Goal: Information Seeking & Learning: Learn about a topic

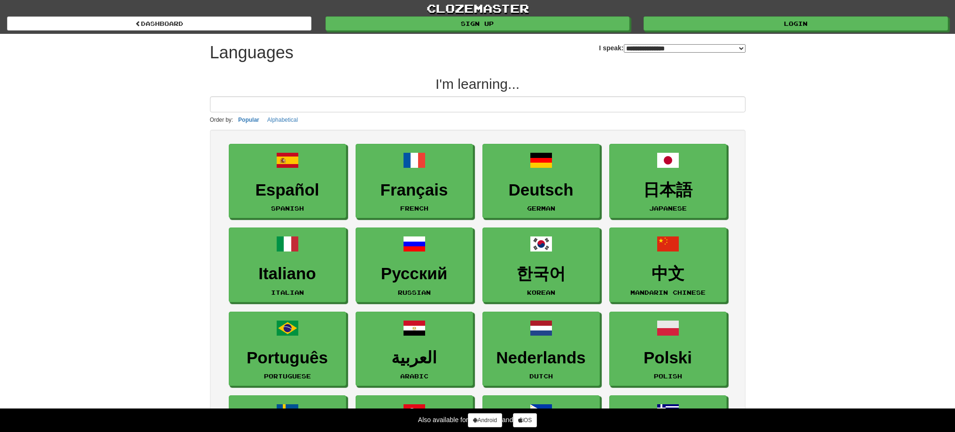
select select "*******"
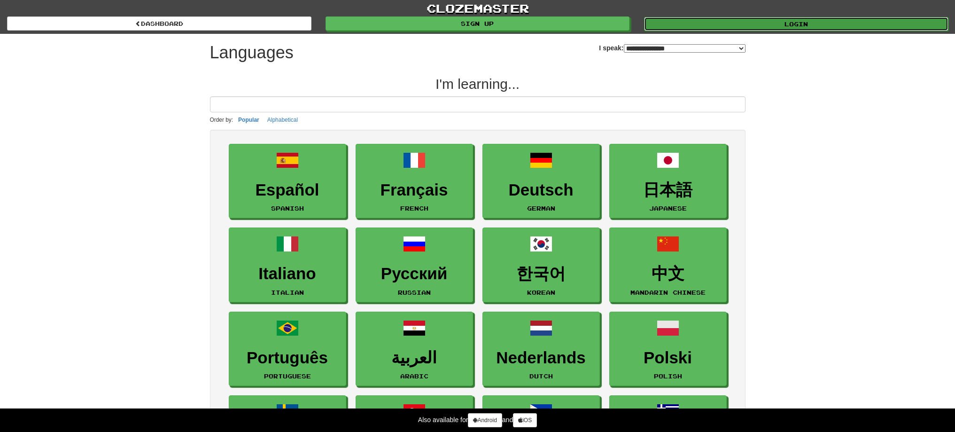
click at [667, 23] on link "Login" at bounding box center [796, 24] width 304 height 14
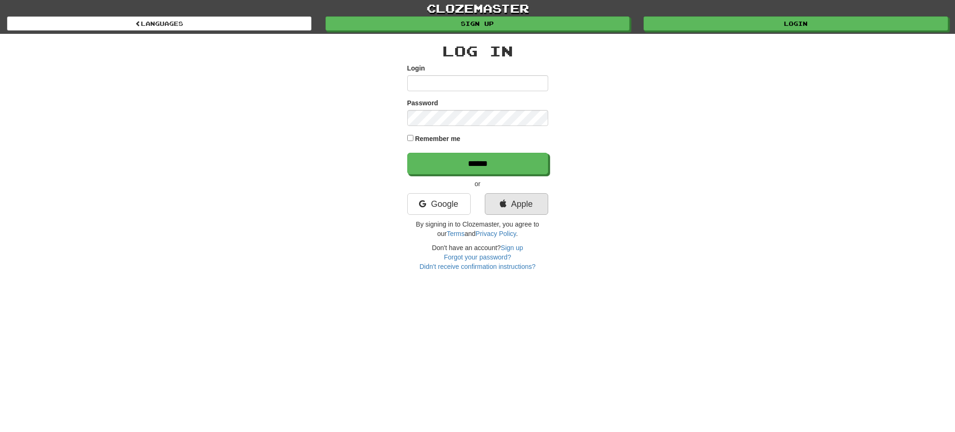
type input "******"
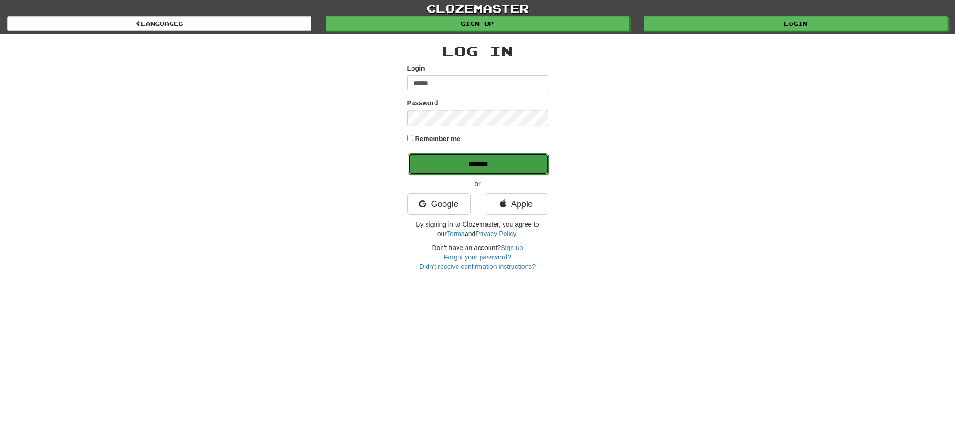
click at [502, 161] on input "******" at bounding box center [478, 164] width 141 height 22
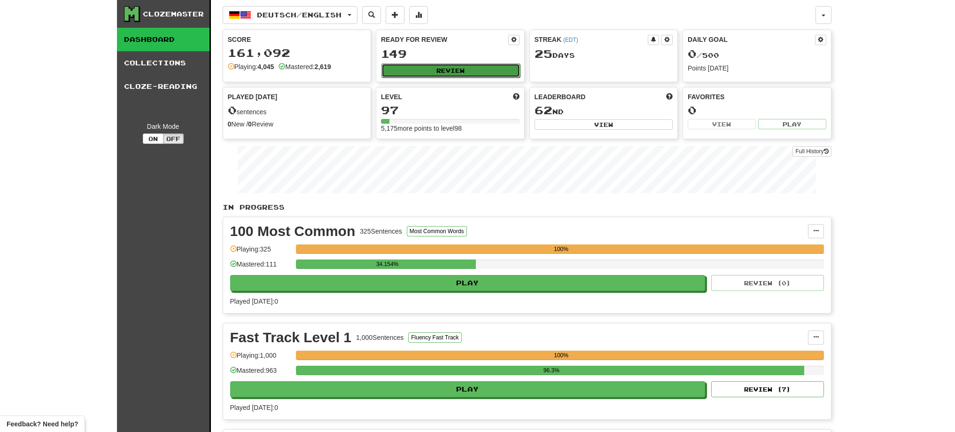
click at [481, 72] on button "Review" at bounding box center [450, 70] width 139 height 14
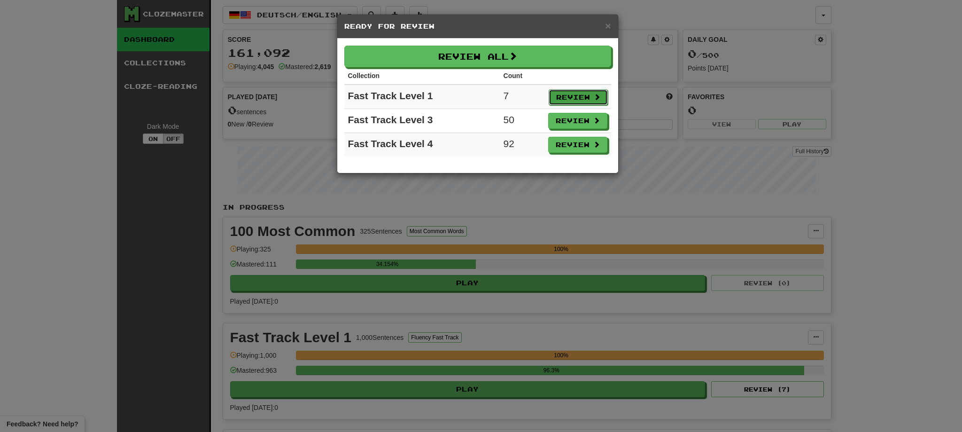
click at [556, 97] on button "Review" at bounding box center [577, 97] width 59 height 16
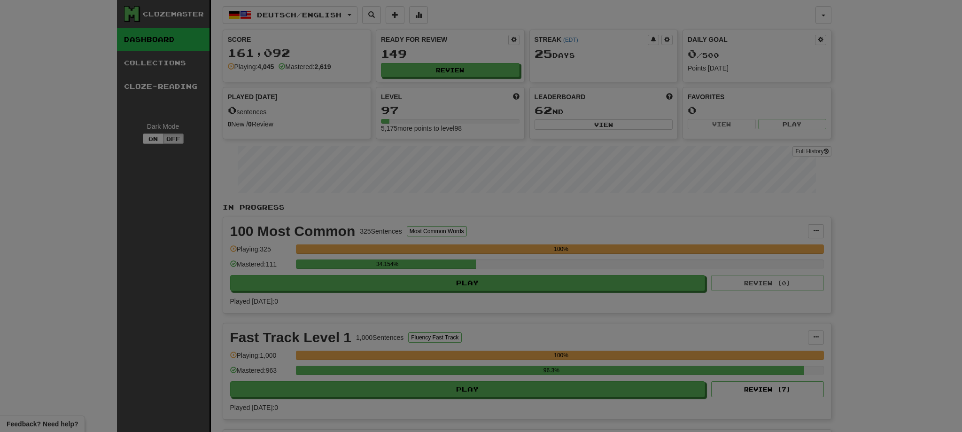
select select "**"
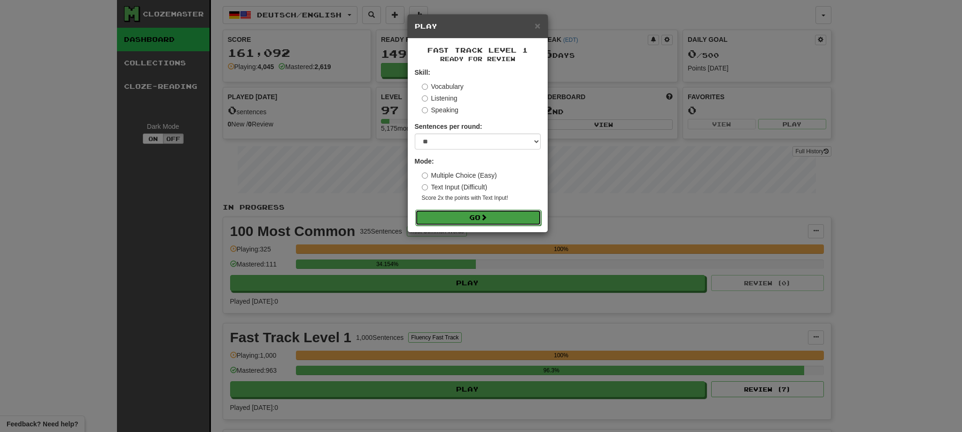
click at [446, 219] on button "Go" at bounding box center [478, 217] width 126 height 16
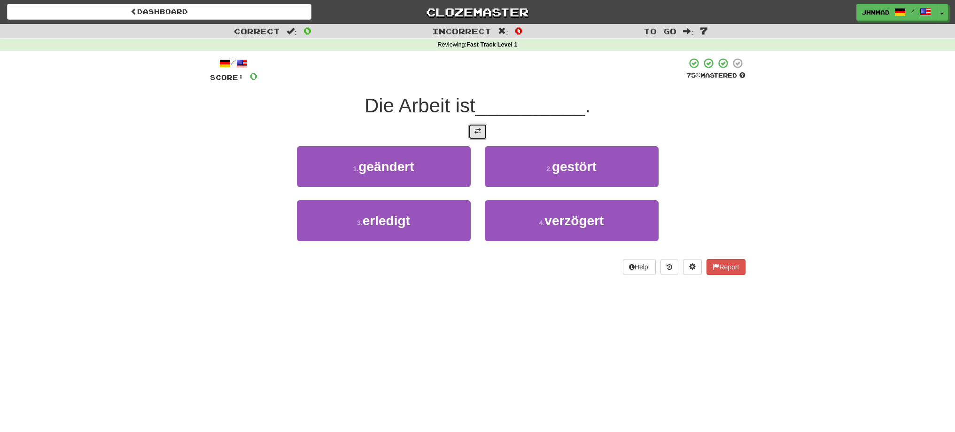
click at [479, 137] on button at bounding box center [477, 132] width 19 height 16
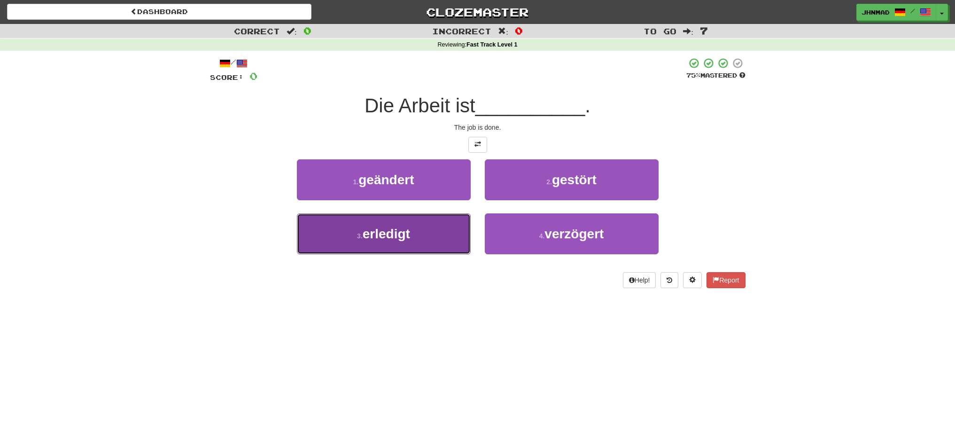
click at [388, 234] on span "erledigt" at bounding box center [386, 233] width 47 height 15
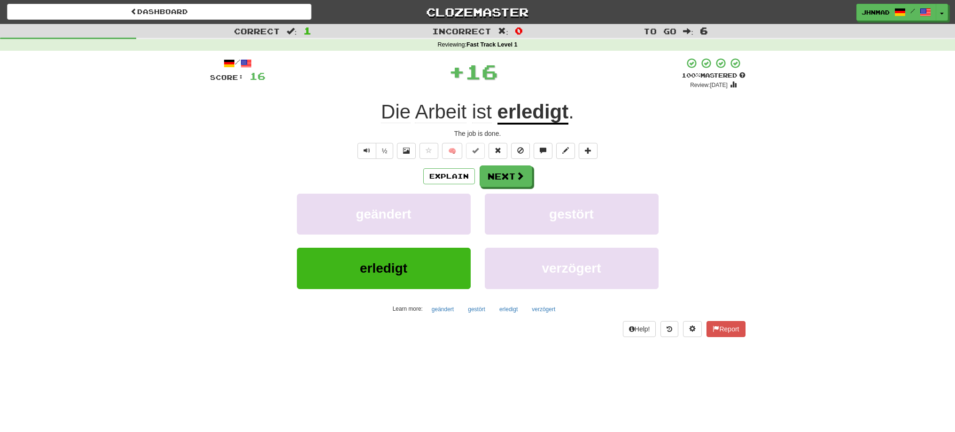
click at [524, 113] on u "erledigt" at bounding box center [532, 112] width 71 height 24
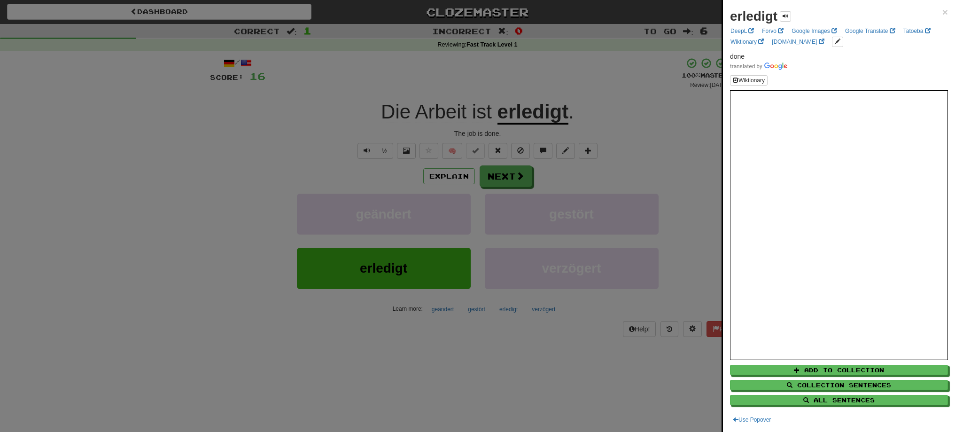
click at [510, 183] on div at bounding box center [477, 216] width 955 height 432
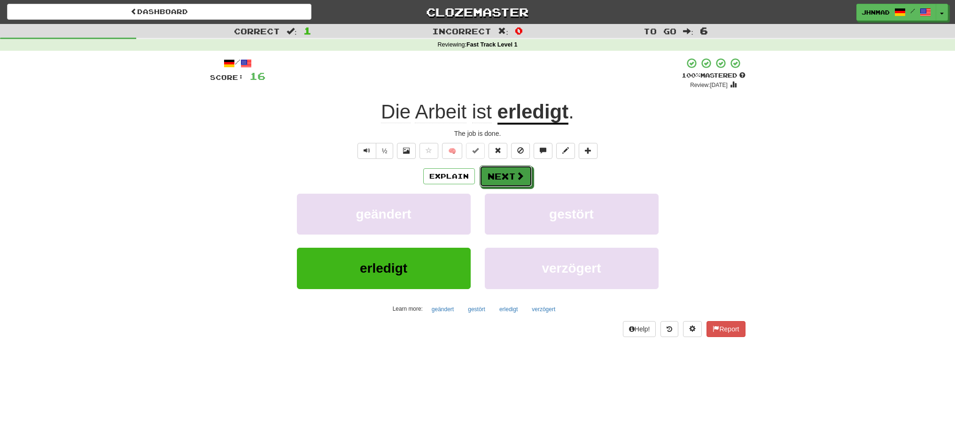
click at [510, 183] on button "Next" at bounding box center [505, 176] width 53 height 22
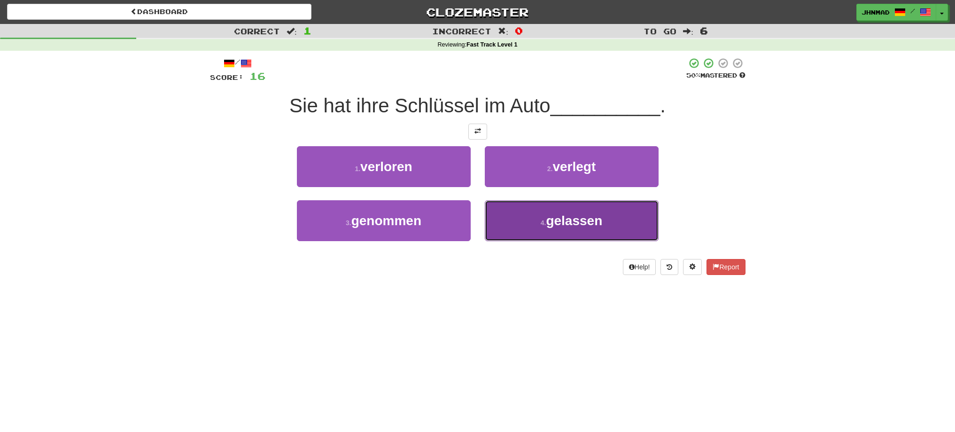
click at [601, 220] on span "gelassen" at bounding box center [574, 220] width 56 height 15
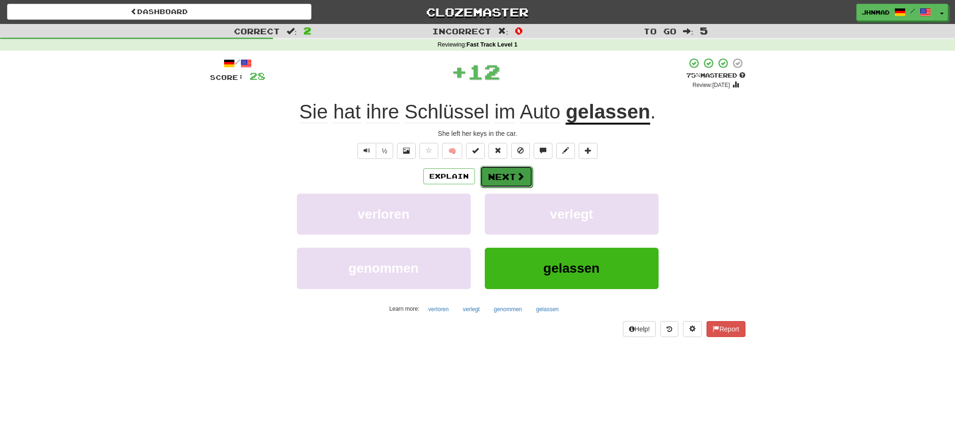
click at [516, 180] on span at bounding box center [520, 176] width 8 height 8
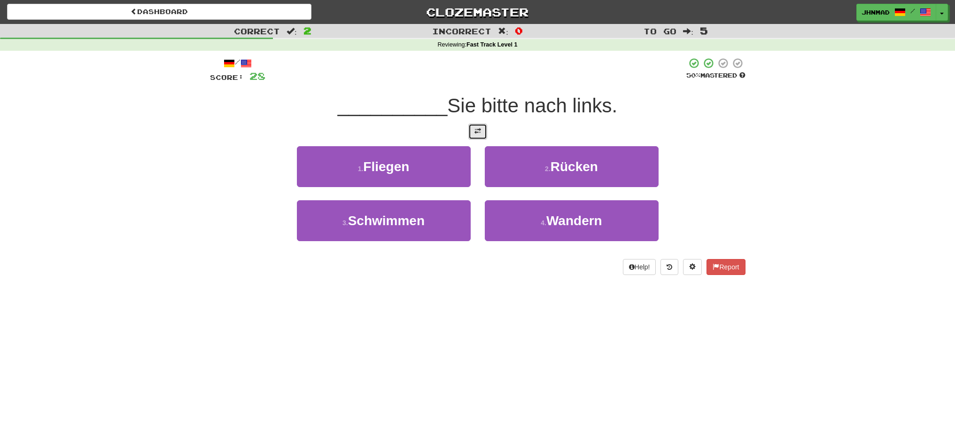
click at [472, 130] on button at bounding box center [477, 132] width 19 height 16
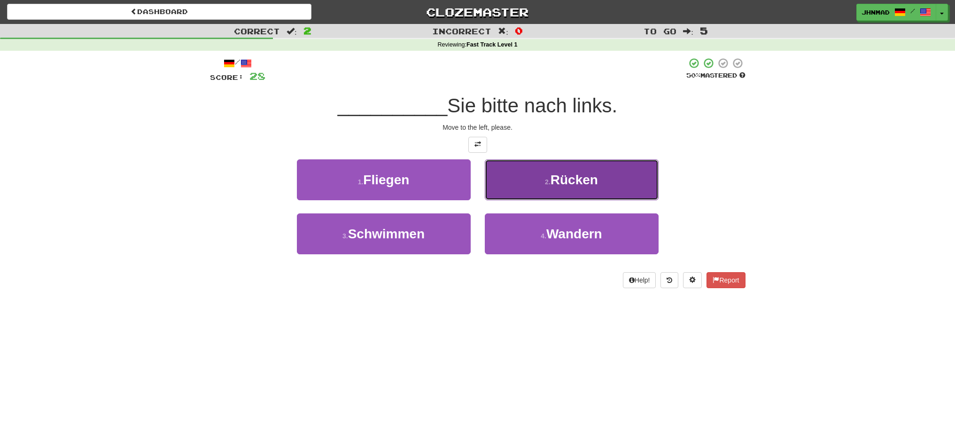
click at [599, 177] on button "2 . Rücken" at bounding box center [572, 179] width 174 height 41
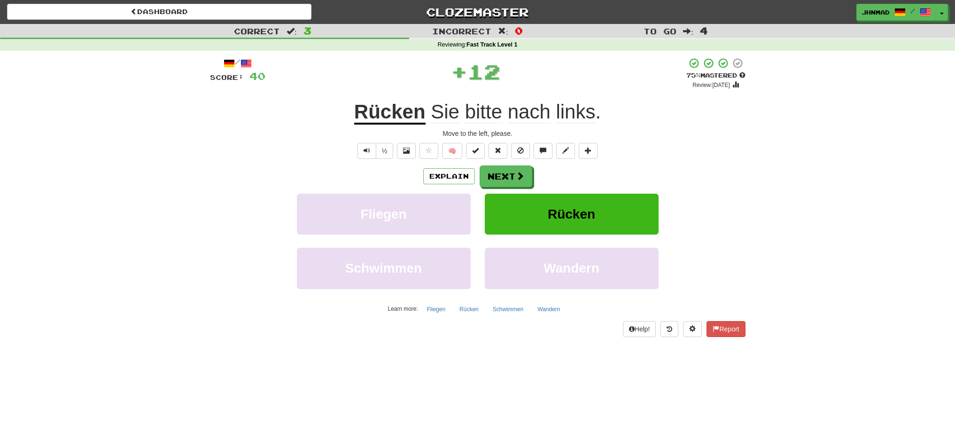
click at [386, 112] on u "Rücken" at bounding box center [389, 112] width 71 height 24
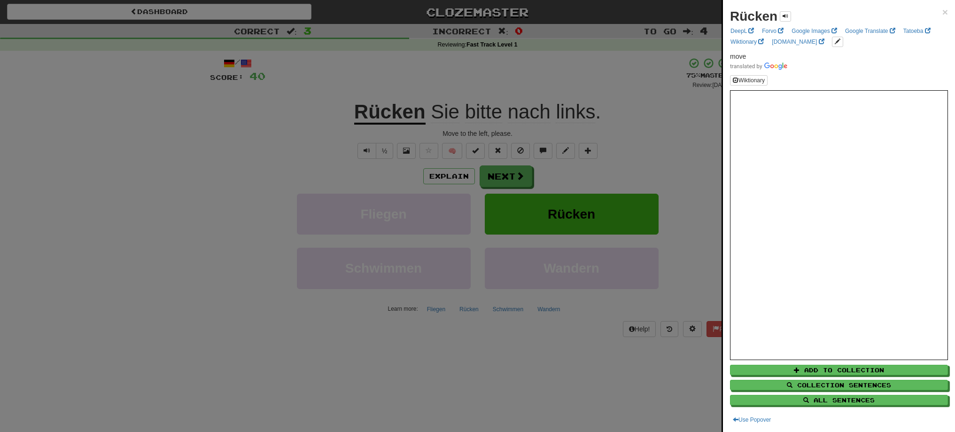
click at [523, 177] on div at bounding box center [477, 216] width 955 height 432
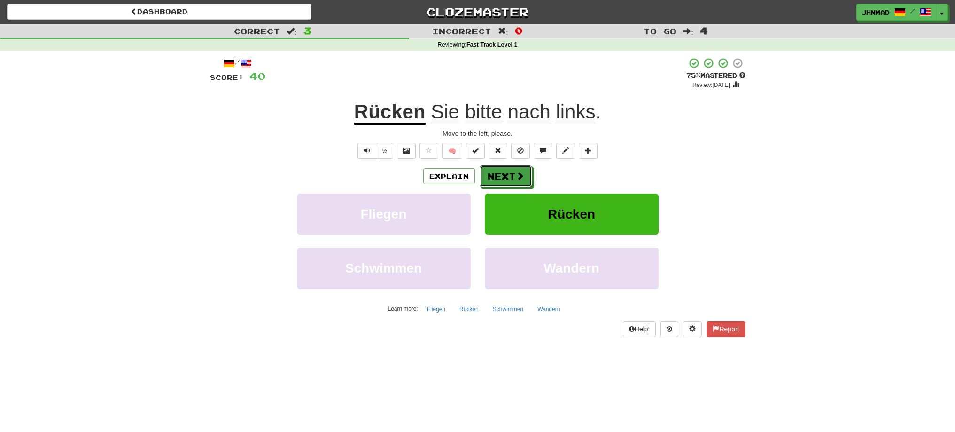
click at [523, 177] on span at bounding box center [520, 175] width 8 height 8
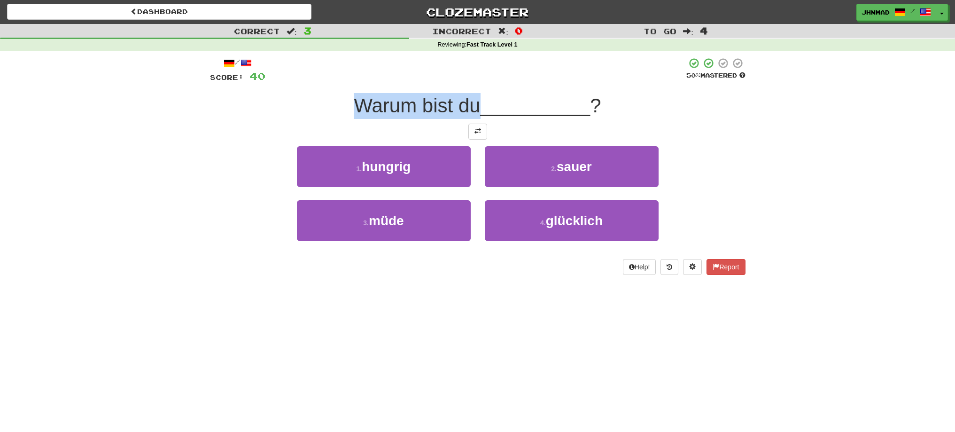
drag, startPoint x: 341, startPoint y: 106, endPoint x: 473, endPoint y: 100, distance: 132.5
click at [473, 100] on div "Warum bist du __________ ?" at bounding box center [477, 106] width 535 height 26
click at [467, 81] on div at bounding box center [467, 81] width 0 height 0
click at [472, 129] on button at bounding box center [477, 132] width 19 height 16
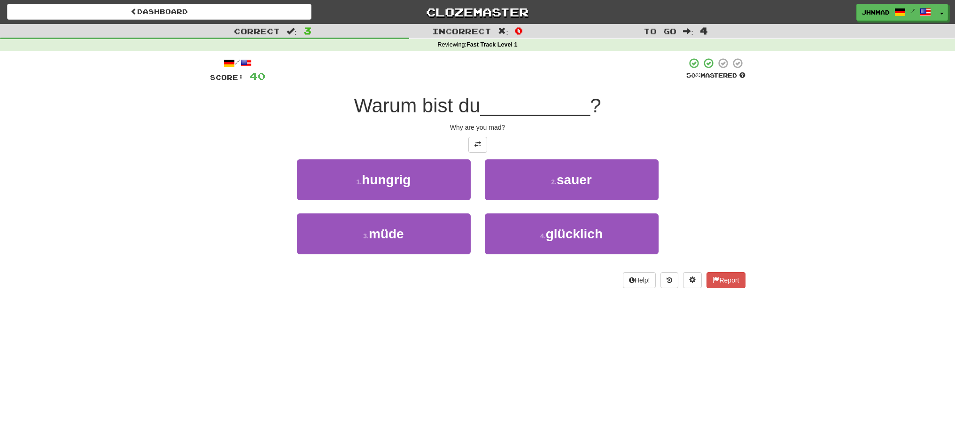
click at [318, 140] on div at bounding box center [477, 145] width 535 height 16
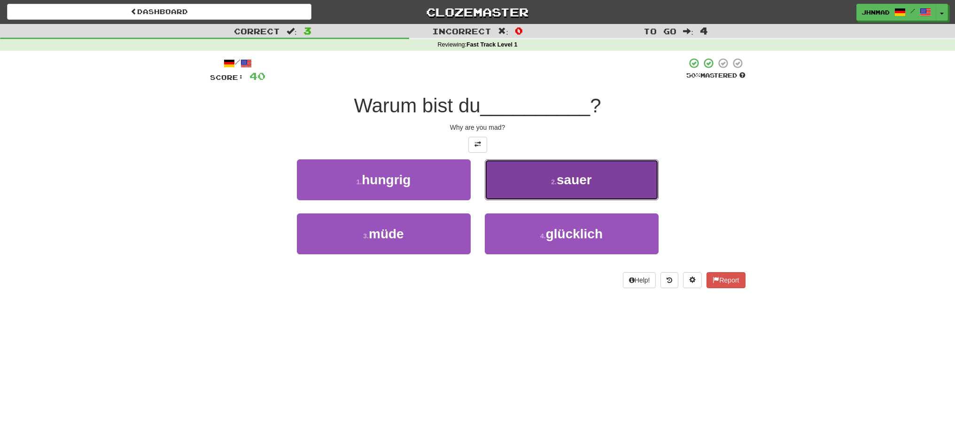
click at [600, 182] on button "2 . sauer" at bounding box center [572, 179] width 174 height 41
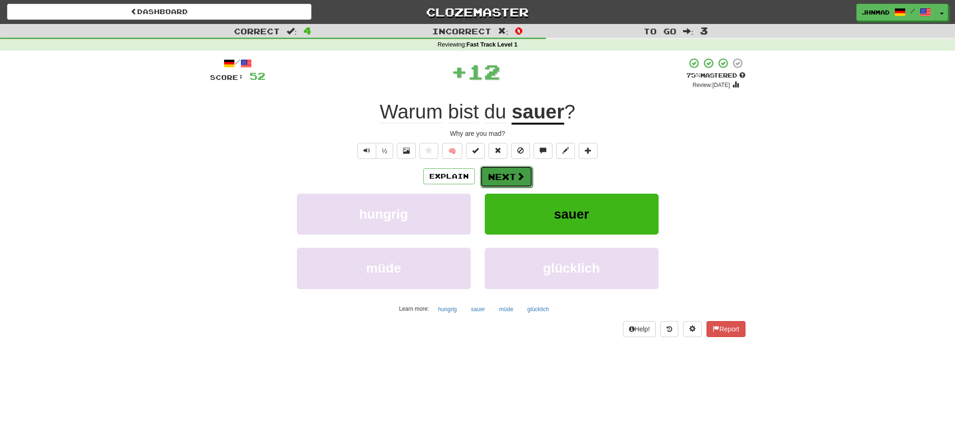
click at [513, 182] on button "Next" at bounding box center [506, 177] width 53 height 22
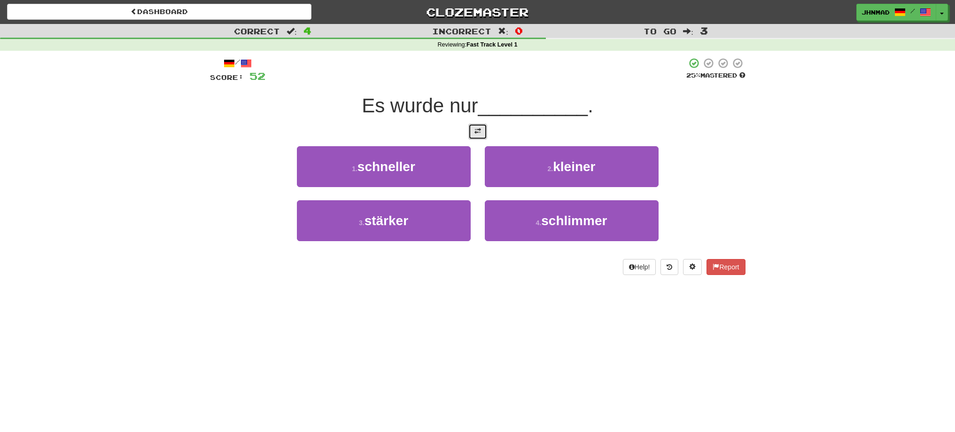
click at [474, 129] on span at bounding box center [477, 131] width 7 height 7
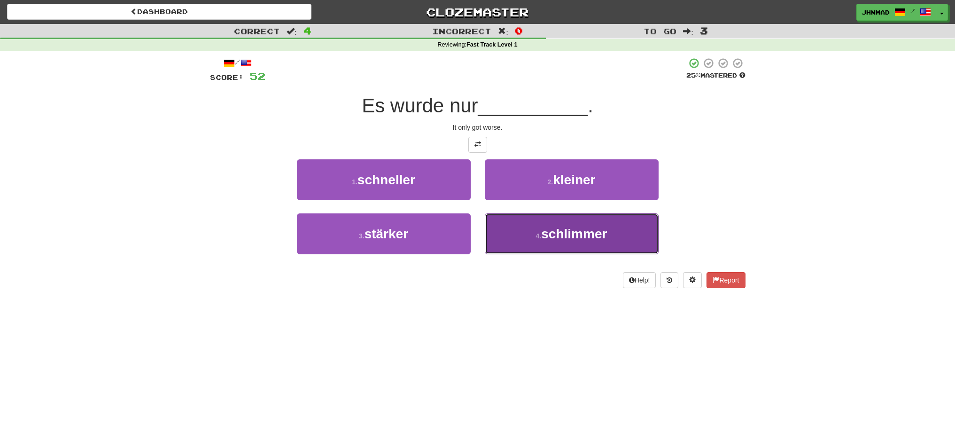
click at [586, 237] on span "schlimmer" at bounding box center [574, 233] width 66 height 15
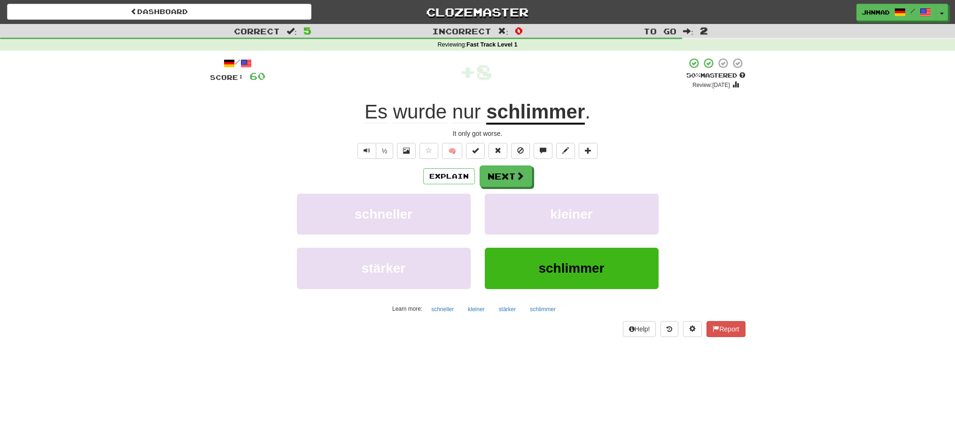
click at [505, 115] on u "schlimmer" at bounding box center [535, 112] width 99 height 24
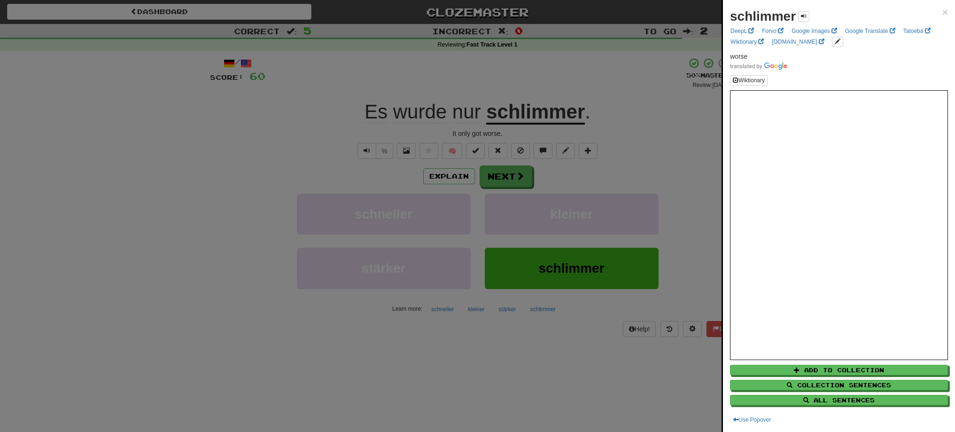
click at [522, 181] on div at bounding box center [477, 216] width 955 height 432
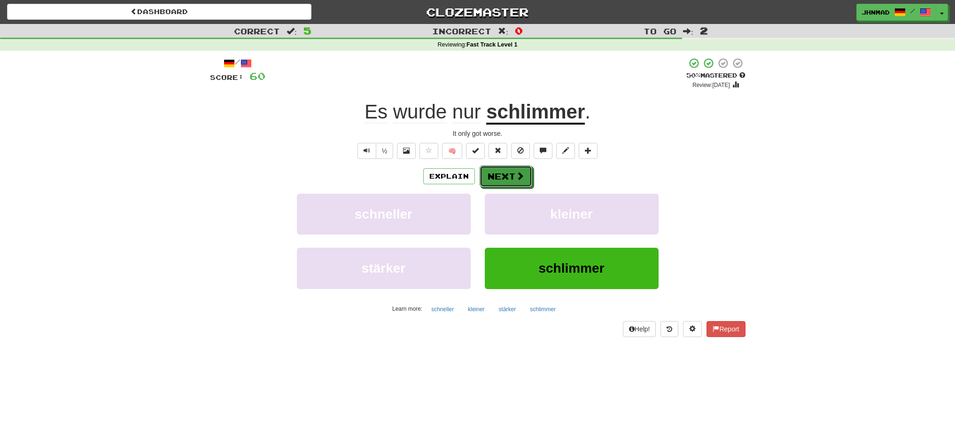
click at [522, 180] on span at bounding box center [520, 175] width 8 height 8
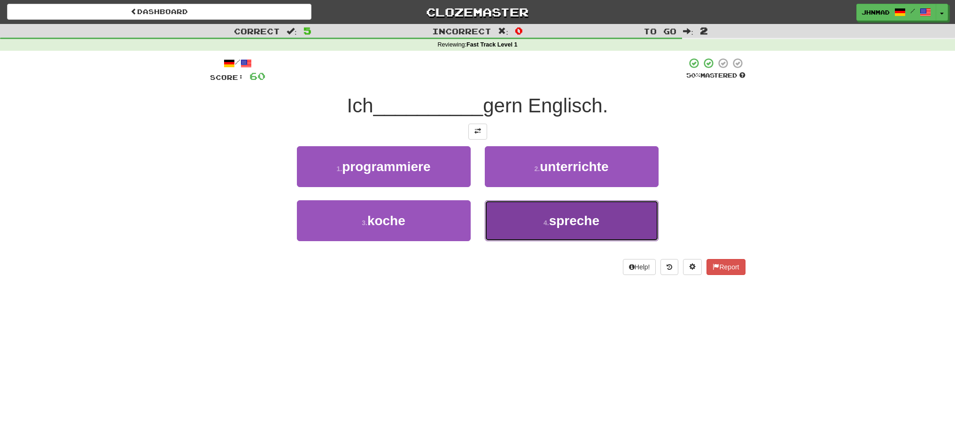
click at [553, 218] on span "spreche" at bounding box center [574, 220] width 50 height 15
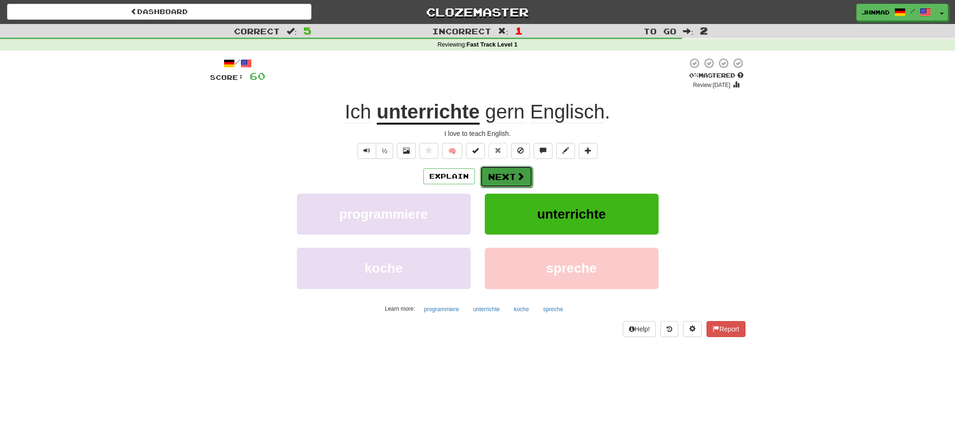
click at [513, 179] on button "Next" at bounding box center [506, 177] width 53 height 22
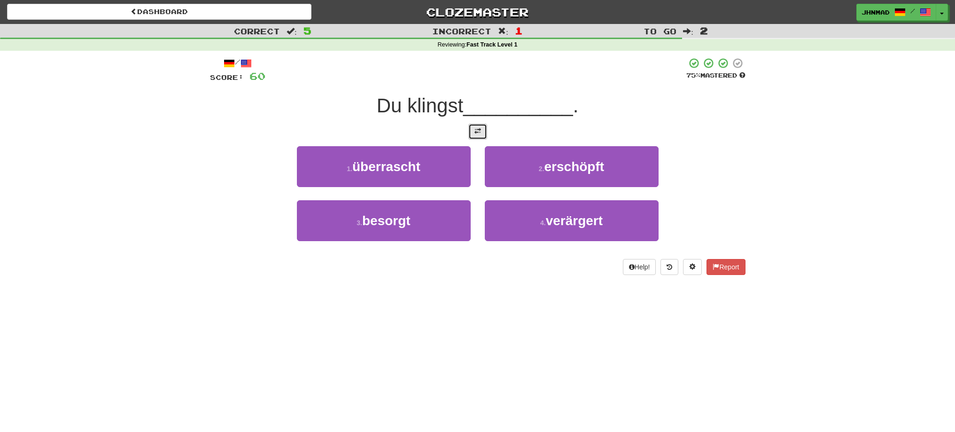
click at [475, 130] on span at bounding box center [477, 131] width 7 height 7
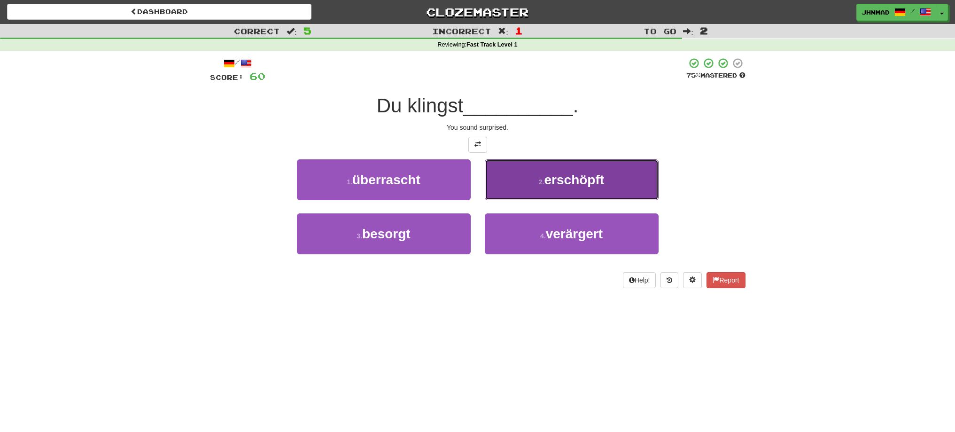
click at [585, 181] on span "erschöpft" at bounding box center [574, 179] width 60 height 15
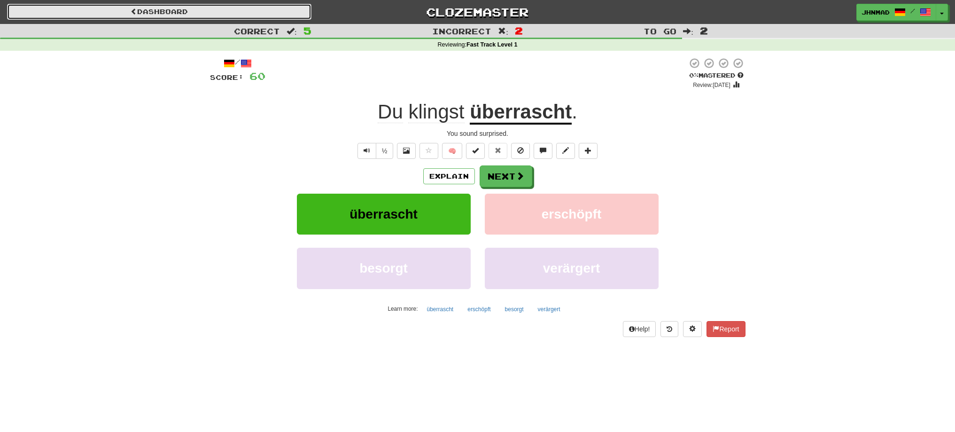
click at [152, 12] on link "Dashboard" at bounding box center [159, 12] width 304 height 16
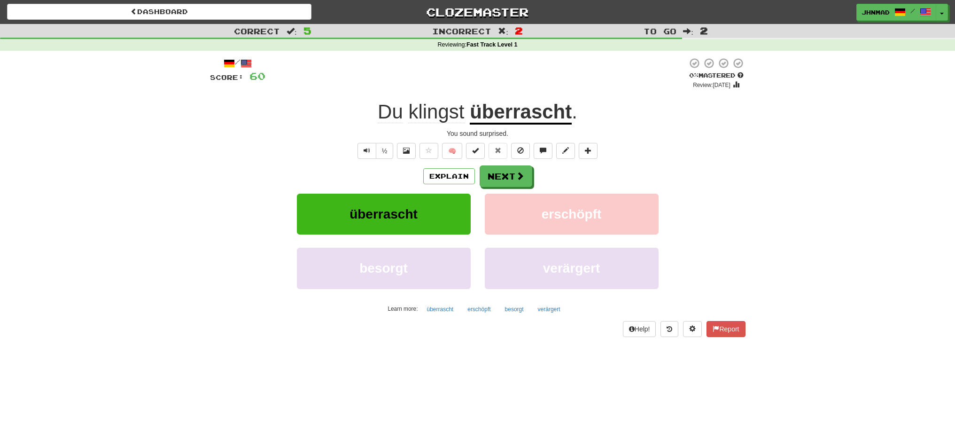
click at [550, 123] on u "überrascht" at bounding box center [521, 112] width 102 height 24
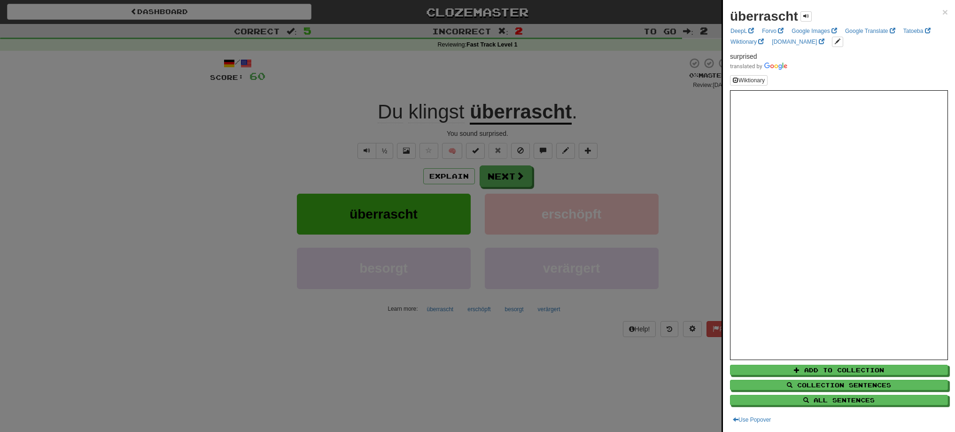
click at [500, 184] on div at bounding box center [477, 216] width 955 height 432
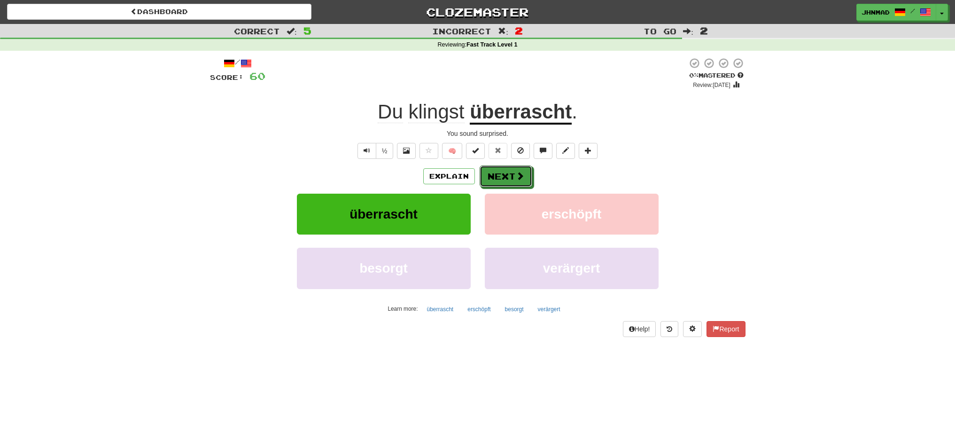
click at [500, 184] on button "Next" at bounding box center [505, 176] width 53 height 22
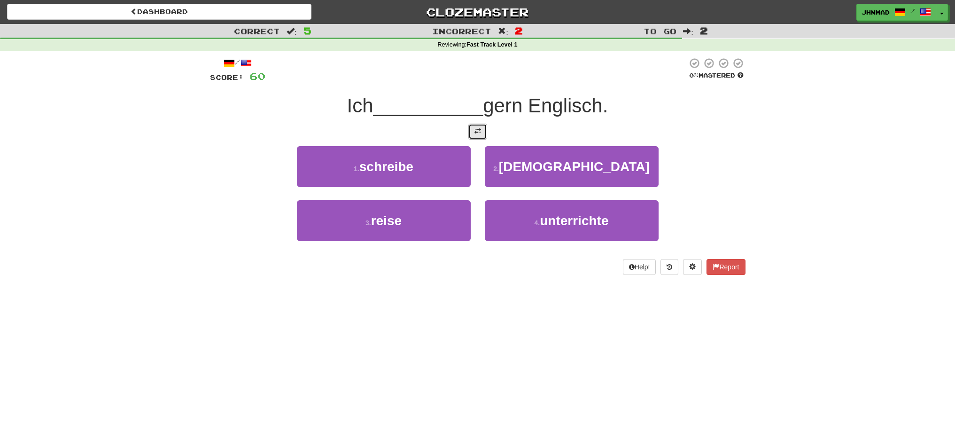
click at [480, 135] on button at bounding box center [477, 132] width 19 height 16
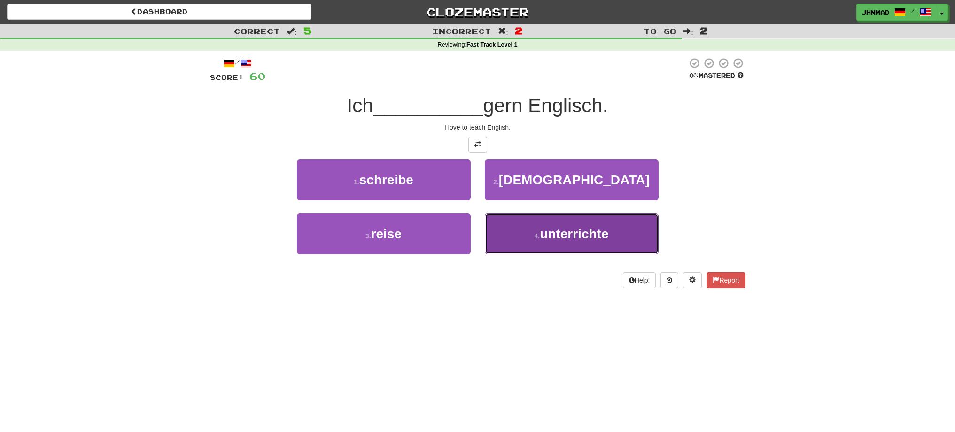
click at [571, 243] on button "4 . unterrichte" at bounding box center [572, 233] width 174 height 41
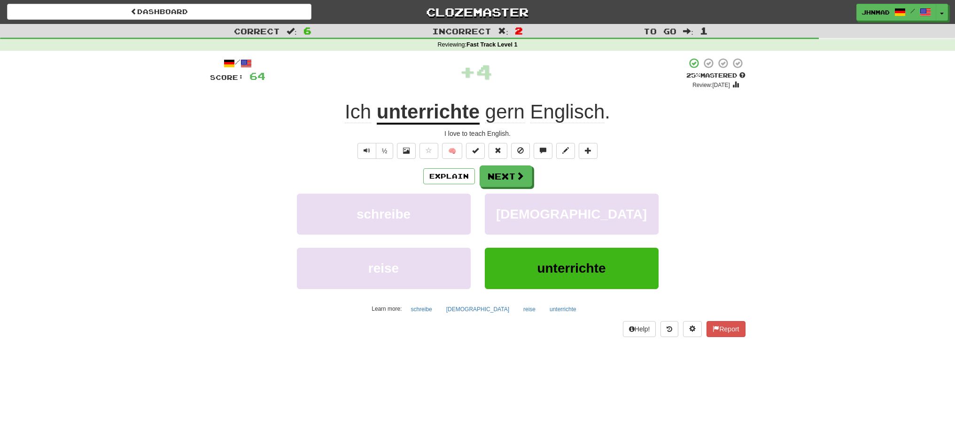
click at [409, 108] on u "unterrichte" at bounding box center [428, 112] width 103 height 24
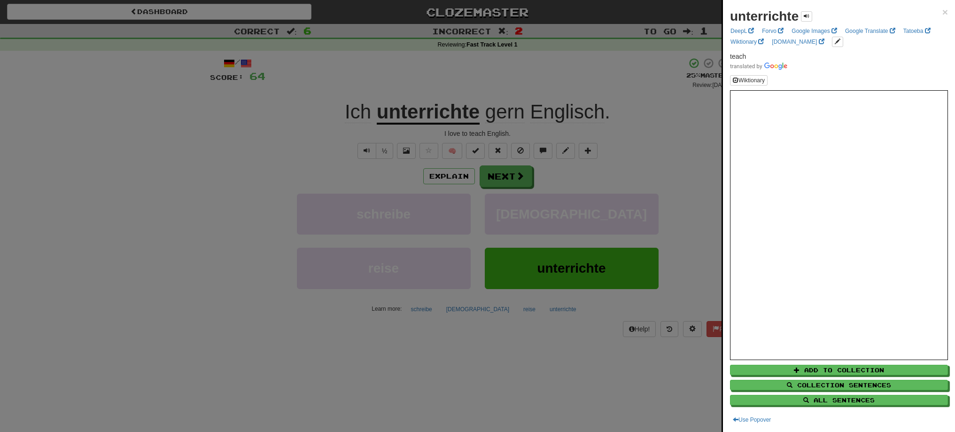
click at [492, 173] on div at bounding box center [477, 216] width 955 height 432
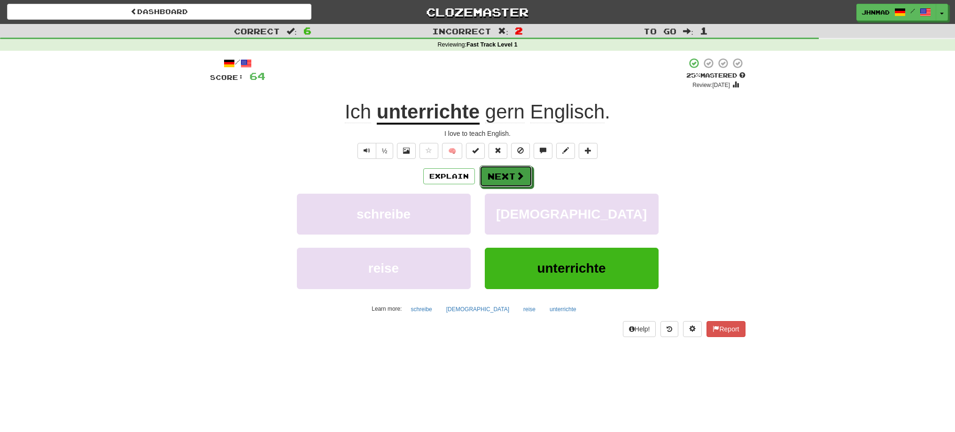
click at [492, 173] on button "Next" at bounding box center [505, 176] width 53 height 22
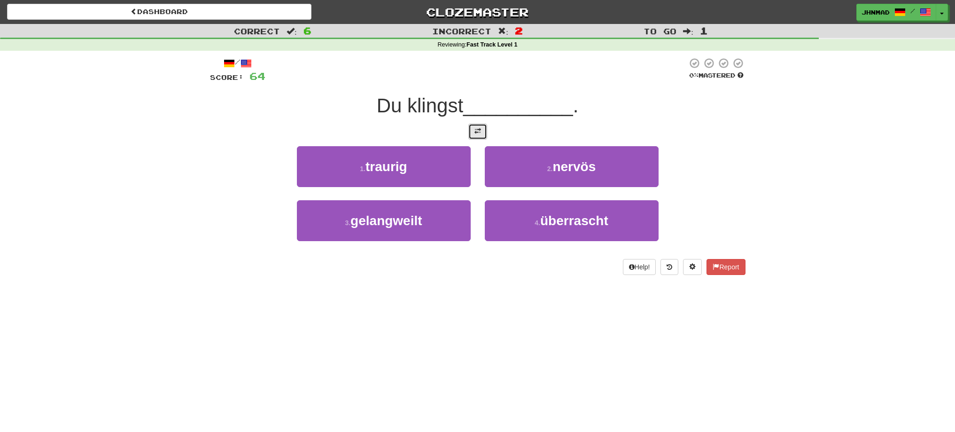
click at [481, 135] on button at bounding box center [477, 132] width 19 height 16
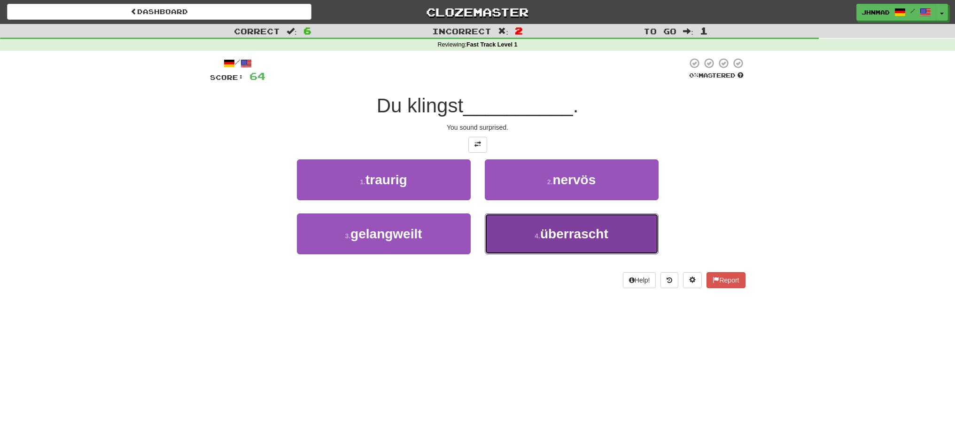
click at [552, 234] on span "überrascht" at bounding box center [574, 233] width 68 height 15
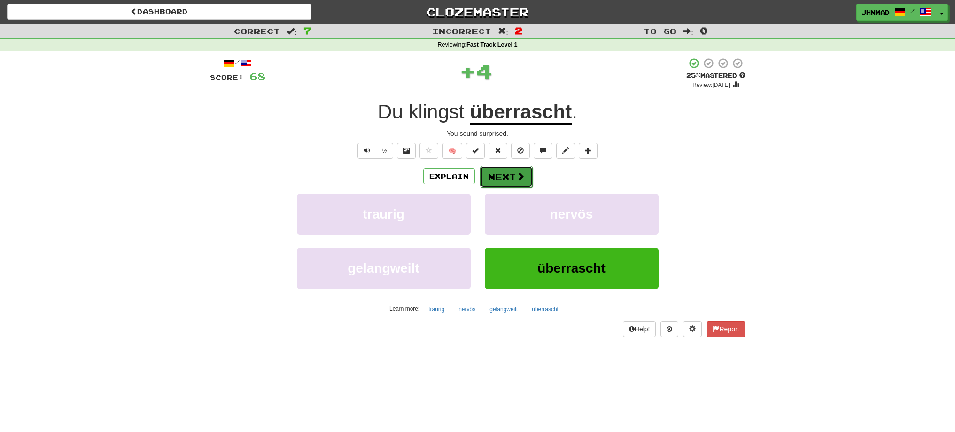
click at [507, 173] on button "Next" at bounding box center [506, 177] width 53 height 22
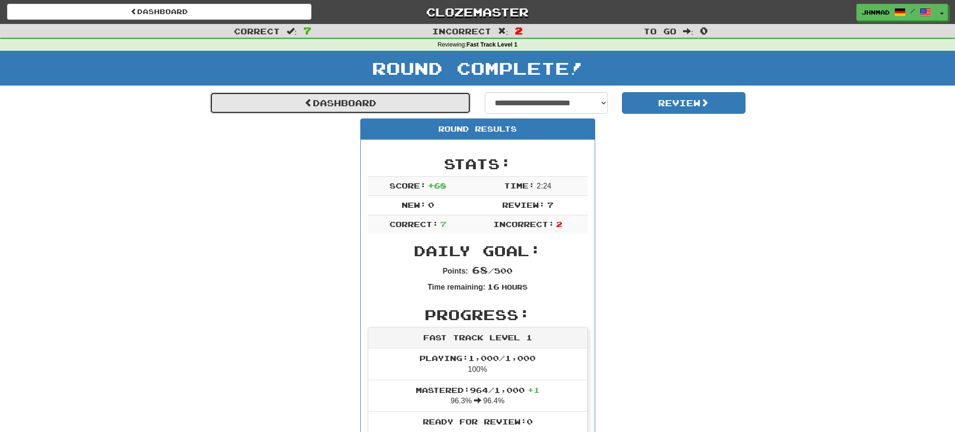
click at [309, 110] on link "Dashboard" at bounding box center [340, 103] width 261 height 22
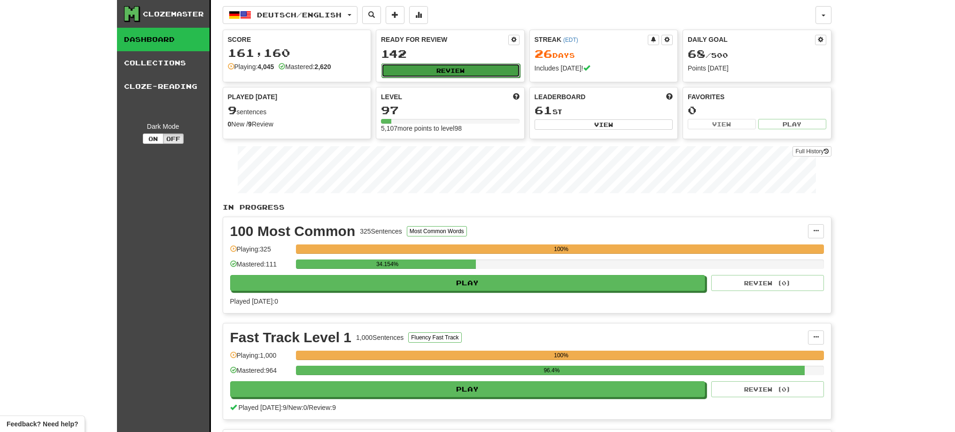
click at [431, 66] on button "Review" at bounding box center [450, 70] width 139 height 14
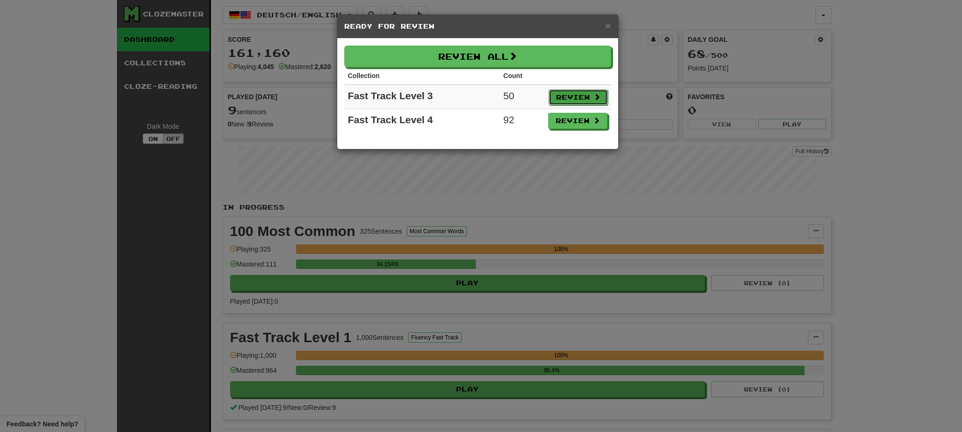
click at [573, 102] on button "Review" at bounding box center [577, 97] width 59 height 16
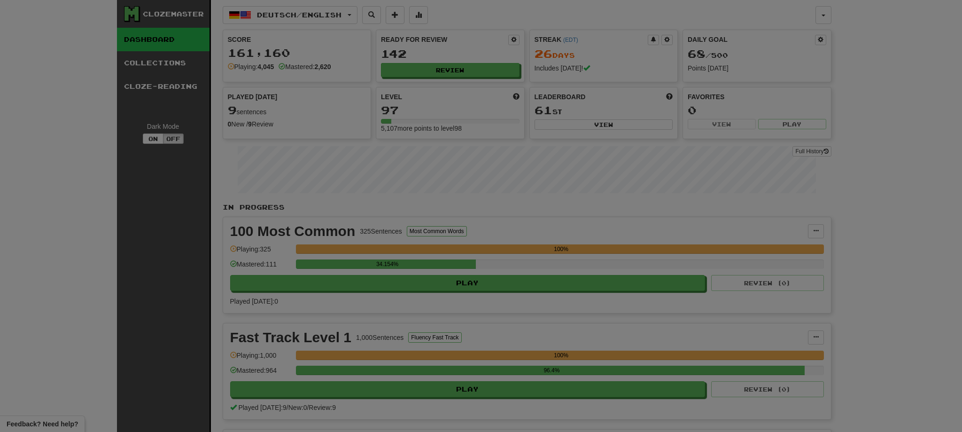
select select "**"
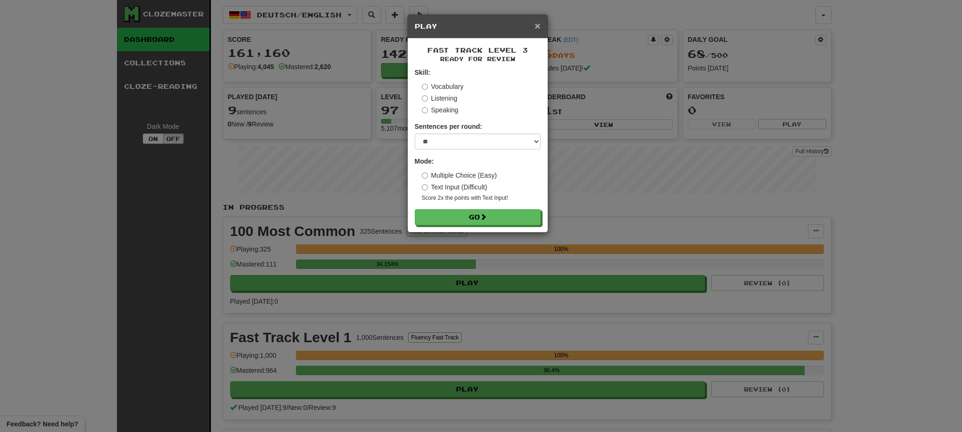
click at [536, 29] on span "×" at bounding box center [537, 25] width 6 height 11
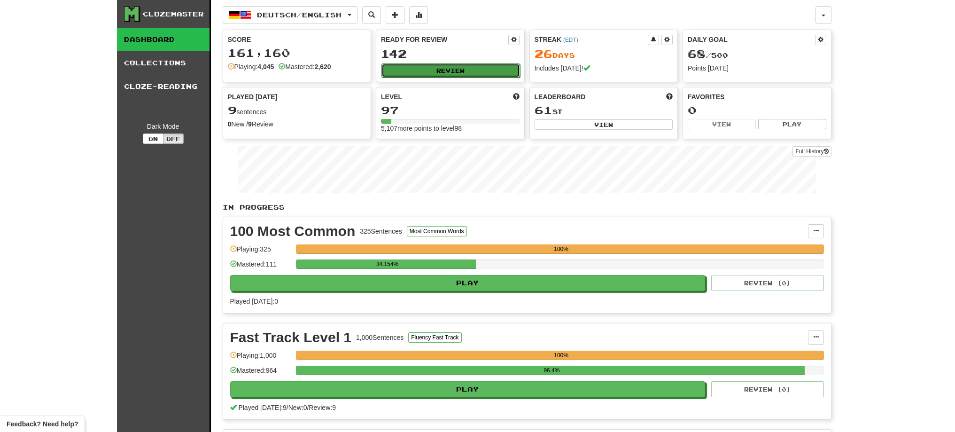
click at [446, 72] on button "Review" at bounding box center [450, 70] width 139 height 14
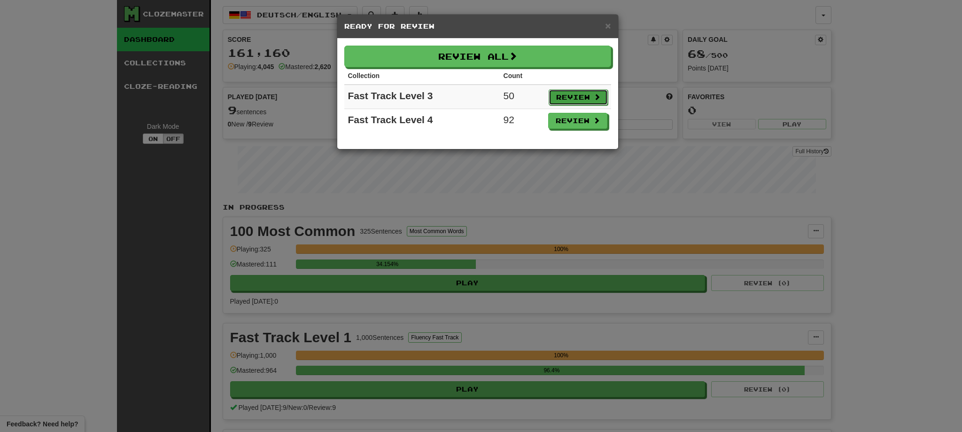
click at [554, 96] on button "Review" at bounding box center [577, 97] width 59 height 16
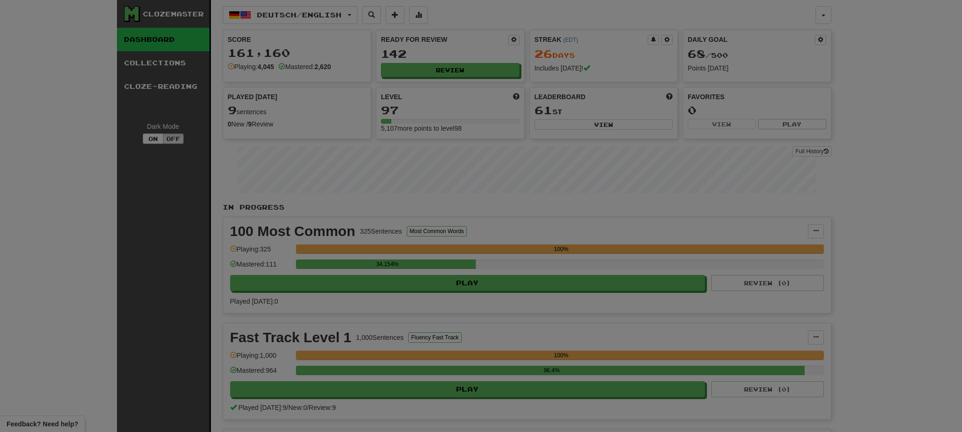
select select "**"
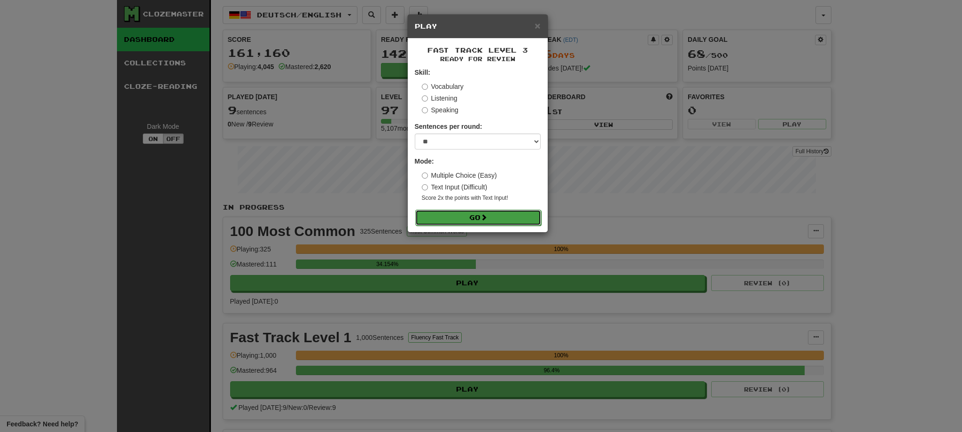
click at [474, 223] on button "Go" at bounding box center [478, 217] width 126 height 16
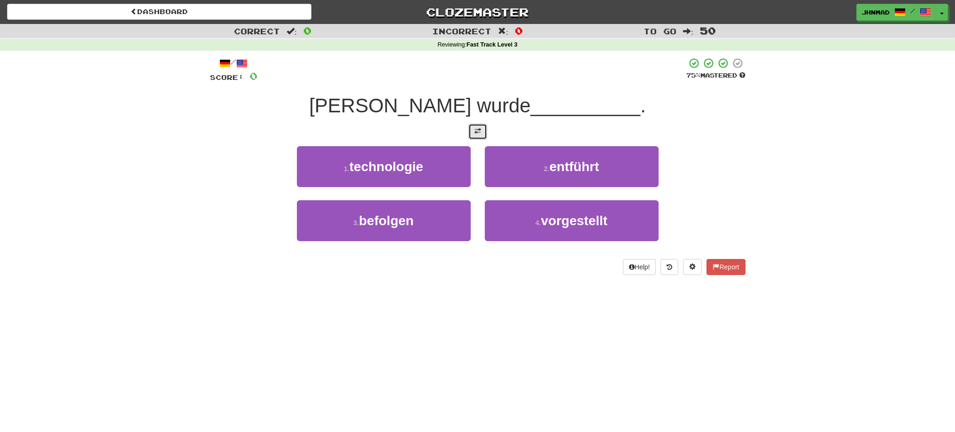
click at [469, 131] on button at bounding box center [477, 132] width 19 height 16
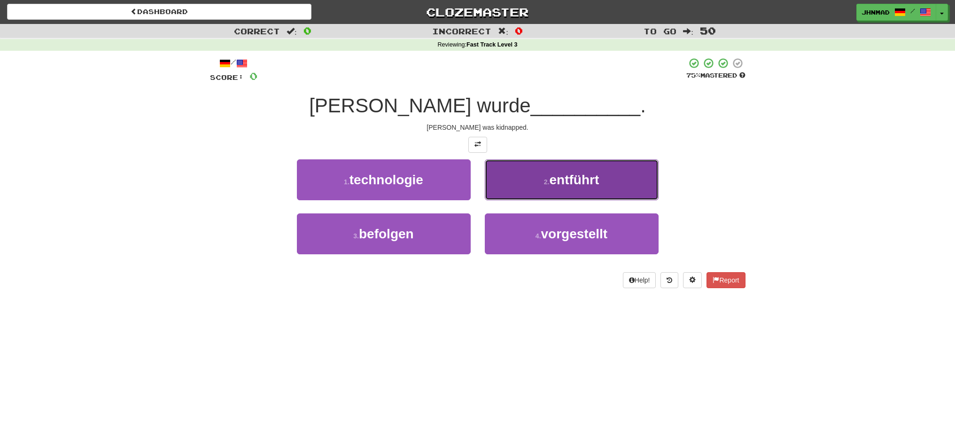
click at [544, 173] on button "2 . entführt" at bounding box center [572, 179] width 174 height 41
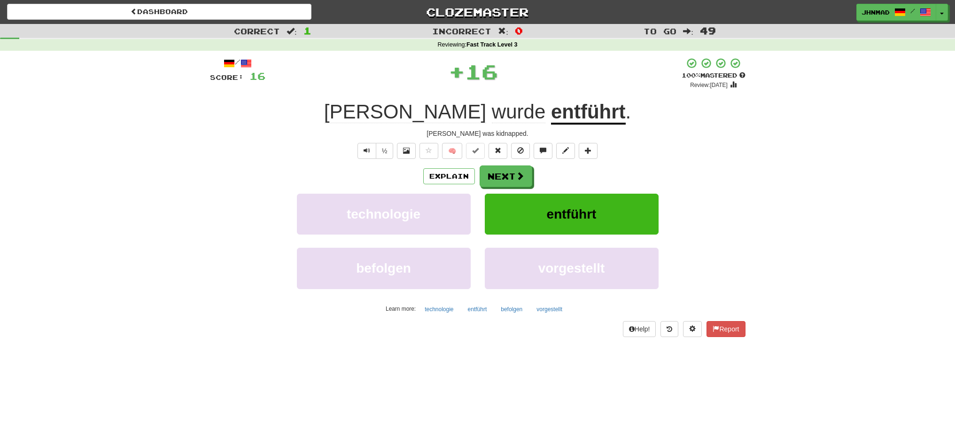
click at [551, 113] on u "entführt" at bounding box center [588, 112] width 75 height 24
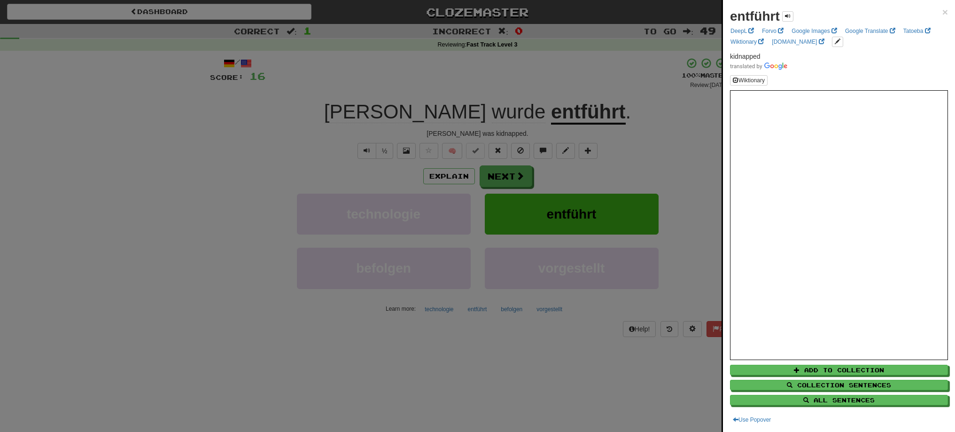
drag, startPoint x: 516, startPoint y: 115, endPoint x: 527, endPoint y: 114, distance: 11.3
click at [527, 115] on div at bounding box center [477, 216] width 955 height 432
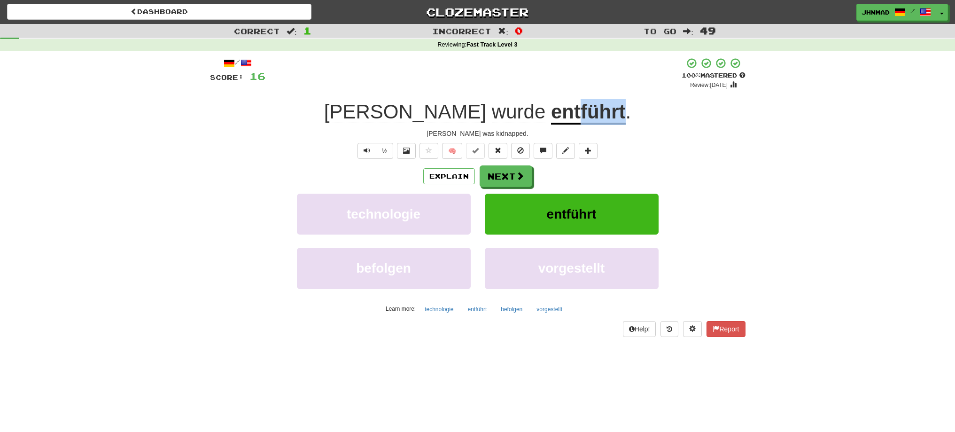
drag, startPoint x: 520, startPoint y: 114, endPoint x: 563, endPoint y: 120, distance: 43.1
click at [563, 120] on div "Tom wurde entführt ." at bounding box center [477, 112] width 535 height 26
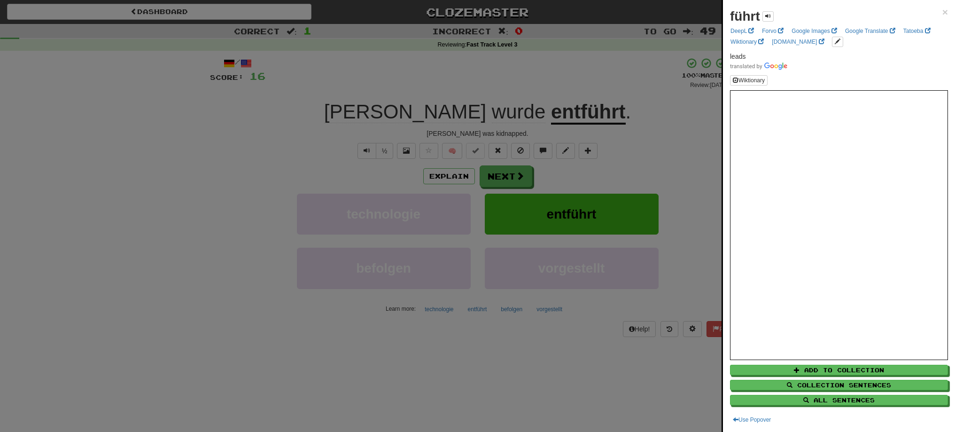
drag, startPoint x: 633, startPoint y: 151, endPoint x: 596, endPoint y: 155, distance: 37.3
click at [633, 151] on div at bounding box center [477, 216] width 955 height 432
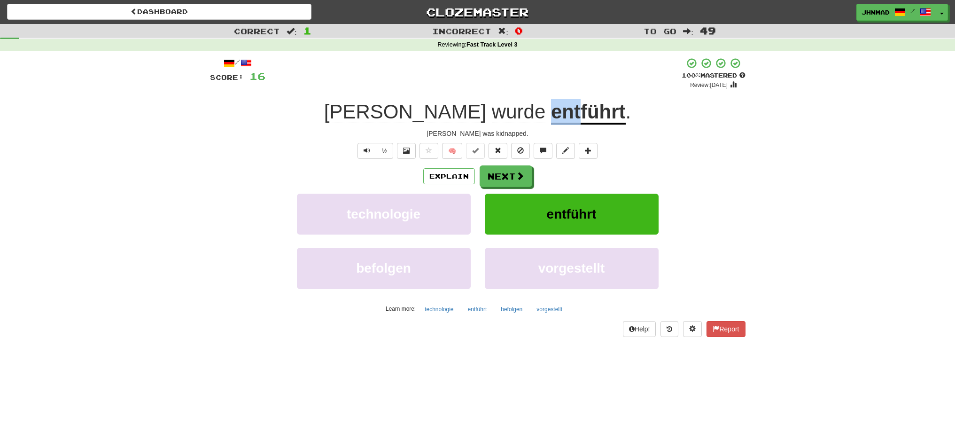
drag, startPoint x: 499, startPoint y: 111, endPoint x: 516, endPoint y: 110, distance: 16.9
click at [551, 110] on u "entführt" at bounding box center [588, 112] width 75 height 24
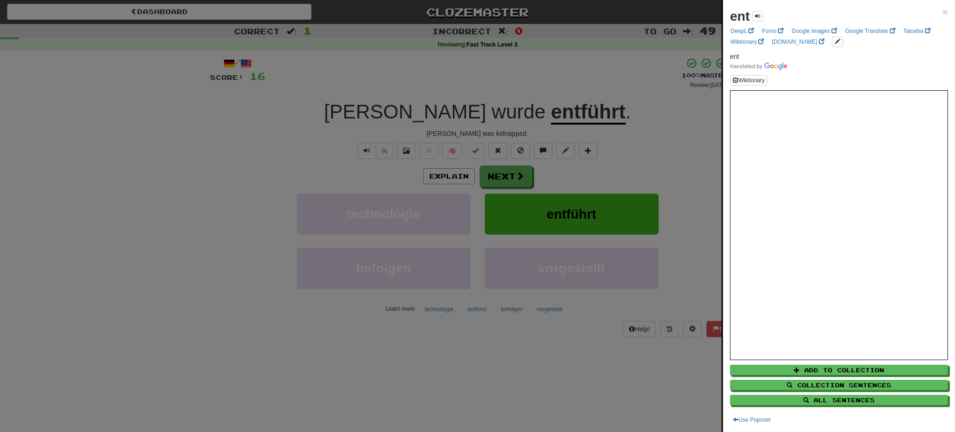
click at [598, 146] on div at bounding box center [477, 216] width 955 height 432
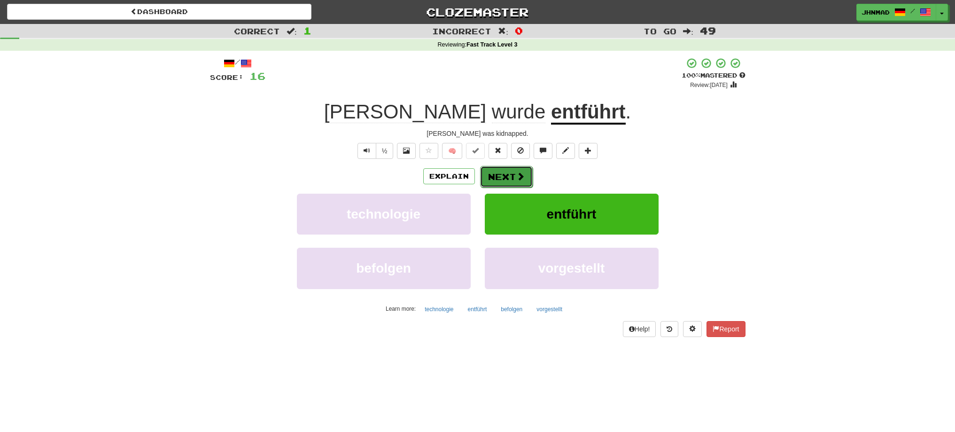
click at [495, 178] on button "Next" at bounding box center [506, 177] width 53 height 22
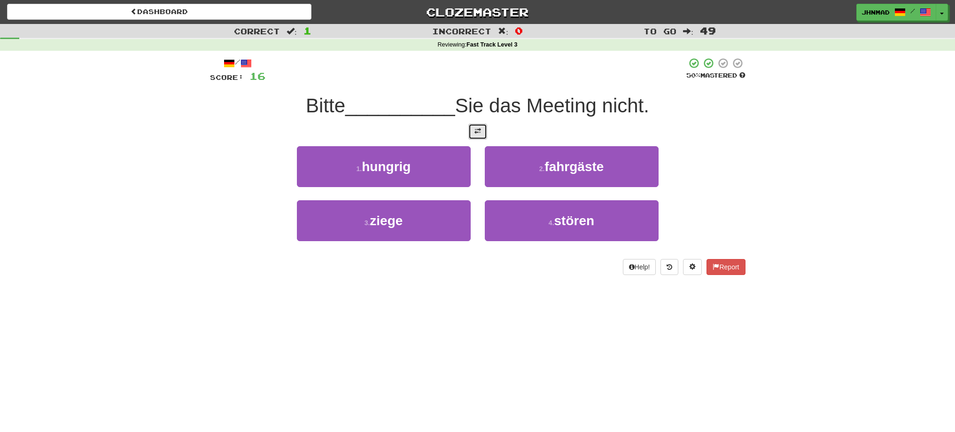
click at [476, 129] on span at bounding box center [477, 131] width 7 height 7
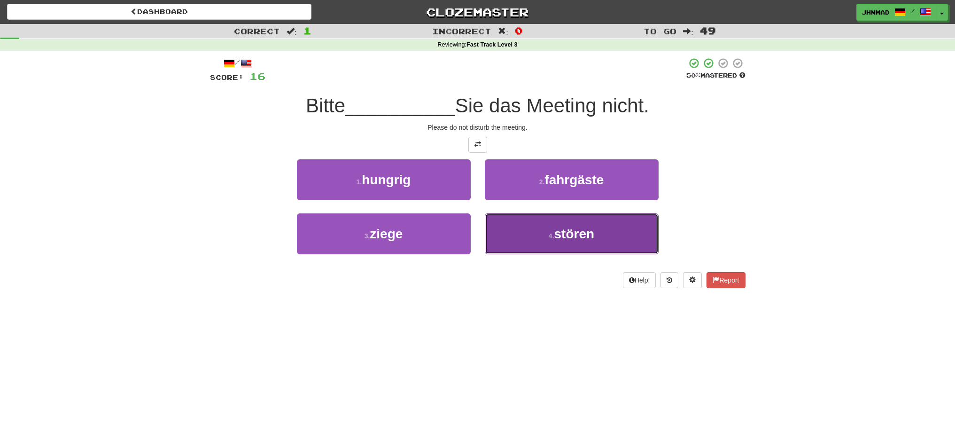
click at [579, 234] on span "stören" at bounding box center [574, 233] width 40 height 15
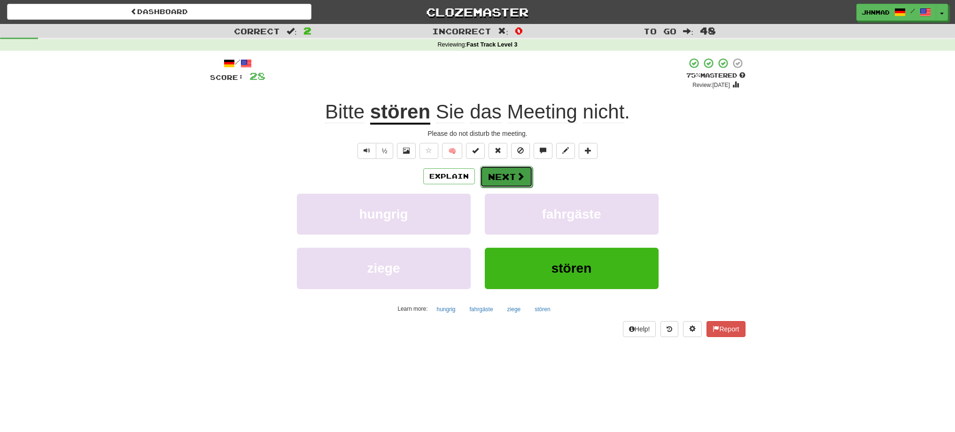
click at [491, 172] on button "Next" at bounding box center [506, 177] width 53 height 22
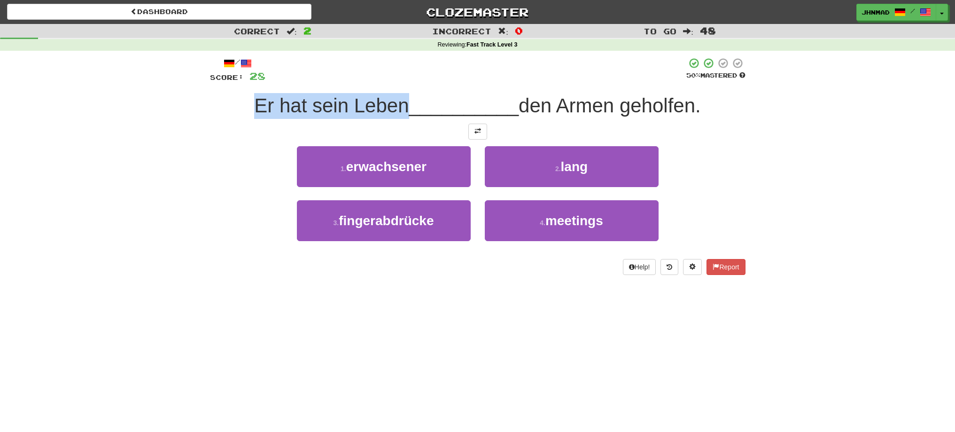
drag, startPoint x: 239, startPoint y: 103, endPoint x: 399, endPoint y: 112, distance: 160.4
click at [399, 112] on div "Er hat sein Leben __________ den Armen geholfen." at bounding box center [477, 106] width 535 height 26
click at [393, 117] on div at bounding box center [393, 117] width 0 height 0
click at [462, 74] on div at bounding box center [475, 70] width 421 height 26
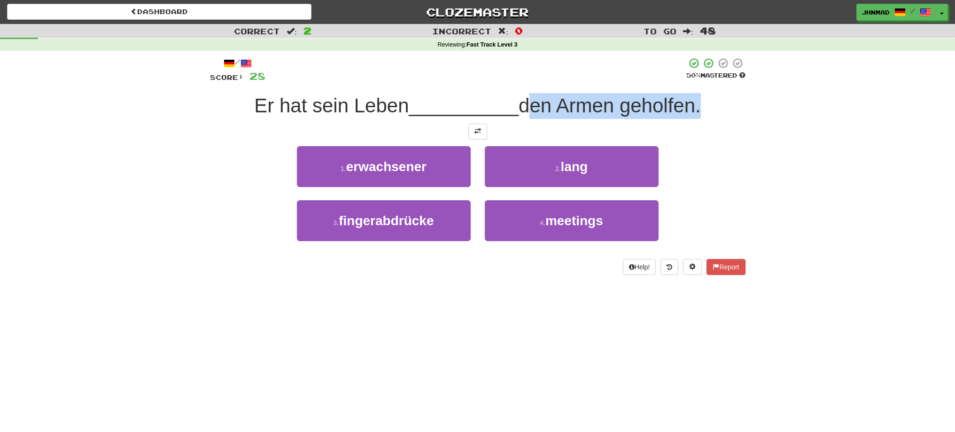
drag, startPoint x: 524, startPoint y: 104, endPoint x: 699, endPoint y: 106, distance: 175.2
click at [699, 107] on span "den Armen geholfen." at bounding box center [609, 105] width 182 height 22
click at [693, 117] on div at bounding box center [693, 117] width 0 height 0
drag, startPoint x: 211, startPoint y: 247, endPoint x: 211, endPoint y: 239, distance: 7.5
click at [211, 240] on div "3 . fingerabdrücke 4 . meetings" at bounding box center [478, 227] width 564 height 54
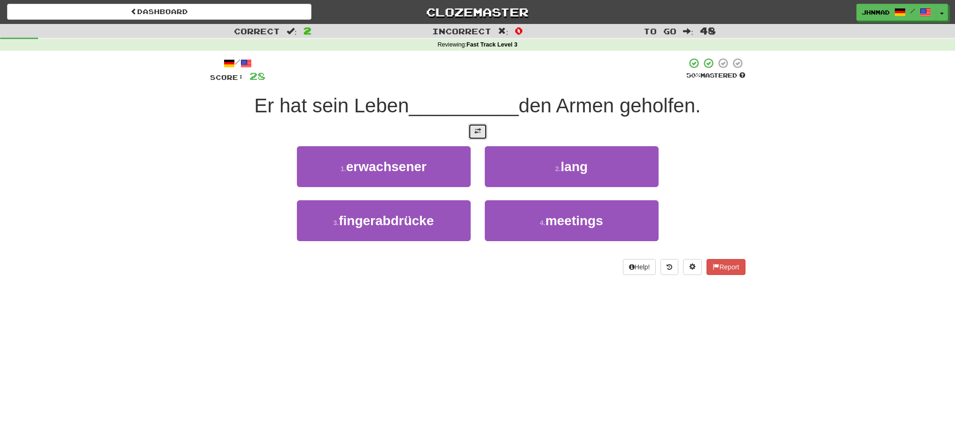
click at [475, 132] on span at bounding box center [477, 131] width 7 height 7
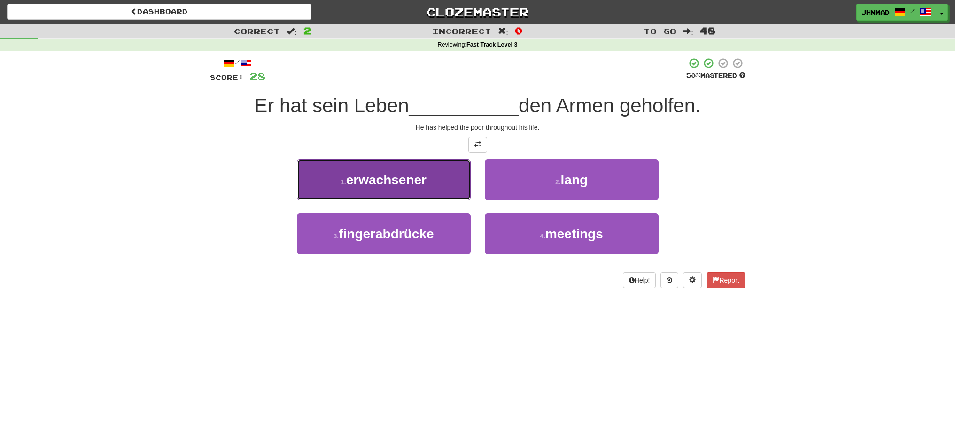
click at [400, 178] on span "erwachsener" at bounding box center [386, 179] width 80 height 15
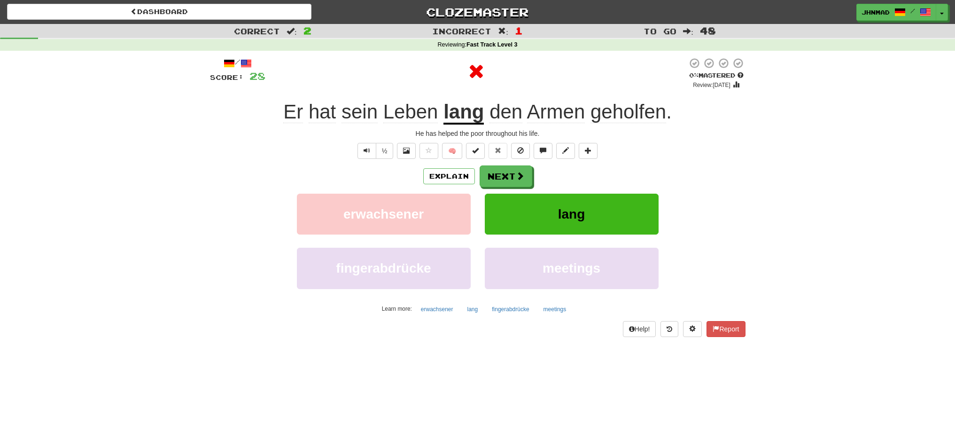
click at [465, 106] on u "lang" at bounding box center [463, 112] width 40 height 24
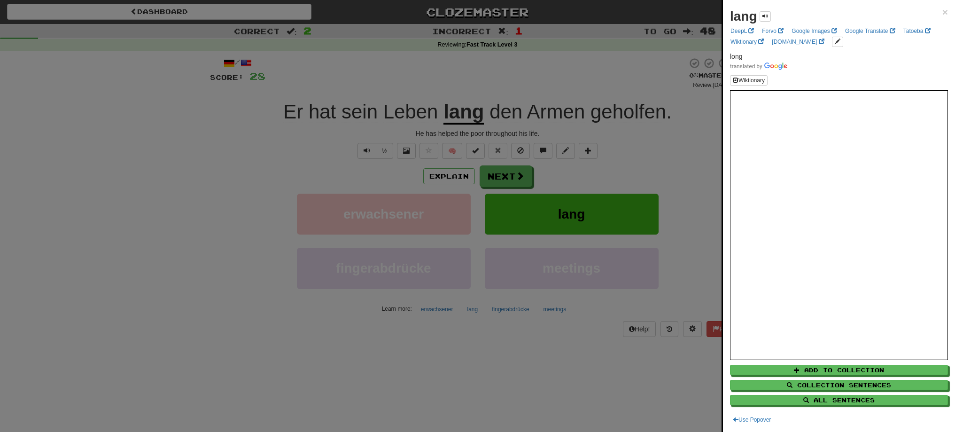
click at [511, 181] on div at bounding box center [477, 216] width 955 height 432
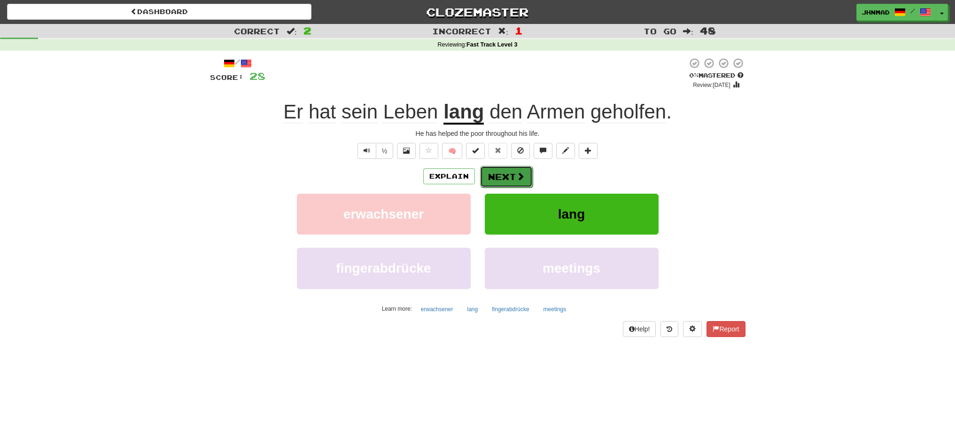
click at [494, 178] on button "Next" at bounding box center [506, 177] width 53 height 22
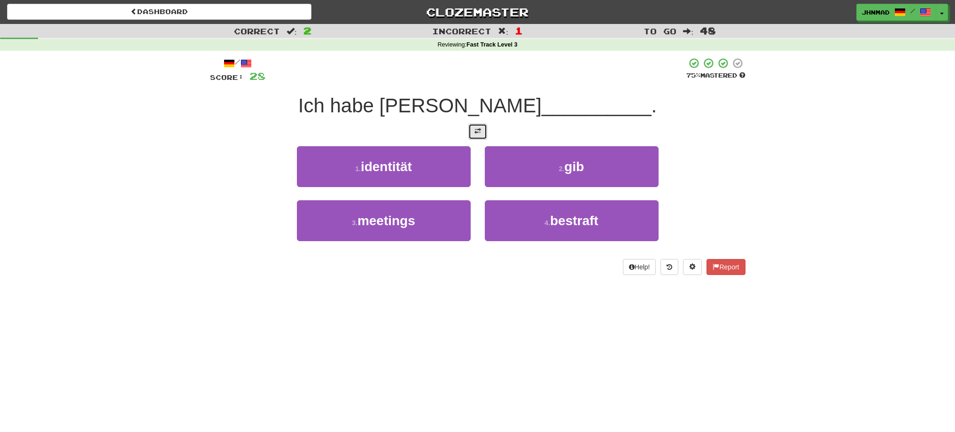
click at [474, 125] on button at bounding box center [477, 132] width 19 height 16
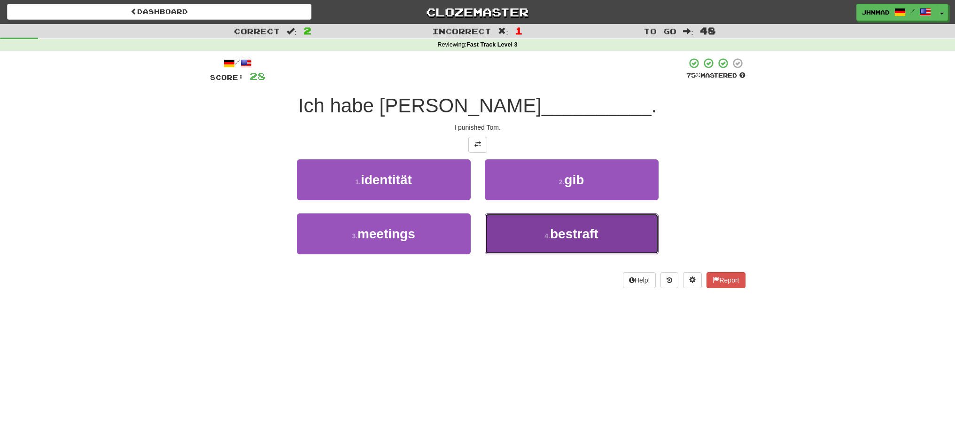
click at [574, 235] on span "bestraft" at bounding box center [574, 233] width 48 height 15
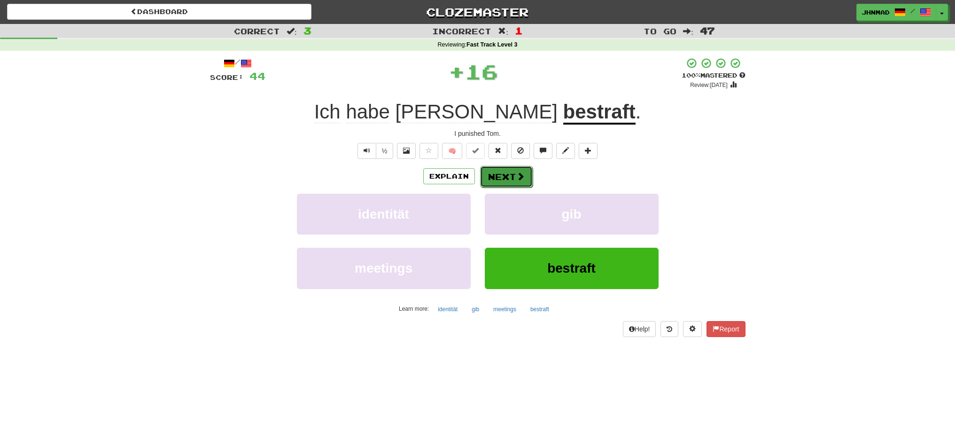
click at [494, 169] on button "Next" at bounding box center [506, 177] width 53 height 22
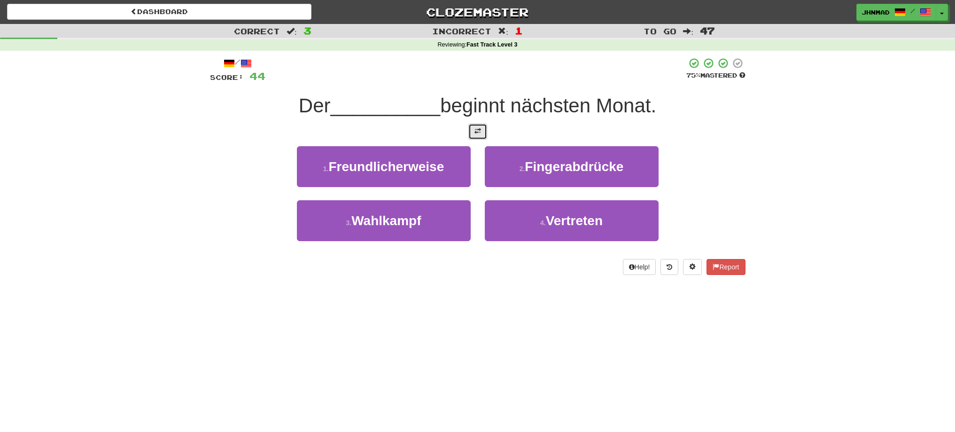
click at [479, 136] on button at bounding box center [477, 132] width 19 height 16
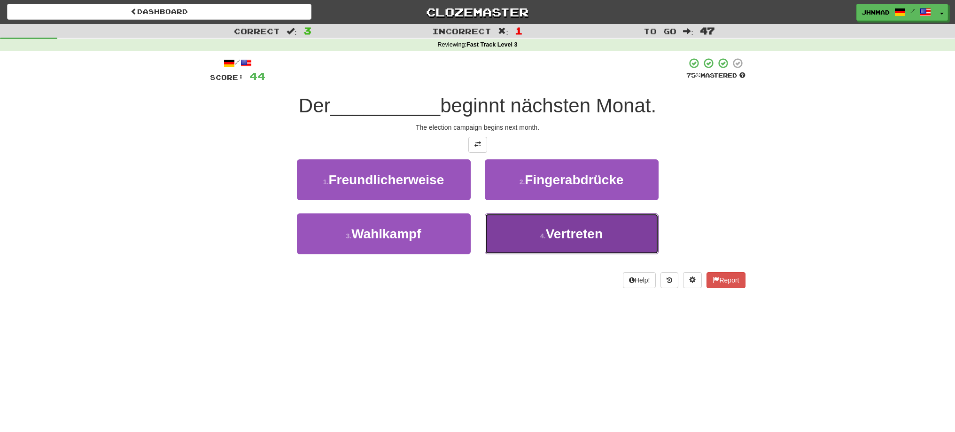
click at [535, 232] on button "4 . Vertreten" at bounding box center [572, 233] width 174 height 41
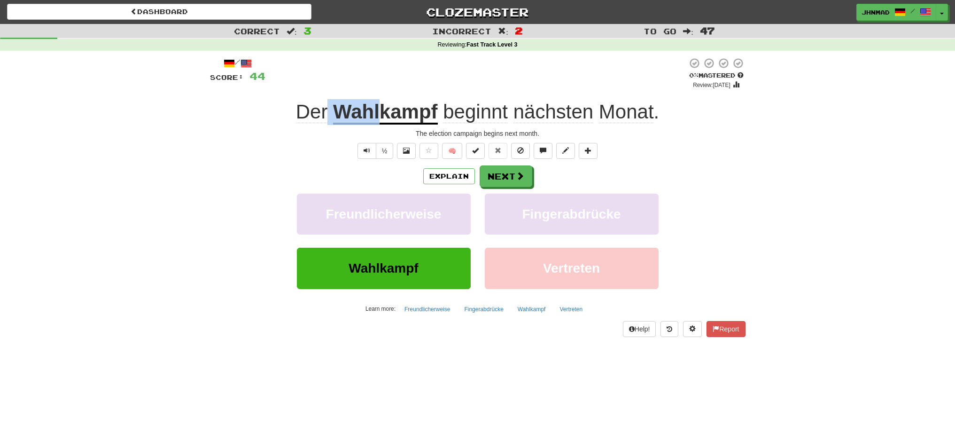
drag, startPoint x: 330, startPoint y: 108, endPoint x: 378, endPoint y: 112, distance: 48.9
click at [378, 112] on div "Der Wahlkampf beginnt nächsten Monat ." at bounding box center [477, 112] width 535 height 26
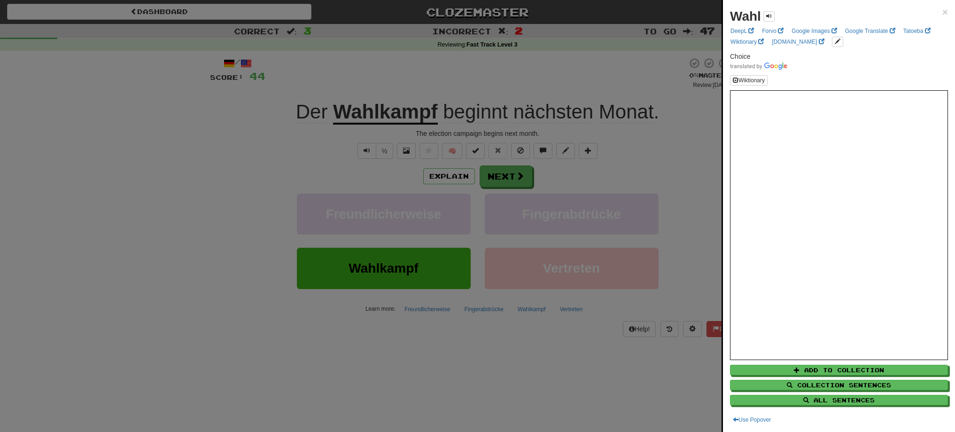
click at [334, 157] on div at bounding box center [477, 216] width 955 height 432
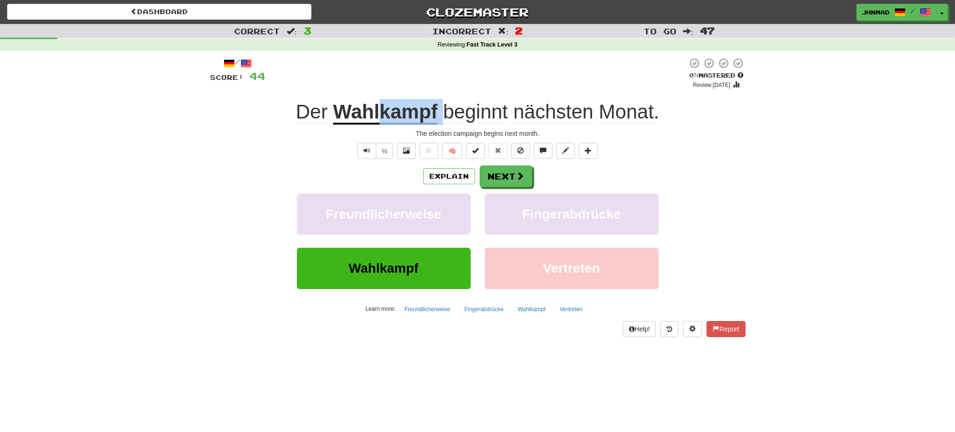
drag, startPoint x: 380, startPoint y: 116, endPoint x: 443, endPoint y: 113, distance: 63.4
click at [443, 113] on div "Der Wahlkampf beginnt nächsten Monat ." at bounding box center [477, 112] width 535 height 26
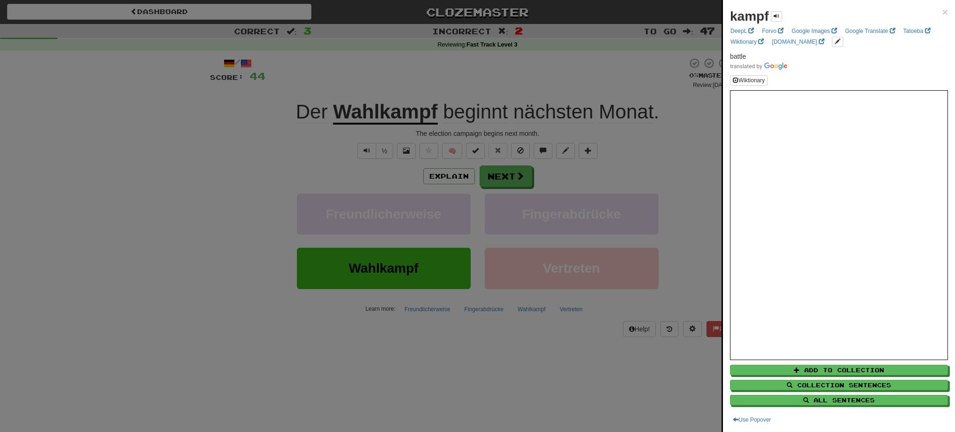
click at [317, 150] on div at bounding box center [477, 216] width 955 height 432
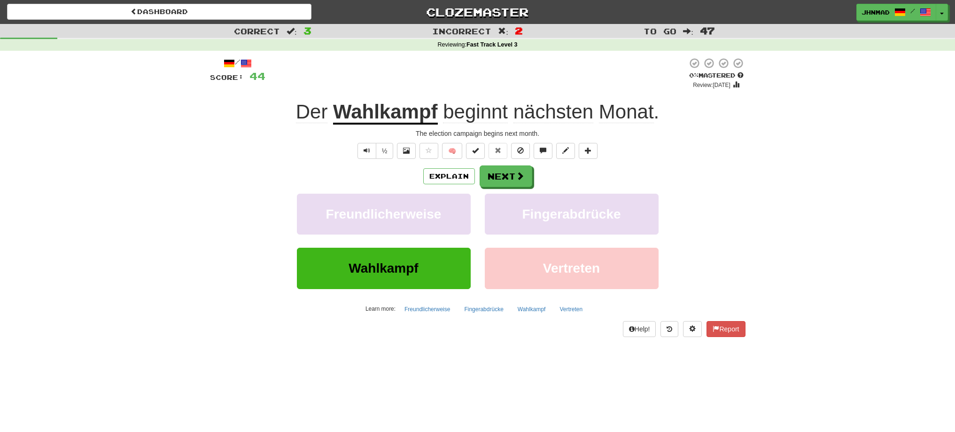
click at [376, 117] on u "Wahlkampf" at bounding box center [385, 112] width 104 height 24
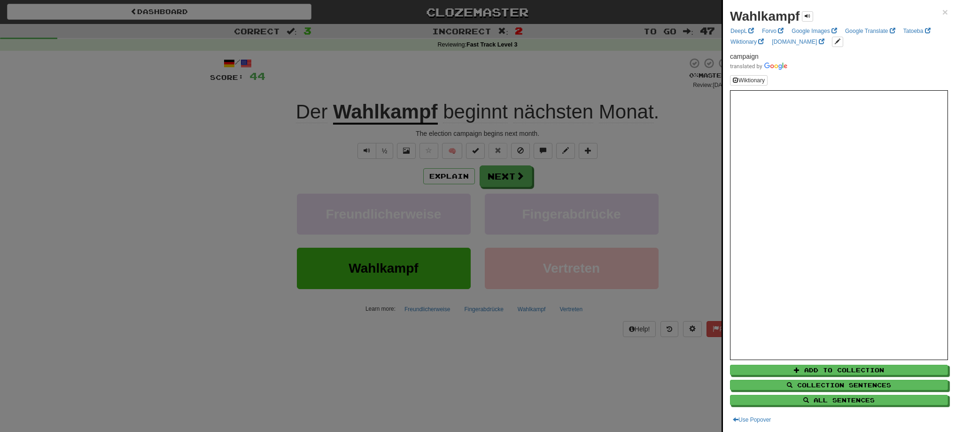
click at [505, 180] on div at bounding box center [477, 216] width 955 height 432
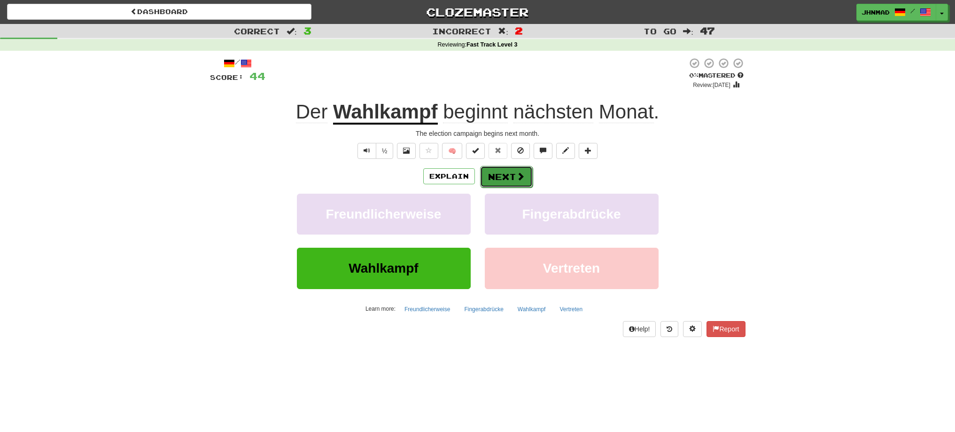
click at [506, 180] on button "Next" at bounding box center [506, 177] width 53 height 22
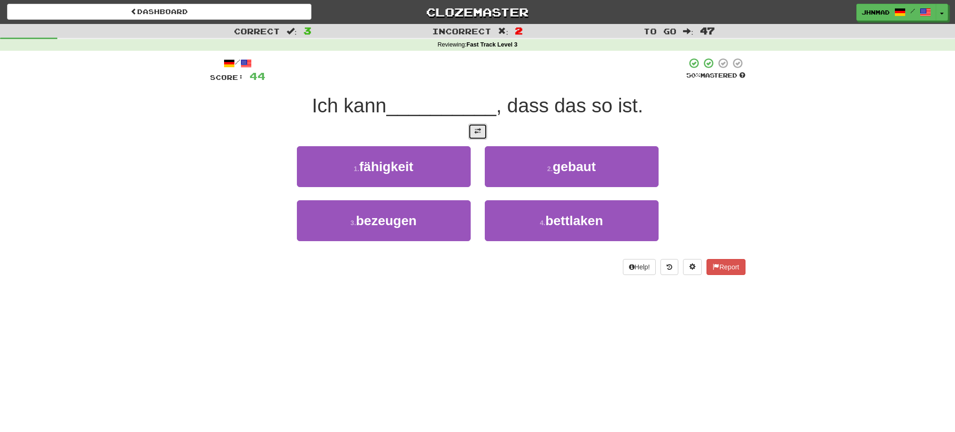
click at [478, 136] on button at bounding box center [477, 132] width 19 height 16
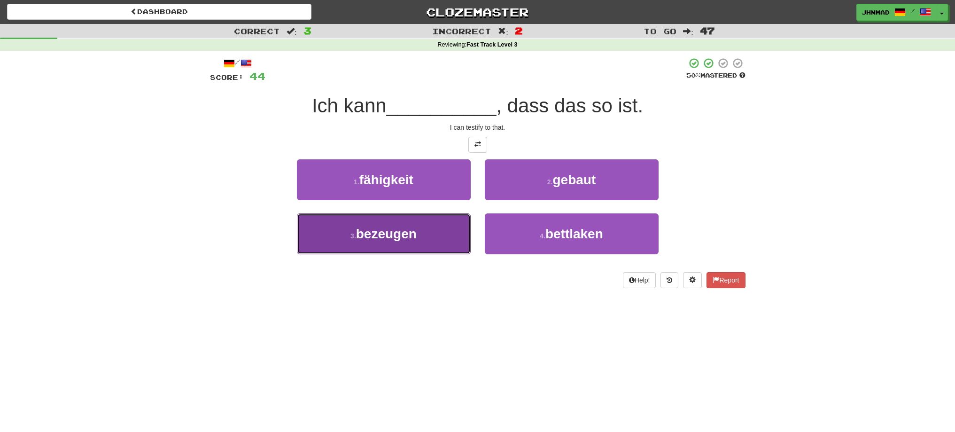
click at [421, 227] on button "3 . bezeugen" at bounding box center [384, 233] width 174 height 41
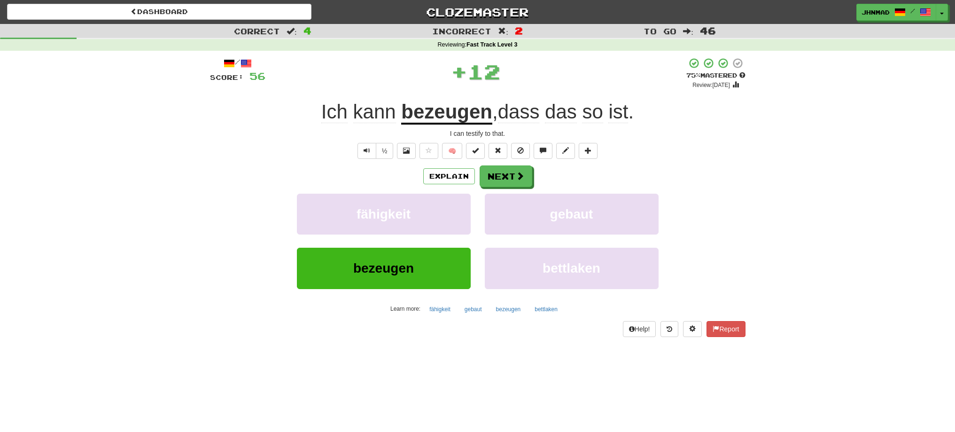
click at [457, 117] on u "bezeugen" at bounding box center [446, 112] width 91 height 24
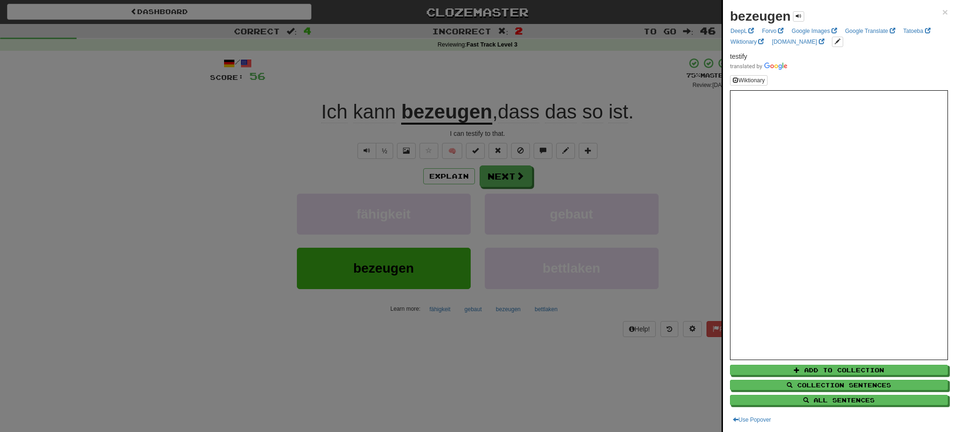
click at [509, 175] on div at bounding box center [477, 216] width 955 height 432
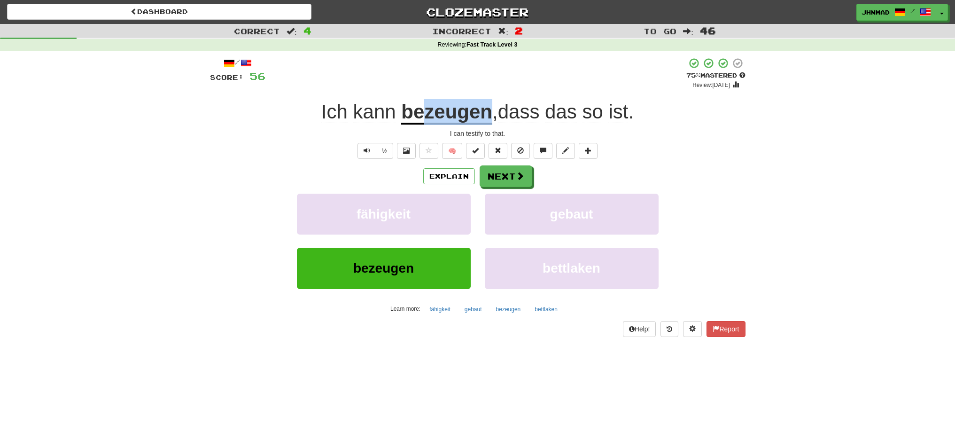
drag, startPoint x: 418, startPoint y: 112, endPoint x: 487, endPoint y: 110, distance: 68.6
click at [487, 110] on u "bezeugen" at bounding box center [446, 112] width 91 height 24
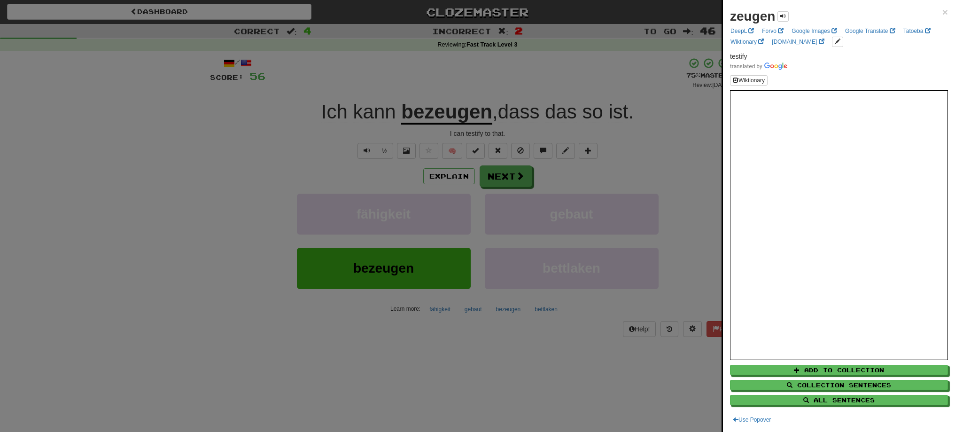
click at [491, 178] on div at bounding box center [477, 216] width 955 height 432
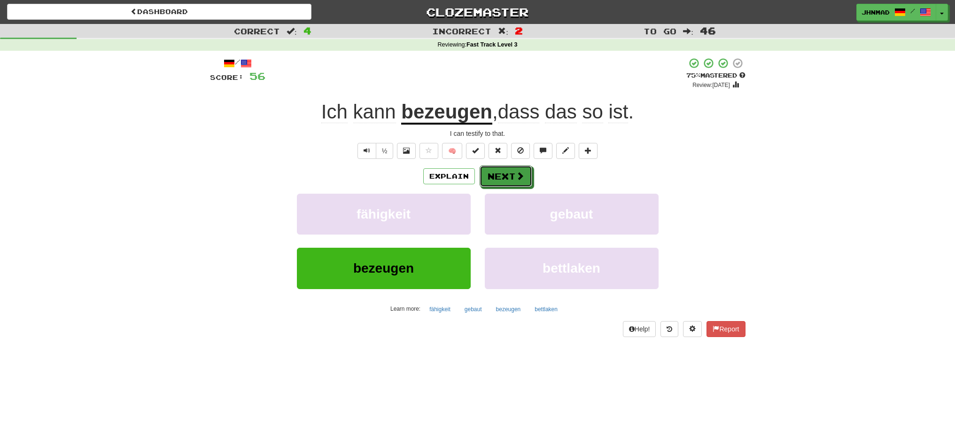
click at [491, 178] on button "Next" at bounding box center [505, 176] width 53 height 22
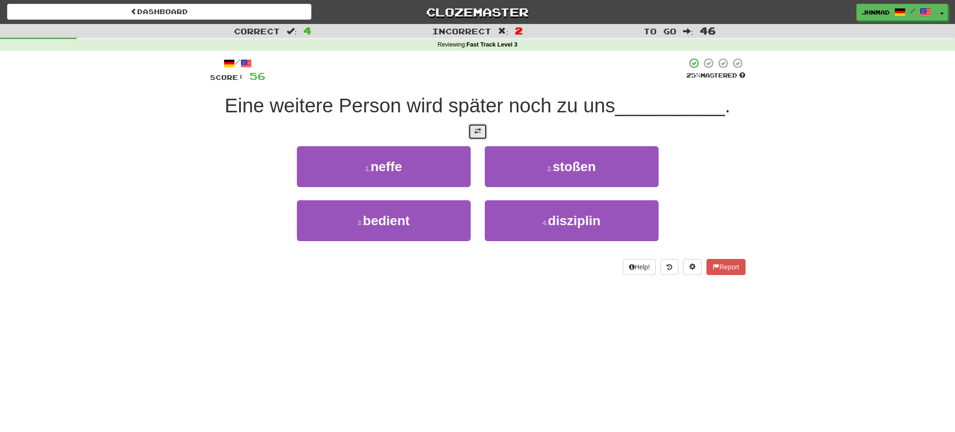
click at [473, 135] on button at bounding box center [477, 132] width 19 height 16
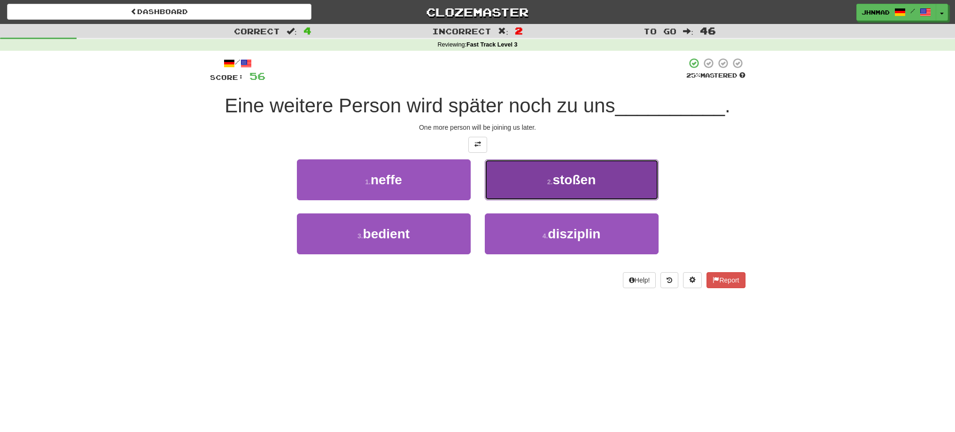
click at [592, 185] on span "stoßen" at bounding box center [573, 179] width 43 height 15
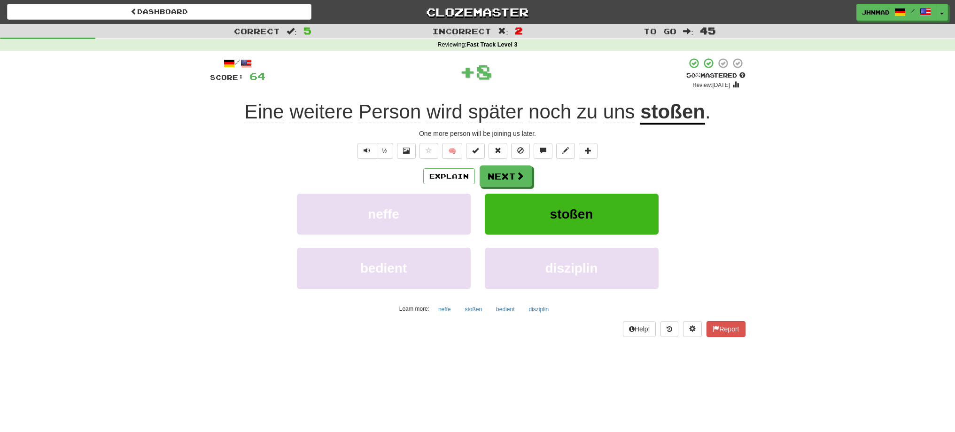
click at [672, 114] on u "stoßen" at bounding box center [672, 112] width 65 height 24
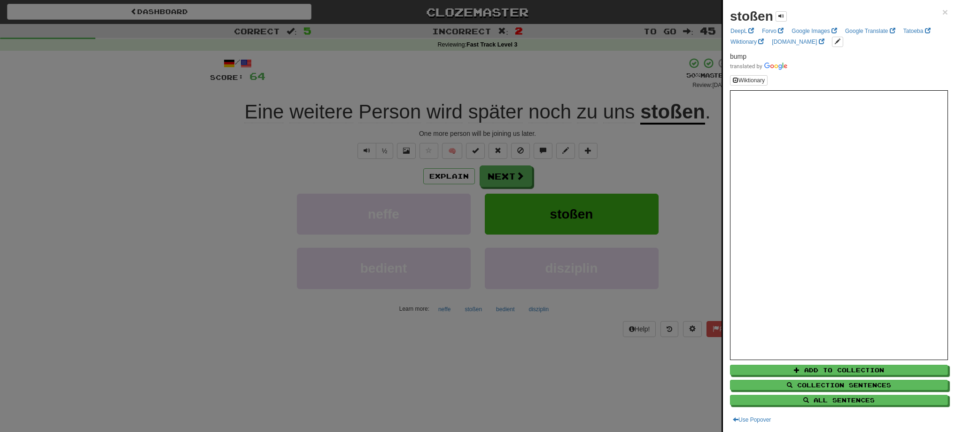
click at [494, 173] on div at bounding box center [477, 216] width 955 height 432
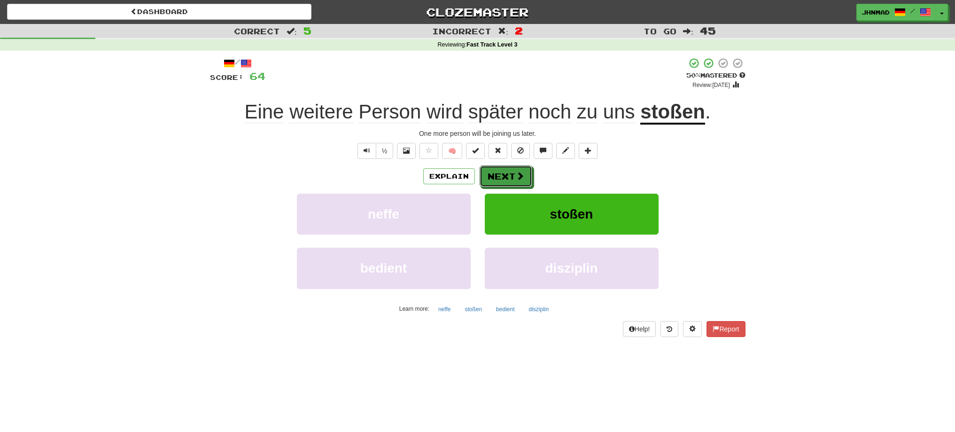
click at [494, 173] on button "Next" at bounding box center [505, 176] width 53 height 22
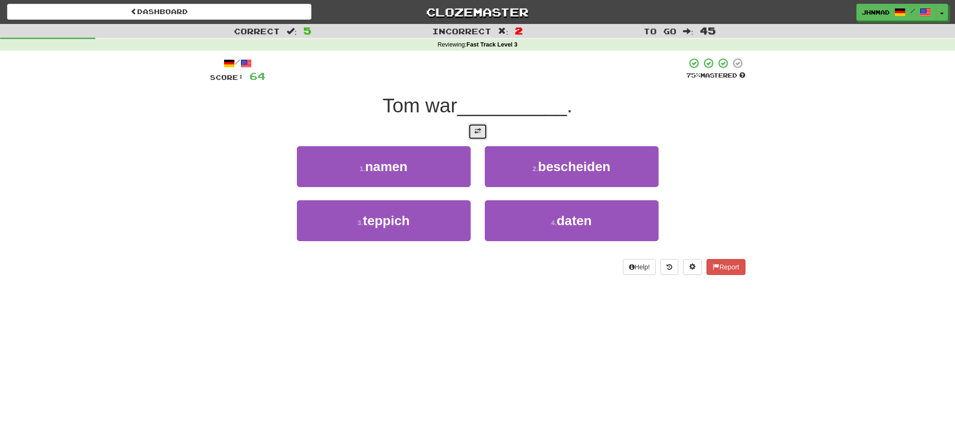
click at [478, 134] on span at bounding box center [477, 131] width 7 height 7
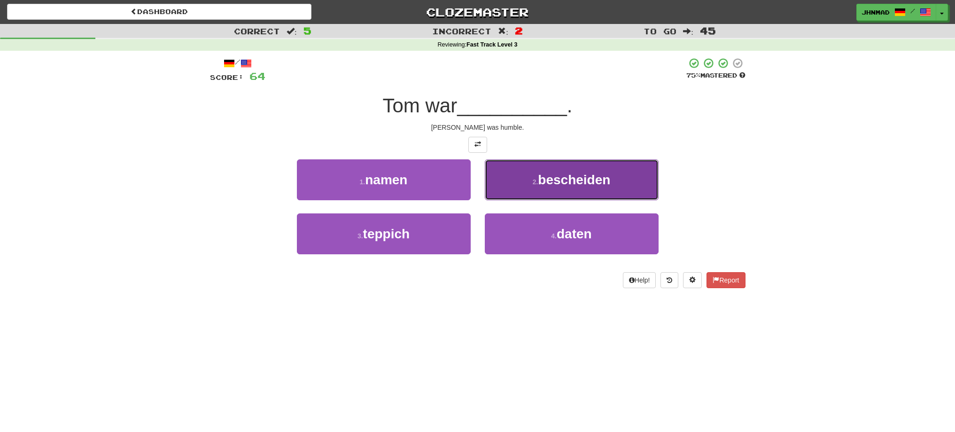
click at [606, 185] on span "bescheiden" at bounding box center [574, 179] width 72 height 15
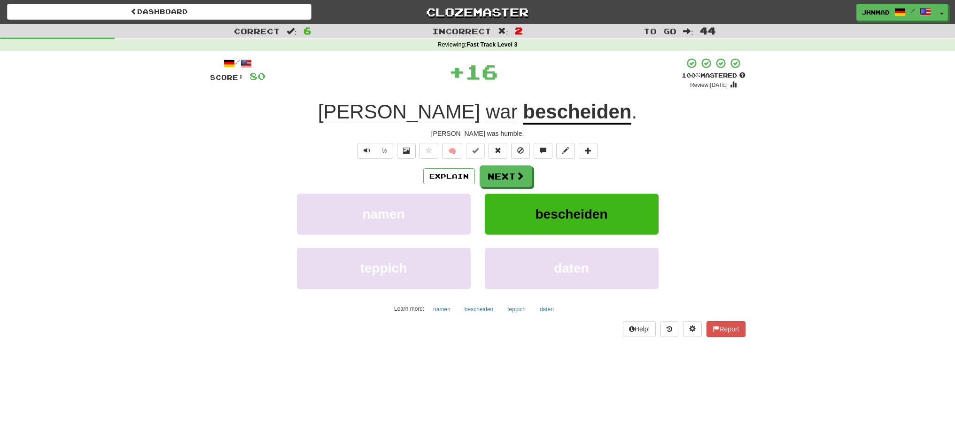
click at [550, 115] on u "bescheiden" at bounding box center [577, 112] width 108 height 24
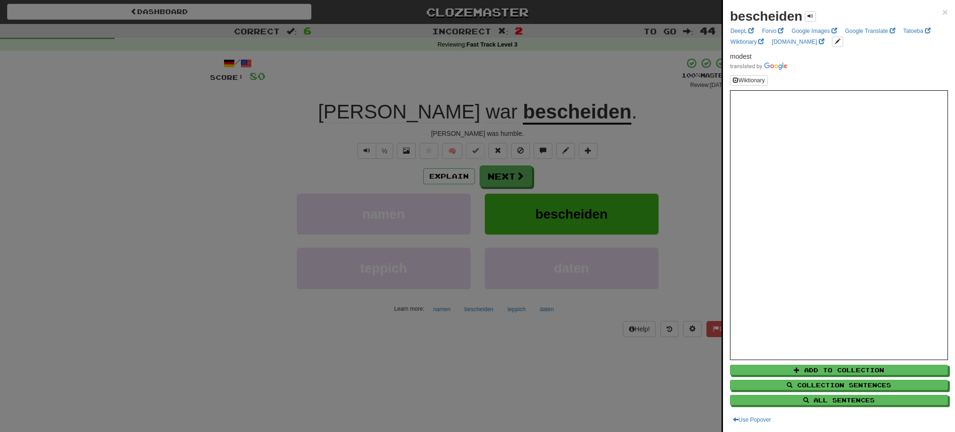
drag, startPoint x: 499, startPoint y: 91, endPoint x: 494, endPoint y: 99, distance: 9.1
click at [499, 92] on div at bounding box center [477, 216] width 955 height 432
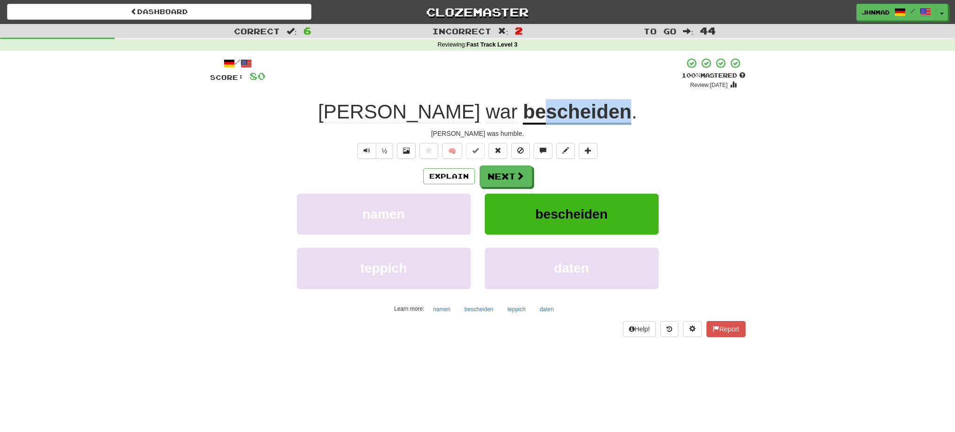
drag, startPoint x: 486, startPoint y: 110, endPoint x: 565, endPoint y: 116, distance: 79.1
click at [565, 116] on u "bescheiden" at bounding box center [577, 112] width 108 height 24
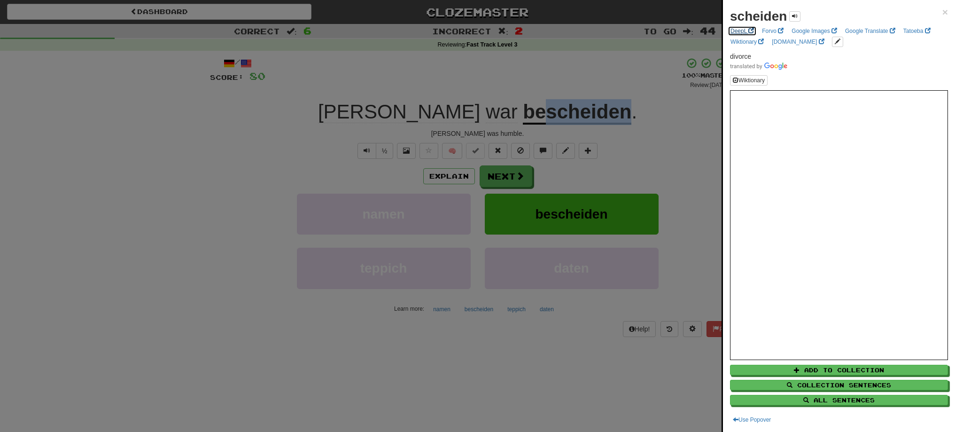
click at [740, 33] on link "DeepL" at bounding box center [741, 31] width 29 height 10
click at [494, 175] on div at bounding box center [477, 216] width 955 height 432
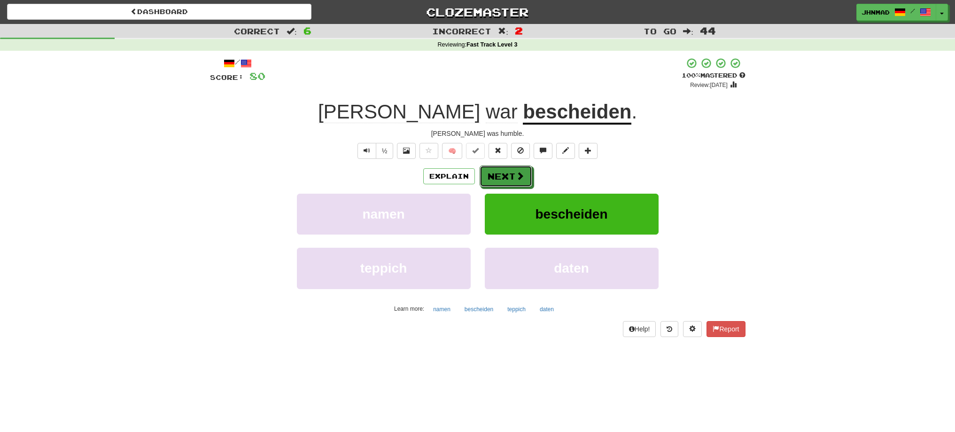
click at [494, 175] on button "Next" at bounding box center [505, 176] width 53 height 22
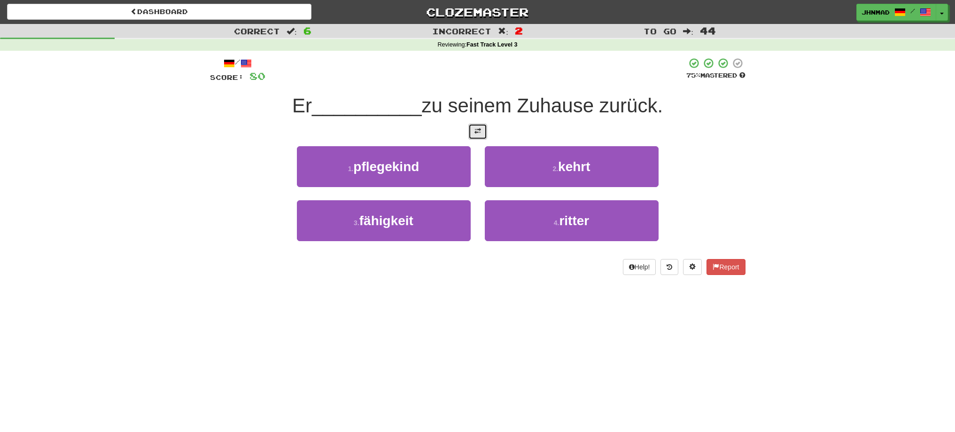
click at [482, 134] on button at bounding box center [477, 132] width 19 height 16
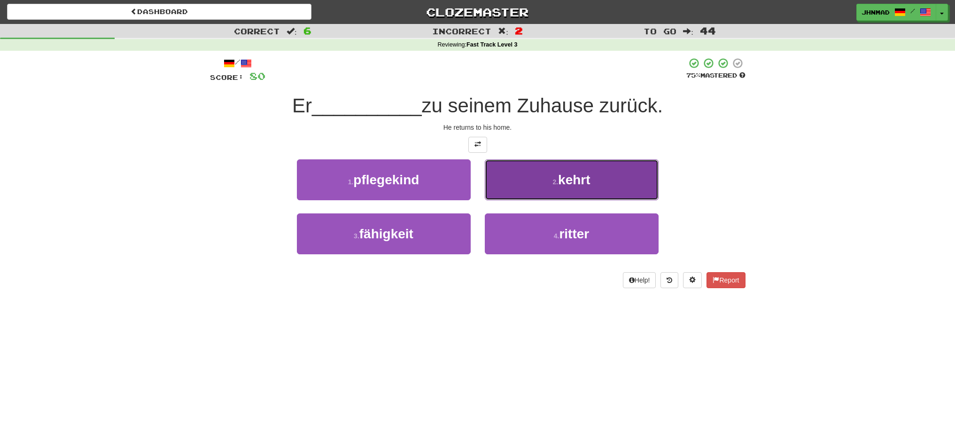
click at [583, 182] on span "kehrt" at bounding box center [574, 179] width 32 height 15
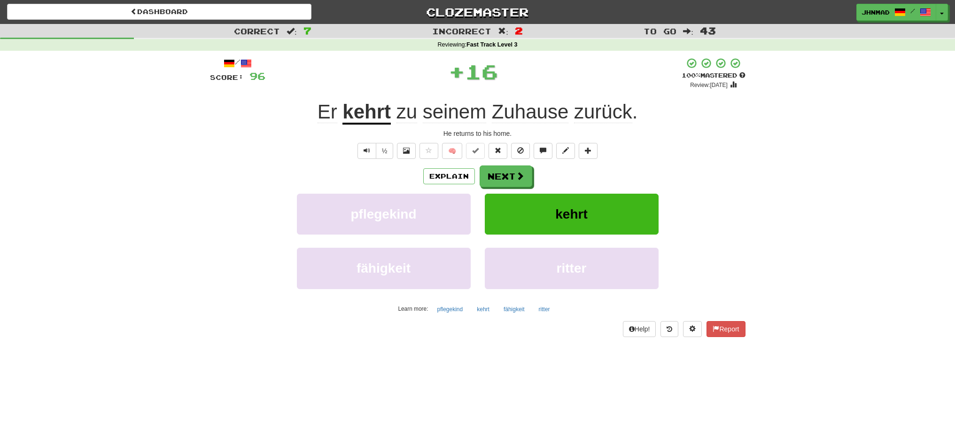
click at [370, 114] on u "kehrt" at bounding box center [366, 112] width 48 height 24
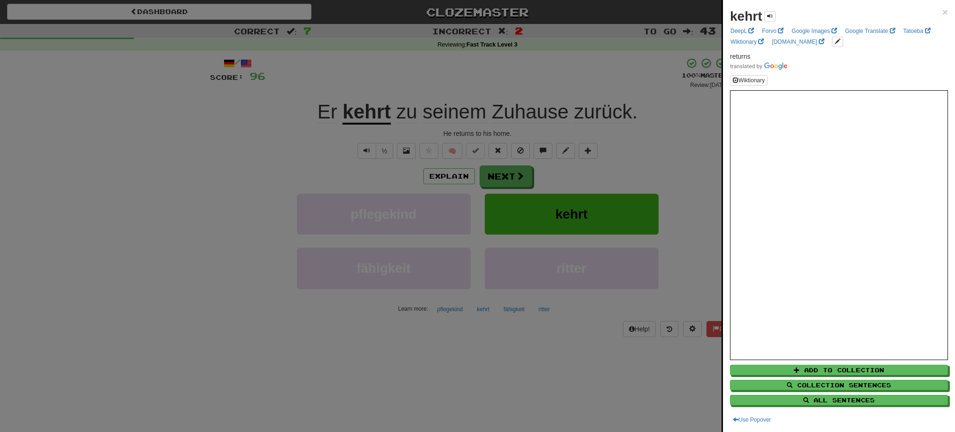
click at [514, 182] on div at bounding box center [477, 216] width 955 height 432
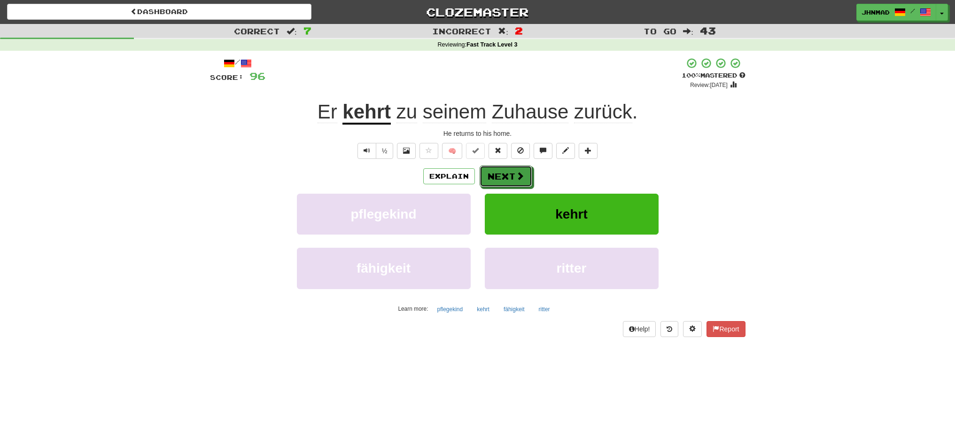
click at [514, 182] on button "Next" at bounding box center [505, 176] width 53 height 22
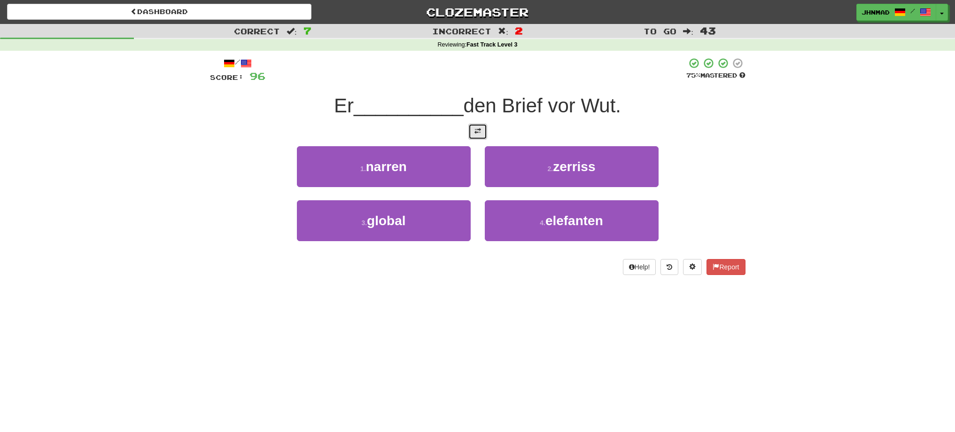
click at [475, 131] on span at bounding box center [477, 131] width 7 height 7
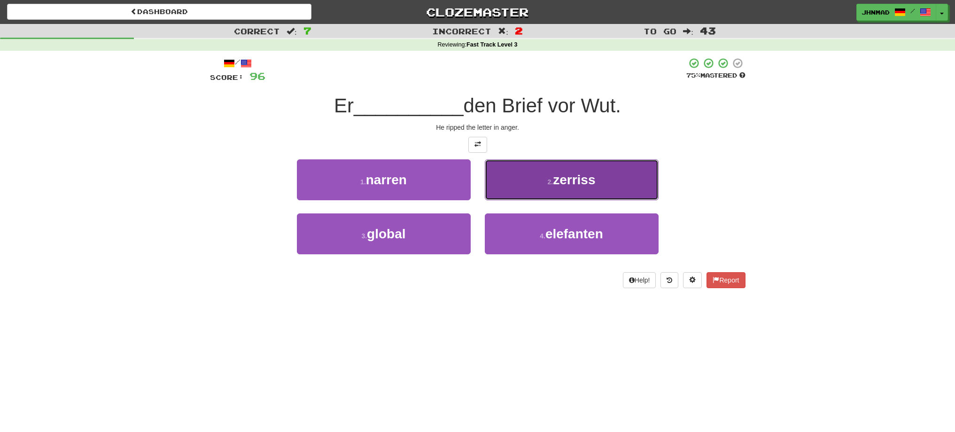
click at [525, 183] on button "2 . zerriss" at bounding box center [572, 179] width 174 height 41
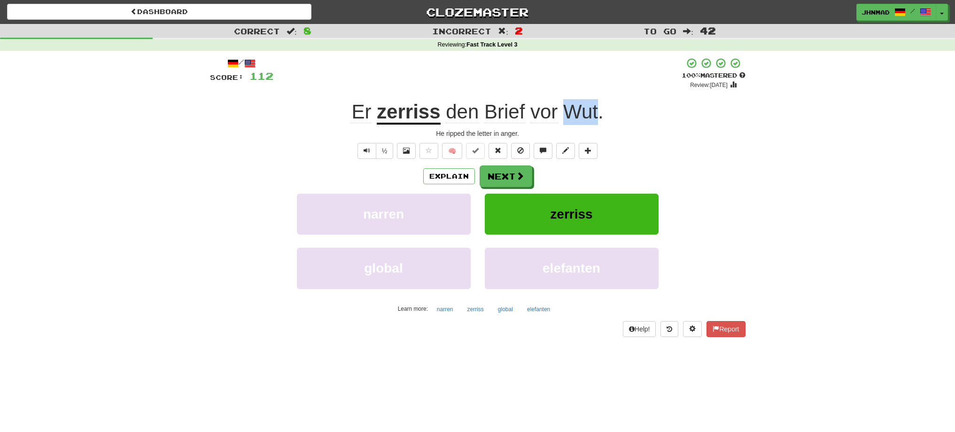
drag, startPoint x: 564, startPoint y: 112, endPoint x: 598, endPoint y: 111, distance: 34.3
click at [598, 111] on span "den Brief vor Wut ." at bounding box center [521, 111] width 163 height 23
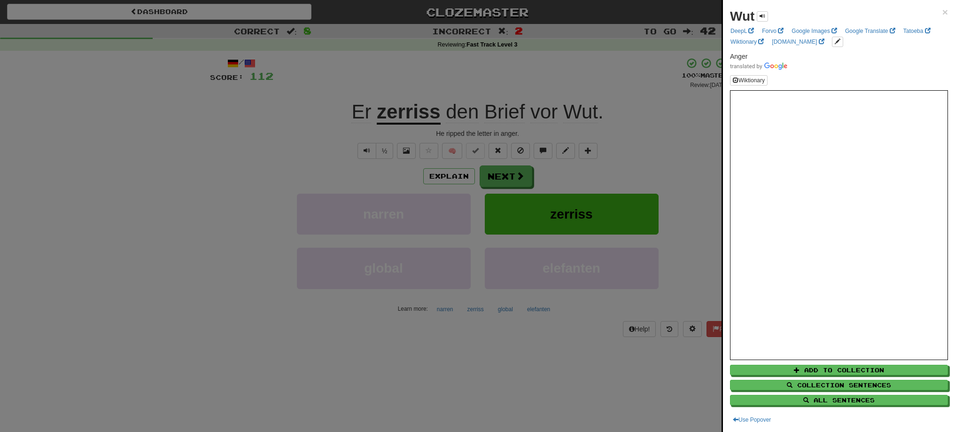
click at [517, 170] on div at bounding box center [477, 216] width 955 height 432
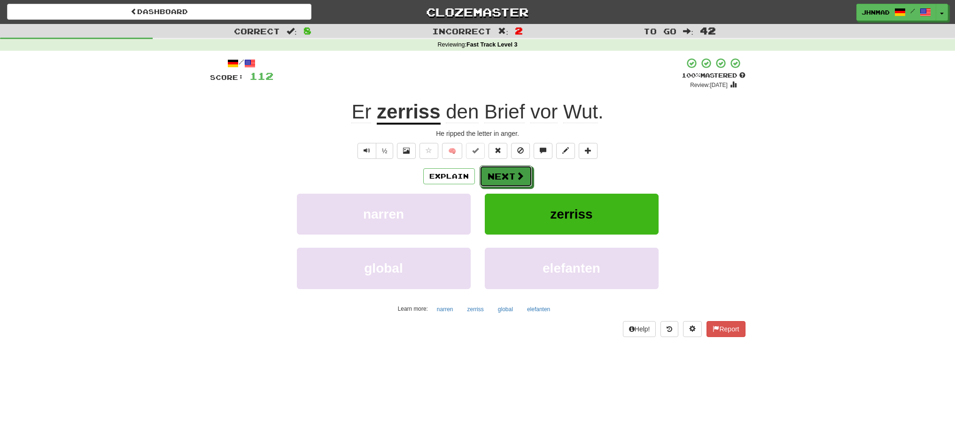
click at [517, 171] on span at bounding box center [520, 175] width 8 height 8
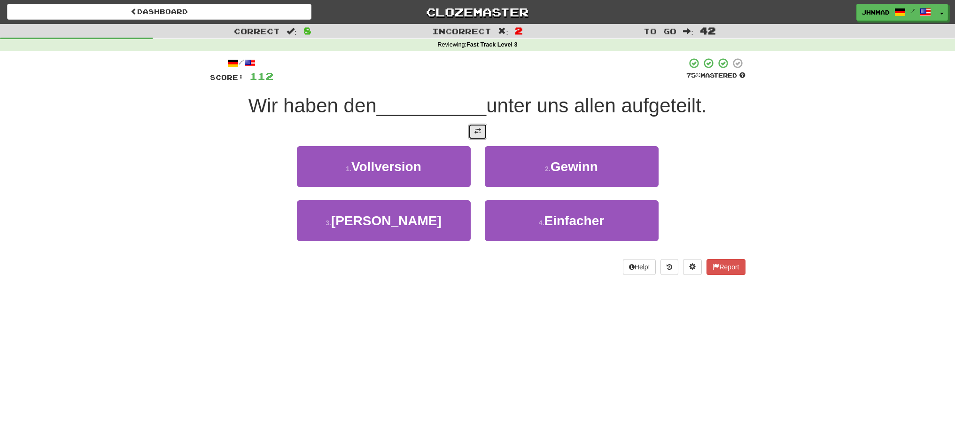
click at [471, 128] on button at bounding box center [477, 132] width 19 height 16
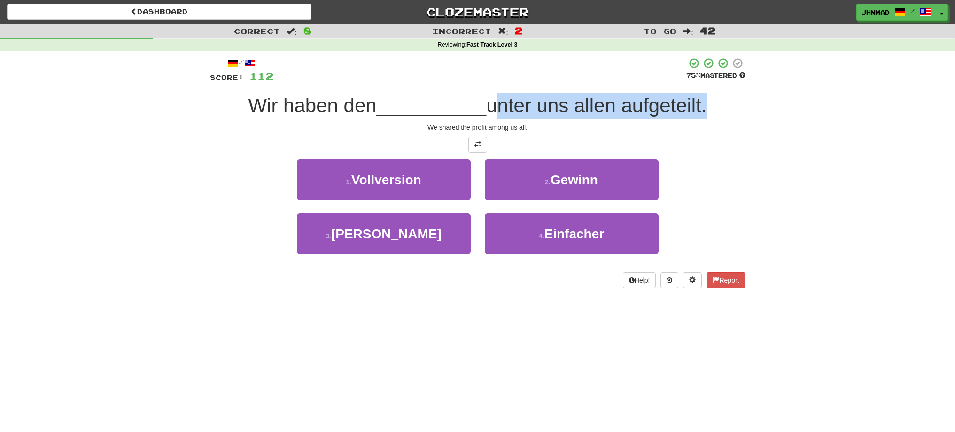
drag, startPoint x: 522, startPoint y: 105, endPoint x: 705, endPoint y: 104, distance: 183.1
click at [705, 104] on span "unter uns allen aufgeteilt." at bounding box center [596, 105] width 220 height 22
click at [699, 81] on div at bounding box center [699, 81] width 0 height 0
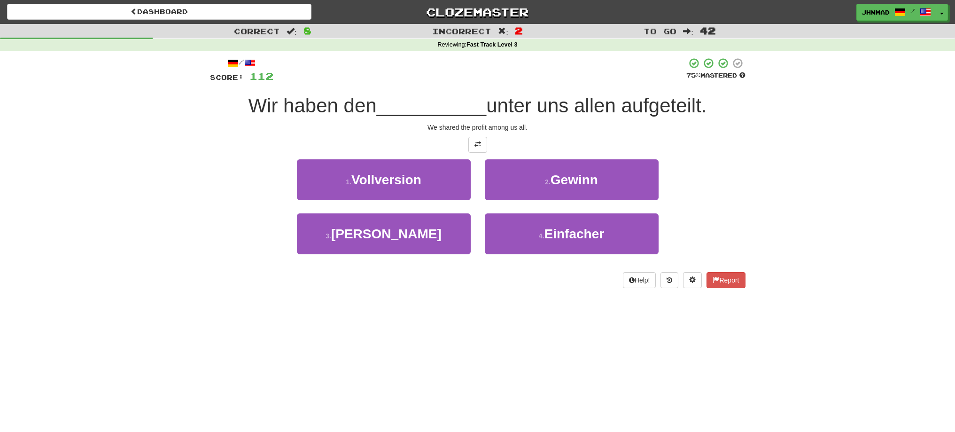
click at [766, 185] on div "Correct : 8 Incorrect : 2 To go : 42 Reviewing : Fast Track Level 3 / Score: 11…" at bounding box center [477, 162] width 955 height 277
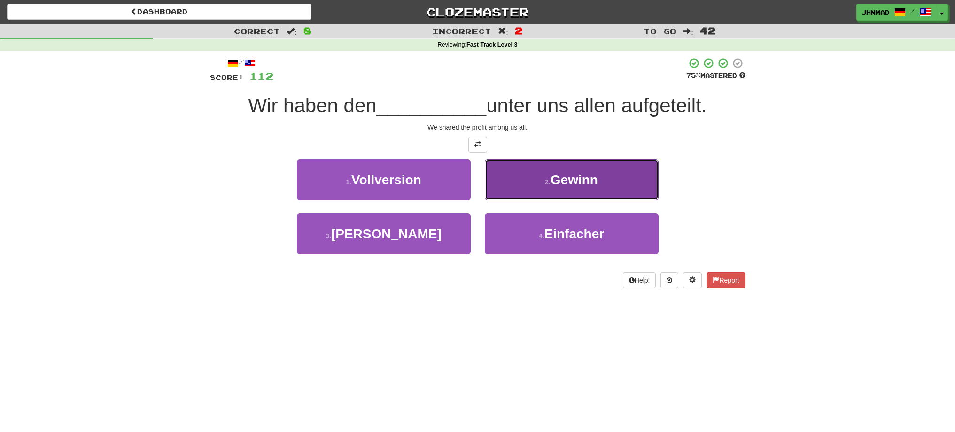
click at [570, 183] on span "Gewinn" at bounding box center [573, 179] width 47 height 15
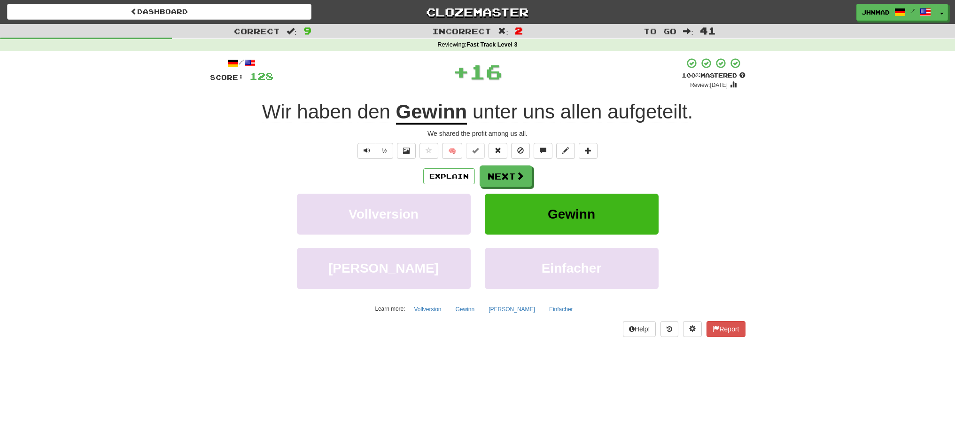
click at [443, 118] on u "Gewinn" at bounding box center [431, 112] width 71 height 24
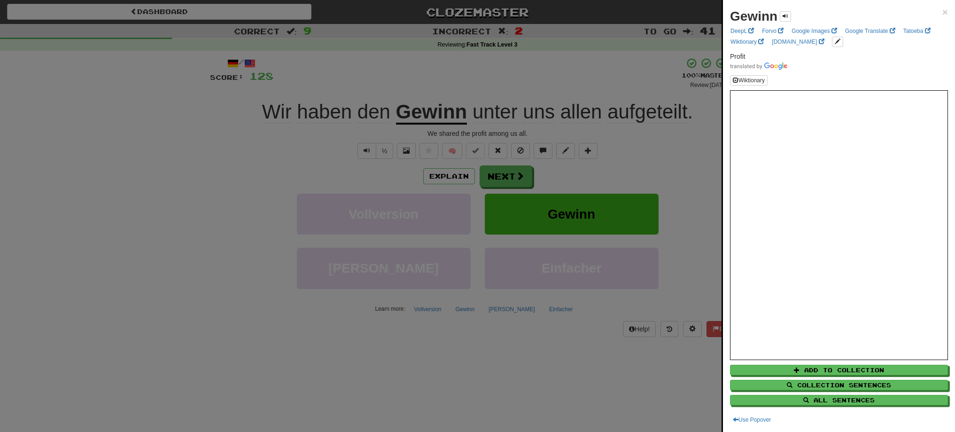
click at [489, 171] on div at bounding box center [477, 216] width 955 height 432
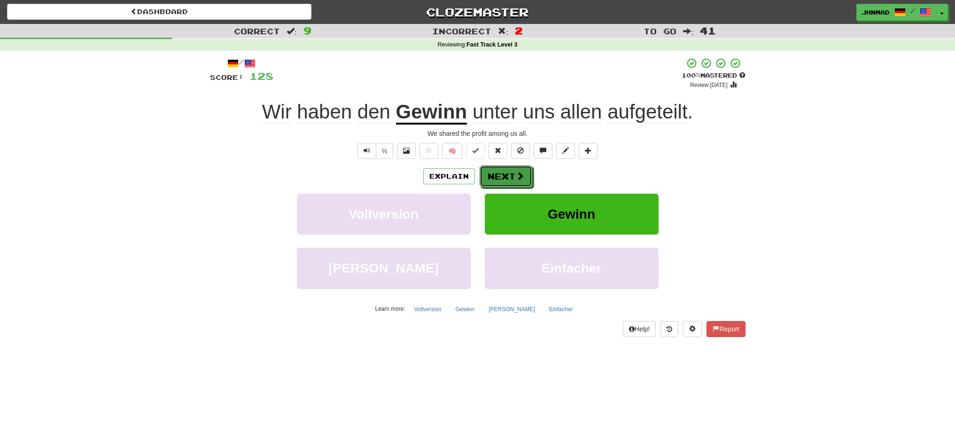
click at [489, 171] on button "Next" at bounding box center [505, 176] width 53 height 22
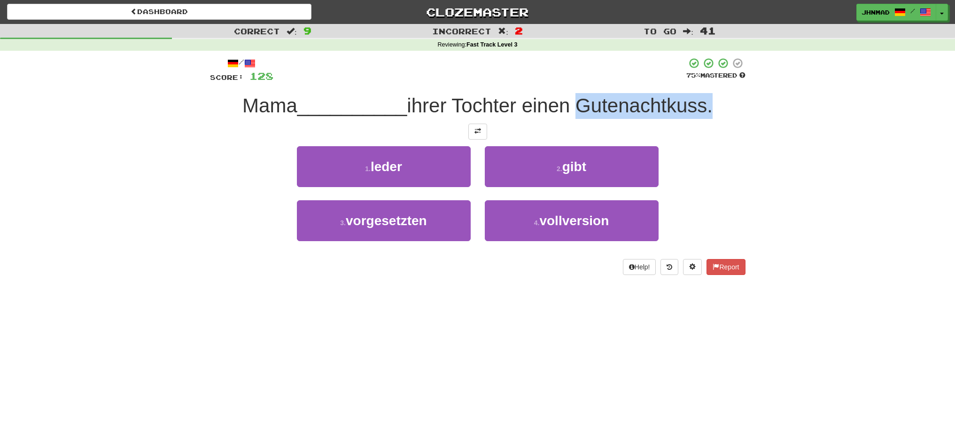
drag, startPoint x: 578, startPoint y: 99, endPoint x: 712, endPoint y: 101, distance: 134.8
click at [712, 101] on span "ihrer Tochter einen Gutenachtkuss." at bounding box center [560, 105] width 306 height 22
click at [706, 81] on div at bounding box center [706, 81] width 0 height 0
click at [164, 148] on div "Correct : 9 Incorrect : 2 To go : 41 Reviewing : Fast Track Level 3 / Score: 12…" at bounding box center [477, 156] width 955 height 264
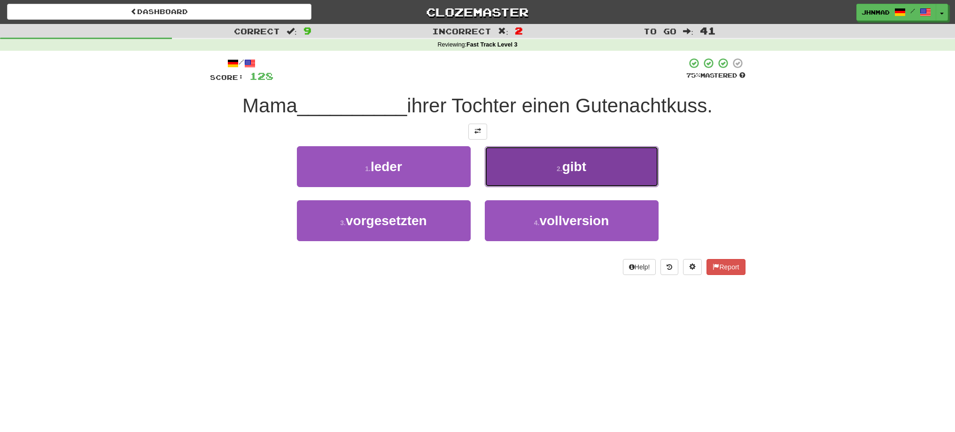
click at [584, 169] on span "gibt" at bounding box center [574, 166] width 24 height 15
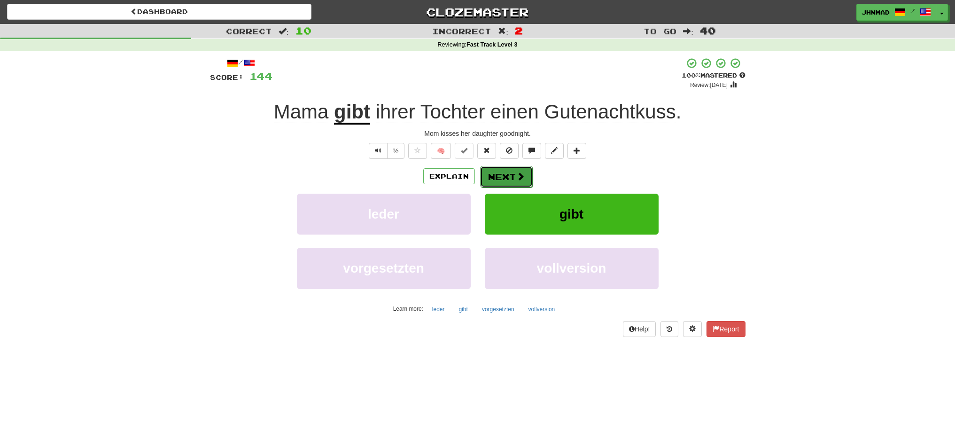
click at [513, 173] on button "Next" at bounding box center [506, 177] width 53 height 22
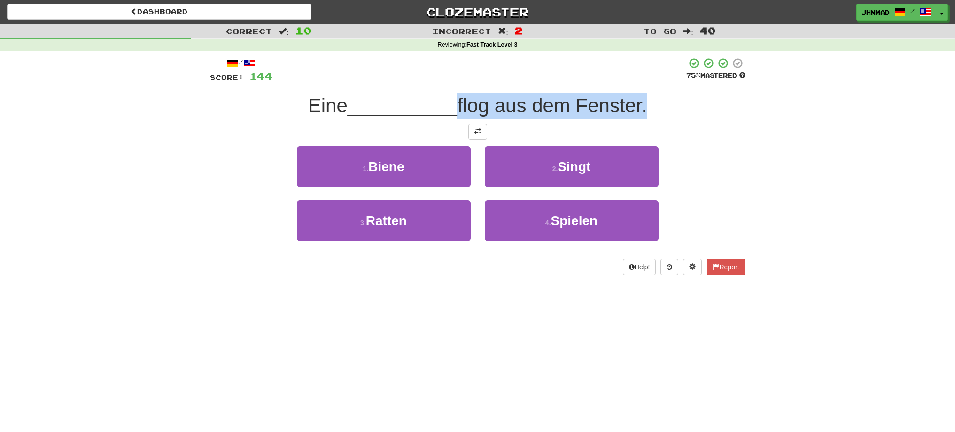
drag, startPoint x: 460, startPoint y: 93, endPoint x: 648, endPoint y: 107, distance: 188.4
click at [648, 107] on div "/ Score: 144 75 % Mastered Eine __________ flog aus dem Fenster. 1 . Biene 2 . …" at bounding box center [477, 165] width 535 height 217
click at [641, 117] on div at bounding box center [641, 117] width 0 height 0
click at [206, 171] on div "/ Score: 144 75 % Mastered Eine __________ flog aus dem Fenster. 1 . Biene 2 . …" at bounding box center [477, 169] width 549 height 237
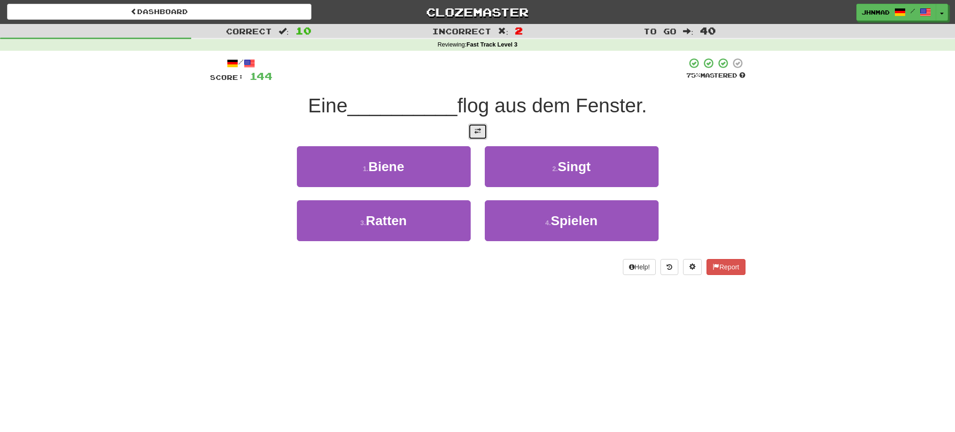
click at [473, 135] on button at bounding box center [477, 132] width 19 height 16
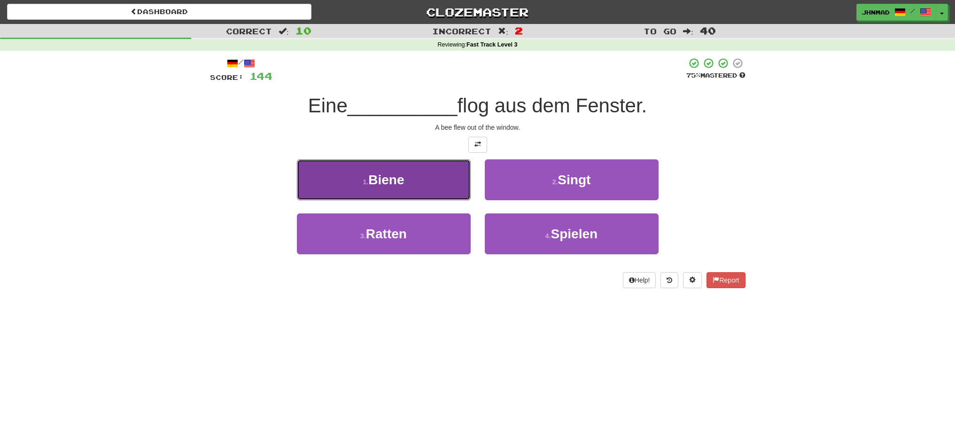
click at [397, 179] on span "Biene" at bounding box center [386, 179] width 36 height 15
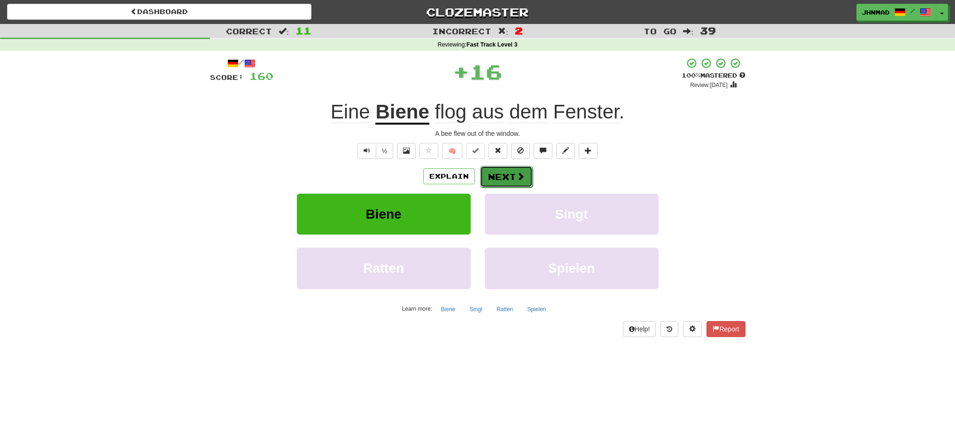
click at [520, 170] on button "Next" at bounding box center [506, 177] width 53 height 22
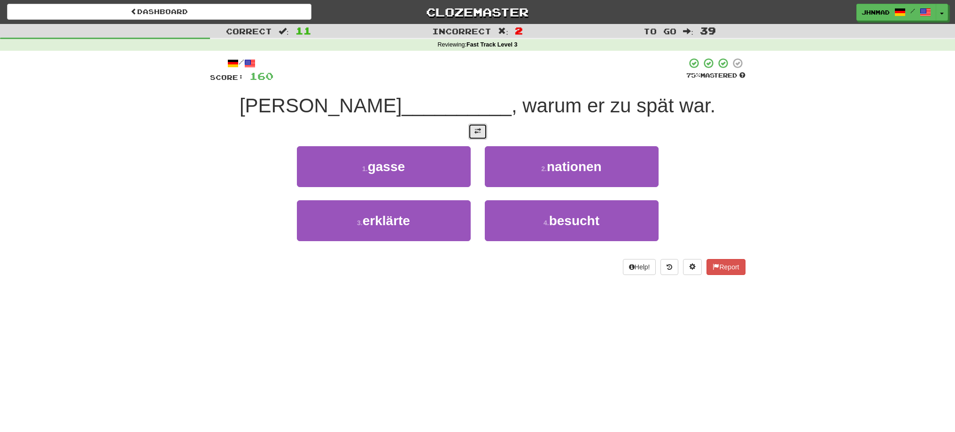
click at [481, 132] on button at bounding box center [477, 132] width 19 height 16
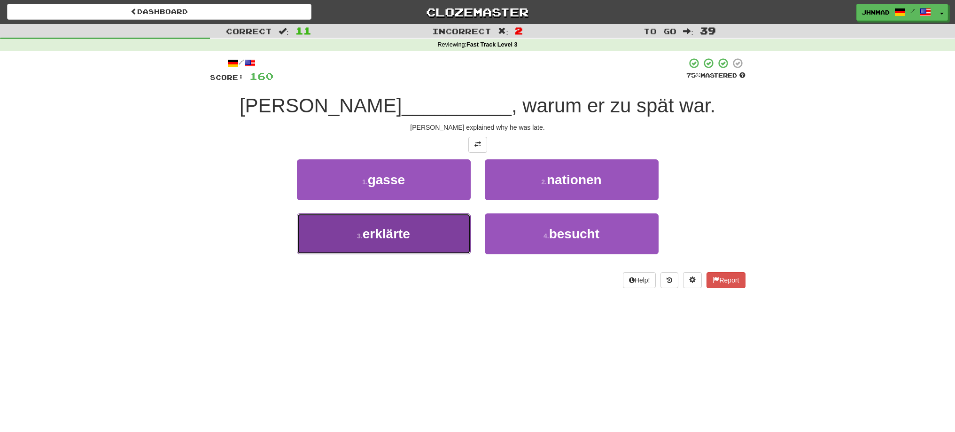
click at [380, 241] on button "3 . erklärte" at bounding box center [384, 233] width 174 height 41
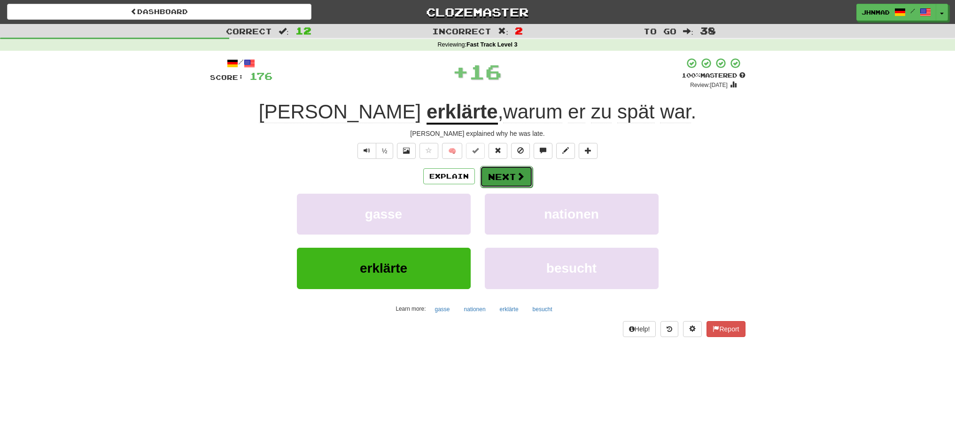
click at [504, 171] on button "Next" at bounding box center [506, 177] width 53 height 22
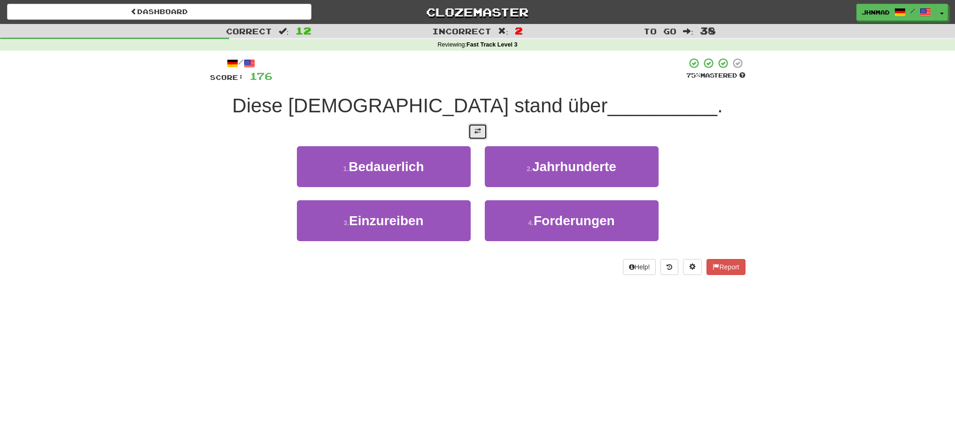
click at [481, 129] on button at bounding box center [477, 132] width 19 height 16
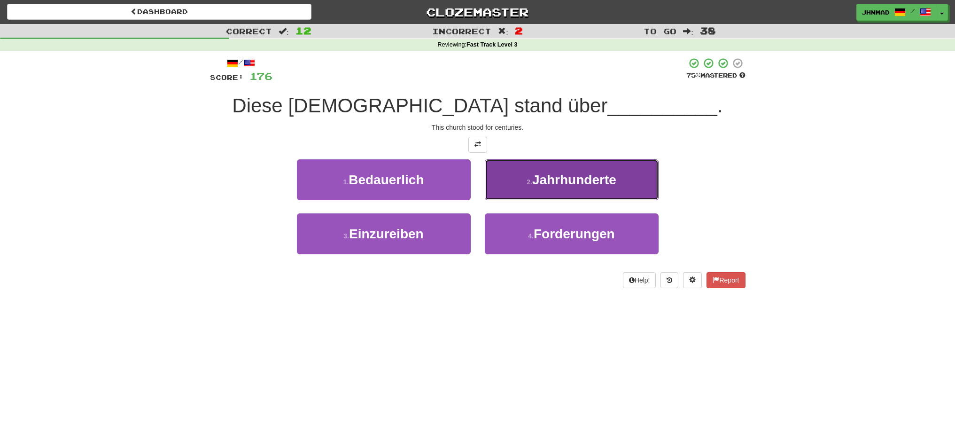
click at [501, 183] on button "2 . Jahrhunderte" at bounding box center [572, 179] width 174 height 41
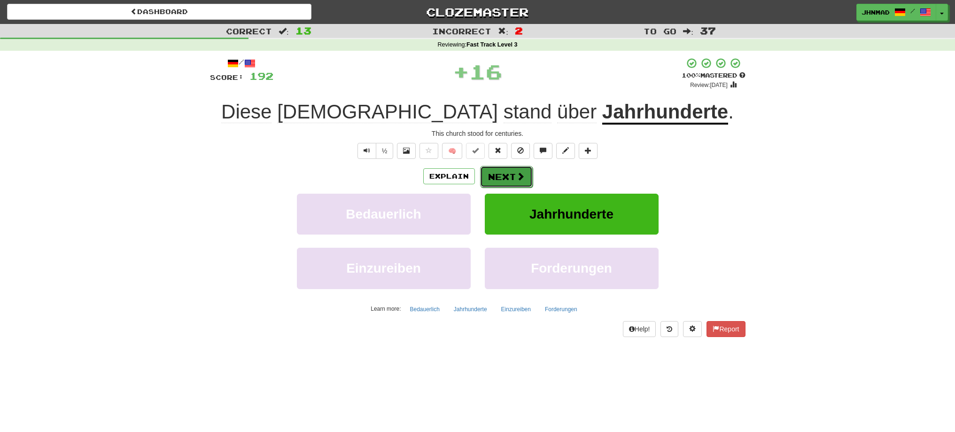
click at [507, 176] on button "Next" at bounding box center [506, 177] width 53 height 22
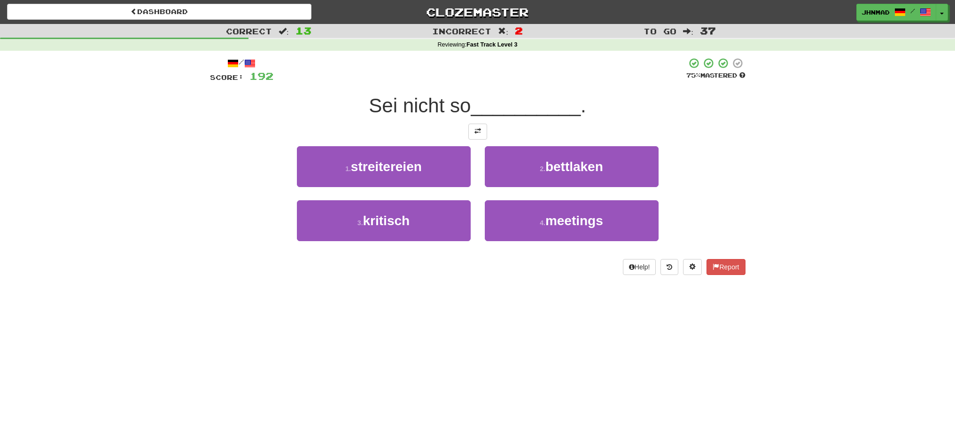
drag, startPoint x: 369, startPoint y: 97, endPoint x: 475, endPoint y: 113, distance: 107.7
click at [475, 112] on div "Sei nicht so __________ ." at bounding box center [477, 106] width 535 height 26
click at [469, 117] on div at bounding box center [469, 117] width 0 height 0
click at [333, 103] on div "Sei nicht so __________ ." at bounding box center [477, 106] width 535 height 26
click at [483, 139] on button at bounding box center [477, 132] width 19 height 16
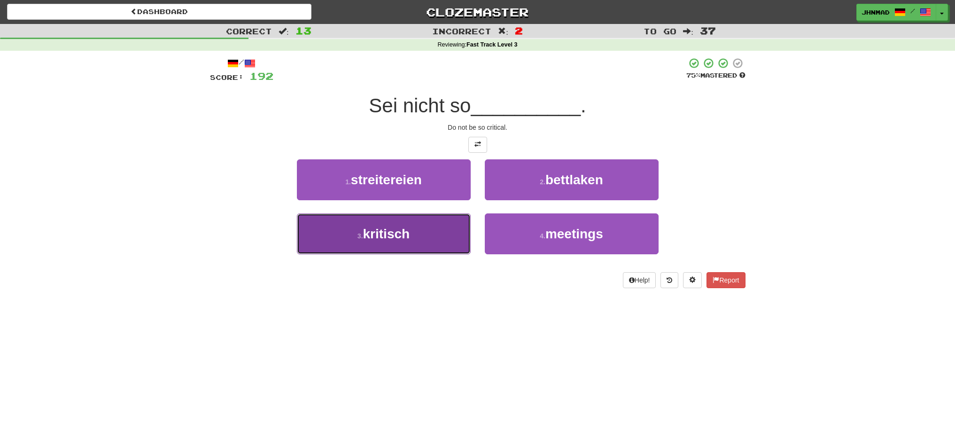
click at [400, 239] on span "kritisch" at bounding box center [386, 233] width 47 height 15
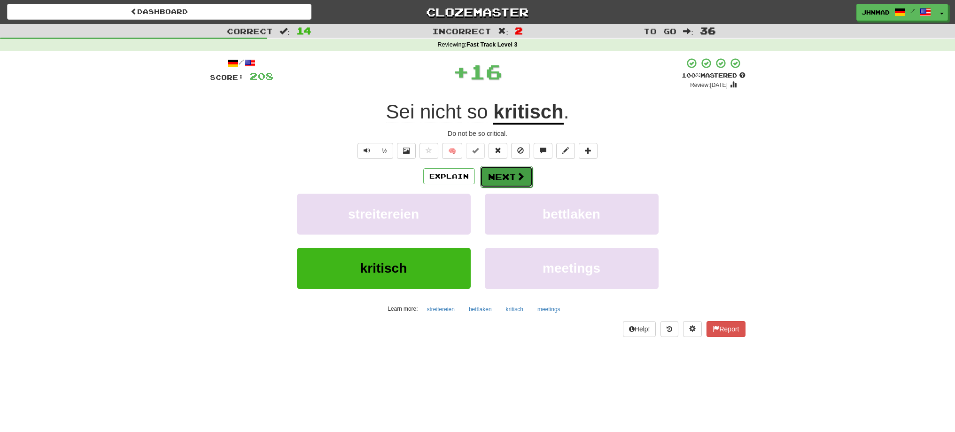
click at [486, 178] on button "Next" at bounding box center [506, 177] width 53 height 22
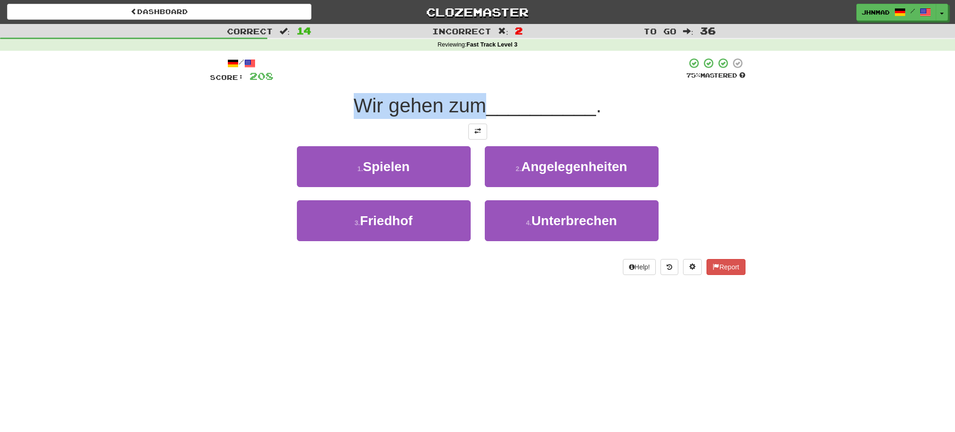
drag, startPoint x: 356, startPoint y: 108, endPoint x: 484, endPoint y: 113, distance: 127.4
click at [484, 113] on span "Wir gehen zum" at bounding box center [420, 105] width 132 height 22
click at [478, 117] on div at bounding box center [478, 117] width 0 height 0
click at [316, 117] on div "Wir gehen zum __________ ." at bounding box center [477, 106] width 535 height 26
click at [480, 136] on button at bounding box center [477, 132] width 19 height 16
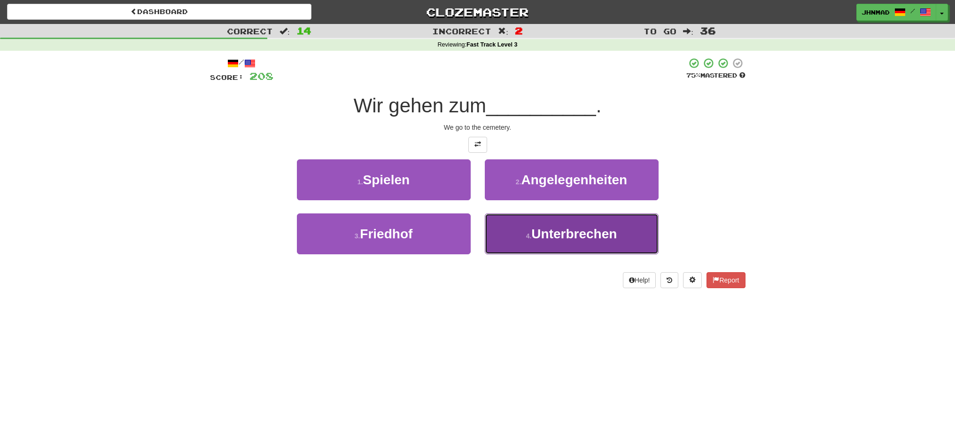
click at [545, 231] on span "Unterbrechen" at bounding box center [573, 233] width 85 height 15
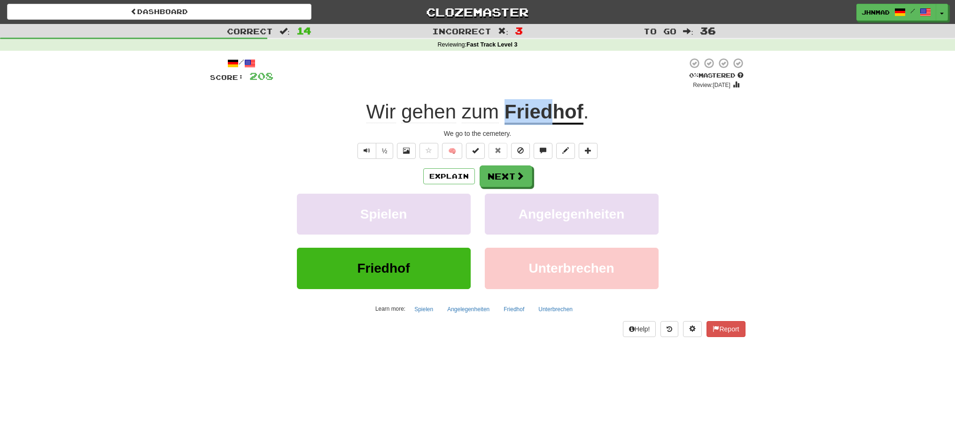
drag, startPoint x: 504, startPoint y: 102, endPoint x: 556, endPoint y: 106, distance: 52.2
click at [556, 106] on strong "Friedhof" at bounding box center [543, 112] width 79 height 24
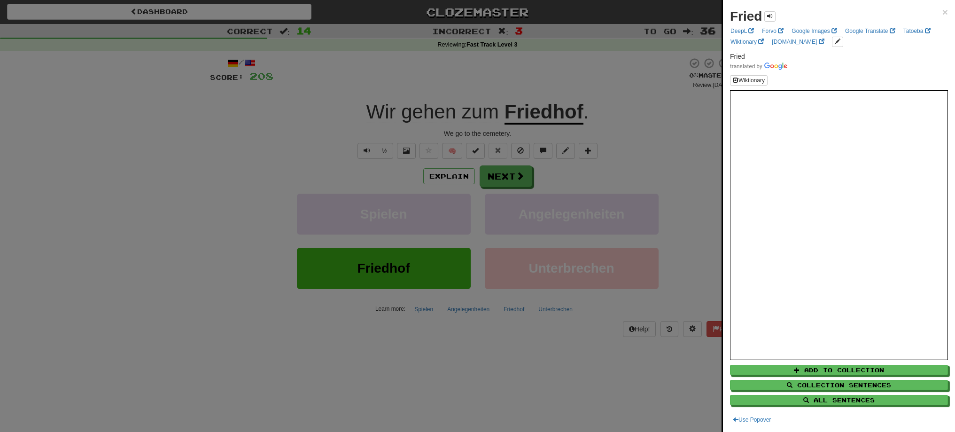
drag, startPoint x: 683, startPoint y: 83, endPoint x: 669, endPoint y: 86, distance: 14.5
click at [683, 84] on div at bounding box center [477, 216] width 955 height 432
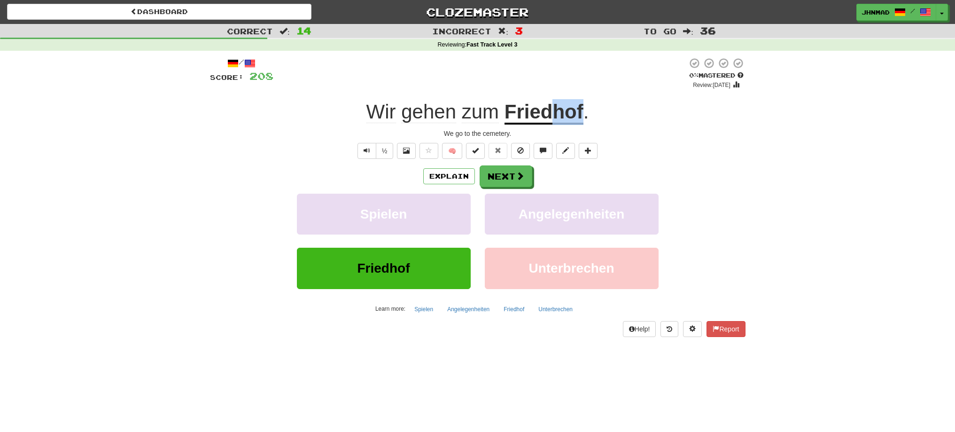
drag, startPoint x: 550, startPoint y: 115, endPoint x: 582, endPoint y: 108, distance: 32.7
click at [582, 108] on u "Friedhof" at bounding box center [543, 112] width 79 height 24
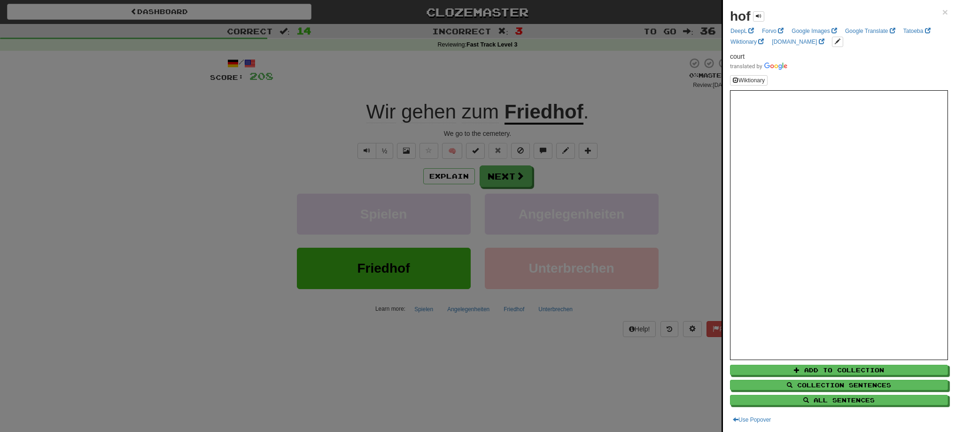
click at [646, 124] on div at bounding box center [477, 216] width 955 height 432
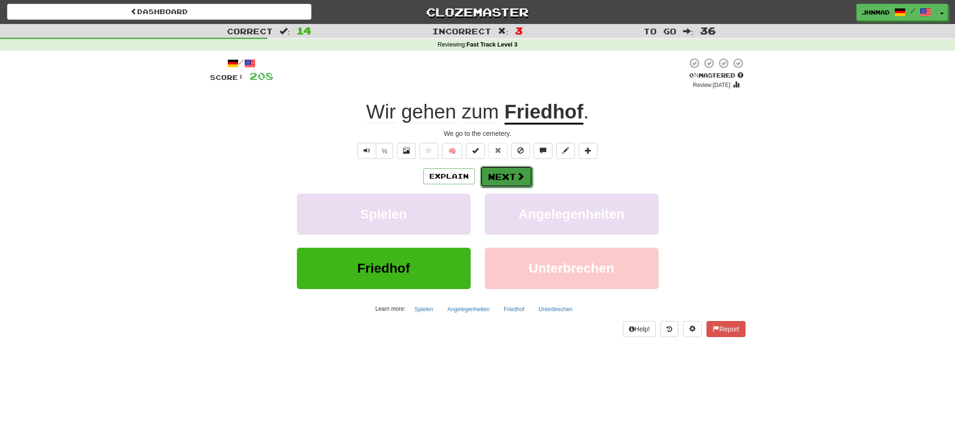
click at [493, 177] on button "Next" at bounding box center [506, 177] width 53 height 22
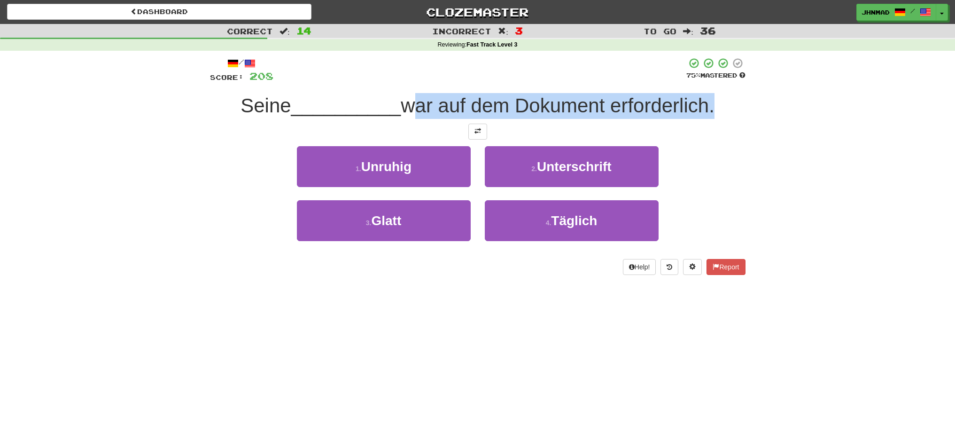
drag, startPoint x: 404, startPoint y: 99, endPoint x: 711, endPoint y: 115, distance: 307.5
click at [711, 115] on span "war auf dem Dokument erforderlich." at bounding box center [558, 105] width 314 height 22
click at [705, 117] on div at bounding box center [705, 117] width 0 height 0
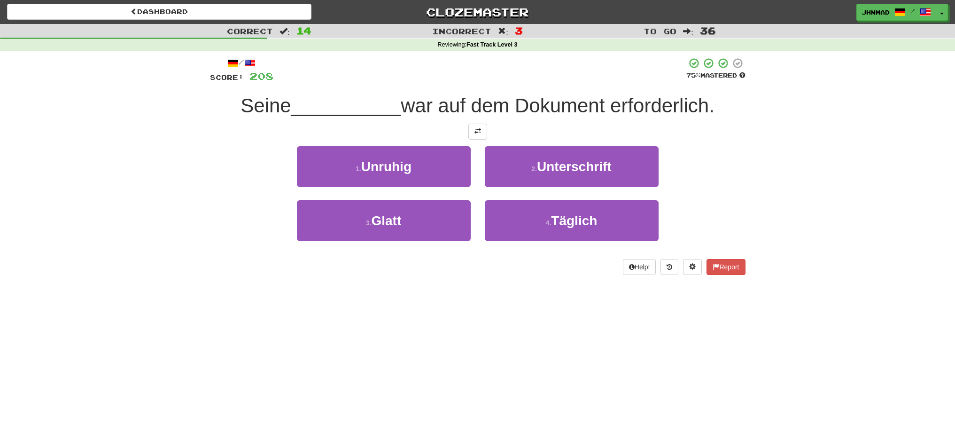
click at [185, 172] on div "Correct : 14 Incorrect : 3 To go : 36 Reviewing : Fast Track Level 3 / Score: 2…" at bounding box center [477, 156] width 955 height 264
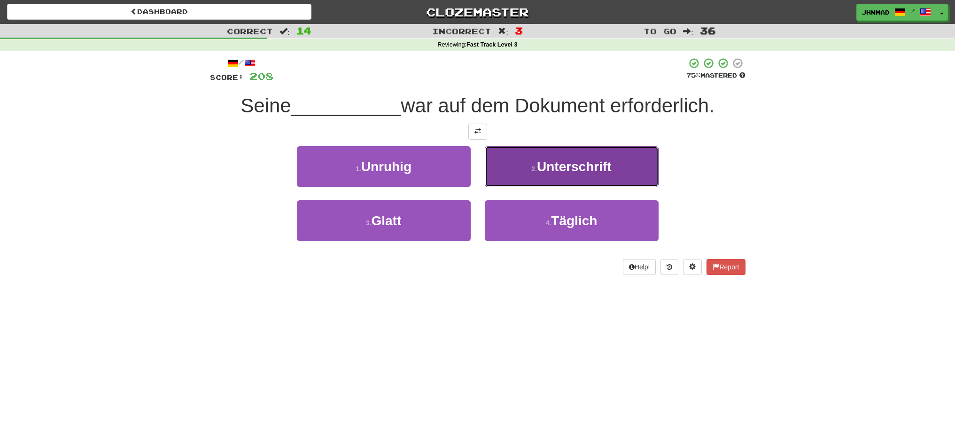
click at [596, 170] on span "Unterschrift" at bounding box center [574, 166] width 75 height 15
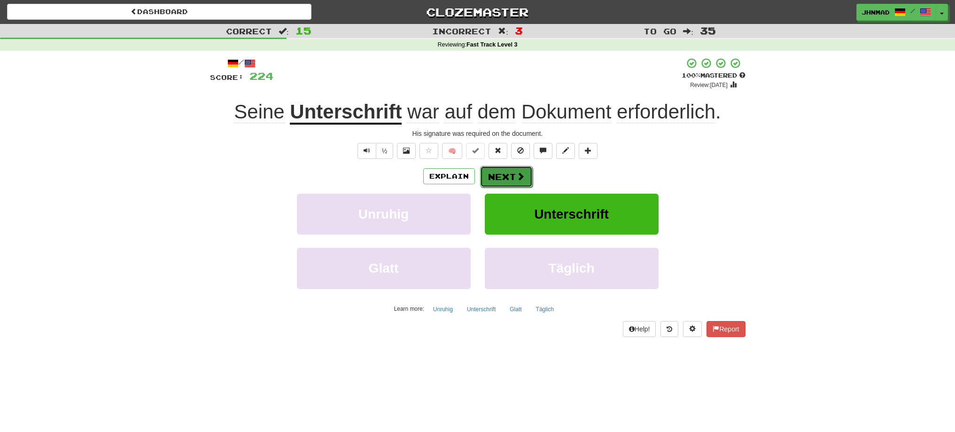
click at [491, 179] on button "Next" at bounding box center [506, 177] width 53 height 22
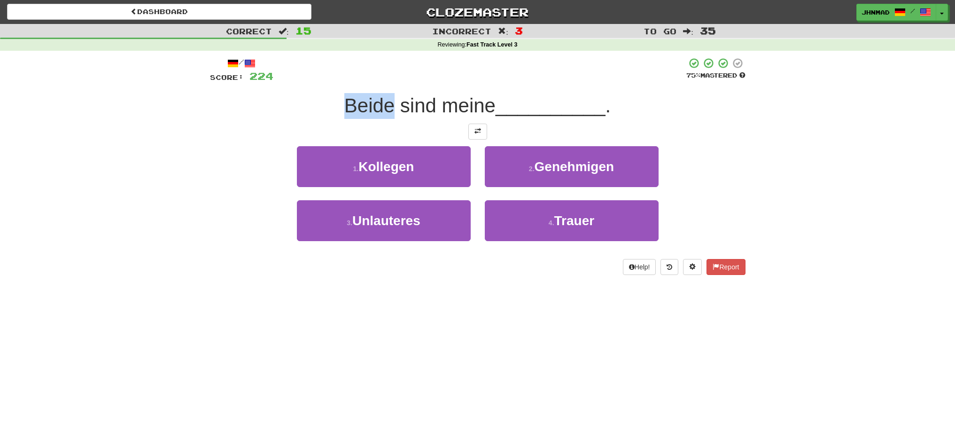
drag, startPoint x: 355, startPoint y: 102, endPoint x: 387, endPoint y: 95, distance: 33.2
click at [387, 95] on span "Beide sind meine" at bounding box center [419, 105] width 151 height 22
click at [381, 81] on div at bounding box center [381, 81] width 0 height 0
click at [358, 89] on div "/ Score: 224 75 % Mastered Beide sind meine __________ . 1 . Kollegen 2 . Geneh…" at bounding box center [477, 165] width 535 height 217
drag, startPoint x: 401, startPoint y: 105, endPoint x: 463, endPoint y: 108, distance: 62.1
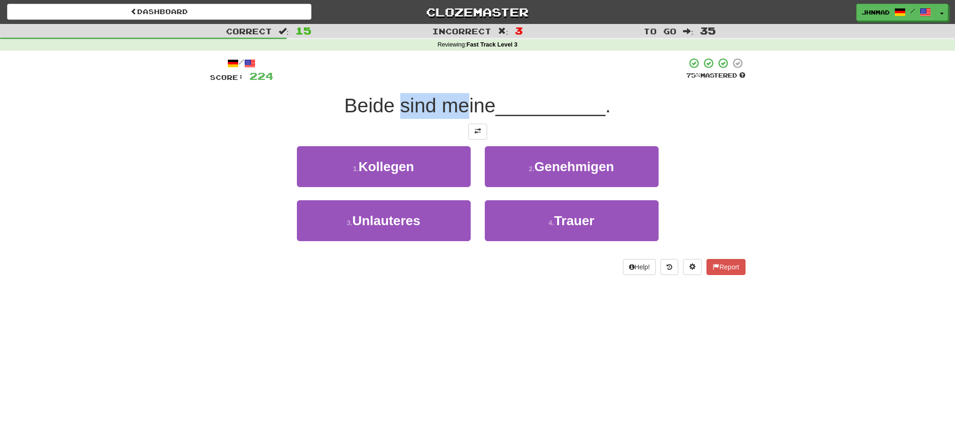
click at [463, 108] on span "Beide sind meine" at bounding box center [419, 105] width 151 height 22
click at [475, 131] on span at bounding box center [477, 131] width 7 height 7
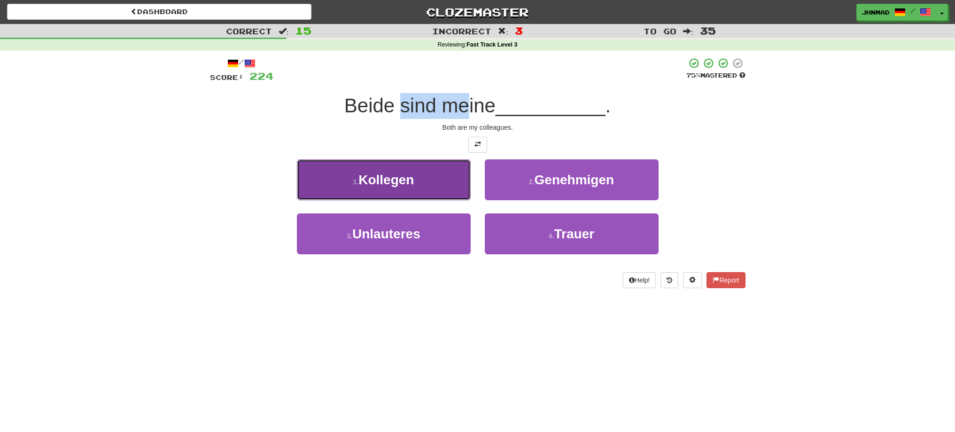
click at [429, 178] on button "1 . Kollegen" at bounding box center [384, 179] width 174 height 41
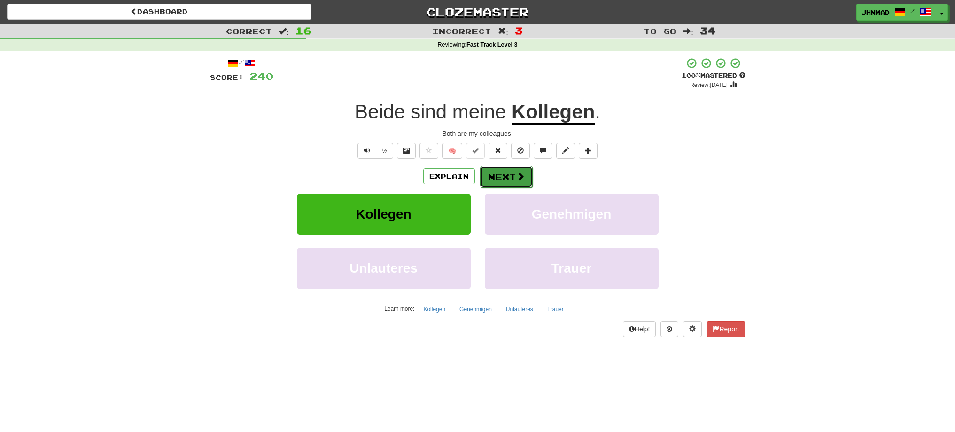
click at [495, 180] on button "Next" at bounding box center [506, 177] width 53 height 22
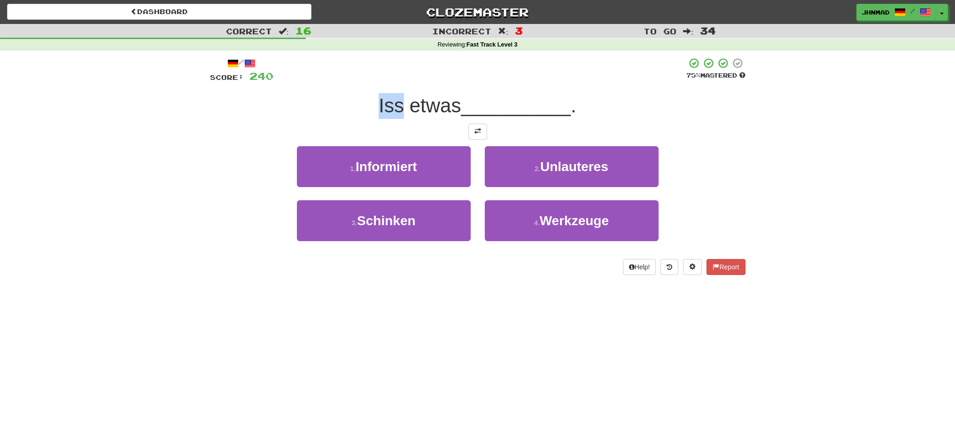
drag, startPoint x: 377, startPoint y: 108, endPoint x: 401, endPoint y: 106, distance: 24.5
click at [401, 106] on span "Iss etwas" at bounding box center [419, 105] width 82 height 22
click at [395, 117] on div at bounding box center [395, 117] width 0 height 0
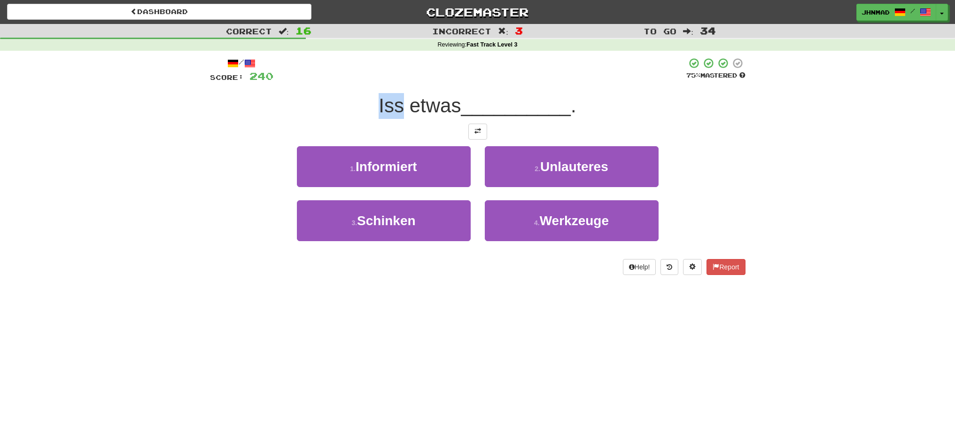
drag, startPoint x: 314, startPoint y: 114, endPoint x: 320, endPoint y: 113, distance: 5.7
click at [316, 114] on div "Iss etwas __________ ." at bounding box center [477, 106] width 535 height 26
click at [473, 131] on button at bounding box center [477, 132] width 19 height 16
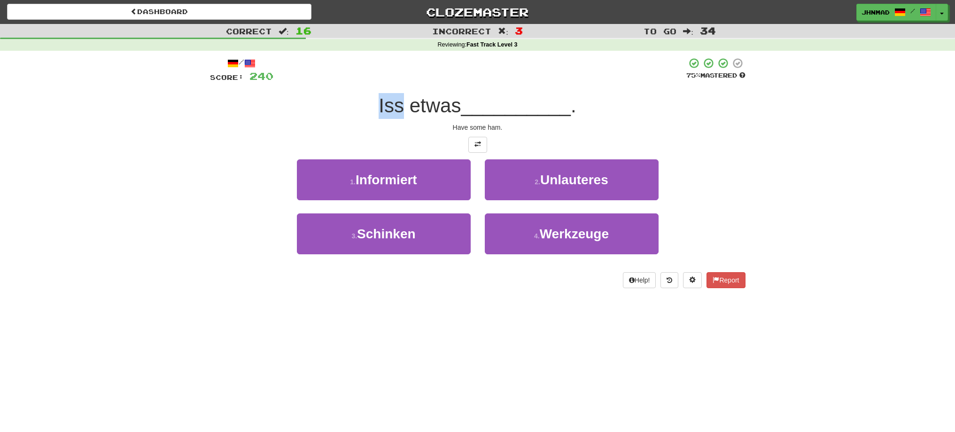
click at [253, 110] on div "Iss etwas __________ ." at bounding box center [477, 106] width 535 height 26
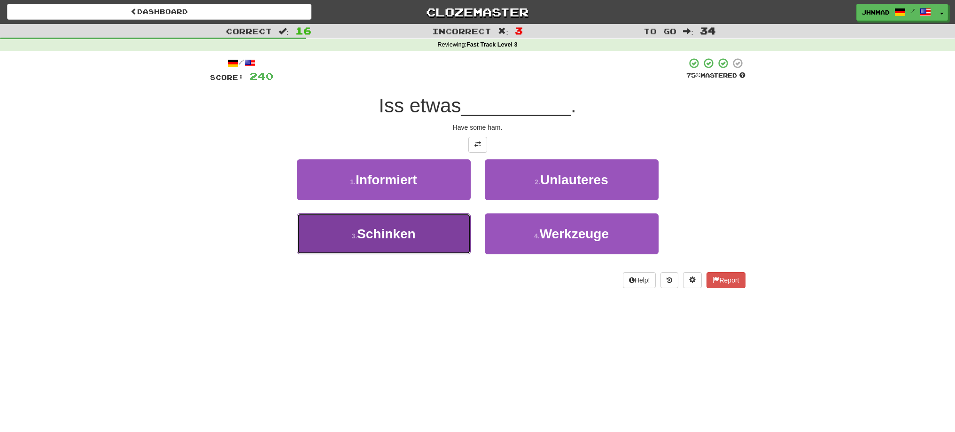
click at [418, 231] on button "3 . Schinken" at bounding box center [384, 233] width 174 height 41
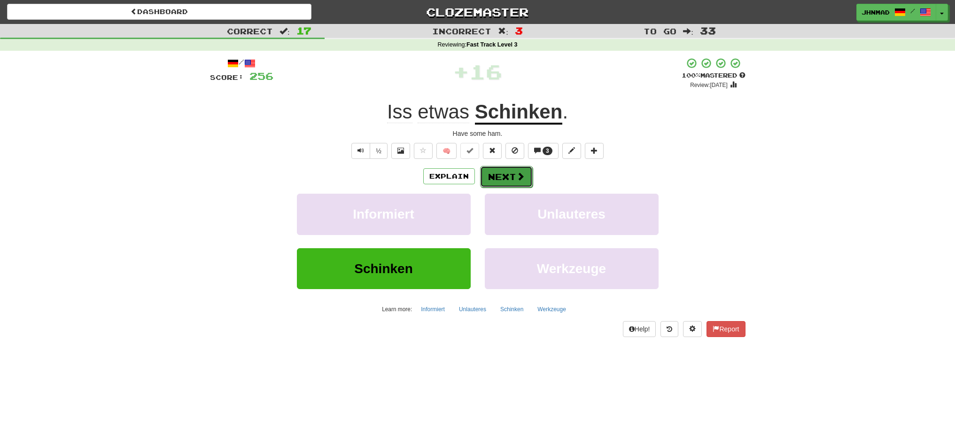
click at [510, 175] on button "Next" at bounding box center [506, 177] width 53 height 22
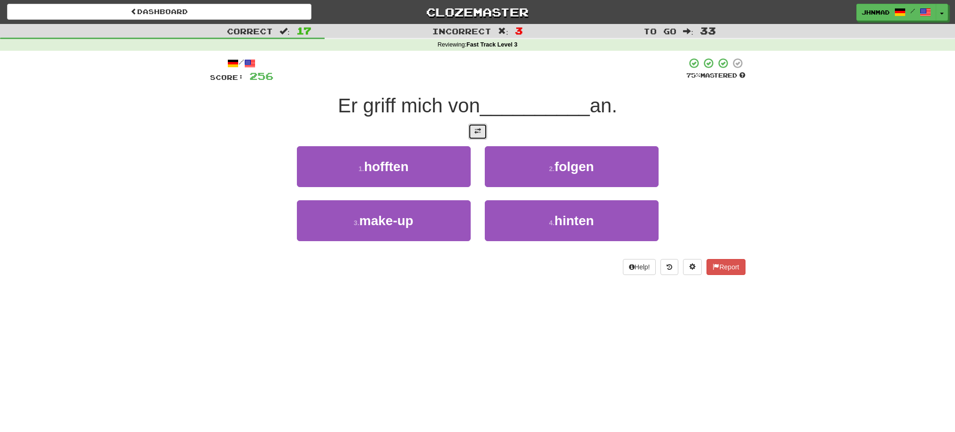
click at [484, 131] on button at bounding box center [477, 132] width 19 height 16
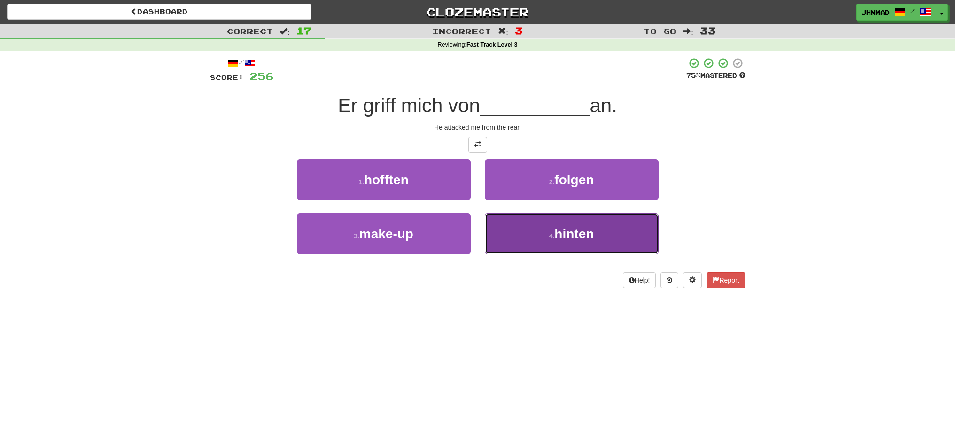
click at [560, 227] on span "hinten" at bounding box center [573, 233] width 39 height 15
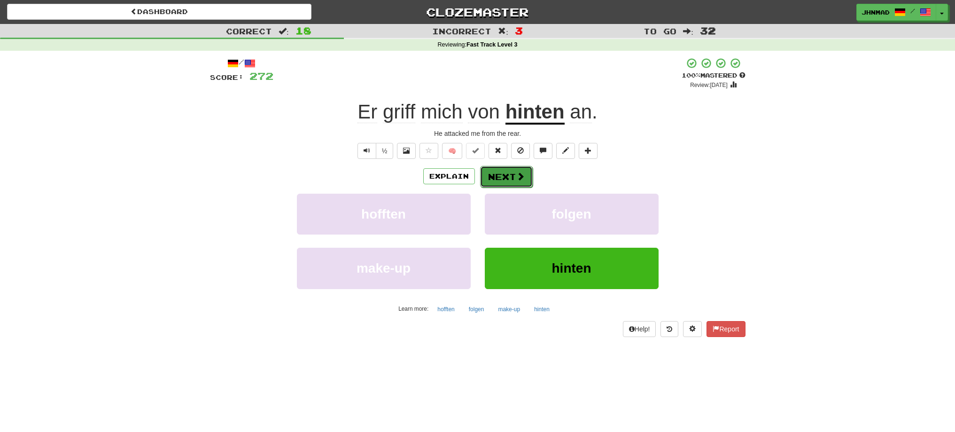
click at [485, 170] on button "Next" at bounding box center [506, 177] width 53 height 22
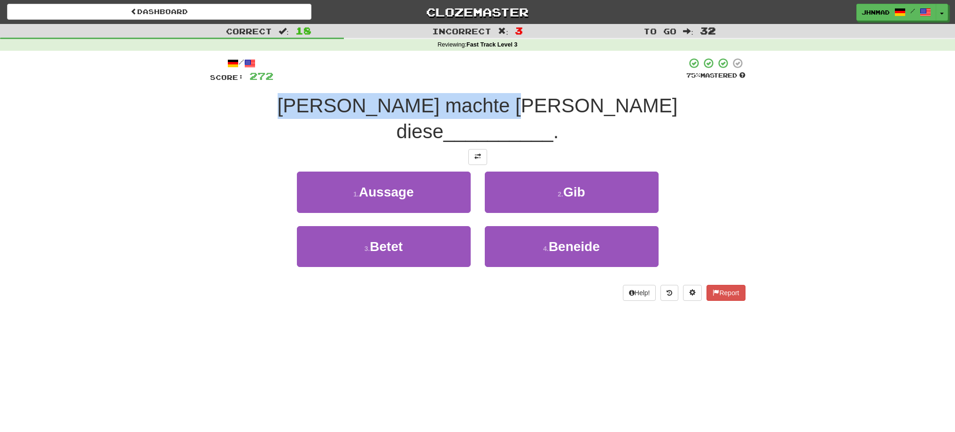
drag, startPoint x: 309, startPoint y: 106, endPoint x: 525, endPoint y: 104, distance: 215.1
click at [525, 104] on span "Dann machte John diese" at bounding box center [478, 118] width 400 height 48
click at [518, 81] on div at bounding box center [518, 81] width 0 height 0
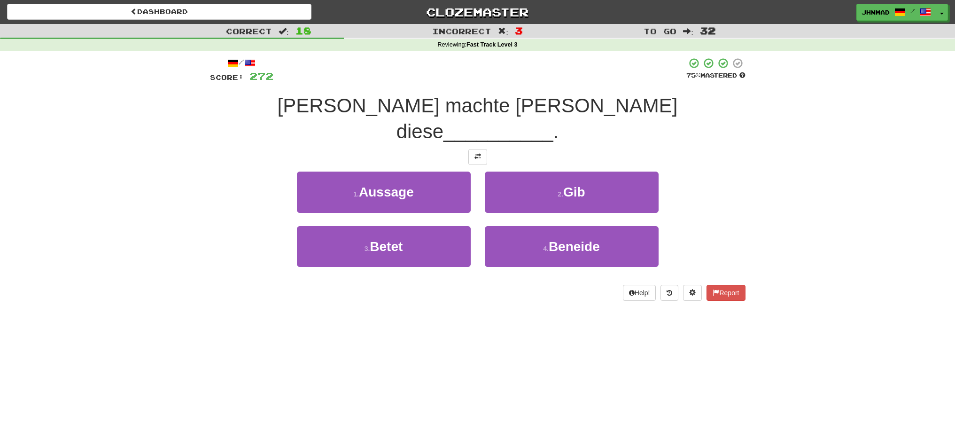
click at [195, 147] on div "Correct : 18 Incorrect : 3 To go : 32 Reviewing : Fast Track Level 3 / Score: 2…" at bounding box center [477, 169] width 955 height 290
click at [481, 149] on button at bounding box center [477, 157] width 19 height 16
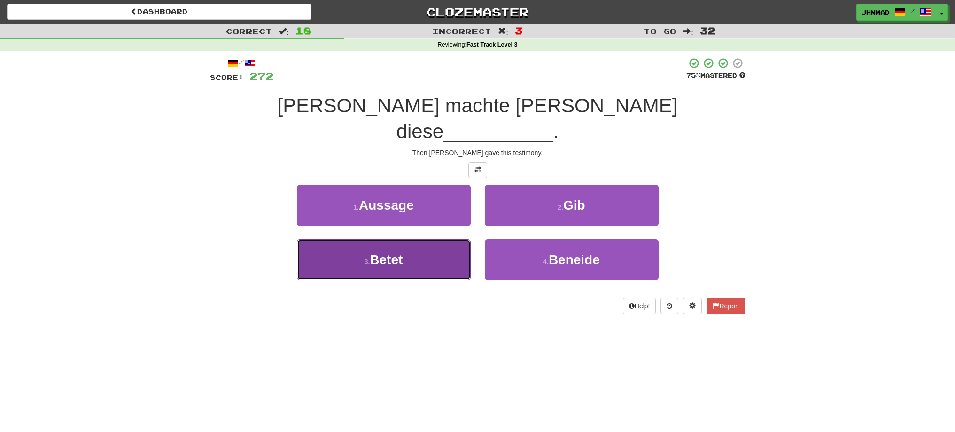
click at [418, 239] on button "3 . Betet" at bounding box center [384, 259] width 174 height 41
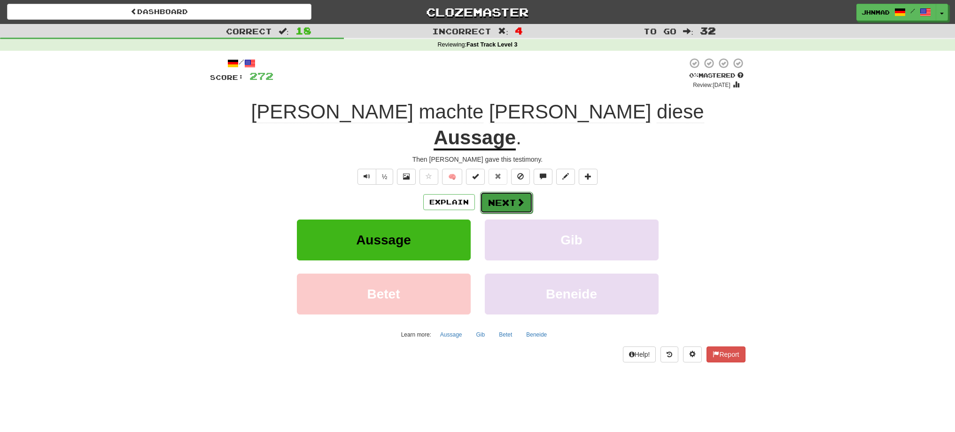
click at [517, 198] on span at bounding box center [520, 202] width 8 height 8
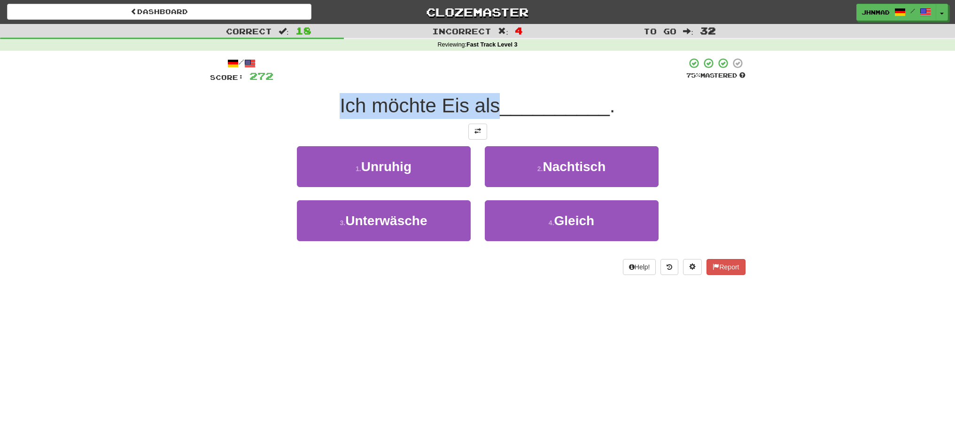
drag, startPoint x: 333, startPoint y: 106, endPoint x: 495, endPoint y: 102, distance: 162.1
click at [495, 102] on div "Ich möchte Eis als __________ ." at bounding box center [477, 106] width 535 height 26
click at [489, 81] on div at bounding box center [489, 81] width 0 height 0
click at [385, 85] on div "/ Score: 272 75 % Mastered Ich möchte Eis als __________ . 1 . Unruhig 2 . Nach…" at bounding box center [477, 165] width 535 height 217
click at [473, 135] on button at bounding box center [477, 132] width 19 height 16
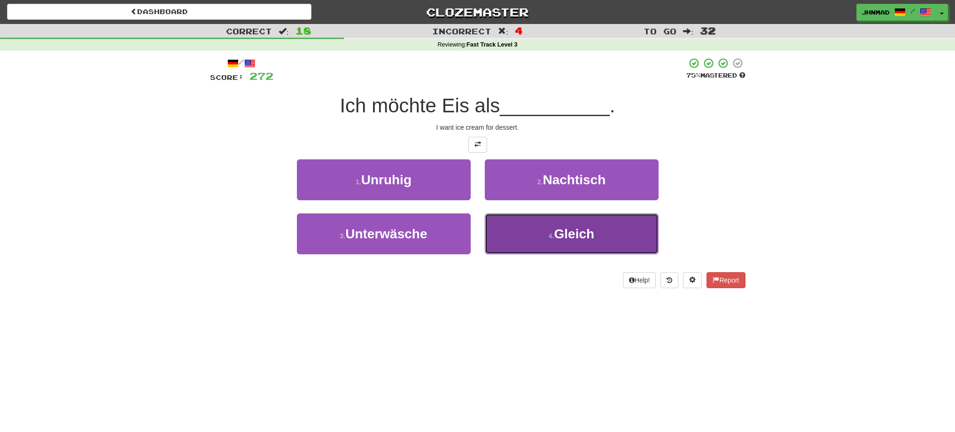
click at [560, 229] on span "Gleich" at bounding box center [574, 233] width 40 height 15
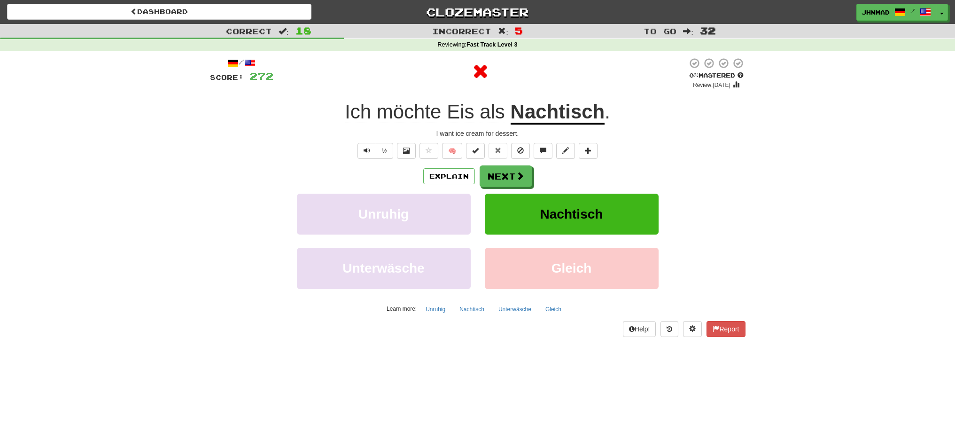
click at [549, 107] on u "Nachtisch" at bounding box center [557, 112] width 94 height 24
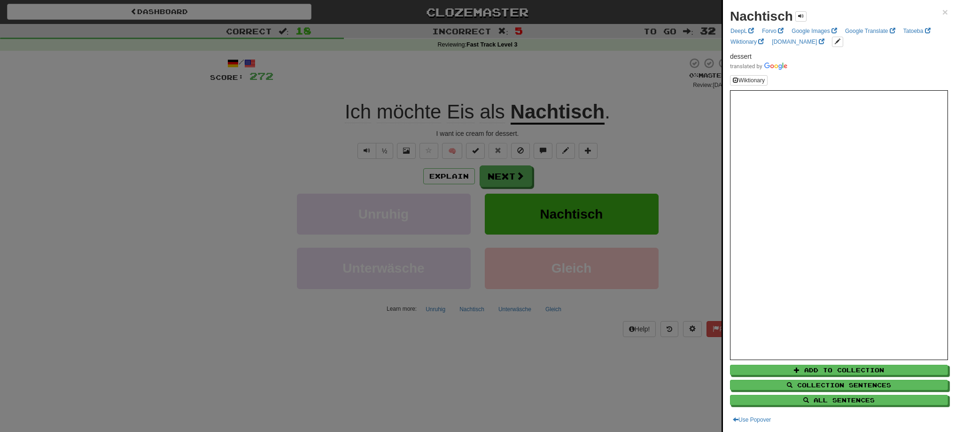
drag, startPoint x: 514, startPoint y: 113, endPoint x: 538, endPoint y: 109, distance: 24.2
click at [538, 109] on div at bounding box center [477, 216] width 955 height 432
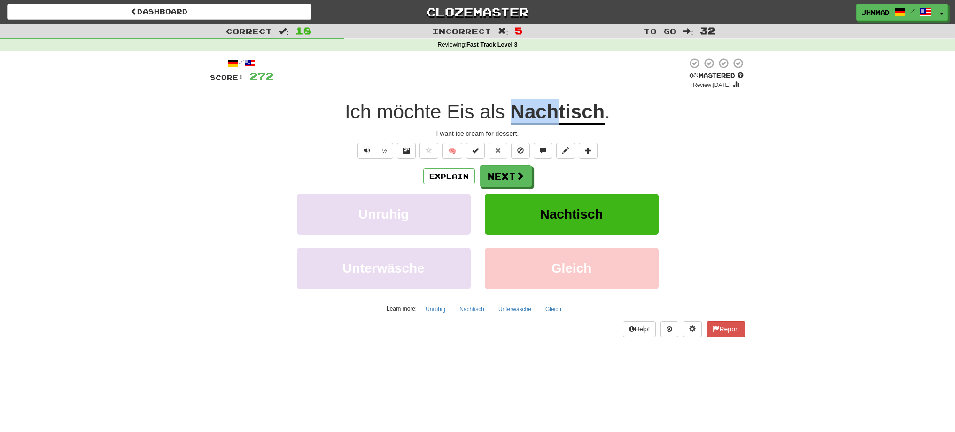
drag, startPoint x: 511, startPoint y: 109, endPoint x: 556, endPoint y: 107, distance: 45.1
click at [556, 107] on u "Nachtisch" at bounding box center [557, 112] width 94 height 24
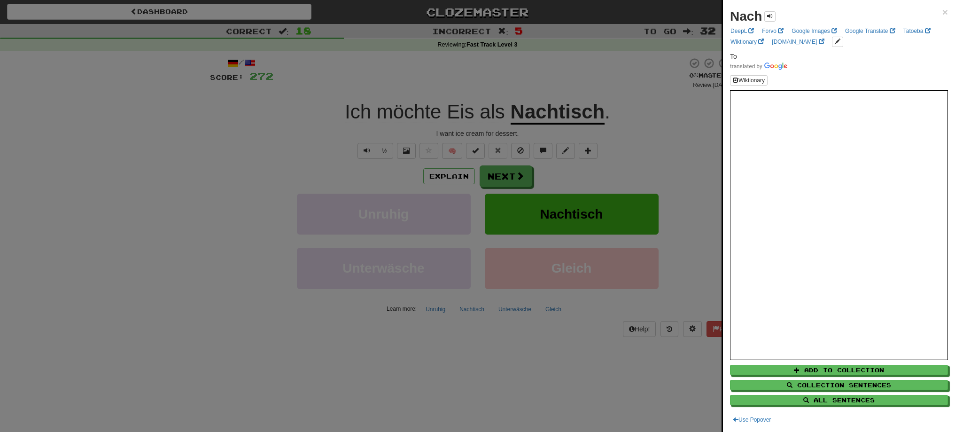
click at [558, 76] on div at bounding box center [477, 216] width 955 height 432
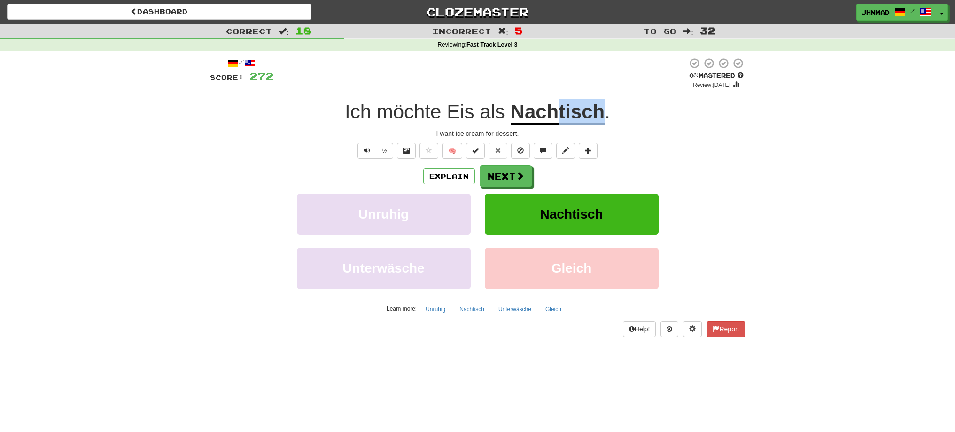
drag, startPoint x: 559, startPoint y: 112, endPoint x: 603, endPoint y: 105, distance: 45.2
click at [603, 105] on u "Nachtisch" at bounding box center [557, 112] width 94 height 24
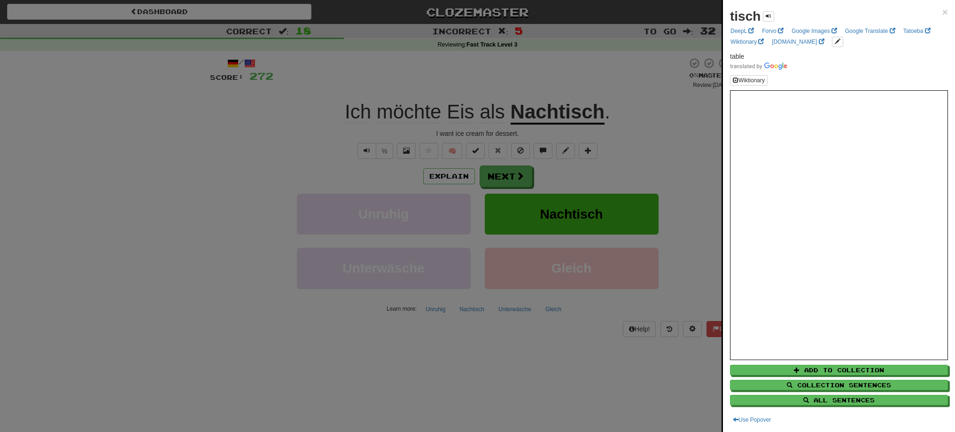
click at [495, 183] on div at bounding box center [477, 216] width 955 height 432
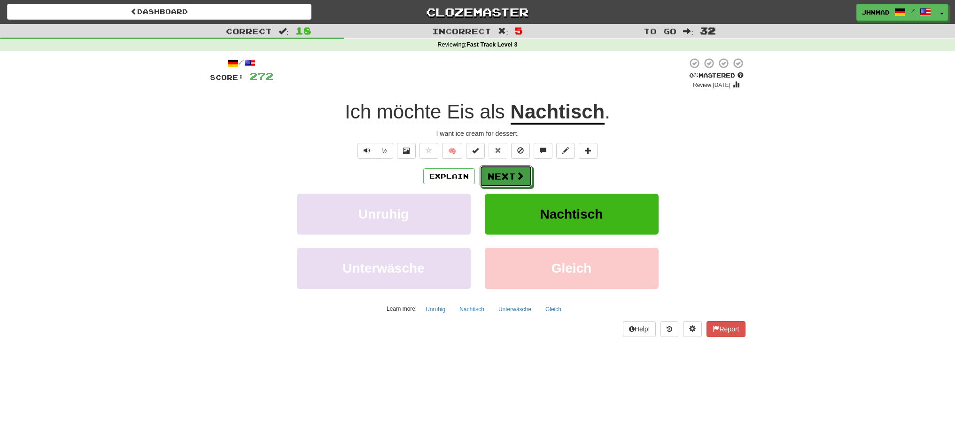
click at [495, 183] on button "Next" at bounding box center [505, 176] width 53 height 22
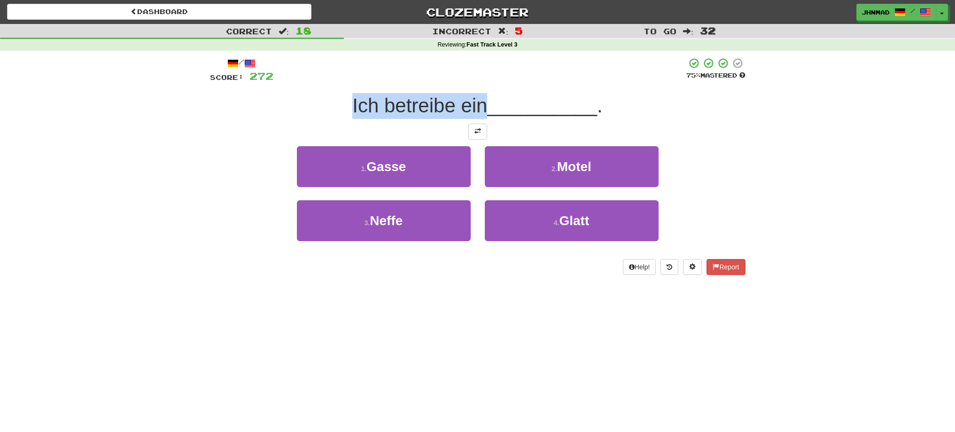
drag, startPoint x: 350, startPoint y: 112, endPoint x: 482, endPoint y: 109, distance: 131.5
click at [482, 109] on span "Ich betreibe ein" at bounding box center [419, 105] width 135 height 22
click at [476, 117] on div at bounding box center [476, 117] width 0 height 0
click at [747, 128] on div "/ Score: 272 75 % Mastered Ich betreibe ein __________ . 1 . Gasse 2 . Motel 3 …" at bounding box center [477, 169] width 549 height 237
click at [475, 136] on button at bounding box center [477, 132] width 19 height 16
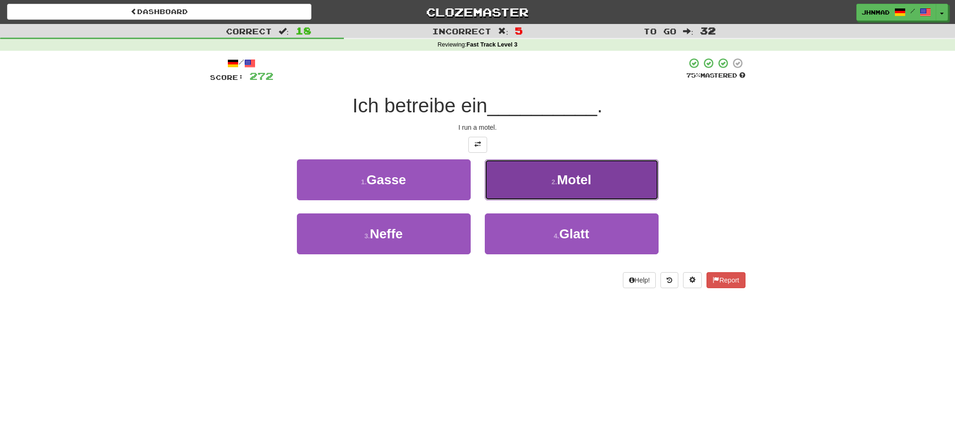
click at [513, 166] on button "2 . Motel" at bounding box center [572, 179] width 174 height 41
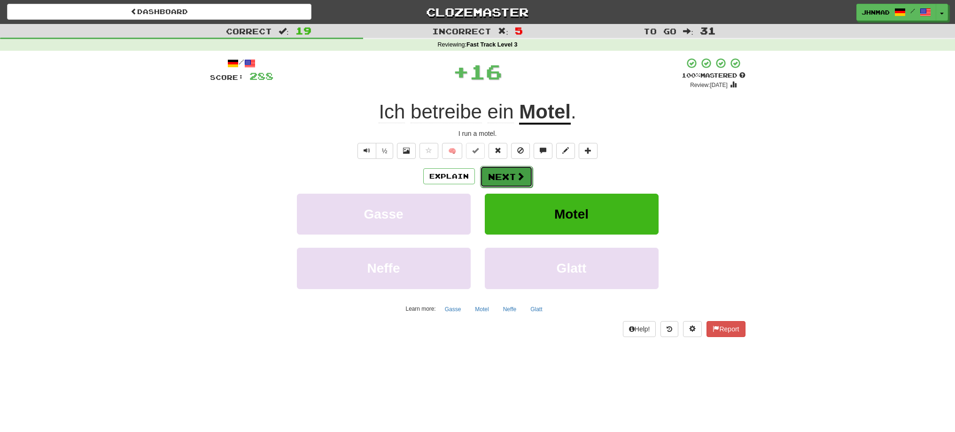
click at [492, 179] on button "Next" at bounding box center [506, 177] width 53 height 22
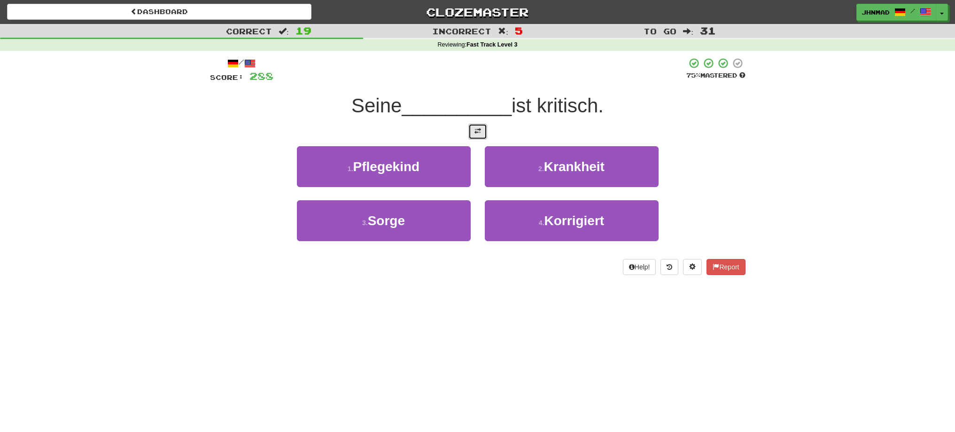
click at [472, 134] on button at bounding box center [477, 132] width 19 height 16
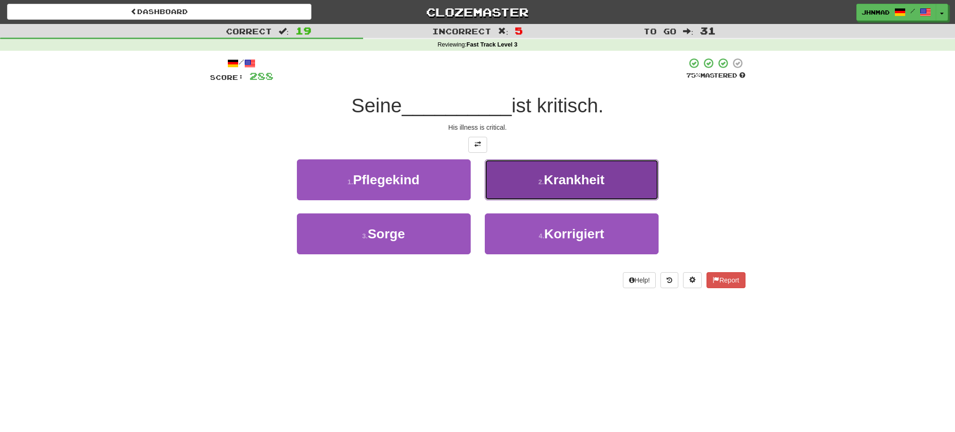
click at [623, 192] on button "2 . Krankheit" at bounding box center [572, 179] width 174 height 41
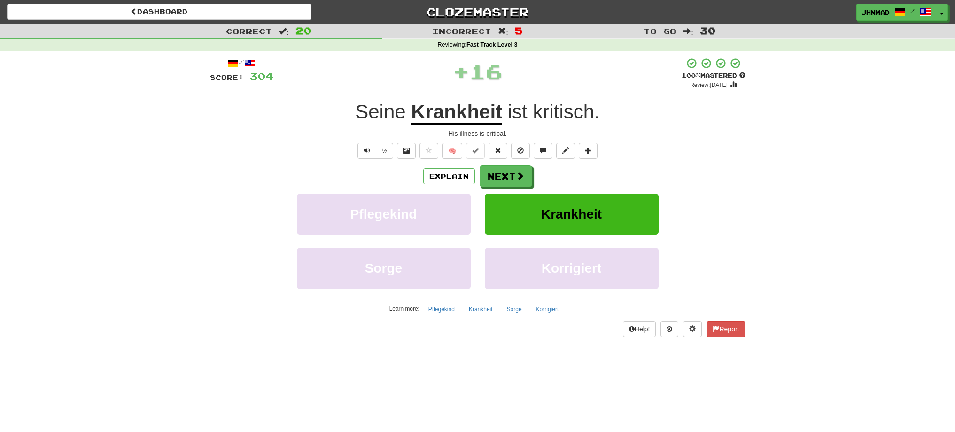
click at [433, 113] on u "Krankheit" at bounding box center [456, 112] width 91 height 24
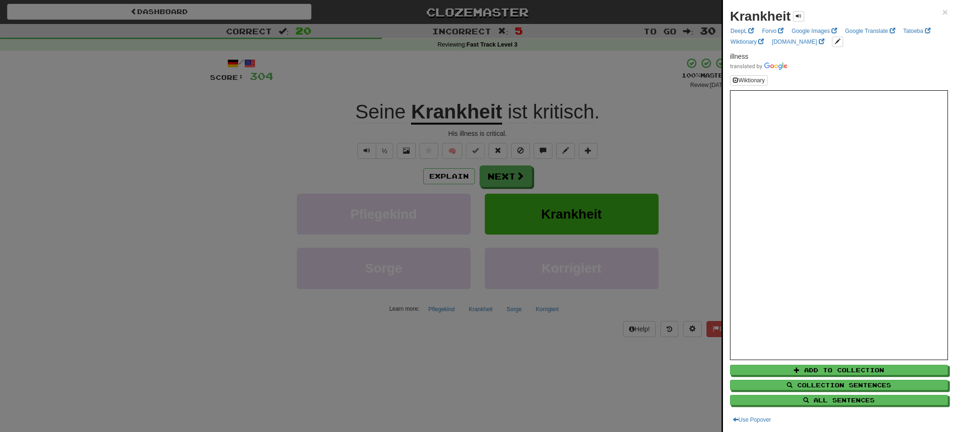
click at [485, 171] on div at bounding box center [477, 216] width 955 height 432
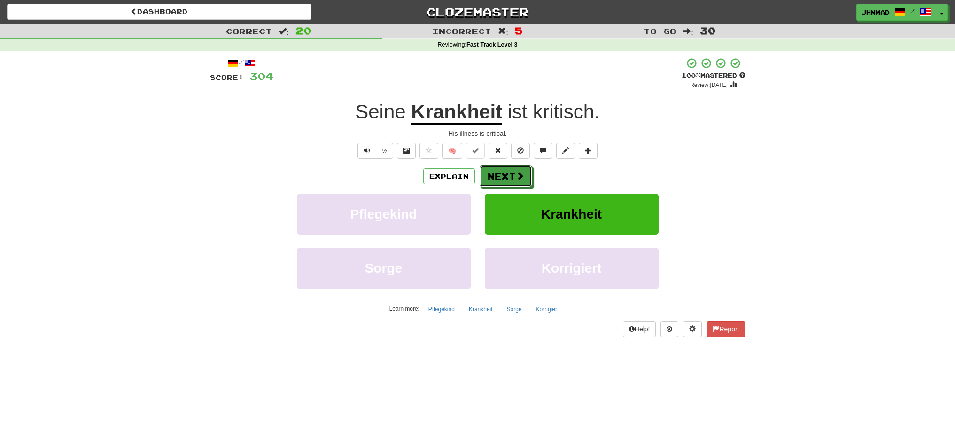
click at [485, 171] on button "Next" at bounding box center [505, 176] width 53 height 22
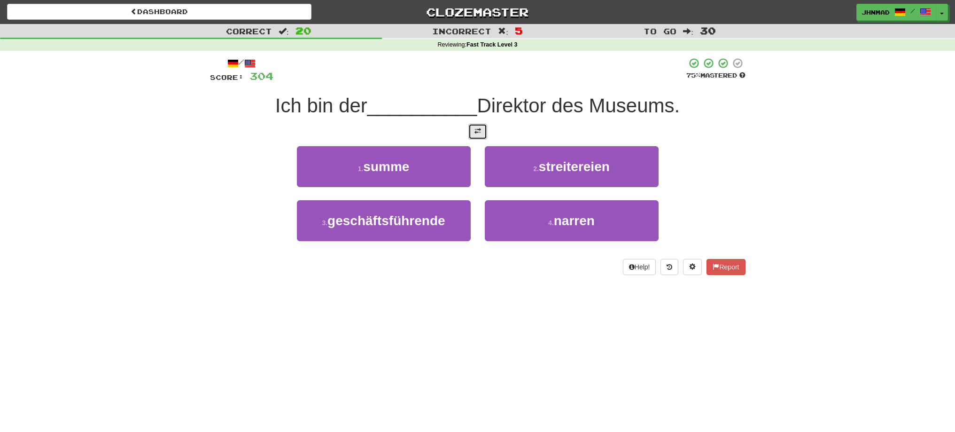
click at [477, 137] on button at bounding box center [477, 132] width 19 height 16
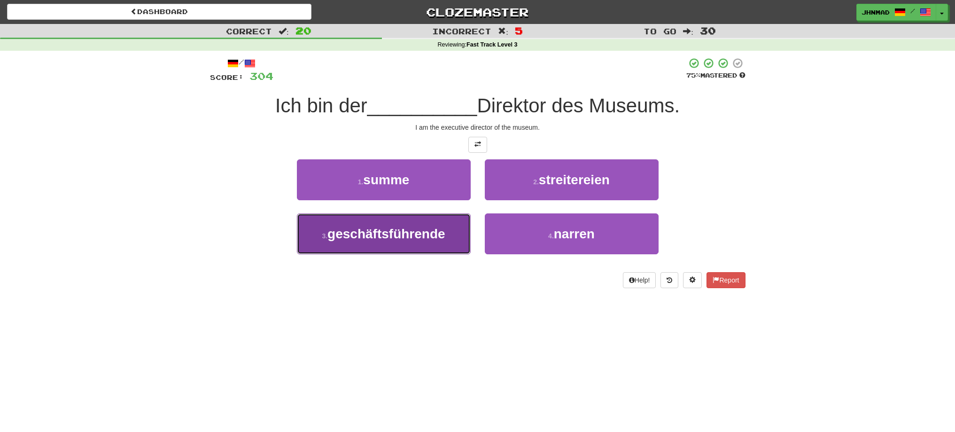
click at [372, 236] on span "geschäftsführende" at bounding box center [386, 233] width 118 height 15
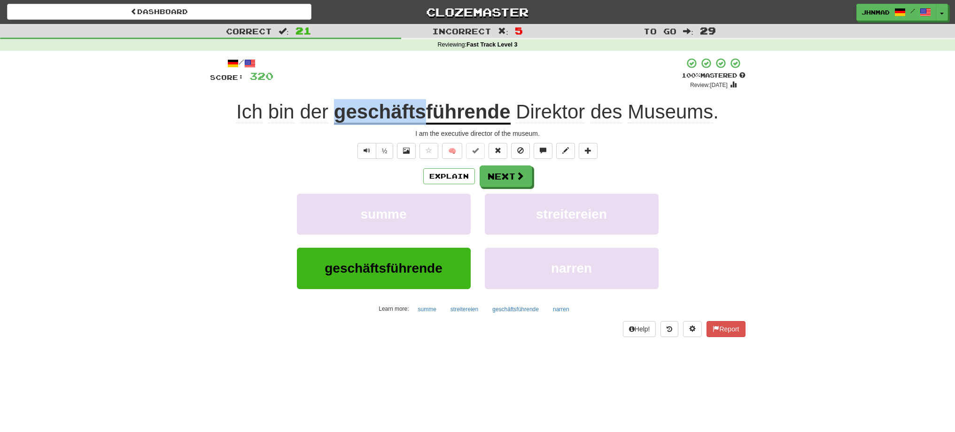
drag, startPoint x: 334, startPoint y: 111, endPoint x: 424, endPoint y: 113, distance: 89.7
click at [424, 113] on u "geschäftsführende" at bounding box center [422, 112] width 177 height 24
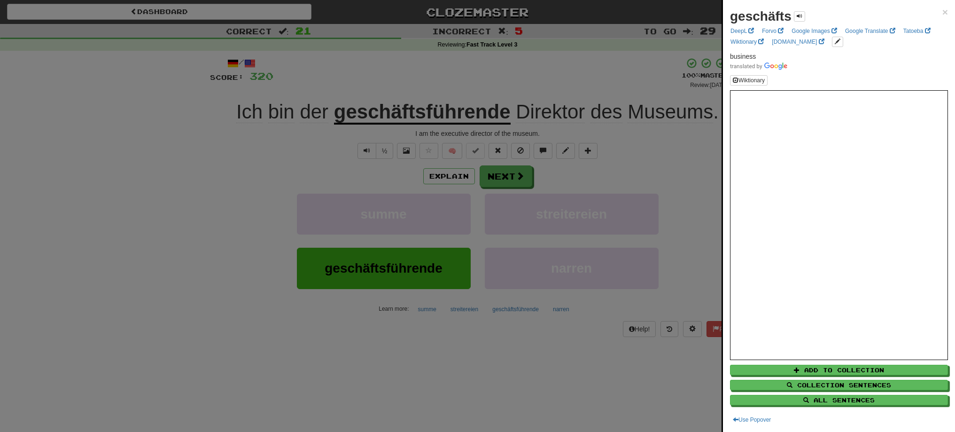
click at [425, 88] on div at bounding box center [477, 216] width 955 height 432
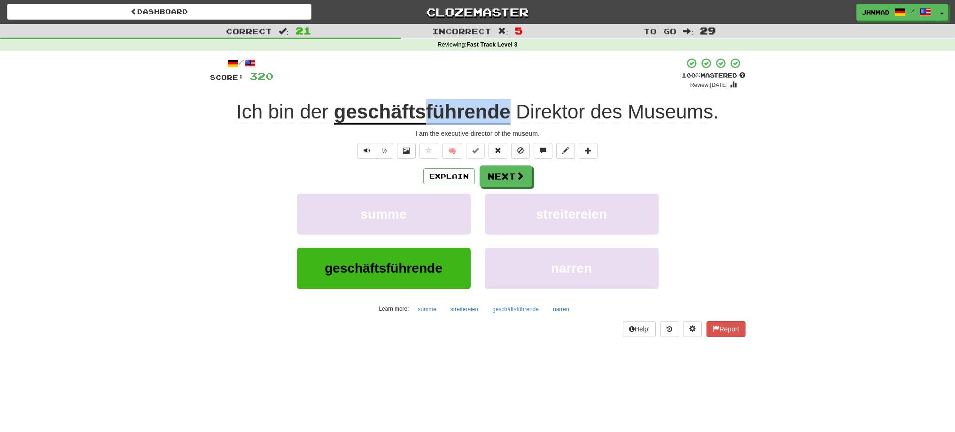
drag, startPoint x: 427, startPoint y: 107, endPoint x: 508, endPoint y: 110, distance: 81.3
click at [508, 110] on u "geschäftsführende" at bounding box center [422, 112] width 177 height 24
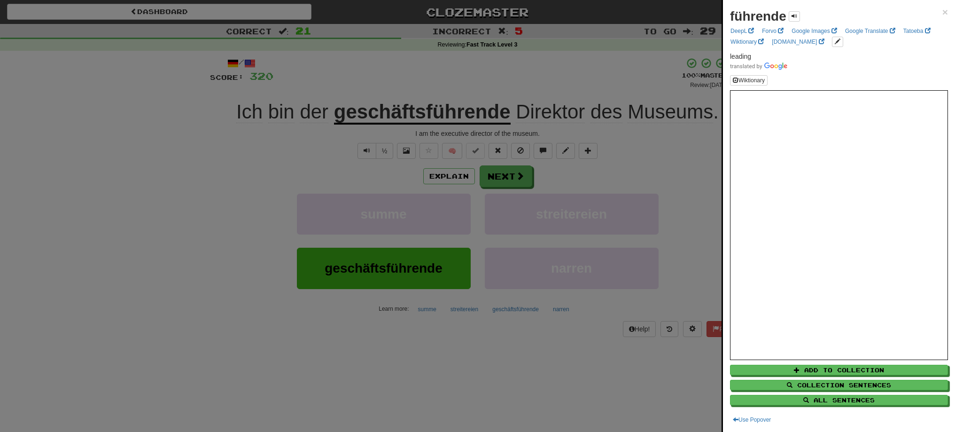
click at [375, 66] on div at bounding box center [477, 216] width 955 height 432
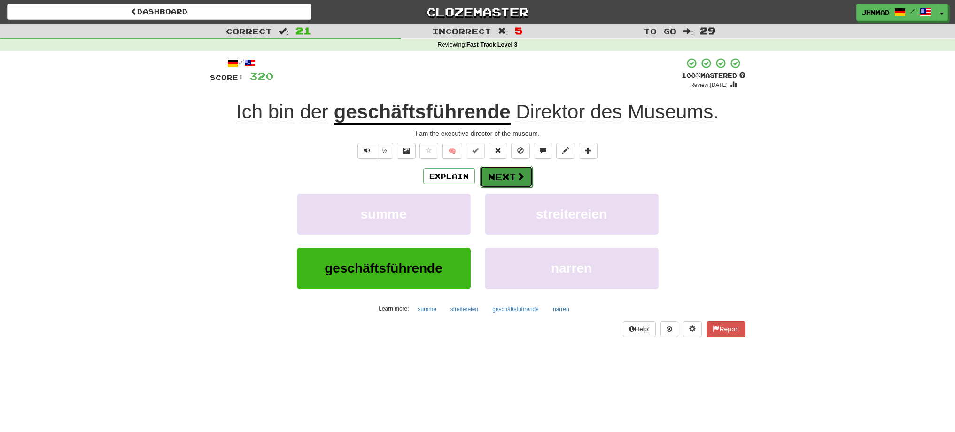
click at [501, 178] on button "Next" at bounding box center [506, 177] width 53 height 22
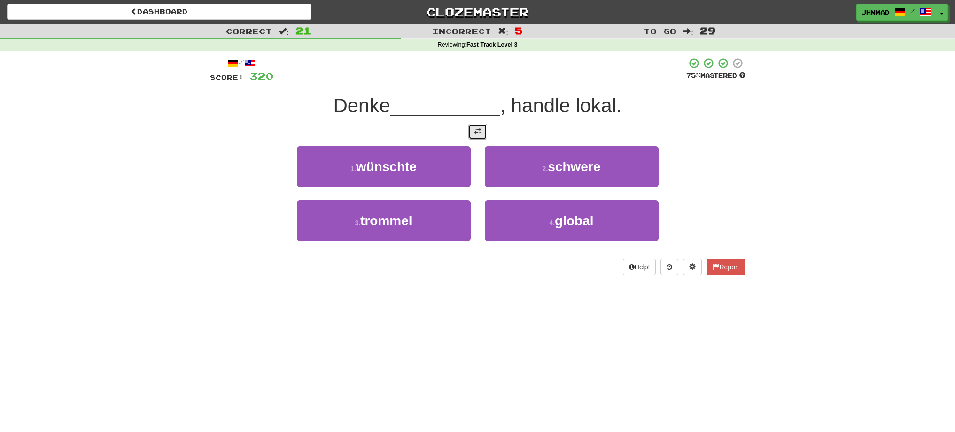
click at [486, 129] on button at bounding box center [477, 132] width 19 height 16
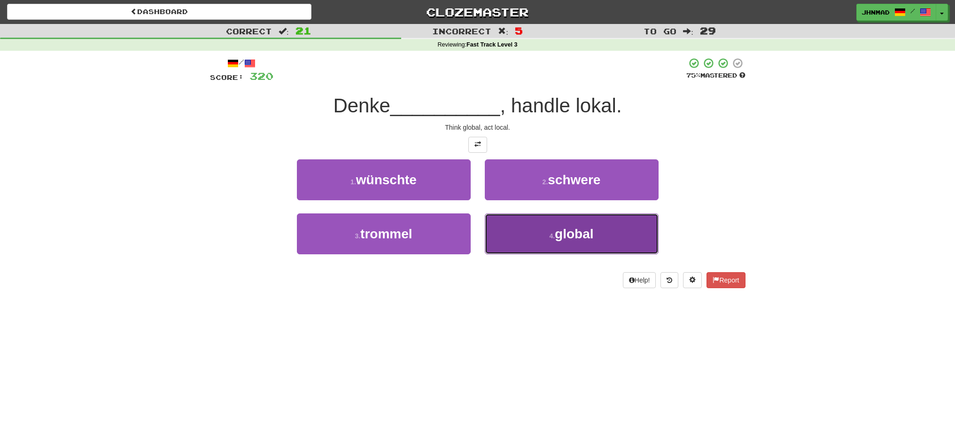
click at [555, 237] on small "4 ." at bounding box center [552, 236] width 6 height 8
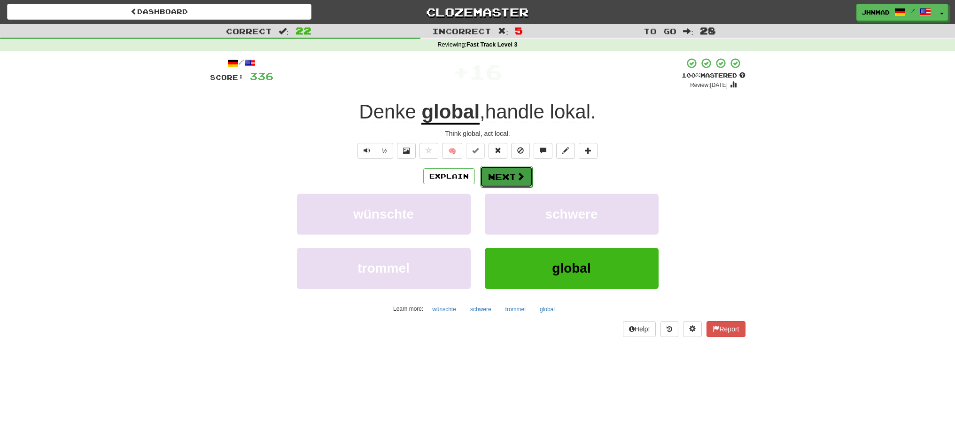
click at [503, 170] on button "Next" at bounding box center [506, 177] width 53 height 22
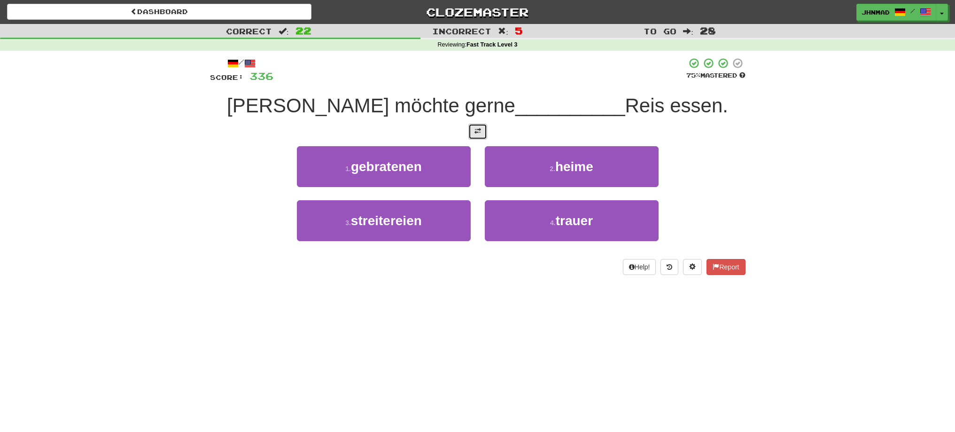
click at [473, 131] on button at bounding box center [477, 132] width 19 height 16
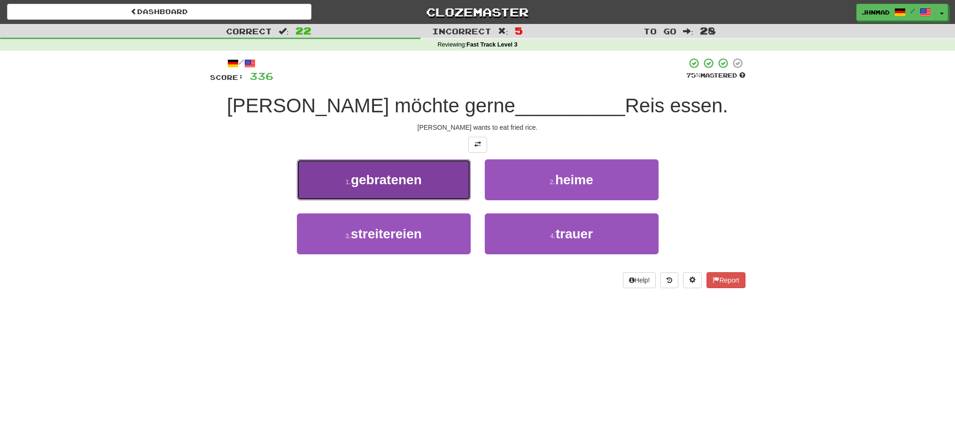
click at [383, 173] on span "gebratenen" at bounding box center [386, 179] width 71 height 15
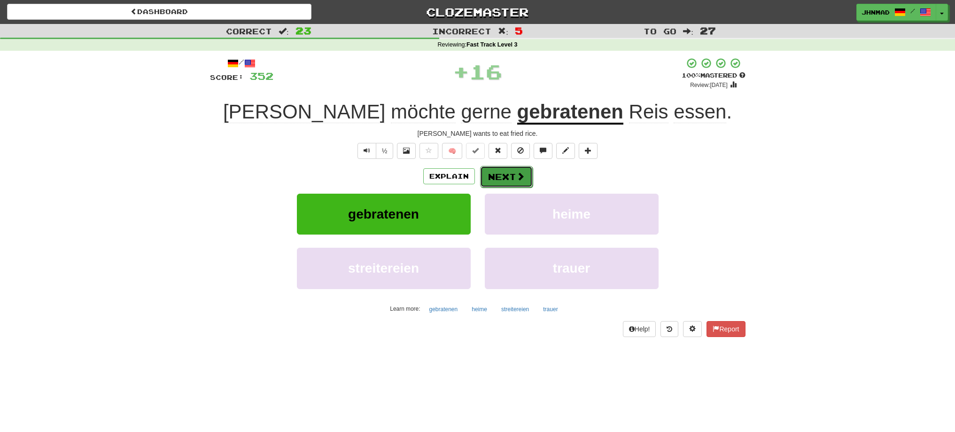
click at [525, 175] on button "Next" at bounding box center [506, 177] width 53 height 22
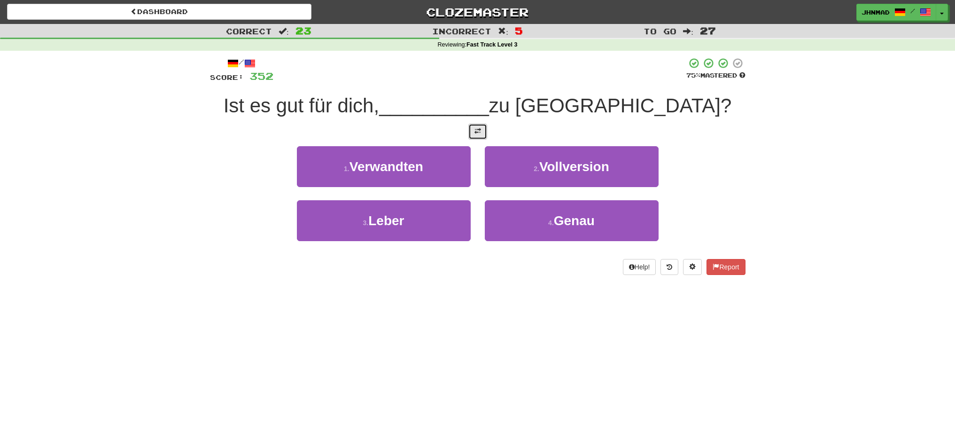
click at [474, 130] on span at bounding box center [477, 131] width 7 height 7
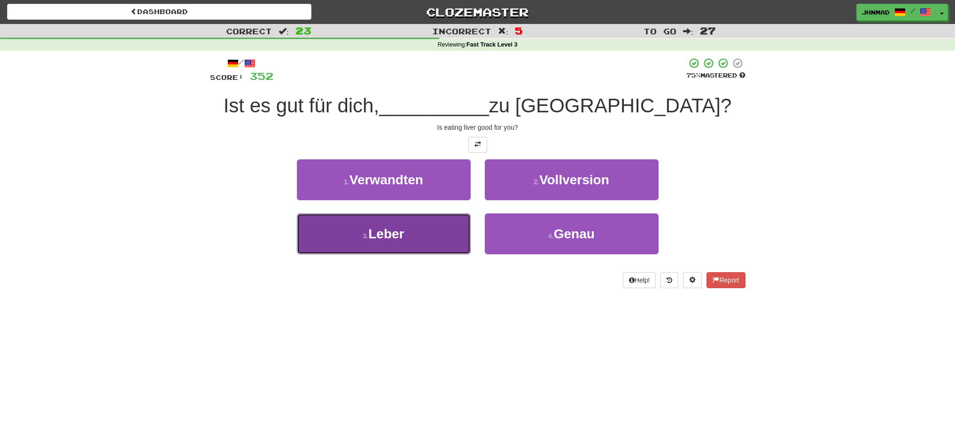
click at [348, 236] on button "3 . Leber" at bounding box center [384, 233] width 174 height 41
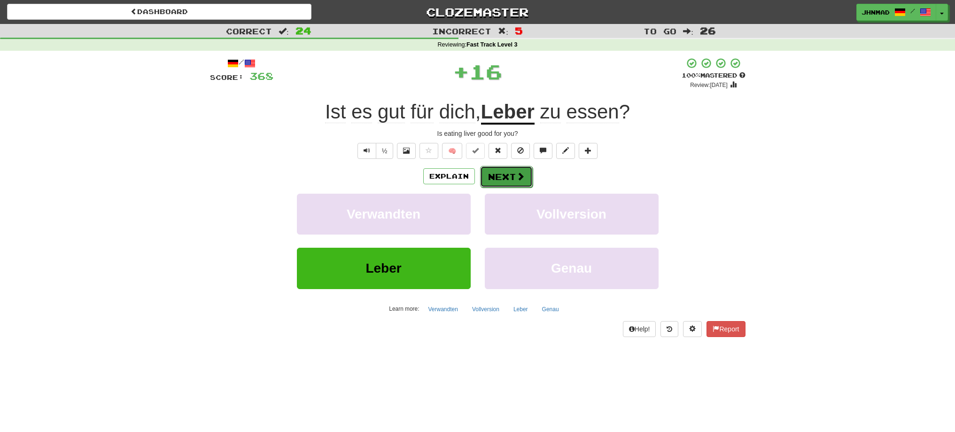
click at [523, 180] on span at bounding box center [520, 176] width 8 height 8
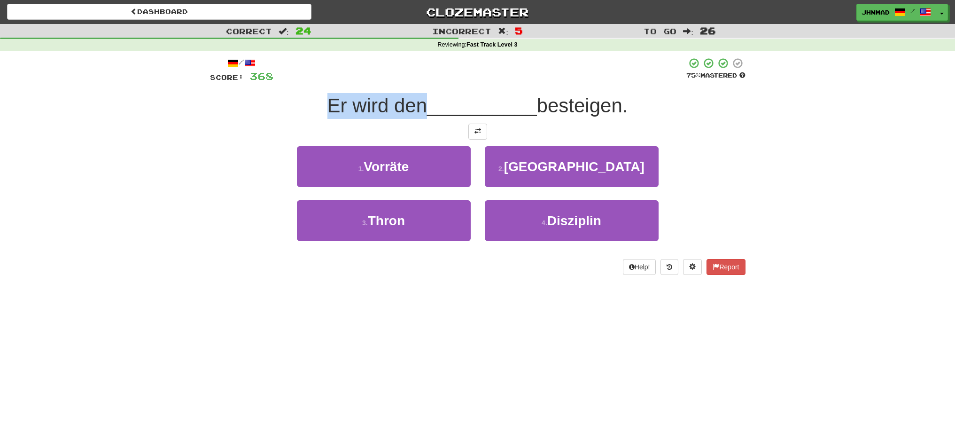
drag, startPoint x: 317, startPoint y: 98, endPoint x: 419, endPoint y: 97, distance: 102.8
click at [419, 97] on div "Er wird den __________ besteigen." at bounding box center [477, 106] width 535 height 26
click at [413, 81] on div at bounding box center [413, 81] width 0 height 0
click at [187, 128] on div "Correct : 24 Incorrect : 5 To go : 26 Reviewing : Fast Track Level 3 / Score: 3…" at bounding box center [477, 156] width 955 height 264
drag, startPoint x: 544, startPoint y: 103, endPoint x: 630, endPoint y: 103, distance: 85.9
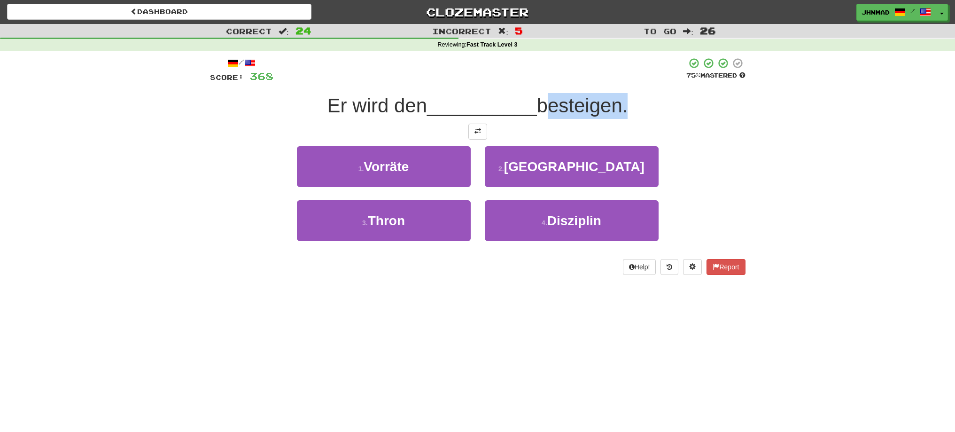
click at [628, 103] on span "besteigen." at bounding box center [582, 105] width 91 height 22
click at [624, 81] on div at bounding box center [624, 81] width 0 height 0
click at [474, 137] on button at bounding box center [477, 132] width 19 height 16
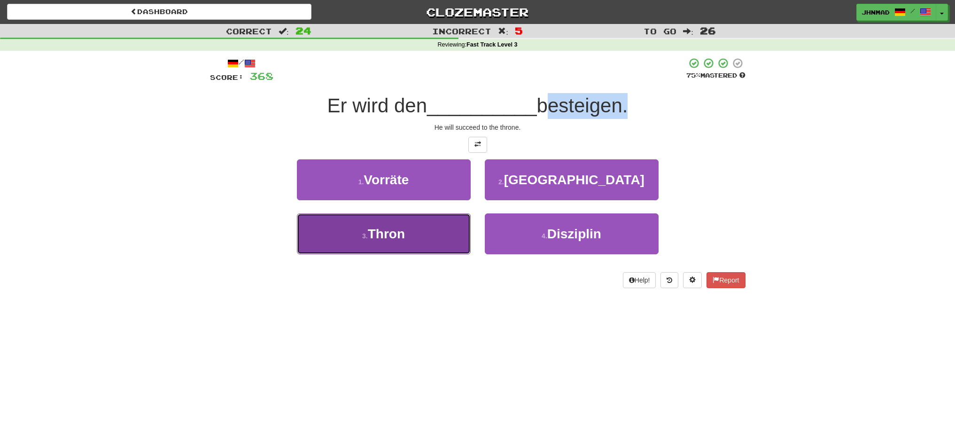
click at [416, 246] on button "3 . Thron" at bounding box center [384, 233] width 174 height 41
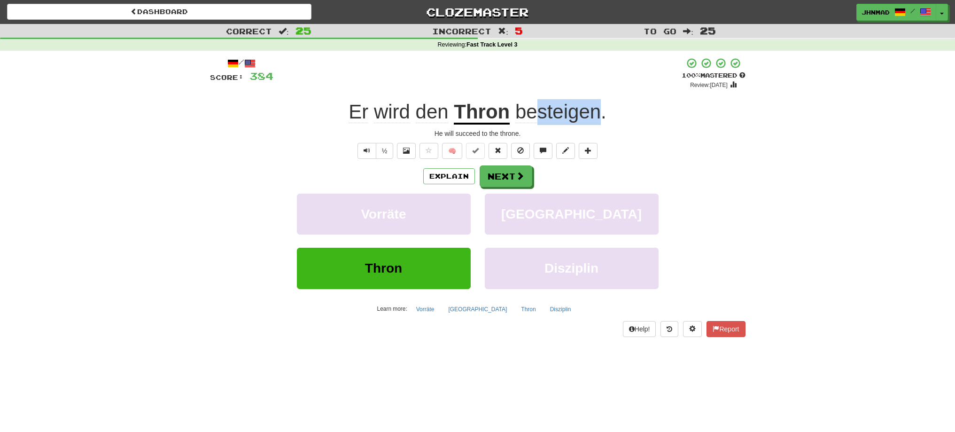
drag, startPoint x: 541, startPoint y: 116, endPoint x: 597, endPoint y: 105, distance: 56.5
click at [597, 105] on span "besteigen" at bounding box center [557, 111] width 85 height 23
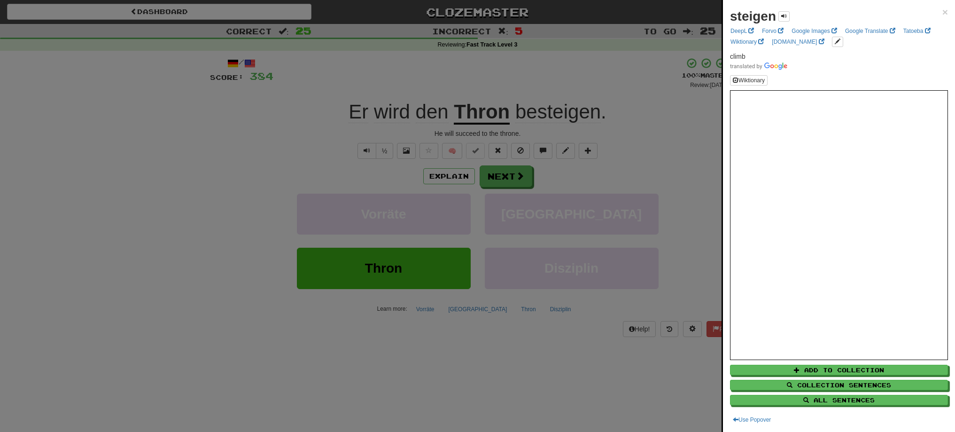
click at [599, 83] on div at bounding box center [477, 216] width 955 height 432
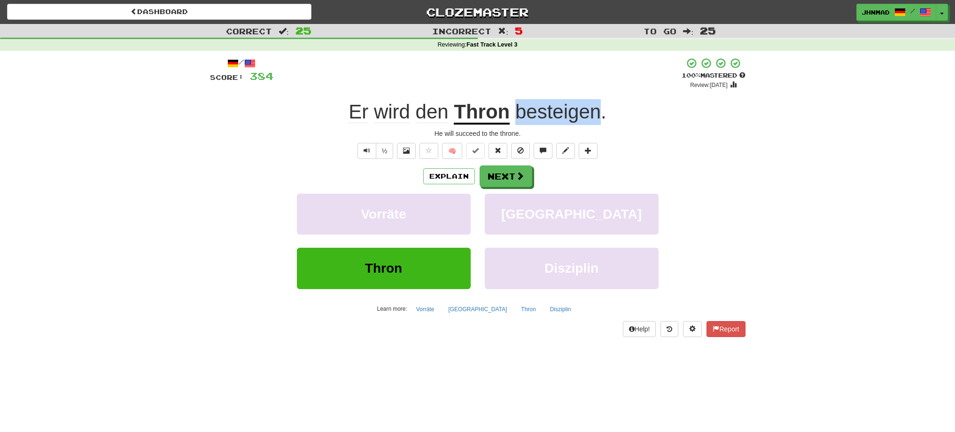
drag, startPoint x: 513, startPoint y: 111, endPoint x: 597, endPoint y: 96, distance: 84.9
click at [597, 96] on div "/ Score: 384 + 16 100 % Mastered Review: 2026-03-18 Er wird den Thron besteigen…" at bounding box center [477, 196] width 535 height 279
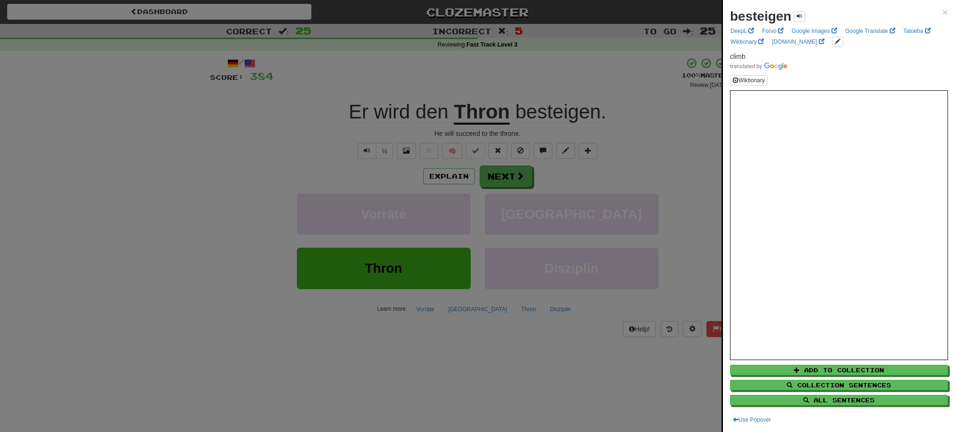
click at [530, 177] on div at bounding box center [477, 216] width 955 height 432
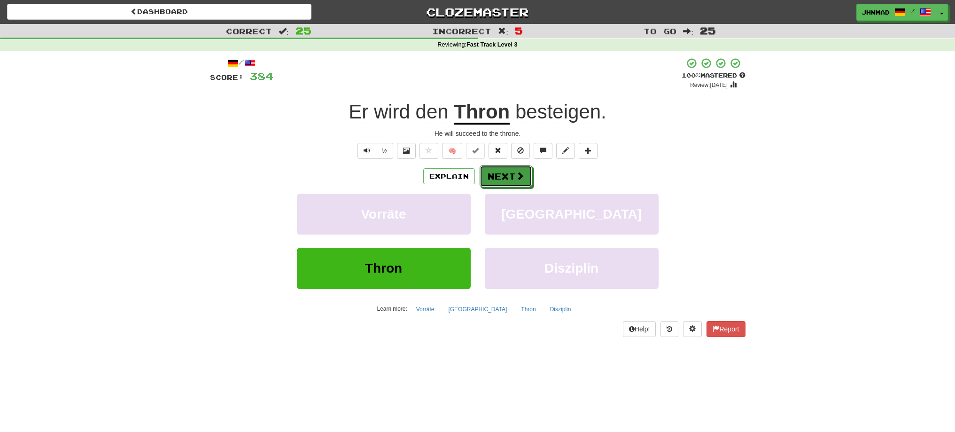
click at [530, 177] on button "Next" at bounding box center [505, 176] width 53 height 22
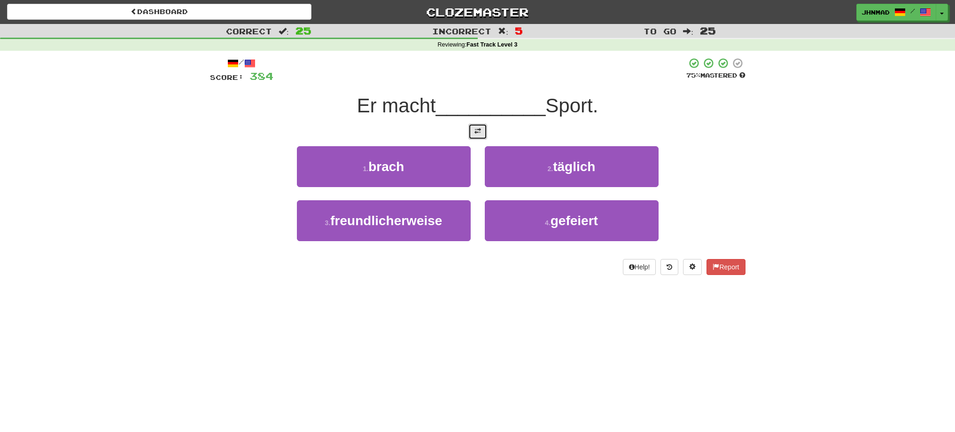
click at [478, 131] on span at bounding box center [477, 131] width 7 height 7
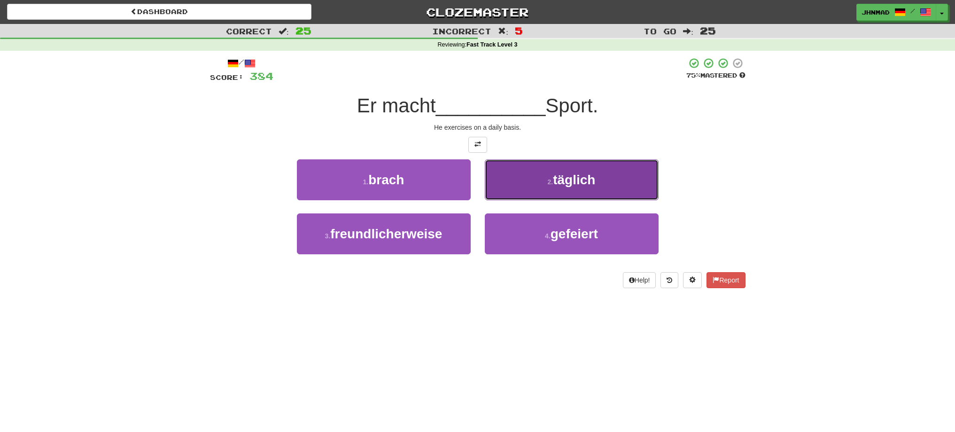
click at [578, 184] on span "täglich" at bounding box center [574, 179] width 42 height 15
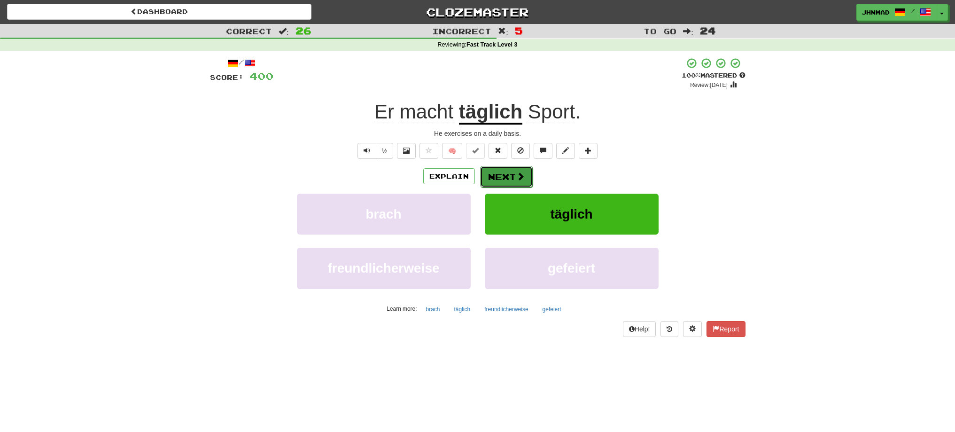
click at [520, 179] on span at bounding box center [520, 176] width 8 height 8
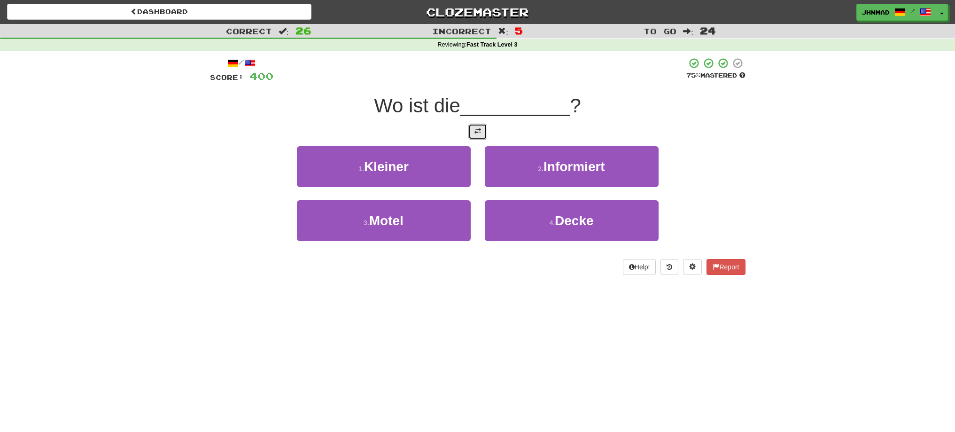
click at [472, 134] on button at bounding box center [477, 132] width 19 height 16
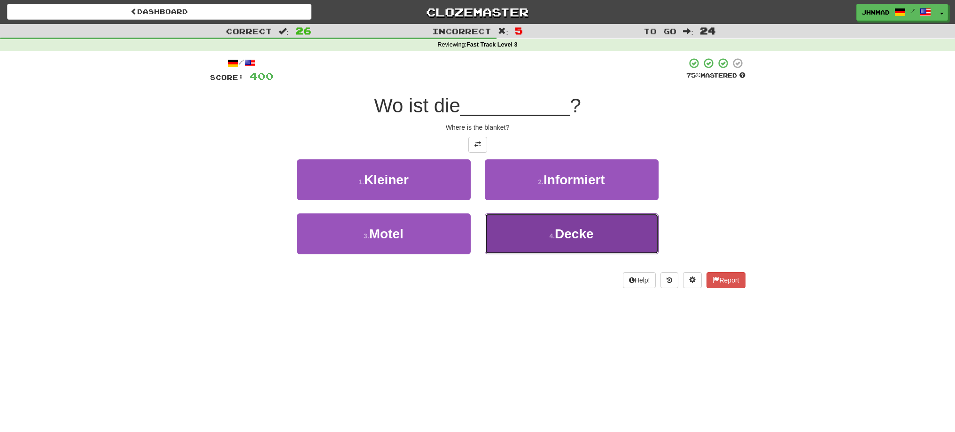
click at [552, 238] on small "4 ." at bounding box center [552, 236] width 6 height 8
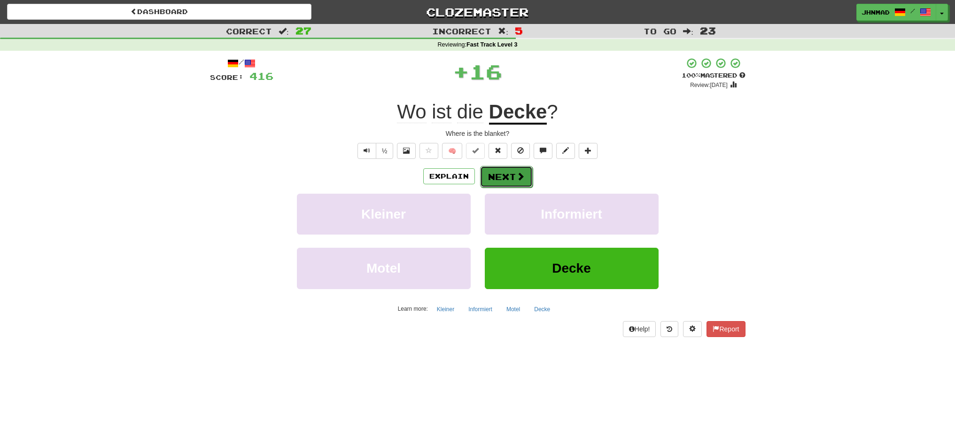
click at [518, 183] on button "Next" at bounding box center [506, 177] width 53 height 22
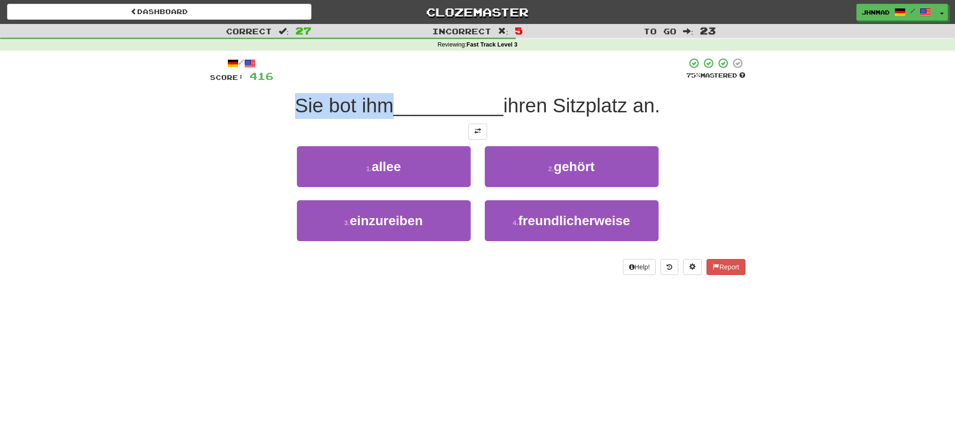
drag, startPoint x: 284, startPoint y: 93, endPoint x: 383, endPoint y: 93, distance: 99.1
click at [383, 93] on div "/ Score: 416 75 % Mastered Sie bot ihm __________ ihren Sitzplatz an. 1 . allee…" at bounding box center [477, 165] width 535 height 217
click at [377, 81] on div at bounding box center [377, 81] width 0 height 0
drag, startPoint x: 263, startPoint y: 139, endPoint x: 301, endPoint y: 125, distance: 40.6
click at [269, 136] on div at bounding box center [477, 132] width 535 height 16
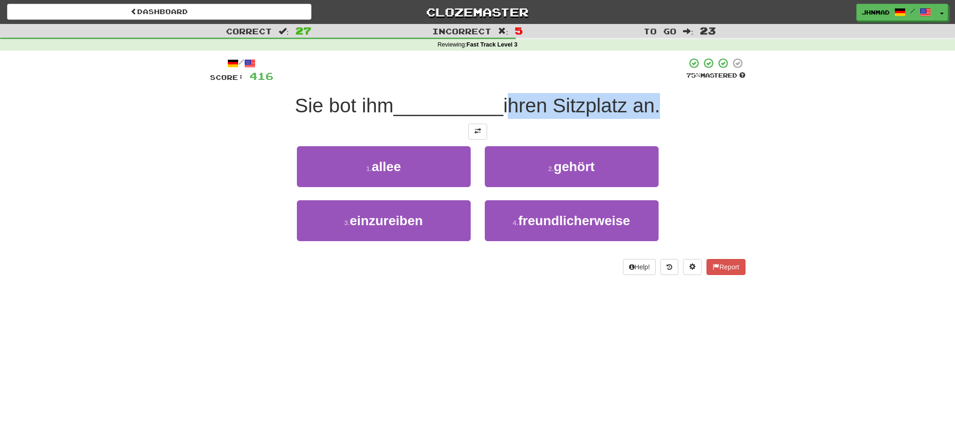
drag, startPoint x: 509, startPoint y: 96, endPoint x: 660, endPoint y: 90, distance: 150.9
click at [660, 90] on div "/ Score: 416 75 % Mastered Sie bot ihm __________ ihren Sitzplatz an. 1 . allee…" at bounding box center [477, 165] width 535 height 217
click at [654, 81] on div at bounding box center [654, 81] width 0 height 0
click at [787, 171] on div "Correct : 27 Incorrect : 5 To go : 23 Reviewing : Fast Track Level 3 / Score: 4…" at bounding box center [477, 156] width 955 height 264
click at [480, 133] on span at bounding box center [477, 131] width 7 height 7
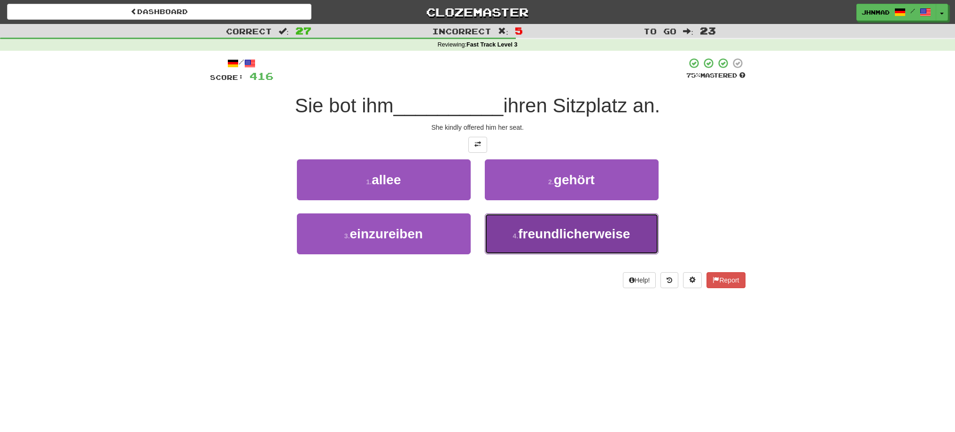
click at [585, 237] on span "freundlicherweise" at bounding box center [574, 233] width 112 height 15
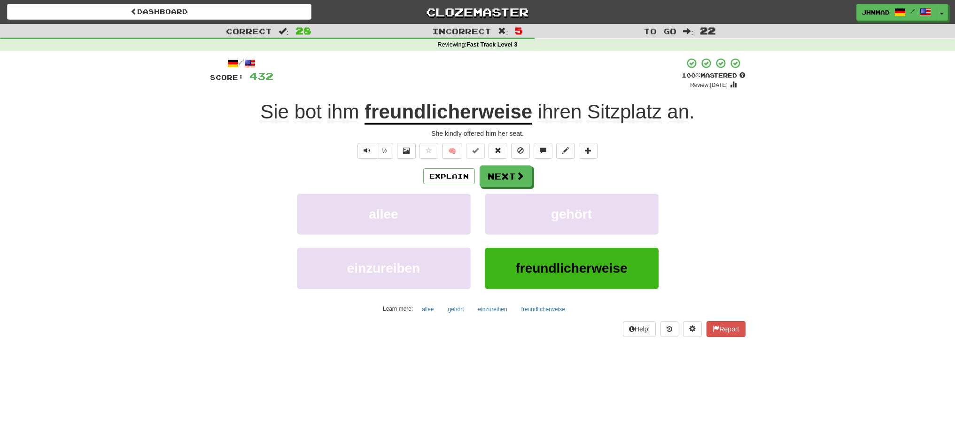
click at [409, 113] on u "freundlicherweise" at bounding box center [448, 112] width 168 height 24
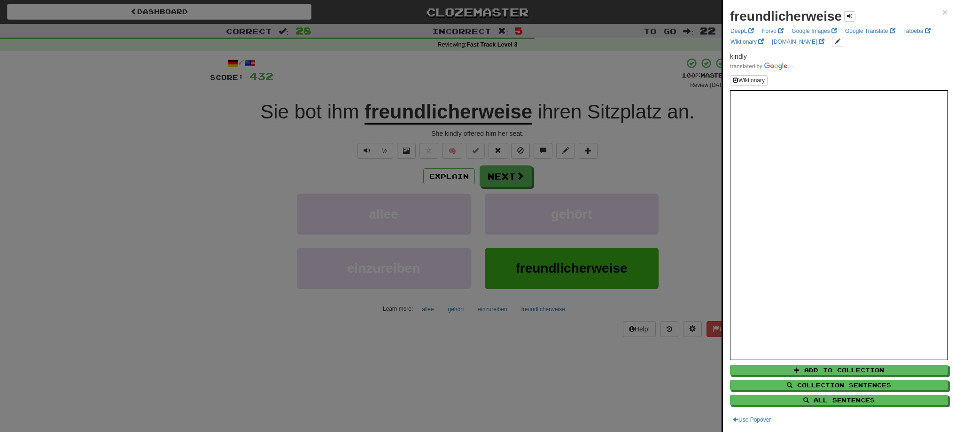
click at [513, 180] on div at bounding box center [477, 216] width 955 height 432
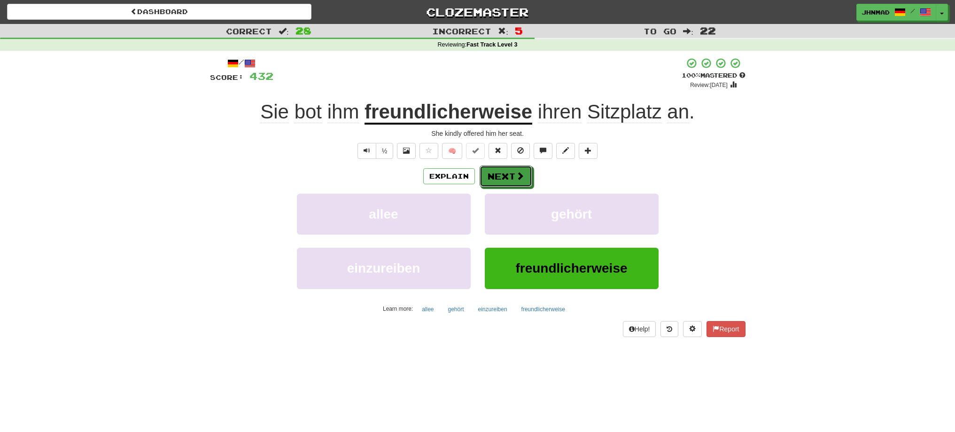
click at [513, 180] on button "Next" at bounding box center [505, 176] width 53 height 22
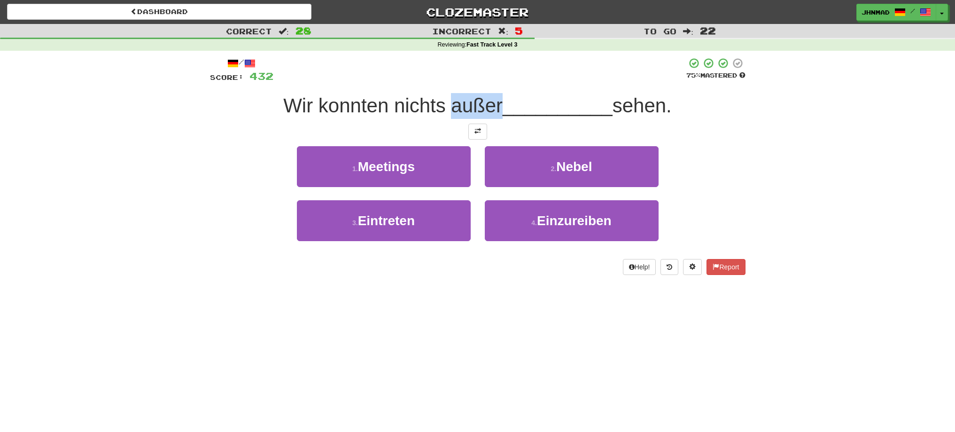
drag, startPoint x: 448, startPoint y: 104, endPoint x: 495, endPoint y: 98, distance: 48.2
click at [495, 98] on span "Wir konnten nichts außer" at bounding box center [392, 105] width 219 height 22
click at [489, 81] on div at bounding box center [489, 81] width 0 height 0
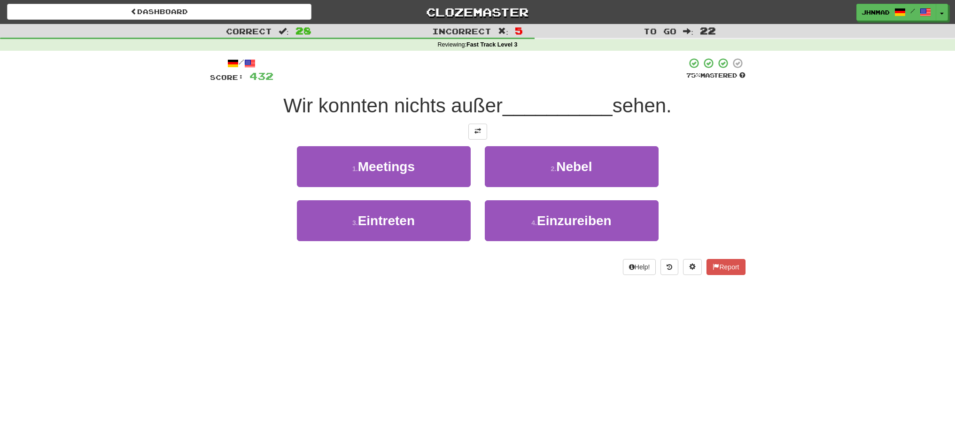
click at [247, 126] on div at bounding box center [477, 132] width 535 height 16
click at [477, 125] on button at bounding box center [477, 132] width 19 height 16
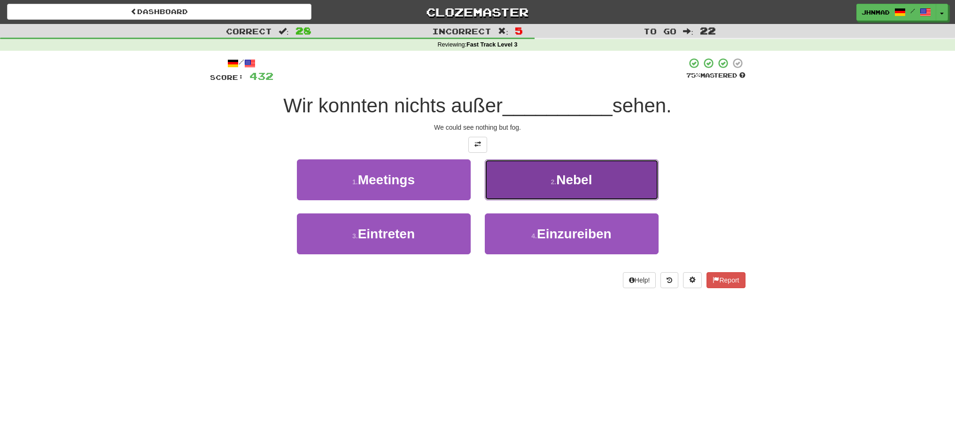
click at [573, 182] on span "Nebel" at bounding box center [574, 179] width 36 height 15
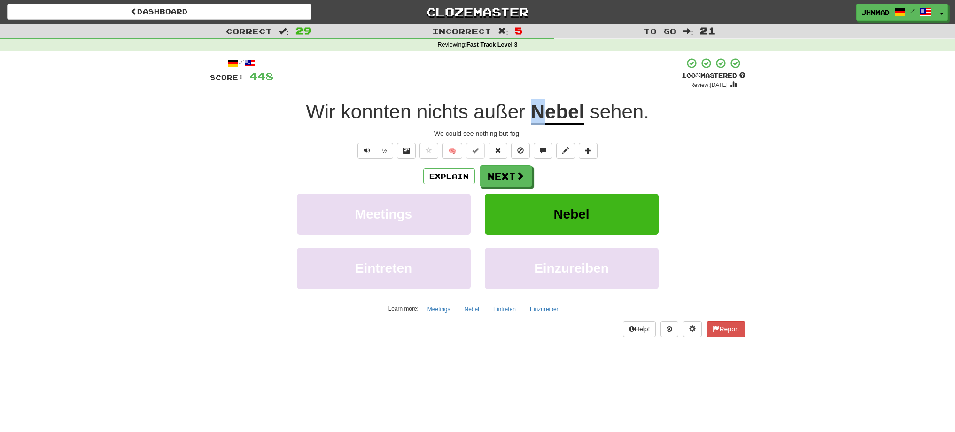
click at [538, 114] on u "Nebel" at bounding box center [558, 112] width 54 height 24
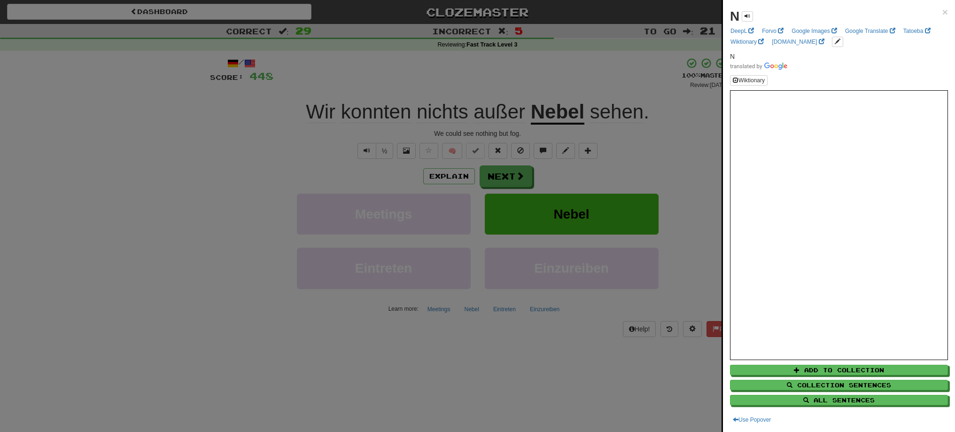
click at [571, 111] on div at bounding box center [477, 216] width 955 height 432
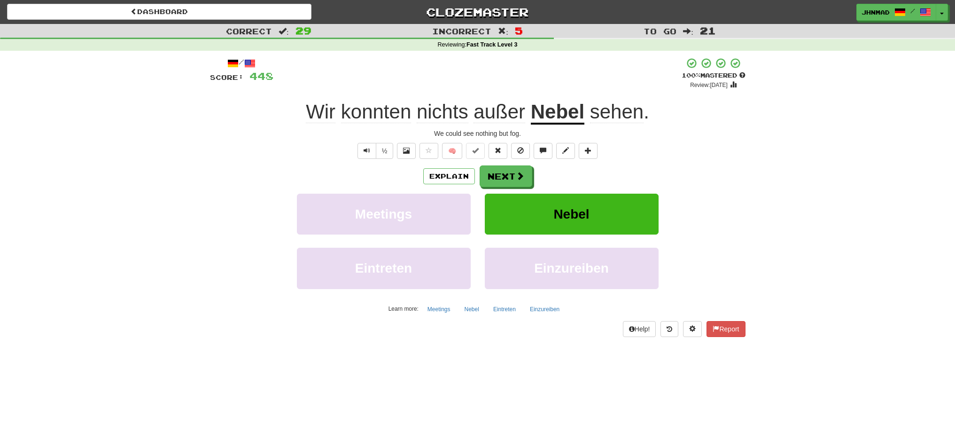
click at [562, 117] on u "Nebel" at bounding box center [558, 112] width 54 height 24
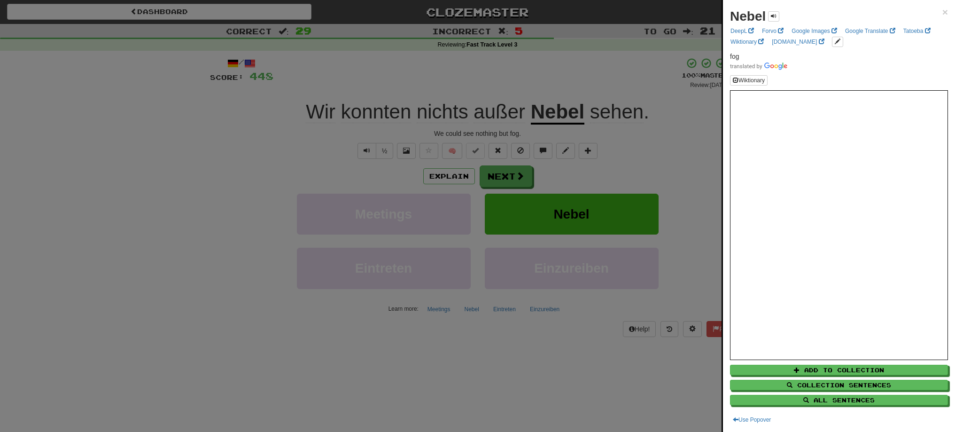
click at [505, 171] on div at bounding box center [477, 216] width 955 height 432
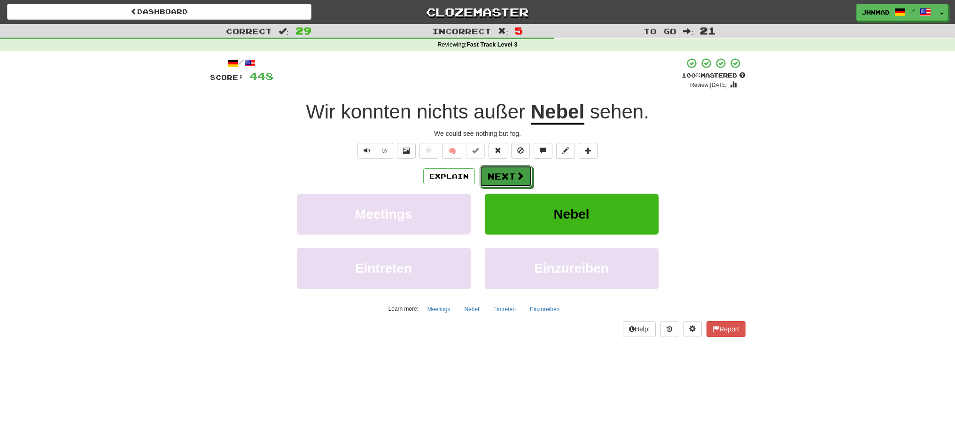
click at [505, 171] on button "Next" at bounding box center [505, 176] width 53 height 22
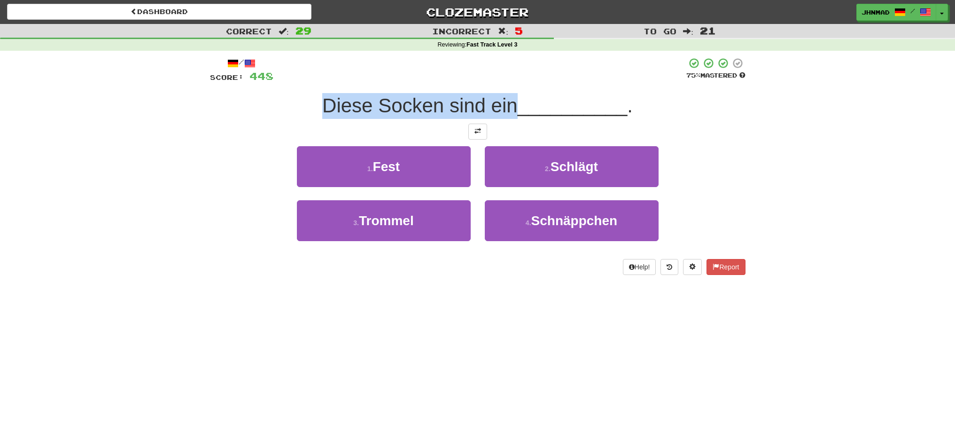
drag, startPoint x: 314, startPoint y: 100, endPoint x: 511, endPoint y: 87, distance: 197.6
click at [511, 87] on div "/ Score: 448 75 % Mastered Diese Socken sind ein __________ . 1 . Fest 2 . Schl…" at bounding box center [477, 165] width 535 height 217
click at [505, 81] on div at bounding box center [505, 81] width 0 height 0
click at [228, 134] on div at bounding box center [477, 132] width 535 height 16
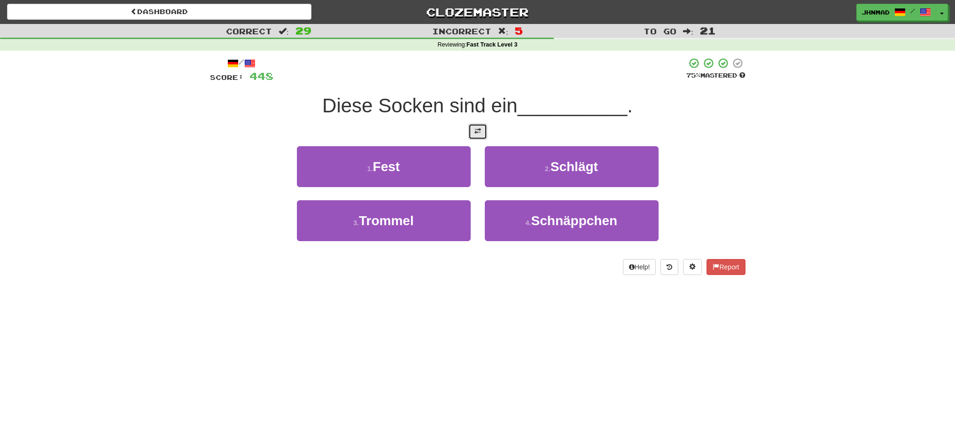
click at [472, 132] on button at bounding box center [477, 132] width 19 height 16
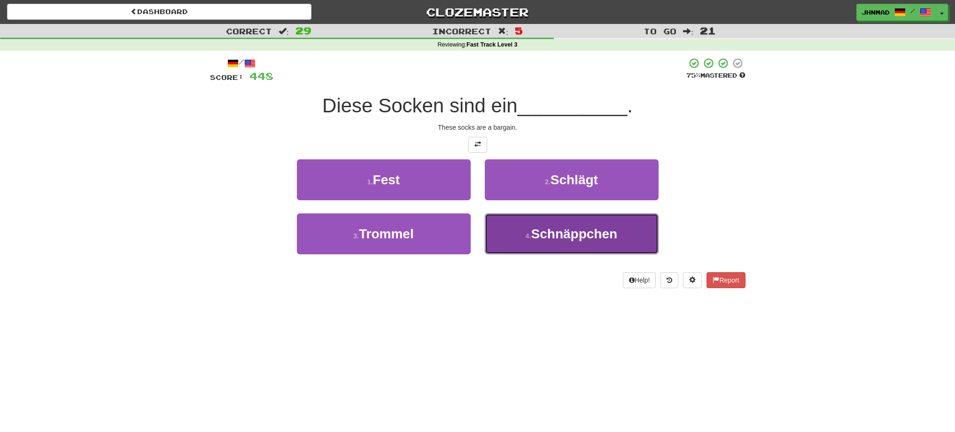
click at [562, 235] on span "Schnäppchen" at bounding box center [574, 233] width 86 height 15
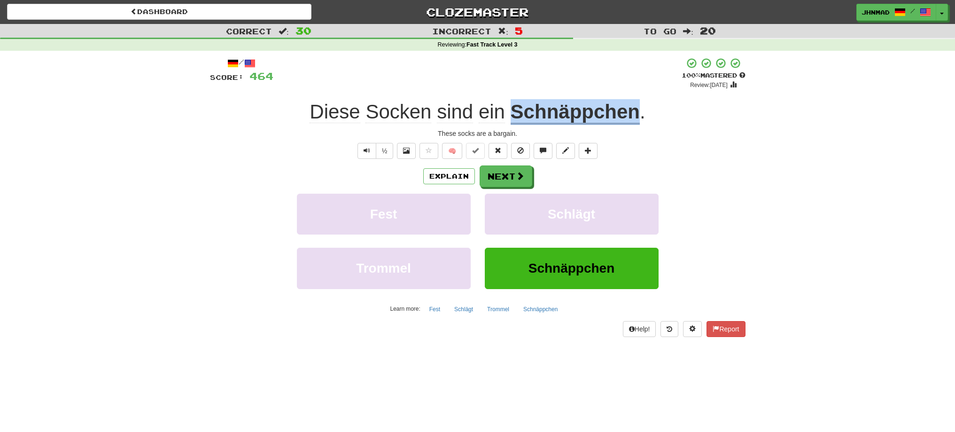
drag, startPoint x: 510, startPoint y: 113, endPoint x: 635, endPoint y: 100, distance: 126.0
click at [635, 100] on div "Diese Socken sind ein Schnäppchen ." at bounding box center [477, 112] width 535 height 26
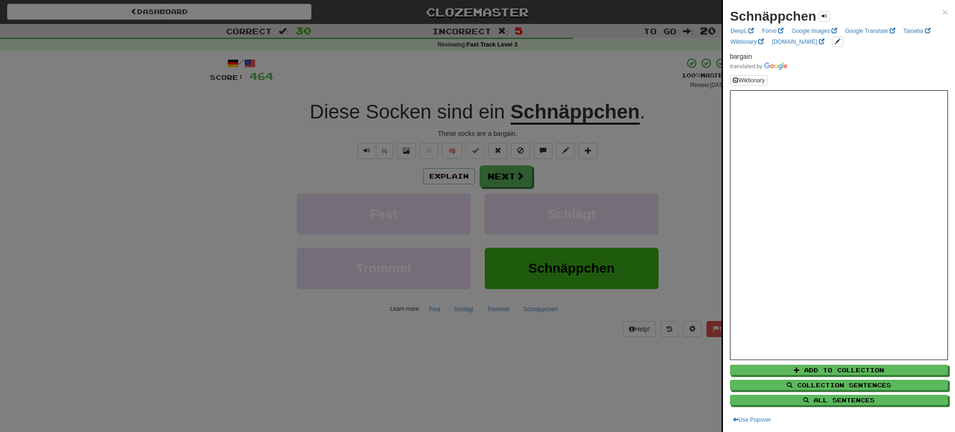
click at [667, 166] on div at bounding box center [477, 216] width 955 height 432
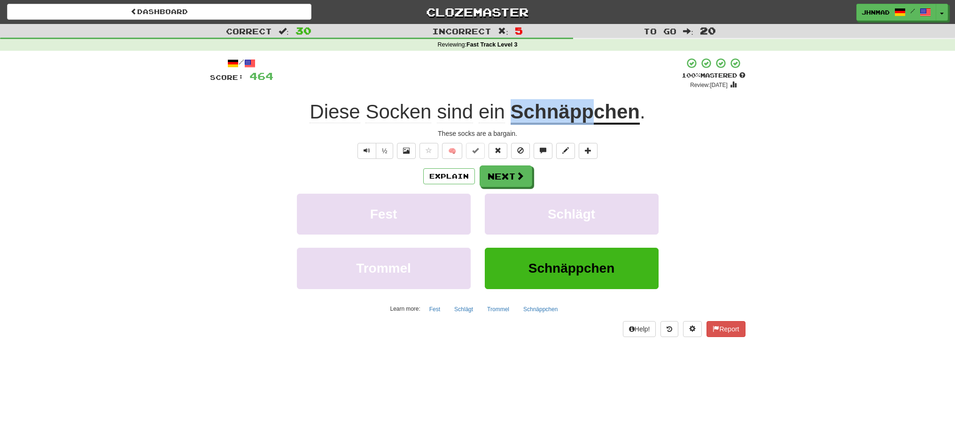
drag, startPoint x: 511, startPoint y: 109, endPoint x: 589, endPoint y: 104, distance: 78.1
click at [589, 104] on u "Schnäppchen" at bounding box center [574, 112] width 129 height 24
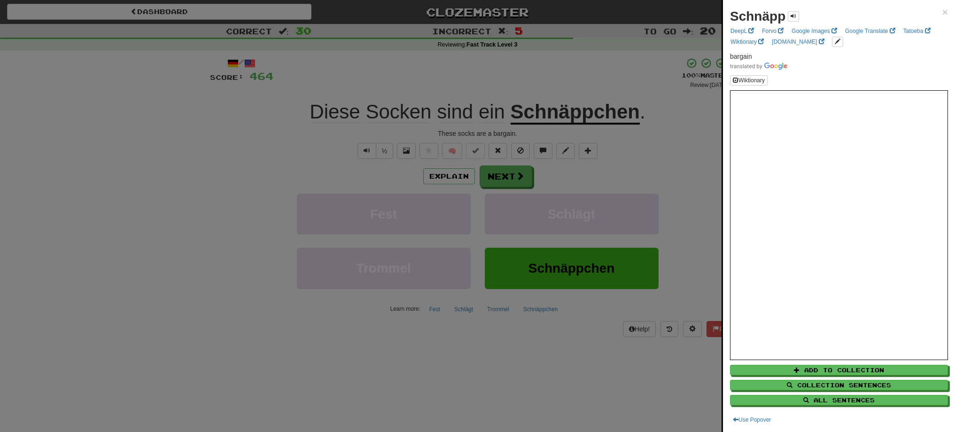
click at [594, 85] on div at bounding box center [477, 216] width 955 height 432
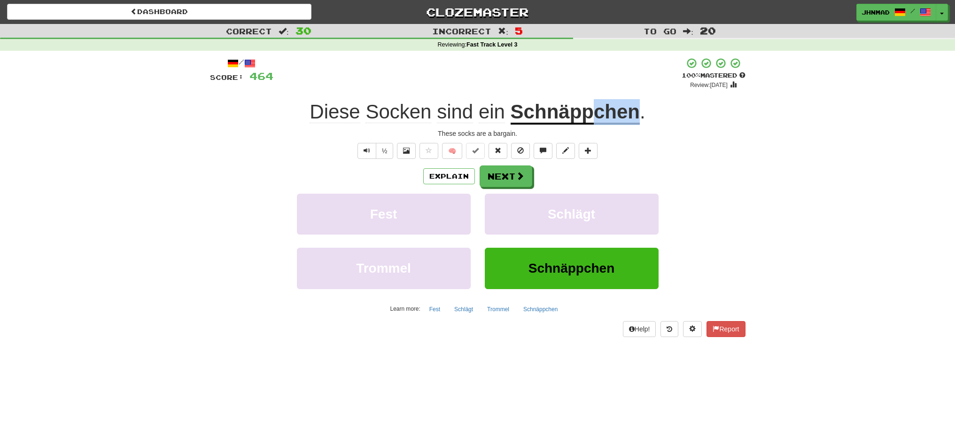
drag, startPoint x: 596, startPoint y: 114, endPoint x: 635, endPoint y: 108, distance: 38.9
click at [635, 108] on u "Schnäppchen" at bounding box center [574, 112] width 129 height 24
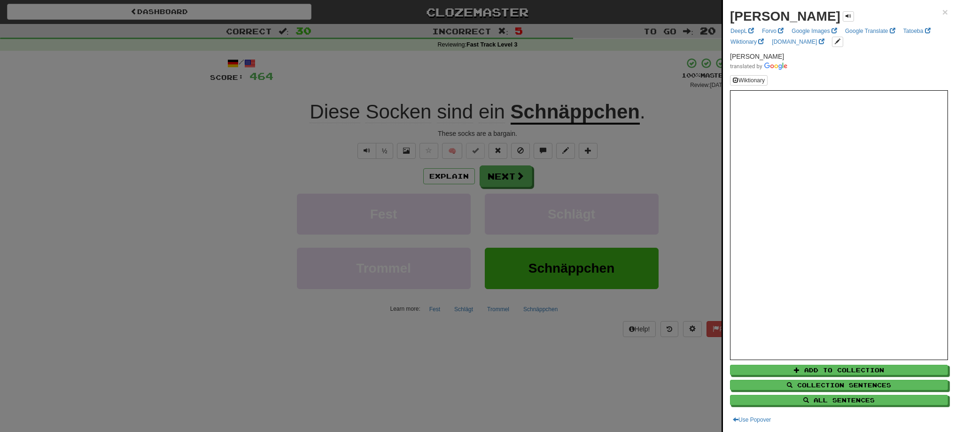
click at [501, 181] on div at bounding box center [477, 216] width 955 height 432
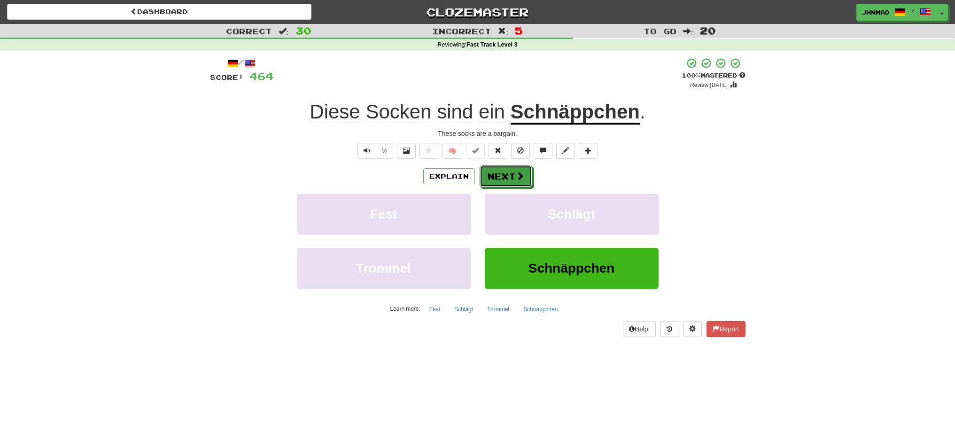
click at [501, 181] on button "Next" at bounding box center [505, 176] width 53 height 22
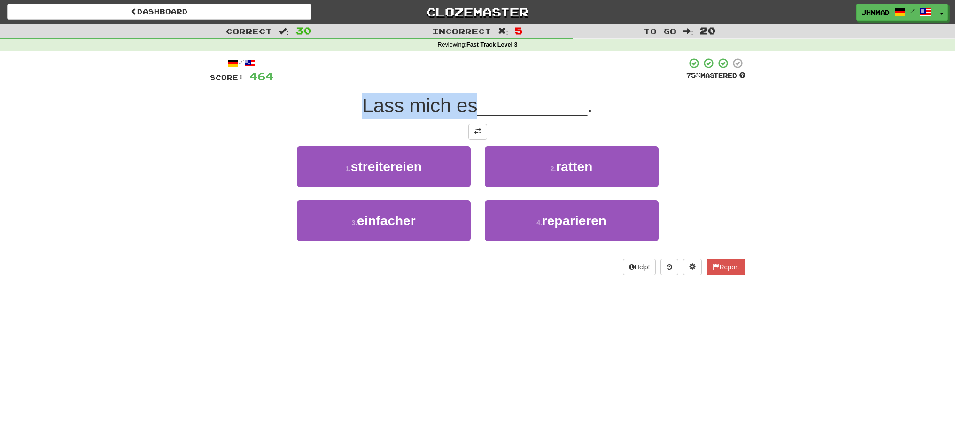
drag, startPoint x: 350, startPoint y: 107, endPoint x: 473, endPoint y: 96, distance: 123.0
click at [473, 96] on div "Lass mich es __________ ." at bounding box center [477, 106] width 535 height 26
click at [467, 81] on div at bounding box center [467, 81] width 0 height 0
click at [472, 131] on button at bounding box center [477, 132] width 19 height 16
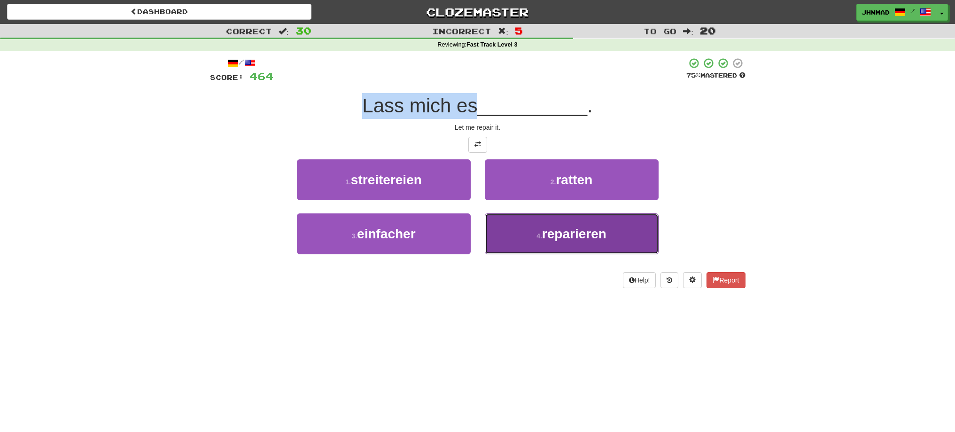
click at [507, 246] on button "4 . reparieren" at bounding box center [572, 233] width 174 height 41
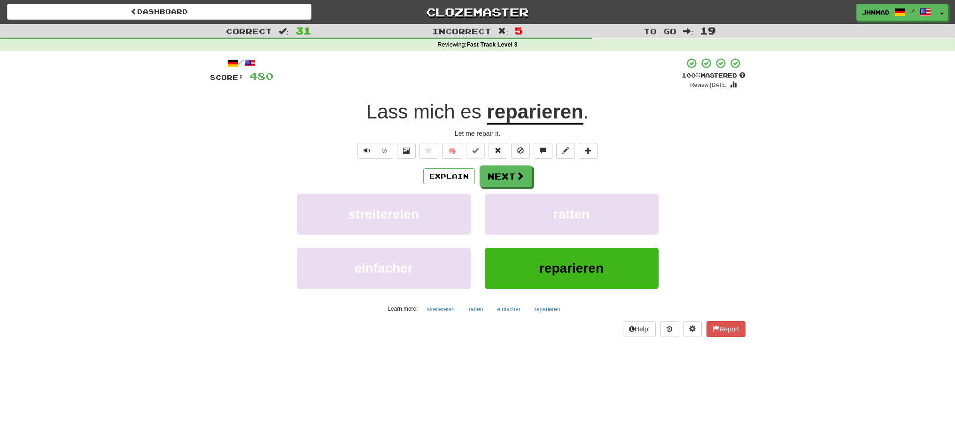
click at [519, 120] on u "reparieren" at bounding box center [534, 112] width 96 height 24
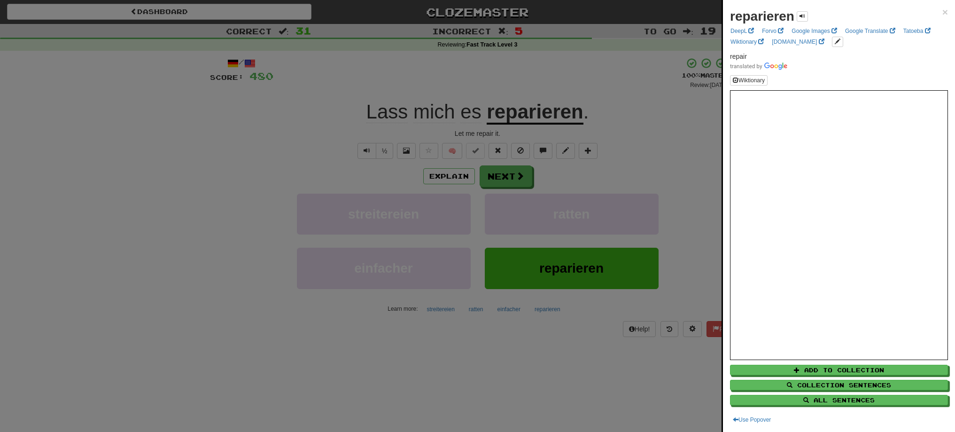
click at [502, 179] on div at bounding box center [477, 216] width 955 height 432
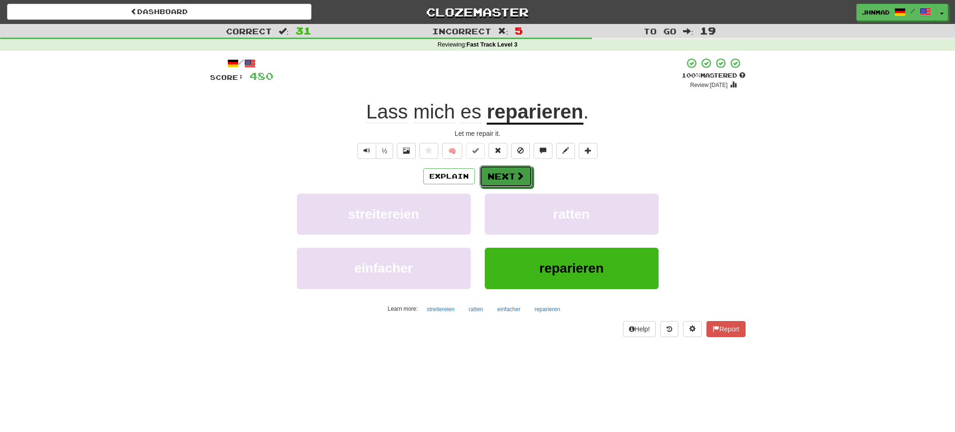
click at [502, 179] on button "Next" at bounding box center [505, 176] width 53 height 22
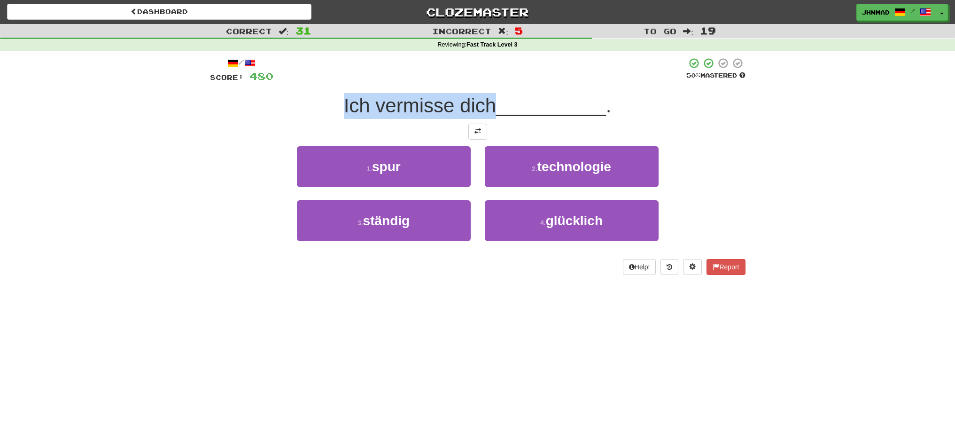
drag, startPoint x: 337, startPoint y: 98, endPoint x: 494, endPoint y: 90, distance: 157.5
click at [494, 90] on div "/ Score: 480 50 % Mastered Ich vermisse dich __________ . 1 . spur 2 . technolo…" at bounding box center [477, 165] width 535 height 217
click at [488, 81] on div at bounding box center [488, 81] width 0 height 0
click at [254, 121] on div "/ Score: 480 50 % Mastered Ich vermisse dich __________ . 1 . spur 2 . technolo…" at bounding box center [477, 165] width 535 height 217
click at [477, 137] on button at bounding box center [477, 132] width 19 height 16
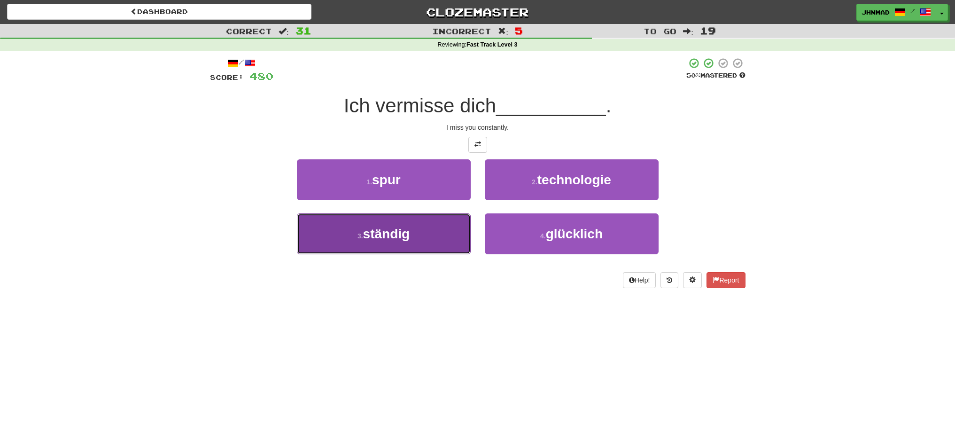
click at [388, 236] on span "ständig" at bounding box center [386, 233] width 47 height 15
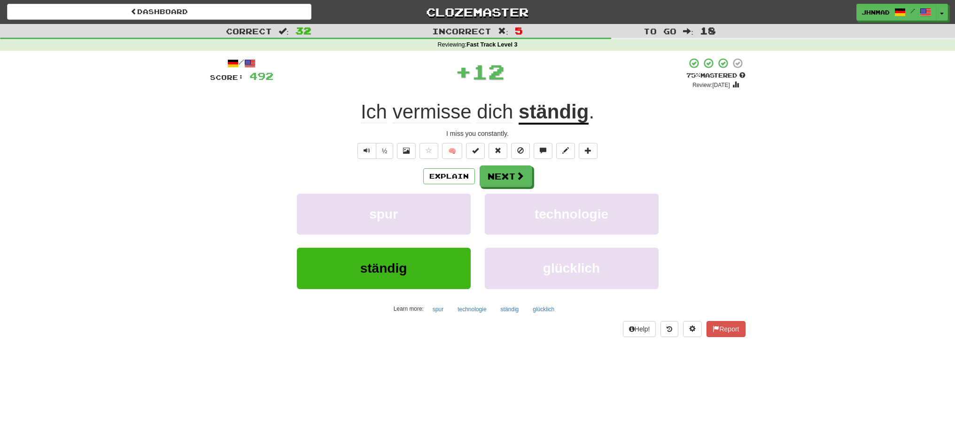
click at [553, 114] on u "ständig" at bounding box center [553, 112] width 70 height 24
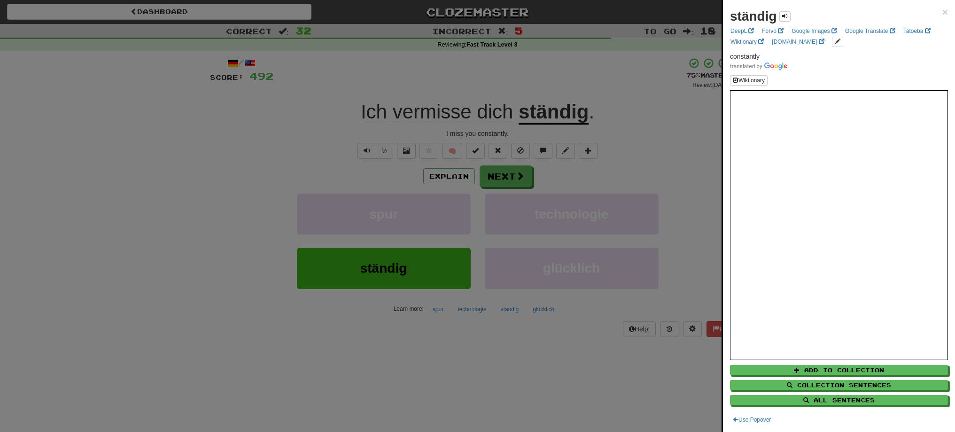
click at [520, 180] on div at bounding box center [477, 216] width 955 height 432
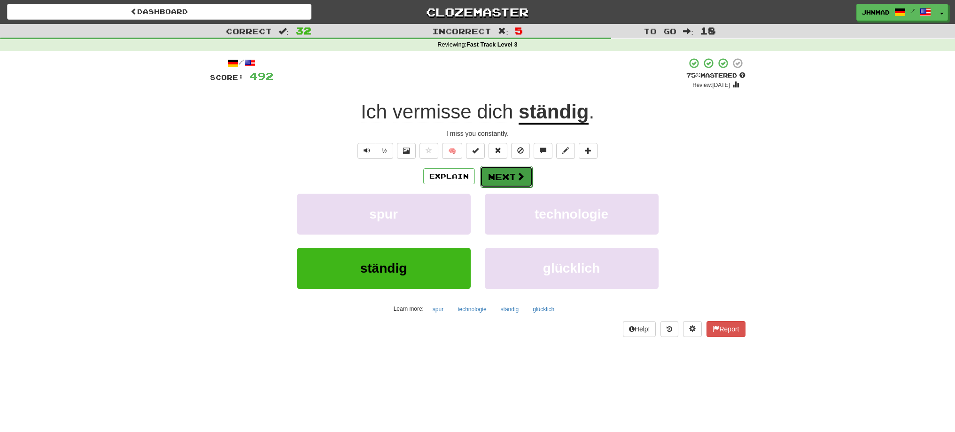
click at [518, 179] on span at bounding box center [520, 176] width 8 height 8
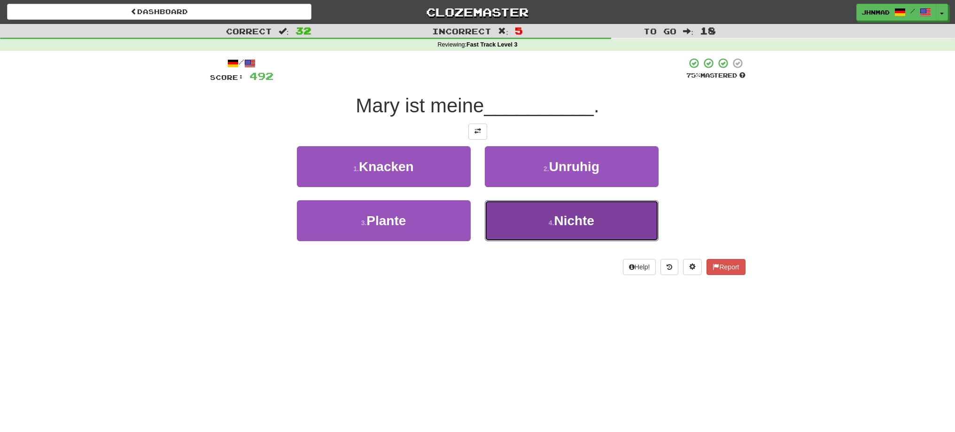
click at [559, 231] on button "4 . Nichte" at bounding box center [572, 220] width 174 height 41
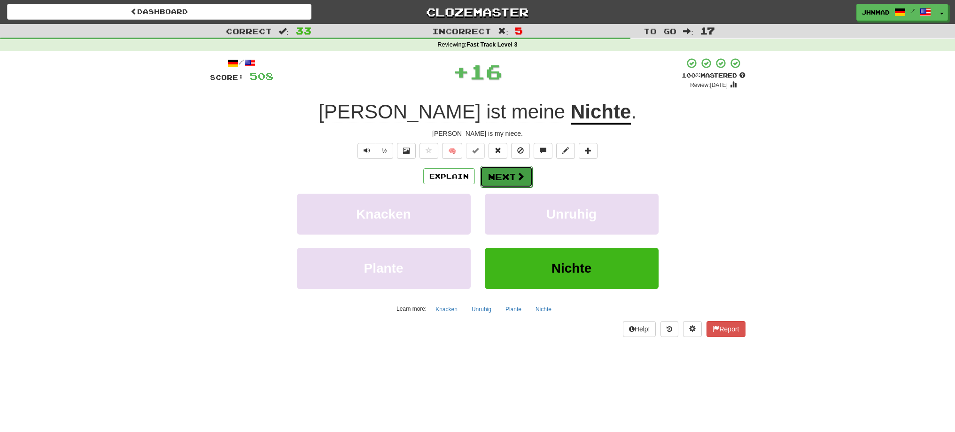
click at [511, 174] on button "Next" at bounding box center [506, 177] width 53 height 22
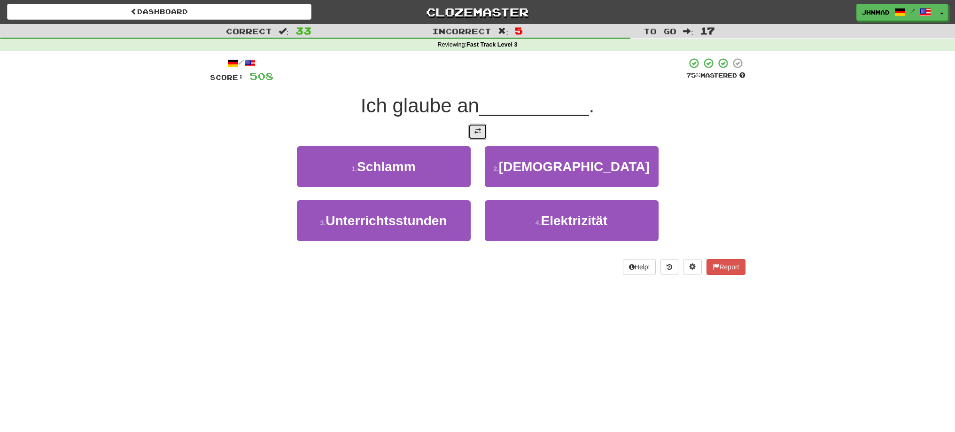
click at [470, 126] on button at bounding box center [477, 132] width 19 height 16
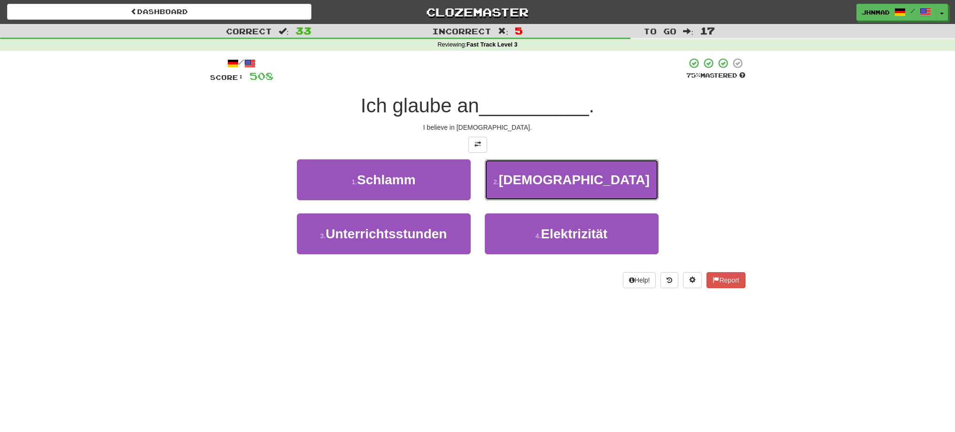
click at [527, 187] on button "2 . Buddha" at bounding box center [572, 179] width 174 height 41
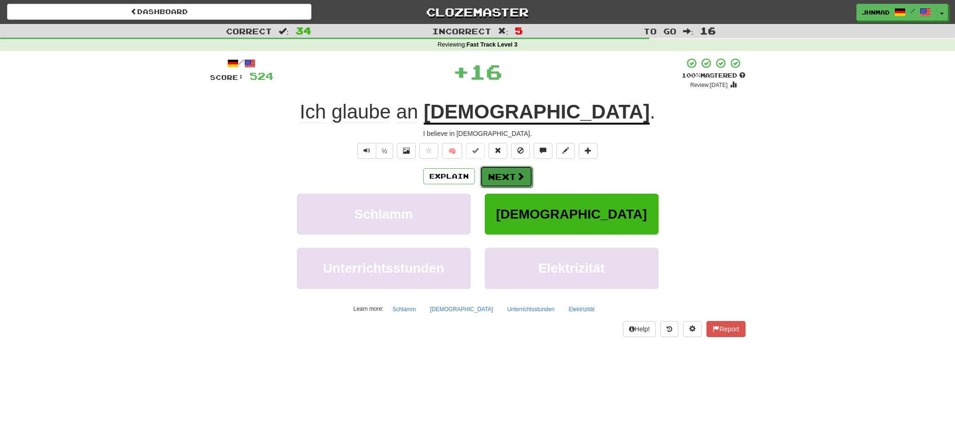
click at [510, 170] on button "Next" at bounding box center [506, 177] width 53 height 22
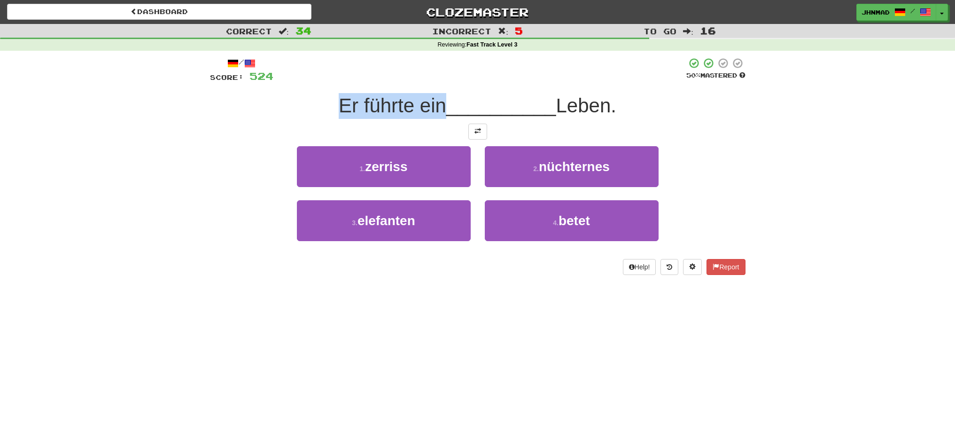
drag, startPoint x: 330, startPoint y: 102, endPoint x: 439, endPoint y: 102, distance: 108.5
click at [437, 102] on div "Er führte ein __________ Leben." at bounding box center [477, 106] width 535 height 26
click at [431, 81] on div at bounding box center [431, 81] width 0 height 0
click at [471, 130] on button at bounding box center [477, 132] width 19 height 16
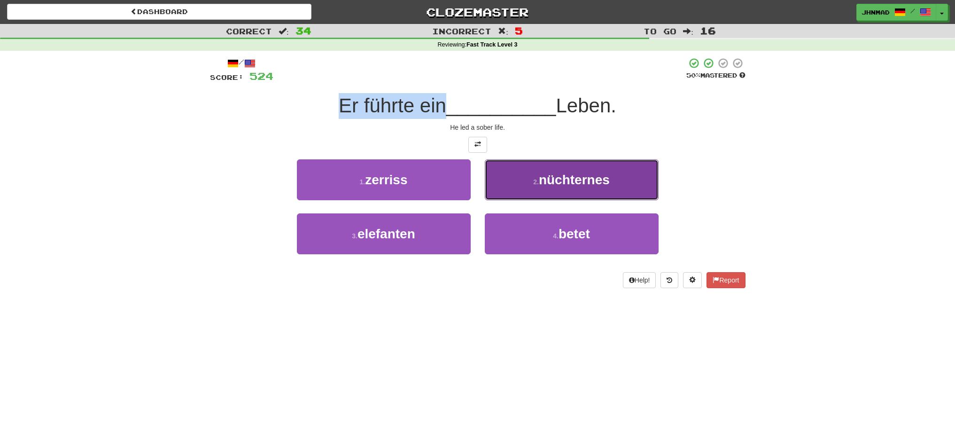
click at [627, 185] on button "2 . nüchternes" at bounding box center [572, 179] width 174 height 41
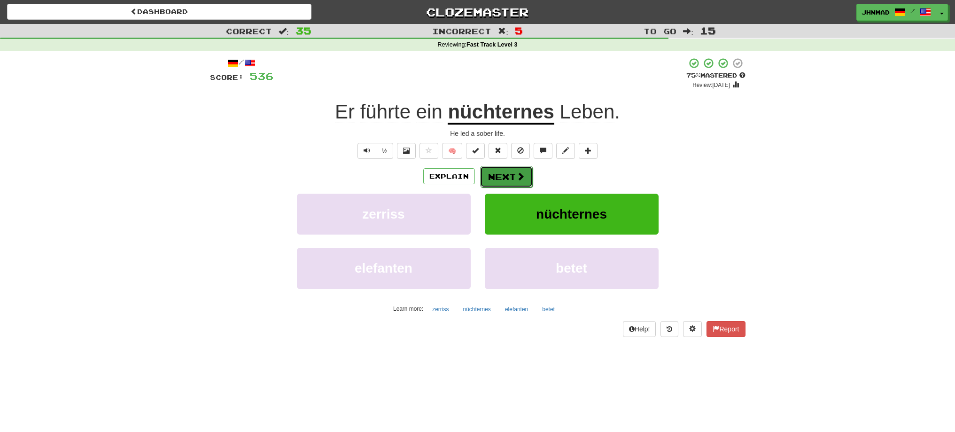
click at [504, 180] on button "Next" at bounding box center [506, 177] width 53 height 22
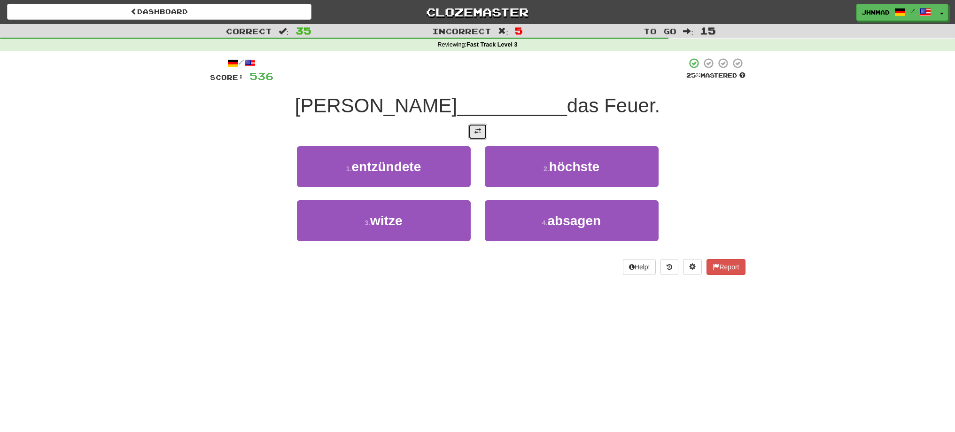
click at [475, 130] on span at bounding box center [477, 131] width 7 height 7
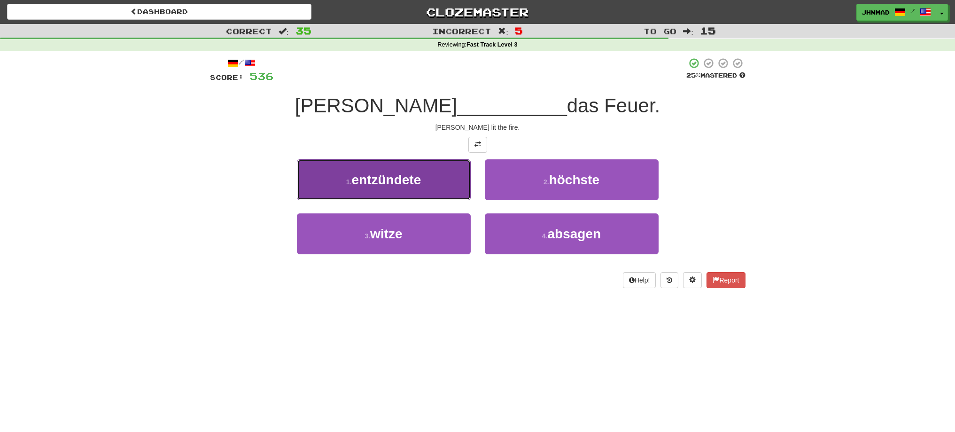
click at [368, 184] on span "entzündete" at bounding box center [385, 179] width 69 height 15
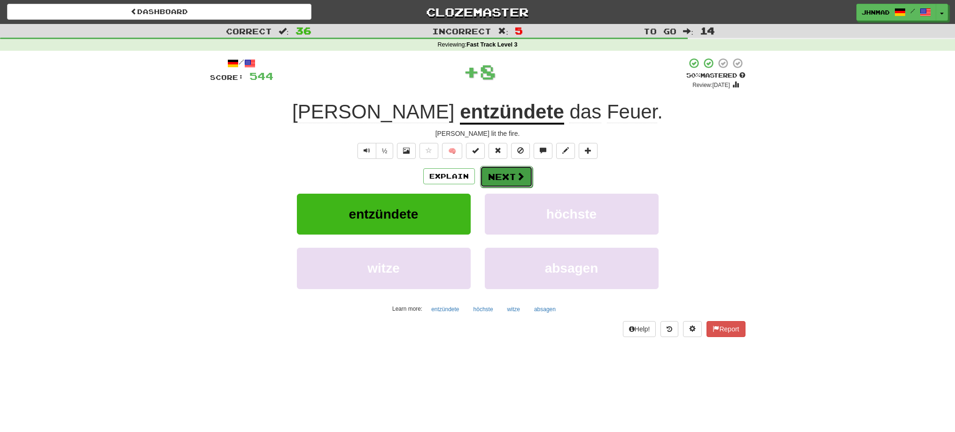
click at [503, 179] on button "Next" at bounding box center [506, 177] width 53 height 22
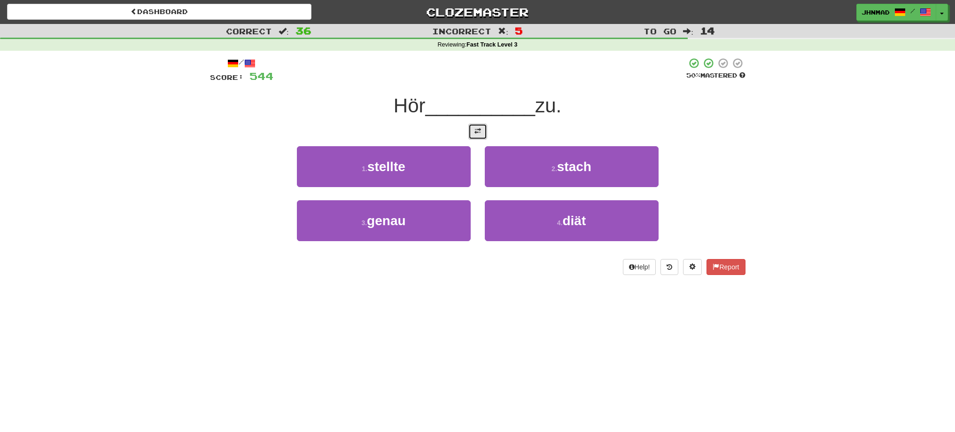
click at [484, 138] on button at bounding box center [477, 132] width 19 height 16
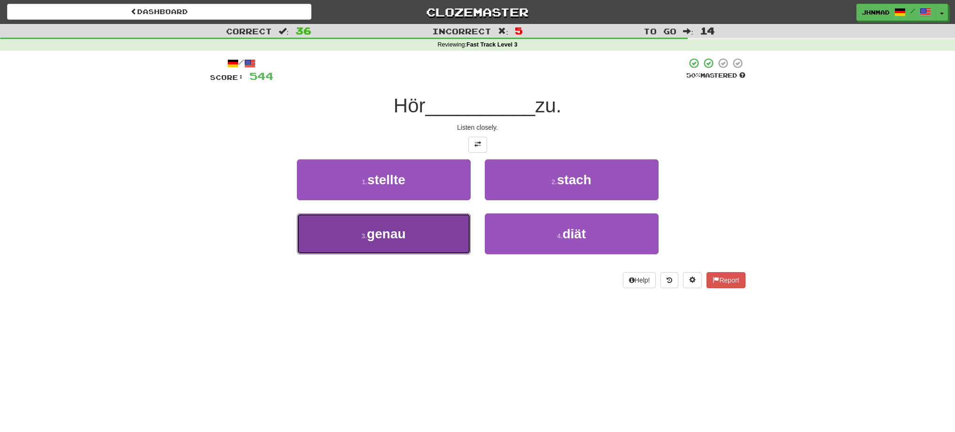
click at [417, 245] on button "3 . genau" at bounding box center [384, 233] width 174 height 41
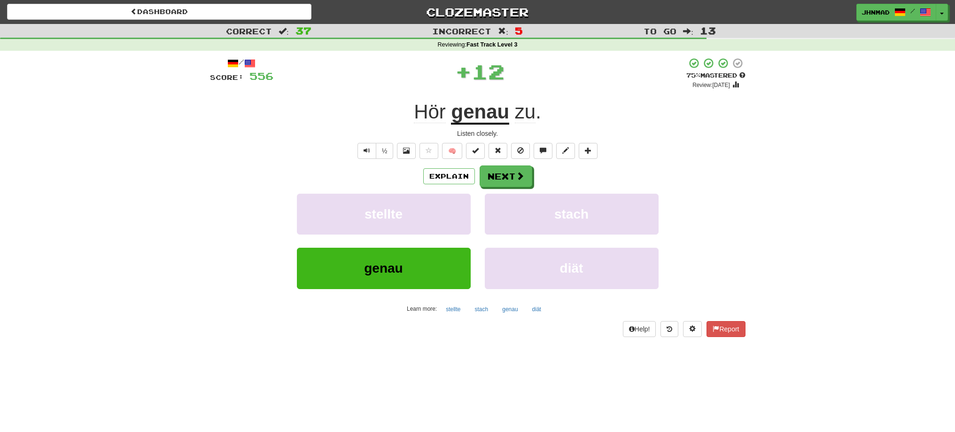
click at [478, 116] on u "genau" at bounding box center [480, 112] width 58 height 24
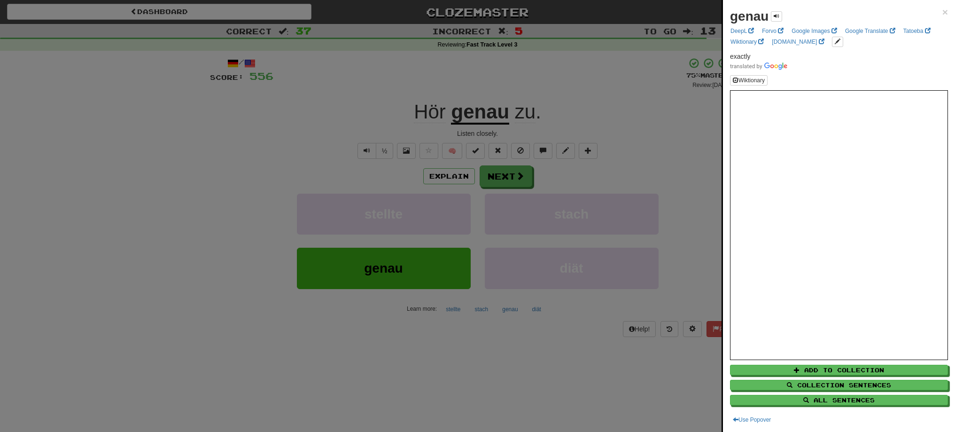
click at [520, 181] on div at bounding box center [477, 216] width 955 height 432
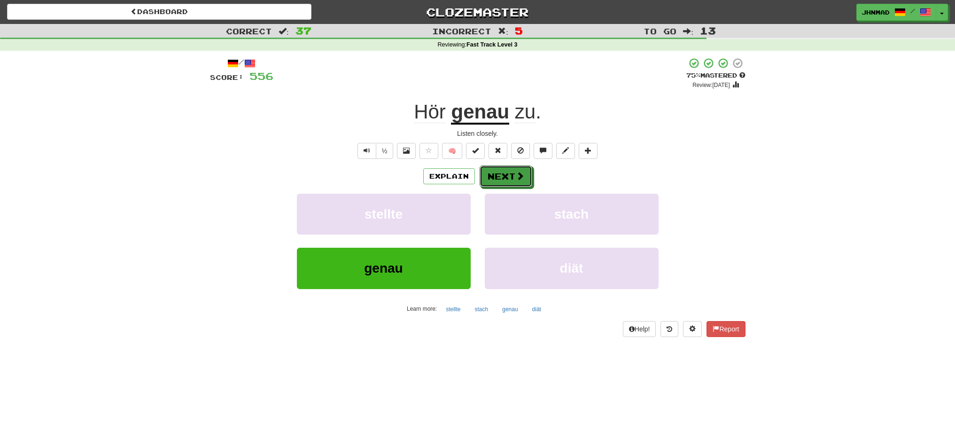
click at [518, 182] on button "Next" at bounding box center [505, 176] width 53 height 22
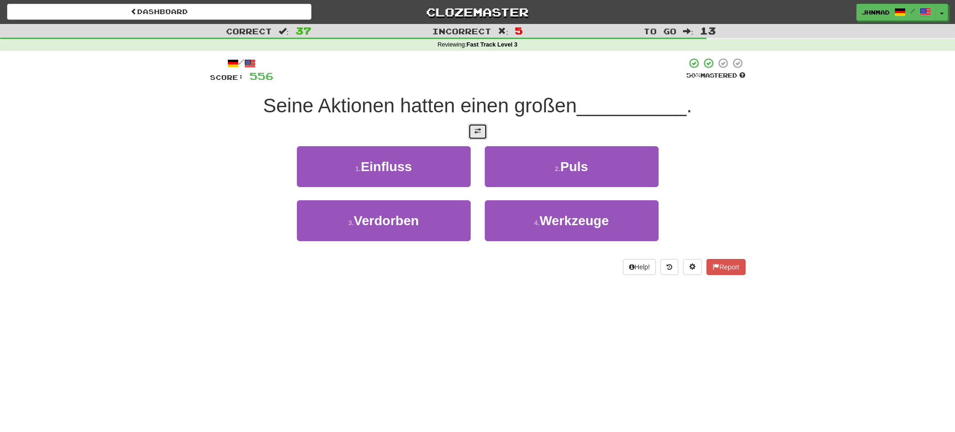
click at [481, 132] on button at bounding box center [477, 132] width 19 height 16
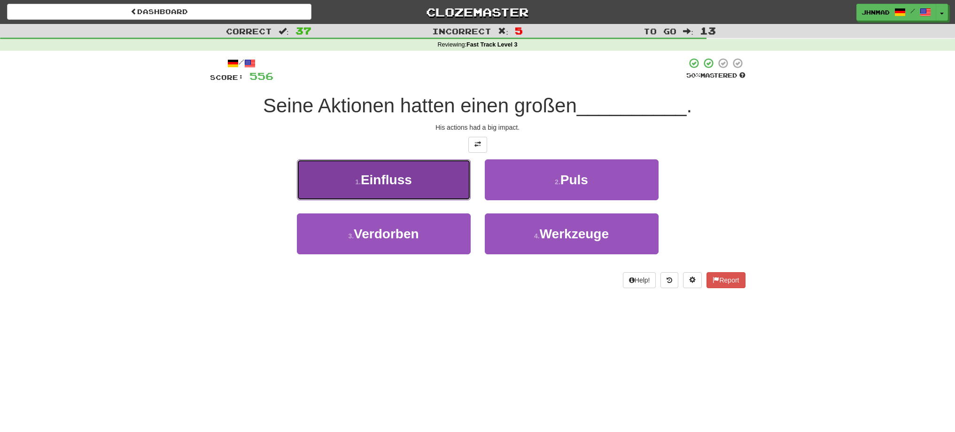
click at [391, 174] on span "Einfluss" at bounding box center [386, 179] width 51 height 15
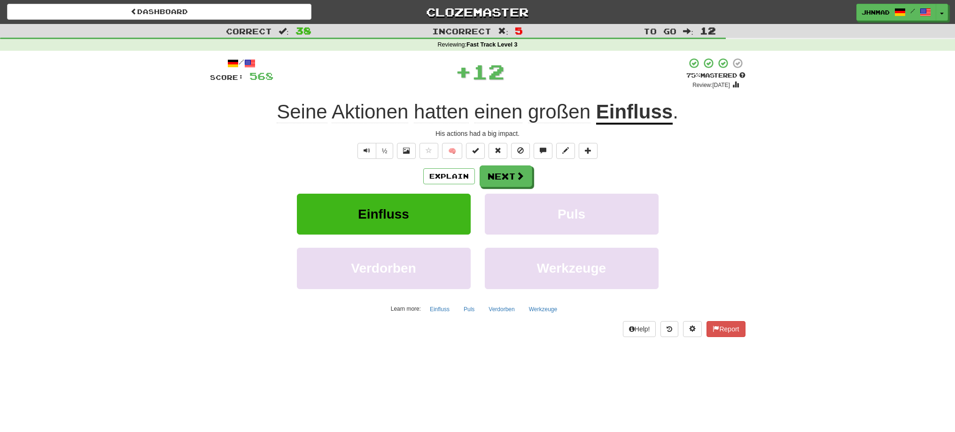
click at [636, 115] on u "Einfluss" at bounding box center [634, 112] width 77 height 24
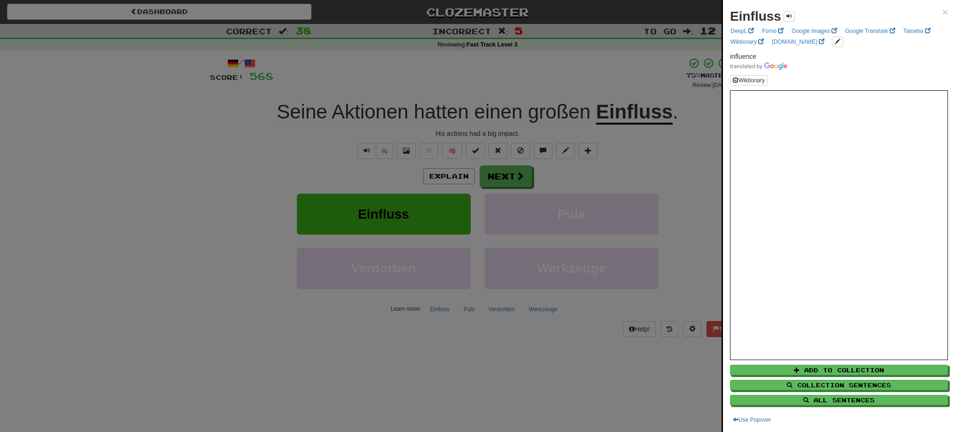
click at [518, 178] on div at bounding box center [477, 216] width 955 height 432
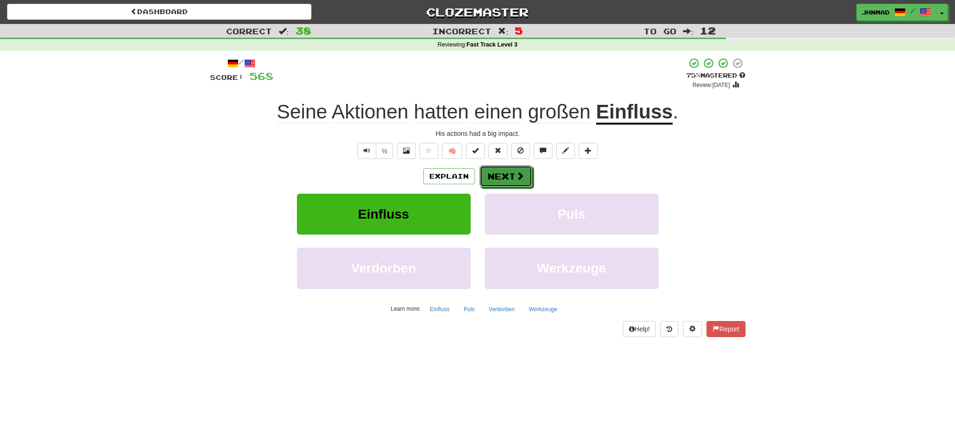
click at [518, 178] on span at bounding box center [520, 175] width 8 height 8
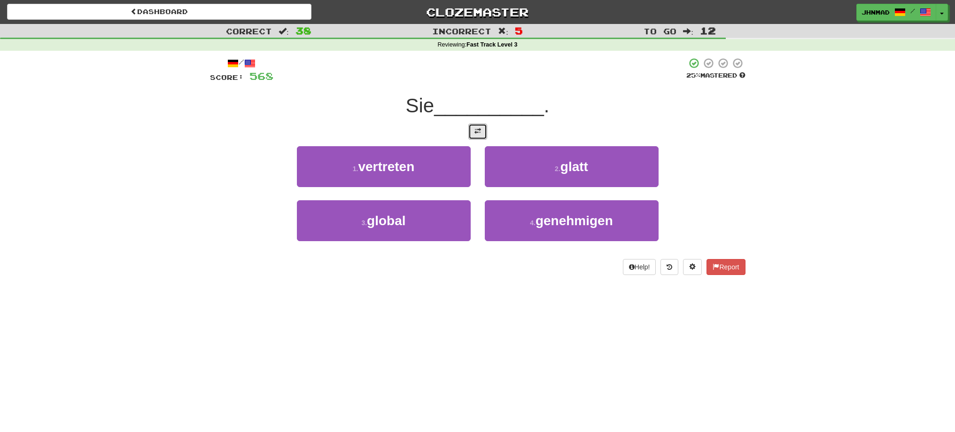
click at [481, 136] on button at bounding box center [477, 132] width 19 height 16
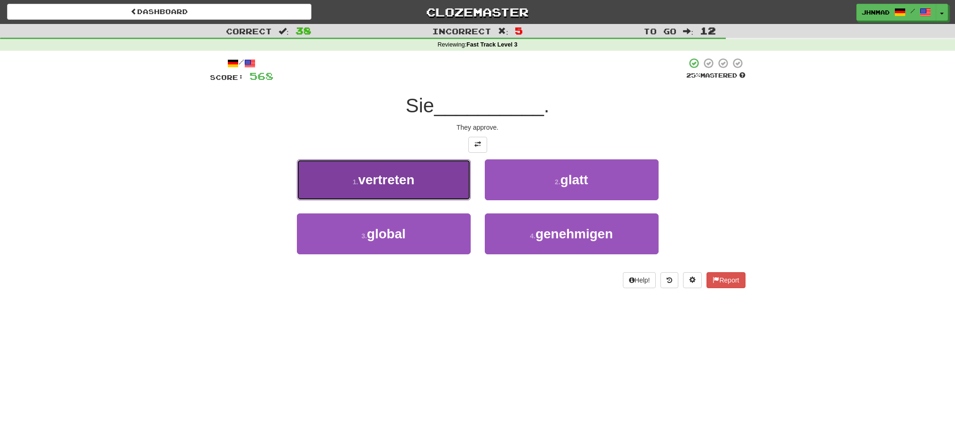
click at [392, 183] on span "vertreten" at bounding box center [386, 179] width 56 height 15
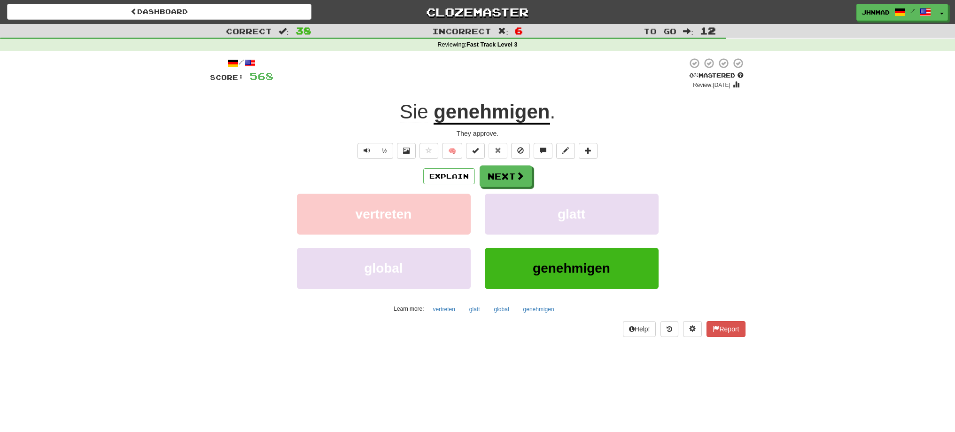
click at [477, 114] on u "genehmigen" at bounding box center [491, 112] width 116 height 24
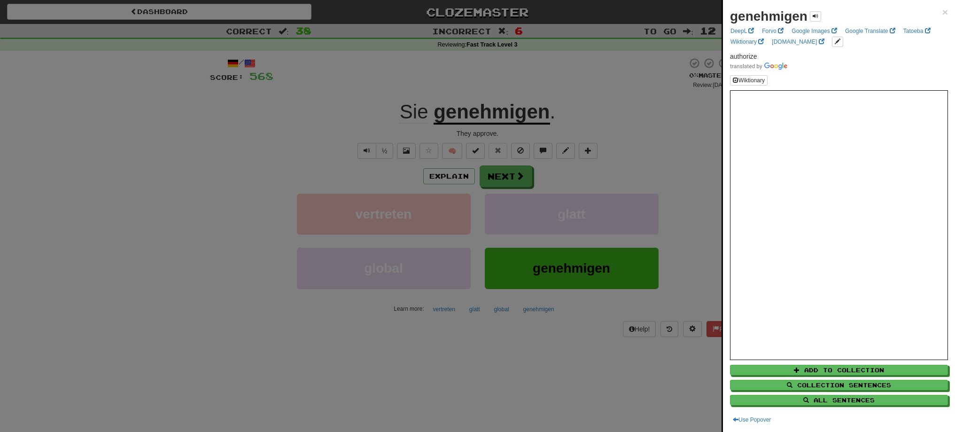
click at [460, 77] on div at bounding box center [477, 216] width 955 height 432
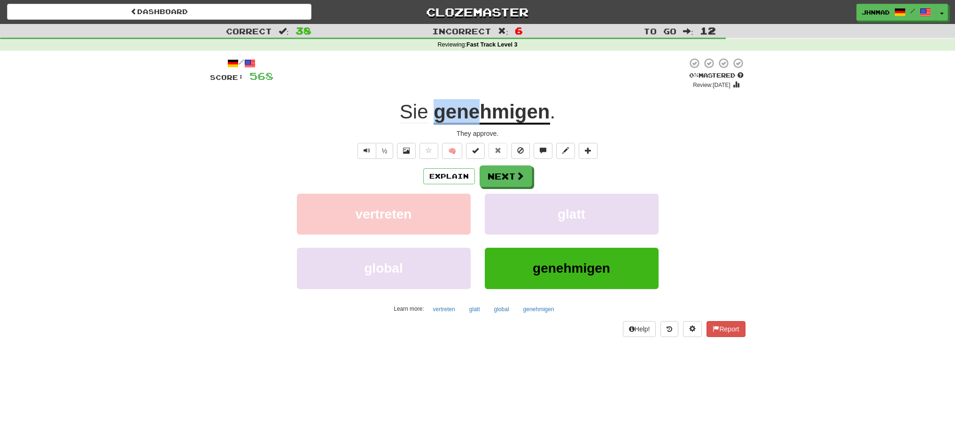
drag, startPoint x: 433, startPoint y: 114, endPoint x: 474, endPoint y: 112, distance: 41.3
click at [474, 112] on div "Sie genehmigen ." at bounding box center [477, 112] width 535 height 26
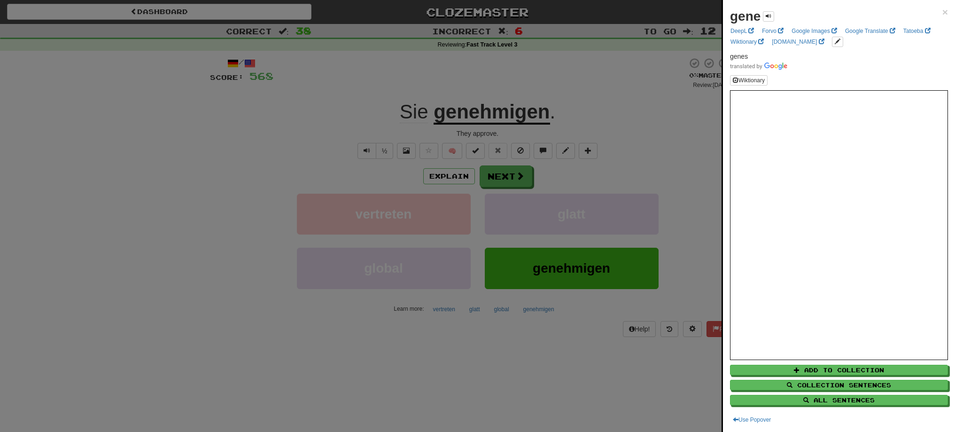
click at [505, 86] on div at bounding box center [477, 216] width 955 height 432
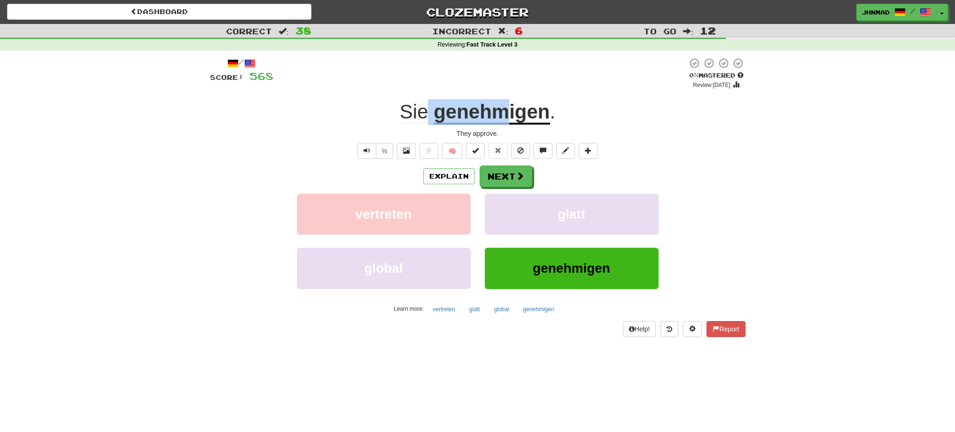
drag, startPoint x: 428, startPoint y: 112, endPoint x: 510, endPoint y: 113, distance: 81.3
click at [510, 113] on div "Sie genehmigen ." at bounding box center [477, 112] width 535 height 26
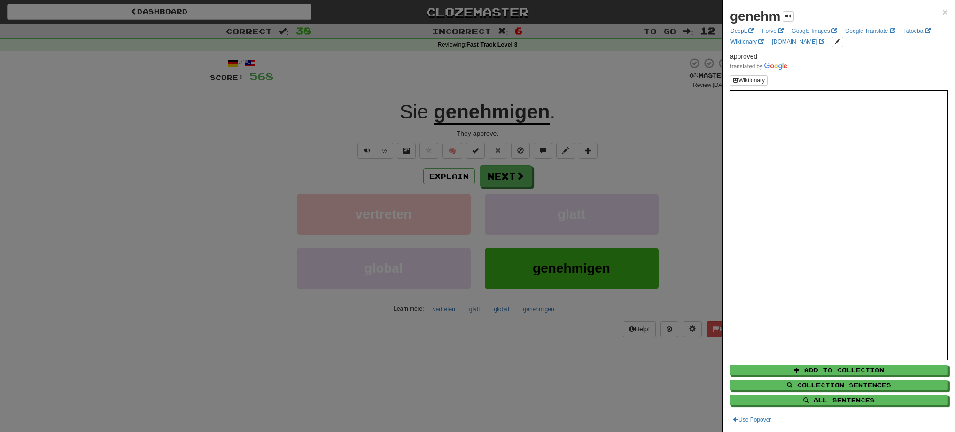
click at [507, 80] on div at bounding box center [477, 216] width 955 height 432
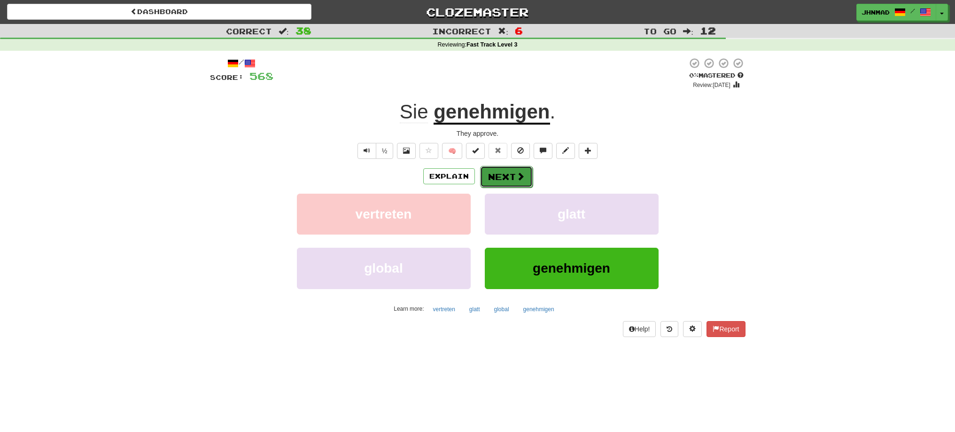
click at [487, 175] on button "Next" at bounding box center [506, 177] width 53 height 22
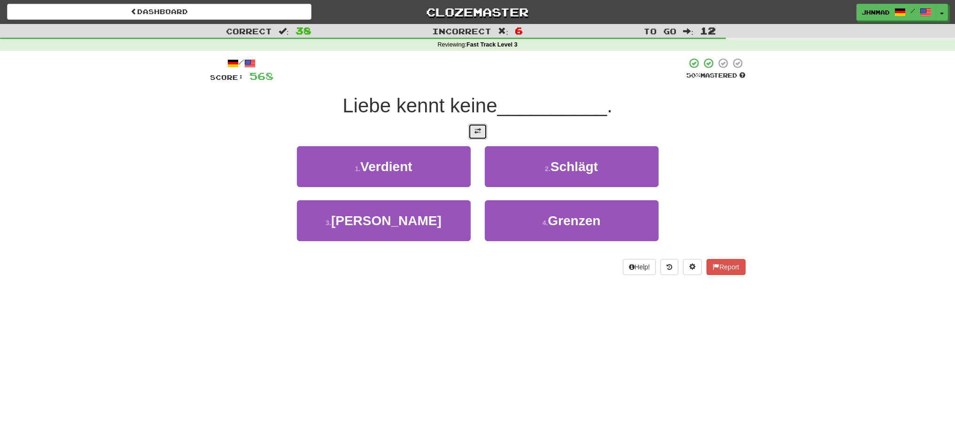
click at [471, 131] on button at bounding box center [477, 132] width 19 height 16
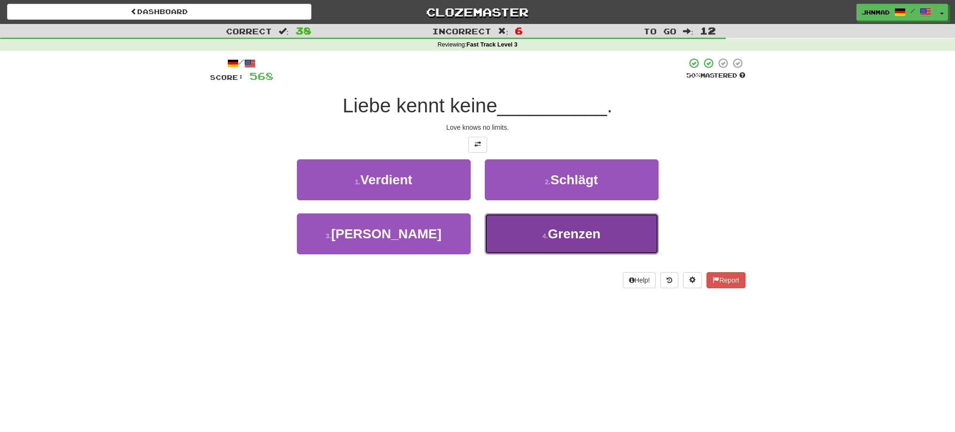
click at [594, 244] on button "4 . Grenzen" at bounding box center [572, 233] width 174 height 41
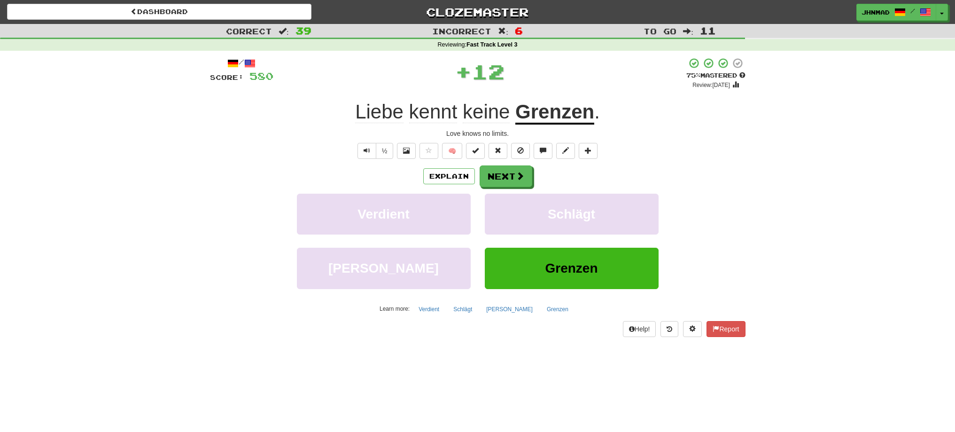
click at [564, 119] on u "Grenzen" at bounding box center [554, 112] width 79 height 24
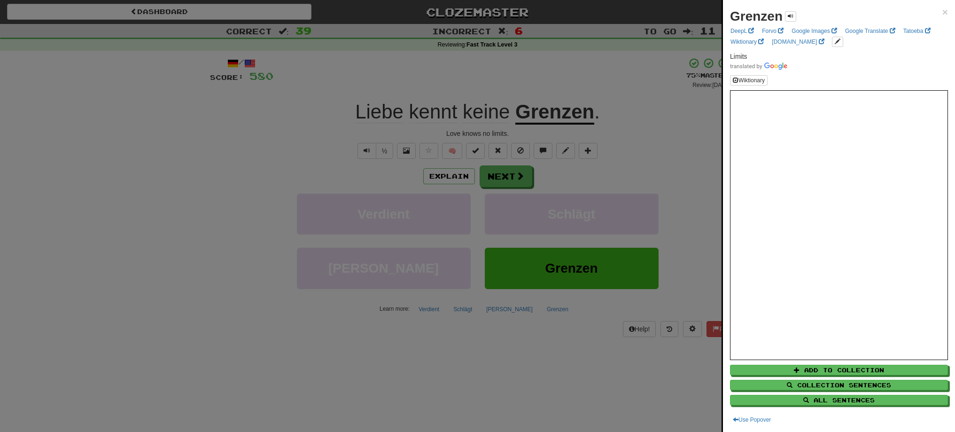
drag, startPoint x: 514, startPoint y: 118, endPoint x: 534, endPoint y: 114, distance: 21.1
click at [534, 114] on div at bounding box center [477, 216] width 955 height 432
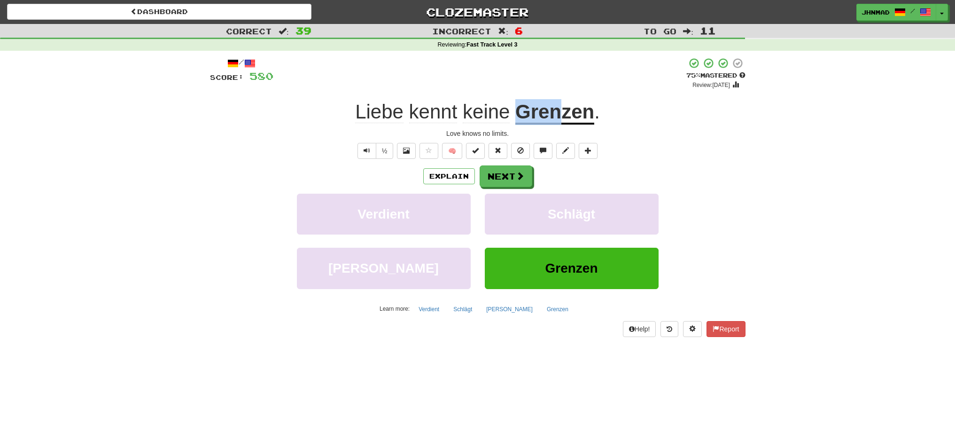
drag, startPoint x: 518, startPoint y: 108, endPoint x: 559, endPoint y: 112, distance: 41.5
click at [559, 112] on u "Grenzen" at bounding box center [554, 112] width 79 height 24
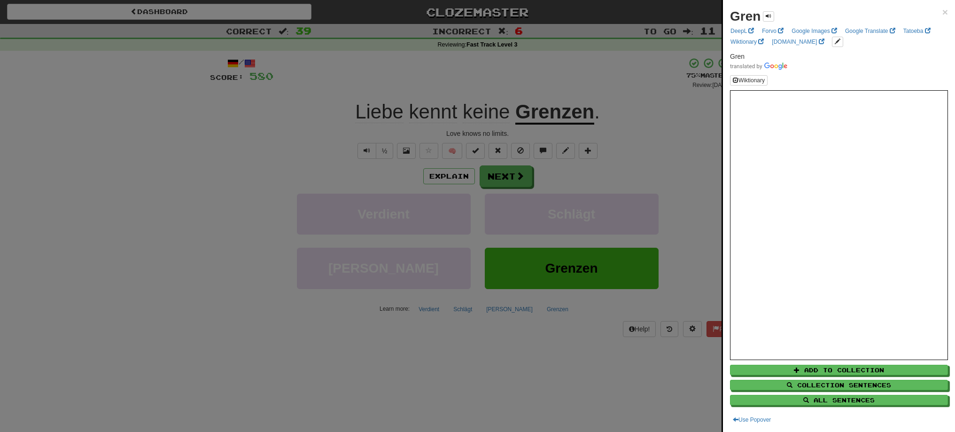
click at [583, 93] on div at bounding box center [477, 216] width 955 height 432
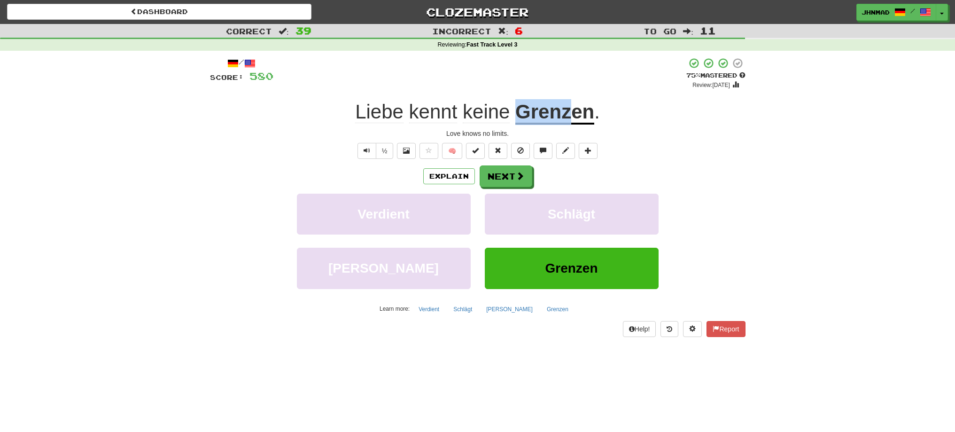
drag, startPoint x: 516, startPoint y: 106, endPoint x: 568, endPoint y: 104, distance: 52.6
click at [568, 104] on u "Grenzen" at bounding box center [554, 112] width 79 height 24
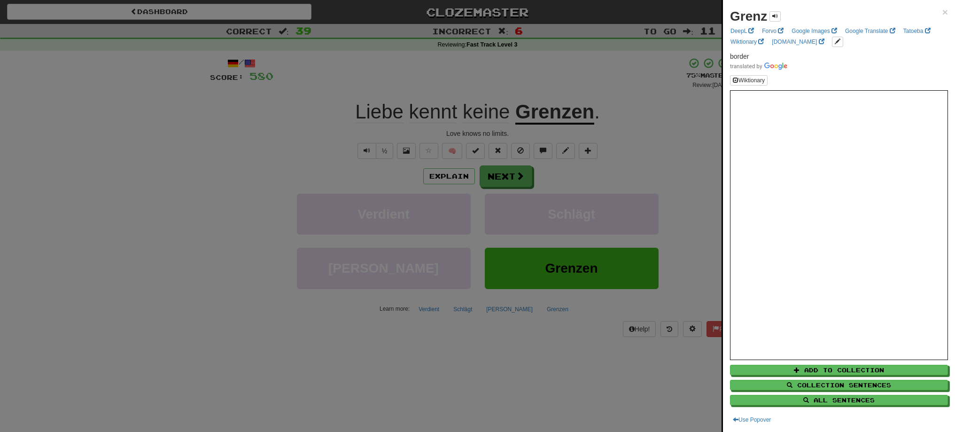
click at [618, 95] on div at bounding box center [477, 216] width 955 height 432
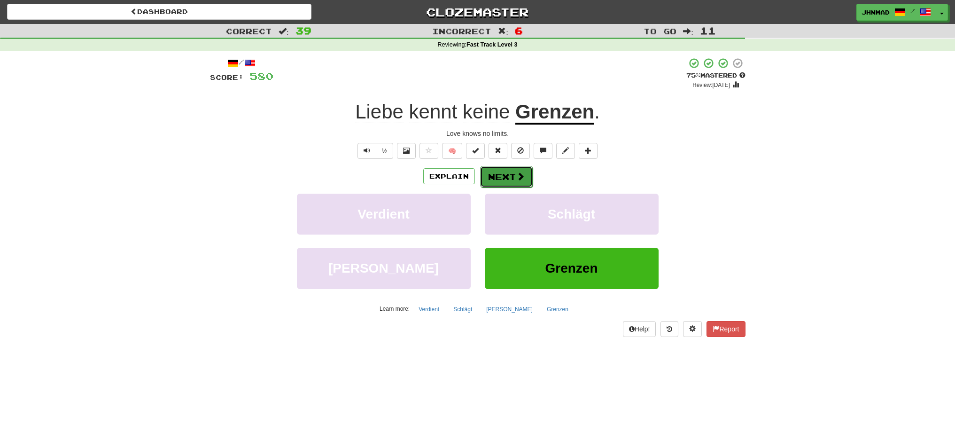
click at [517, 176] on span at bounding box center [520, 176] width 8 height 8
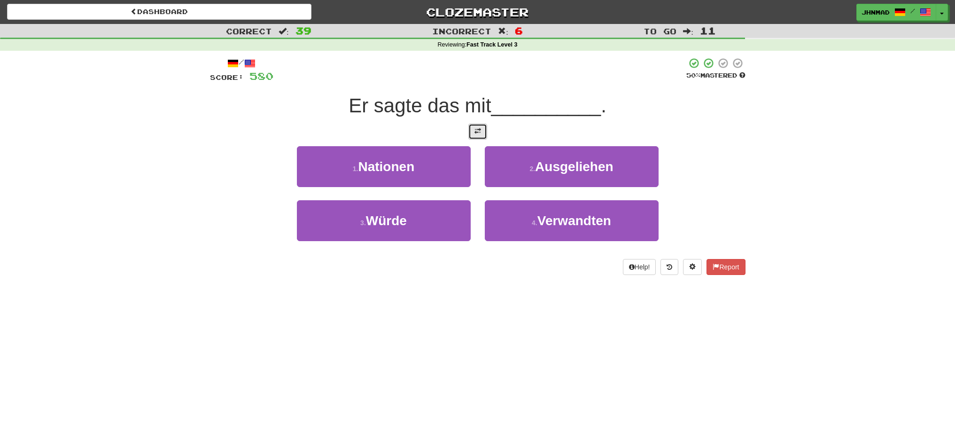
click at [483, 135] on button at bounding box center [477, 132] width 19 height 16
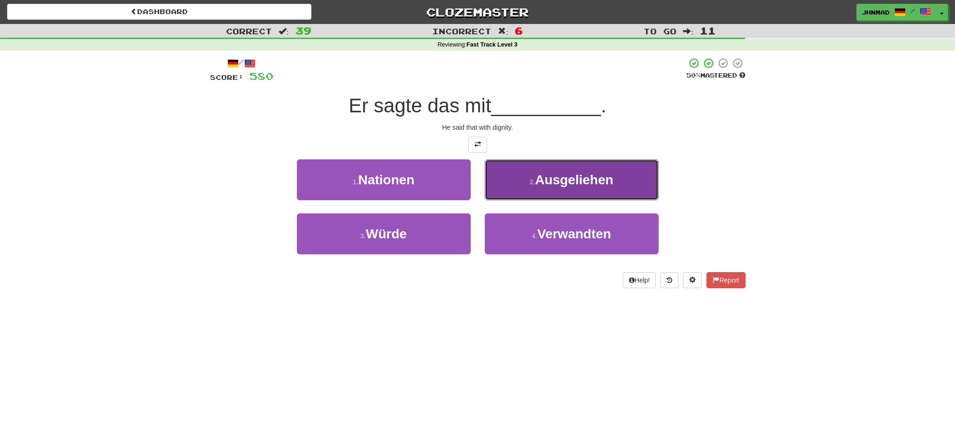
click at [571, 180] on span "Ausgeliehen" at bounding box center [574, 179] width 78 height 15
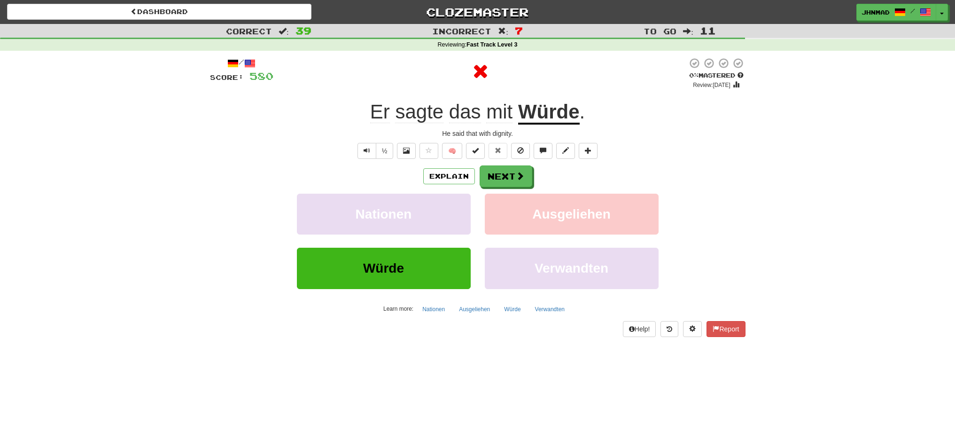
click at [566, 122] on u "Würde" at bounding box center [549, 112] width 62 height 24
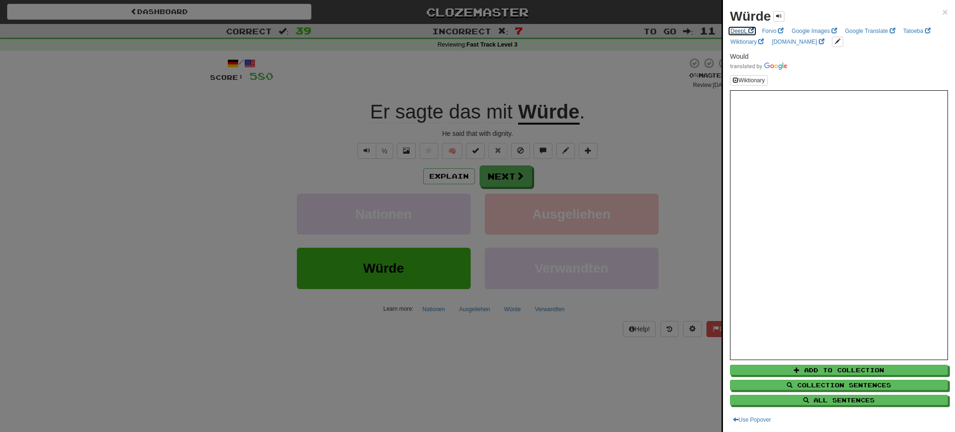
click at [745, 32] on link "DeepL" at bounding box center [741, 31] width 29 height 10
click at [491, 172] on div at bounding box center [477, 216] width 955 height 432
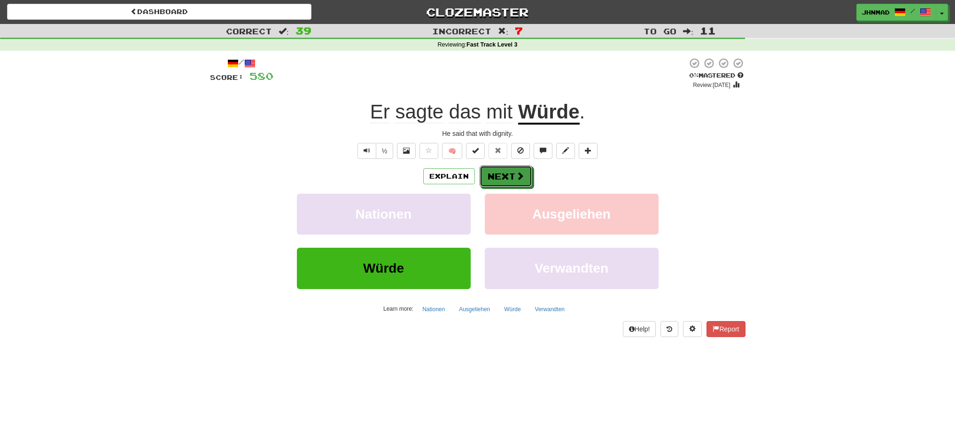
click at [491, 173] on button "Next" at bounding box center [505, 176] width 53 height 22
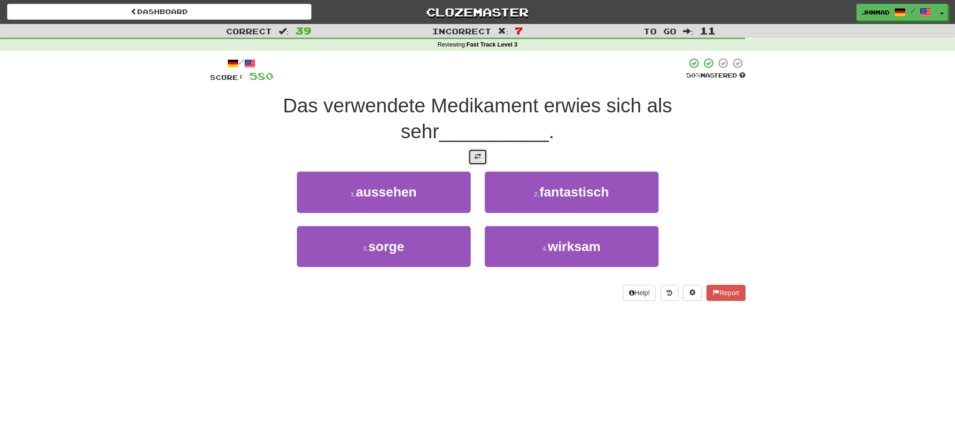
click at [474, 161] on button at bounding box center [477, 157] width 19 height 16
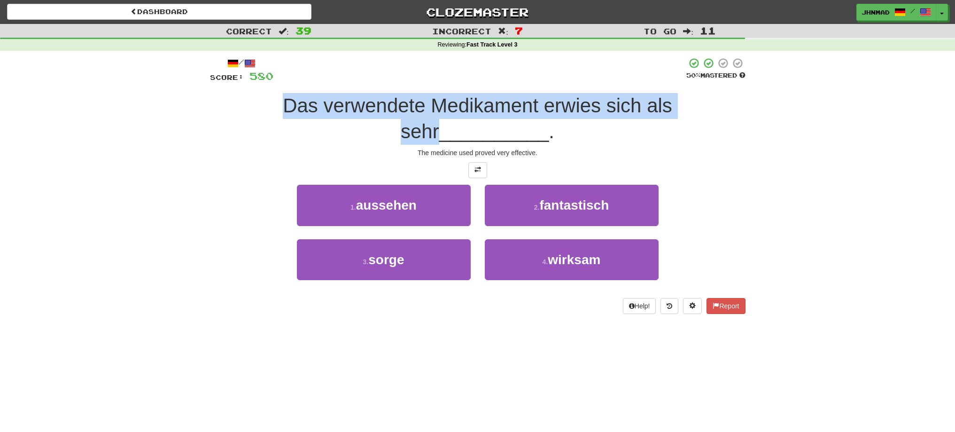
drag, startPoint x: 266, startPoint y: 104, endPoint x: 701, endPoint y: 108, distance: 434.8
click at [701, 108] on div "Das verwendete Medikament erwies sich als sehr __________ ." at bounding box center [477, 118] width 535 height 51
drag, startPoint x: 700, startPoint y: 123, endPoint x: 699, endPoint y: 128, distance: 4.9
click at [695, 117] on div at bounding box center [695, 117] width 0 height 0
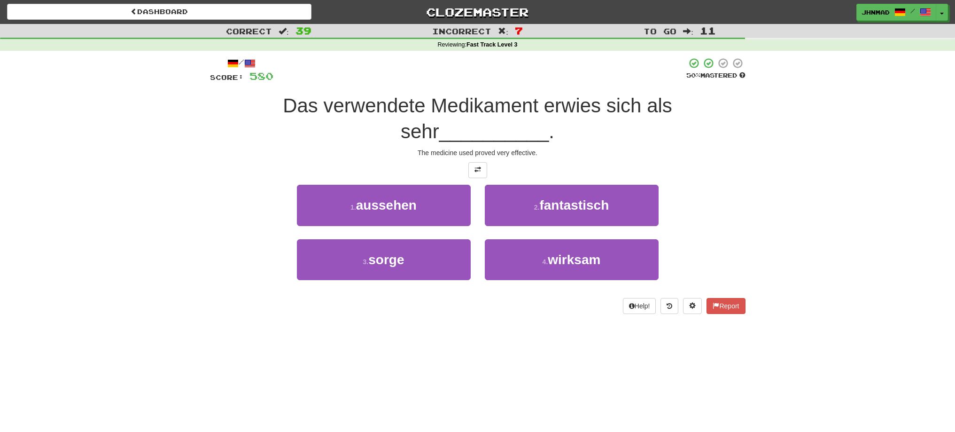
click at [312, 167] on div at bounding box center [477, 170] width 535 height 16
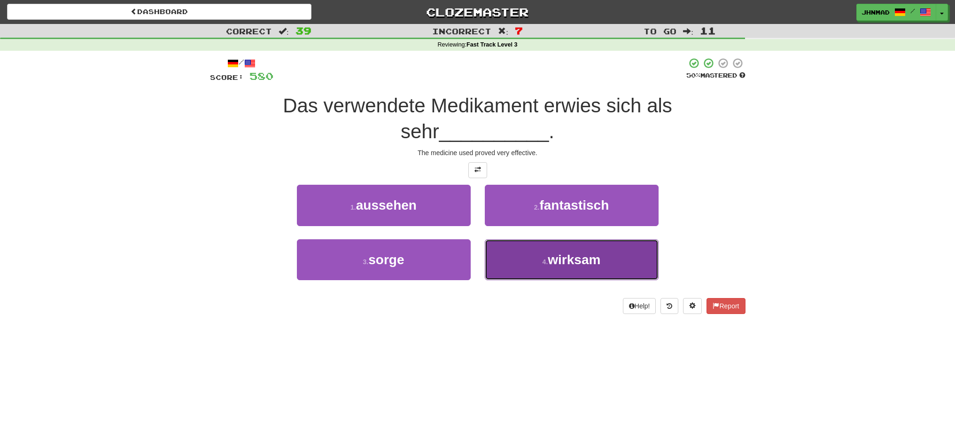
click at [570, 262] on span "wirksam" at bounding box center [574, 259] width 53 height 15
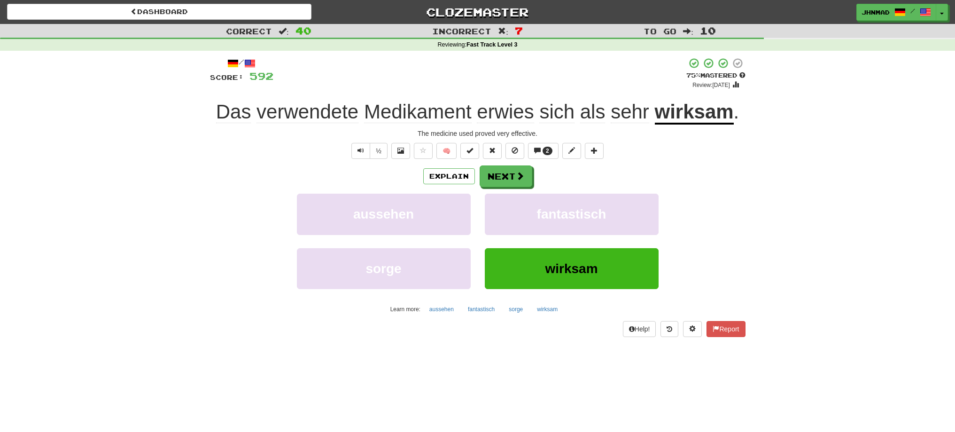
click at [704, 114] on u "wirksam" at bounding box center [694, 112] width 79 height 24
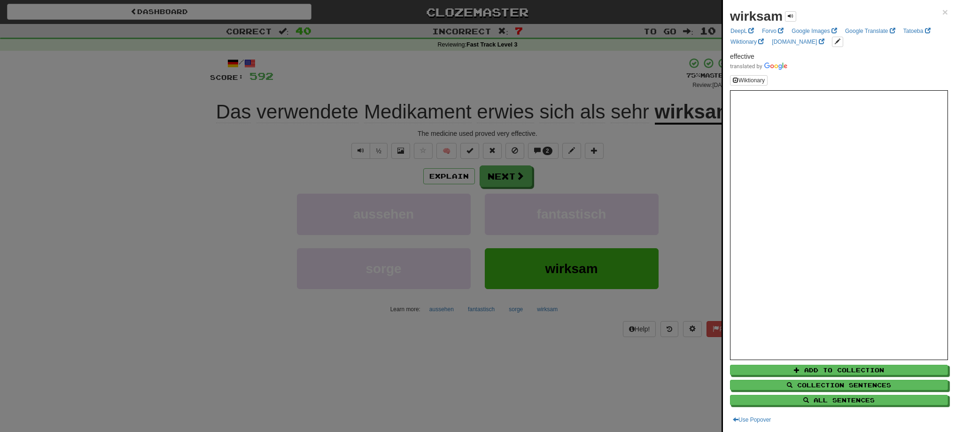
click at [516, 178] on div at bounding box center [477, 216] width 955 height 432
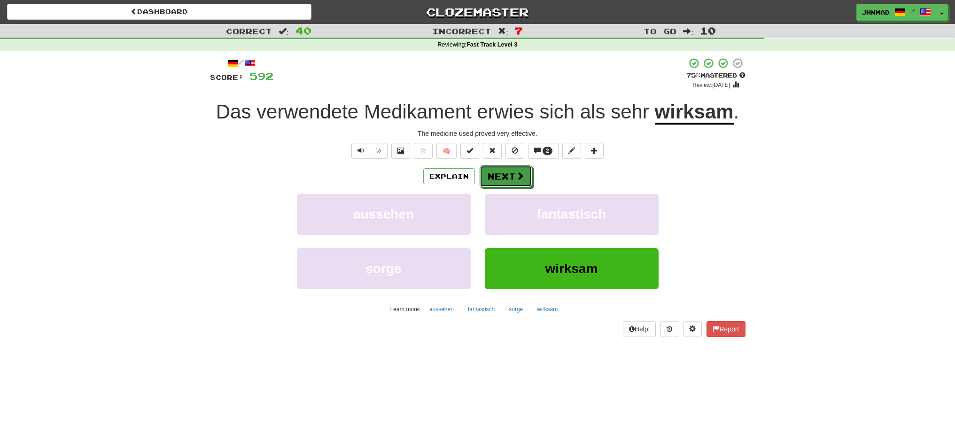
click at [516, 178] on span at bounding box center [520, 175] width 8 height 8
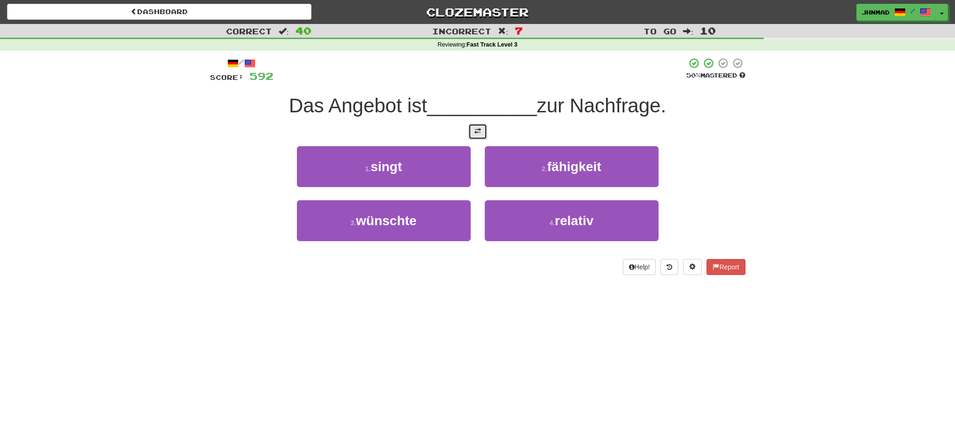
click at [482, 131] on button at bounding box center [477, 132] width 19 height 16
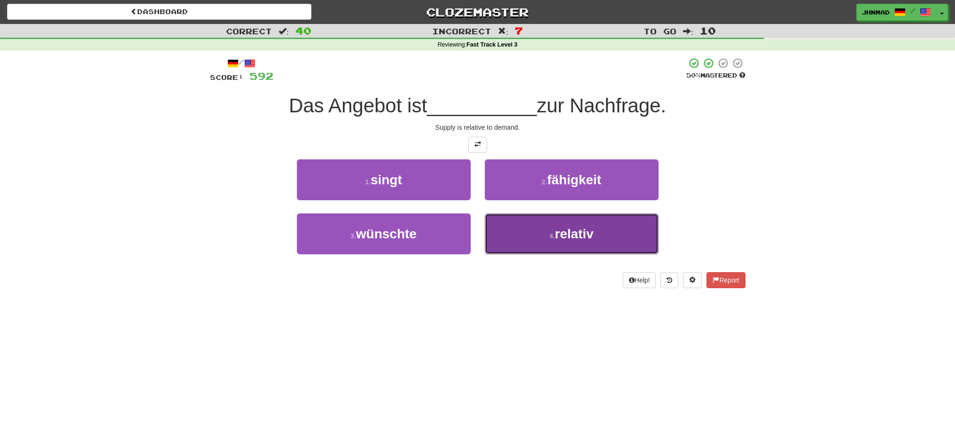
click at [603, 234] on button "4 . relativ" at bounding box center [572, 233] width 174 height 41
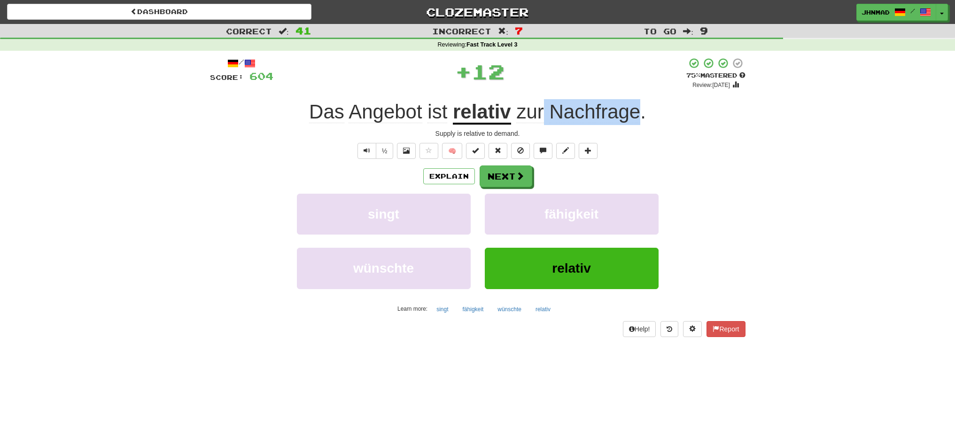
drag, startPoint x: 546, startPoint y: 112, endPoint x: 637, endPoint y: 102, distance: 91.2
click at [637, 102] on span "zur Nachfrage ." at bounding box center [578, 111] width 135 height 23
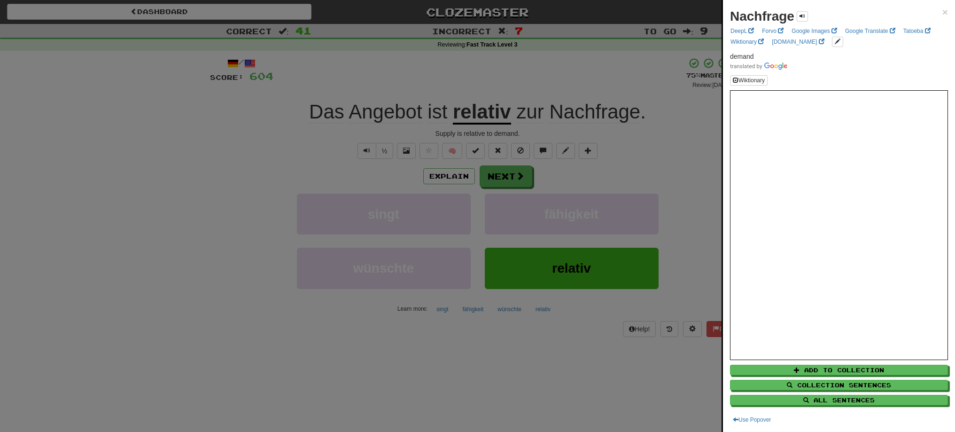
click at [273, 143] on div at bounding box center [477, 216] width 955 height 432
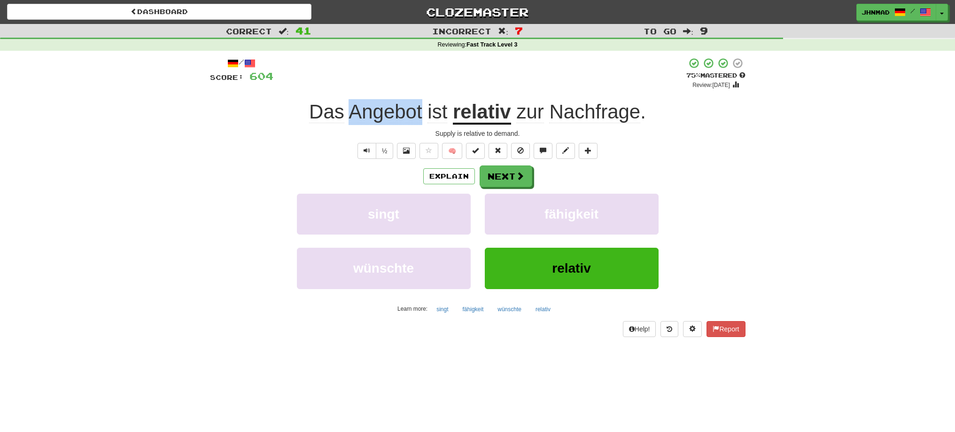
drag, startPoint x: 351, startPoint y: 111, endPoint x: 423, endPoint y: 95, distance: 73.5
click at [423, 95] on div "/ Score: 604 + 12 75 % Mastered Review: 2025-10-19 Das Angebot ist relativ zur …" at bounding box center [477, 196] width 535 height 279
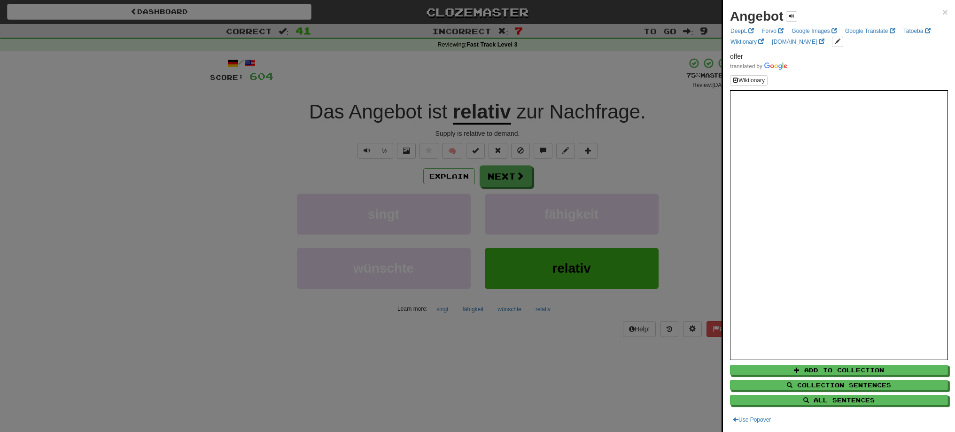
click at [492, 176] on div at bounding box center [477, 216] width 955 height 432
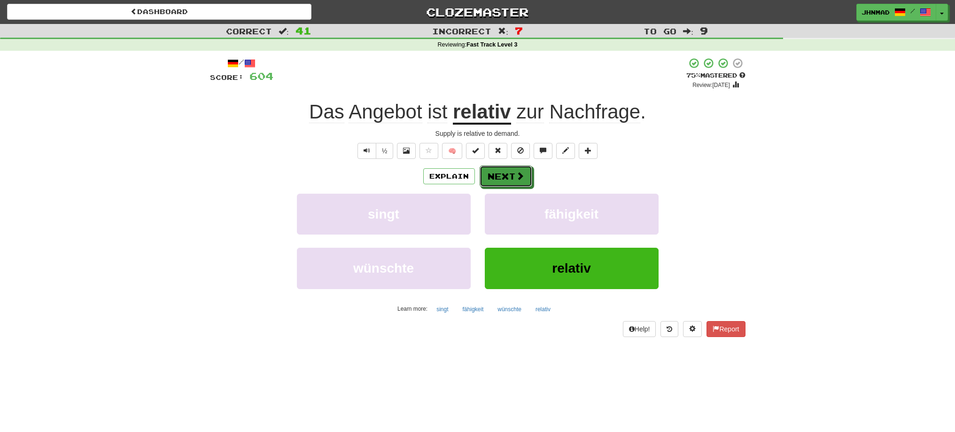
click at [492, 176] on button "Next" at bounding box center [505, 176] width 53 height 22
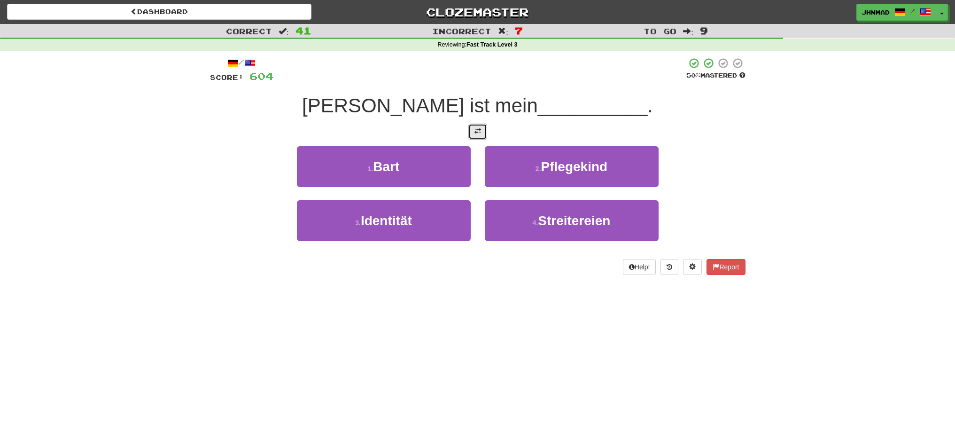
click at [478, 133] on span at bounding box center [477, 131] width 7 height 7
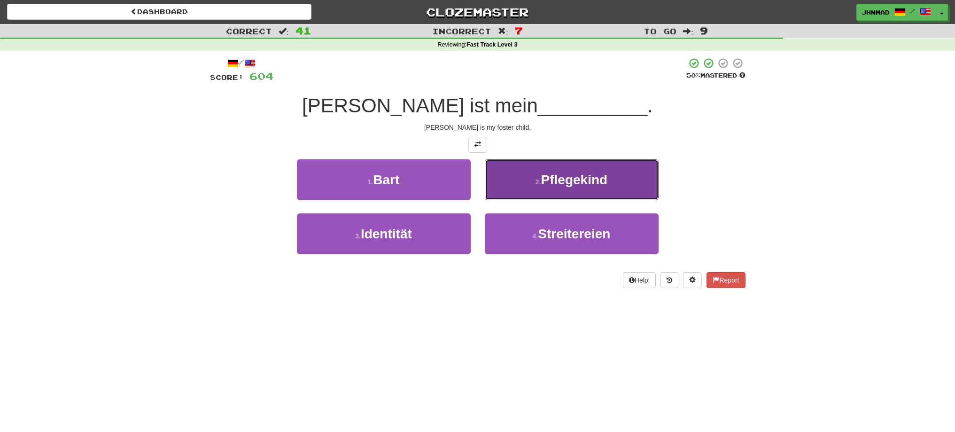
click at [548, 190] on button "2 . Pflegekind" at bounding box center [572, 179] width 174 height 41
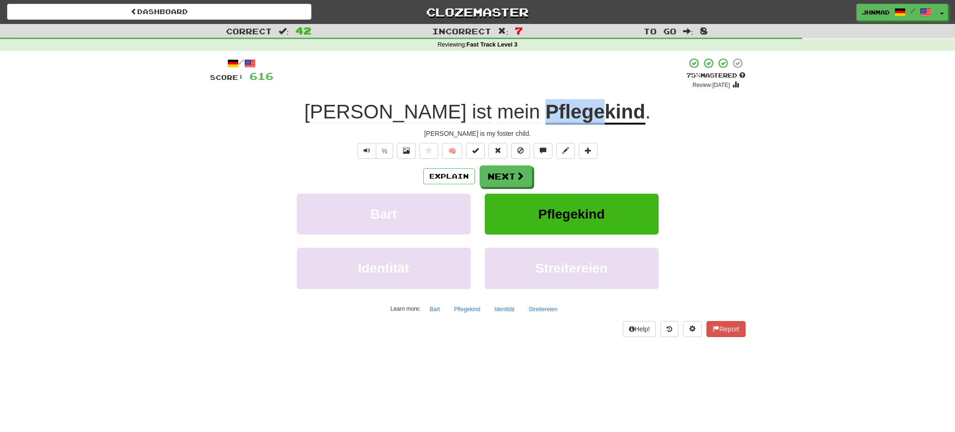
drag, startPoint x: 492, startPoint y: 110, endPoint x: 549, endPoint y: 100, distance: 58.1
click at [549, 100] on div "Jimmy ist mein Pflegekind ." at bounding box center [477, 112] width 535 height 26
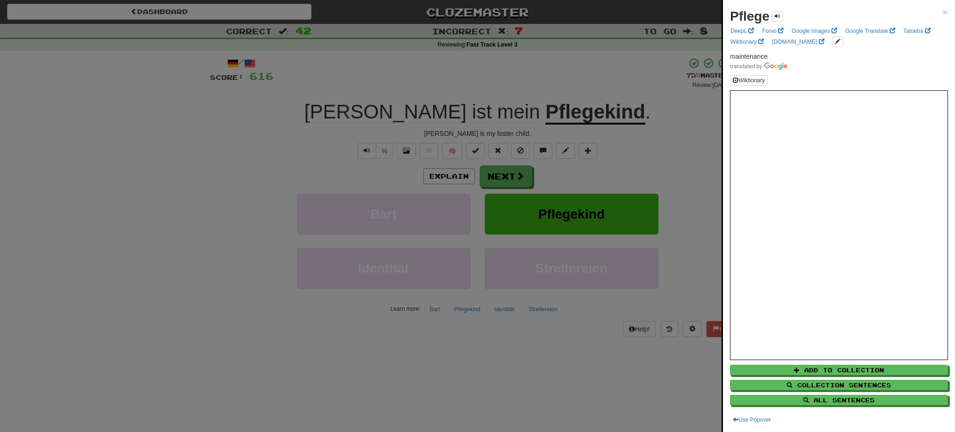
click at [501, 183] on div at bounding box center [477, 216] width 955 height 432
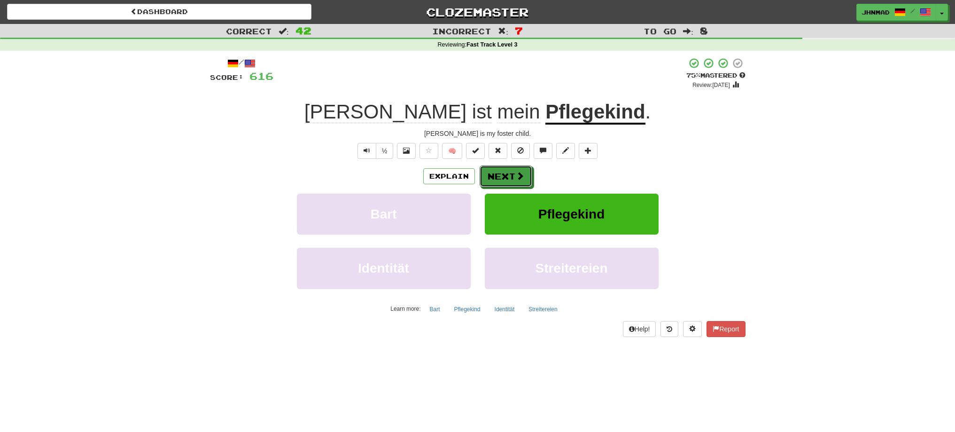
click at [501, 183] on button "Next" at bounding box center [505, 176] width 53 height 22
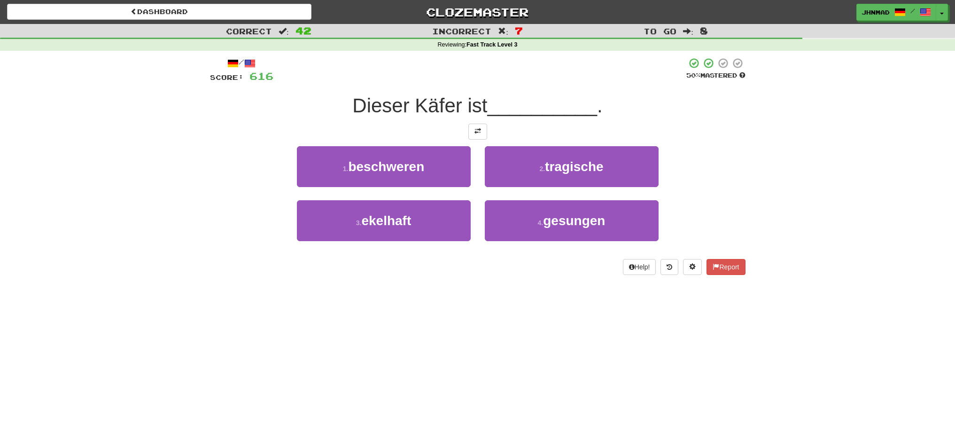
drag, startPoint x: 350, startPoint y: 100, endPoint x: 490, endPoint y: 109, distance: 140.2
click at [490, 109] on div "Dieser Käfer ist __________ ." at bounding box center [477, 106] width 535 height 26
click at [484, 117] on div at bounding box center [484, 117] width 0 height 0
drag, startPoint x: 300, startPoint y: 132, endPoint x: 318, endPoint y: 127, distance: 18.7
click at [301, 132] on div at bounding box center [477, 132] width 535 height 16
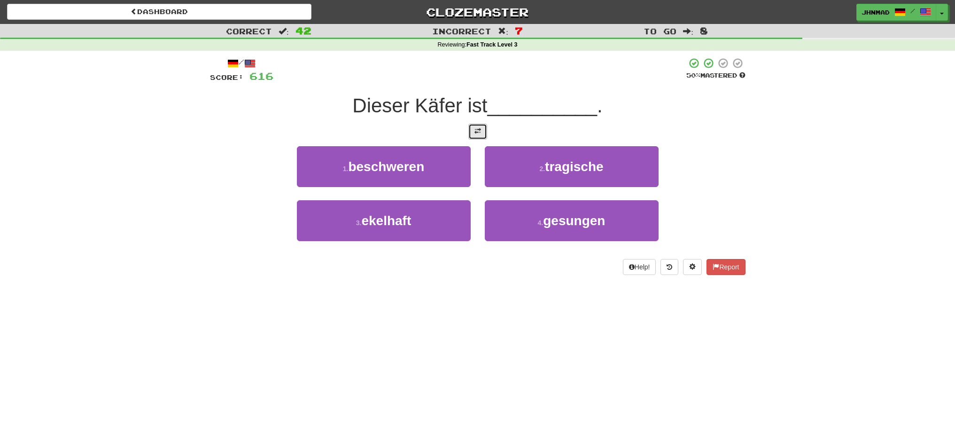
click at [470, 132] on button at bounding box center [477, 132] width 19 height 16
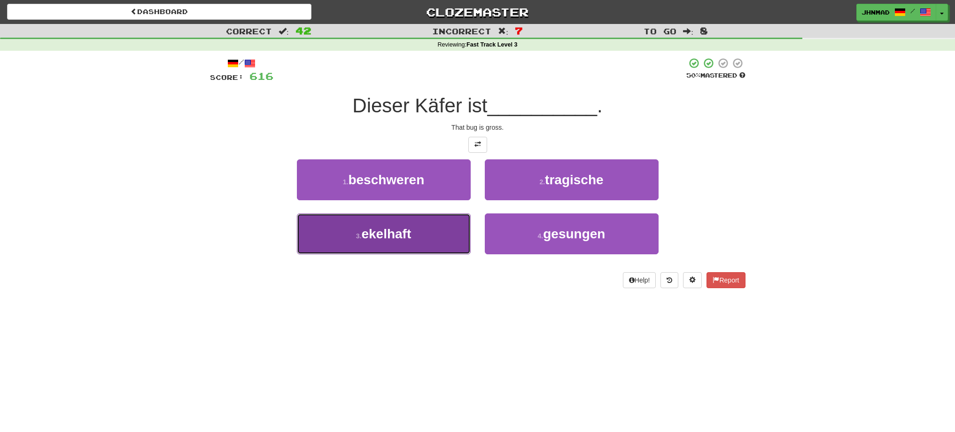
click at [435, 243] on button "3 . ekelhaft" at bounding box center [384, 233] width 174 height 41
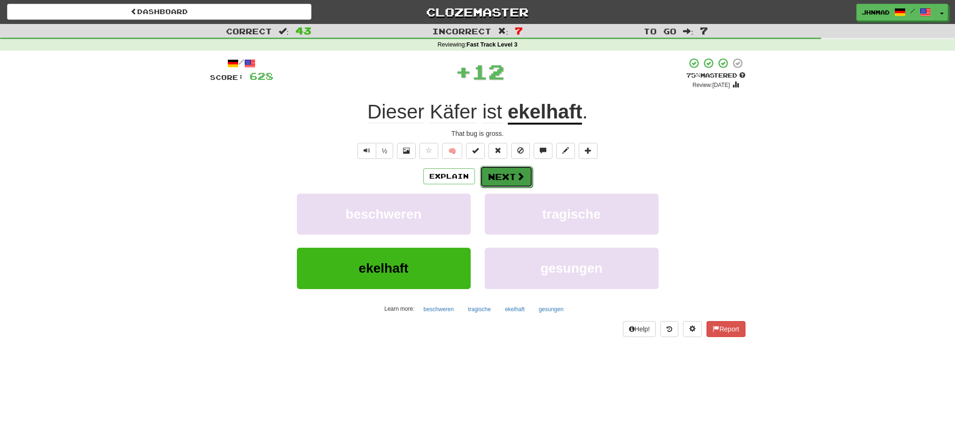
click at [492, 171] on button "Next" at bounding box center [506, 177] width 53 height 22
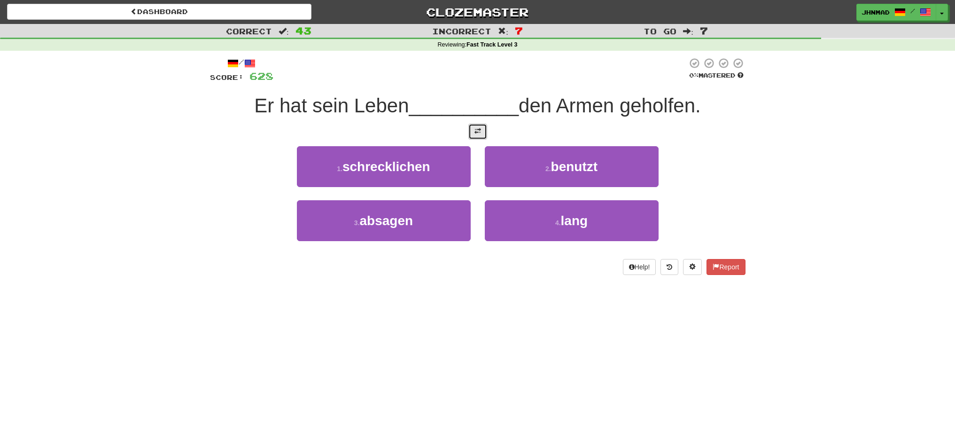
click at [484, 137] on button at bounding box center [477, 132] width 19 height 16
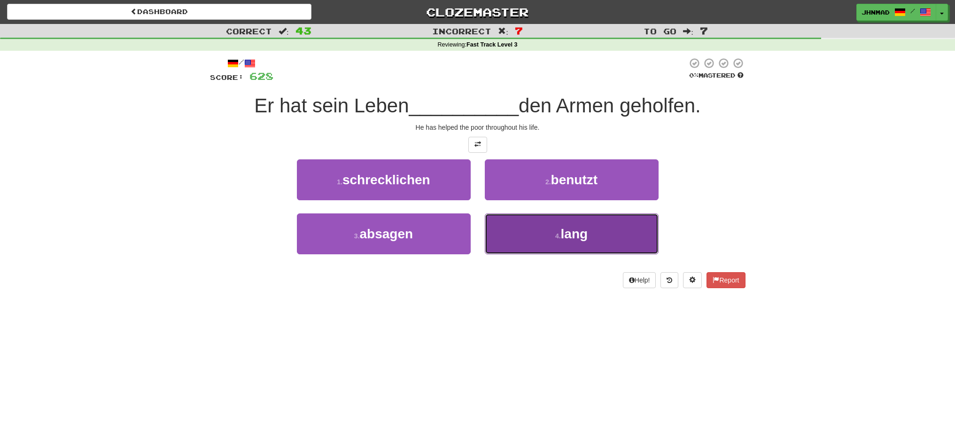
click at [578, 225] on button "4 . lang" at bounding box center [572, 233] width 174 height 41
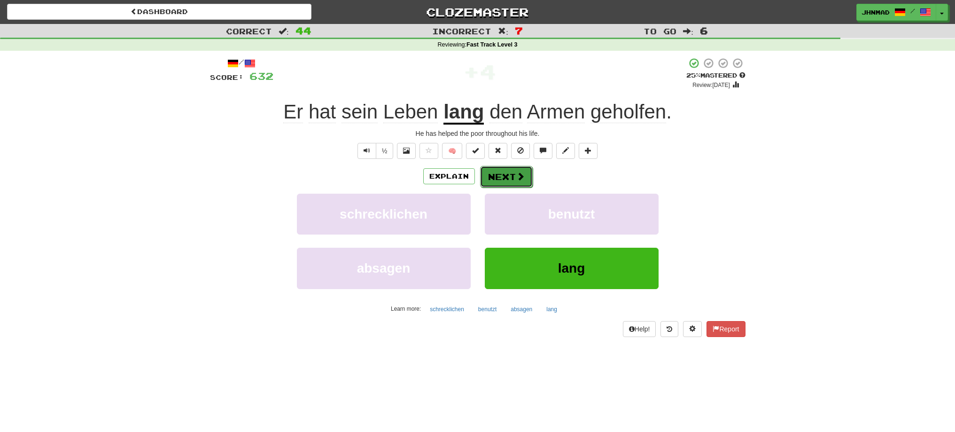
click at [502, 178] on button "Next" at bounding box center [506, 177] width 53 height 22
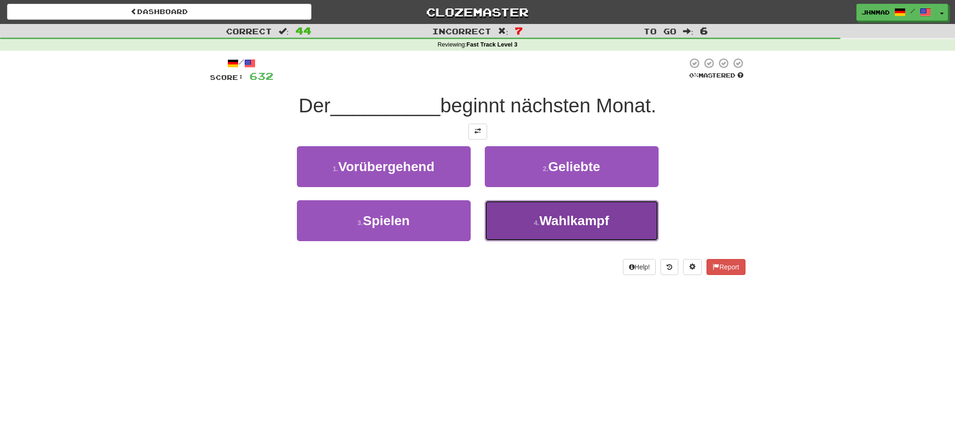
click at [572, 223] on span "Wahlkampf" at bounding box center [573, 220] width 69 height 15
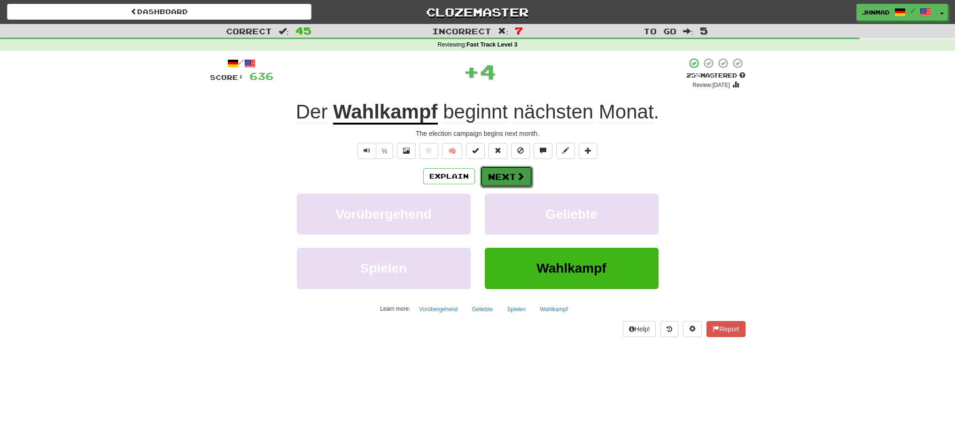
click at [518, 175] on span at bounding box center [520, 176] width 8 height 8
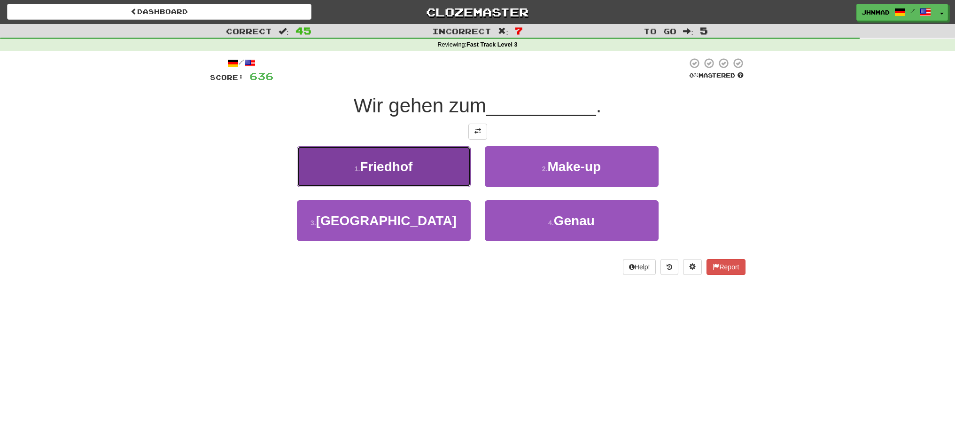
click at [394, 159] on span "Friedhof" at bounding box center [386, 166] width 53 height 15
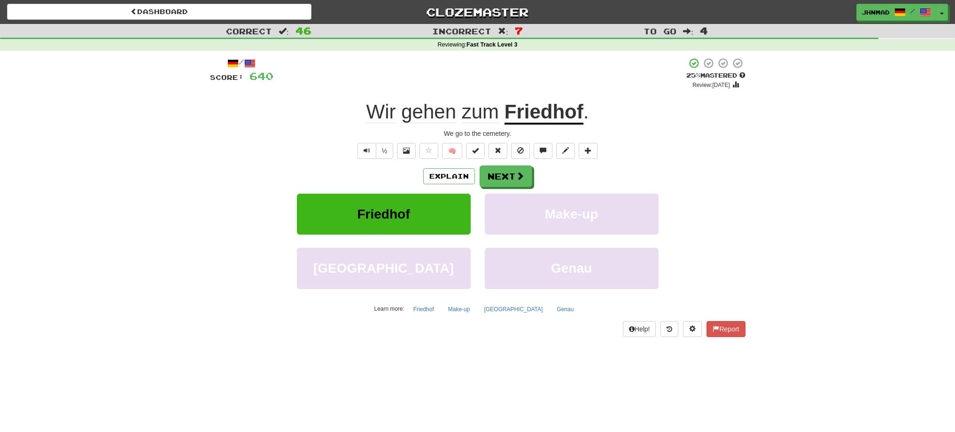
click at [556, 86] on div "+ 4" at bounding box center [479, 73] width 413 height 32
drag, startPoint x: 502, startPoint y: 107, endPoint x: 538, endPoint y: 104, distance: 35.3
click at [538, 104] on div "Wir gehen zum Friedhof ." at bounding box center [477, 112] width 535 height 26
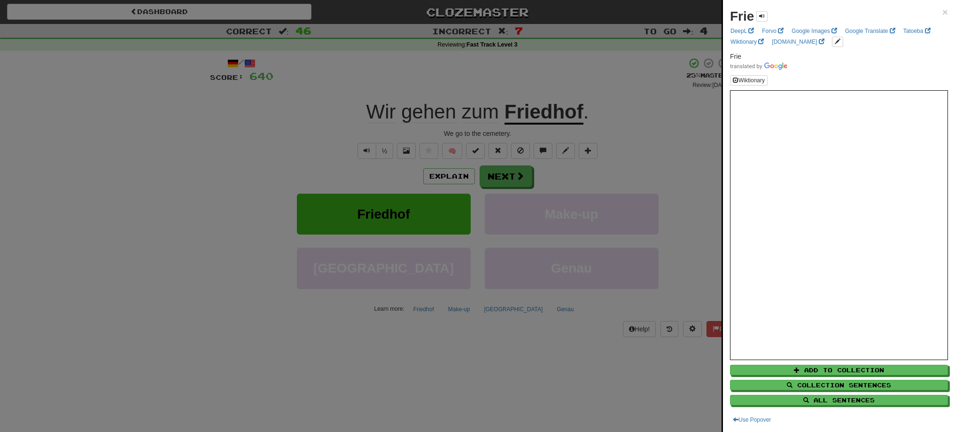
click at [557, 90] on div at bounding box center [477, 216] width 955 height 432
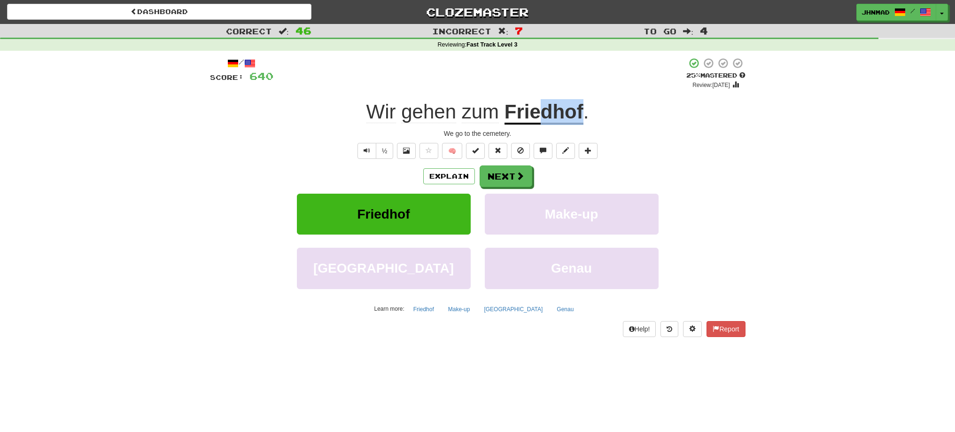
drag, startPoint x: 544, startPoint y: 110, endPoint x: 584, endPoint y: 109, distance: 39.4
click at [584, 109] on div "Wir gehen zum Friedhof ." at bounding box center [477, 112] width 535 height 26
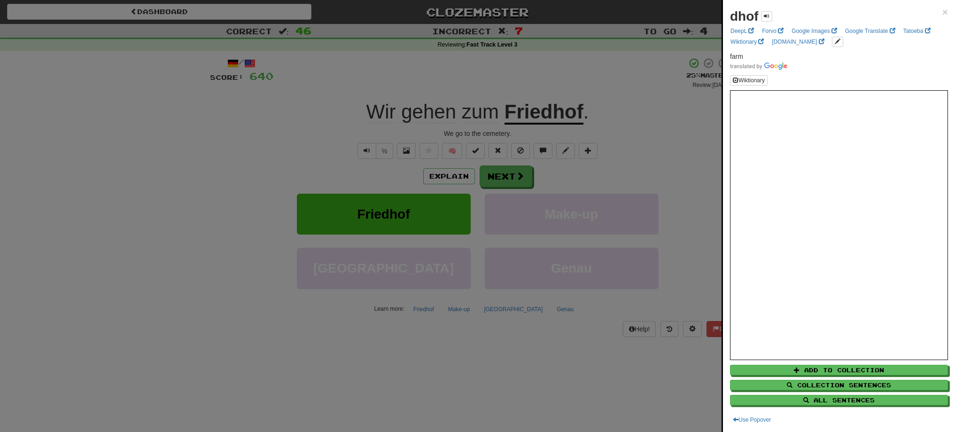
click at [651, 147] on div at bounding box center [477, 216] width 955 height 432
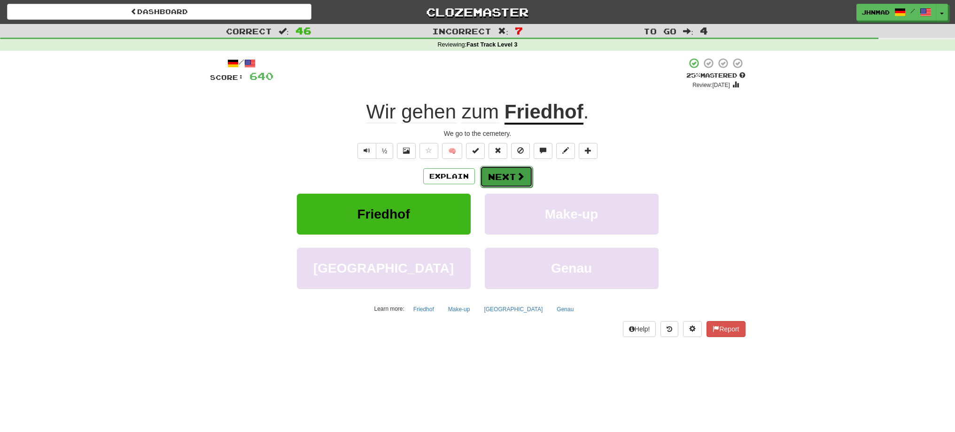
click at [497, 170] on button "Next" at bounding box center [506, 177] width 53 height 22
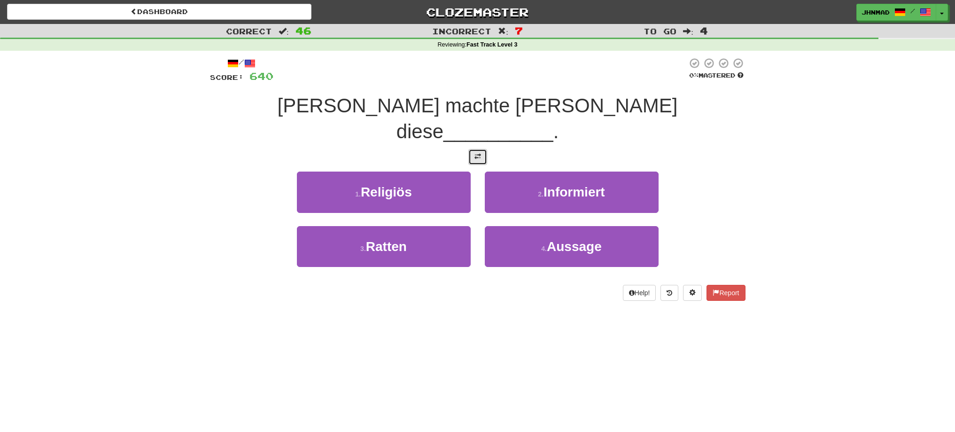
click at [483, 149] on button at bounding box center [477, 157] width 19 height 16
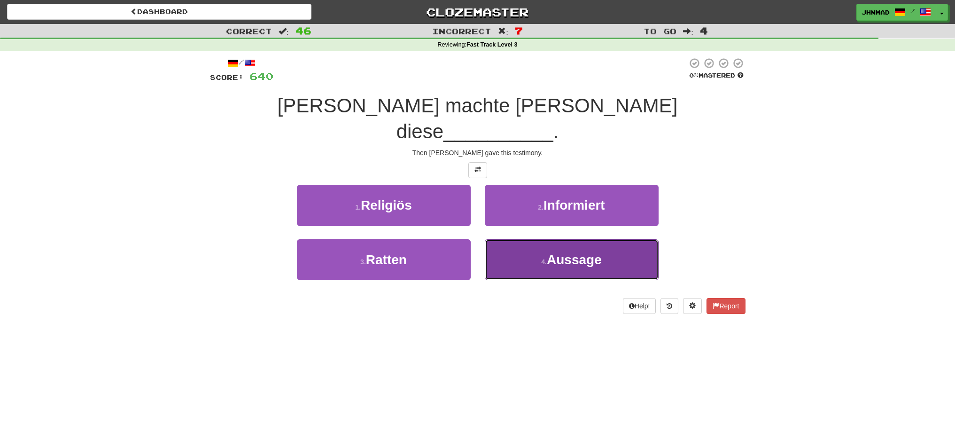
click at [554, 239] on button "4 . Aussage" at bounding box center [572, 259] width 174 height 41
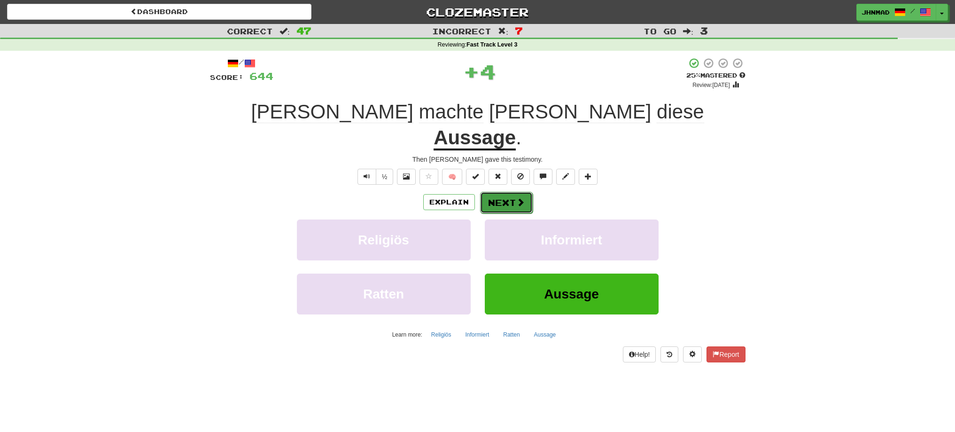
click at [495, 192] on button "Next" at bounding box center [506, 203] width 53 height 22
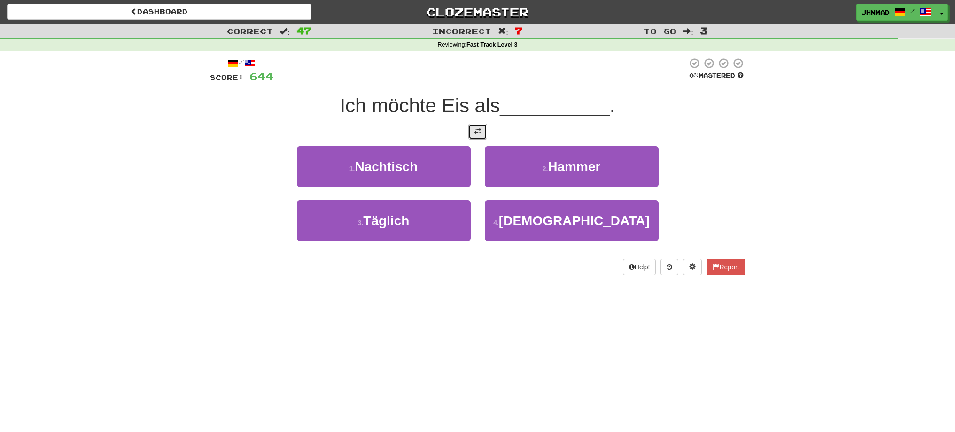
click at [476, 129] on span at bounding box center [477, 131] width 7 height 7
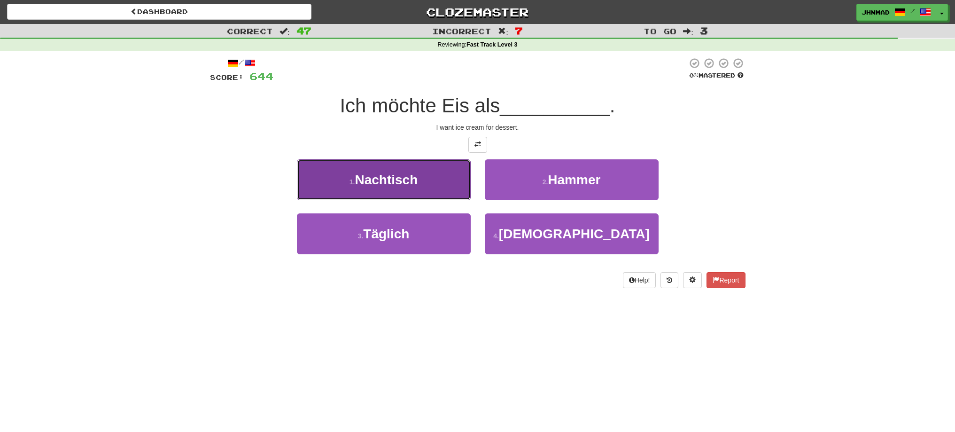
click at [365, 186] on button "1 . Nachtisch" at bounding box center [384, 179] width 174 height 41
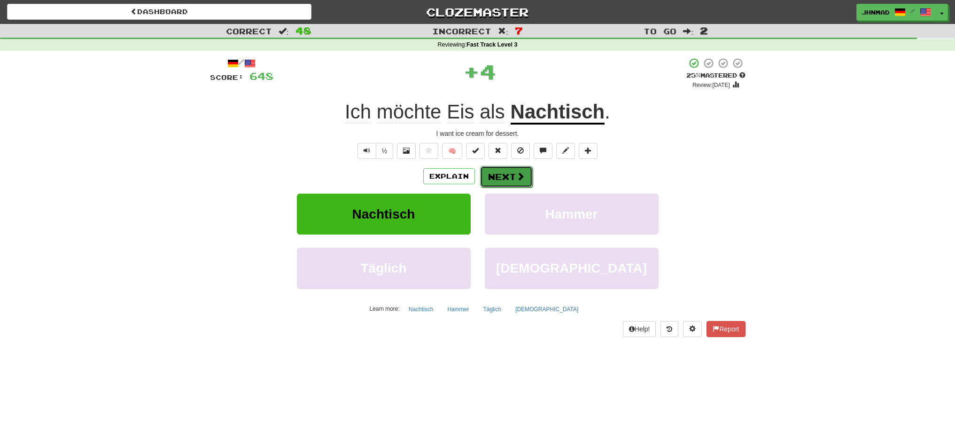
click at [507, 177] on button "Next" at bounding box center [506, 177] width 53 height 22
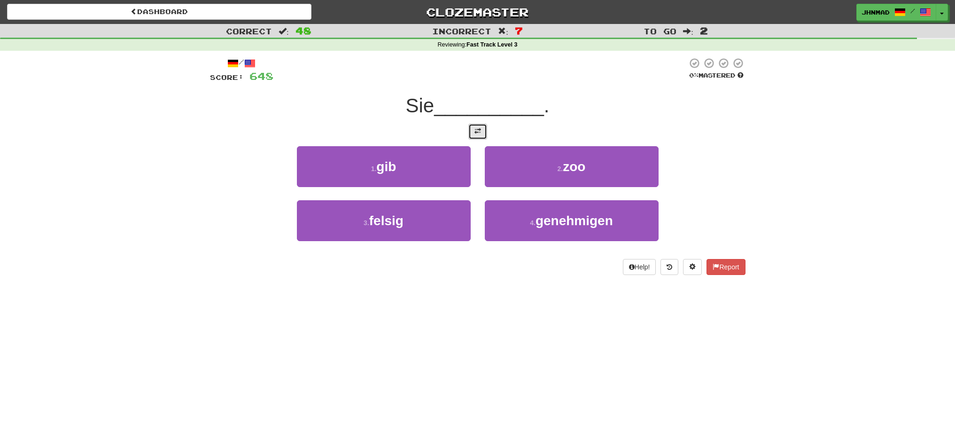
click at [473, 131] on button at bounding box center [477, 132] width 19 height 16
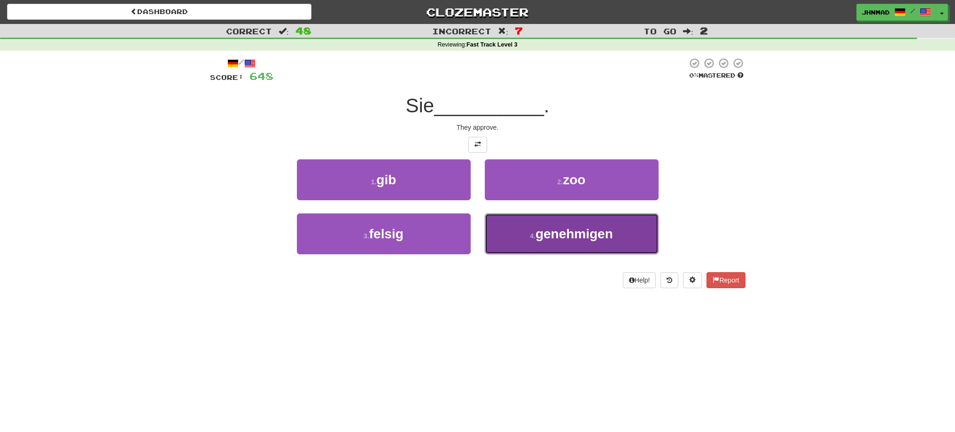
click at [518, 227] on button "4 . genehmigen" at bounding box center [572, 233] width 174 height 41
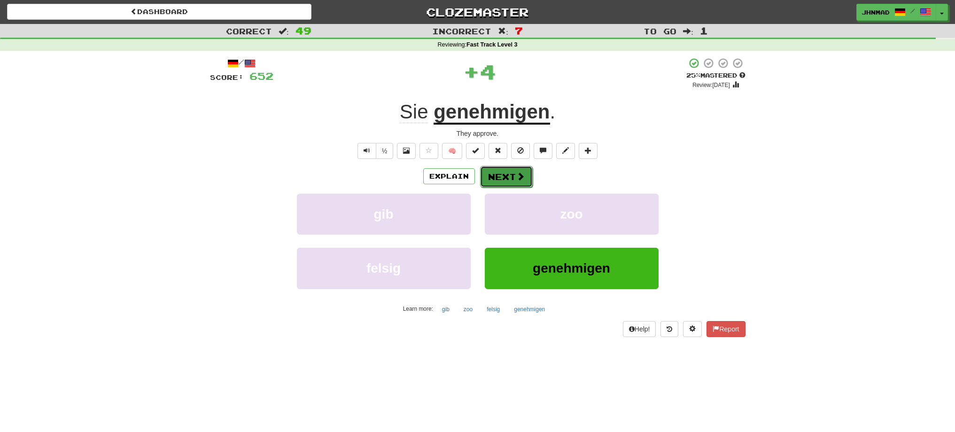
click at [506, 182] on button "Next" at bounding box center [506, 177] width 53 height 22
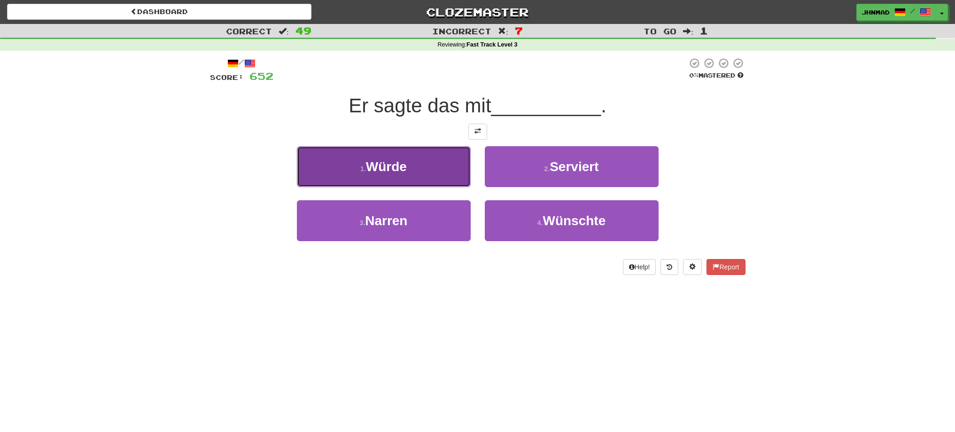
click at [426, 162] on button "1 . Würde" at bounding box center [384, 166] width 174 height 41
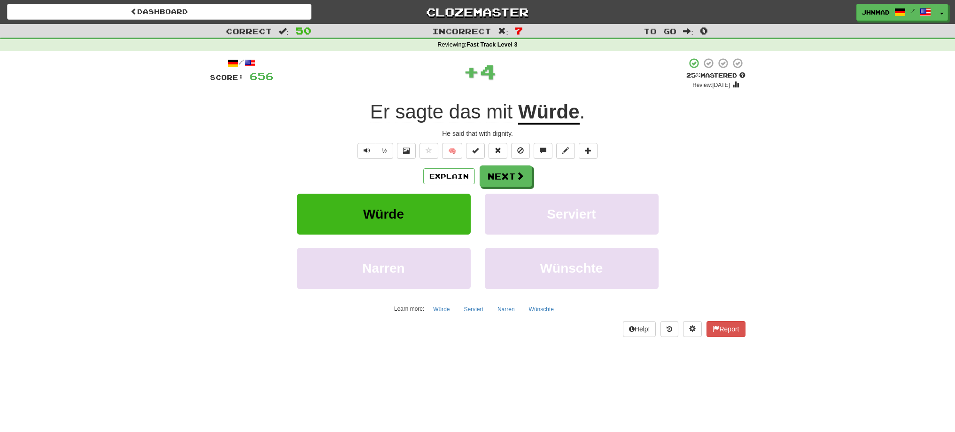
click at [542, 116] on u "Würde" at bounding box center [549, 112] width 62 height 24
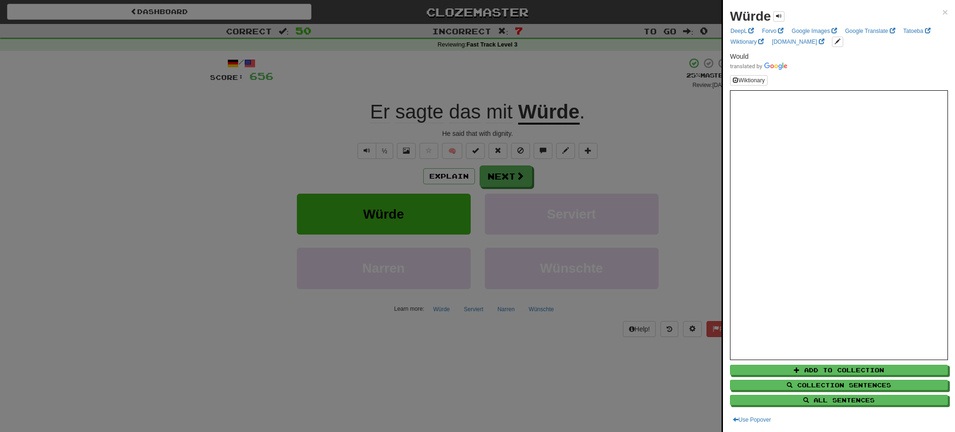
click at [542, 118] on div at bounding box center [477, 216] width 955 height 432
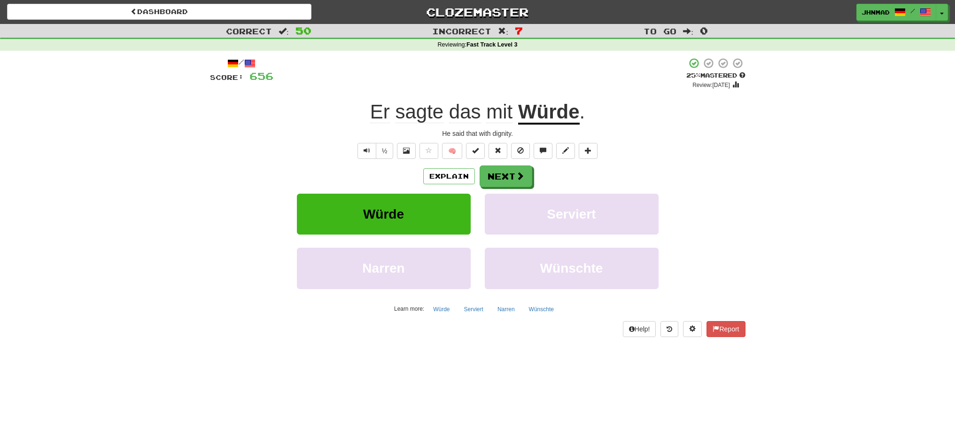
click at [541, 115] on u "Würde" at bounding box center [549, 112] width 62 height 24
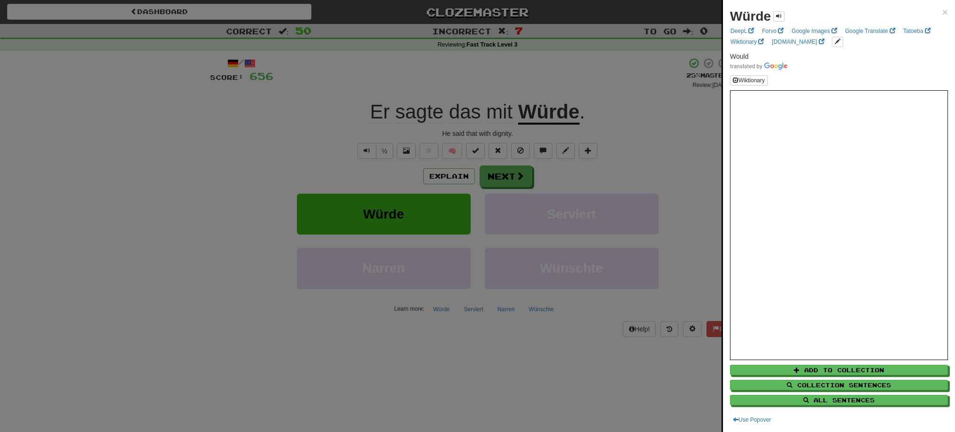
click at [490, 181] on div at bounding box center [477, 216] width 955 height 432
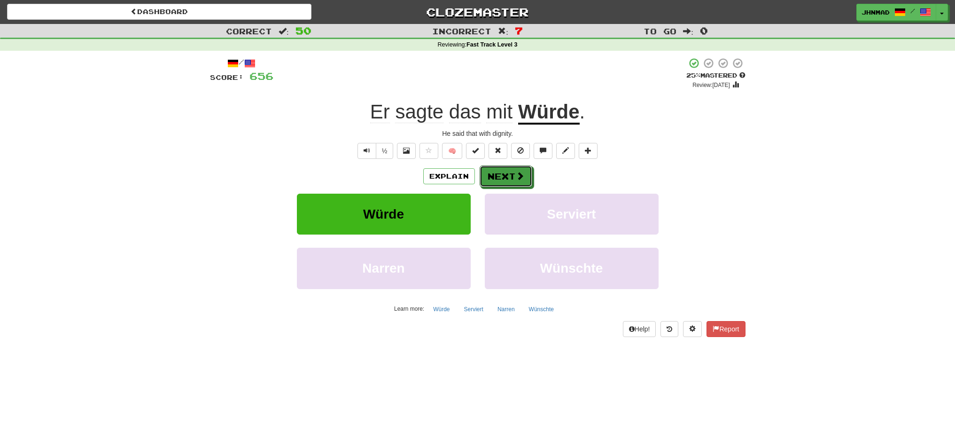
click at [490, 181] on button "Next" at bounding box center [505, 176] width 53 height 22
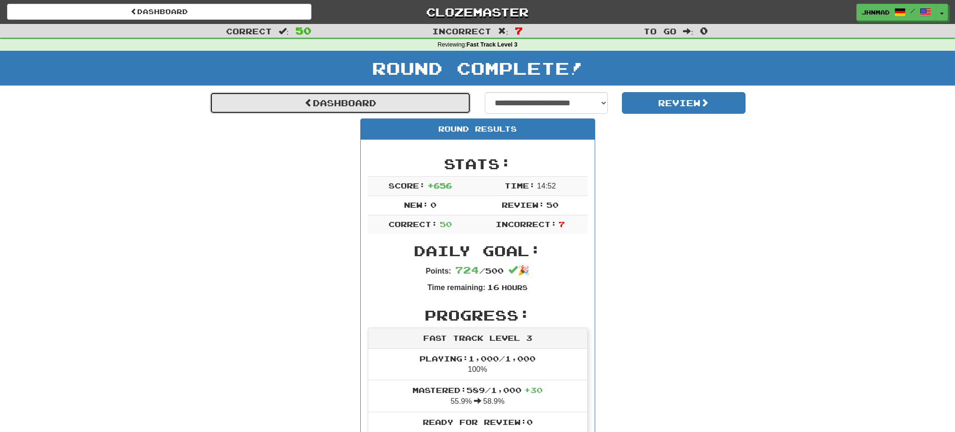
click at [307, 105] on span at bounding box center [308, 102] width 8 height 8
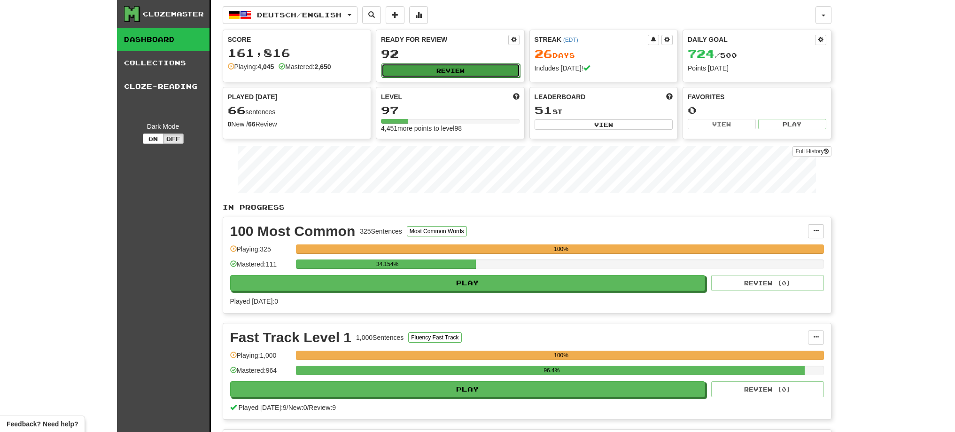
click at [416, 73] on button "Review" at bounding box center [450, 70] width 139 height 14
select select "**"
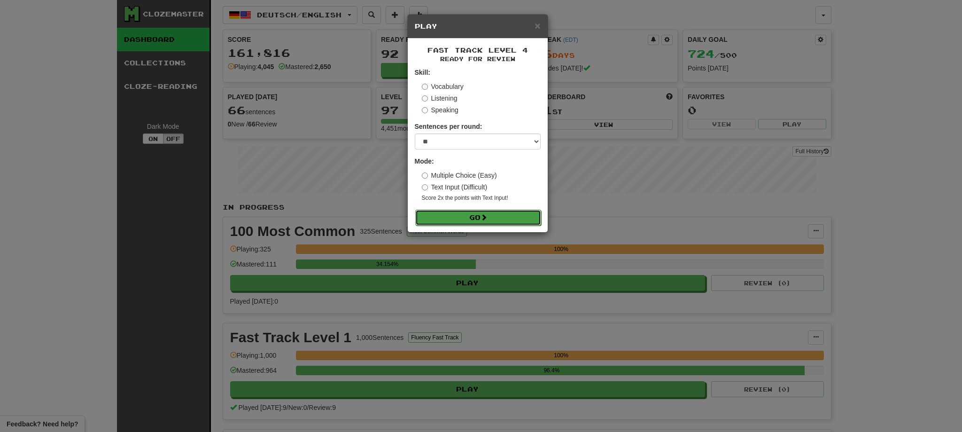
click at [475, 219] on button "Go" at bounding box center [478, 217] width 126 height 16
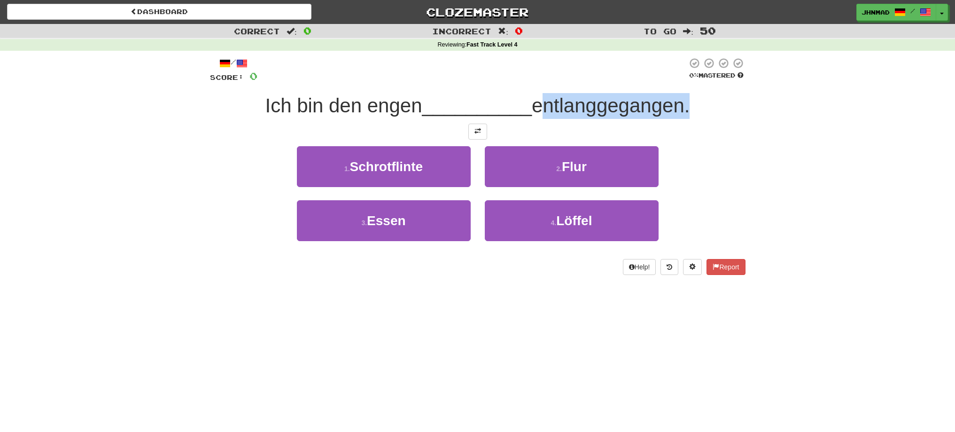
drag, startPoint x: 537, startPoint y: 102, endPoint x: 687, endPoint y: 107, distance: 150.8
click at [687, 107] on span "entlanggegangen." at bounding box center [611, 105] width 158 height 22
click at [681, 117] on div at bounding box center [681, 117] width 0 height 0
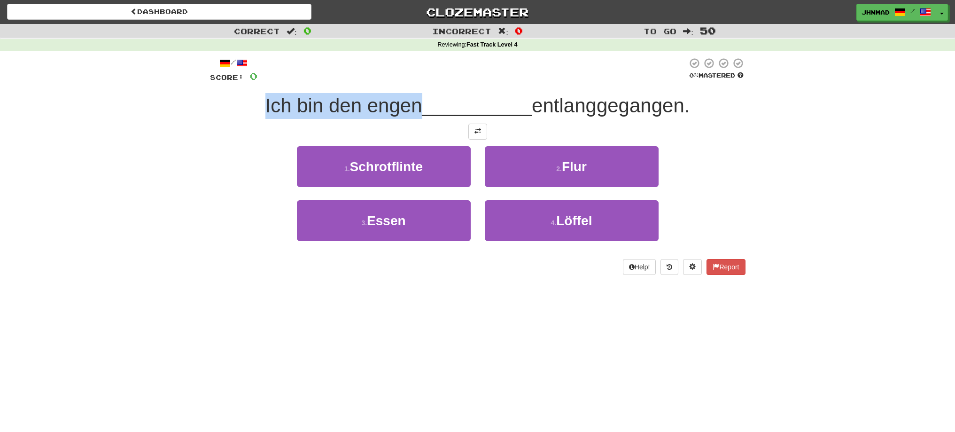
drag, startPoint x: 252, startPoint y: 110, endPoint x: 417, endPoint y: 97, distance: 165.3
click at [417, 97] on div "Ich bin den engen __________ entlanggegangen." at bounding box center [477, 106] width 535 height 26
click at [410, 81] on div at bounding box center [410, 81] width 0 height 0
click at [472, 135] on button at bounding box center [477, 132] width 19 height 16
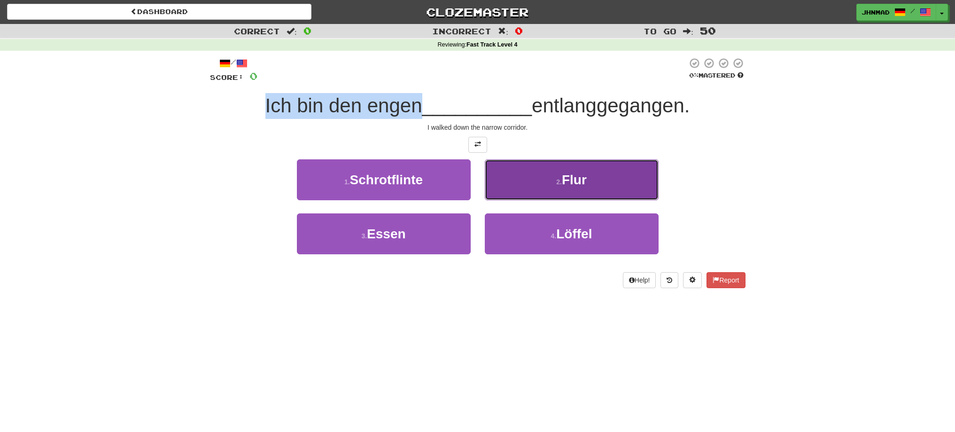
click at [565, 179] on span "Flur" at bounding box center [574, 179] width 25 height 15
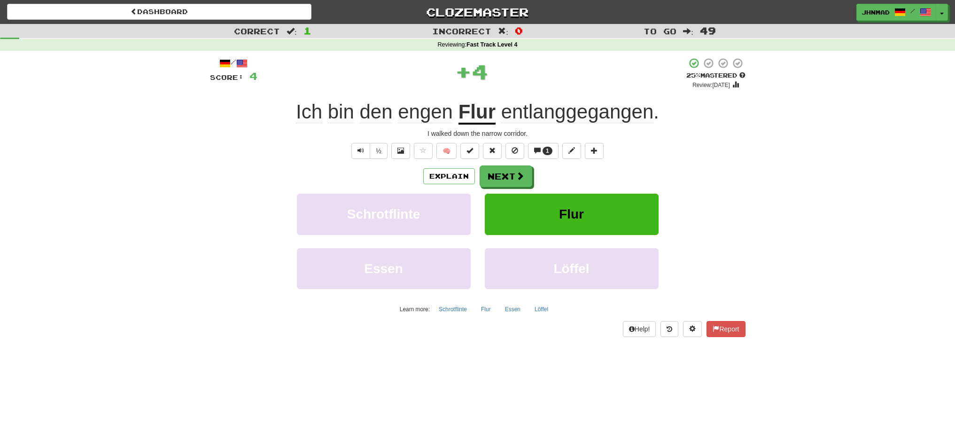
click at [480, 115] on u "Flur" at bounding box center [476, 112] width 37 height 24
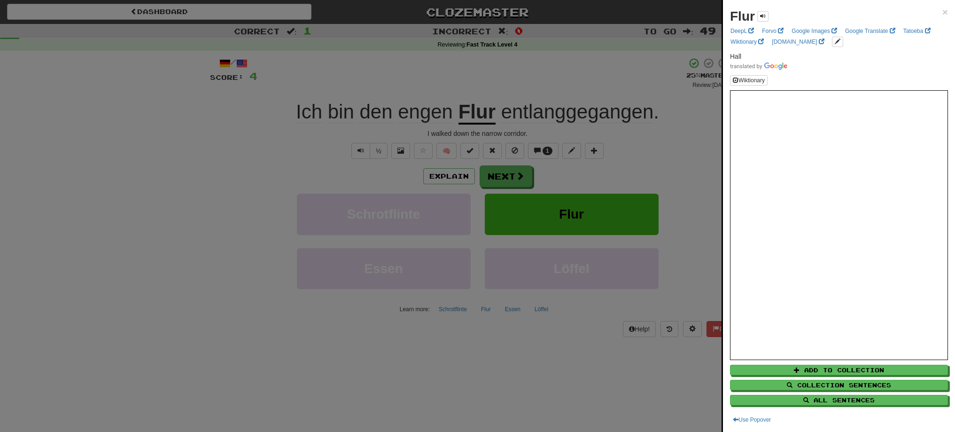
click at [497, 184] on div at bounding box center [477, 216] width 955 height 432
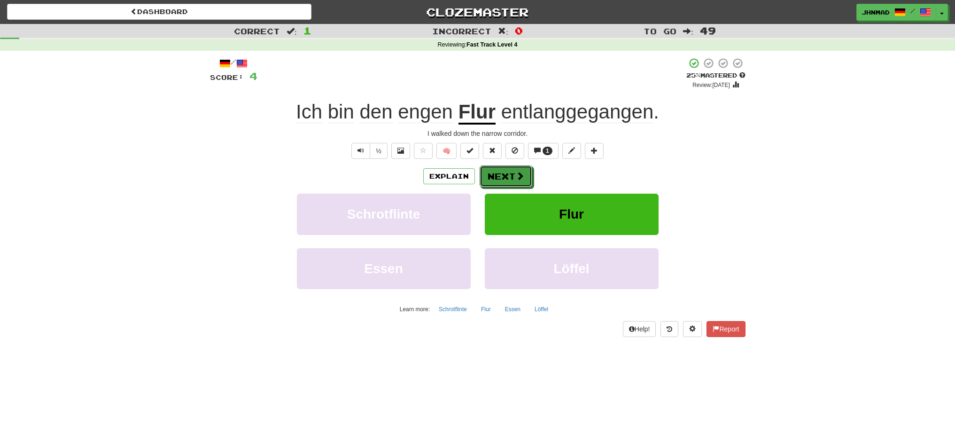
click at [497, 184] on button "Next" at bounding box center [505, 176] width 53 height 22
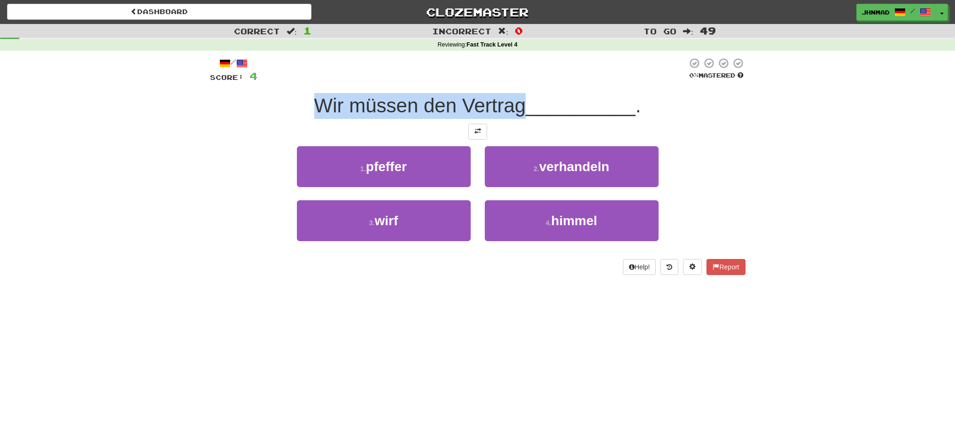
drag, startPoint x: 309, startPoint y: 97, endPoint x: 523, endPoint y: 94, distance: 214.1
click at [521, 94] on div "Wir müssen den Vertrag __________ ." at bounding box center [477, 106] width 535 height 26
click at [515, 81] on div at bounding box center [515, 81] width 0 height 0
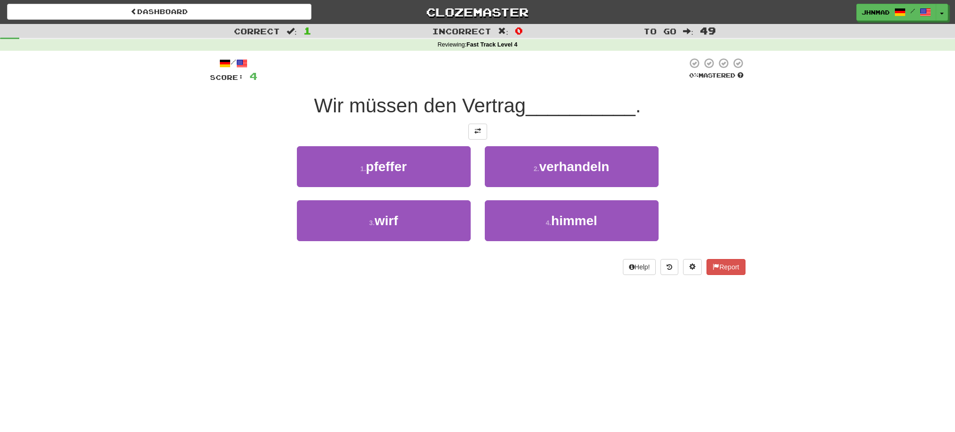
click at [491, 62] on div at bounding box center [472, 70] width 430 height 26
click at [479, 125] on button at bounding box center [477, 132] width 19 height 16
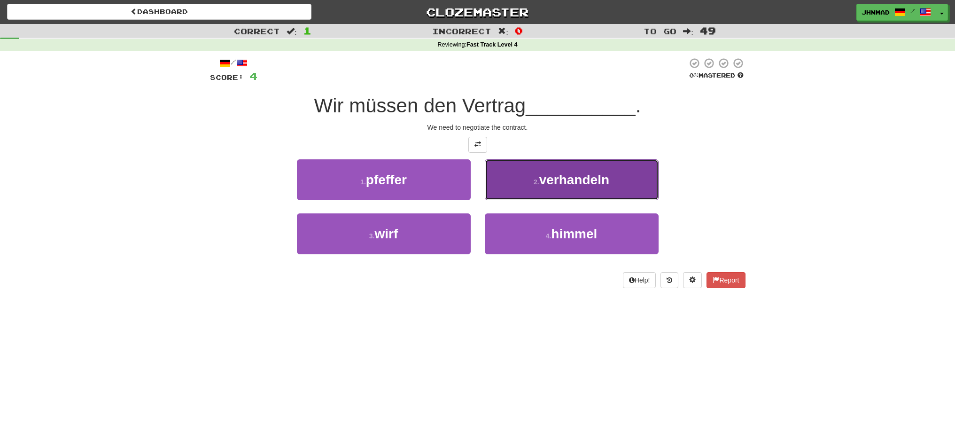
click at [571, 183] on span "verhandeln" at bounding box center [574, 179] width 70 height 15
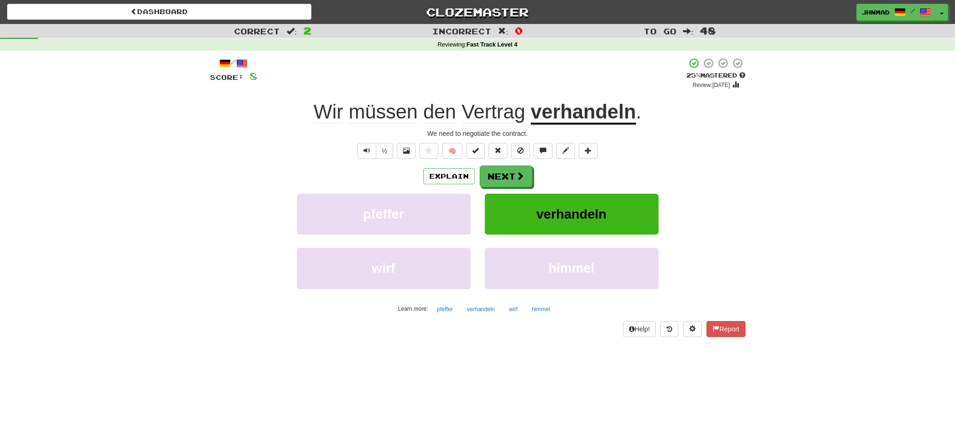
click at [569, 118] on u "verhandeln" at bounding box center [583, 112] width 105 height 24
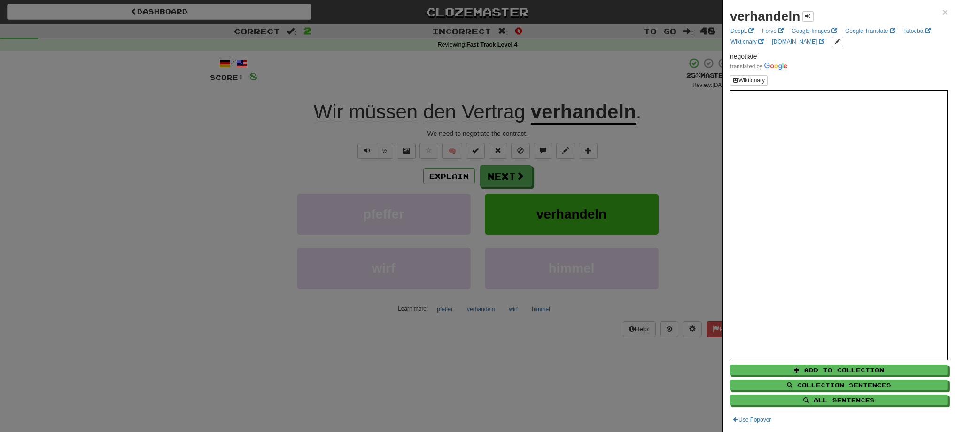
click at [519, 179] on div at bounding box center [477, 216] width 955 height 432
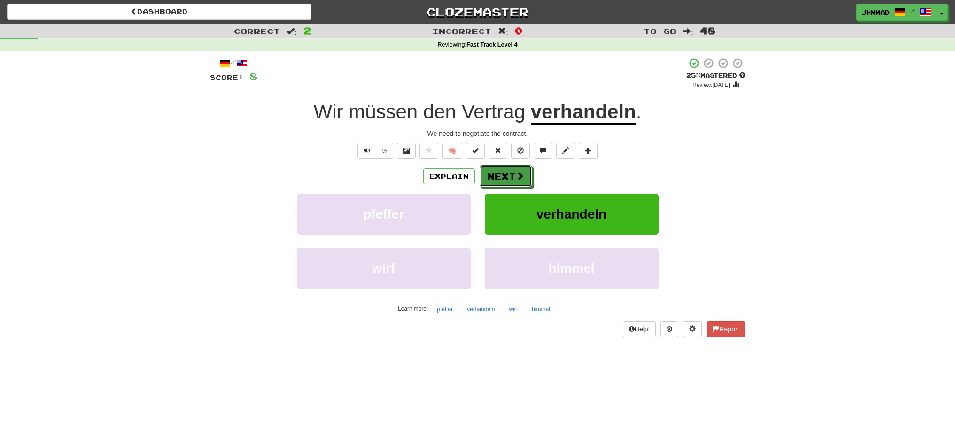
click at [519, 179] on span at bounding box center [520, 175] width 8 height 8
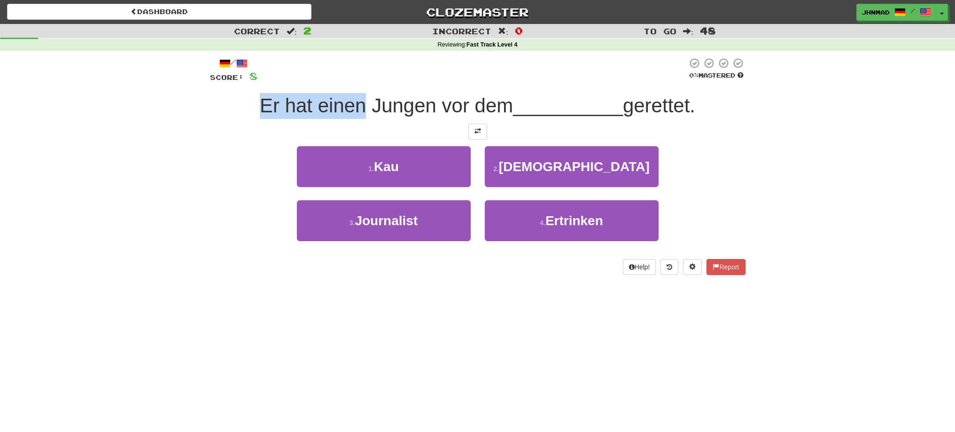
drag, startPoint x: 247, startPoint y: 104, endPoint x: 363, endPoint y: 84, distance: 116.8
click at [362, 84] on div "/ Score: 8 0 % Mastered Er hat einen Jungen vor dem __________ gerettet. 1 . Ka…" at bounding box center [477, 165] width 535 height 217
click at [356, 81] on div at bounding box center [356, 81] width 0 height 0
click at [164, 175] on div "Correct : 2 Incorrect : 0 To go : 48 Reviewing : Fast Track Level 4 / Score: 8 …" at bounding box center [477, 156] width 955 height 264
drag, startPoint x: 435, startPoint y: 101, endPoint x: 503, endPoint y: 92, distance: 68.2
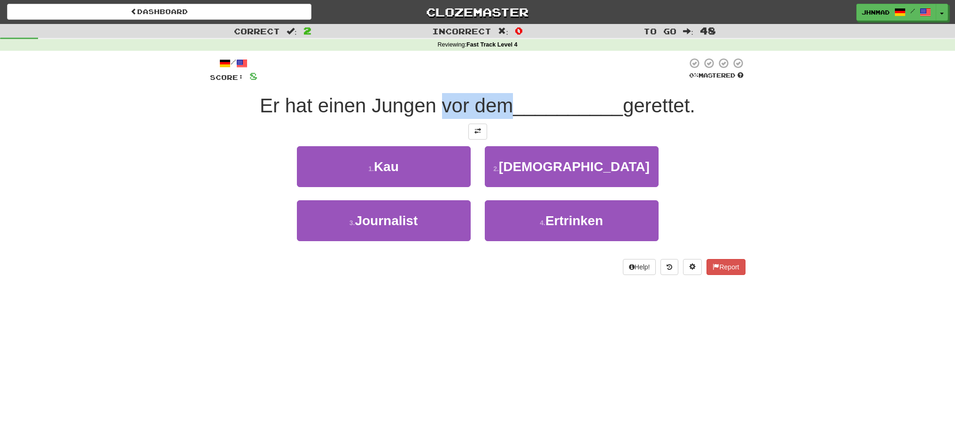
click at [503, 92] on div "/ Score: 8 0 % Mastered Er hat einen Jungen vor dem __________ gerettet. 1 . Ka…" at bounding box center [477, 165] width 535 height 217
click at [497, 81] on div at bounding box center [497, 81] width 0 height 0
click at [513, 64] on div at bounding box center [472, 70] width 430 height 26
drag, startPoint x: 628, startPoint y: 106, endPoint x: 699, endPoint y: 98, distance: 70.9
click at [695, 98] on span "gerettet." at bounding box center [659, 105] width 72 height 22
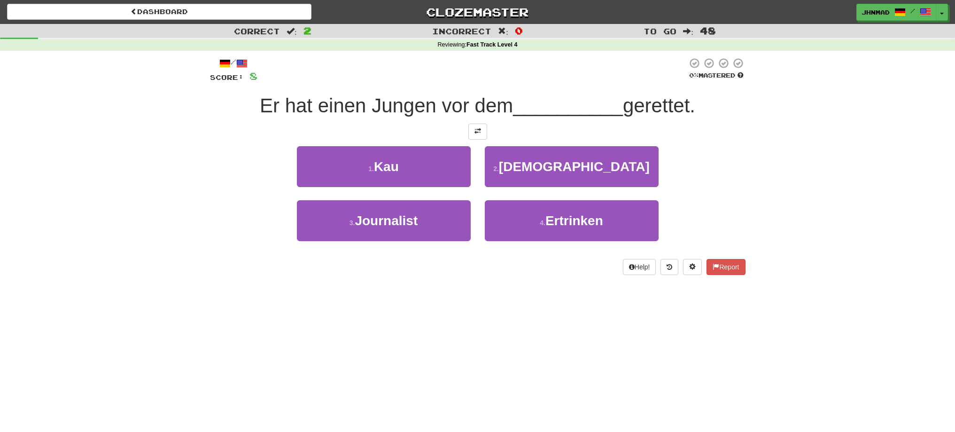
click at [693, 81] on div at bounding box center [693, 81] width 0 height 0
click at [638, 68] on div at bounding box center [472, 70] width 430 height 26
click at [476, 136] on button at bounding box center [477, 132] width 19 height 16
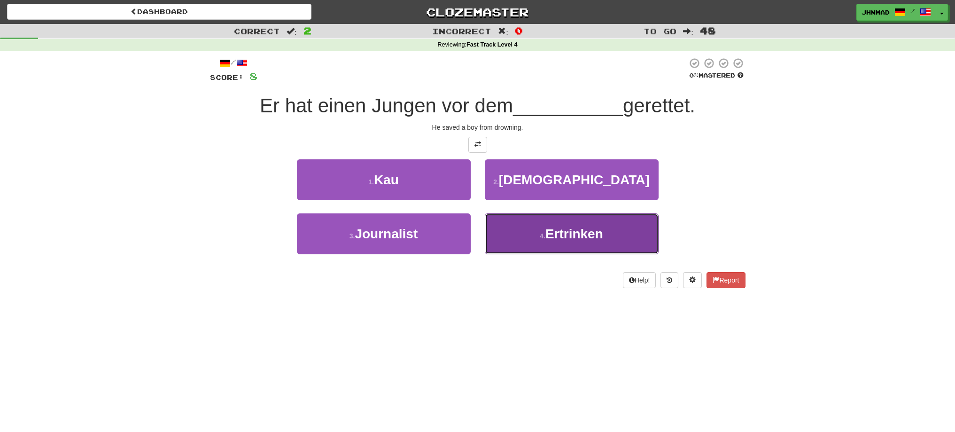
click at [549, 224] on button "4 . Ertrinken" at bounding box center [572, 233] width 174 height 41
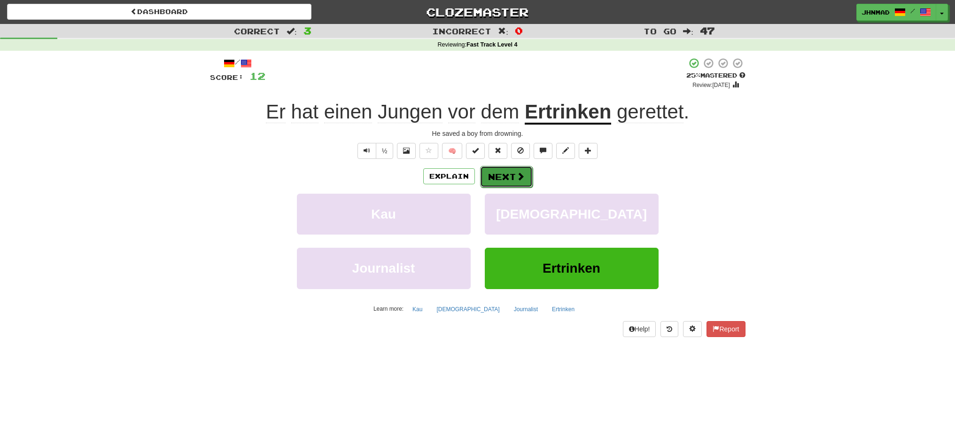
click at [492, 177] on button "Next" at bounding box center [506, 177] width 53 height 22
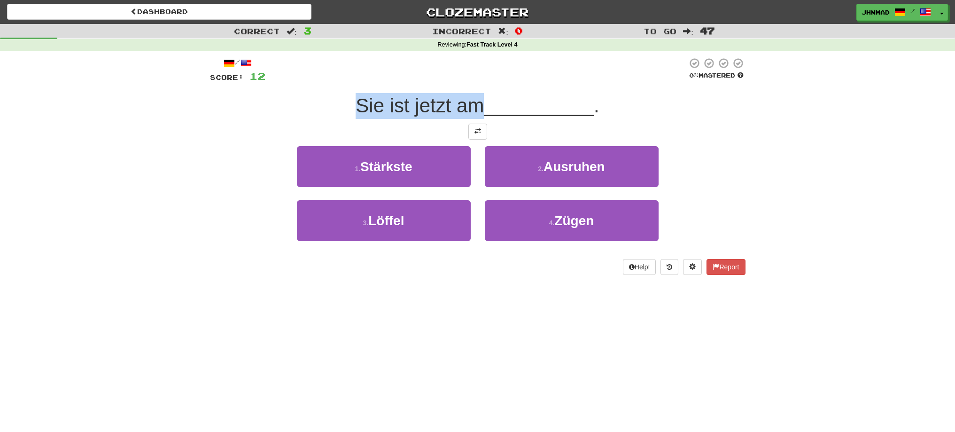
drag, startPoint x: 351, startPoint y: 105, endPoint x: 476, endPoint y: 99, distance: 125.1
click at [476, 99] on div "Sie ist jetzt am __________ ." at bounding box center [477, 106] width 535 height 26
click at [470, 81] on div at bounding box center [470, 81] width 0 height 0
click at [476, 133] on span at bounding box center [477, 131] width 7 height 7
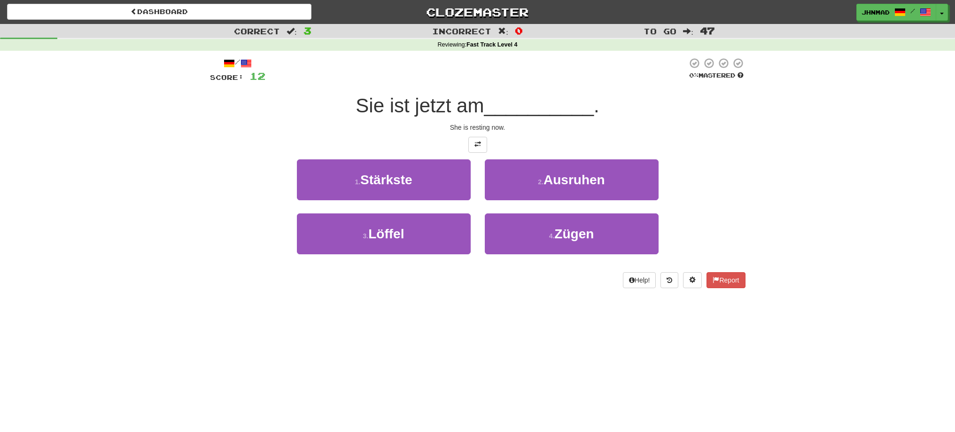
click at [381, 139] on div at bounding box center [477, 145] width 535 height 16
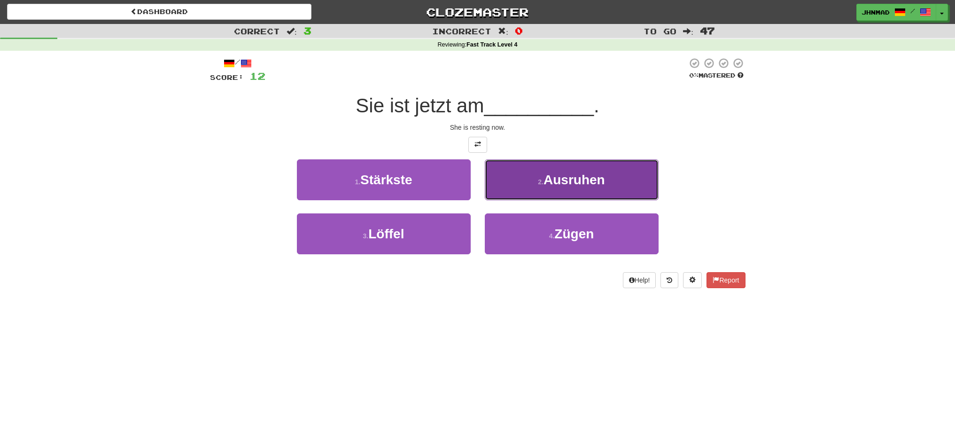
click at [572, 180] on span "Ausruhen" at bounding box center [574, 179] width 62 height 15
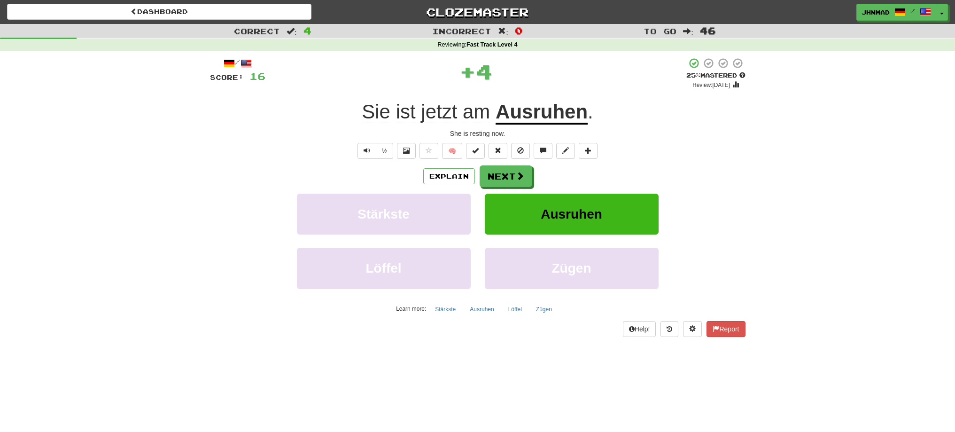
click at [546, 114] on u "Ausruhen" at bounding box center [541, 112] width 92 height 24
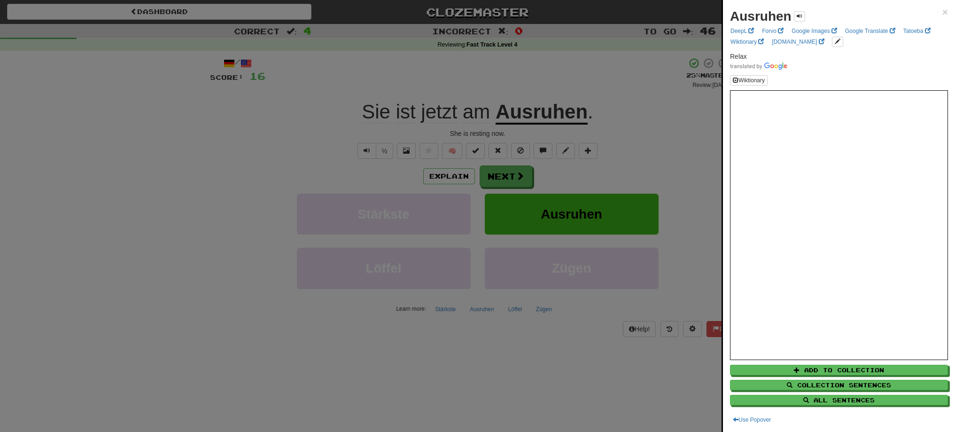
click at [532, 116] on div at bounding box center [477, 216] width 955 height 432
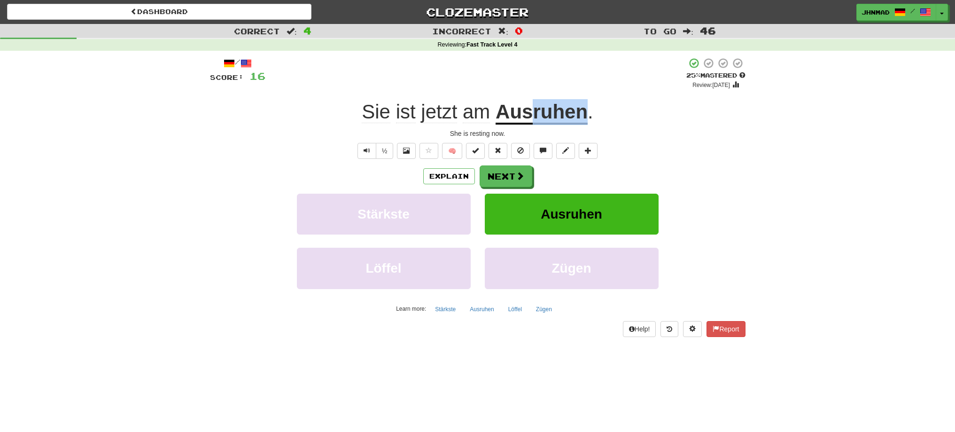
drag, startPoint x: 532, startPoint y: 114, endPoint x: 582, endPoint y: 108, distance: 50.7
click at [582, 108] on u "Ausruhen" at bounding box center [541, 112] width 92 height 24
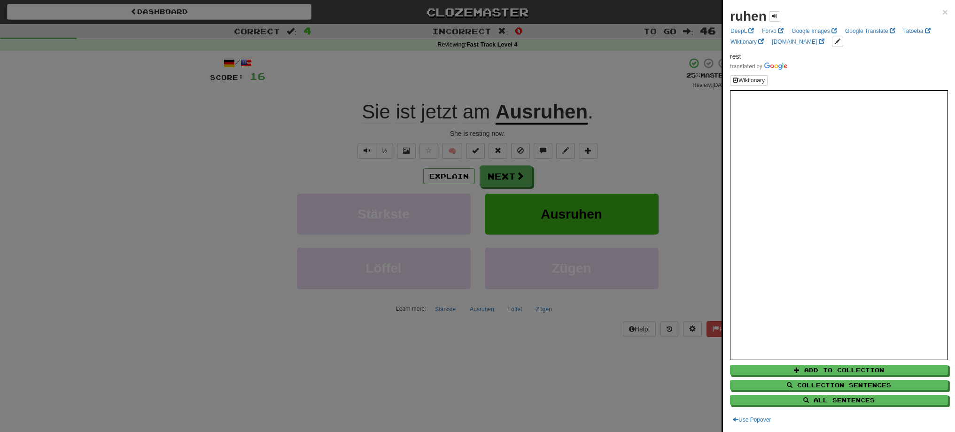
click at [572, 85] on div at bounding box center [477, 216] width 955 height 432
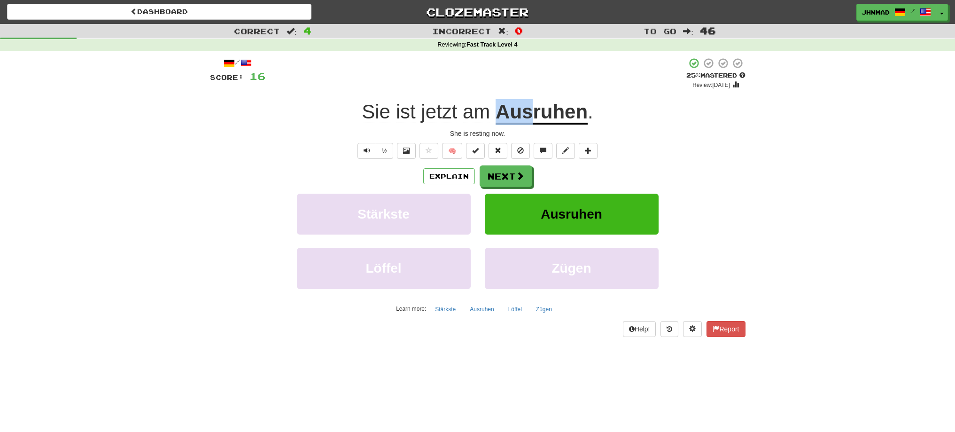
drag, startPoint x: 494, startPoint y: 100, endPoint x: 532, endPoint y: 97, distance: 38.1
click at [532, 97] on div "/ Score: 16 + 4 25 % Mastered Review: 2025-09-20 Sie ist jetzt am Ausruhen . Sh…" at bounding box center [477, 196] width 535 height 279
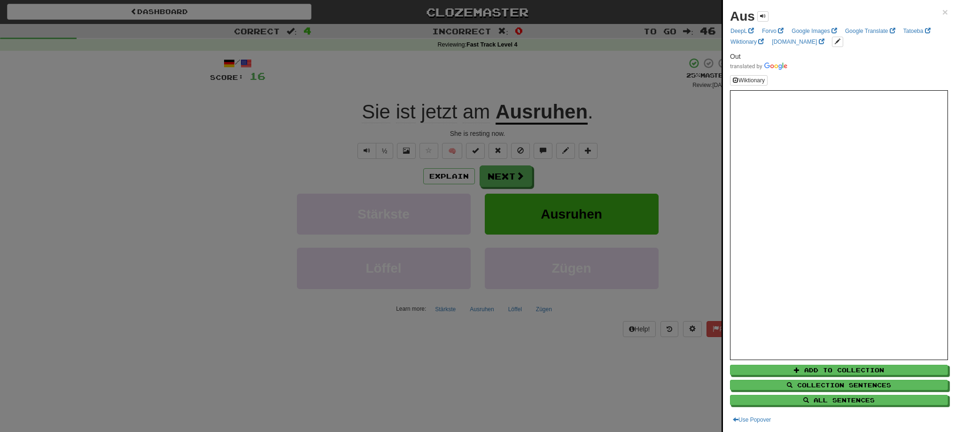
click at [625, 116] on div at bounding box center [477, 216] width 955 height 432
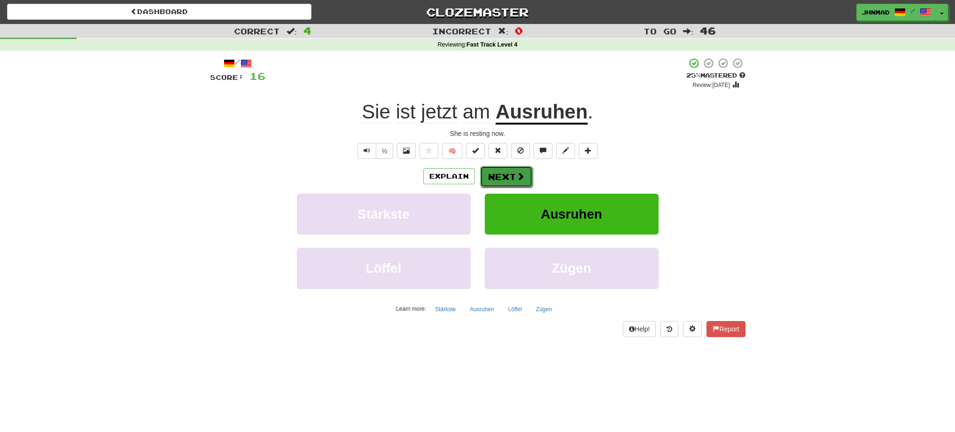
click at [513, 170] on button "Next" at bounding box center [506, 177] width 53 height 22
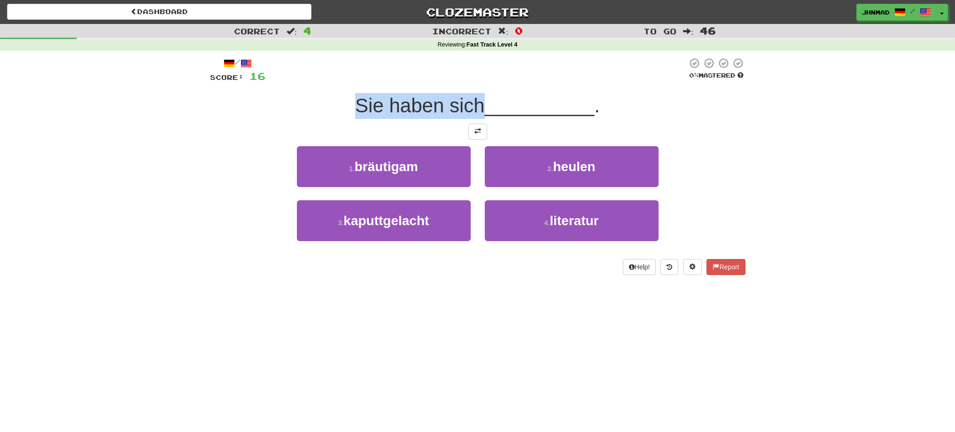
drag, startPoint x: 345, startPoint y: 103, endPoint x: 480, endPoint y: 96, distance: 135.9
click at [480, 96] on div "Sie haben sich __________ ." at bounding box center [477, 106] width 535 height 26
click at [474, 81] on div at bounding box center [474, 81] width 0 height 0
click at [406, 59] on div at bounding box center [476, 70] width 422 height 26
click at [480, 131] on span at bounding box center [477, 131] width 7 height 7
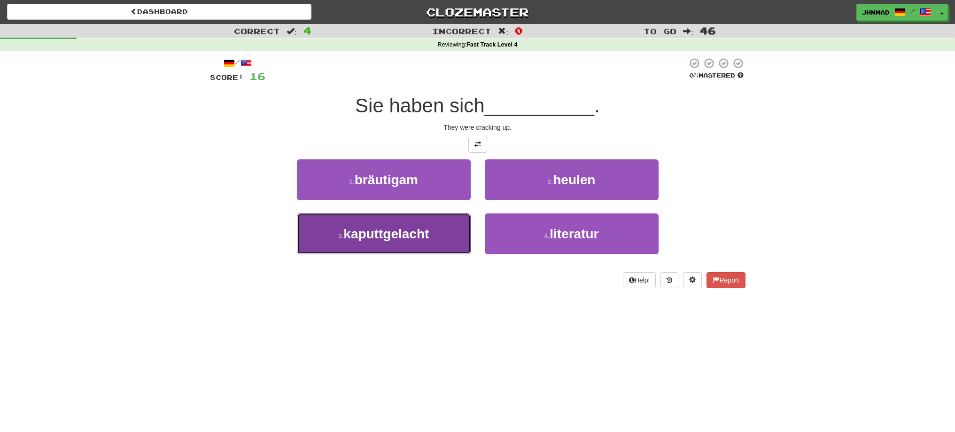
click at [418, 242] on button "3 . kaputtgelacht" at bounding box center [384, 233] width 174 height 41
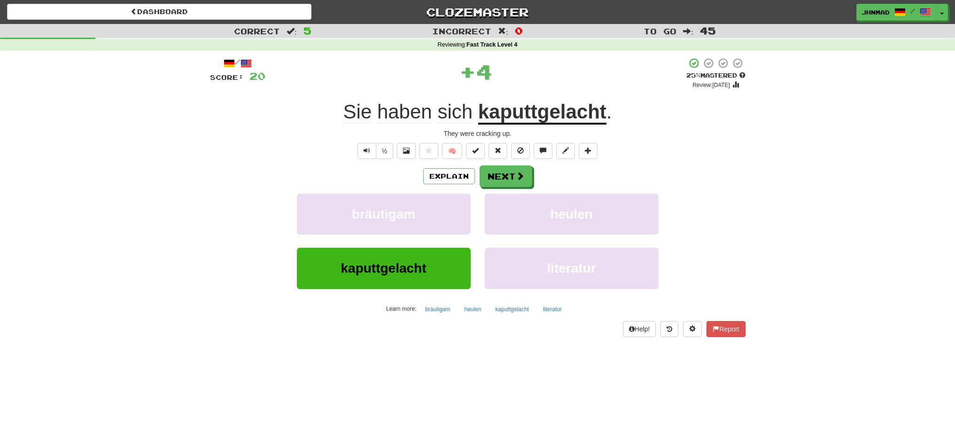
click at [540, 108] on u "kaputtgelacht" at bounding box center [542, 112] width 128 height 24
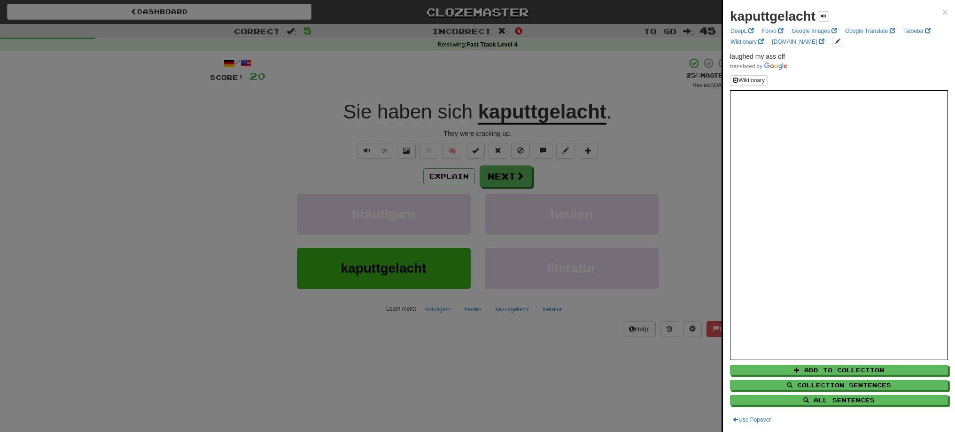
click at [567, 83] on div at bounding box center [477, 216] width 955 height 432
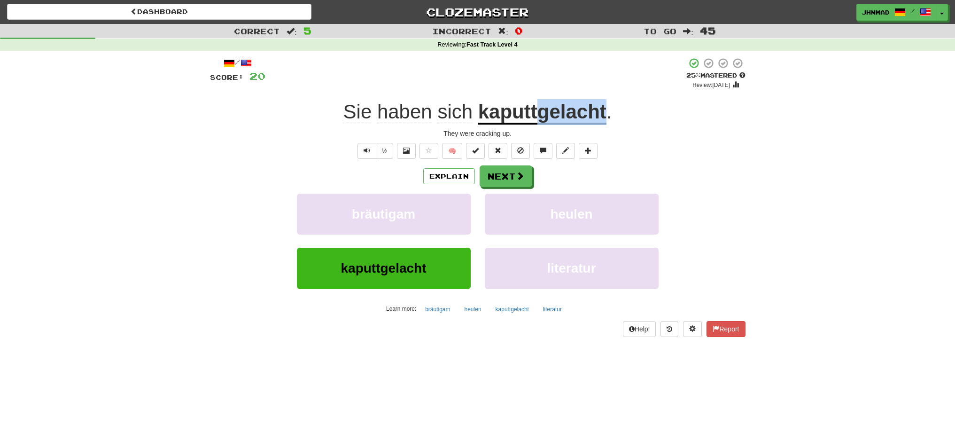
drag, startPoint x: 540, startPoint y: 110, endPoint x: 604, endPoint y: 105, distance: 65.0
click at [604, 105] on u "kaputtgelacht" at bounding box center [542, 112] width 128 height 24
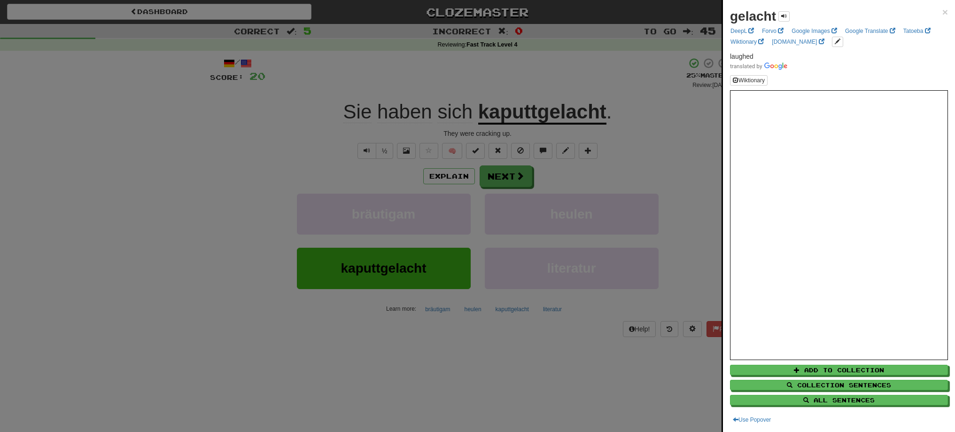
click at [645, 135] on div at bounding box center [477, 216] width 955 height 432
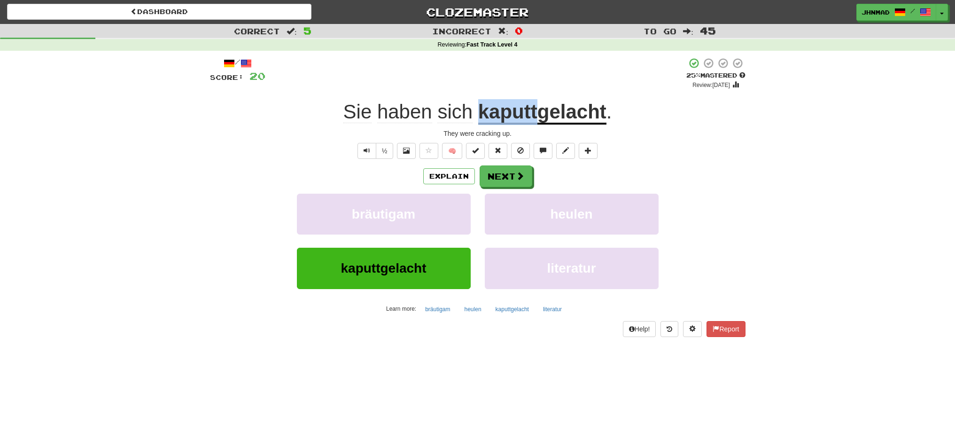
drag, startPoint x: 480, startPoint y: 107, endPoint x: 535, endPoint y: 108, distance: 55.0
click at [535, 108] on u "kaputtgelacht" at bounding box center [542, 112] width 128 height 24
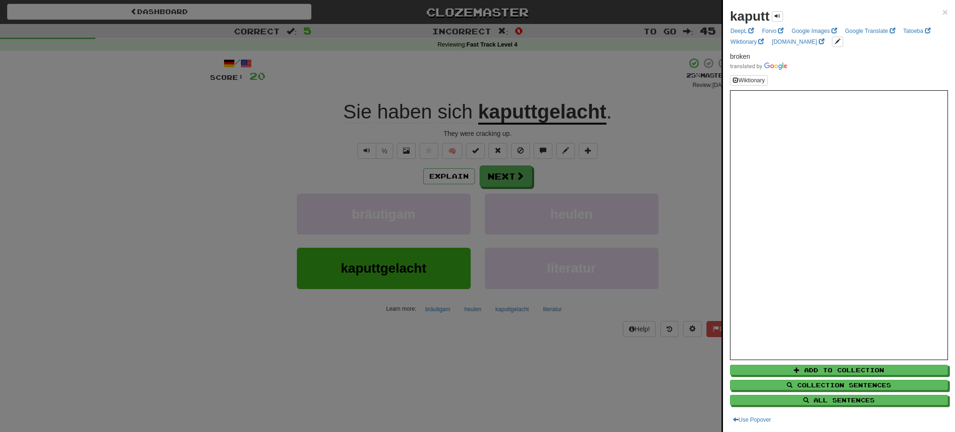
click at [551, 92] on div at bounding box center [477, 216] width 955 height 432
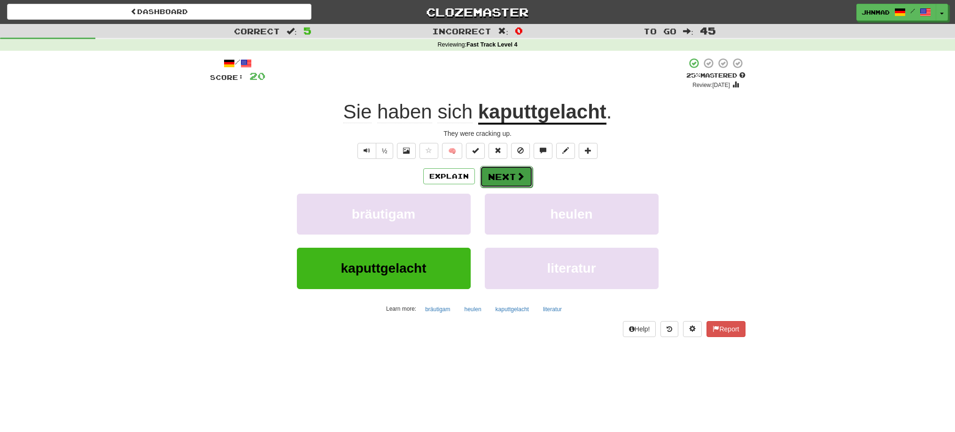
click at [499, 172] on button "Next" at bounding box center [506, 177] width 53 height 22
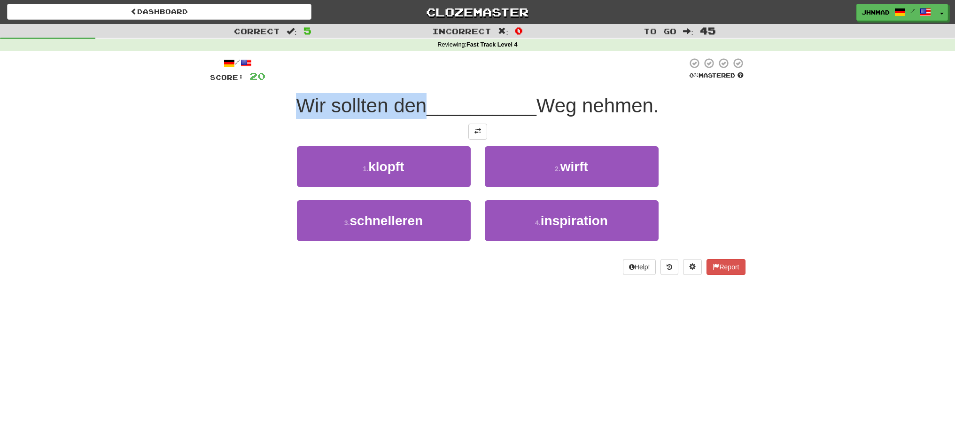
drag, startPoint x: 290, startPoint y: 107, endPoint x: 420, endPoint y: 103, distance: 130.6
click at [420, 103] on div "Wir sollten den __________ Weg nehmen." at bounding box center [477, 106] width 535 height 26
click at [414, 81] on div at bounding box center [414, 81] width 0 height 0
click at [264, 117] on div "Wir sollten den __________ Weg nehmen." at bounding box center [477, 106] width 535 height 26
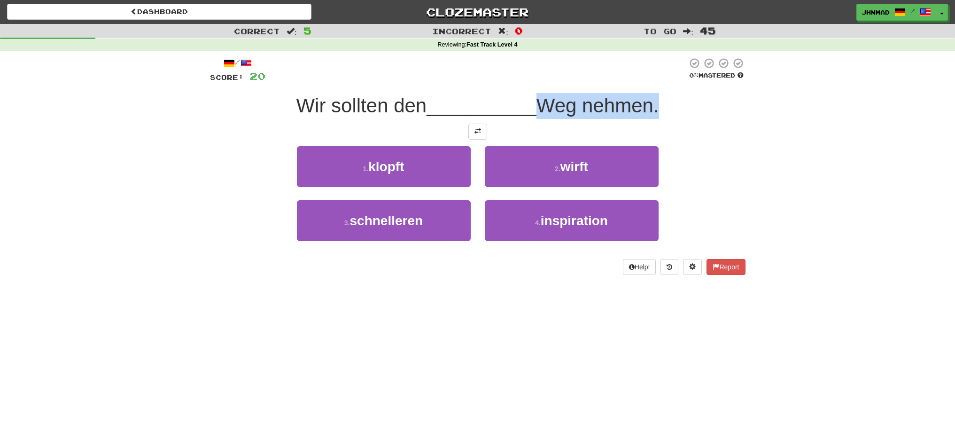
drag, startPoint x: 538, startPoint y: 103, endPoint x: 657, endPoint y: 106, distance: 119.3
click at [658, 106] on span "Weg nehmen." at bounding box center [597, 105] width 123 height 22
click at [652, 117] on div at bounding box center [652, 117] width 0 height 0
click at [477, 132] on span at bounding box center [477, 131] width 7 height 7
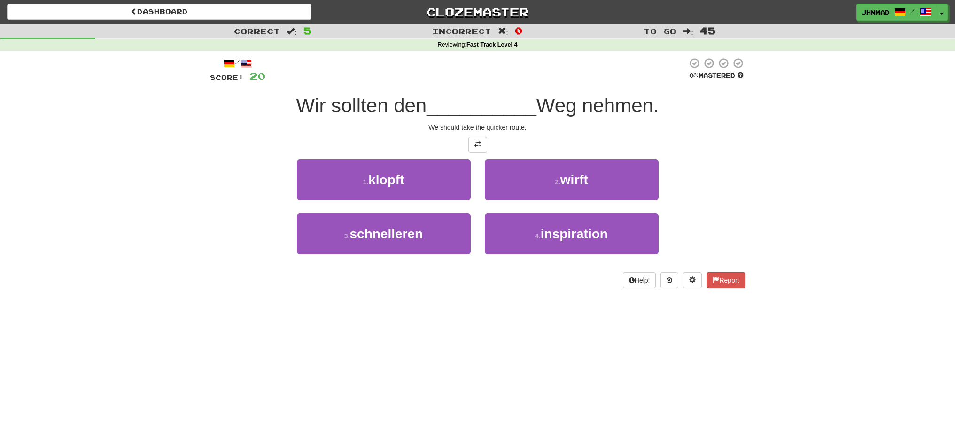
click at [676, 156] on div "/ Score: 20 0 % Mastered Wir sollten den __________ Weg nehmen. We should take …" at bounding box center [477, 172] width 535 height 231
drag, startPoint x: 588, startPoint y: 111, endPoint x: 656, endPoint y: 112, distance: 68.1
click at [656, 112] on span "Weg nehmen." at bounding box center [597, 105] width 123 height 22
click at [650, 117] on div at bounding box center [650, 117] width 0 height 0
click at [765, 191] on div "Correct : 5 Incorrect : 0 To go : 45 Reviewing : Fast Track Level 4 / Score: 20…" at bounding box center [477, 162] width 955 height 277
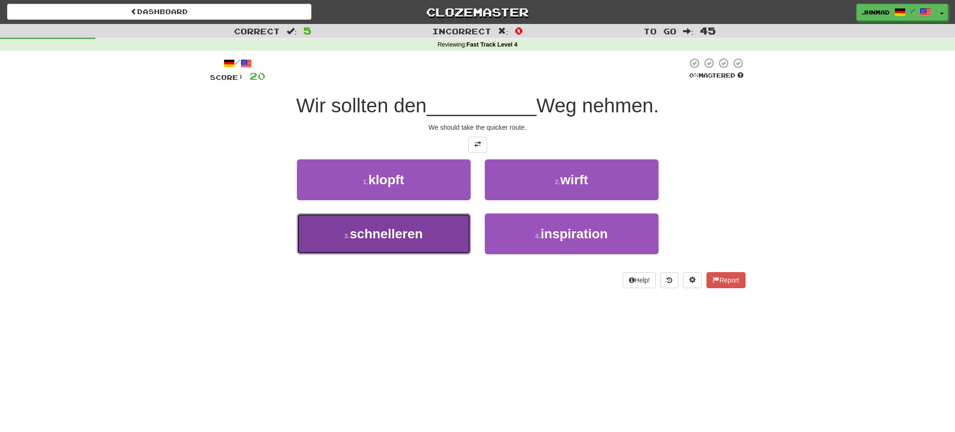
click at [387, 239] on span "schnelleren" at bounding box center [386, 233] width 73 height 15
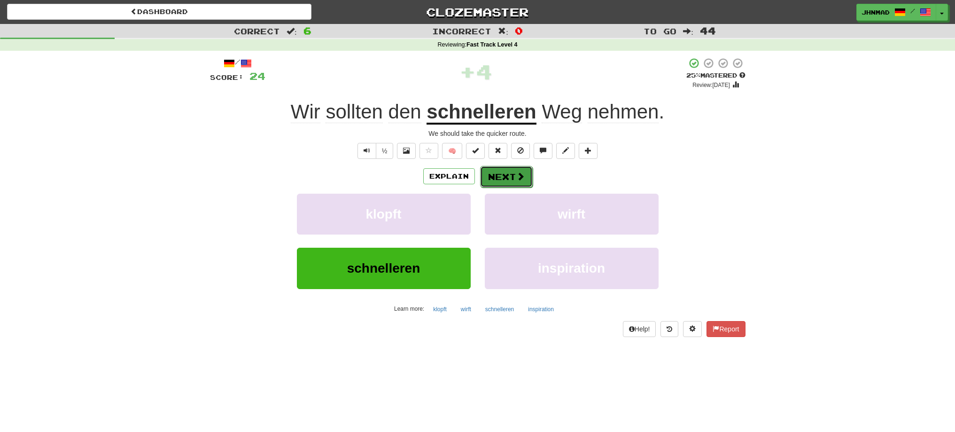
click at [506, 177] on button "Next" at bounding box center [506, 177] width 53 height 22
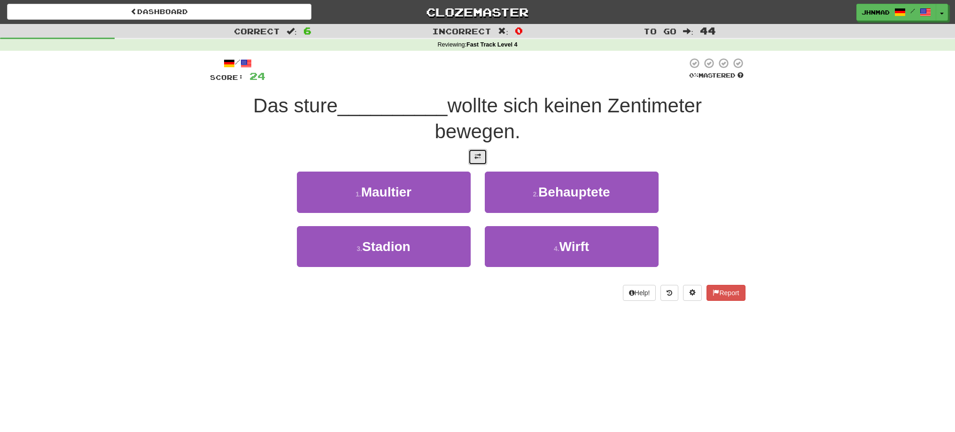
click at [470, 160] on button at bounding box center [477, 157] width 19 height 16
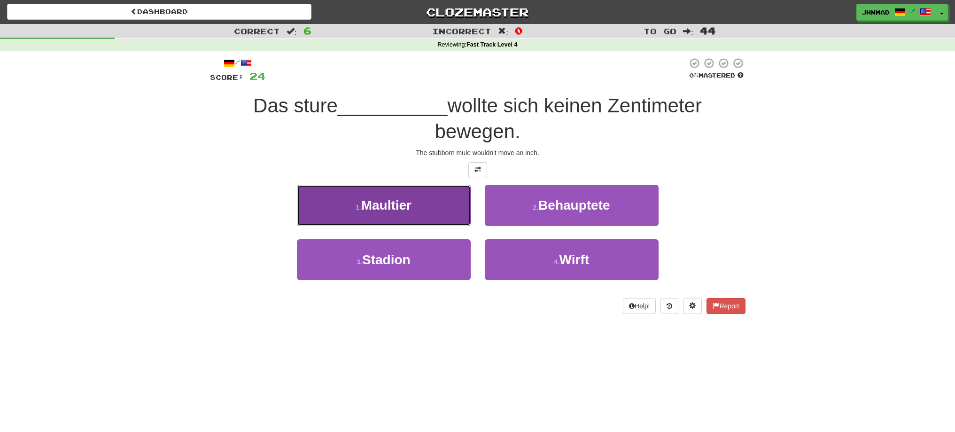
click at [385, 219] on button "1 . Maultier" at bounding box center [384, 205] width 174 height 41
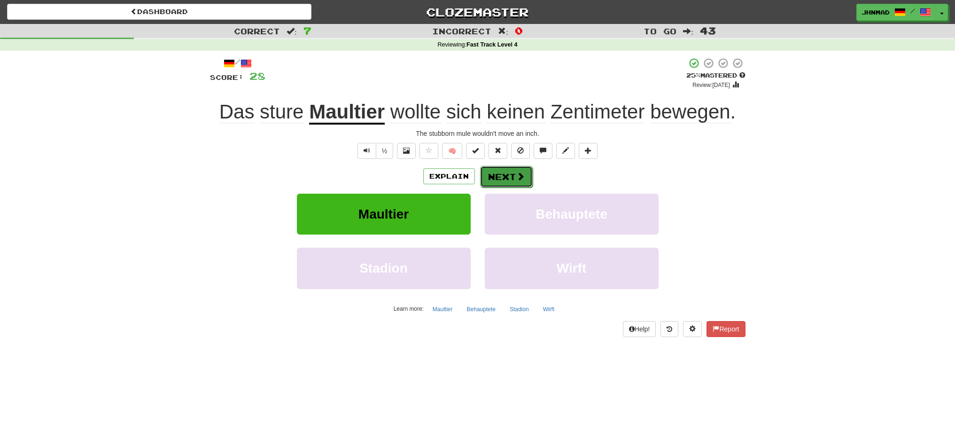
click at [497, 173] on button "Next" at bounding box center [506, 177] width 53 height 22
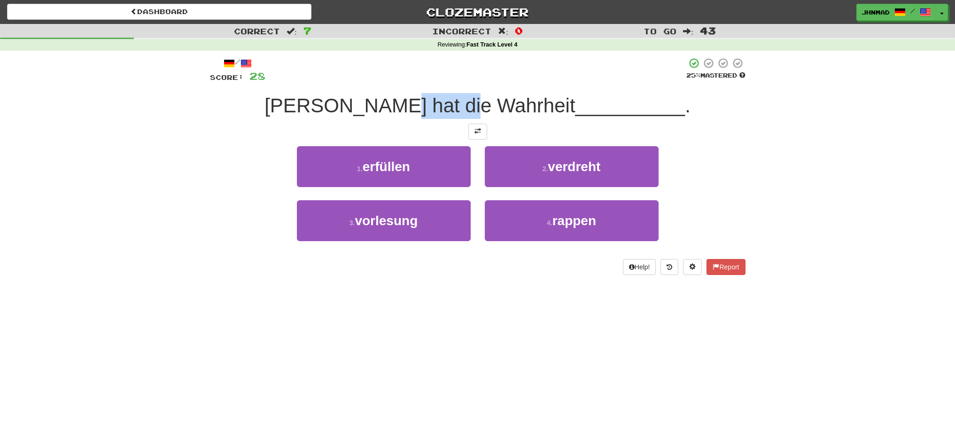
drag, startPoint x: 442, startPoint y: 105, endPoint x: 509, endPoint y: 96, distance: 67.7
click at [509, 96] on span "Tom hat die Wahrheit" at bounding box center [419, 105] width 310 height 22
click at [503, 81] on div at bounding box center [503, 81] width 0 height 0
click at [285, 108] on div "Tom hat die Wahrheit __________ ." at bounding box center [477, 106] width 535 height 26
click at [479, 138] on button at bounding box center [477, 132] width 19 height 16
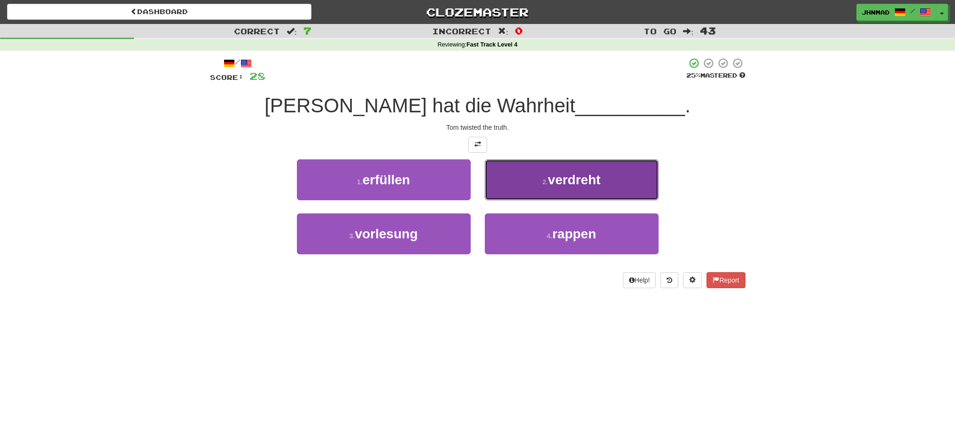
click at [599, 185] on span "verdreht" at bounding box center [574, 179] width 53 height 15
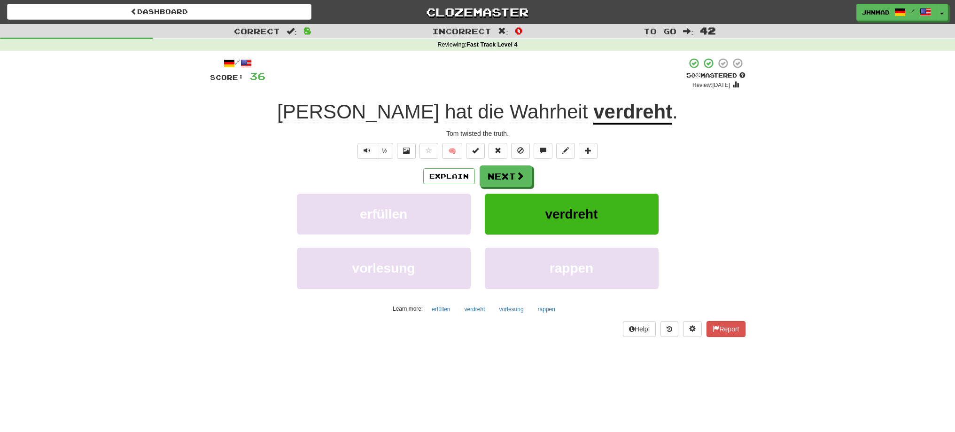
click at [601, 114] on u "verdreht" at bounding box center [632, 112] width 79 height 24
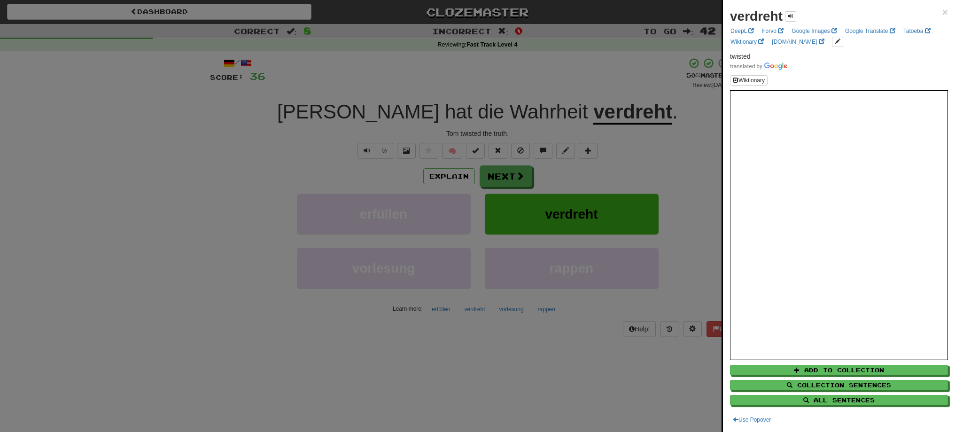
click at [509, 175] on div at bounding box center [477, 216] width 955 height 432
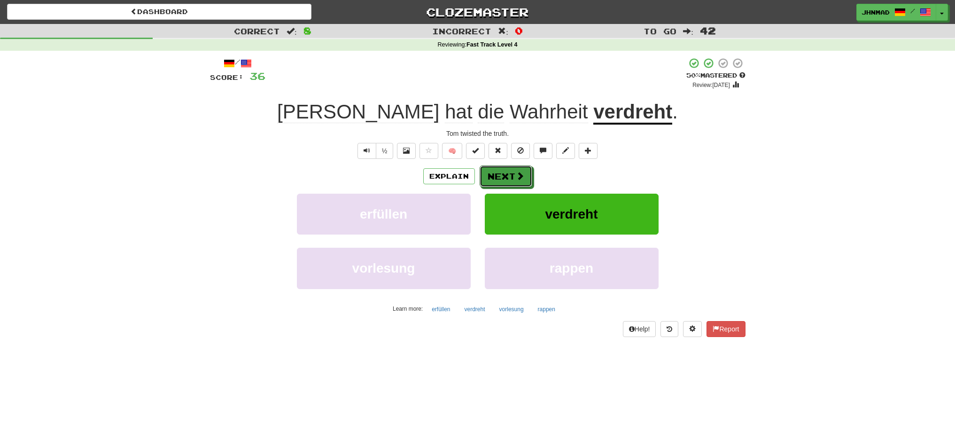
click at [509, 175] on button "Next" at bounding box center [505, 176] width 53 height 22
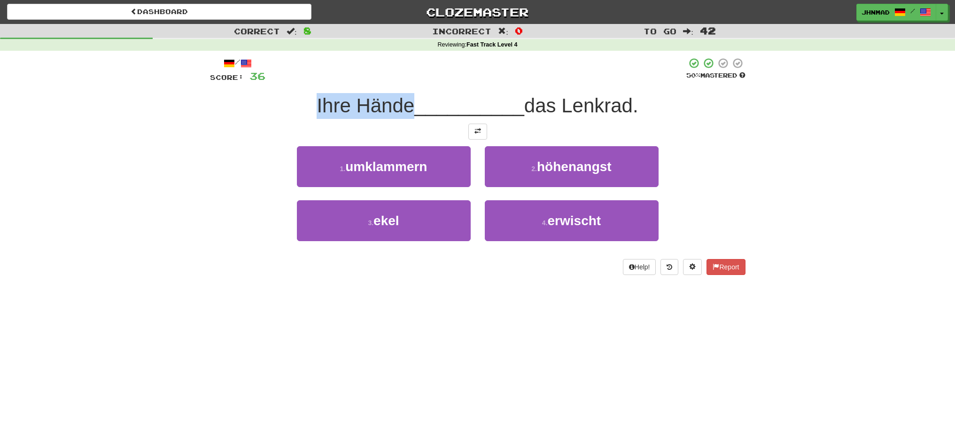
drag, startPoint x: 307, startPoint y: 100, endPoint x: 407, endPoint y: 95, distance: 99.7
click at [407, 95] on div "Ihre Hände __________ das Lenkrad." at bounding box center [477, 106] width 535 height 26
click at [401, 81] on div at bounding box center [401, 81] width 0 height 0
click at [259, 102] on div "Ihre Hände __________ das Lenkrad." at bounding box center [477, 106] width 535 height 26
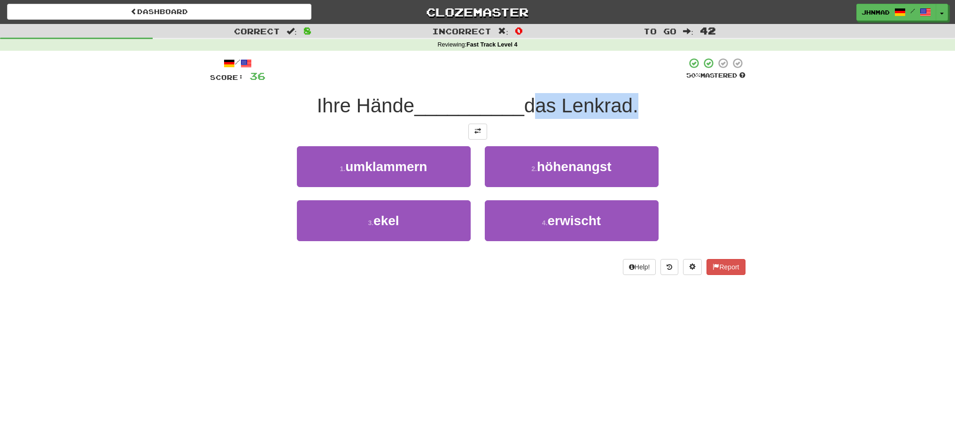
drag, startPoint x: 531, startPoint y: 99, endPoint x: 635, endPoint y: 93, distance: 104.9
click at [635, 93] on div "/ Score: 36 50 % Mastered Ihre Hände __________ das Lenkrad. 1 . umklammern 2 .…" at bounding box center [477, 165] width 535 height 217
click at [629, 81] on div at bounding box center [629, 81] width 0 height 0
click at [847, 259] on div "Correct : 8 Incorrect : 0 To go : 42 Reviewing : Fast Track Level 4 / Score: 36…" at bounding box center [477, 156] width 955 height 264
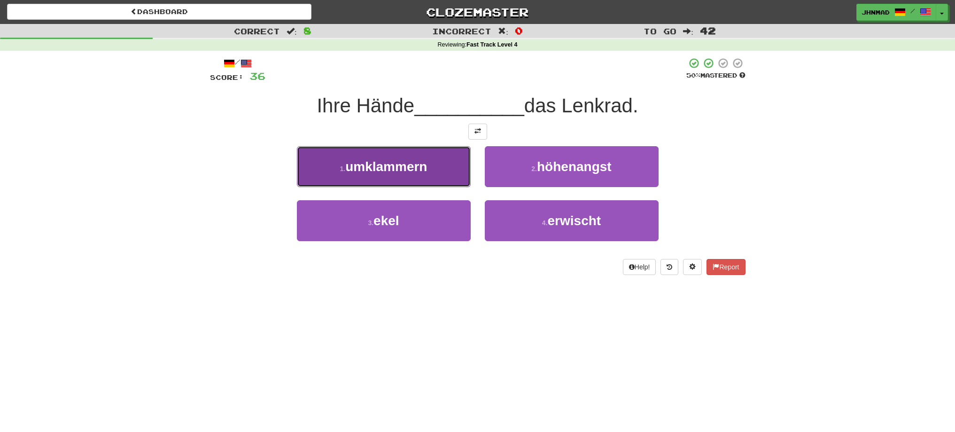
click at [399, 167] on span "umklammern" at bounding box center [386, 166] width 82 height 15
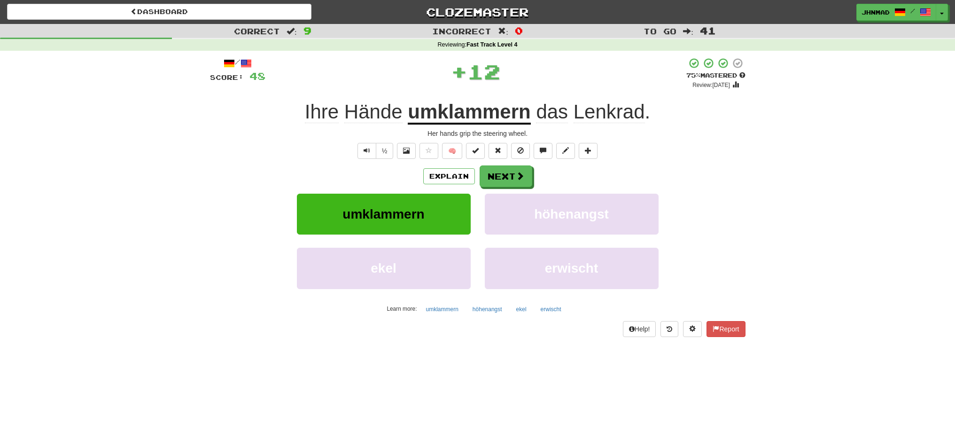
click at [486, 116] on u "umklammern" at bounding box center [469, 112] width 123 height 24
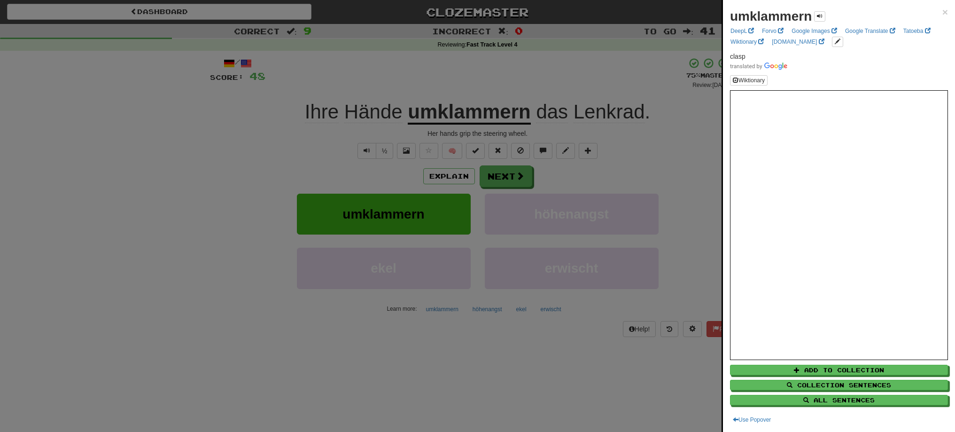
click at [476, 70] on div at bounding box center [477, 216] width 955 height 432
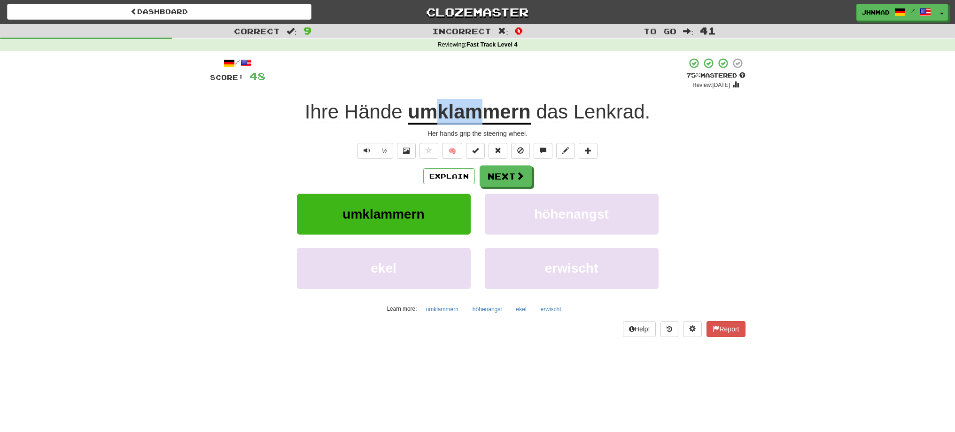
drag, startPoint x: 436, startPoint y: 103, endPoint x: 479, endPoint y: 104, distance: 43.7
click at [479, 104] on u "umklammern" at bounding box center [469, 112] width 123 height 24
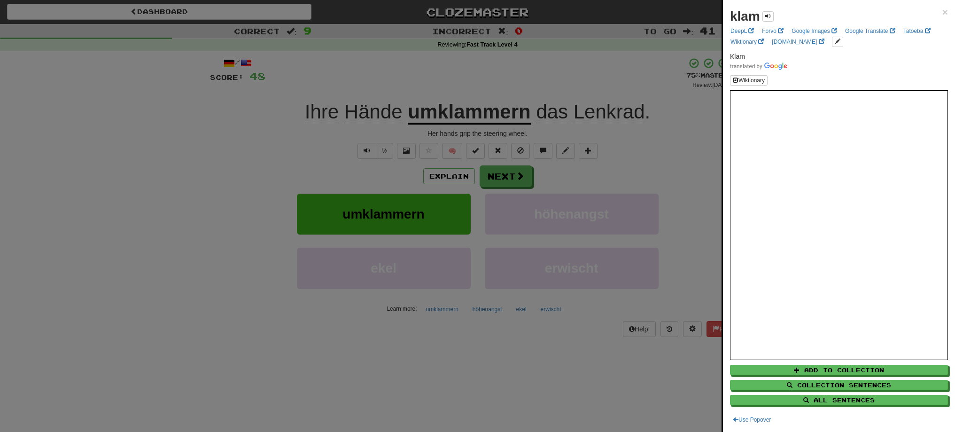
click at [483, 73] on div at bounding box center [477, 216] width 955 height 432
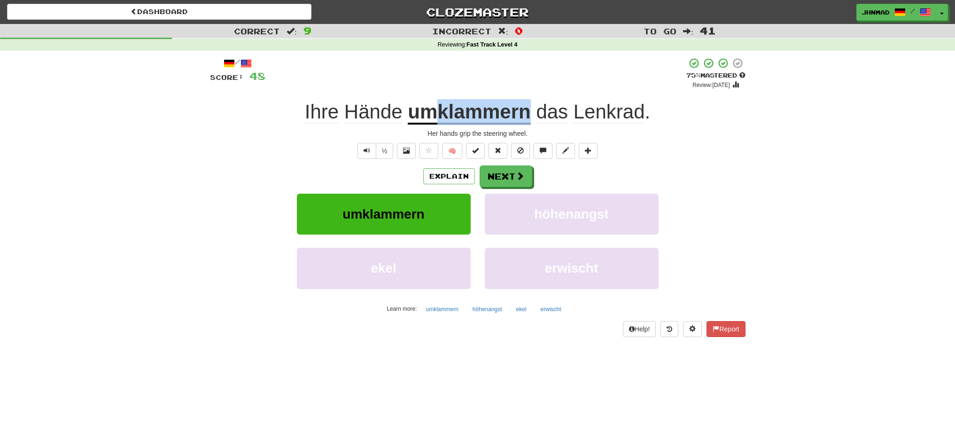
drag, startPoint x: 440, startPoint y: 114, endPoint x: 528, endPoint y: 116, distance: 87.4
click at [528, 116] on u "umklammern" at bounding box center [469, 112] width 123 height 24
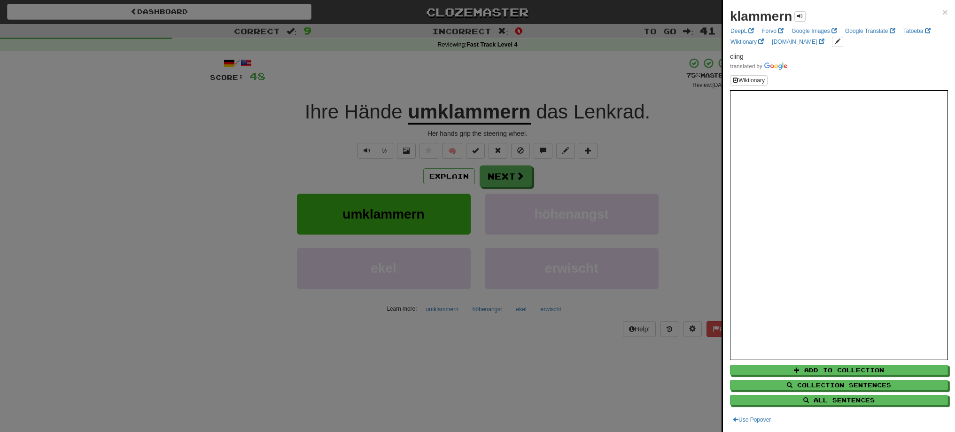
click at [517, 87] on div at bounding box center [477, 216] width 955 height 432
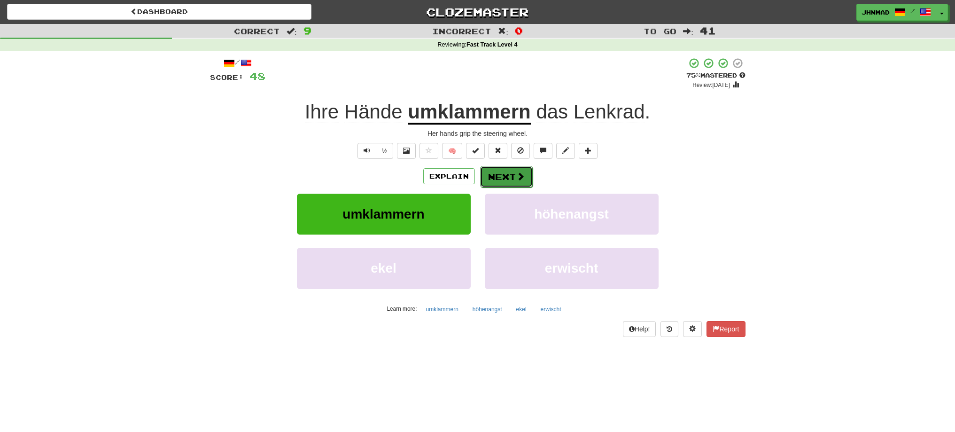
click at [520, 183] on button "Next" at bounding box center [506, 177] width 53 height 22
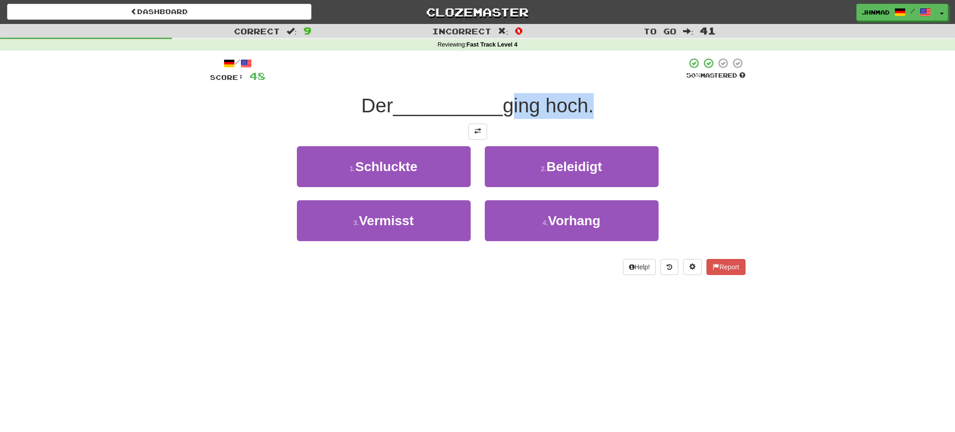
drag, startPoint x: 510, startPoint y: 104, endPoint x: 593, endPoint y: 102, distance: 83.6
click at [593, 102] on span "ging hoch." at bounding box center [547, 105] width 91 height 22
click at [587, 81] on div at bounding box center [587, 81] width 0 height 0
drag, startPoint x: 645, startPoint y: 122, endPoint x: 691, endPoint y: 224, distance: 111.6
click at [648, 126] on div "/ Score: 48 50 % Mastered Der __________ ging hoch. 1 . Schluckte 2 . Beleidigt…" at bounding box center [477, 165] width 535 height 217
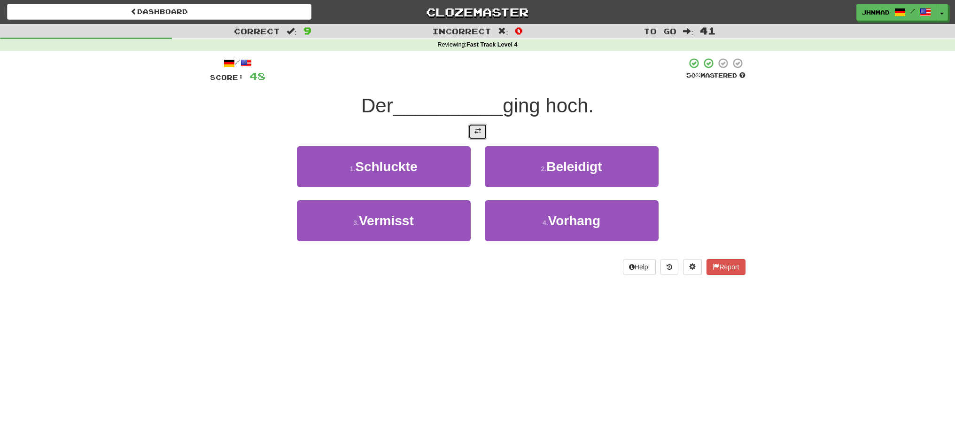
click at [479, 138] on button at bounding box center [477, 132] width 19 height 16
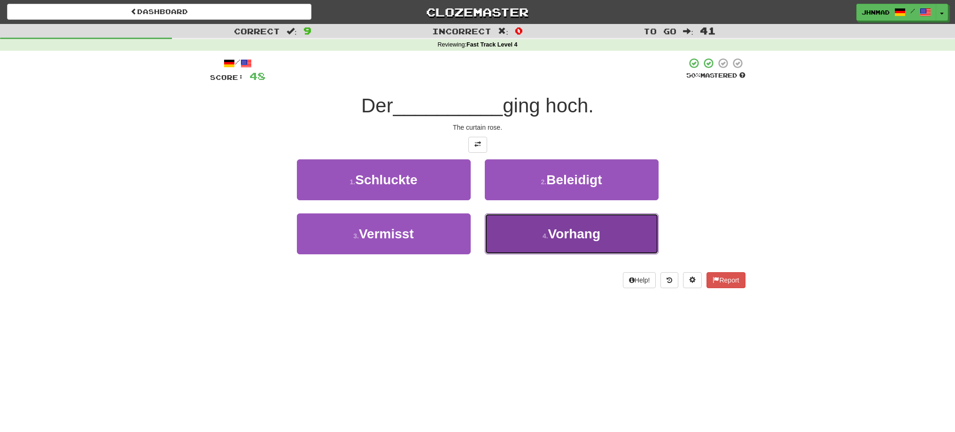
click at [537, 242] on button "4 . Vorhang" at bounding box center [572, 233] width 174 height 41
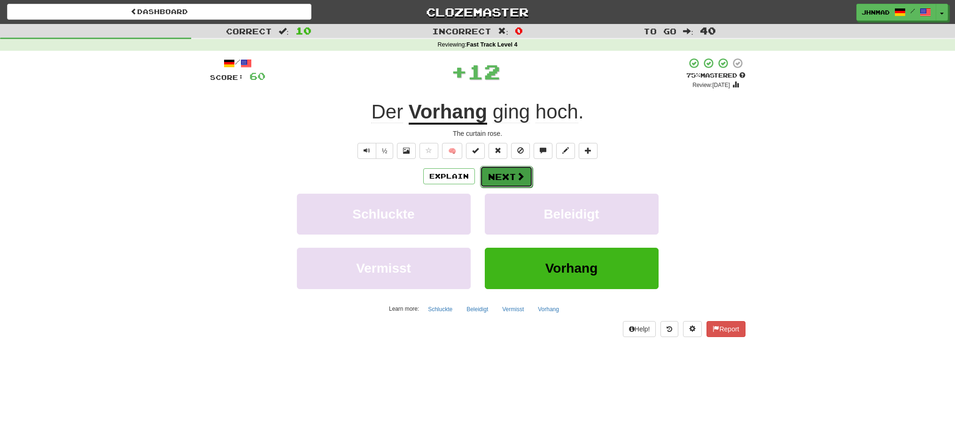
click at [514, 179] on button "Next" at bounding box center [506, 177] width 53 height 22
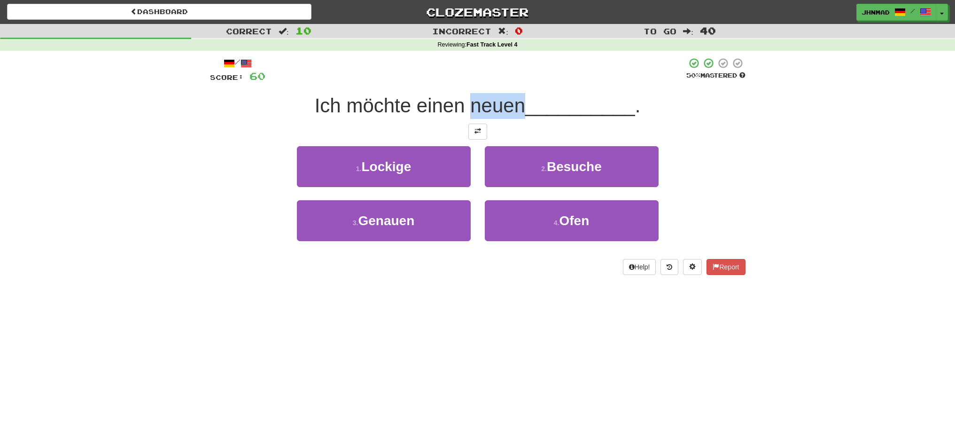
drag, startPoint x: 468, startPoint y: 110, endPoint x: 520, endPoint y: 106, distance: 52.3
click at [520, 106] on span "Ich möchte einen neuen" at bounding box center [420, 105] width 210 height 22
click at [514, 117] on div at bounding box center [514, 117] width 0 height 0
click at [371, 132] on div at bounding box center [477, 132] width 535 height 16
click at [476, 132] on span at bounding box center [477, 131] width 7 height 7
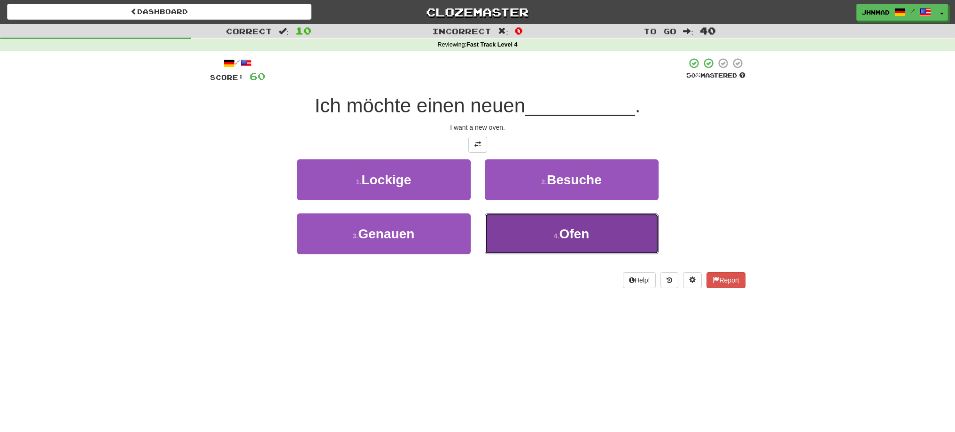
click at [548, 234] on button "4 . Ofen" at bounding box center [572, 233] width 174 height 41
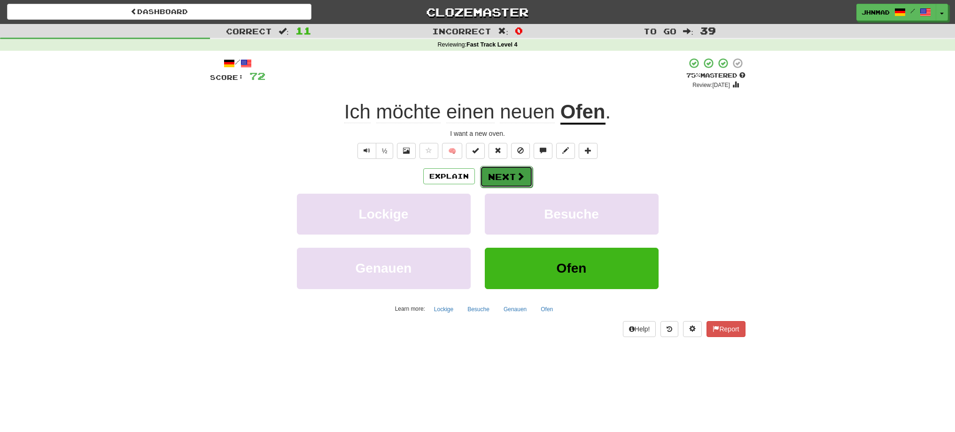
click at [498, 178] on button "Next" at bounding box center [506, 177] width 53 height 22
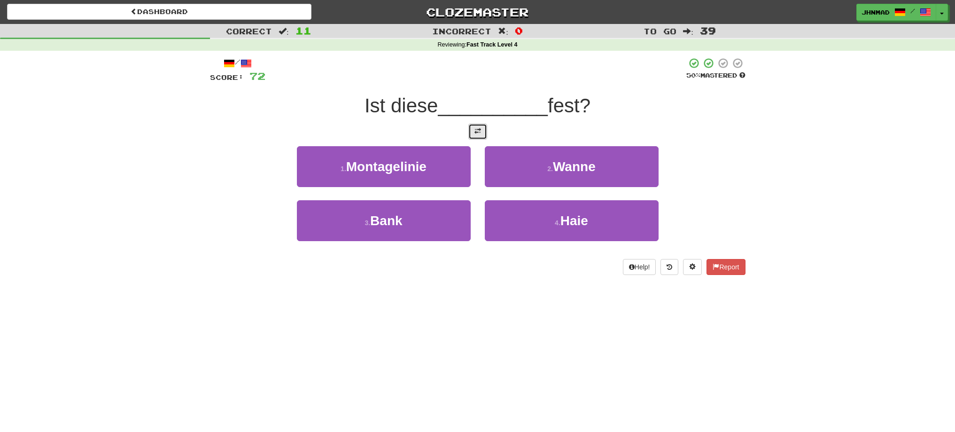
click at [479, 132] on span at bounding box center [477, 131] width 7 height 7
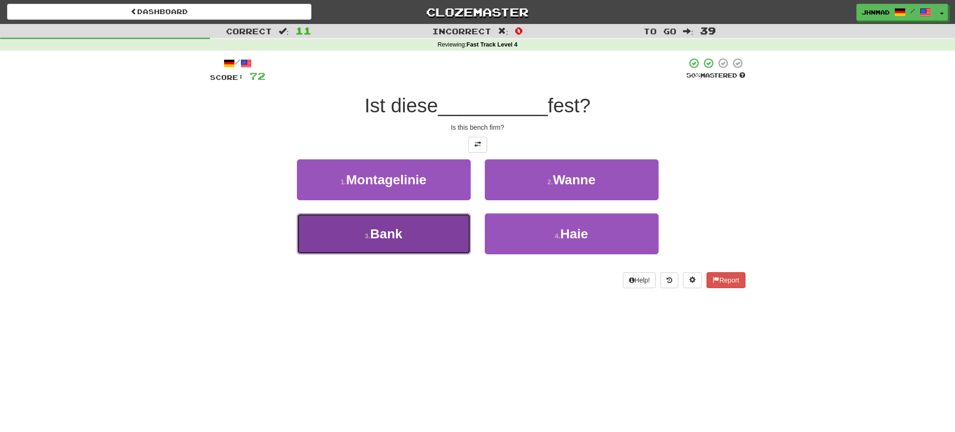
click at [379, 232] on span "Bank" at bounding box center [386, 233] width 32 height 15
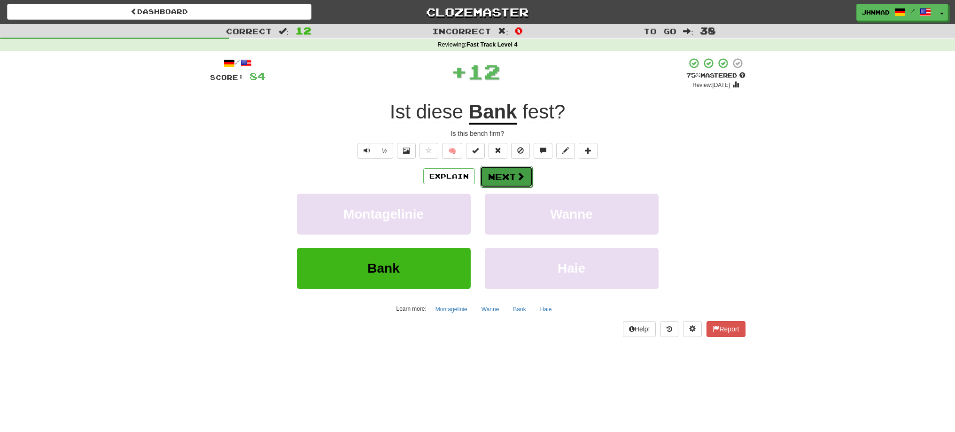
click at [499, 181] on button "Next" at bounding box center [506, 177] width 53 height 22
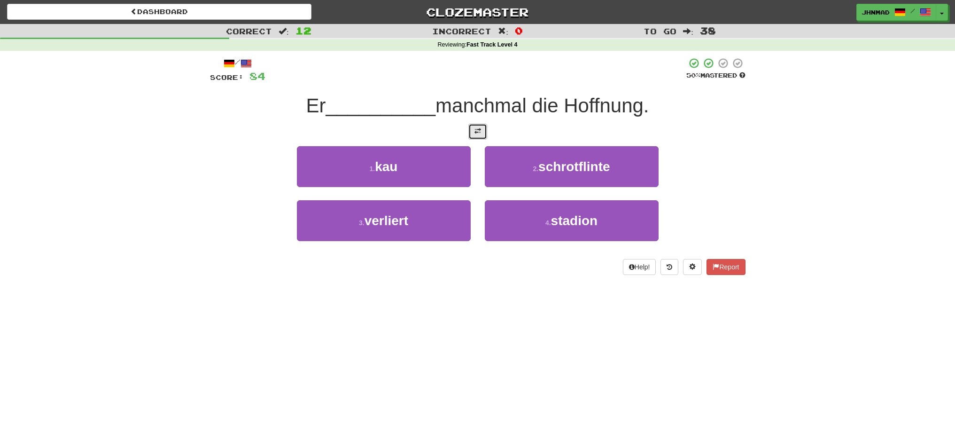
click at [479, 134] on span at bounding box center [477, 131] width 7 height 7
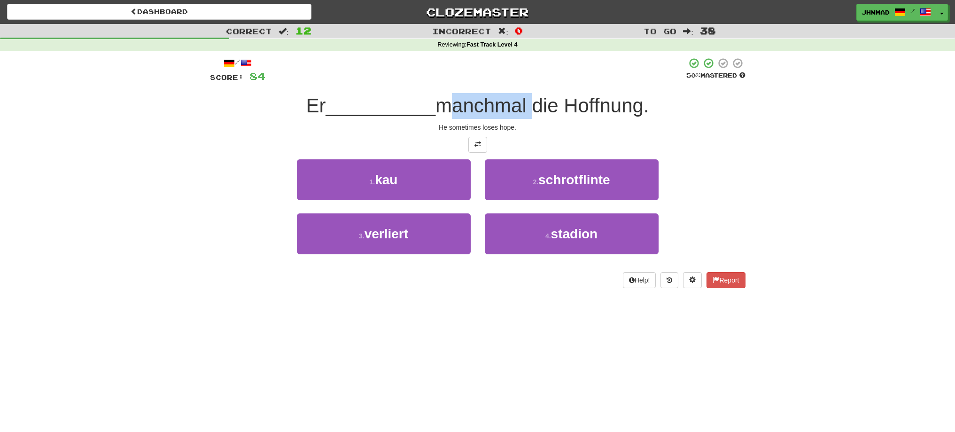
drag, startPoint x: 444, startPoint y: 108, endPoint x: 531, endPoint y: 100, distance: 87.2
click at [531, 100] on span "manchmal die Hoffnung." at bounding box center [542, 105] width 214 height 22
click at [525, 81] on div at bounding box center [525, 81] width 0 height 0
click at [531, 79] on div at bounding box center [475, 70] width 421 height 26
drag, startPoint x: 437, startPoint y: 108, endPoint x: 535, endPoint y: 102, distance: 97.9
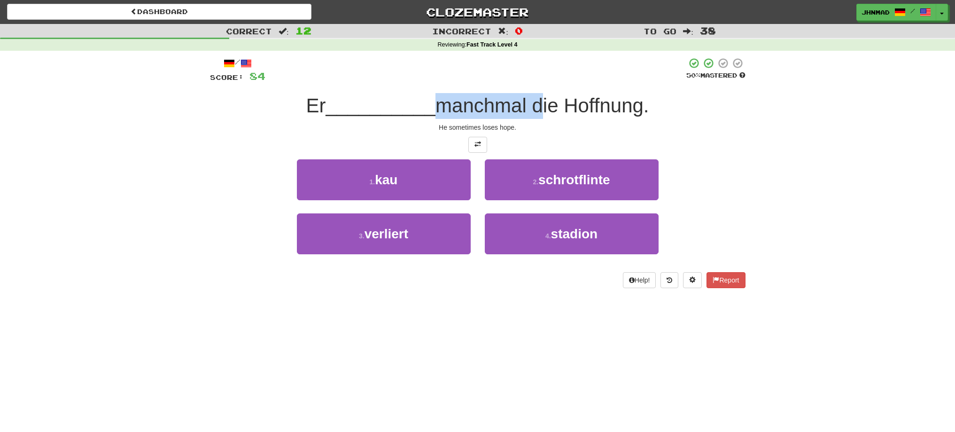
click at [535, 102] on span "manchmal die Hoffnung." at bounding box center [542, 105] width 214 height 22
click at [529, 81] on div at bounding box center [529, 81] width 0 height 0
click at [540, 77] on div at bounding box center [475, 70] width 421 height 26
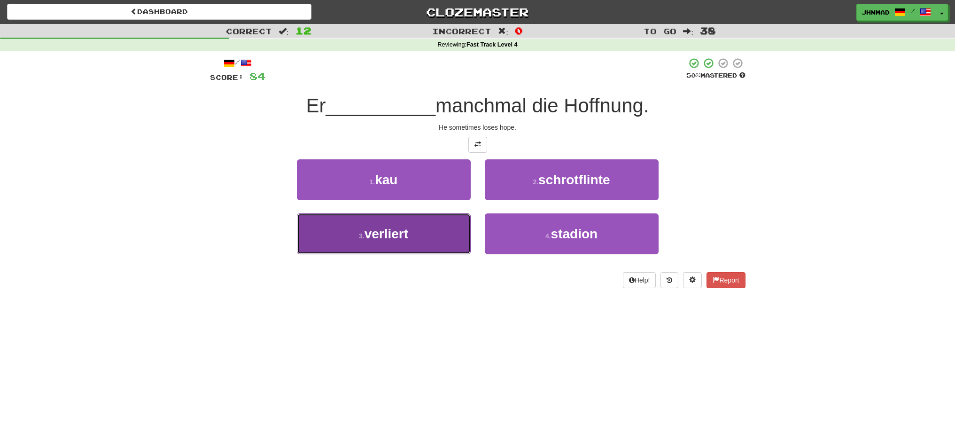
click at [373, 237] on span "verliert" at bounding box center [386, 233] width 44 height 15
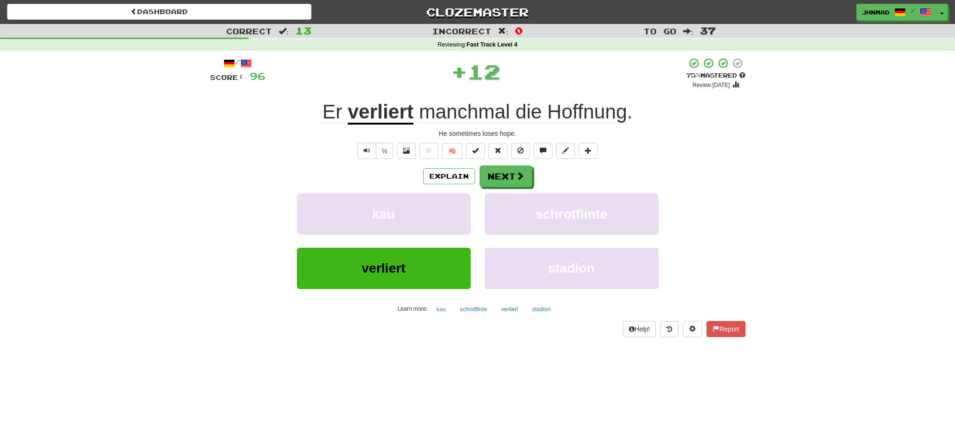
click at [381, 119] on u "verliert" at bounding box center [380, 112] width 66 height 24
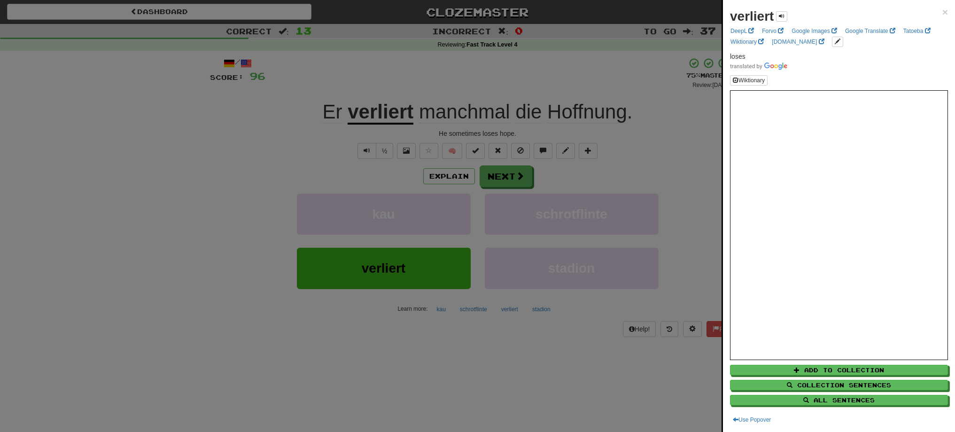
click at [492, 174] on div at bounding box center [477, 216] width 955 height 432
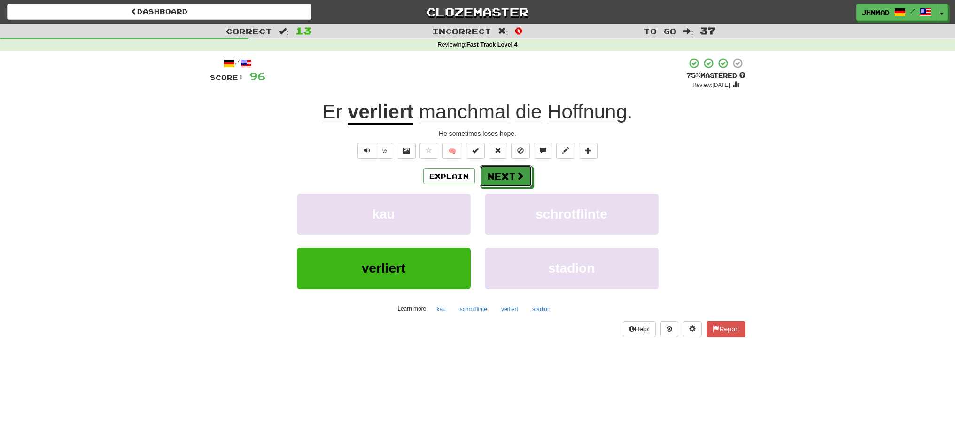
click at [492, 174] on button "Next" at bounding box center [505, 176] width 53 height 22
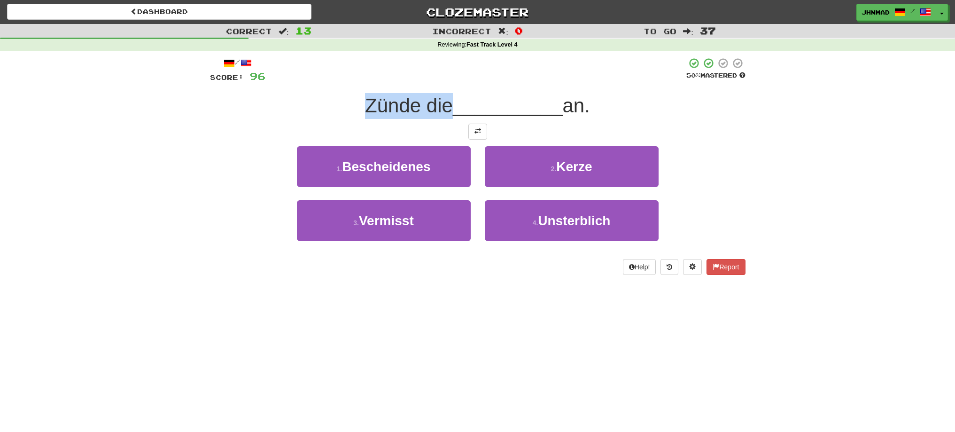
drag, startPoint x: 355, startPoint y: 109, endPoint x: 447, endPoint y: 98, distance: 91.9
click at [447, 98] on div "Zünde die __________ an." at bounding box center [477, 106] width 535 height 26
click at [440, 81] on div at bounding box center [440, 81] width 0 height 0
click at [249, 158] on div "1 . Bescheidenes 2 . Kerze" at bounding box center [478, 173] width 564 height 54
click at [481, 135] on button at bounding box center [477, 132] width 19 height 16
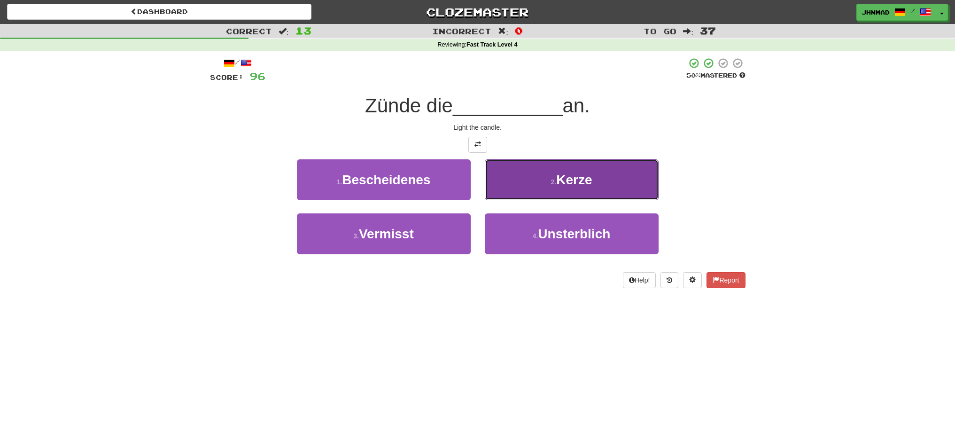
click at [594, 189] on button "2 . Kerze" at bounding box center [572, 179] width 174 height 41
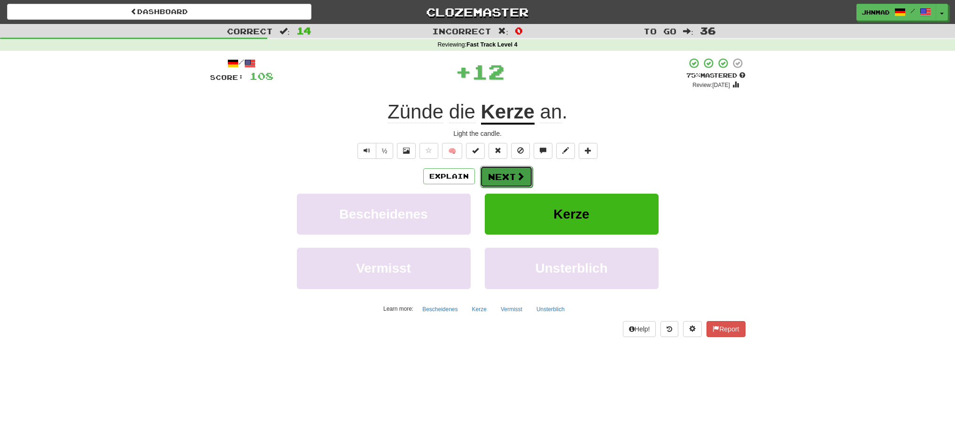
click at [490, 177] on button "Next" at bounding box center [506, 177] width 53 height 22
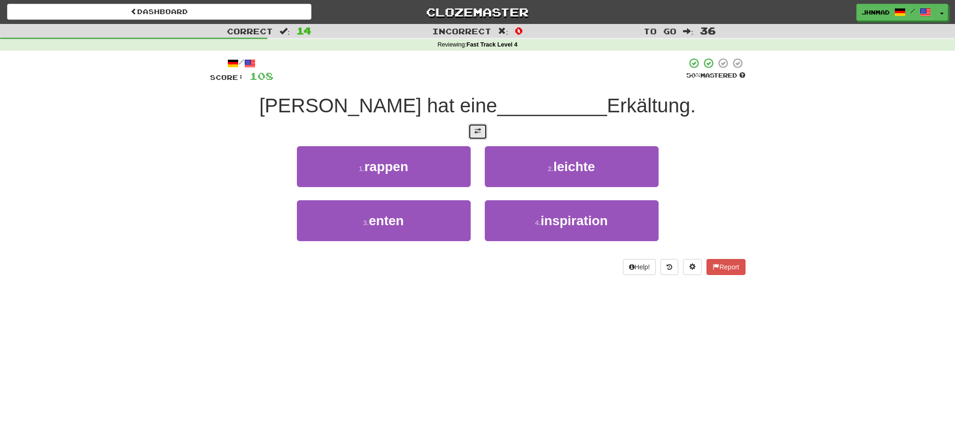
click at [479, 135] on button at bounding box center [477, 132] width 19 height 16
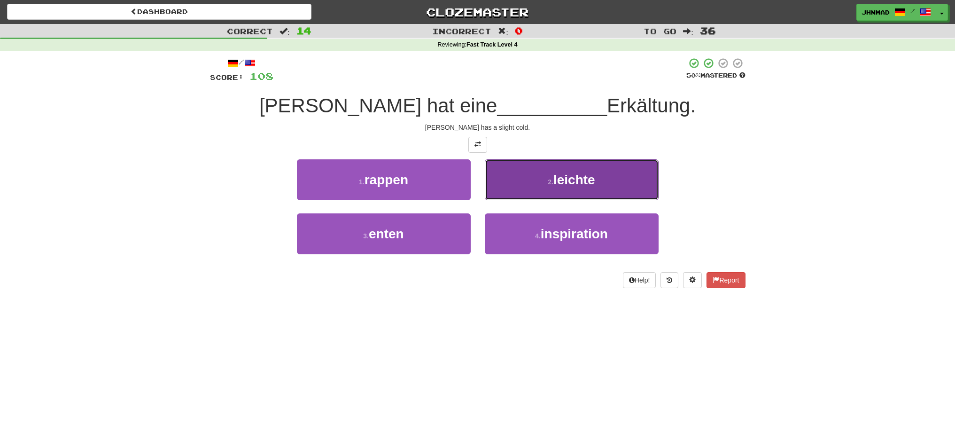
drag, startPoint x: 553, startPoint y: 183, endPoint x: 551, endPoint y: 196, distance: 12.8
click at [553, 185] on small "2 ." at bounding box center [551, 182] width 6 height 8
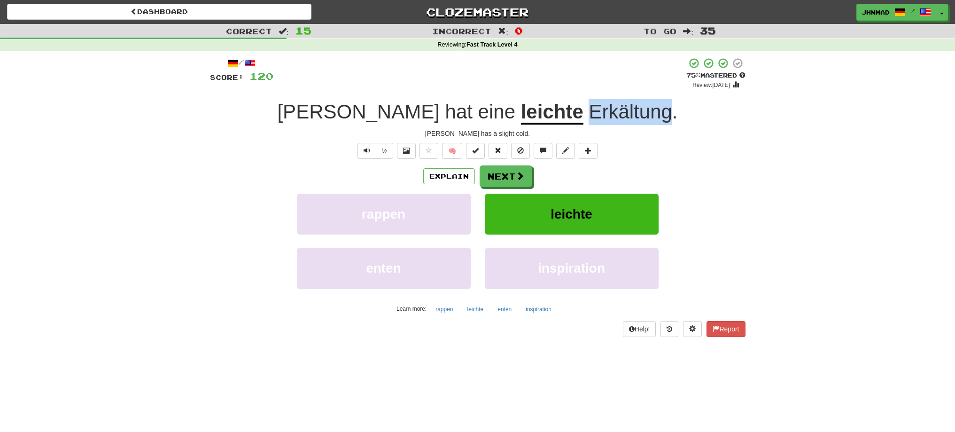
drag, startPoint x: 524, startPoint y: 105, endPoint x: 609, endPoint y: 99, distance: 84.8
click at [609, 99] on div "/ Score: 120 + 12 75 % Mastered Review: 2025-10-19 Tom hat eine leichte Erkältu…" at bounding box center [477, 196] width 535 height 279
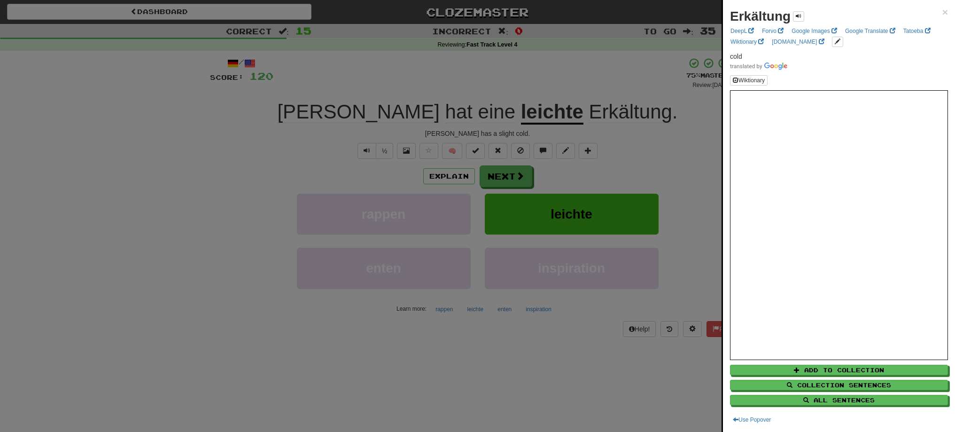
click at [473, 117] on div at bounding box center [477, 216] width 955 height 432
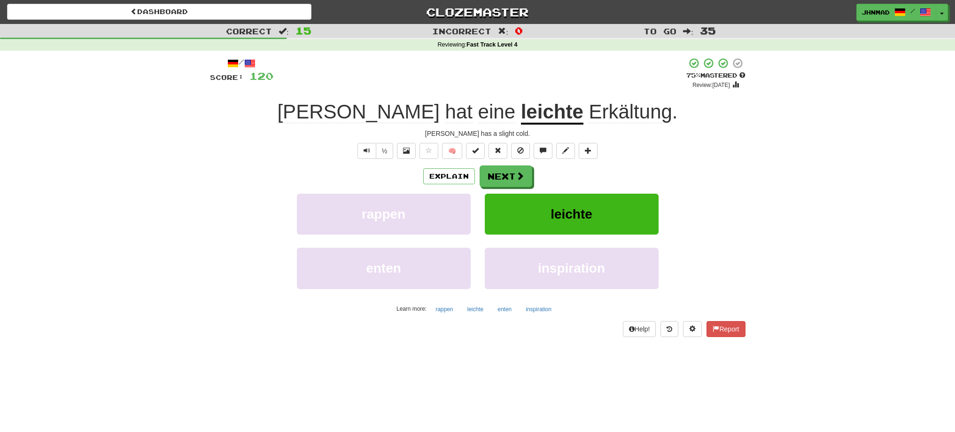
click at [521, 117] on u "leichte" at bounding box center [552, 112] width 62 height 24
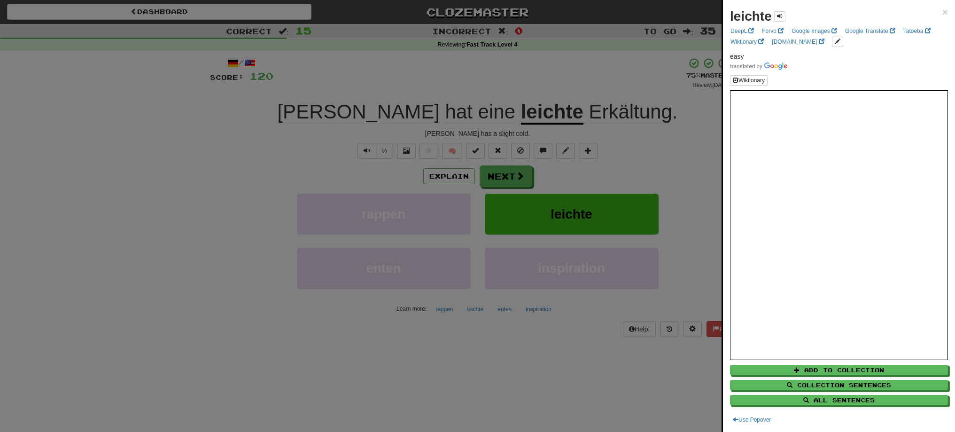
click at [505, 178] on div at bounding box center [477, 216] width 955 height 432
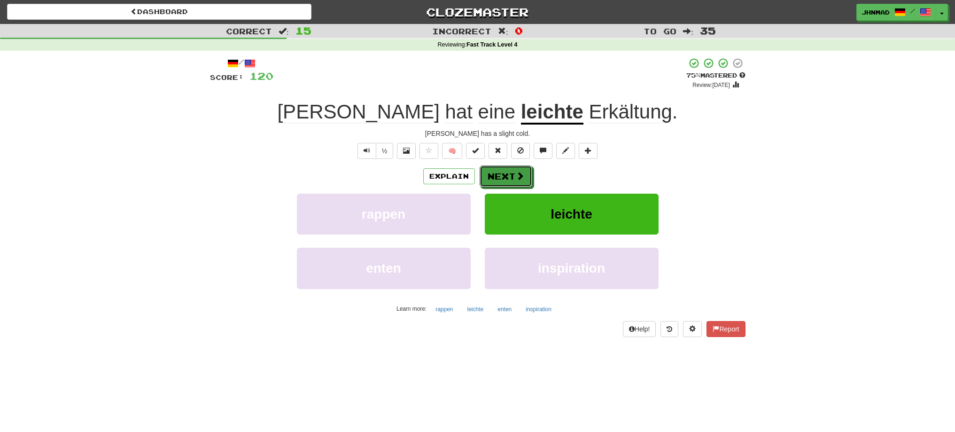
click at [505, 178] on button "Next" at bounding box center [505, 176] width 53 height 22
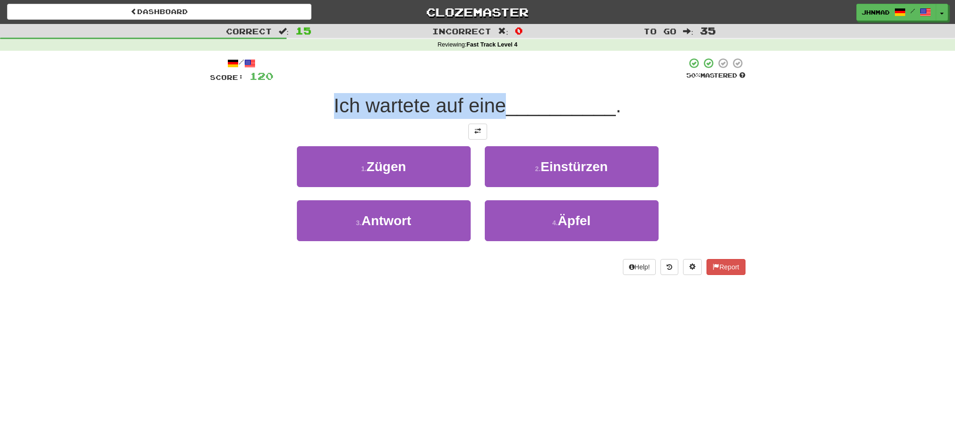
drag, startPoint x: 324, startPoint y: 109, endPoint x: 500, endPoint y: 91, distance: 177.0
click at [500, 91] on div "/ Score: 120 50 % Mastered Ich wartete auf eine __________ . 1 . Zügen 2 . Eins…" at bounding box center [477, 165] width 535 height 217
click at [494, 81] on div at bounding box center [494, 81] width 0 height 0
click at [278, 93] on div "Ich wartete auf eine __________ ." at bounding box center [477, 106] width 535 height 26
click at [484, 139] on div "/ Score: 120 50 % Mastered Ich wartete auf eine __________ . 1 . Zügen 2 . Eins…" at bounding box center [477, 165] width 535 height 217
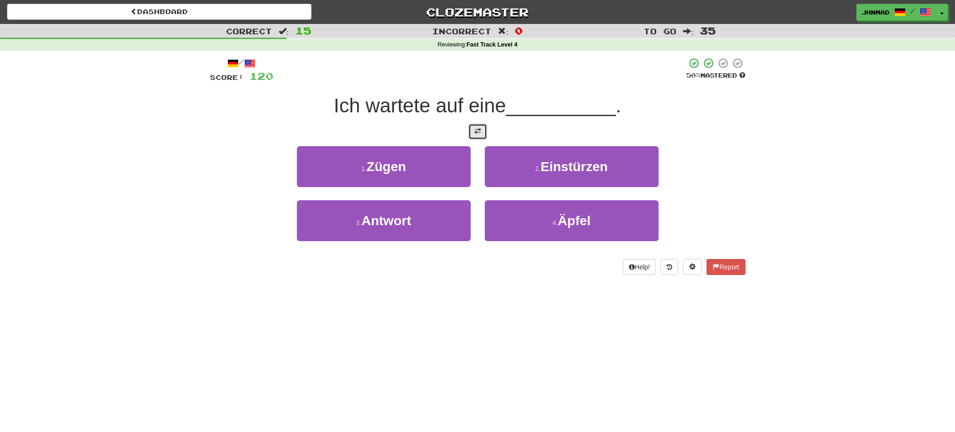
click at [480, 138] on button at bounding box center [477, 132] width 19 height 16
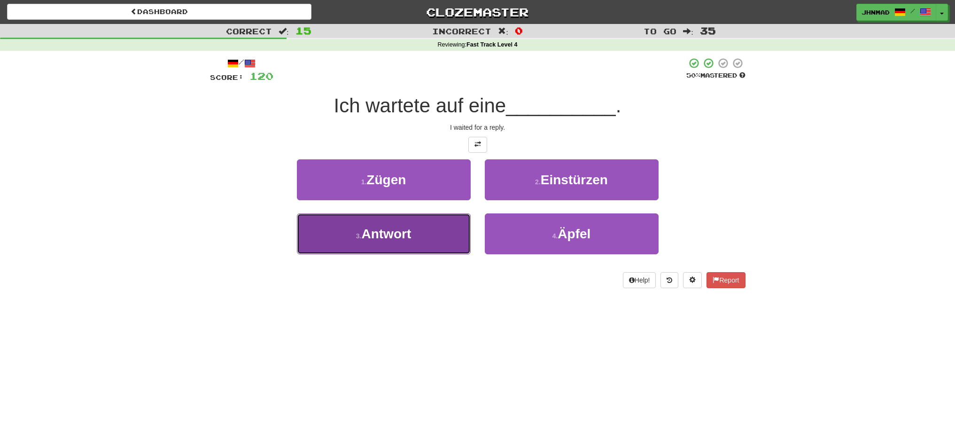
click at [406, 241] on button "3 . Antwort" at bounding box center [384, 233] width 174 height 41
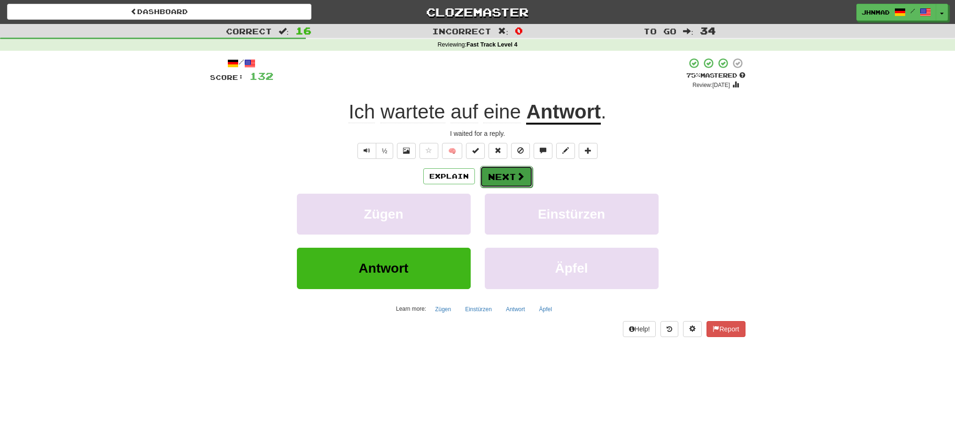
click at [492, 177] on button "Next" at bounding box center [506, 177] width 53 height 22
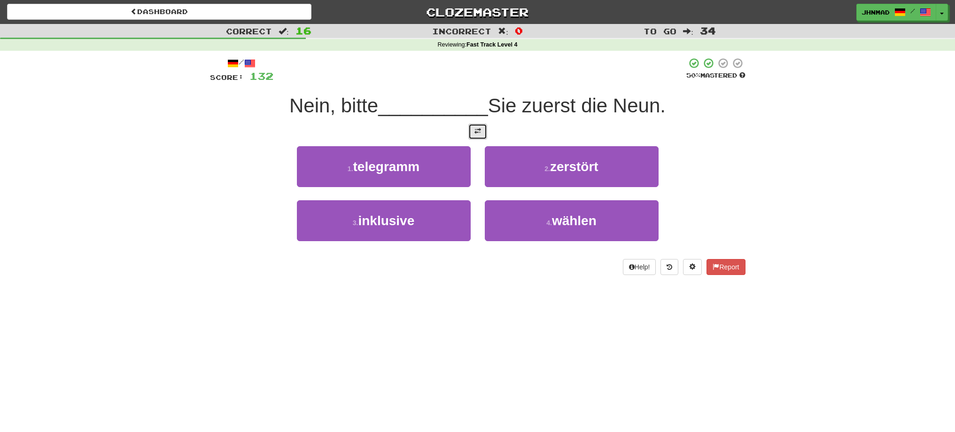
click at [483, 139] on button at bounding box center [477, 132] width 19 height 16
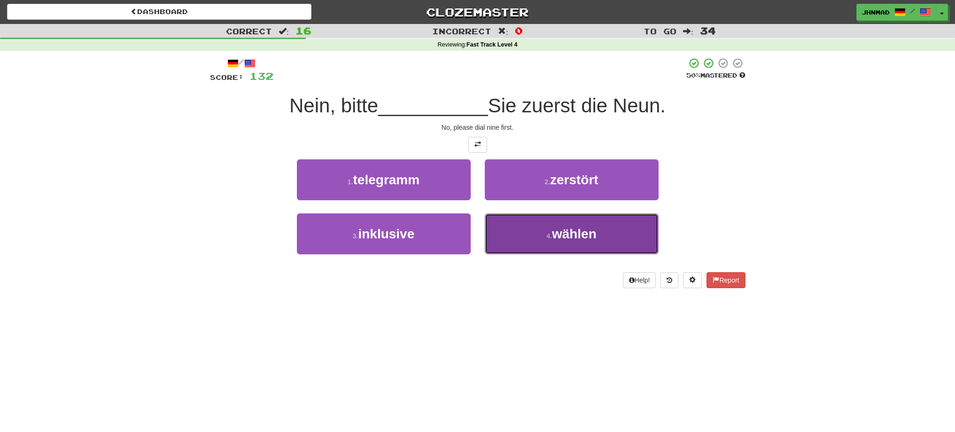
click at [589, 232] on span "wählen" at bounding box center [574, 233] width 45 height 15
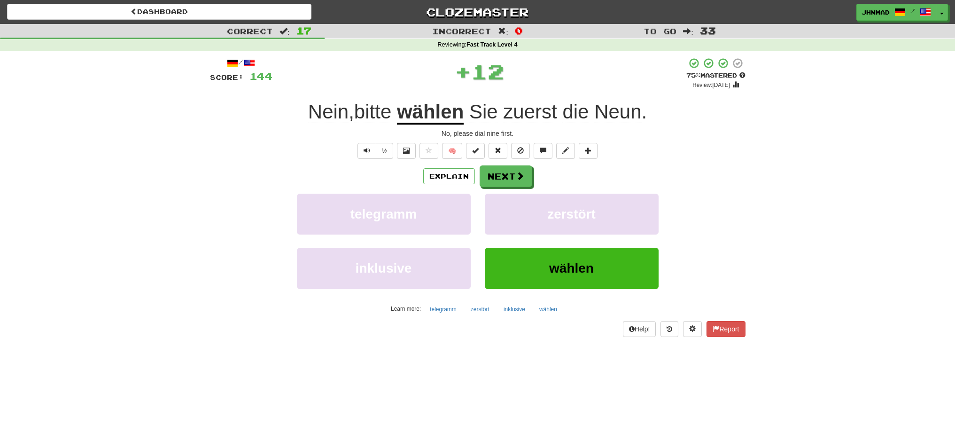
click at [443, 118] on u "wählen" at bounding box center [430, 112] width 67 height 24
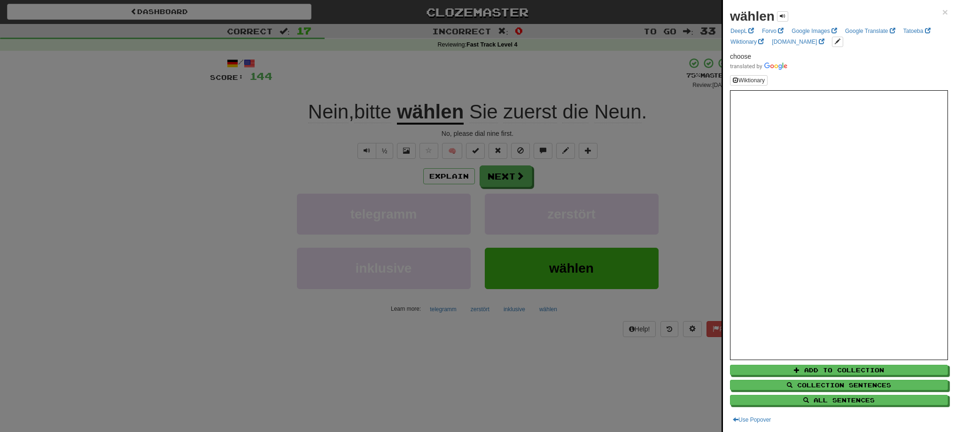
click at [500, 175] on div at bounding box center [477, 216] width 955 height 432
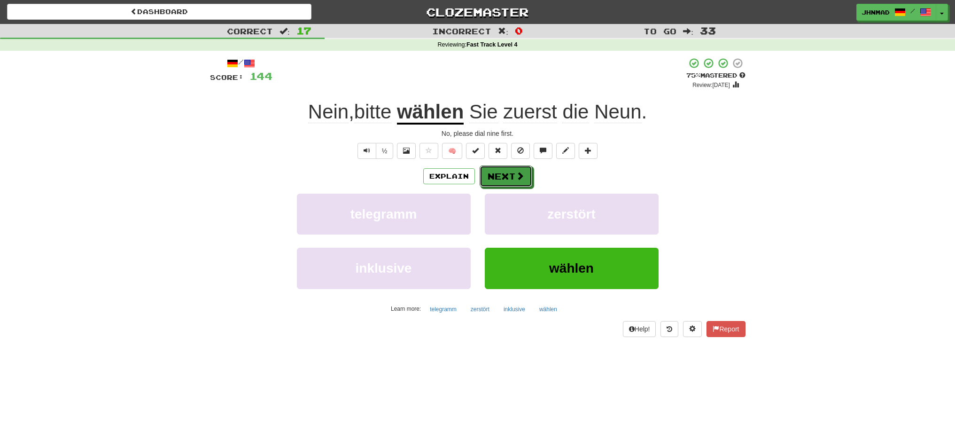
click at [500, 175] on button "Next" at bounding box center [505, 176] width 53 height 22
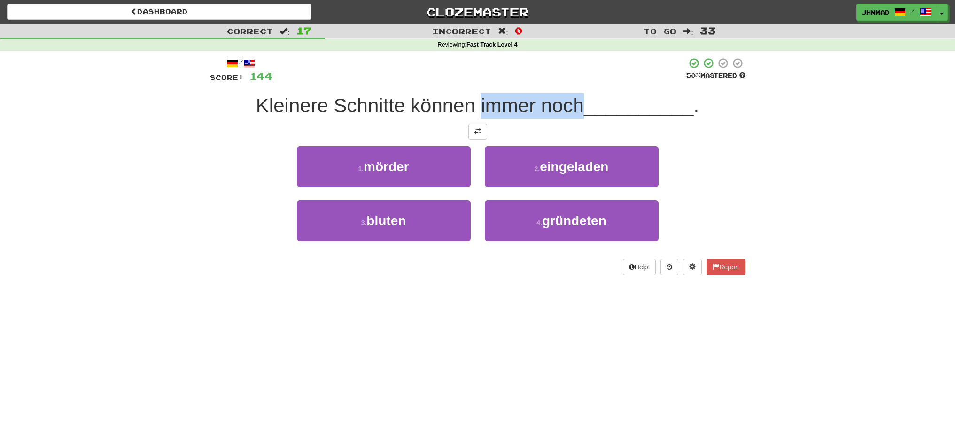
drag, startPoint x: 480, startPoint y: 109, endPoint x: 579, endPoint y: 108, distance: 99.6
click at [579, 108] on span "Kleinere Schnitte können immer noch" at bounding box center [420, 105] width 328 height 22
click at [573, 117] on div at bounding box center [573, 117] width 0 height 0
click at [504, 72] on div at bounding box center [479, 70] width 414 height 26
click at [247, 111] on div "Kleinere Schnitte können immer noch __________ ." at bounding box center [477, 106] width 535 height 26
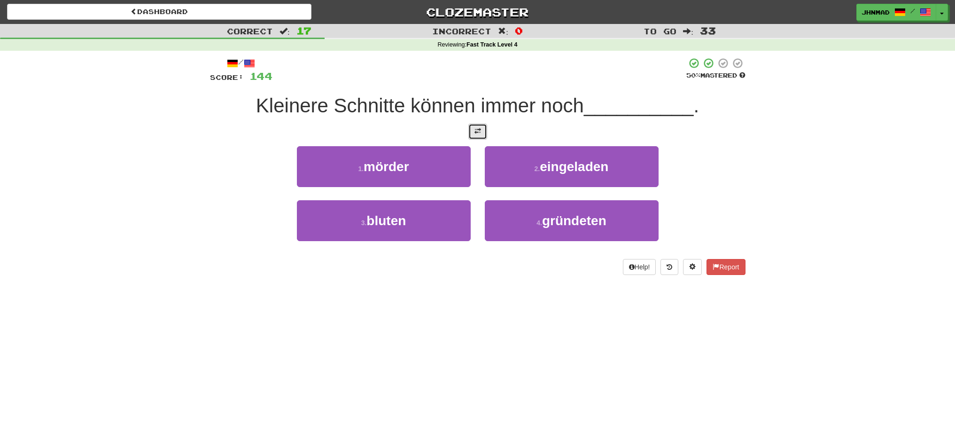
click at [473, 135] on button at bounding box center [477, 132] width 19 height 16
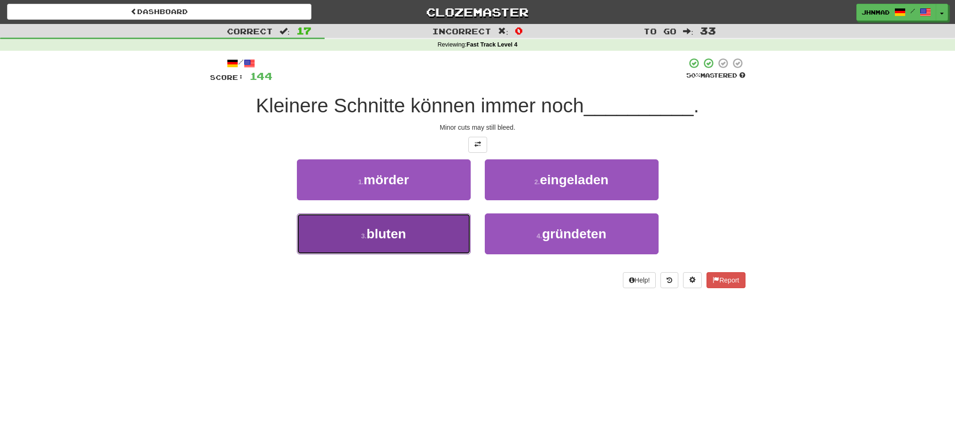
click at [421, 245] on button "3 . bluten" at bounding box center [384, 233] width 174 height 41
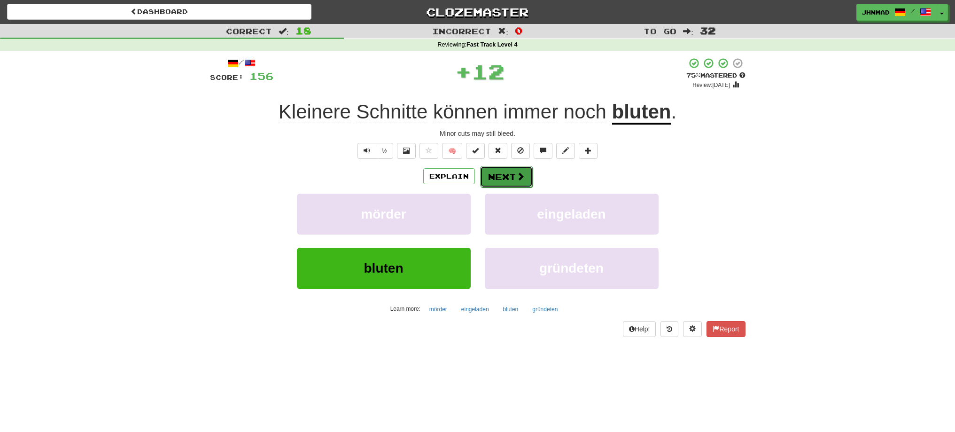
click at [497, 172] on button "Next" at bounding box center [506, 177] width 53 height 22
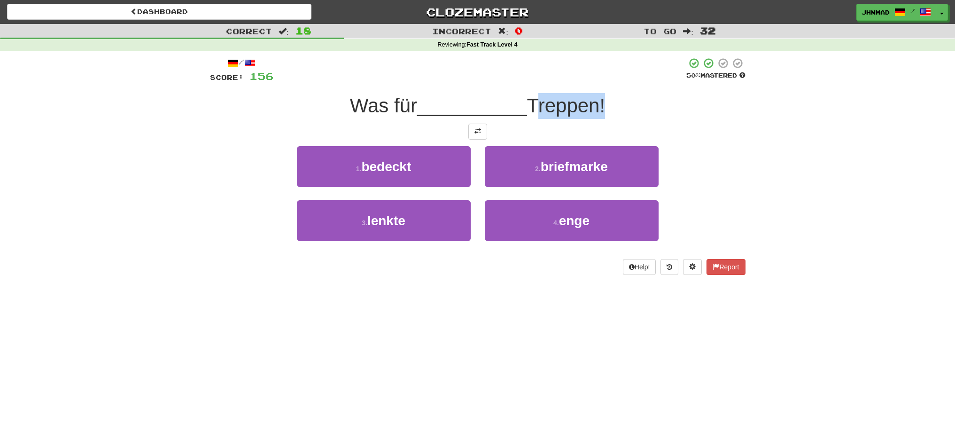
drag, startPoint x: 542, startPoint y: 107, endPoint x: 600, endPoint y: 98, distance: 58.4
click at [600, 98] on span "Treppen!" at bounding box center [566, 105] width 78 height 22
click at [594, 81] on div at bounding box center [594, 81] width 0 height 0
click at [727, 187] on div "1 . bedeckt 2 . briefmarke" at bounding box center [478, 173] width 564 height 54
click at [474, 134] on button at bounding box center [477, 132] width 19 height 16
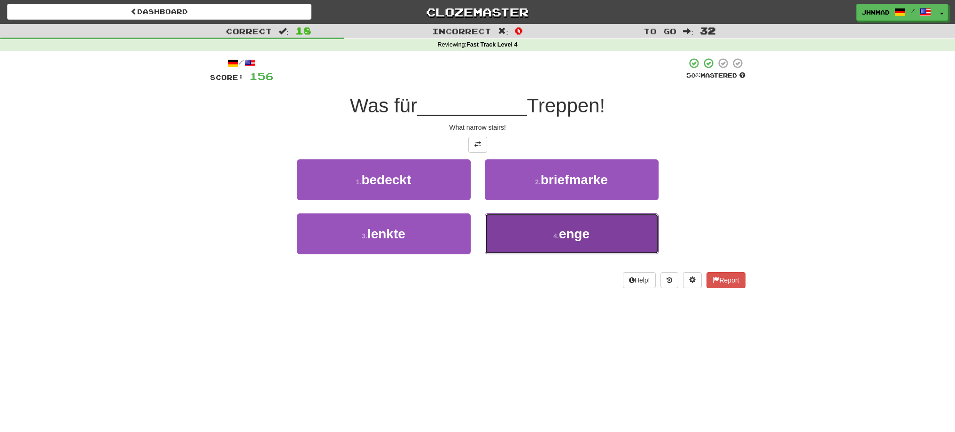
click at [562, 233] on span "enge" at bounding box center [574, 233] width 31 height 15
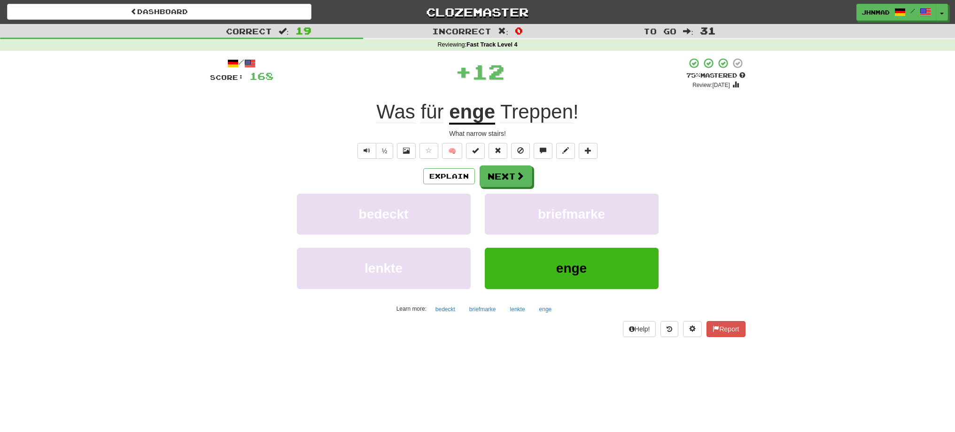
click at [483, 116] on u "enge" at bounding box center [472, 112] width 46 height 24
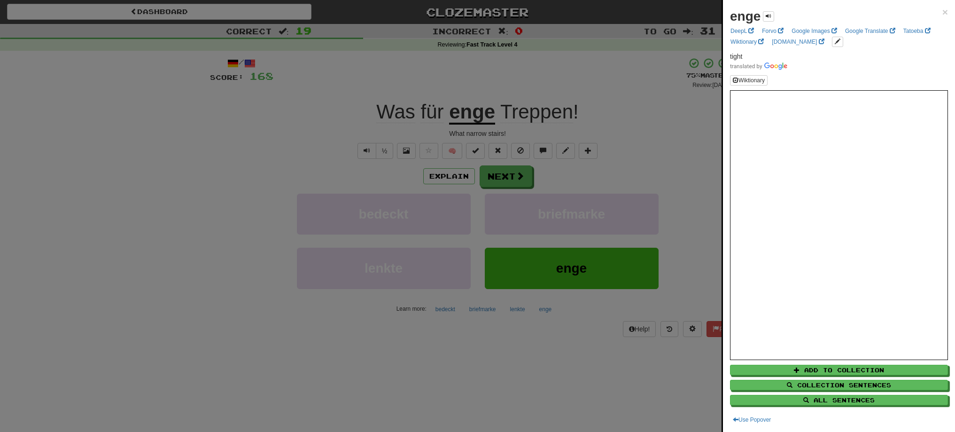
click at [508, 174] on div at bounding box center [477, 216] width 955 height 432
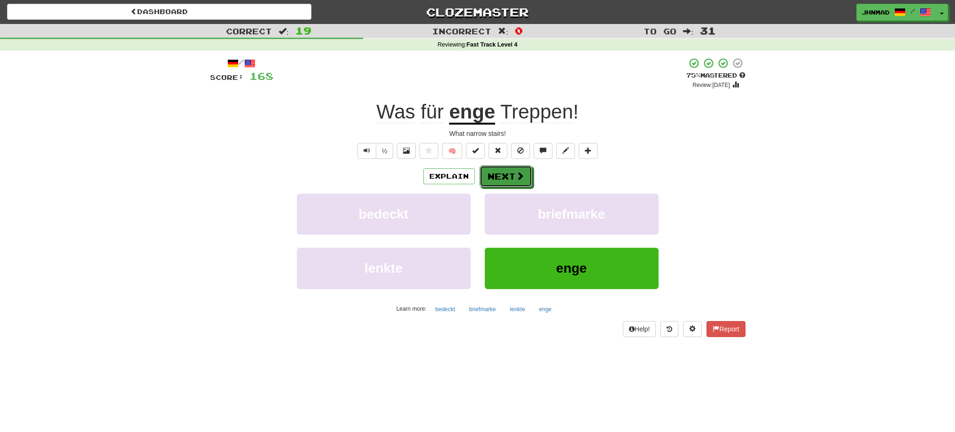
click at [508, 174] on button "Next" at bounding box center [505, 176] width 53 height 22
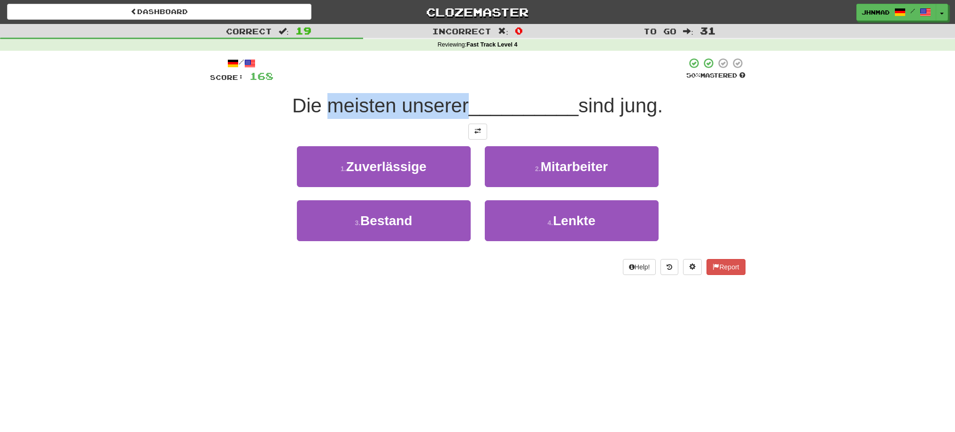
drag, startPoint x: 322, startPoint y: 104, endPoint x: 463, endPoint y: 97, distance: 141.1
click at [463, 97] on span "Die meisten unserer" at bounding box center [380, 105] width 177 height 22
click at [456, 81] on div at bounding box center [456, 81] width 0 height 0
click at [502, 69] on div at bounding box center [479, 70] width 413 height 26
click at [481, 135] on button at bounding box center [477, 132] width 19 height 16
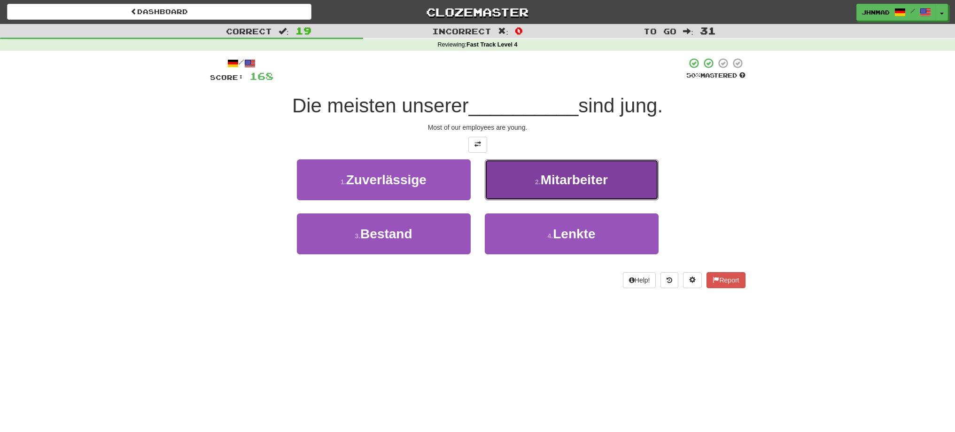
click at [570, 186] on span "Mitarbeiter" at bounding box center [573, 179] width 67 height 15
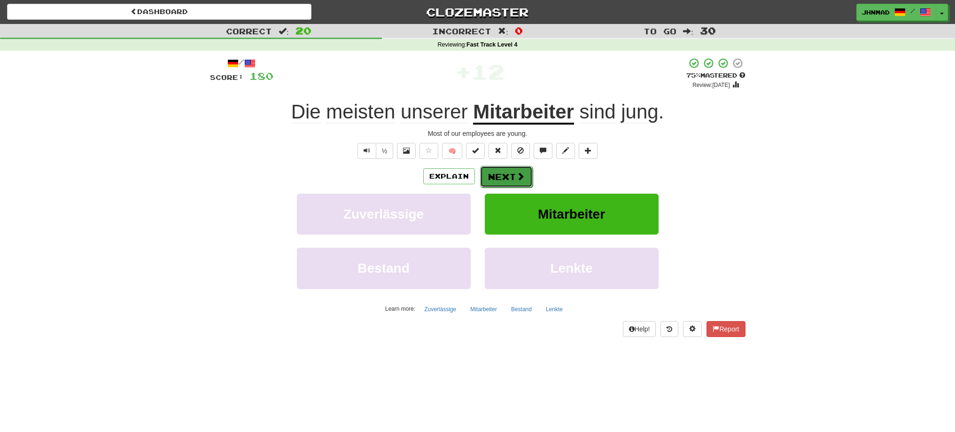
click at [516, 184] on button "Next" at bounding box center [506, 177] width 53 height 22
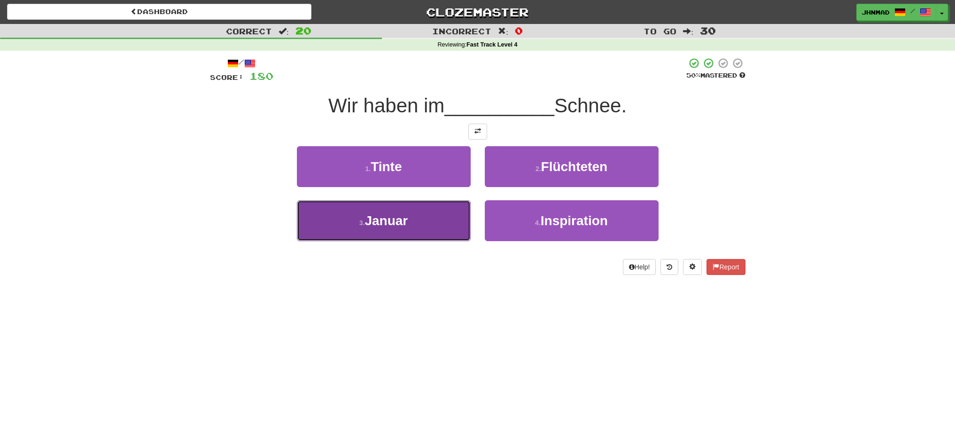
click at [411, 227] on button "3 . Januar" at bounding box center [384, 220] width 174 height 41
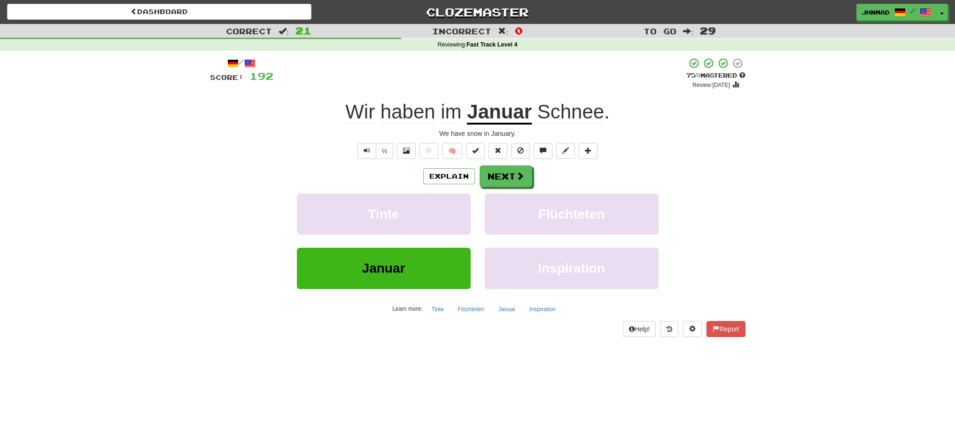
click at [550, 113] on span "Schnee" at bounding box center [570, 111] width 67 height 23
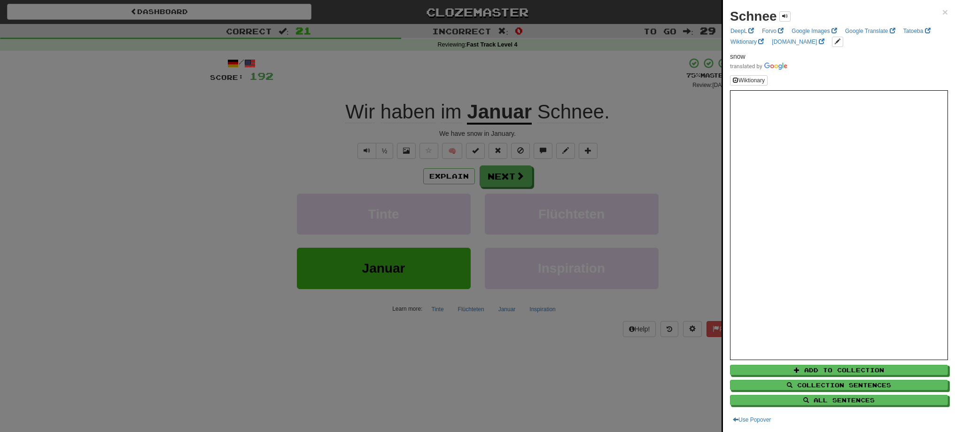
click at [546, 85] on div at bounding box center [477, 216] width 955 height 432
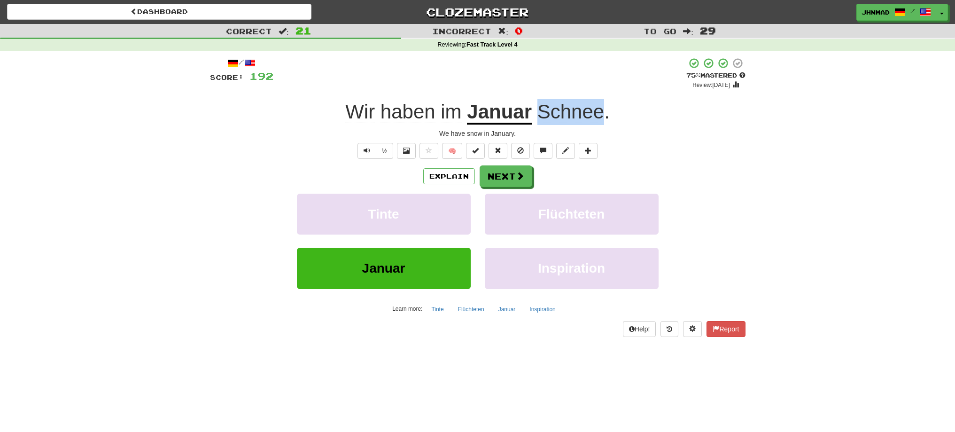
drag, startPoint x: 538, startPoint y: 102, endPoint x: 602, endPoint y: 97, distance: 64.5
click at [602, 97] on div "/ Score: 192 + 12 75 % Mastered Review: 2025-10-19 Wir haben im Januar Schnee .…" at bounding box center [477, 196] width 535 height 279
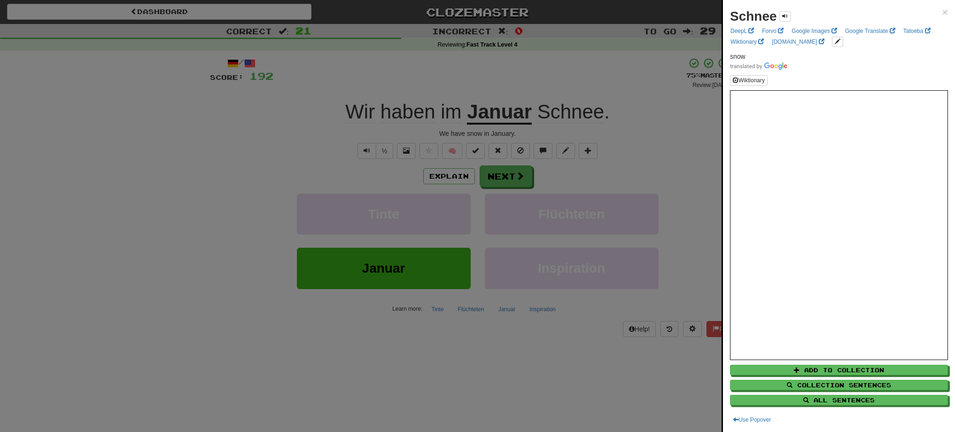
click at [490, 180] on div at bounding box center [477, 216] width 955 height 432
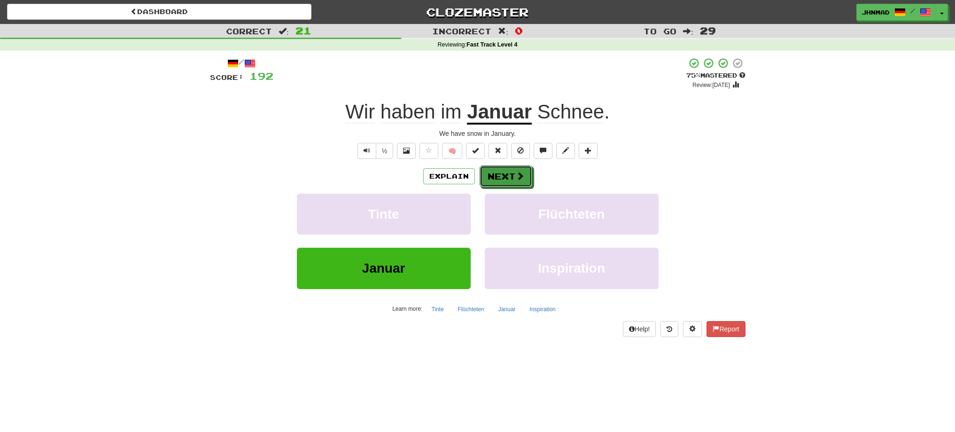
click at [490, 180] on button "Next" at bounding box center [505, 176] width 53 height 22
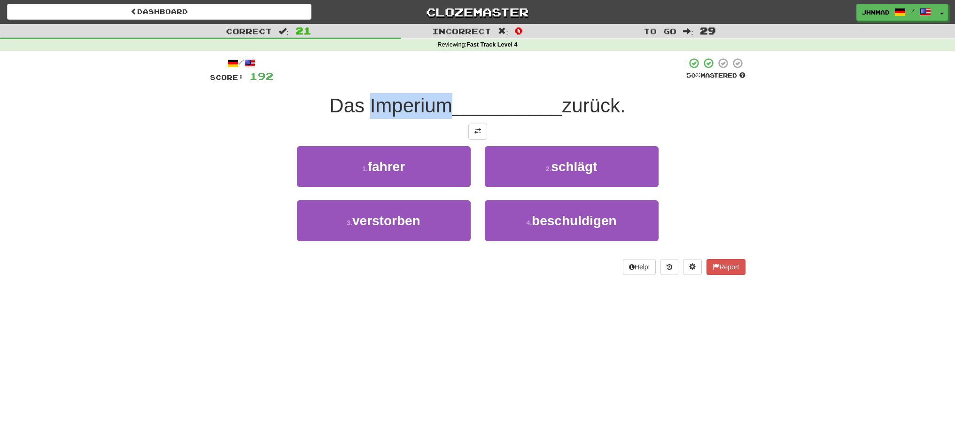
drag, startPoint x: 363, startPoint y: 104, endPoint x: 441, endPoint y: 93, distance: 78.8
click at [441, 93] on div "/ Score: 192 50 % Mastered Das Imperium __________ zurück. 1 . fahrer 2 . schlä…" at bounding box center [477, 165] width 535 height 217
click at [435, 81] on div at bounding box center [435, 81] width 0 height 0
click at [299, 106] on div "Das Imperium __________ zurück." at bounding box center [477, 106] width 535 height 26
click at [472, 128] on button at bounding box center [477, 132] width 19 height 16
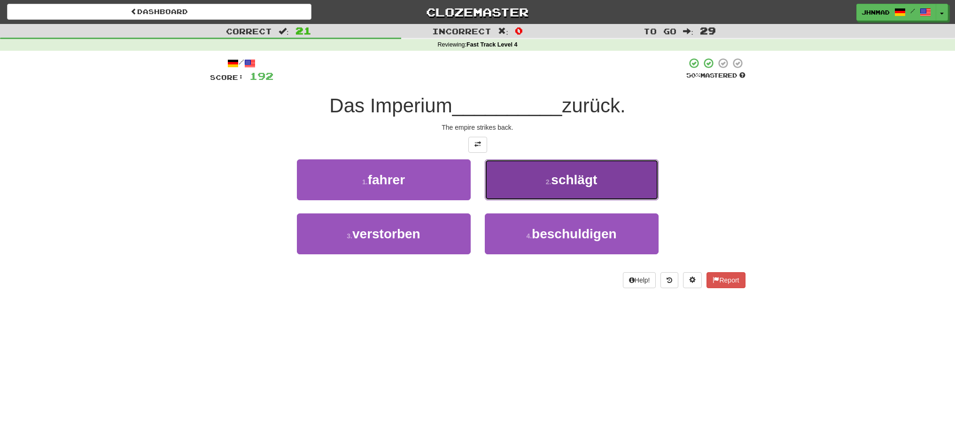
click at [575, 182] on span "schlägt" at bounding box center [574, 179] width 46 height 15
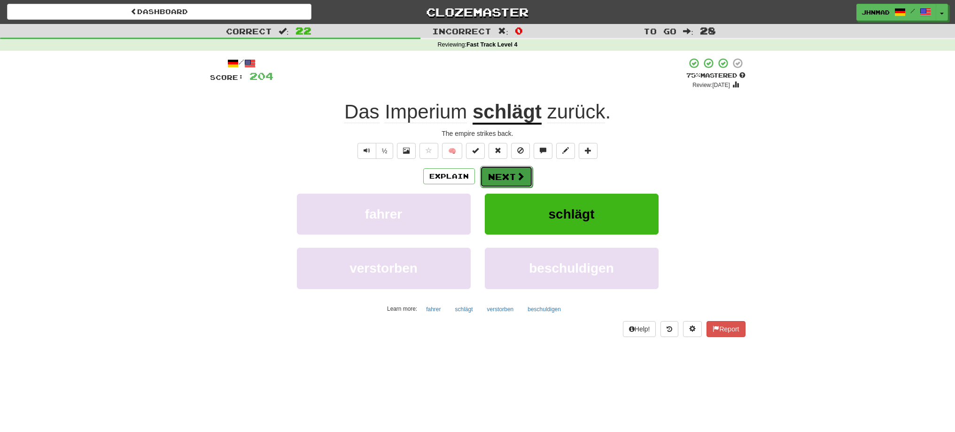
click at [495, 173] on button "Next" at bounding box center [506, 177] width 53 height 22
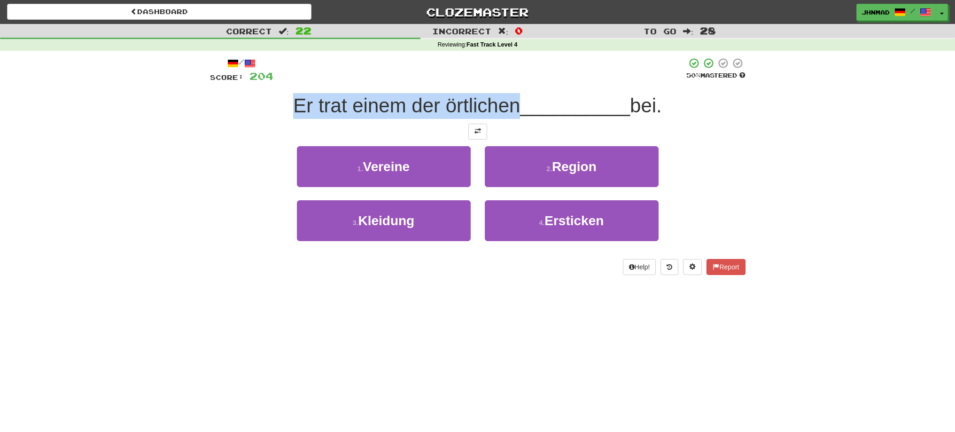
drag, startPoint x: 298, startPoint y: 100, endPoint x: 512, endPoint y: 95, distance: 214.2
click at [512, 95] on span "Er trat einem der örtlichen" at bounding box center [406, 105] width 227 height 22
click at [506, 81] on div at bounding box center [506, 81] width 0 height 0
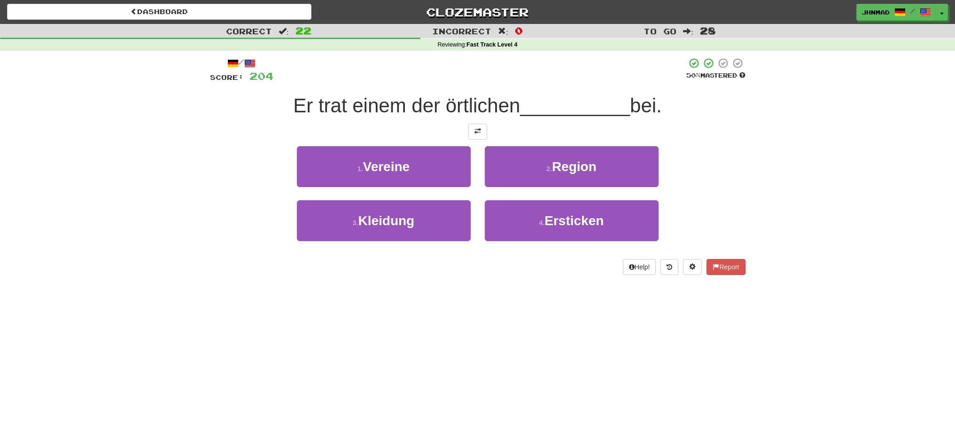
click at [224, 146] on div "1 . Vereine 2 . Region" at bounding box center [478, 173] width 564 height 54
click at [470, 129] on button at bounding box center [477, 132] width 19 height 16
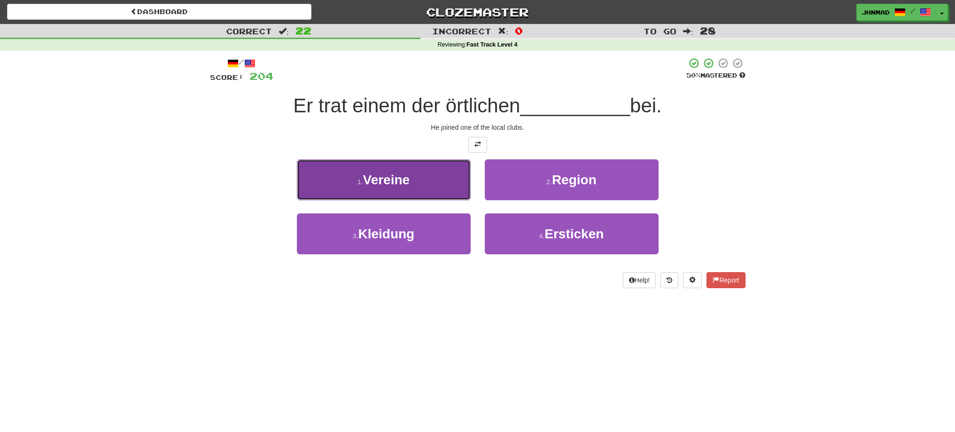
click at [374, 175] on span "Vereine" at bounding box center [386, 179] width 47 height 15
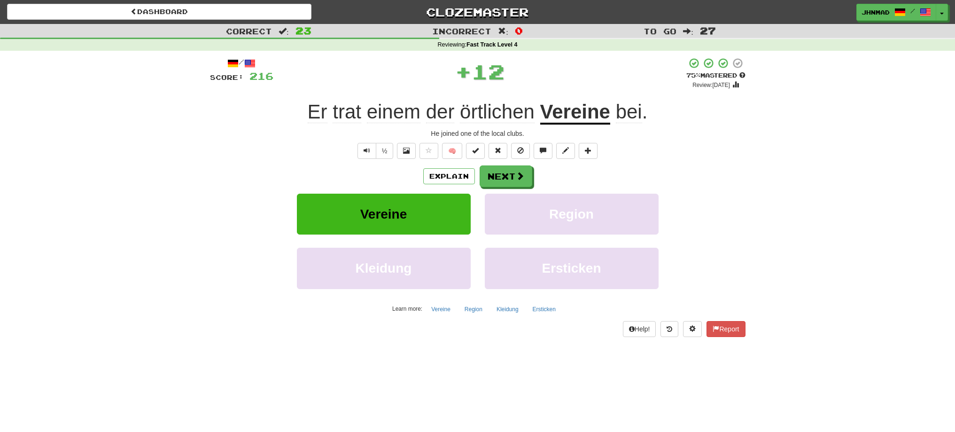
click at [592, 114] on u "Vereine" at bounding box center [575, 112] width 70 height 24
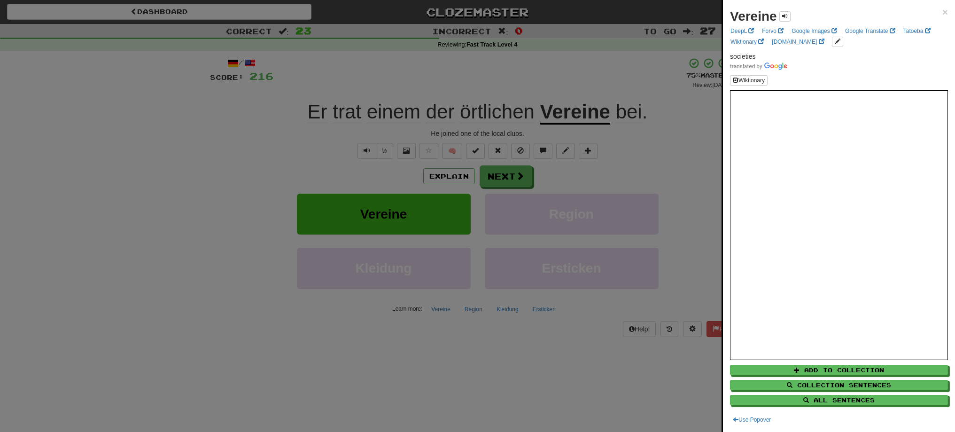
click at [666, 147] on div at bounding box center [477, 216] width 955 height 432
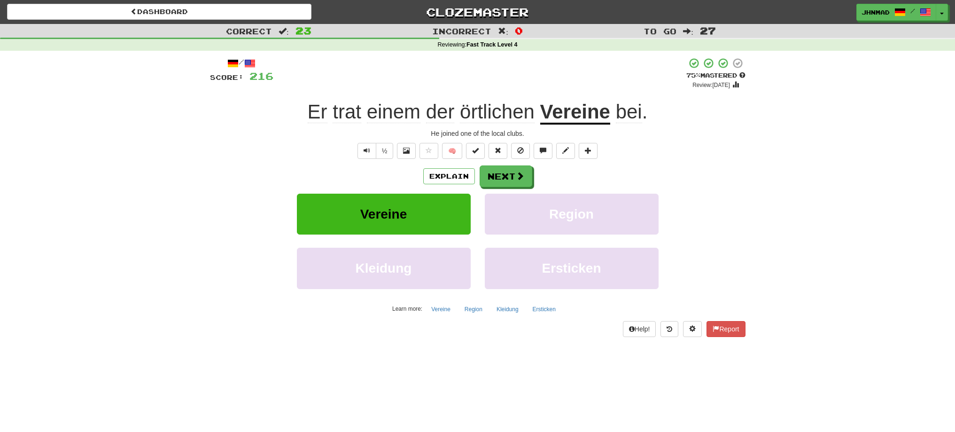
click at [565, 109] on u "Vereine" at bounding box center [575, 112] width 70 height 24
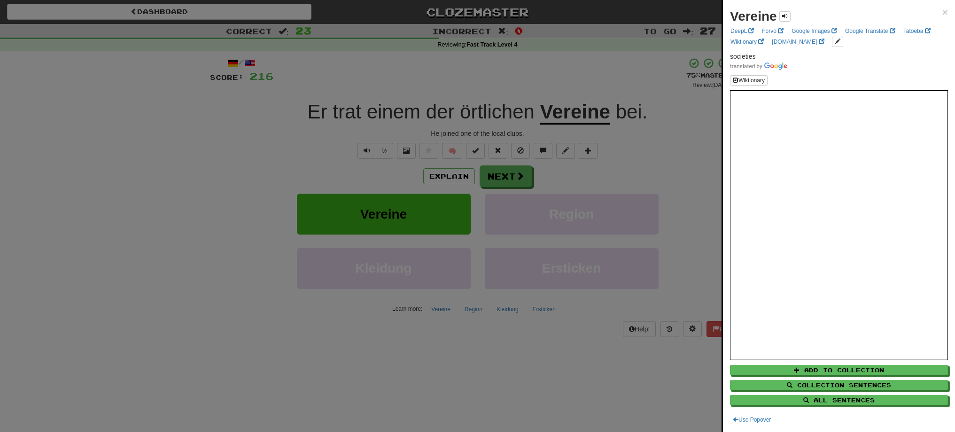
click at [671, 156] on div at bounding box center [477, 216] width 955 height 432
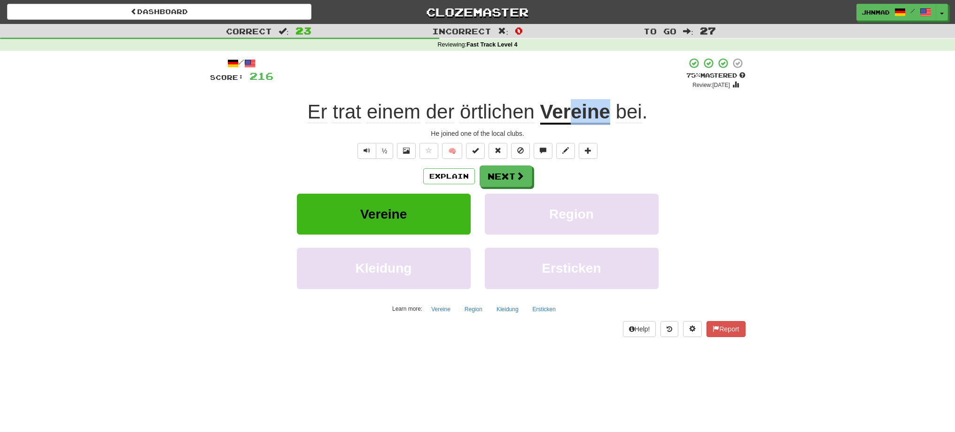
drag, startPoint x: 570, startPoint y: 113, endPoint x: 607, endPoint y: 109, distance: 37.7
click at [607, 109] on u "Vereine" at bounding box center [575, 112] width 70 height 24
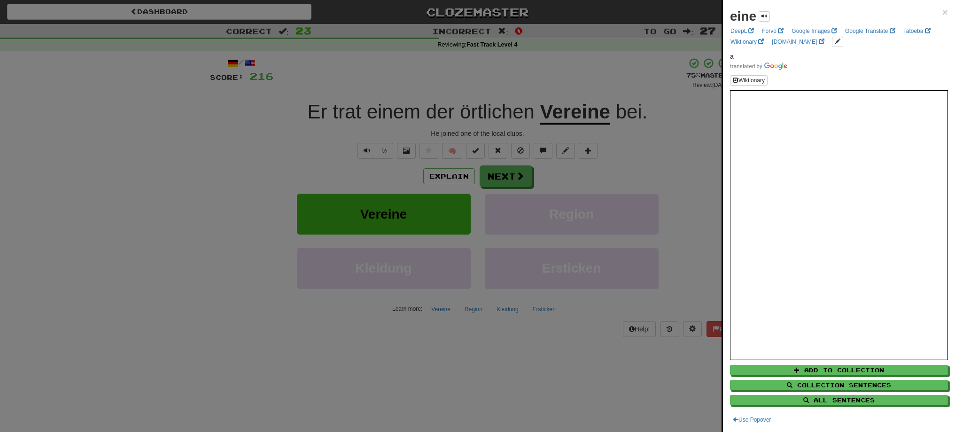
click at [655, 153] on div at bounding box center [477, 216] width 955 height 432
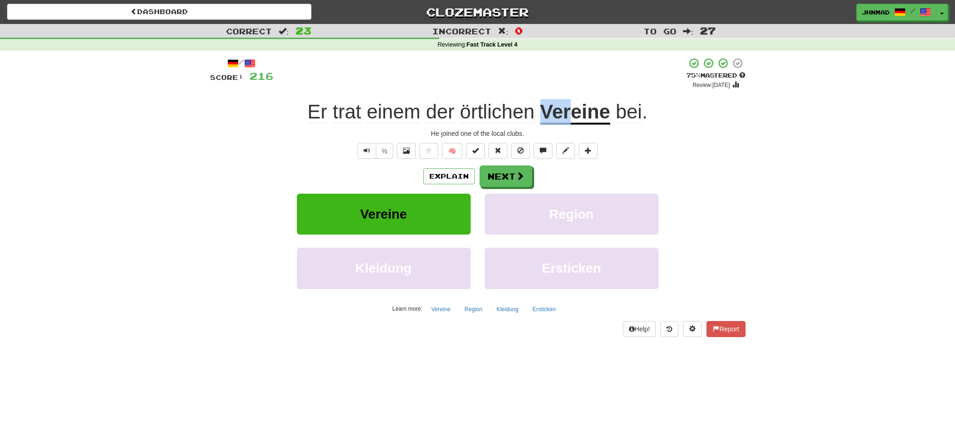
drag, startPoint x: 545, startPoint y: 109, endPoint x: 568, endPoint y: 109, distance: 23.0
click at [568, 109] on u "Vereine" at bounding box center [575, 112] width 70 height 24
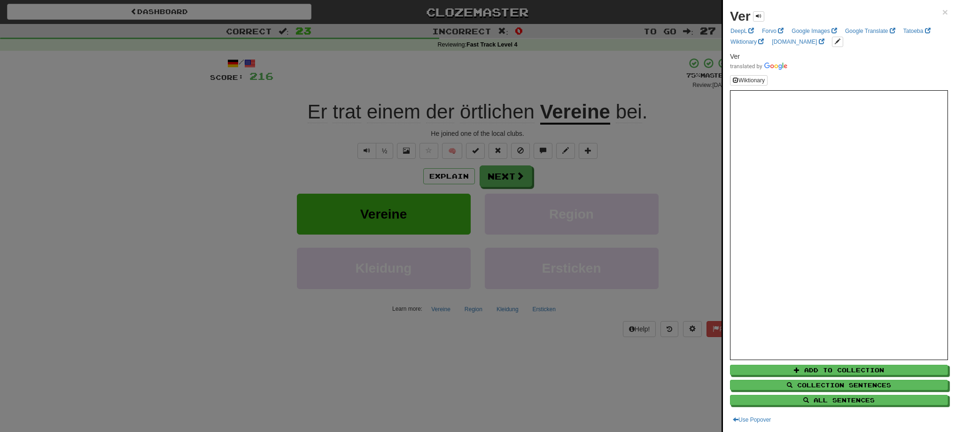
click at [648, 161] on div at bounding box center [477, 216] width 955 height 432
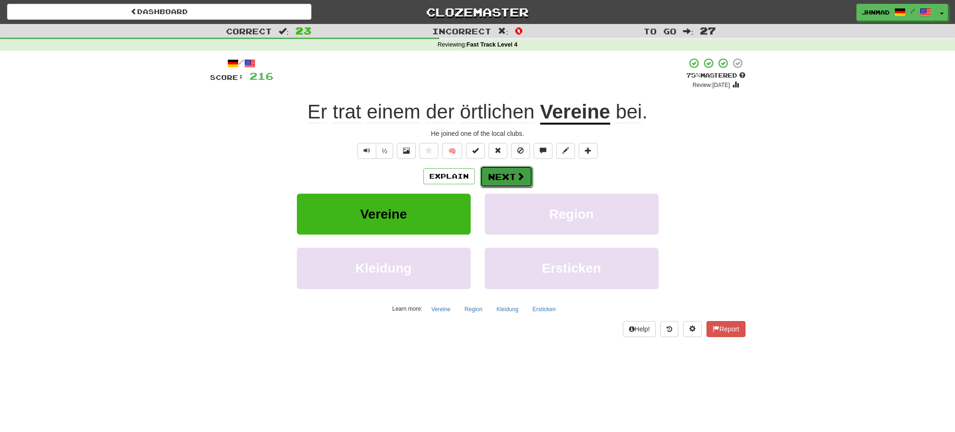
click at [499, 167] on button "Next" at bounding box center [506, 177] width 53 height 22
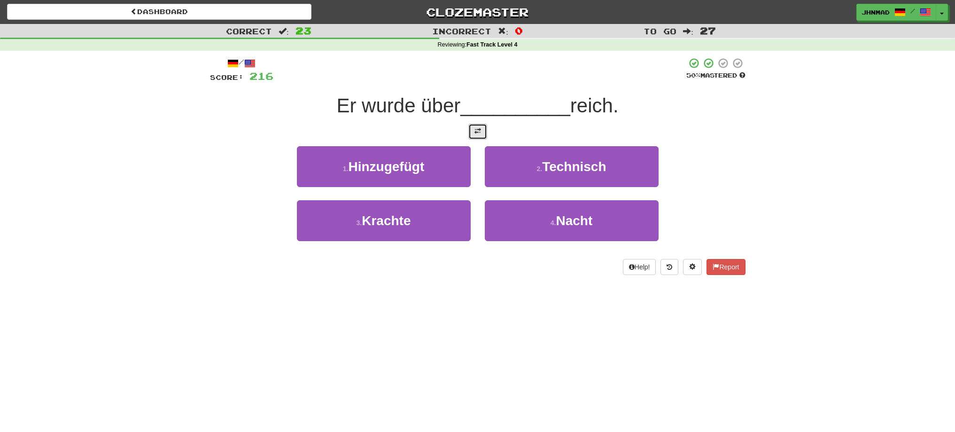
click at [471, 136] on button at bounding box center [477, 132] width 19 height 16
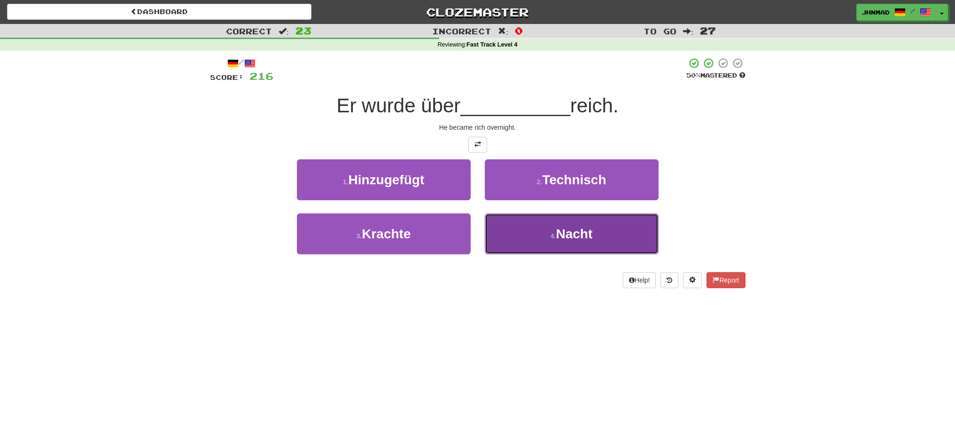
click at [556, 236] on span "Nacht" at bounding box center [574, 233] width 37 height 15
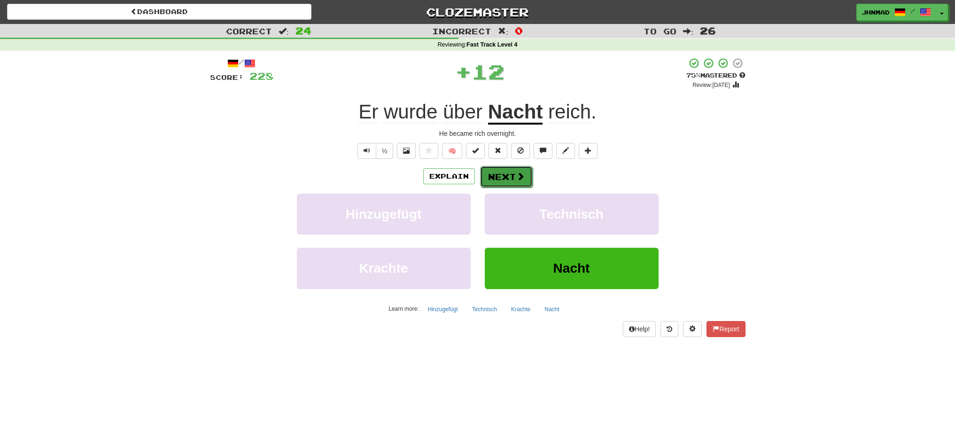
click at [509, 170] on button "Next" at bounding box center [506, 177] width 53 height 22
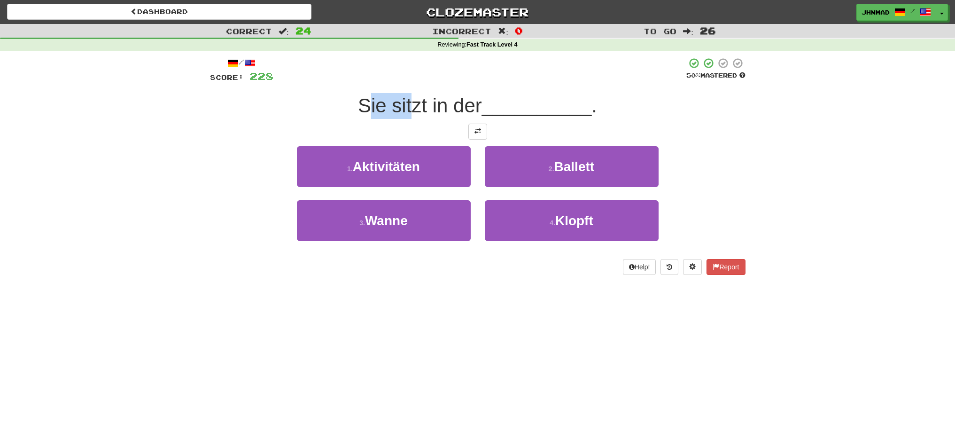
drag, startPoint x: 369, startPoint y: 109, endPoint x: 411, endPoint y: 108, distance: 42.3
click at [411, 108] on span "Sie sitzt in der" at bounding box center [420, 105] width 124 height 22
click at [338, 108] on div "Sie sitzt in der __________ ." at bounding box center [477, 106] width 535 height 26
drag, startPoint x: 349, startPoint y: 103, endPoint x: 482, endPoint y: 94, distance: 132.8
click at [482, 94] on div "Sie sitzt in der __________ ." at bounding box center [477, 106] width 535 height 26
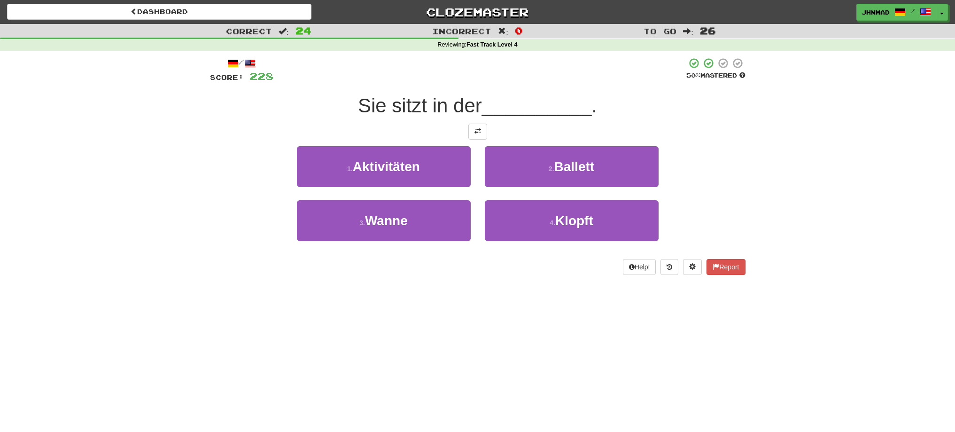
click at [476, 81] on div at bounding box center [476, 81] width 0 height 0
click at [521, 130] on div at bounding box center [477, 132] width 535 height 16
click at [484, 134] on button at bounding box center [477, 132] width 19 height 16
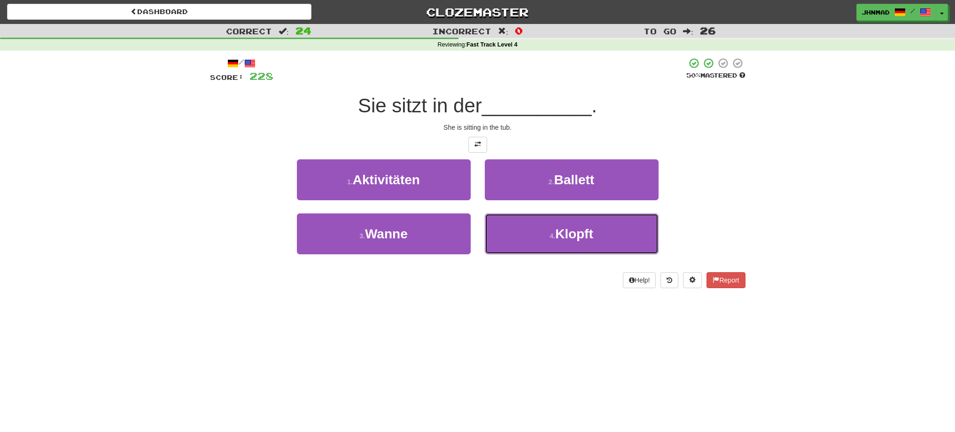
click at [574, 239] on span "Klopft" at bounding box center [574, 233] width 38 height 15
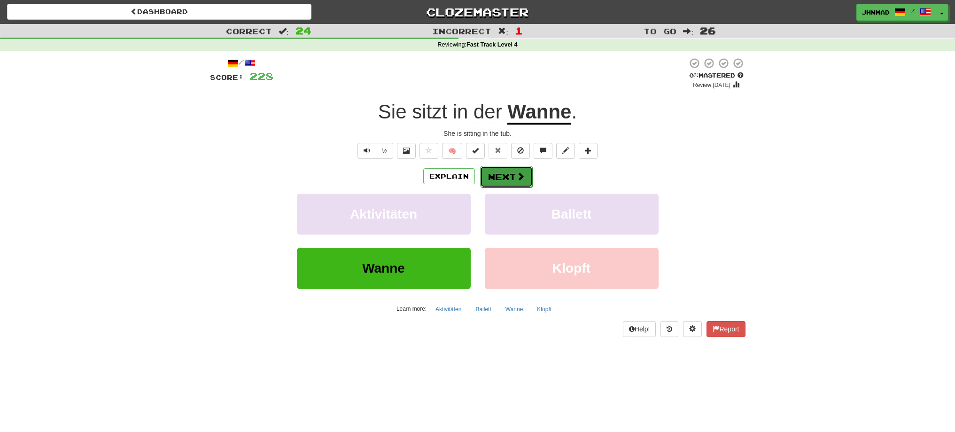
click at [515, 183] on button "Next" at bounding box center [506, 177] width 53 height 22
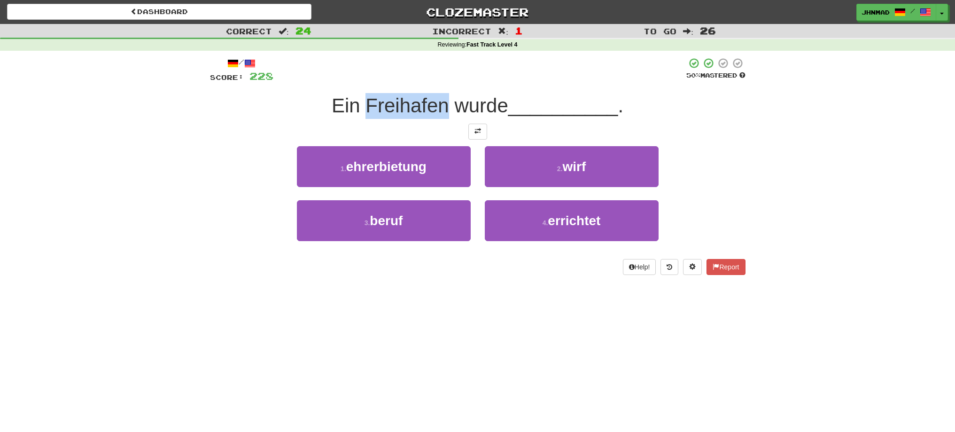
drag, startPoint x: 364, startPoint y: 106, endPoint x: 445, endPoint y: 97, distance: 80.8
click at [445, 97] on span "Ein Freihafen wurde" at bounding box center [420, 105] width 177 height 22
click at [439, 81] on div at bounding box center [439, 81] width 0 height 0
click at [198, 129] on div "Correct : 24 Incorrect : 1 To go : 26 Reviewing : Fast Track Level 4 / Score: 2…" at bounding box center [477, 156] width 955 height 264
click at [471, 134] on button at bounding box center [477, 132] width 19 height 16
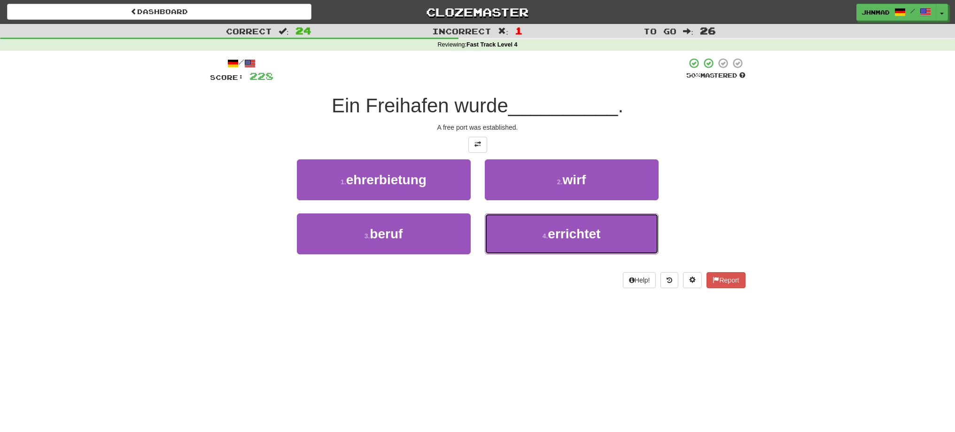
click at [600, 236] on span "errichtet" at bounding box center [574, 233] width 53 height 15
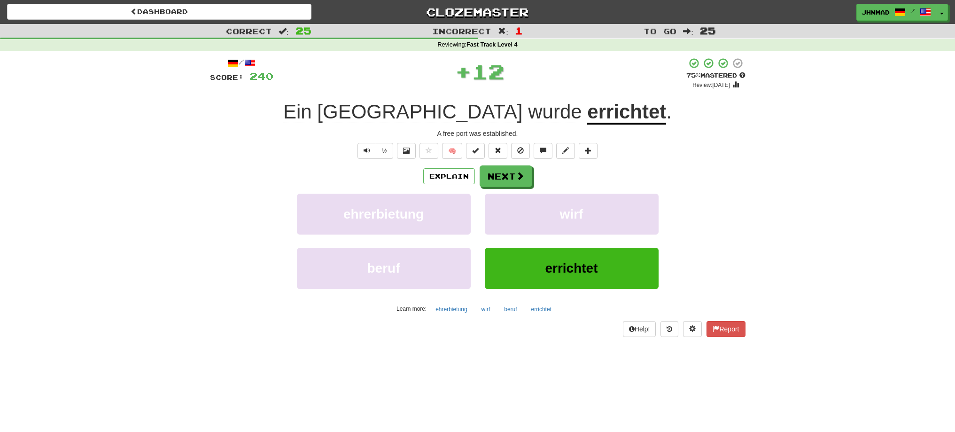
click at [587, 113] on u "errichtet" at bounding box center [626, 112] width 79 height 24
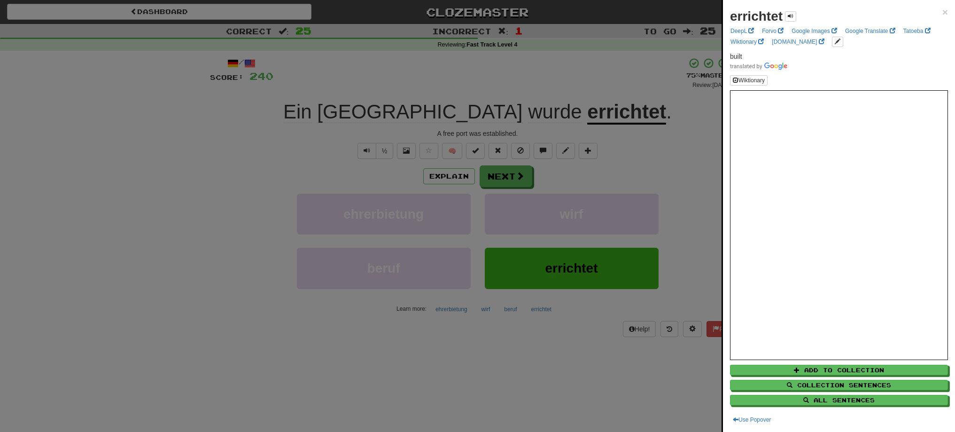
click at [510, 184] on div at bounding box center [477, 216] width 955 height 432
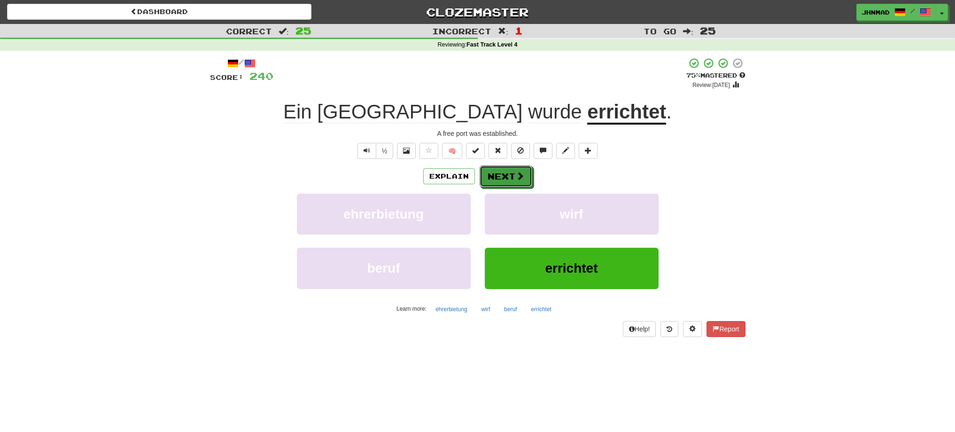
click at [510, 184] on button "Next" at bounding box center [505, 176] width 53 height 22
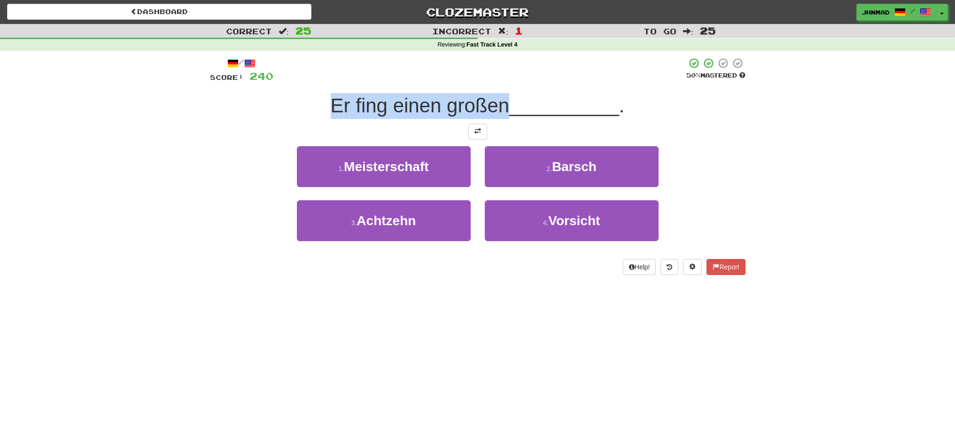
drag, startPoint x: 321, startPoint y: 100, endPoint x: 507, endPoint y: 107, distance: 186.1
click at [507, 107] on div "Er fing einen großen __________ ." at bounding box center [477, 106] width 535 height 26
click at [482, 133] on button at bounding box center [477, 132] width 19 height 16
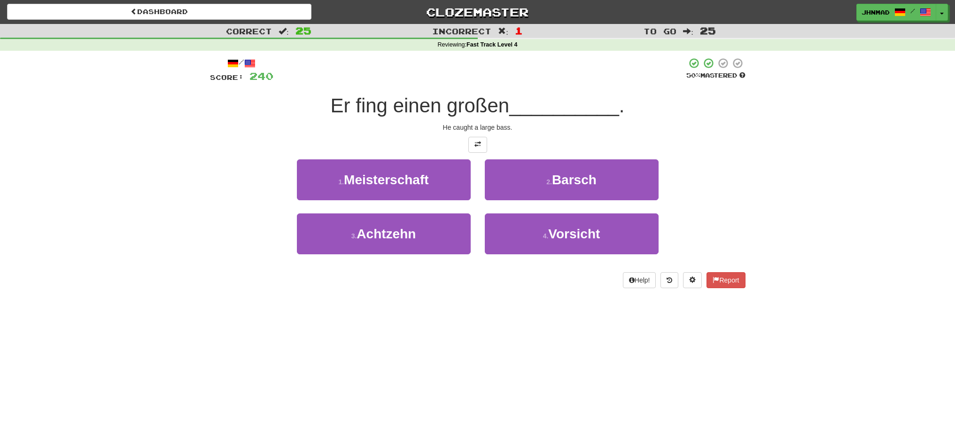
click at [375, 140] on div at bounding box center [477, 145] width 535 height 16
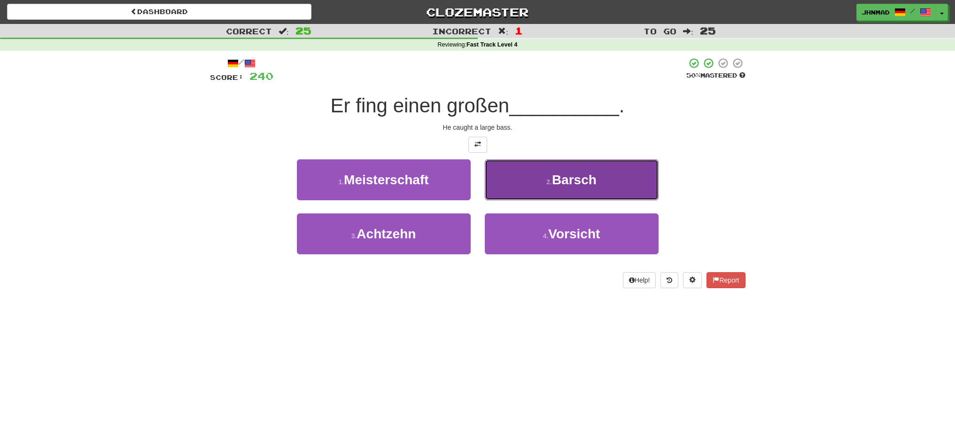
click at [519, 178] on button "2 . Barsch" at bounding box center [572, 179] width 174 height 41
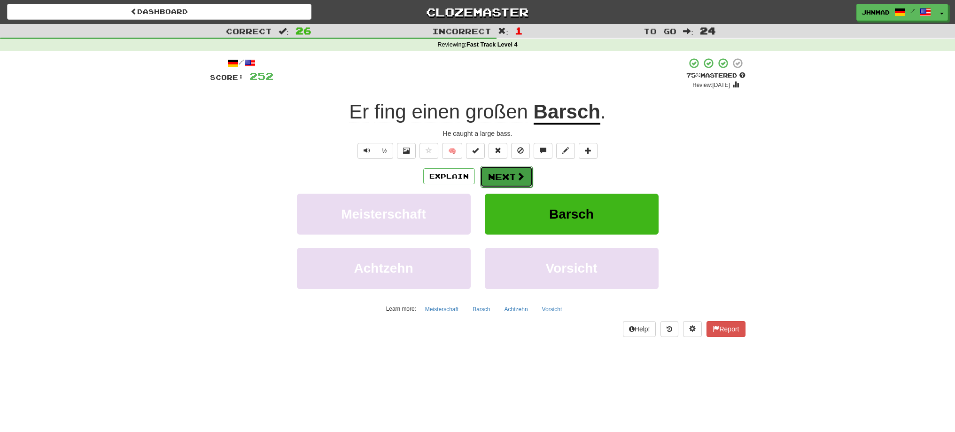
click at [521, 176] on span at bounding box center [520, 176] width 8 height 8
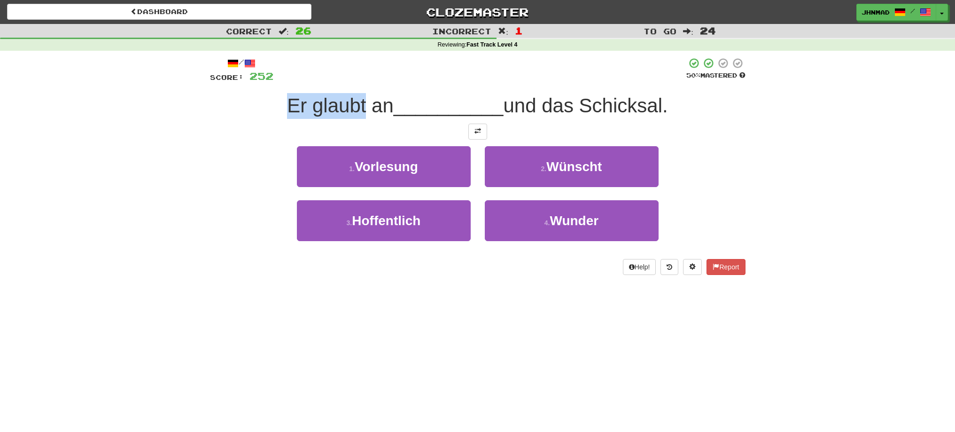
drag, startPoint x: 283, startPoint y: 101, endPoint x: 363, endPoint y: 90, distance: 80.6
click at [363, 90] on div "/ Score: 252 50 % Mastered Er glaubt an __________ und das Schicksal. 1 . Vorle…" at bounding box center [477, 165] width 535 height 217
click at [357, 81] on div at bounding box center [357, 81] width 0 height 0
drag, startPoint x: 588, startPoint y: 109, endPoint x: 668, endPoint y: 94, distance: 81.1
click at [667, 94] on span "und das Schicksal." at bounding box center [585, 105] width 164 height 22
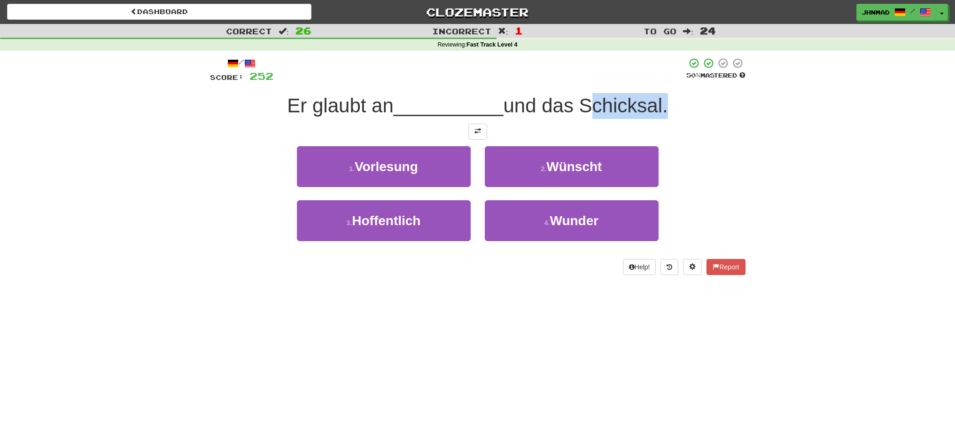
click at [662, 81] on div at bounding box center [662, 81] width 0 height 0
drag, startPoint x: 726, startPoint y: 137, endPoint x: 707, endPoint y: 148, distance: 22.1
click at [726, 139] on div at bounding box center [477, 132] width 535 height 16
click at [485, 131] on button at bounding box center [477, 132] width 19 height 16
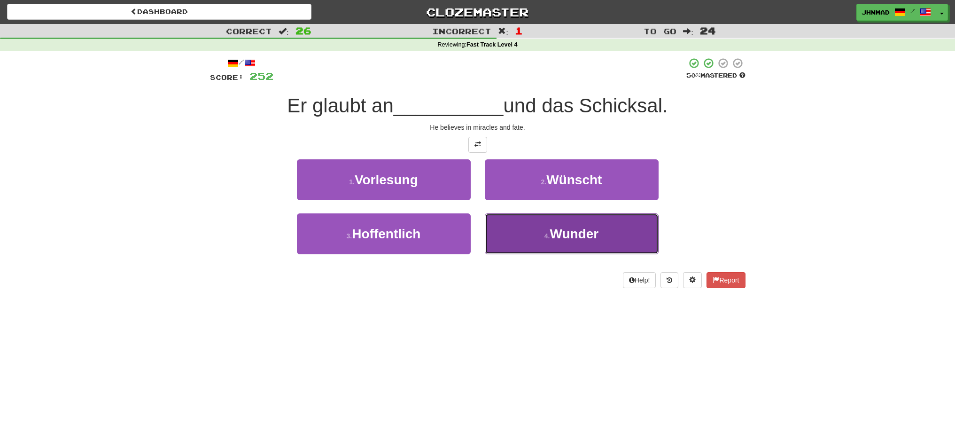
click at [553, 244] on button "4 . Wunder" at bounding box center [572, 233] width 174 height 41
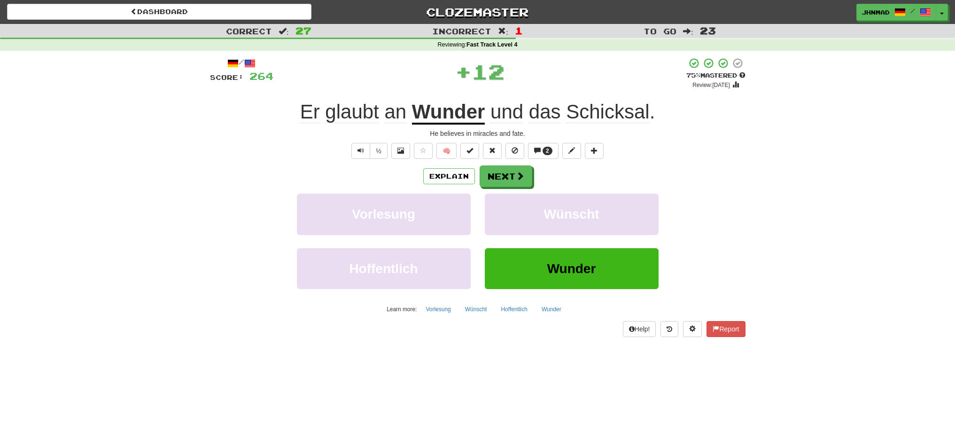
click at [468, 111] on u "Wunder" at bounding box center [448, 112] width 73 height 24
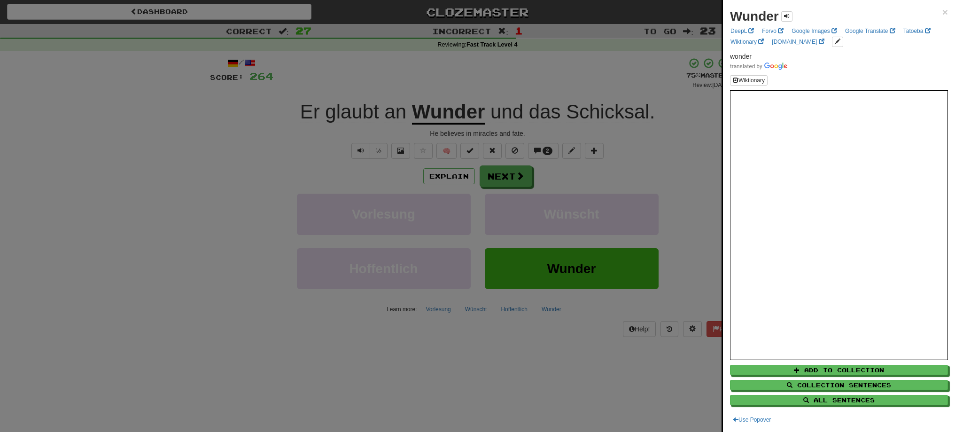
click at [501, 178] on div at bounding box center [477, 216] width 955 height 432
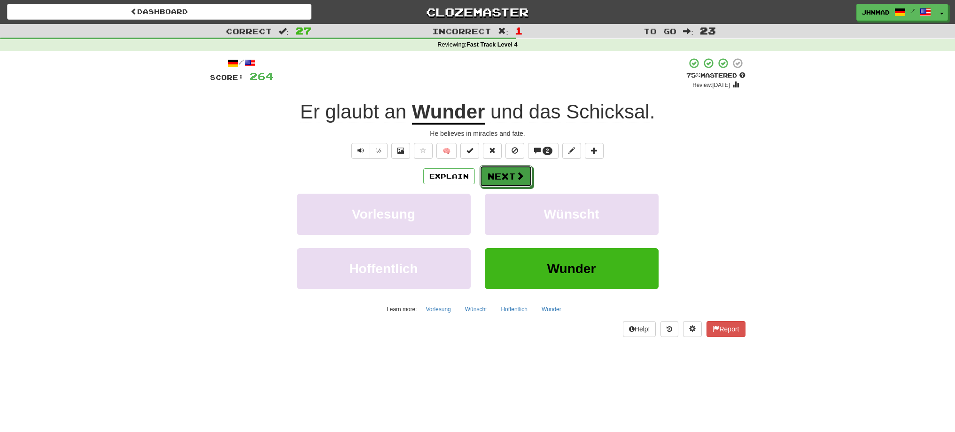
click at [501, 178] on button "Next" at bounding box center [505, 176] width 53 height 22
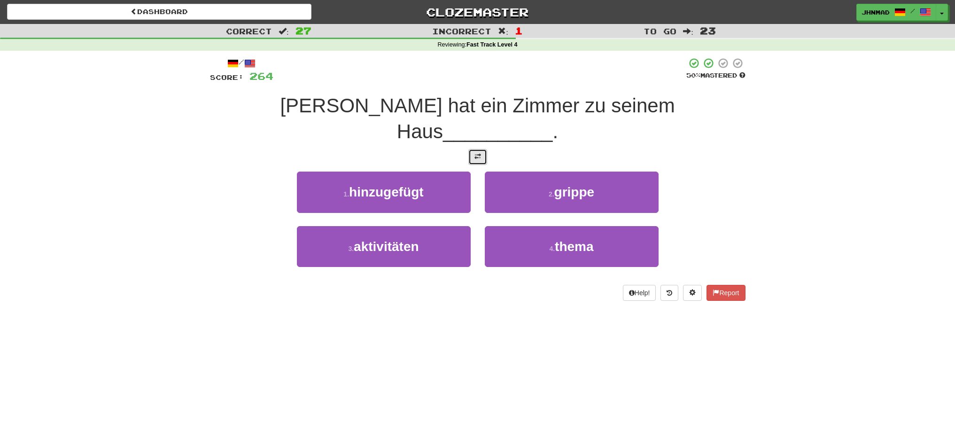
click at [476, 149] on button at bounding box center [477, 157] width 19 height 16
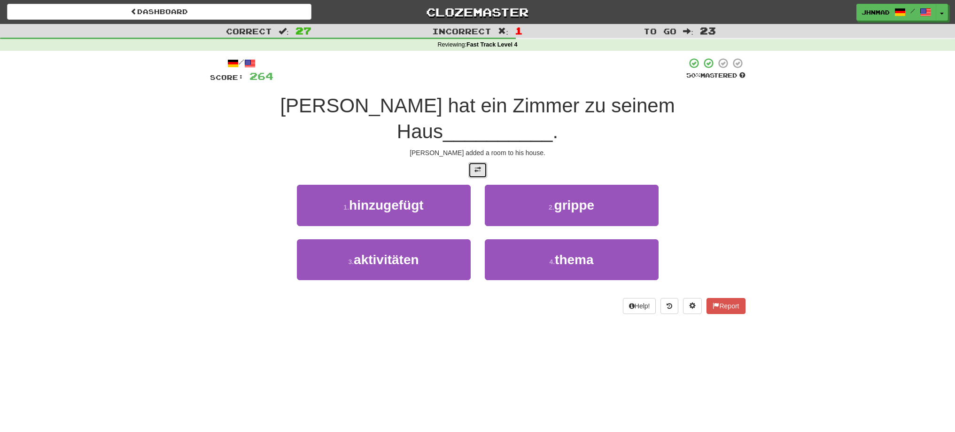
click at [479, 166] on span at bounding box center [477, 169] width 7 height 7
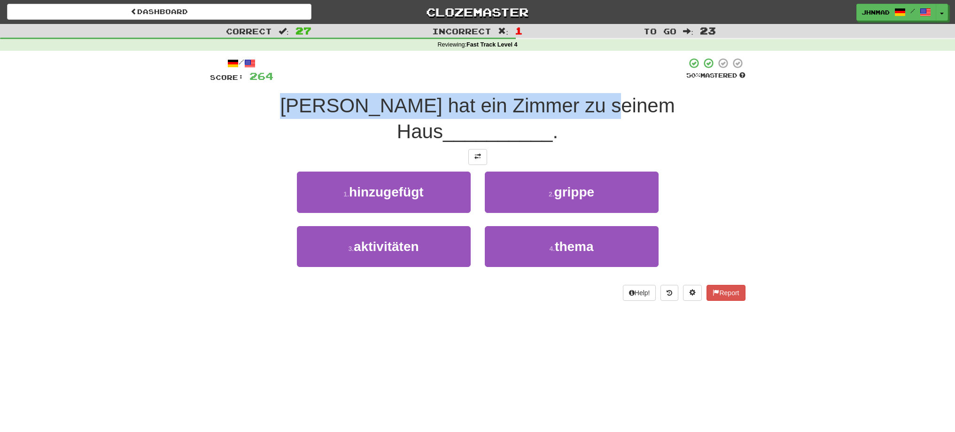
drag, startPoint x: 254, startPoint y: 107, endPoint x: 578, endPoint y: 108, distance: 324.0
click at [578, 108] on div "Tom hat ein Zimmer zu seinem Haus __________ ." at bounding box center [477, 118] width 535 height 51
click at [571, 117] on div at bounding box center [571, 117] width 0 height 0
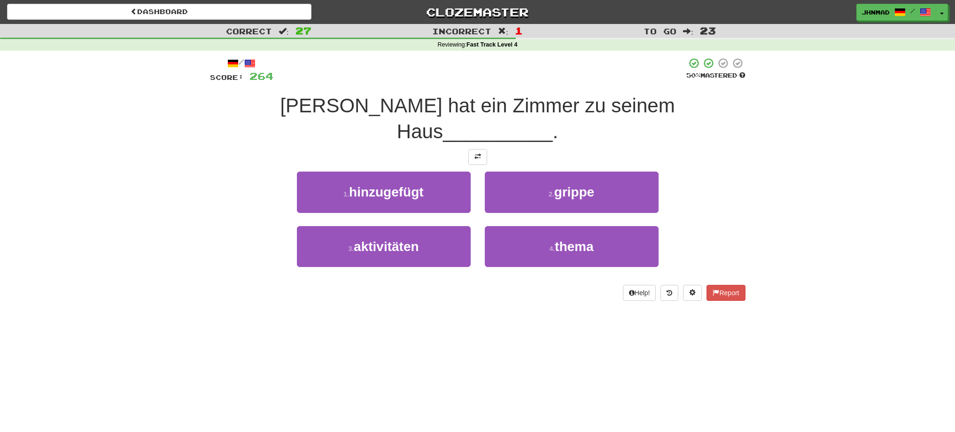
click at [147, 154] on div "Correct : 27 Incorrect : 1 To go : 23 Reviewing : Fast Track Level 4 / Score: 2…" at bounding box center [477, 169] width 955 height 290
click at [486, 149] on button at bounding box center [477, 157] width 19 height 16
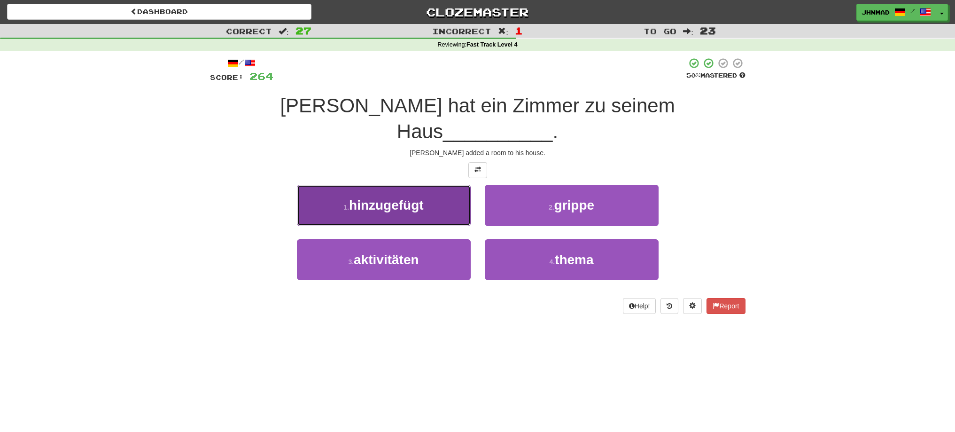
click at [388, 189] on button "1 . hinzugefügt" at bounding box center [384, 205] width 174 height 41
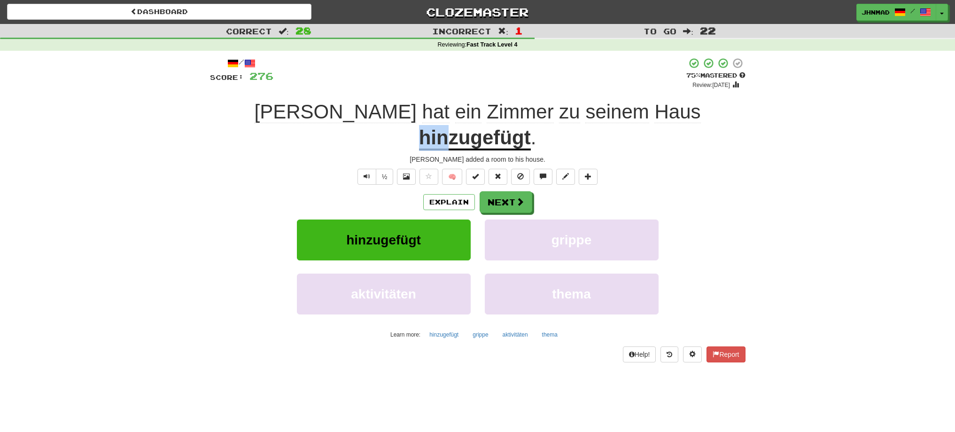
drag, startPoint x: 582, startPoint y: 112, endPoint x: 611, endPoint y: 110, distance: 28.7
click at [531, 126] on u "hinzugefügt" at bounding box center [475, 138] width 112 height 24
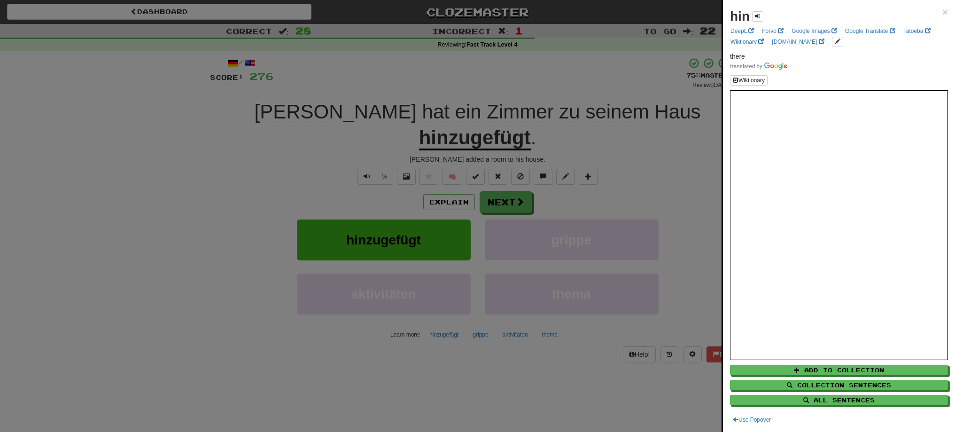
click at [614, 146] on div at bounding box center [477, 216] width 955 height 432
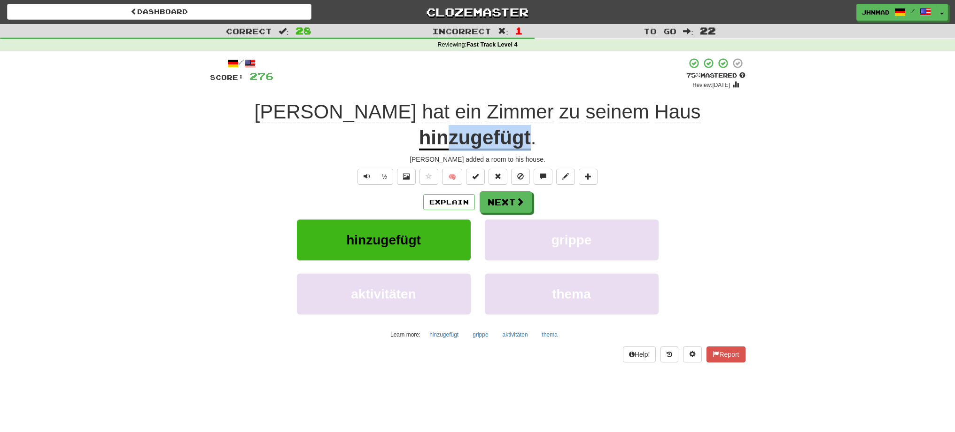
drag, startPoint x: 612, startPoint y: 112, endPoint x: 693, endPoint y: 106, distance: 81.0
click at [531, 126] on u "hinzugefügt" at bounding box center [475, 138] width 112 height 24
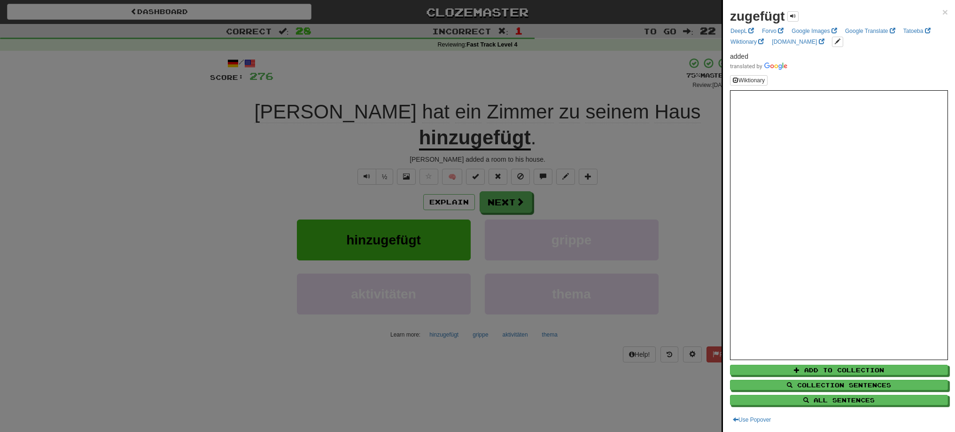
click at [677, 160] on div at bounding box center [477, 216] width 955 height 432
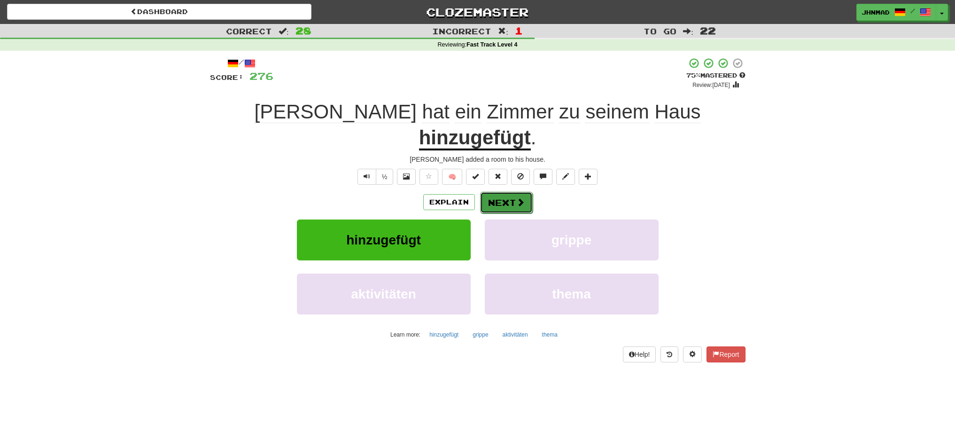
click at [509, 192] on button "Next" at bounding box center [506, 203] width 53 height 22
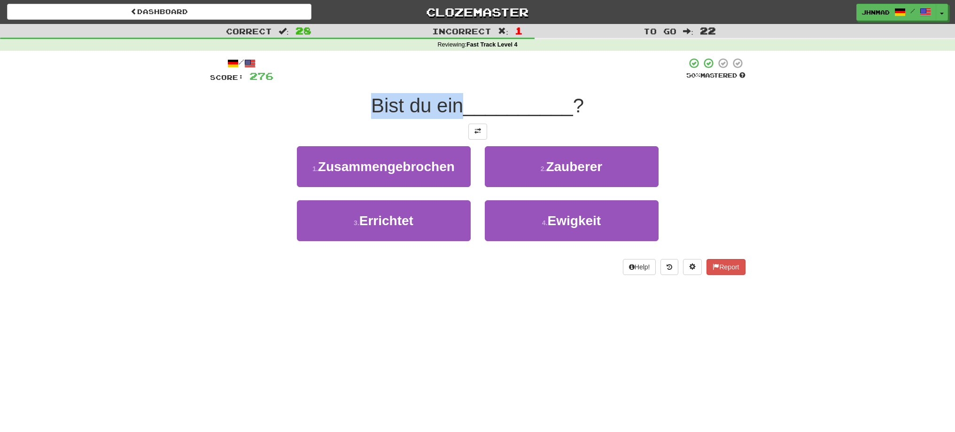
drag, startPoint x: 359, startPoint y: 102, endPoint x: 461, endPoint y: 104, distance: 101.9
click at [461, 104] on div "Bist du ein __________ ?" at bounding box center [477, 106] width 535 height 26
click at [455, 81] on div at bounding box center [455, 81] width 0 height 0
click at [309, 111] on div "Bist du ein __________ ?" at bounding box center [477, 106] width 535 height 26
click at [472, 132] on button at bounding box center [477, 132] width 19 height 16
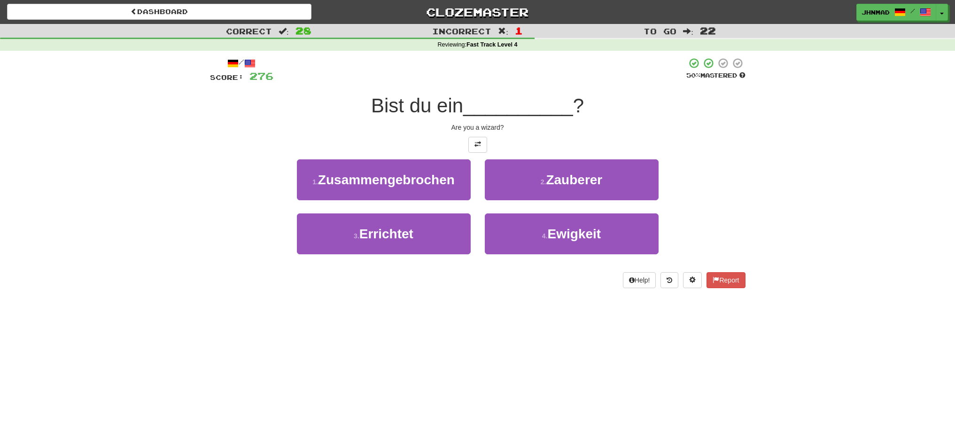
click at [564, 137] on div at bounding box center [477, 145] width 535 height 16
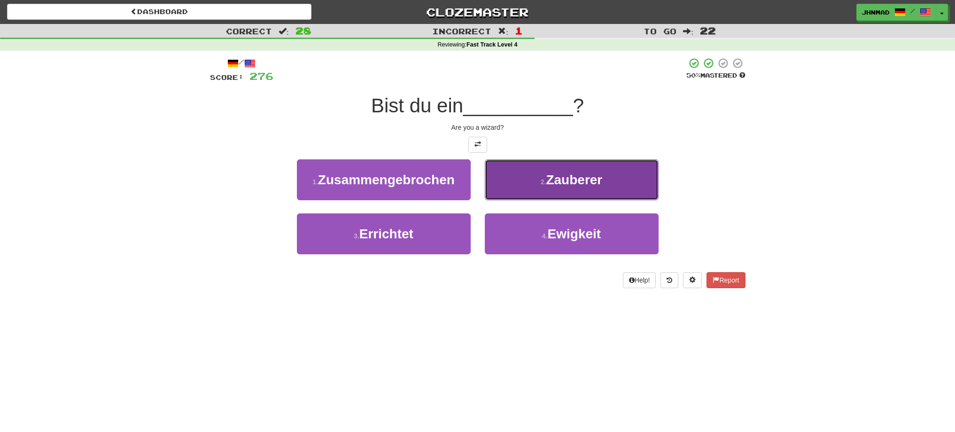
click at [579, 180] on span "Zauberer" at bounding box center [574, 179] width 56 height 15
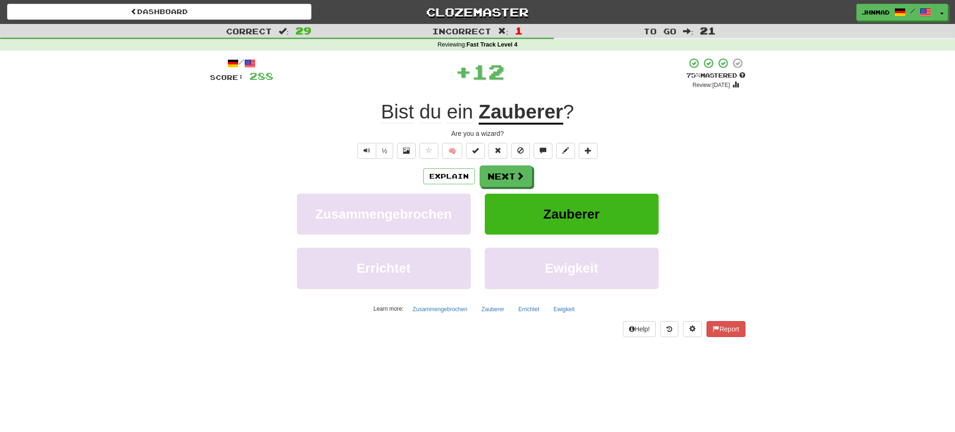
click at [530, 113] on u "Zauberer" at bounding box center [521, 112] width 85 height 24
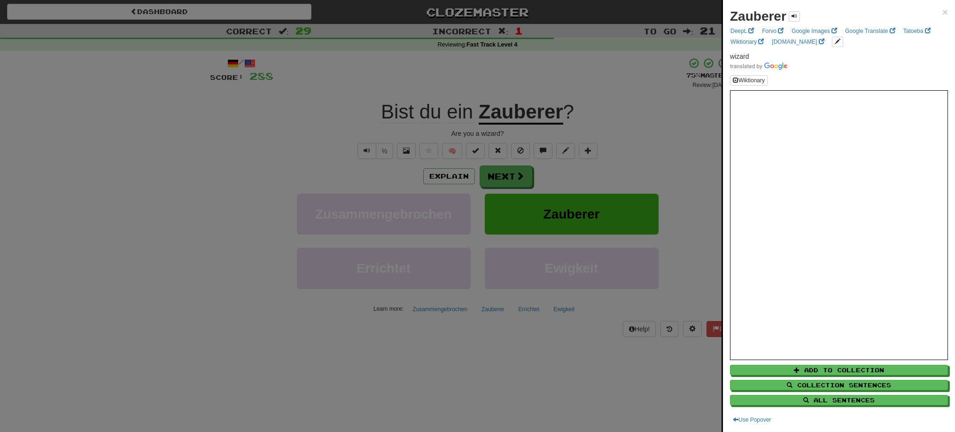
click at [499, 181] on div at bounding box center [477, 216] width 955 height 432
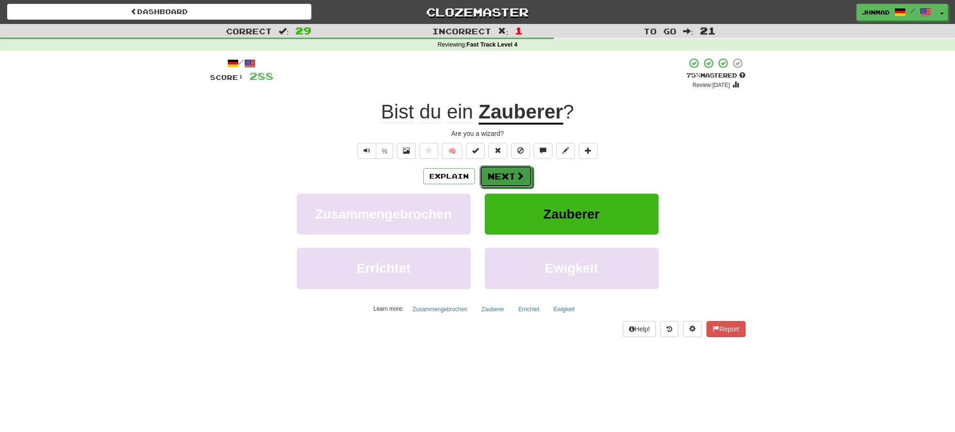
click at [499, 181] on button "Next" at bounding box center [505, 176] width 53 height 22
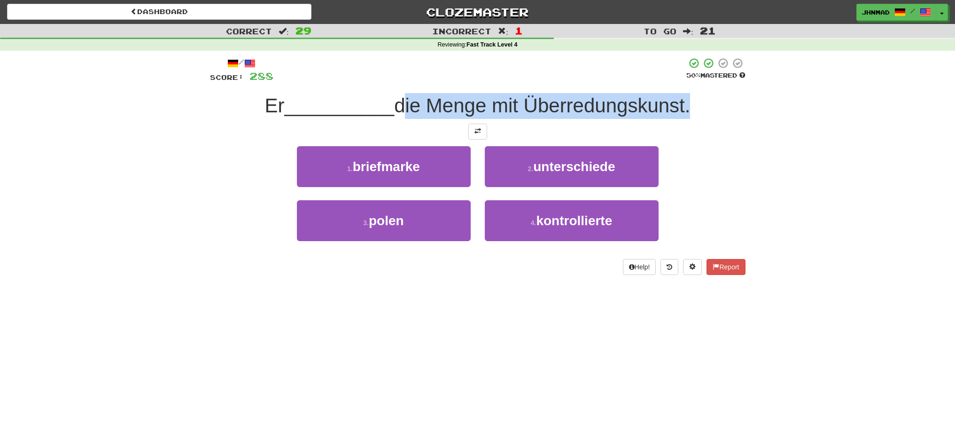
drag, startPoint x: 397, startPoint y: 95, endPoint x: 689, endPoint y: 107, distance: 292.3
click at [689, 107] on span "die Menge mit Überredungskunst." at bounding box center [542, 105] width 296 height 22
click at [683, 117] on div at bounding box center [683, 117] width 0 height 0
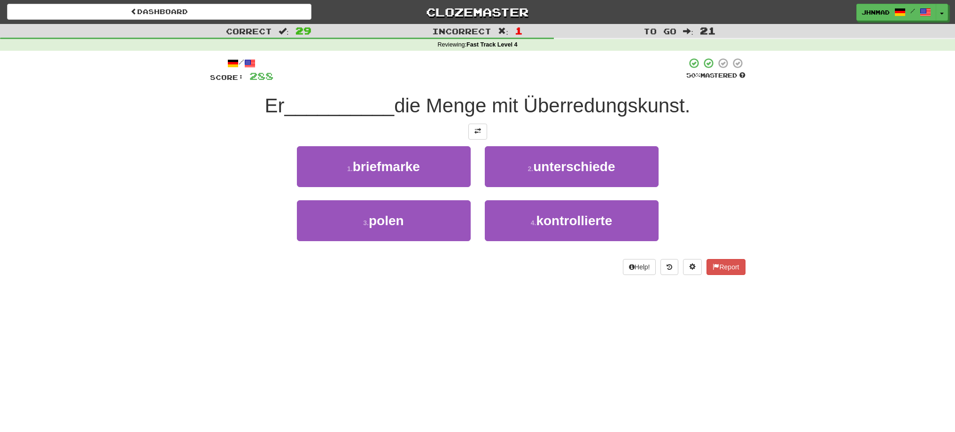
click at [324, 140] on div "/ Score: 288 50 % Mastered Er __________ die Menge mit Überredungskunst. 1 . br…" at bounding box center [477, 165] width 535 height 217
click at [474, 131] on span at bounding box center [477, 131] width 7 height 7
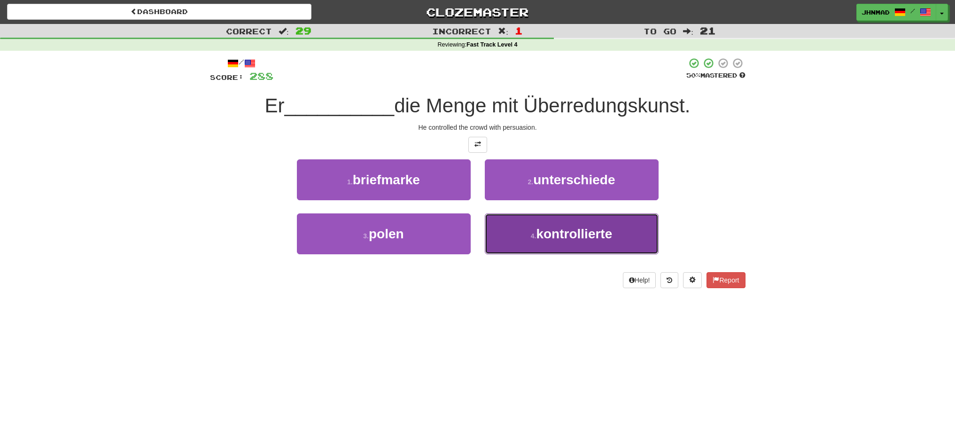
click at [604, 239] on span "kontrollierte" at bounding box center [574, 233] width 76 height 15
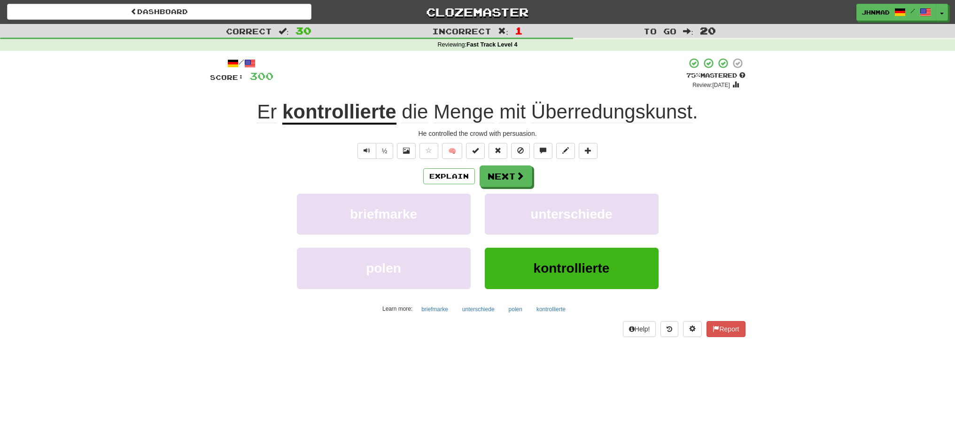
click at [295, 114] on u "kontrollierte" at bounding box center [339, 112] width 114 height 24
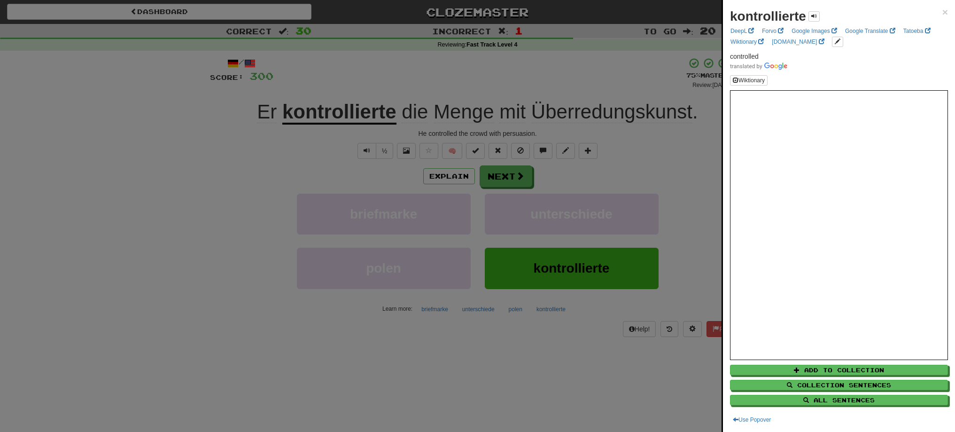
click at [699, 176] on div at bounding box center [477, 216] width 955 height 432
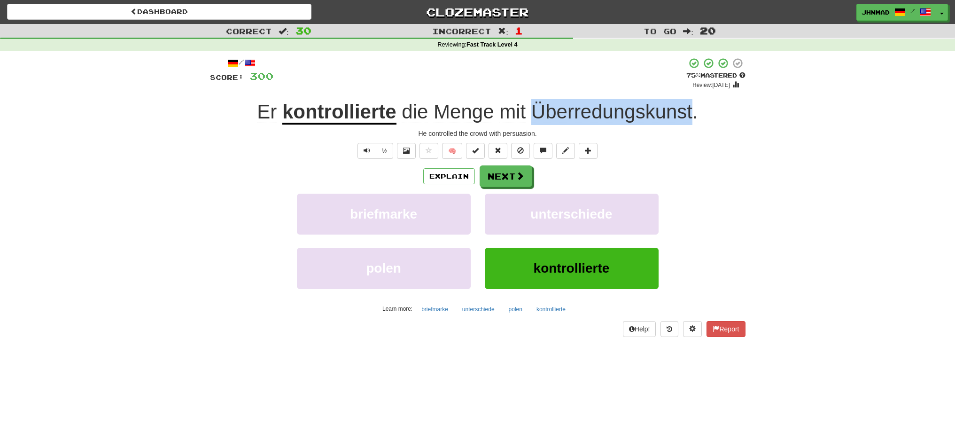
drag, startPoint x: 548, startPoint y: 108, endPoint x: 691, endPoint y: 107, distance: 143.7
click at [691, 107] on span "die Menge mit Überredungskunst ." at bounding box center [546, 111] width 301 height 23
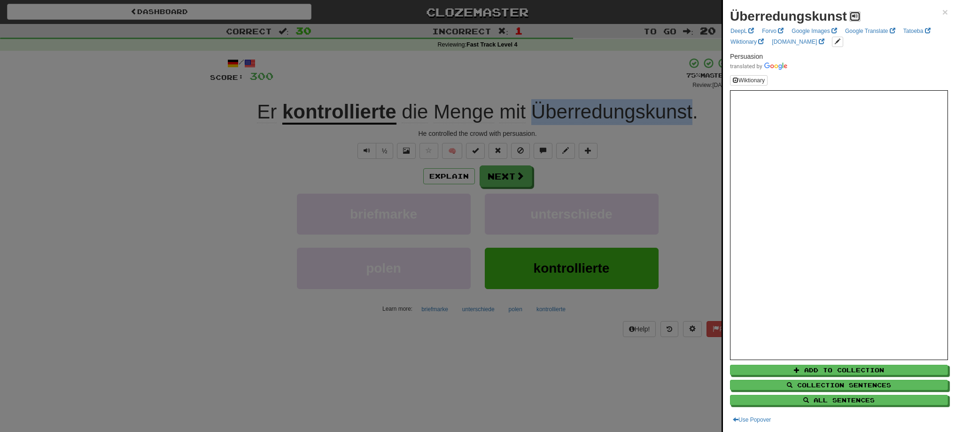
click at [854, 18] on span at bounding box center [855, 16] width 6 height 6
click at [507, 180] on div at bounding box center [477, 216] width 955 height 432
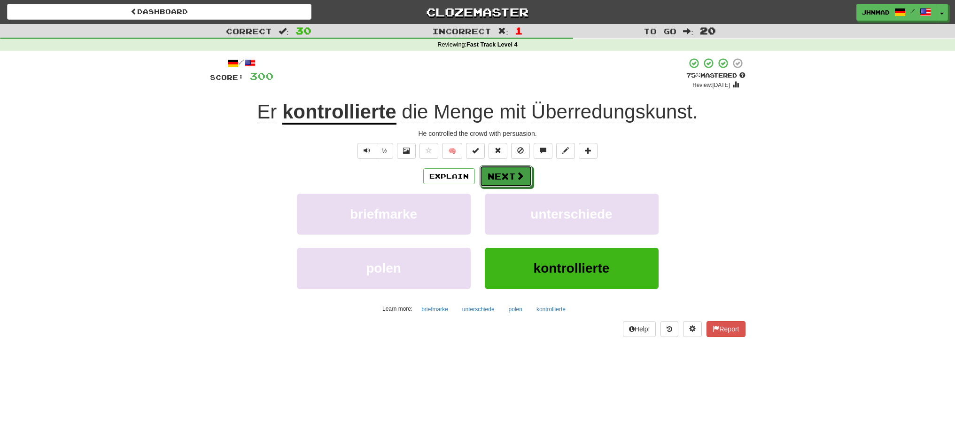
click at [507, 180] on button "Next" at bounding box center [505, 176] width 53 height 22
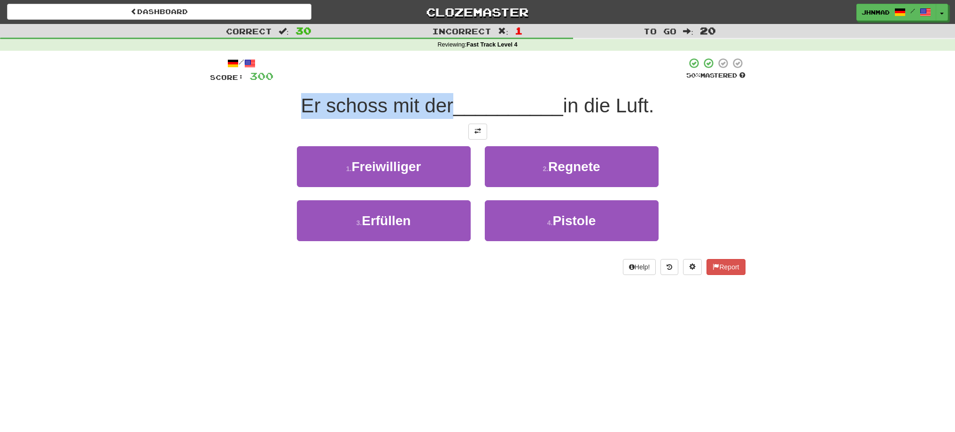
drag, startPoint x: 309, startPoint y: 101, endPoint x: 447, endPoint y: 90, distance: 137.6
click at [447, 90] on div "/ Score: 300 50 % Mastered Er schoss mit der __________ in die Luft. 1 . Freiwi…" at bounding box center [477, 165] width 535 height 217
click at [440, 81] on div at bounding box center [440, 81] width 0 height 0
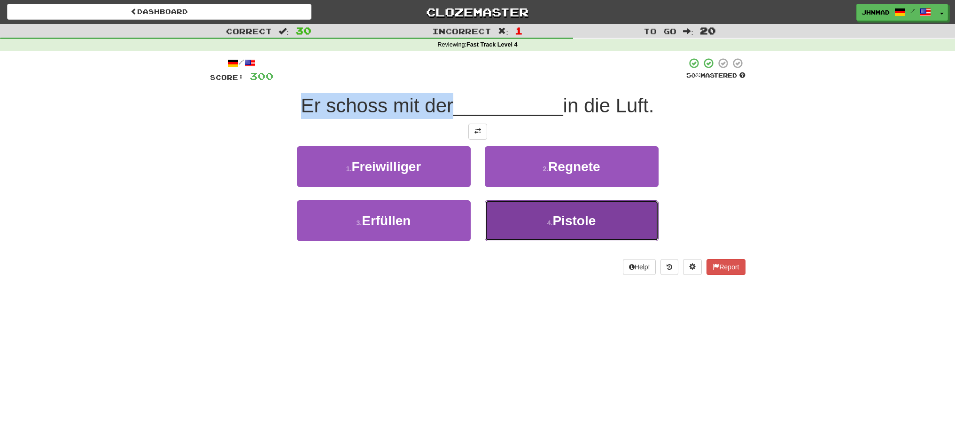
click at [573, 237] on button "4 . Pistole" at bounding box center [572, 220] width 174 height 41
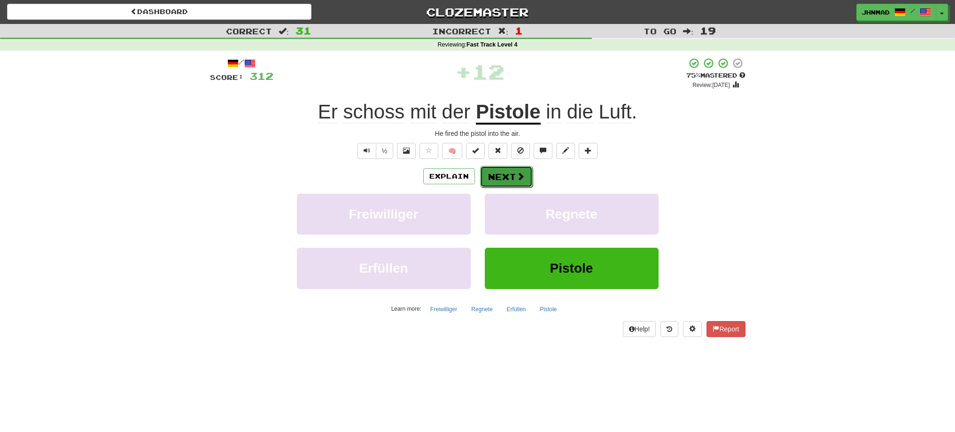
click at [522, 177] on span at bounding box center [520, 176] width 8 height 8
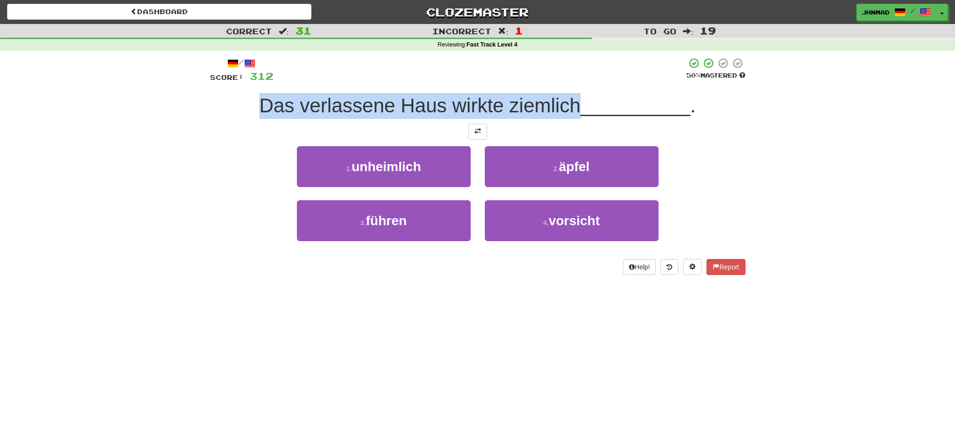
drag, startPoint x: 255, startPoint y: 103, endPoint x: 576, endPoint y: 103, distance: 321.2
click at [576, 103] on div "Das verlassene Haus wirkte ziemlich __________ ." at bounding box center [477, 106] width 535 height 26
click at [570, 81] on div at bounding box center [570, 81] width 0 height 0
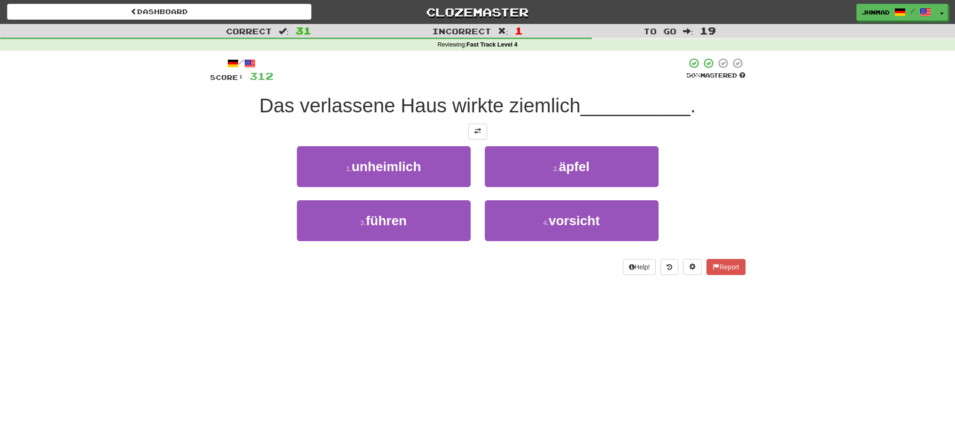
drag, startPoint x: 91, startPoint y: 224, endPoint x: 146, endPoint y: 206, distance: 57.8
click at [93, 223] on div "Correct : 31 Incorrect : 1 To go : 19 Reviewing : Fast Track Level 4 / Score: 3…" at bounding box center [477, 156] width 955 height 264
click at [478, 139] on button at bounding box center [477, 132] width 19 height 16
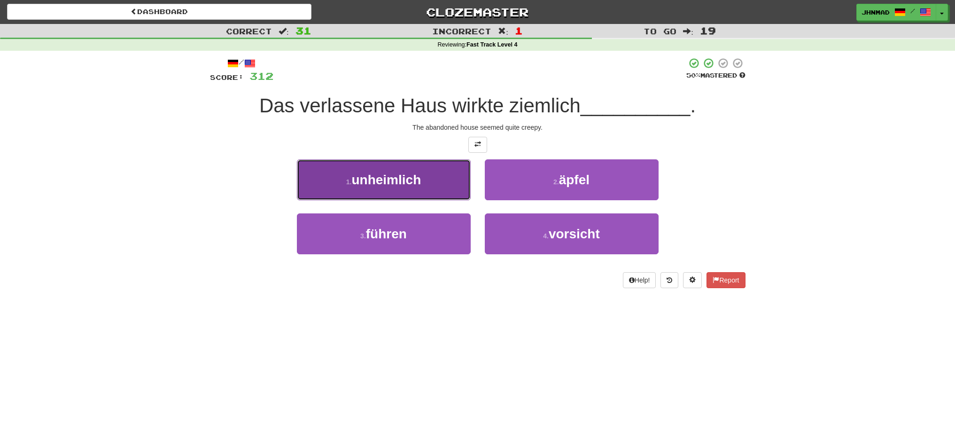
click at [417, 174] on span "unheimlich" at bounding box center [385, 179] width 69 height 15
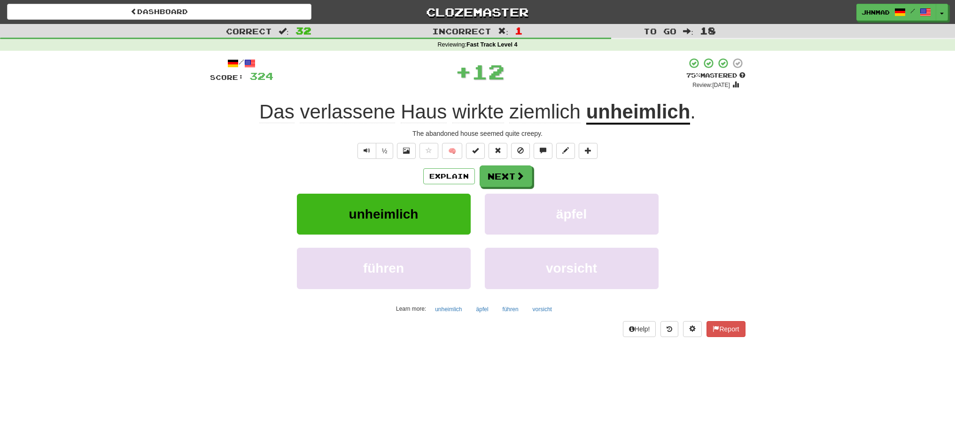
click at [635, 116] on u "unheimlich" at bounding box center [638, 112] width 104 height 24
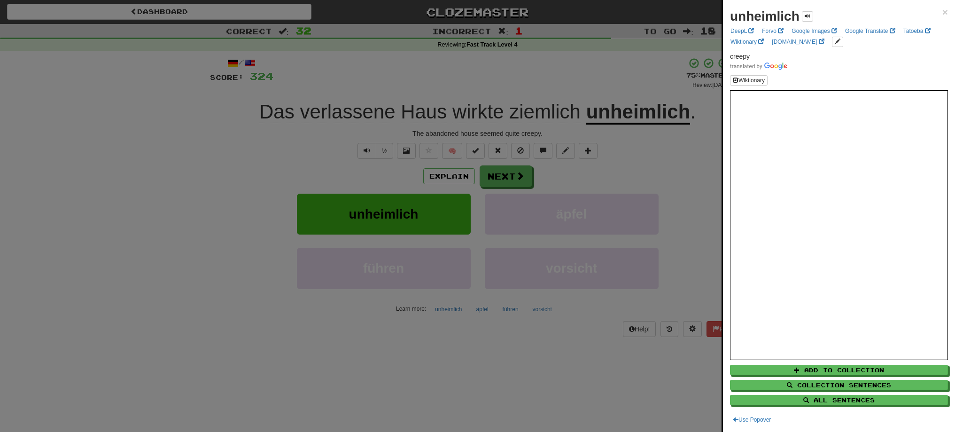
click at [507, 180] on div at bounding box center [477, 216] width 955 height 432
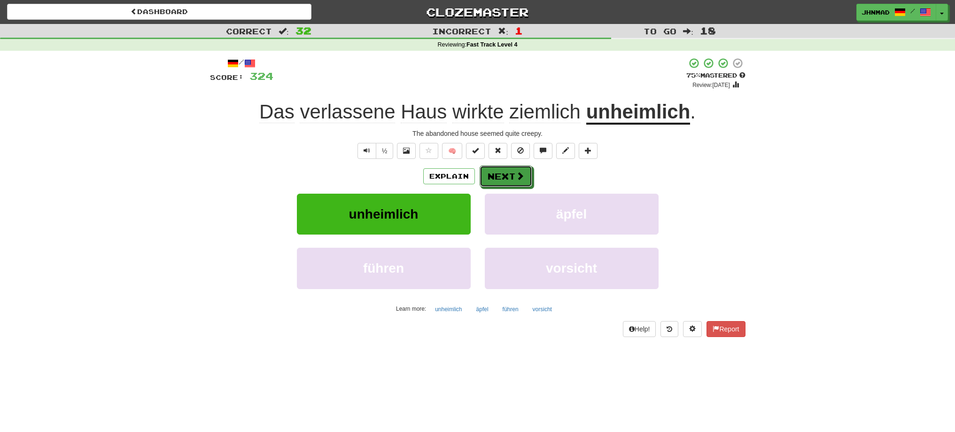
click at [507, 180] on button "Next" at bounding box center [505, 176] width 53 height 22
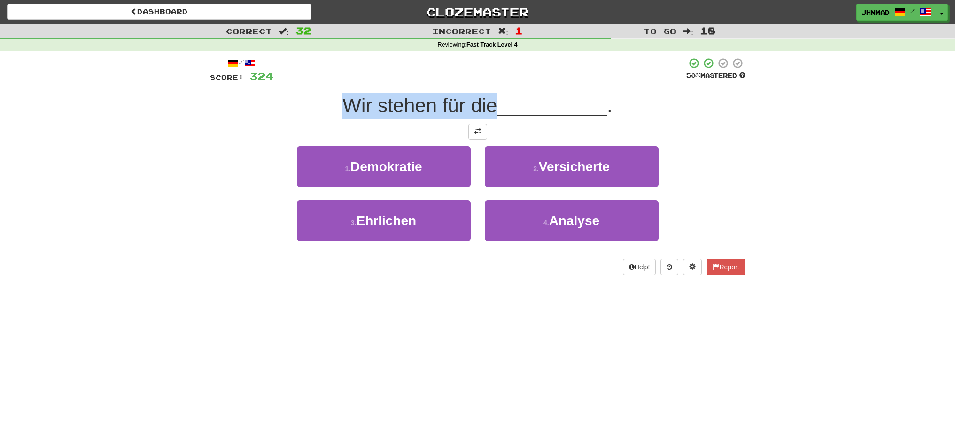
drag, startPoint x: 331, startPoint y: 99, endPoint x: 494, endPoint y: 93, distance: 164.0
click at [494, 93] on div "/ Score: 324 50 % Mastered Wir stehen für die __________ . 1 . Demokratie 2 . V…" at bounding box center [477, 165] width 535 height 217
click at [488, 81] on div at bounding box center [488, 81] width 0 height 0
click at [182, 122] on div "Correct : 32 Incorrect : 1 To go : 18 Reviewing : Fast Track Level 4 / Score: 3…" at bounding box center [477, 156] width 955 height 264
click at [471, 135] on button at bounding box center [477, 132] width 19 height 16
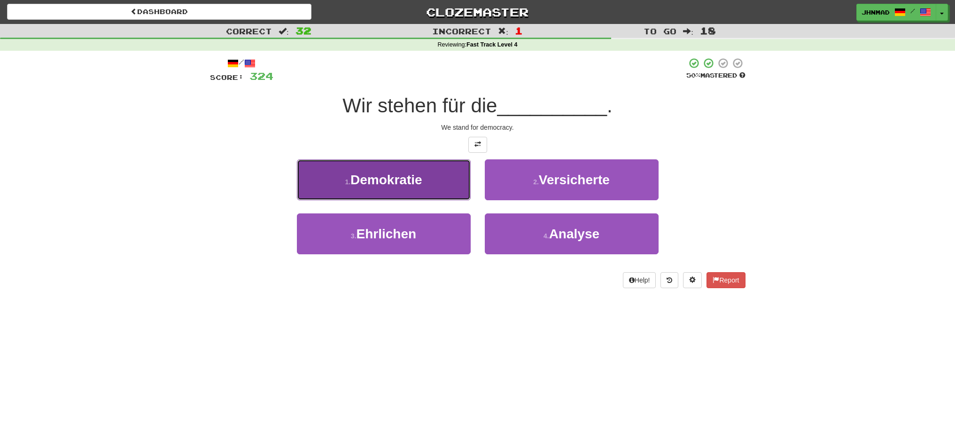
click at [395, 188] on button "1 . Demokratie" at bounding box center [384, 179] width 174 height 41
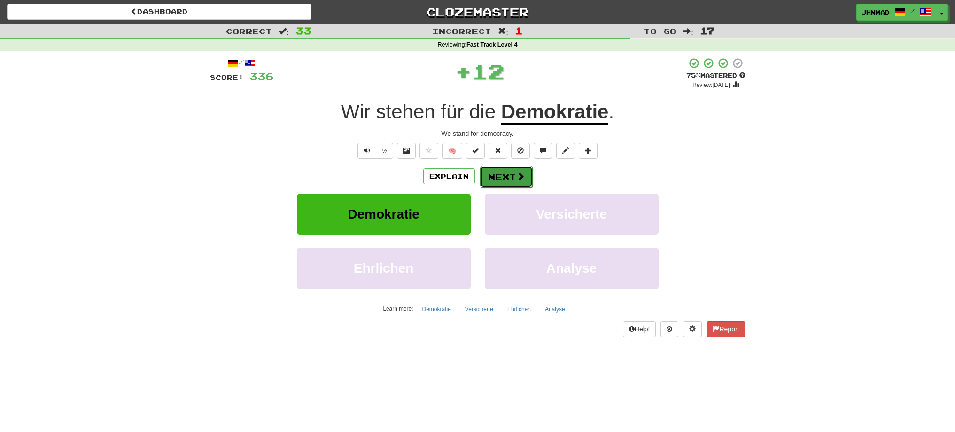
click at [498, 178] on button "Next" at bounding box center [506, 177] width 53 height 22
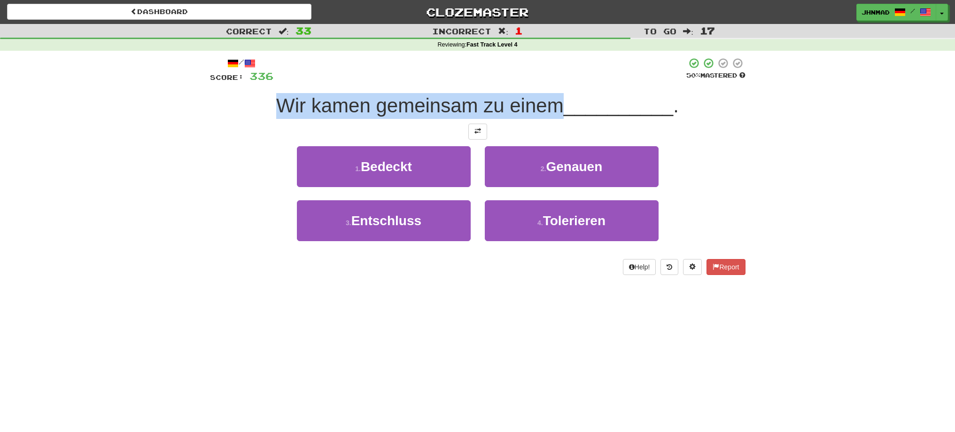
drag, startPoint x: 271, startPoint y: 104, endPoint x: 556, endPoint y: 118, distance: 285.9
click at [556, 118] on div "Wir kamen gemeinsam zu einem __________ ." at bounding box center [477, 106] width 535 height 26
click at [550, 117] on div at bounding box center [550, 117] width 0 height 0
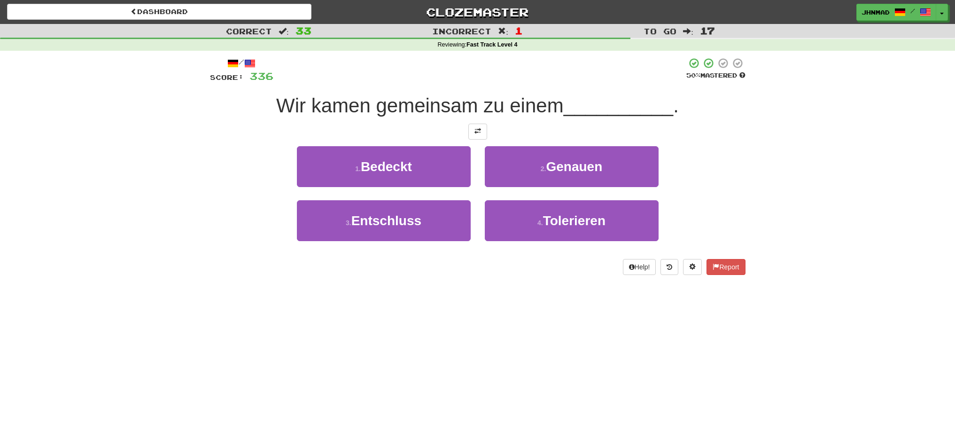
click at [188, 207] on div "Correct : 33 Incorrect : 1 To go : 17 Reviewing : Fast Track Level 4 / Score: 3…" at bounding box center [477, 156] width 955 height 264
click at [480, 133] on span at bounding box center [477, 131] width 7 height 7
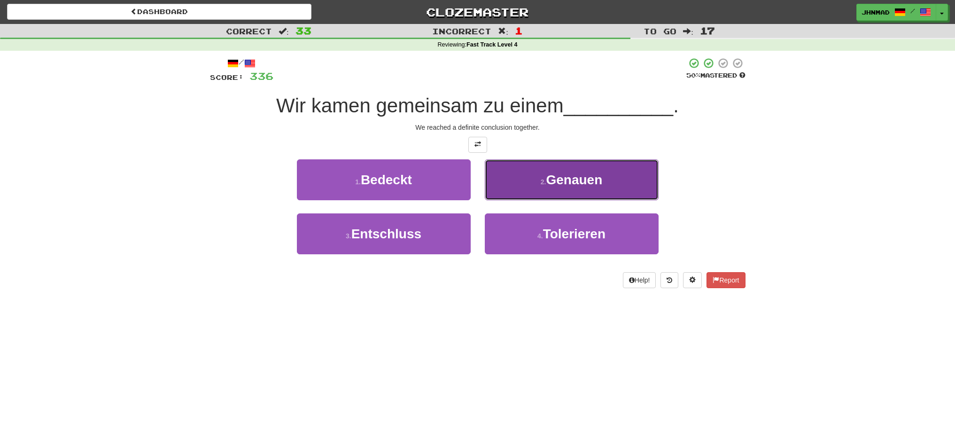
click at [589, 180] on span "Genauen" at bounding box center [574, 179] width 56 height 15
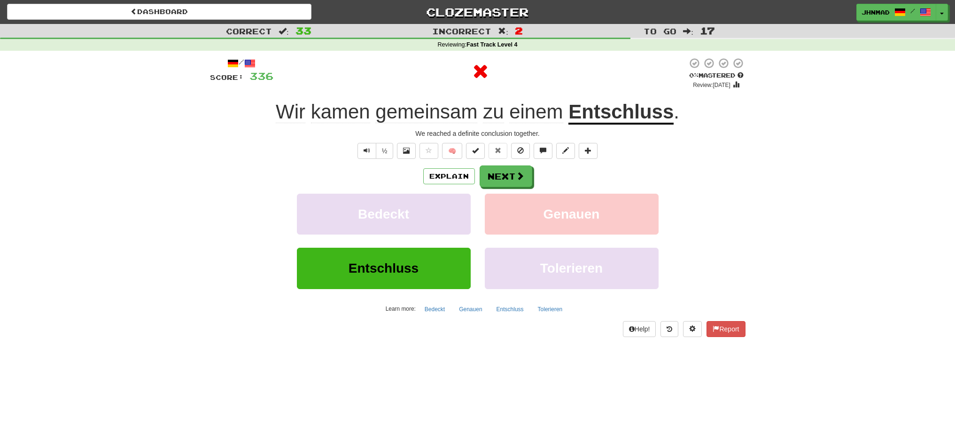
click at [615, 116] on u "Entschluss" at bounding box center [620, 112] width 105 height 24
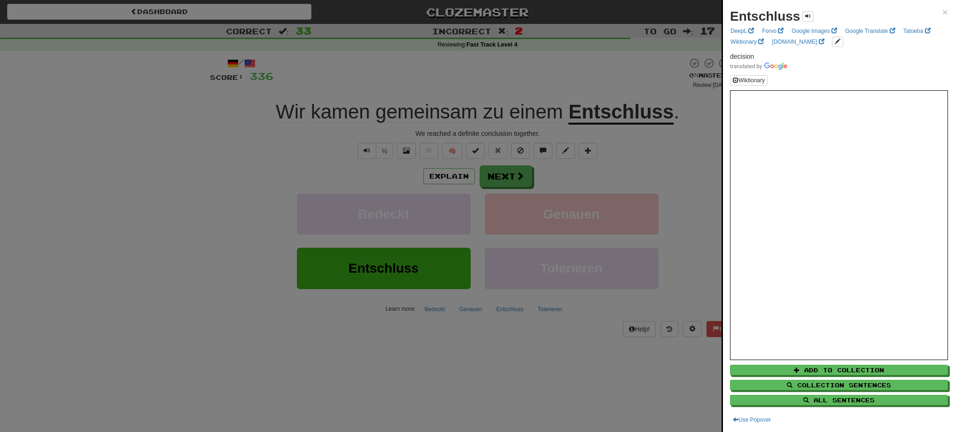
click at [509, 177] on div at bounding box center [477, 216] width 955 height 432
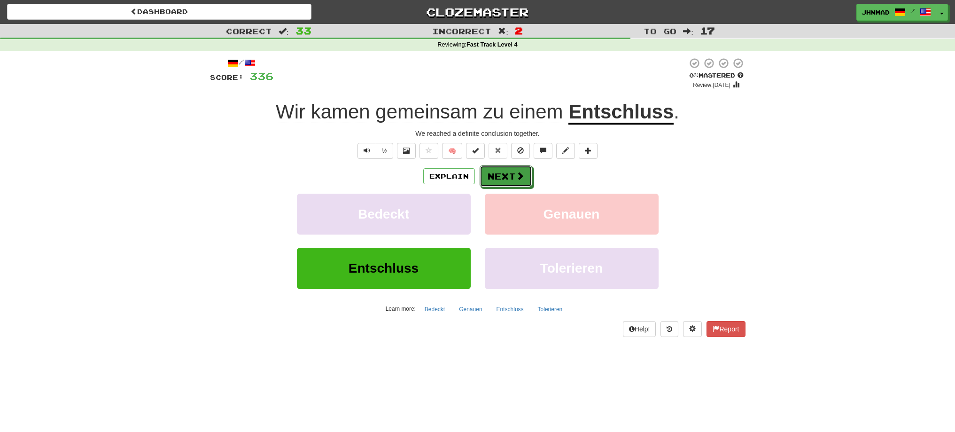
click at [509, 177] on button "Next" at bounding box center [505, 176] width 53 height 22
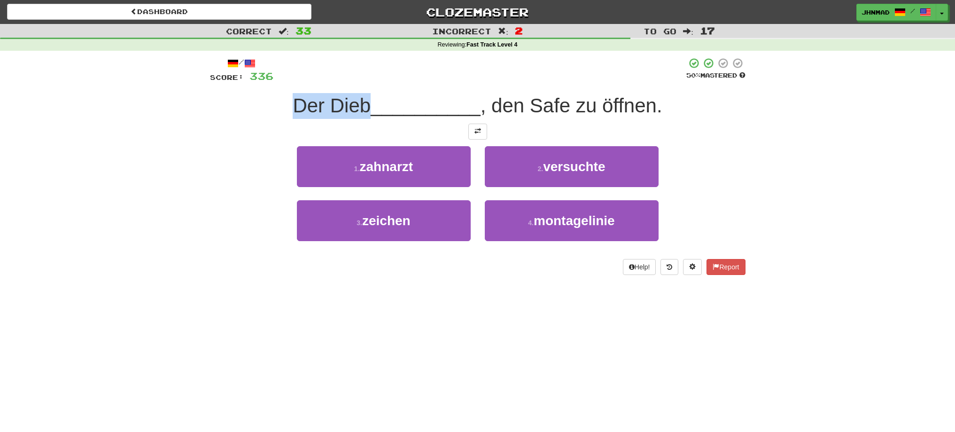
drag, startPoint x: 294, startPoint y: 109, endPoint x: 367, endPoint y: 99, distance: 73.1
click at [367, 99] on span "Der Dieb" at bounding box center [332, 105] width 78 height 22
click at [361, 81] on div at bounding box center [361, 81] width 0 height 0
click at [461, 77] on div at bounding box center [479, 70] width 413 height 26
click at [479, 130] on span at bounding box center [477, 131] width 7 height 7
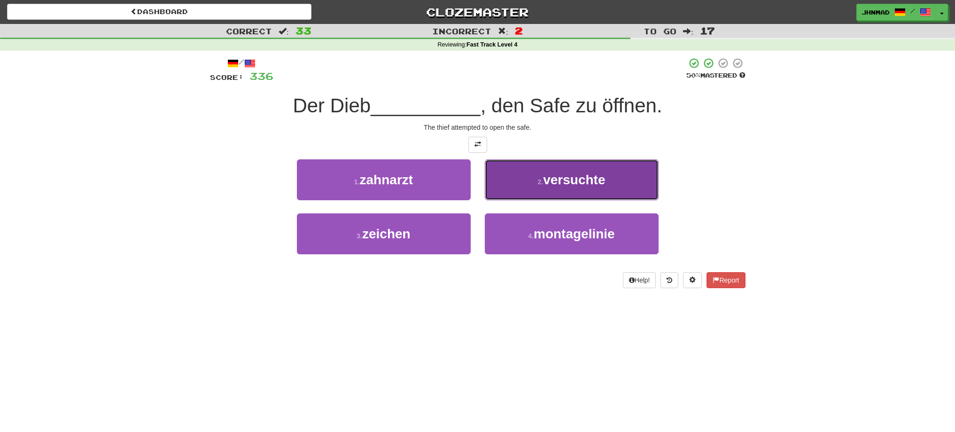
click at [547, 176] on span "versuchte" at bounding box center [574, 179] width 62 height 15
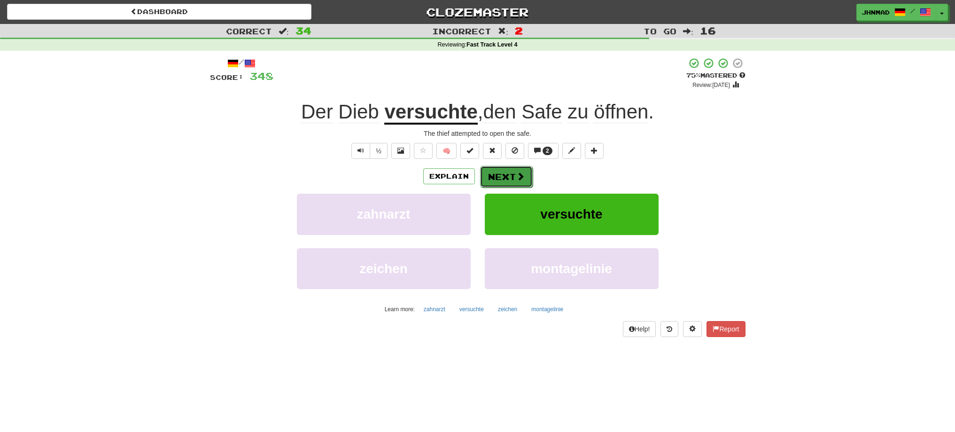
click at [502, 177] on button "Next" at bounding box center [506, 177] width 53 height 22
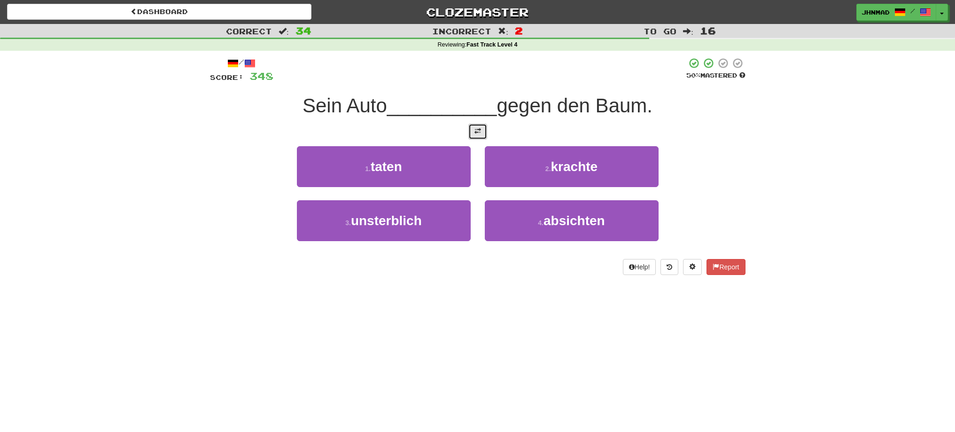
click at [478, 133] on span at bounding box center [477, 131] width 7 height 7
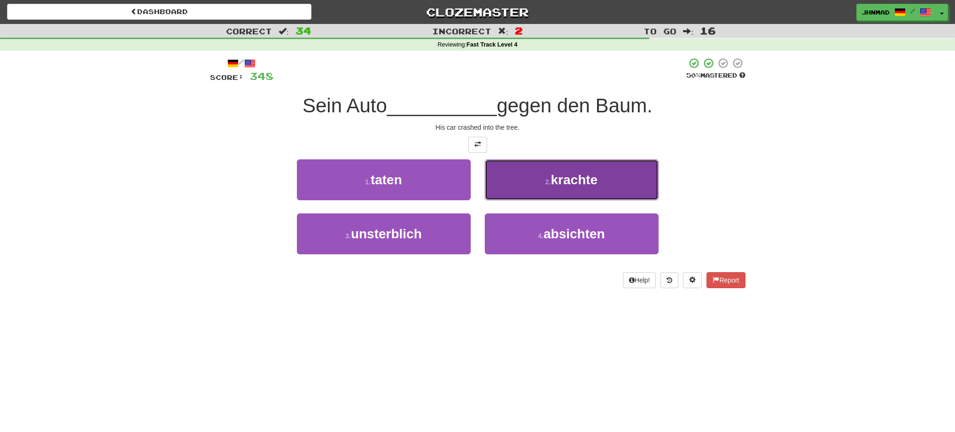
click at [549, 189] on button "2 . krachte" at bounding box center [572, 179] width 174 height 41
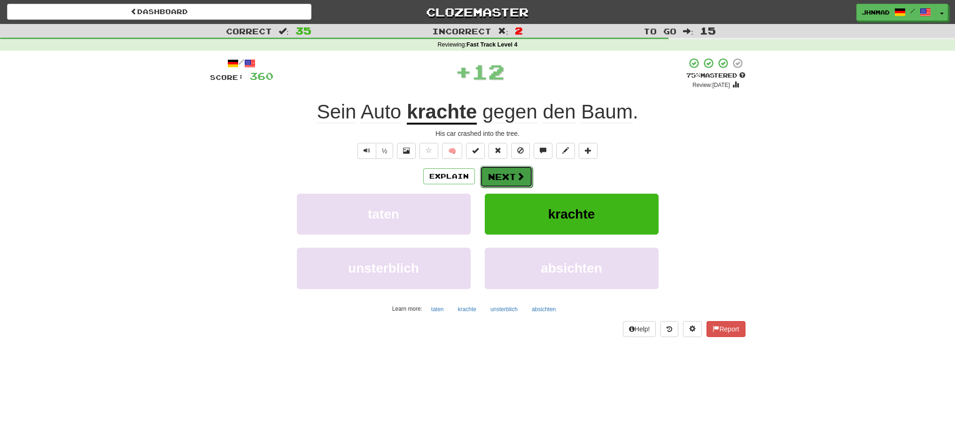
click at [500, 179] on button "Next" at bounding box center [506, 177] width 53 height 22
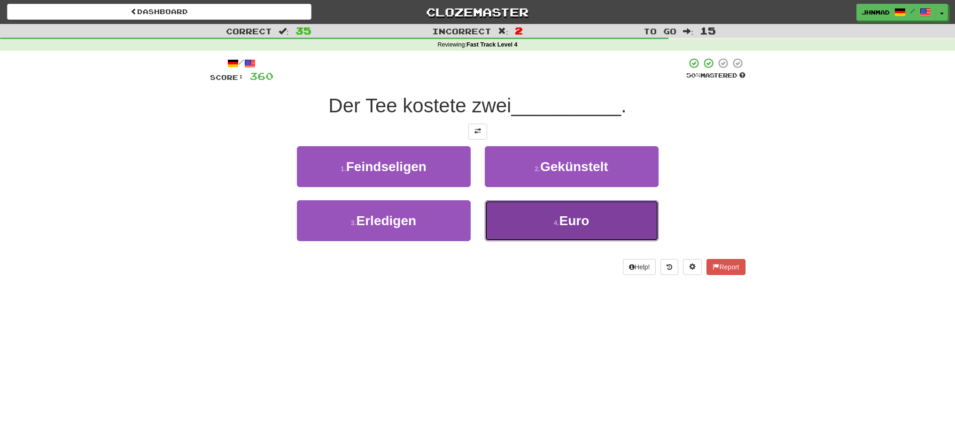
click at [534, 213] on button "4 . Euro" at bounding box center [572, 220] width 174 height 41
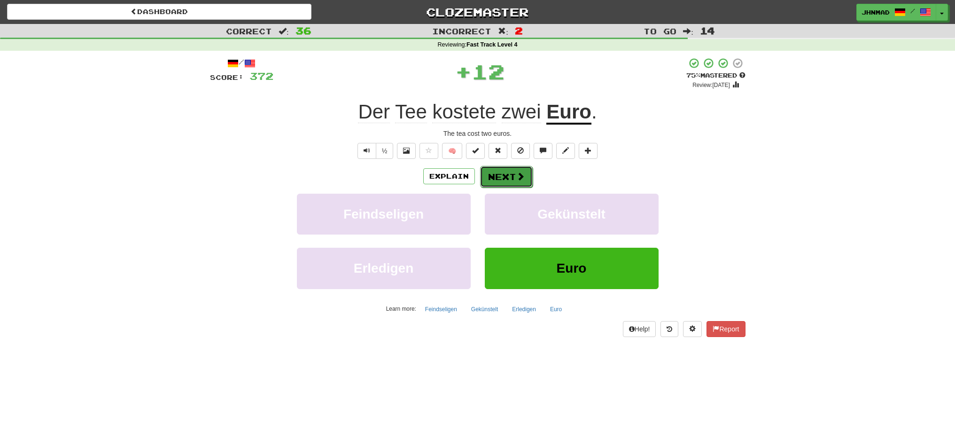
click at [504, 170] on button "Next" at bounding box center [506, 177] width 53 height 22
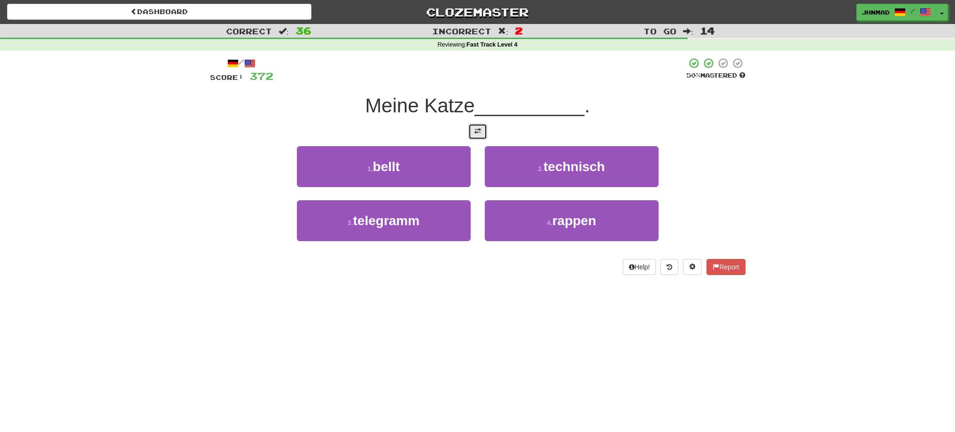
click at [472, 136] on button at bounding box center [477, 132] width 19 height 16
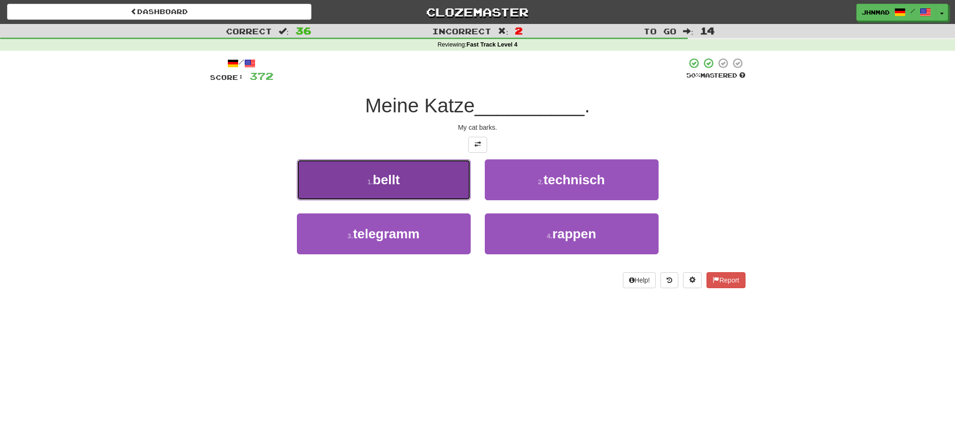
click at [361, 185] on button "1 . bellt" at bounding box center [384, 179] width 174 height 41
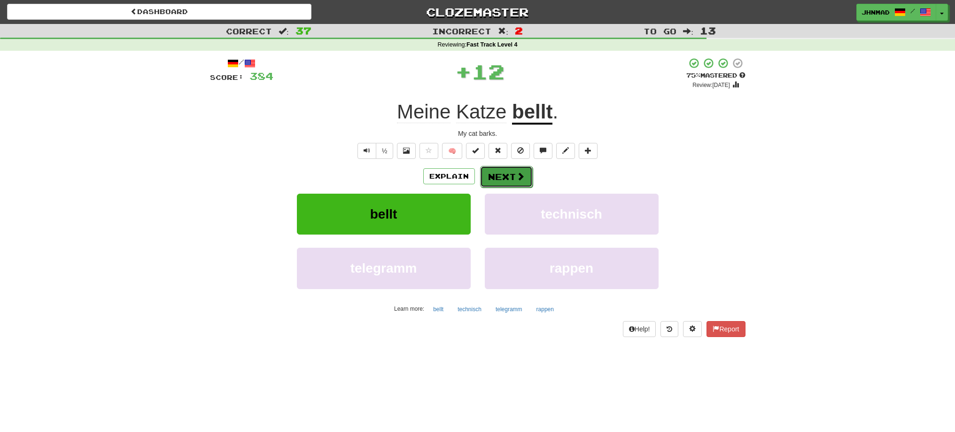
click at [500, 180] on button "Next" at bounding box center [506, 177] width 53 height 22
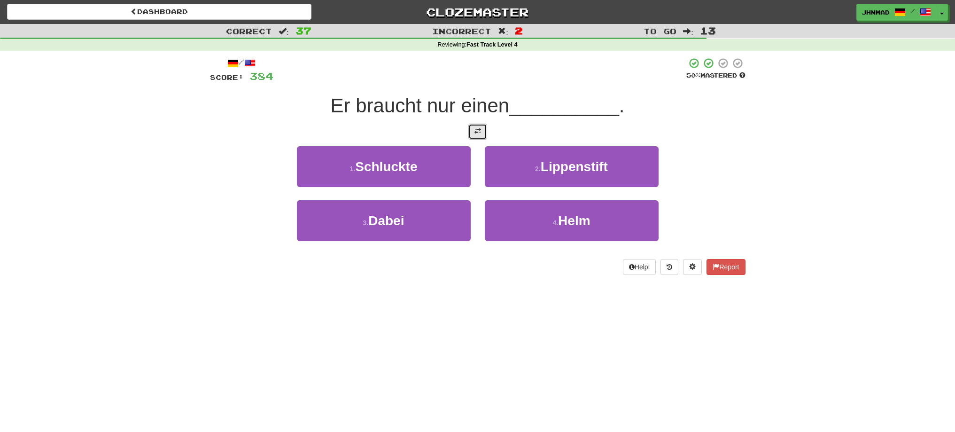
click at [481, 134] on button at bounding box center [477, 132] width 19 height 16
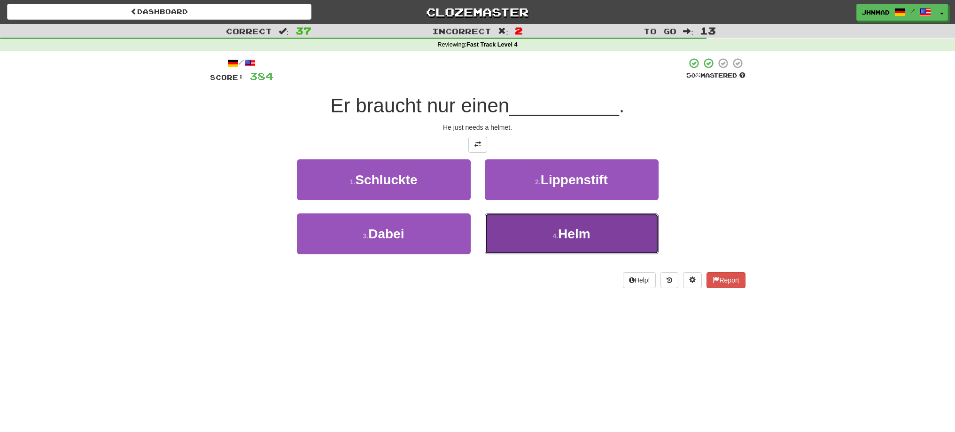
click at [609, 239] on button "4 . Helm" at bounding box center [572, 233] width 174 height 41
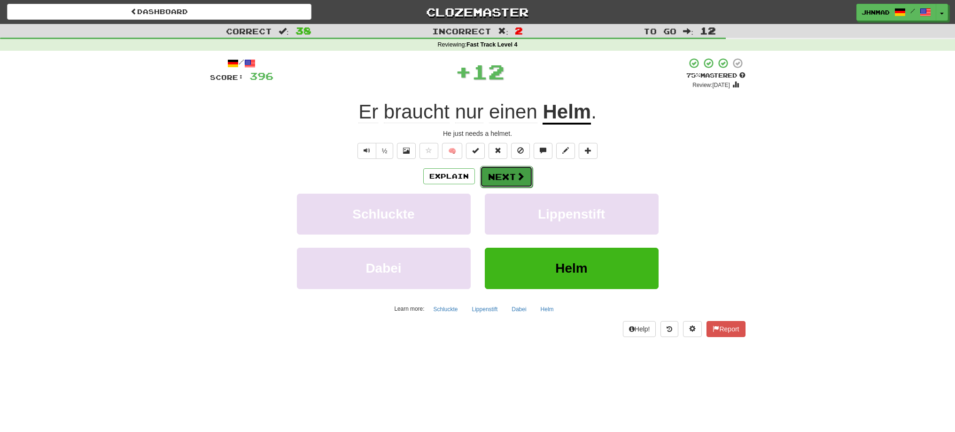
click at [514, 172] on button "Next" at bounding box center [506, 177] width 53 height 22
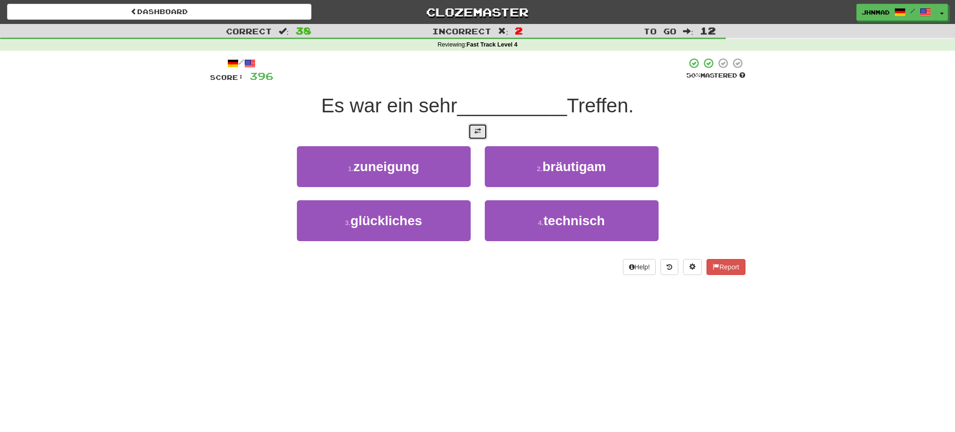
click at [469, 127] on button at bounding box center [477, 132] width 19 height 16
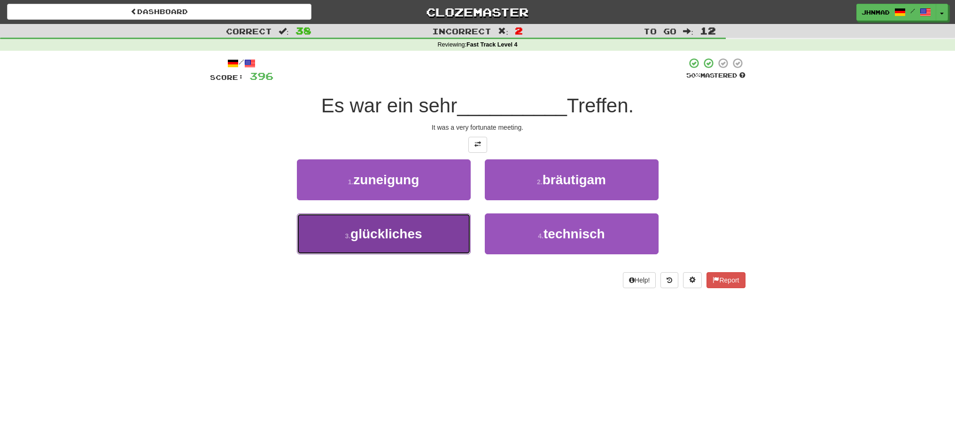
click at [404, 231] on span "glückliches" at bounding box center [386, 233] width 72 height 15
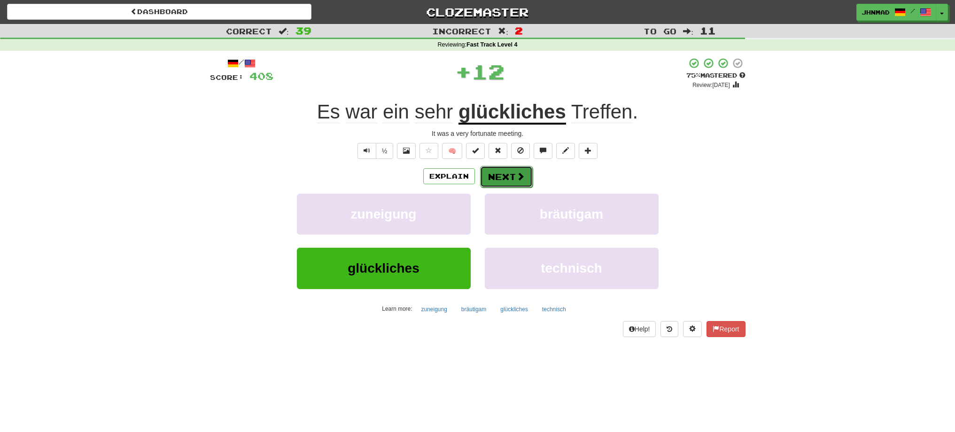
click at [497, 178] on button "Next" at bounding box center [506, 177] width 53 height 22
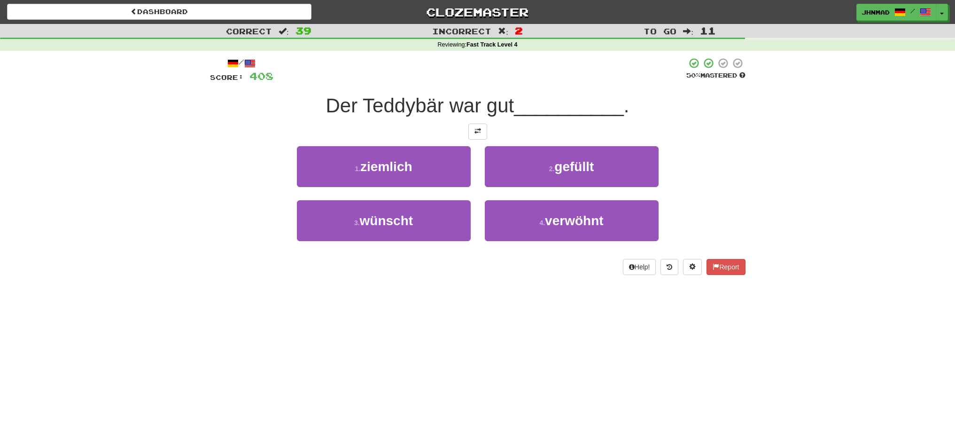
click at [488, 139] on div at bounding box center [477, 132] width 535 height 16
click at [472, 125] on button at bounding box center [477, 132] width 19 height 16
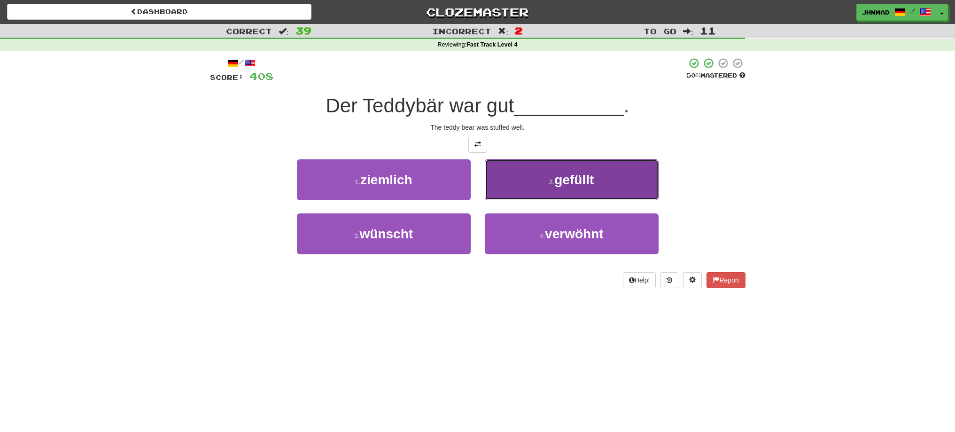
click at [594, 181] on span "gefüllt" at bounding box center [573, 179] width 39 height 15
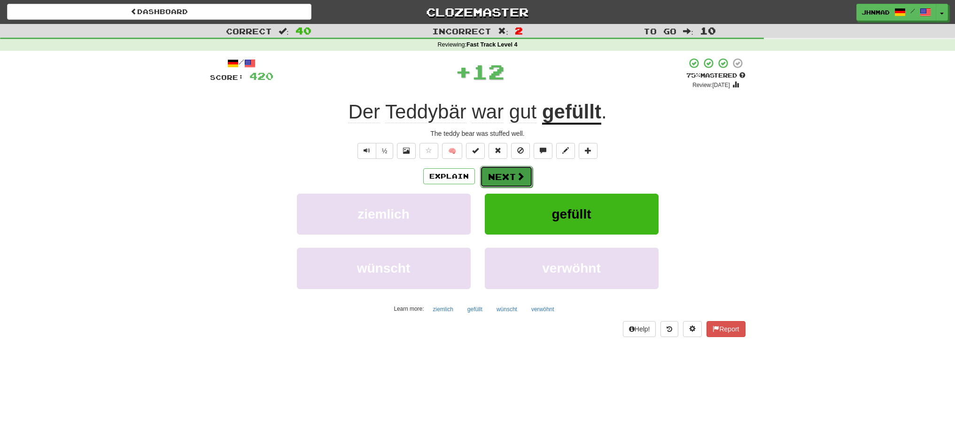
click at [494, 175] on button "Next" at bounding box center [506, 177] width 53 height 22
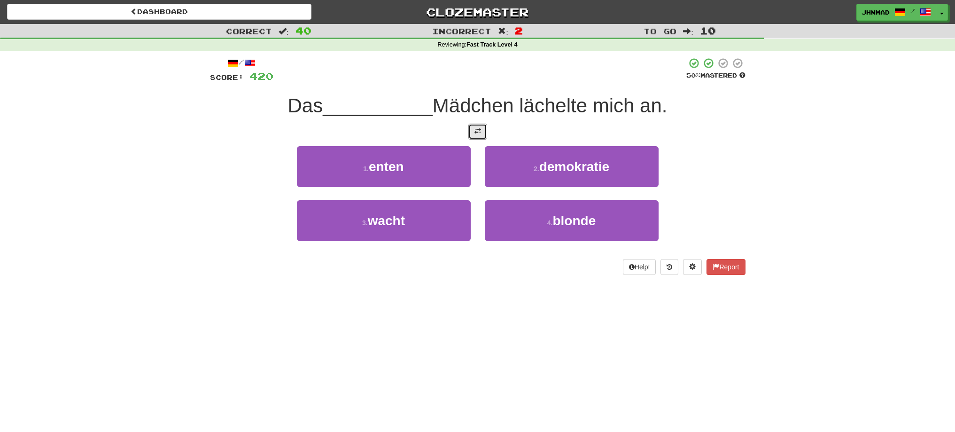
click at [473, 133] on button at bounding box center [477, 132] width 19 height 16
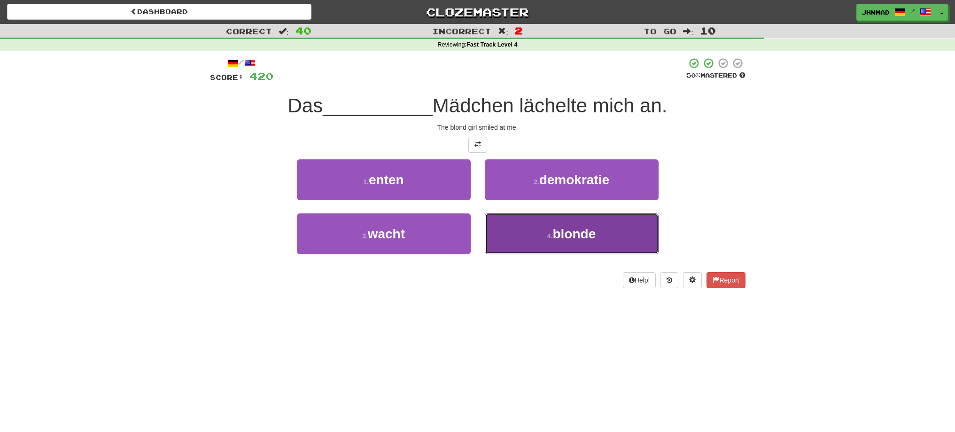
click at [519, 231] on button "4 . blonde" at bounding box center [572, 233] width 174 height 41
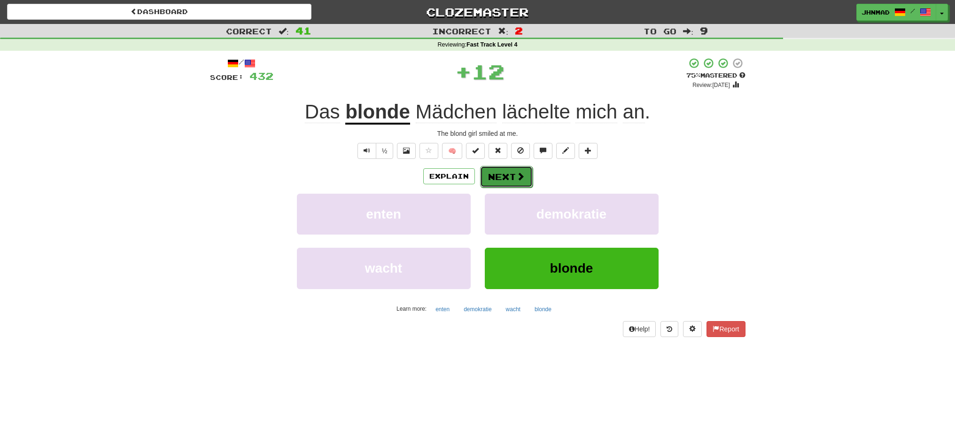
click at [519, 178] on span at bounding box center [520, 176] width 8 height 8
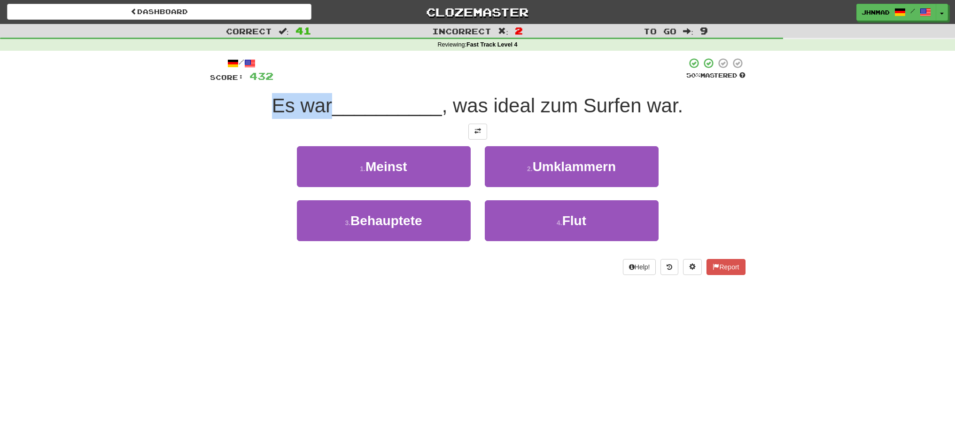
drag, startPoint x: 262, startPoint y: 100, endPoint x: 328, endPoint y: 97, distance: 66.3
click at [328, 97] on div "Es war __________ , was ideal zum Surfen war." at bounding box center [477, 106] width 535 height 26
click at [322, 81] on div at bounding box center [322, 81] width 0 height 0
drag, startPoint x: 232, startPoint y: 125, endPoint x: 337, endPoint y: 96, distance: 108.1
click at [249, 118] on div "/ Score: 432 50 % Mastered Es war __________ , was ideal zum Surfen war. 1 . Me…" at bounding box center [477, 165] width 535 height 217
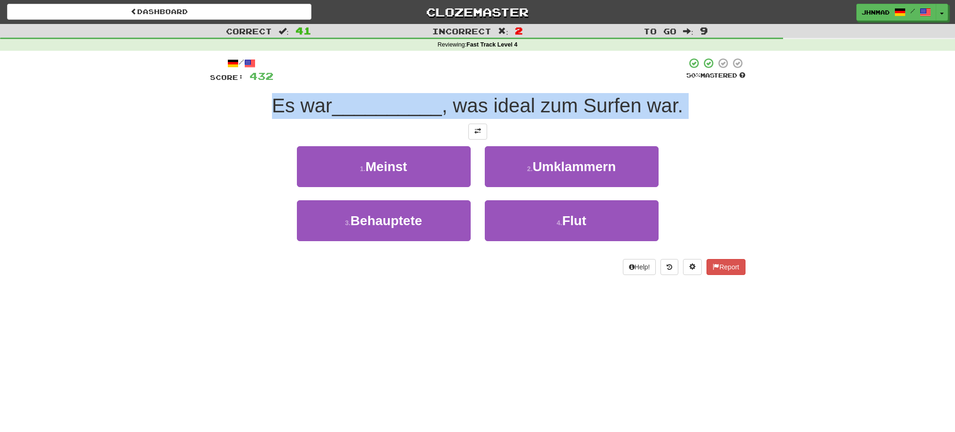
click at [548, 132] on div at bounding box center [477, 132] width 535 height 16
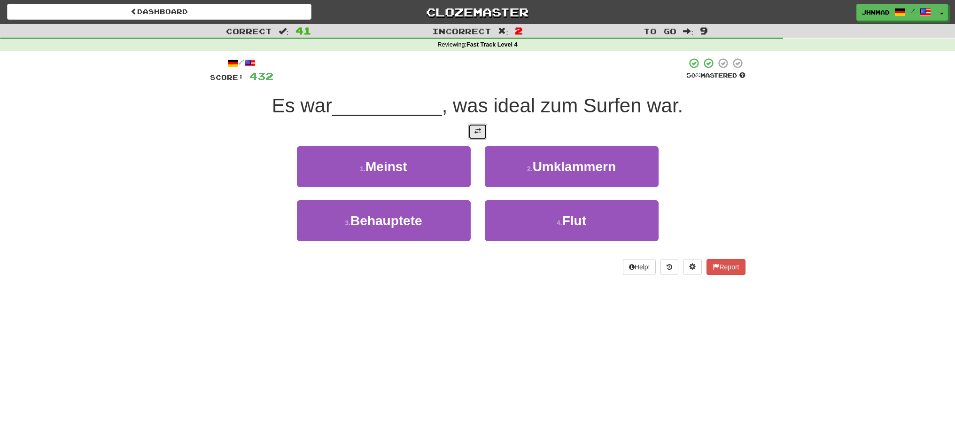
click at [483, 138] on button at bounding box center [477, 132] width 19 height 16
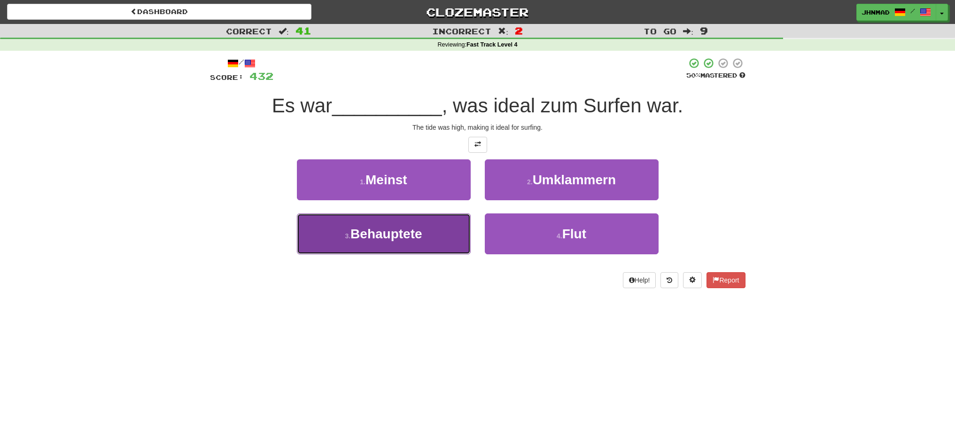
click at [374, 232] on span "Behauptete" at bounding box center [385, 233] width 71 height 15
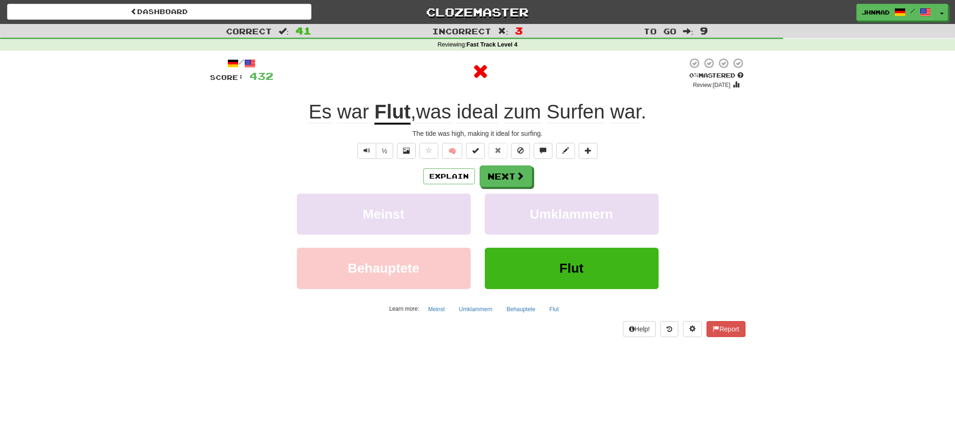
click at [399, 112] on u "Flut" at bounding box center [392, 112] width 36 height 24
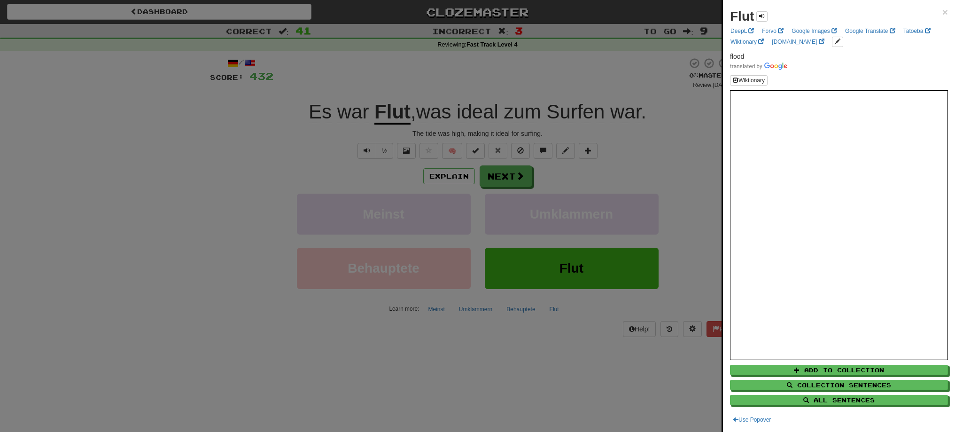
click at [511, 179] on div at bounding box center [477, 216] width 955 height 432
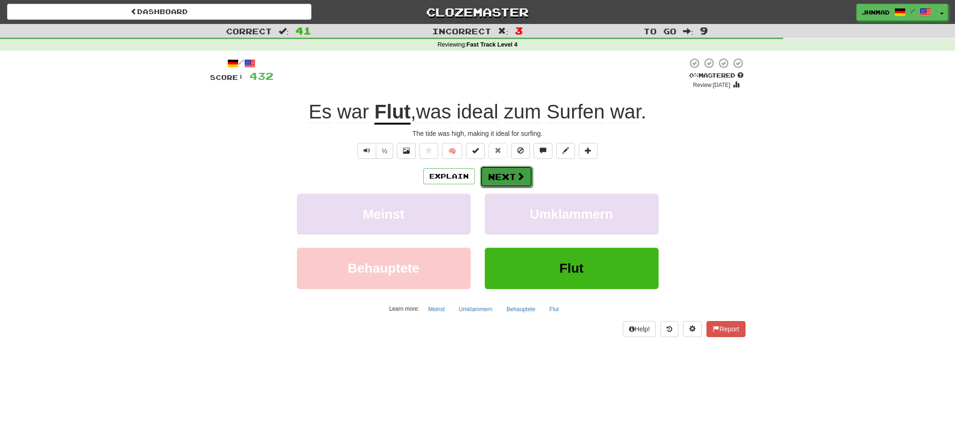
click at [511, 179] on button "Next" at bounding box center [506, 177] width 53 height 22
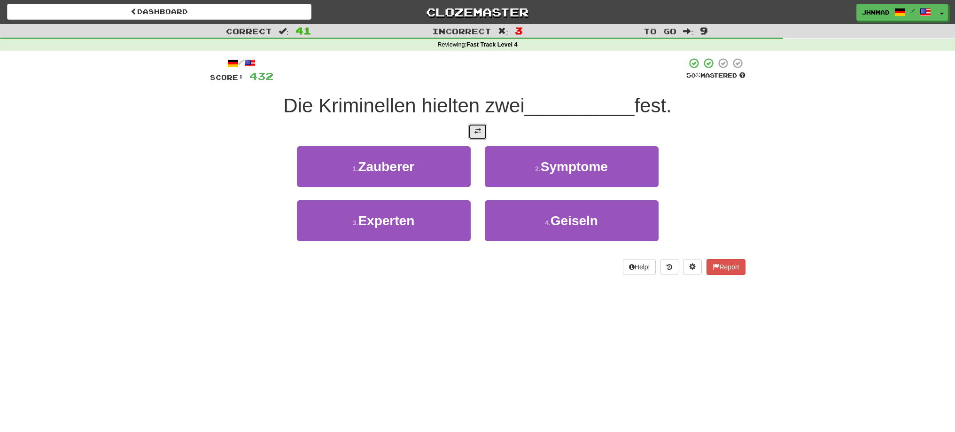
click at [483, 137] on button at bounding box center [477, 132] width 19 height 16
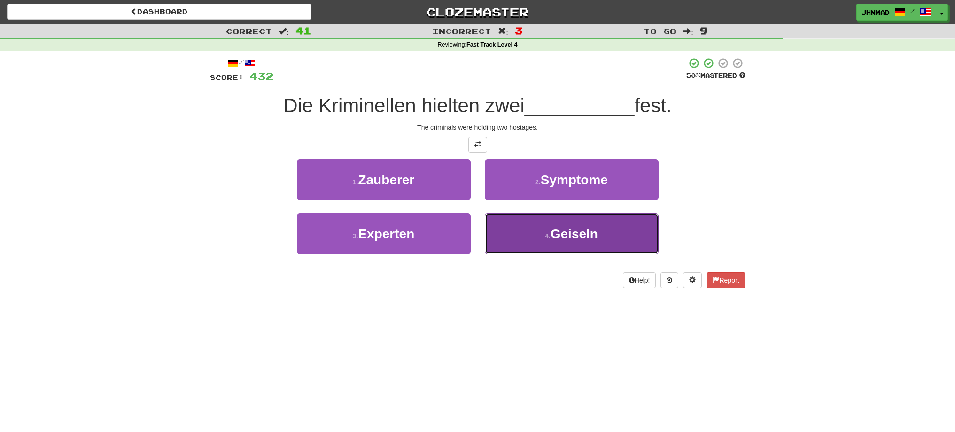
click at [545, 233] on small "4 ." at bounding box center [548, 236] width 6 height 8
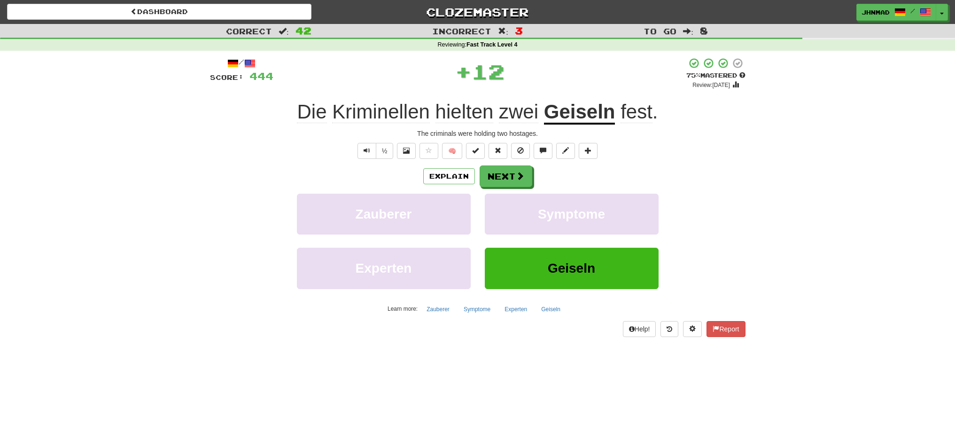
click at [587, 118] on u "Geiseln" at bounding box center [579, 112] width 71 height 24
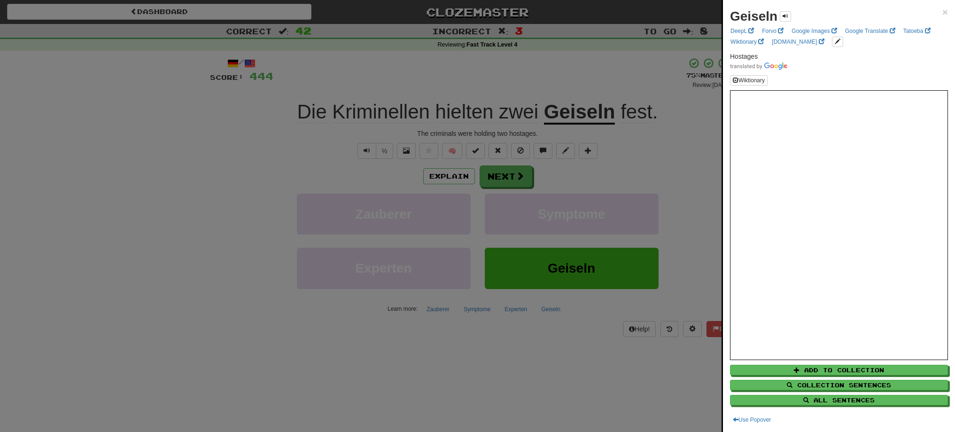
drag, startPoint x: 619, startPoint y: 108, endPoint x: 635, endPoint y: 113, distance: 17.1
click at [638, 112] on div at bounding box center [477, 216] width 955 height 432
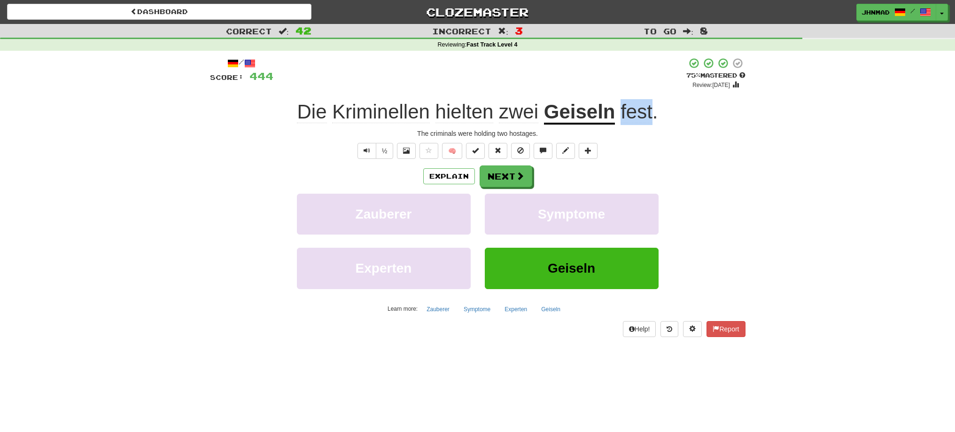
drag, startPoint x: 620, startPoint y: 113, endPoint x: 652, endPoint y: 113, distance: 31.9
click at [652, 113] on span "fest ." at bounding box center [636, 111] width 43 height 23
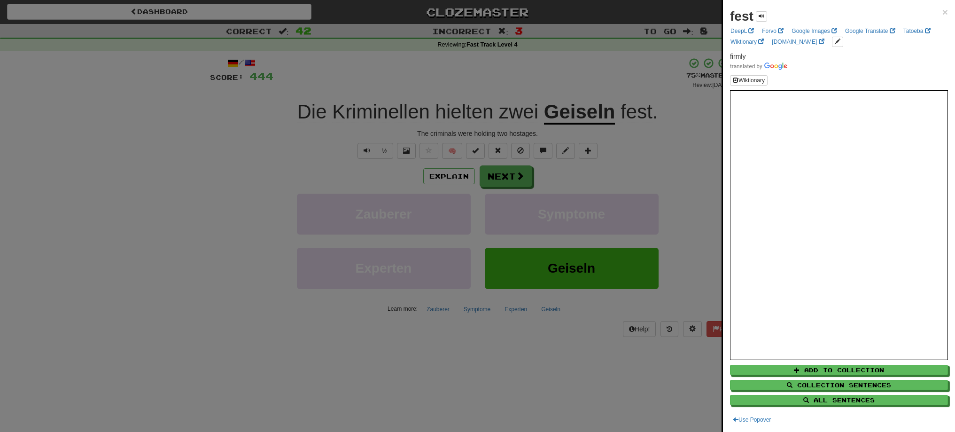
click at [512, 182] on div at bounding box center [477, 216] width 955 height 432
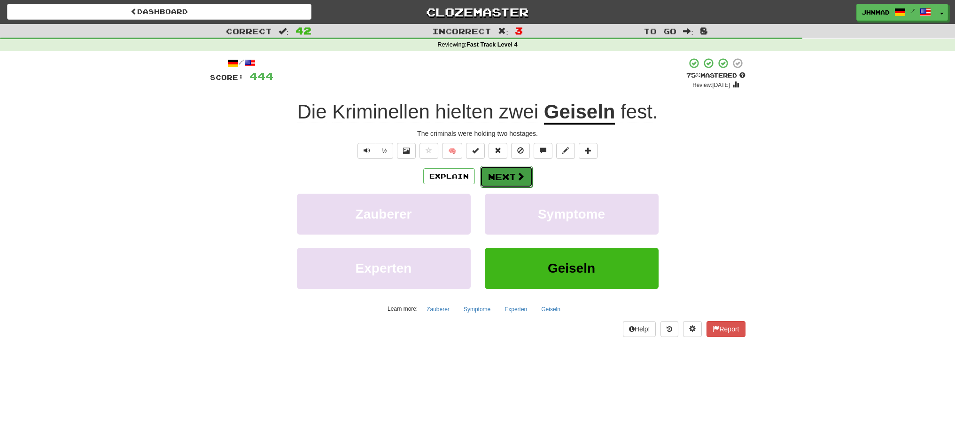
click at [494, 178] on button "Next" at bounding box center [506, 177] width 53 height 22
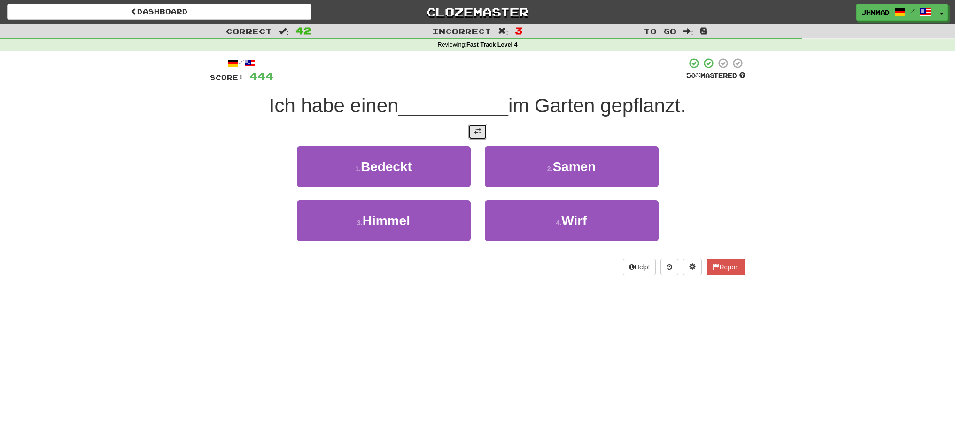
click at [476, 133] on span at bounding box center [477, 131] width 7 height 7
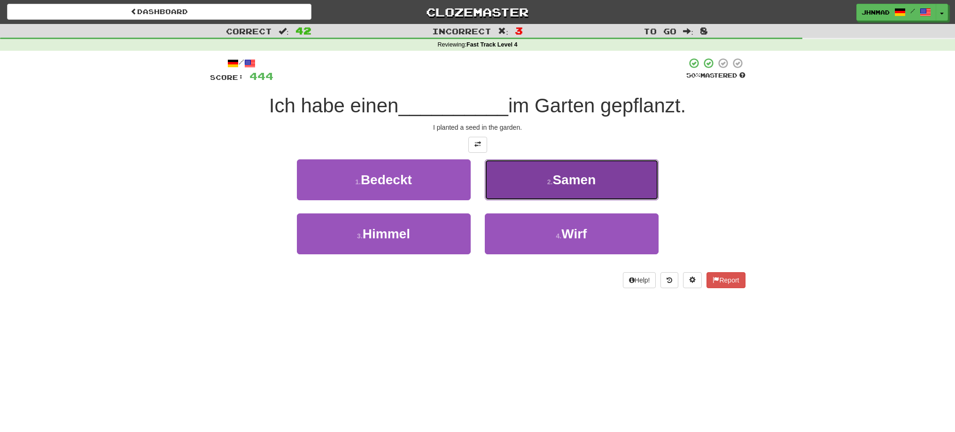
click at [630, 185] on button "2 . Samen" at bounding box center [572, 179] width 174 height 41
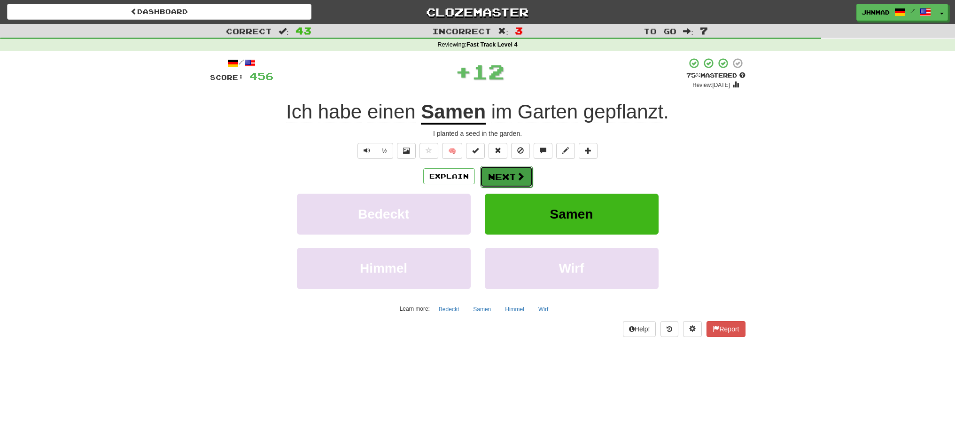
click at [497, 174] on button "Next" at bounding box center [506, 177] width 53 height 22
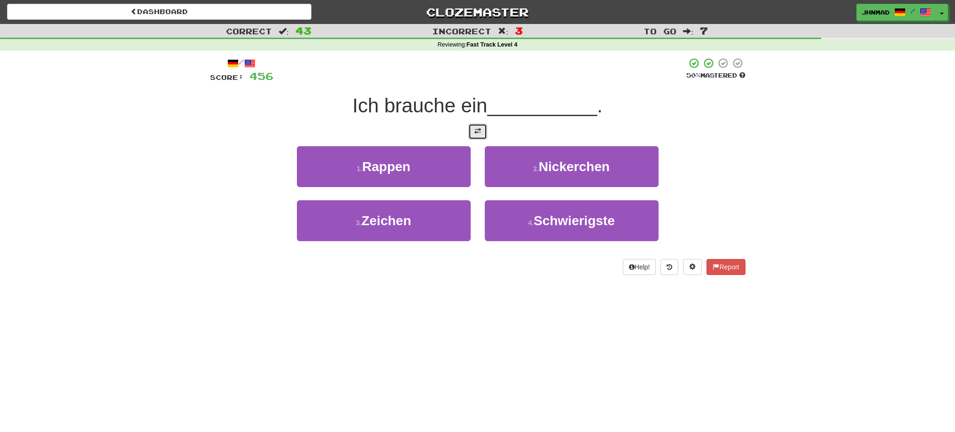
click at [473, 136] on button at bounding box center [477, 132] width 19 height 16
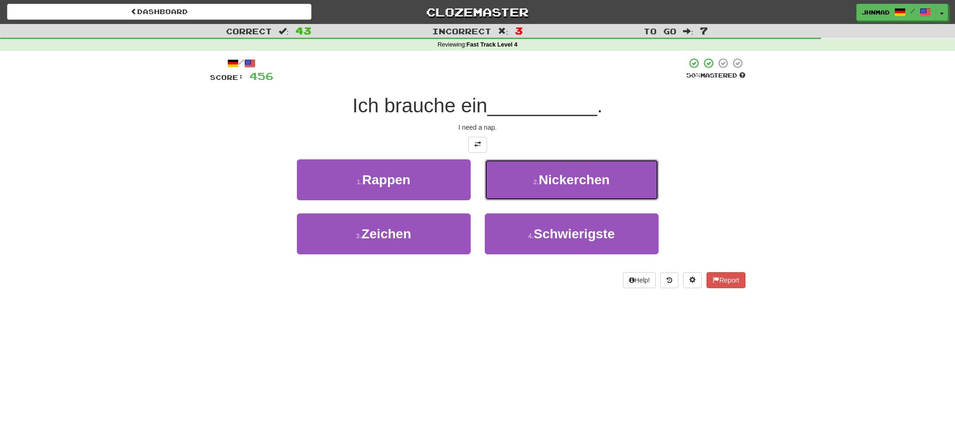
drag, startPoint x: 536, startPoint y: 182, endPoint x: 560, endPoint y: 190, distance: 25.7
click at [546, 184] on button "2 . Nickerchen" at bounding box center [572, 179] width 174 height 41
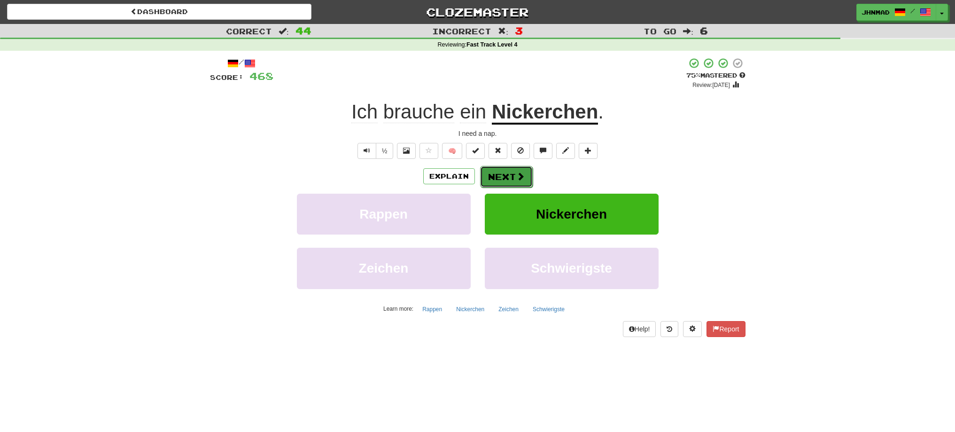
click at [499, 178] on button "Next" at bounding box center [506, 177] width 53 height 22
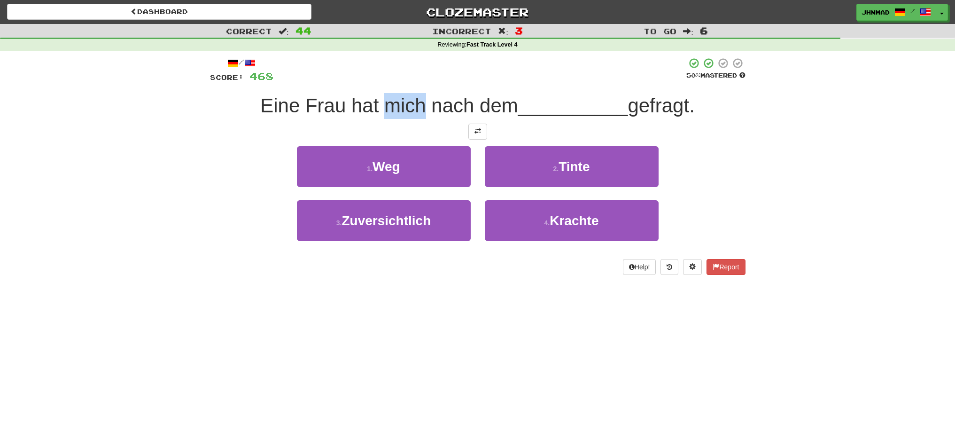
drag, startPoint x: 377, startPoint y: 103, endPoint x: 421, endPoint y: 104, distance: 43.7
click at [421, 104] on span "Eine Frau hat mich nach dem" at bounding box center [389, 105] width 258 height 22
click at [415, 81] on div at bounding box center [415, 81] width 0 height 0
click at [403, 77] on div at bounding box center [479, 70] width 413 height 26
drag, startPoint x: 422, startPoint y: 108, endPoint x: 470, endPoint y: 105, distance: 48.0
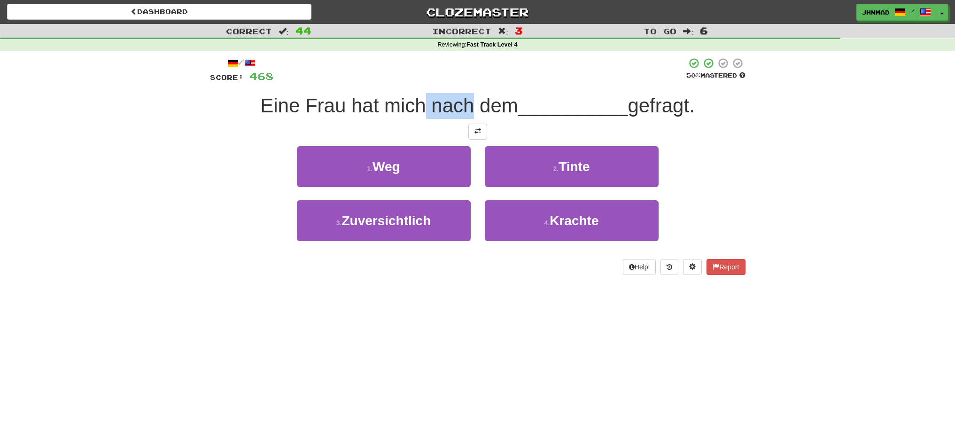
click at [470, 105] on span "Eine Frau hat mich nach dem" at bounding box center [389, 105] width 258 height 22
click at [464, 81] on div at bounding box center [464, 81] width 0 height 0
click at [268, 140] on div "/ Score: 468 50 % Mastered Eine Frau hat mich nach dem __________ gefragt. 1 . …" at bounding box center [477, 165] width 535 height 217
click at [484, 130] on button at bounding box center [477, 132] width 19 height 16
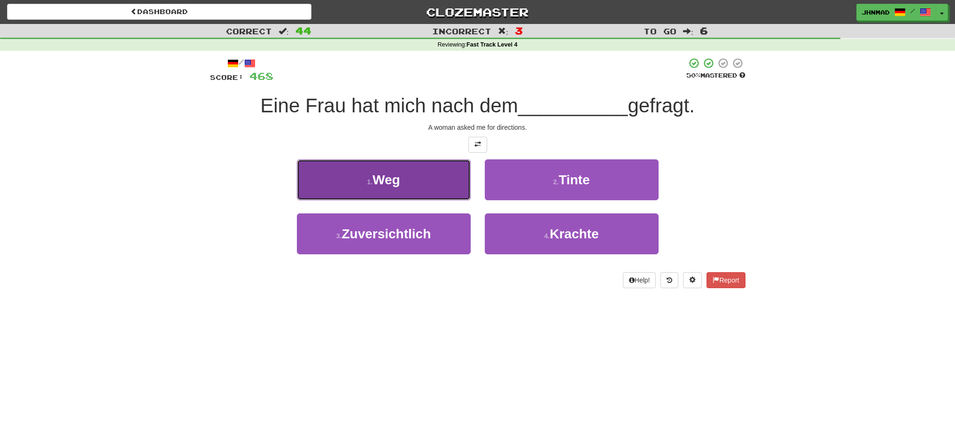
click at [439, 185] on button "1 . Weg" at bounding box center [384, 179] width 174 height 41
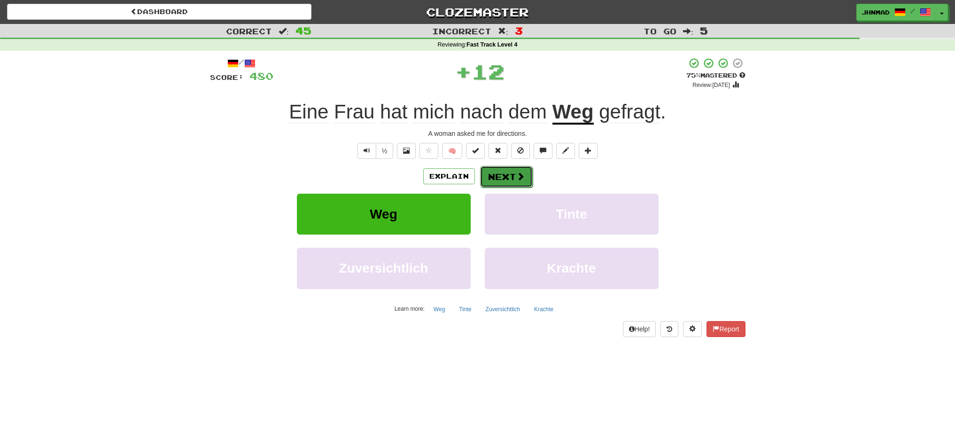
click at [493, 184] on button "Next" at bounding box center [506, 177] width 53 height 22
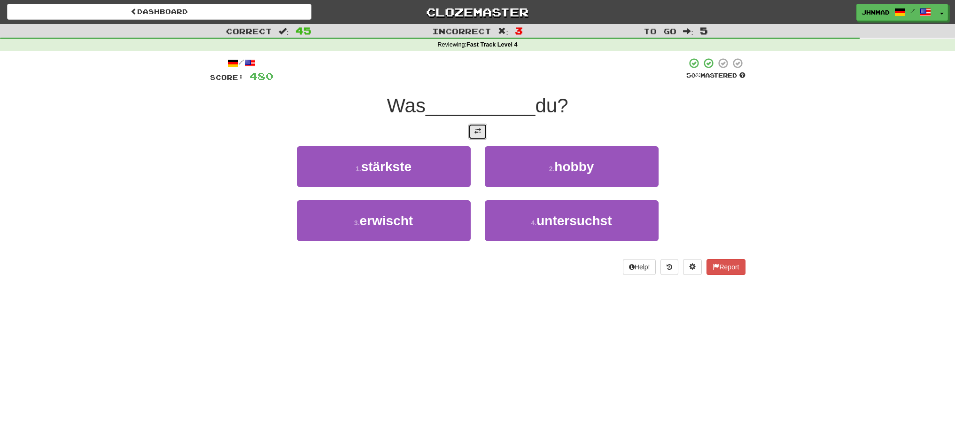
click at [469, 133] on button at bounding box center [477, 132] width 19 height 16
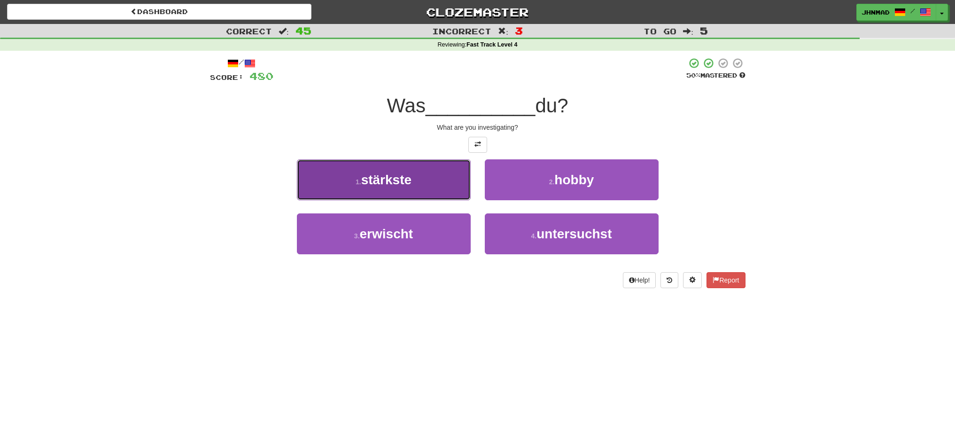
click at [379, 178] on span "stärkste" at bounding box center [386, 179] width 50 height 15
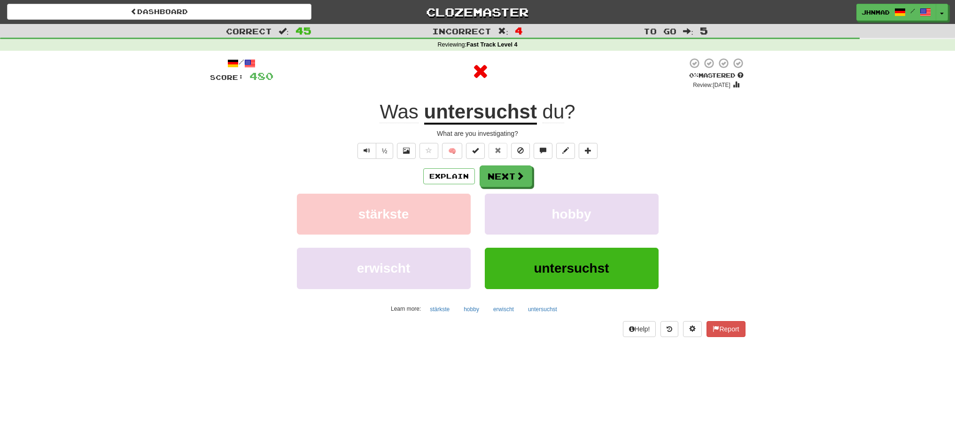
click at [496, 108] on u "untersuchst" at bounding box center [480, 112] width 113 height 24
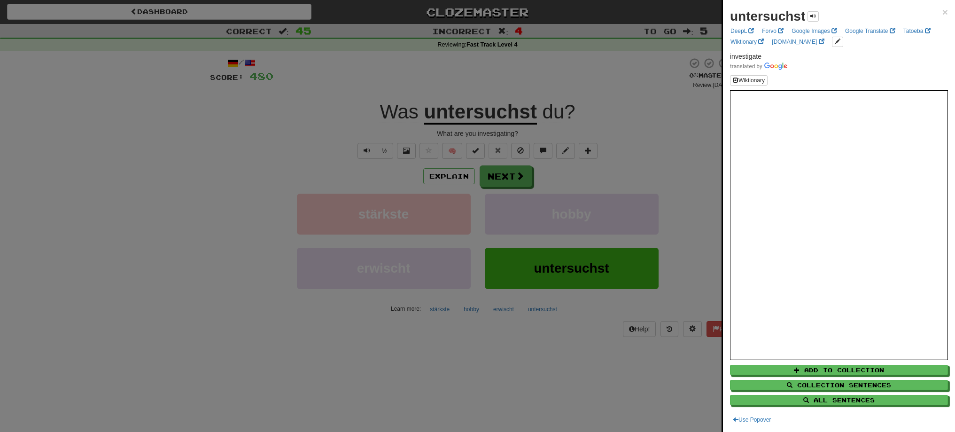
click at [508, 184] on div at bounding box center [477, 216] width 955 height 432
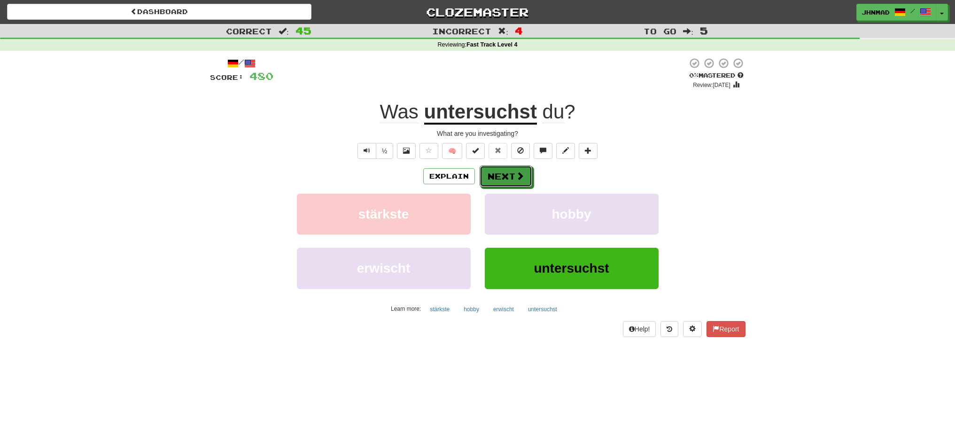
click at [508, 184] on button "Next" at bounding box center [505, 176] width 53 height 22
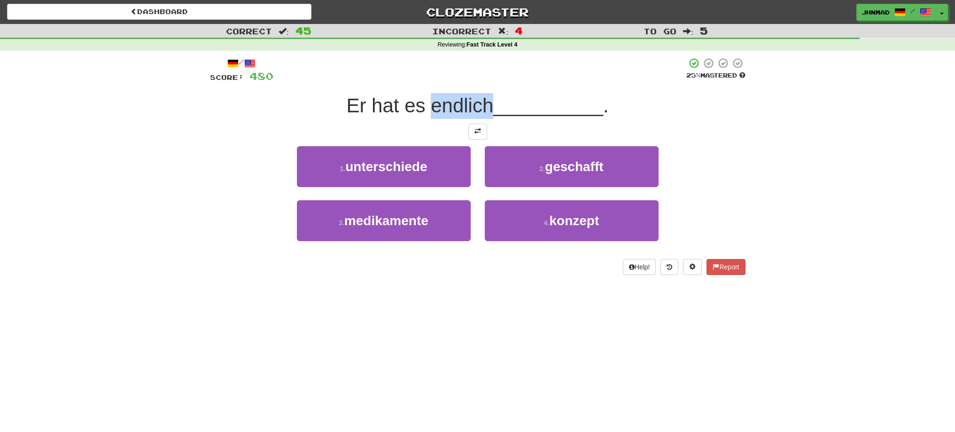
drag, startPoint x: 428, startPoint y: 102, endPoint x: 487, endPoint y: 102, distance: 59.2
click at [487, 102] on span "Er hat es endlich" at bounding box center [419, 105] width 147 height 22
click at [481, 81] on div at bounding box center [481, 81] width 0 height 0
click at [330, 85] on div "/ Score: 480 25 % Mastered Er hat es endlich __________ . 1 . unterschiede 2 . …" at bounding box center [477, 165] width 535 height 217
click at [473, 132] on button at bounding box center [477, 132] width 19 height 16
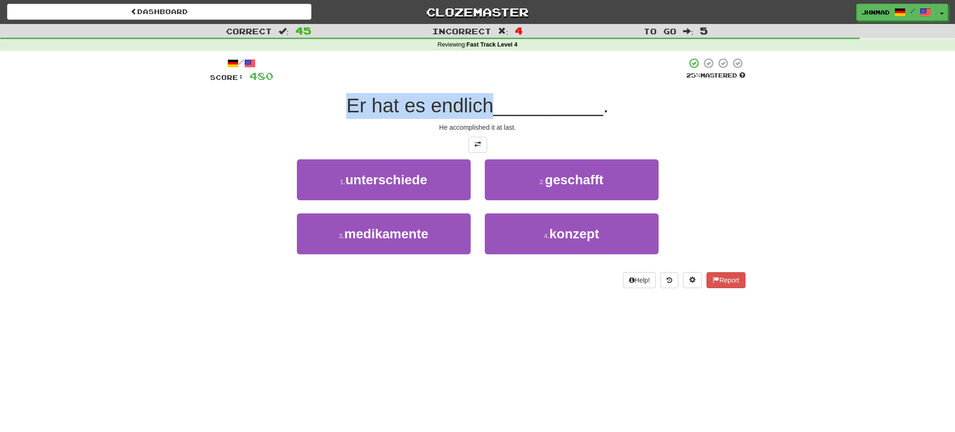
drag, startPoint x: 344, startPoint y: 103, endPoint x: 487, endPoint y: 102, distance: 143.2
click at [487, 102] on div "Er hat es endlich __________ ." at bounding box center [477, 106] width 535 height 26
click at [481, 81] on div at bounding box center [481, 81] width 0 height 0
click at [301, 112] on div "Er hat es endlich __________ ." at bounding box center [477, 106] width 535 height 26
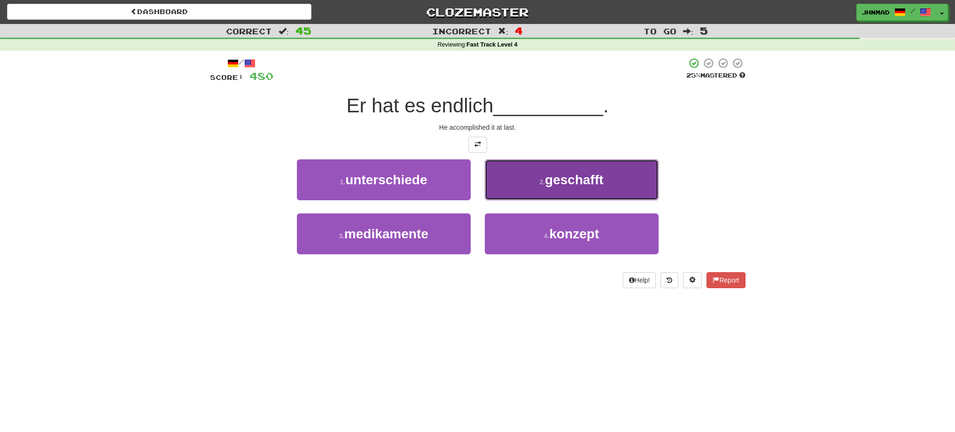
click at [564, 185] on span "geschafft" at bounding box center [574, 179] width 58 height 15
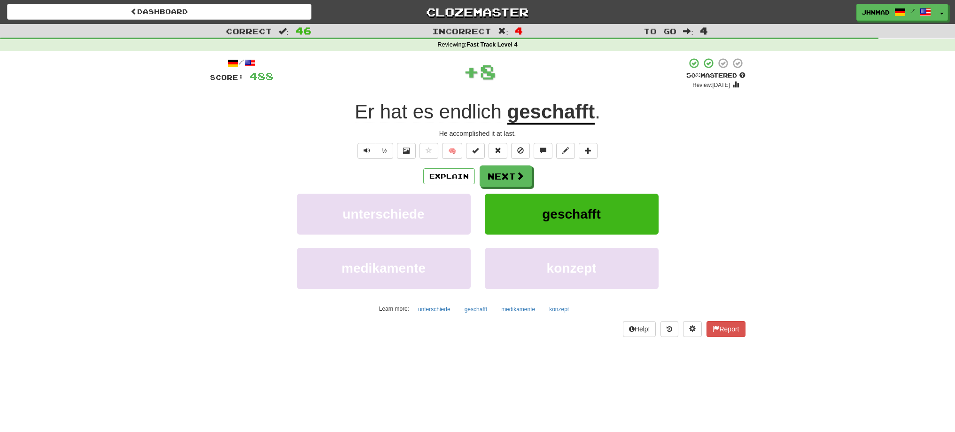
click at [563, 113] on u "geschafft" at bounding box center [551, 112] width 88 height 24
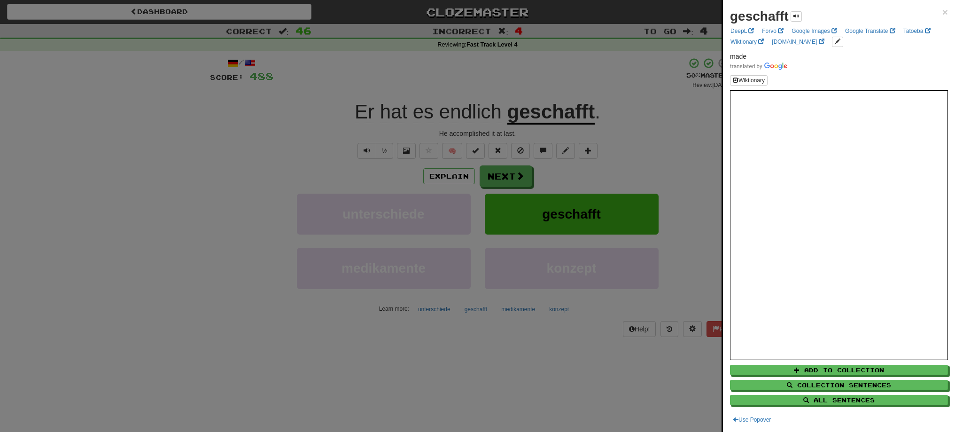
click at [508, 171] on div at bounding box center [477, 216] width 955 height 432
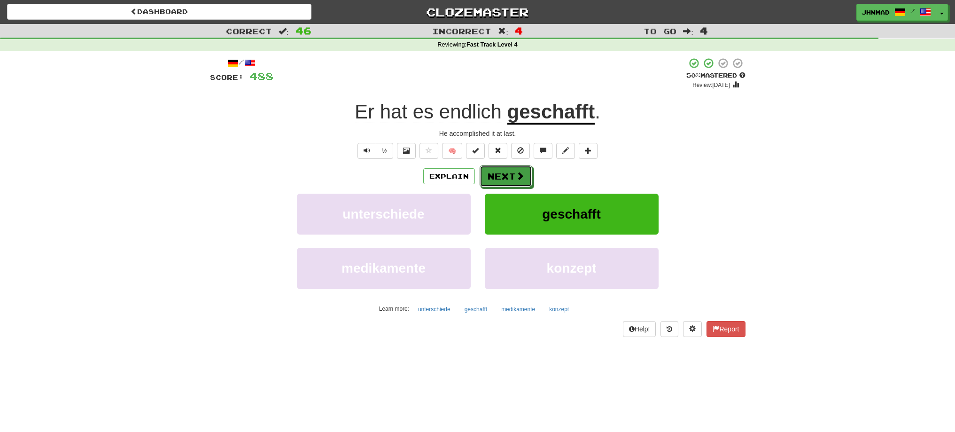
click at [508, 171] on button "Next" at bounding box center [505, 176] width 53 height 22
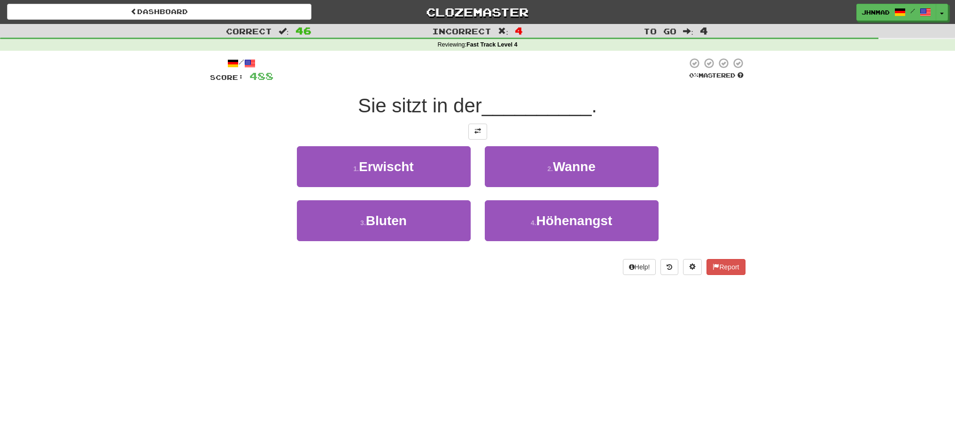
click at [489, 133] on div at bounding box center [477, 132] width 535 height 16
click at [479, 135] on button at bounding box center [477, 132] width 19 height 16
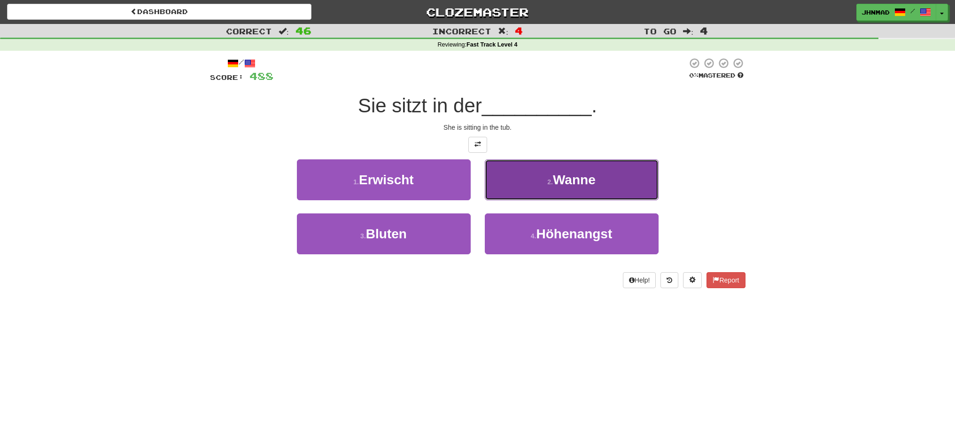
click at [609, 186] on button "2 . Wanne" at bounding box center [572, 179] width 174 height 41
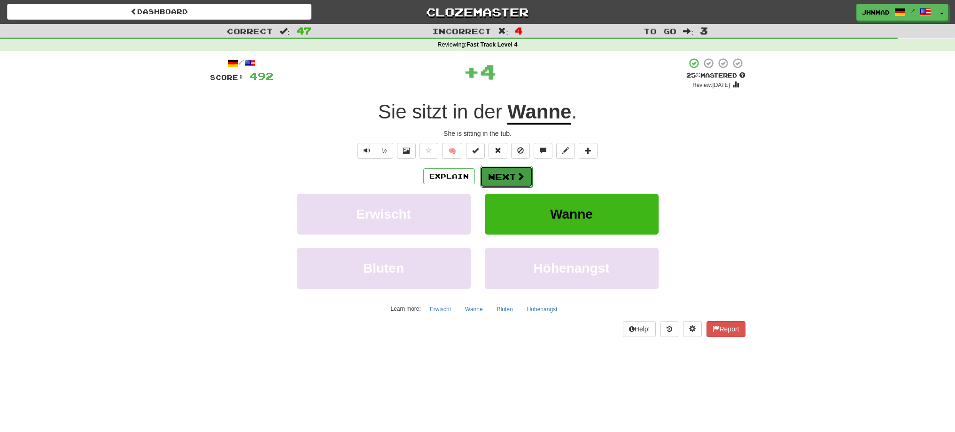
click at [498, 181] on button "Next" at bounding box center [506, 177] width 53 height 22
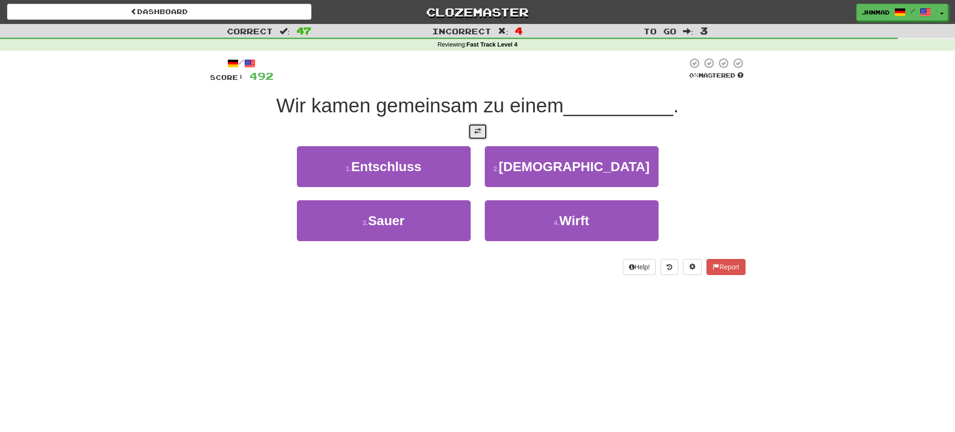
click at [479, 128] on span at bounding box center [477, 131] width 7 height 7
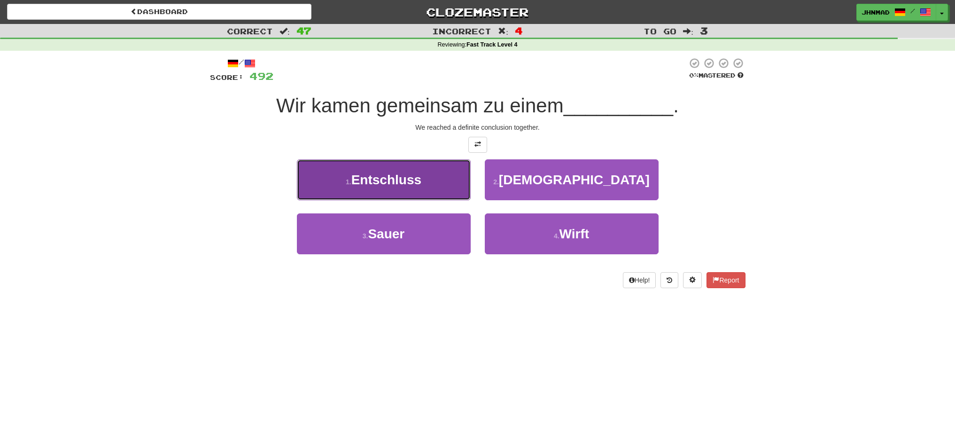
click at [360, 180] on span "Entschluss" at bounding box center [386, 179] width 70 height 15
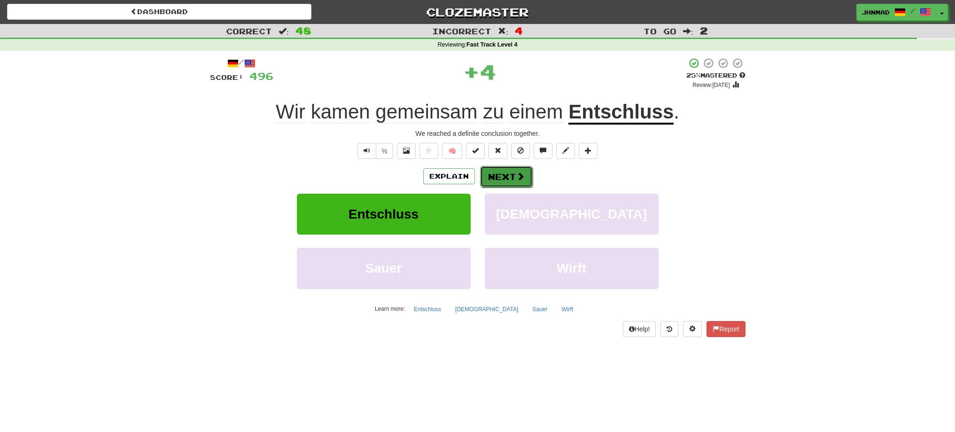
click at [501, 172] on button "Next" at bounding box center [506, 177] width 53 height 22
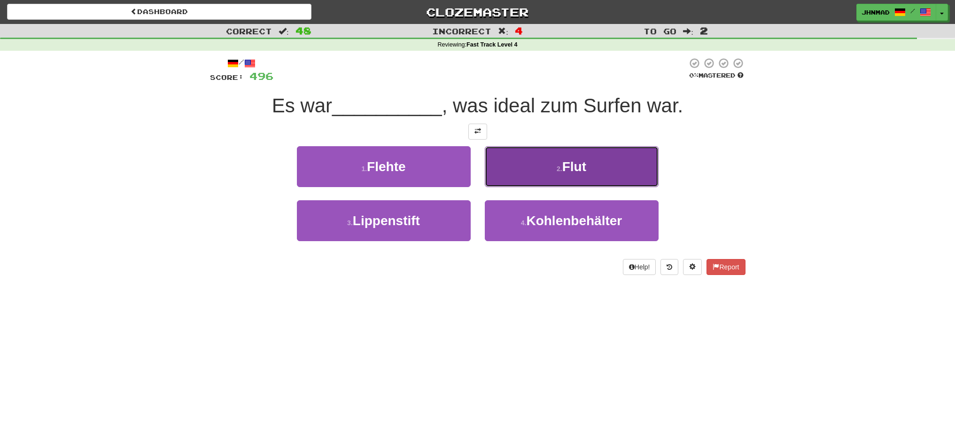
click at [521, 158] on button "2 . Flut" at bounding box center [572, 166] width 174 height 41
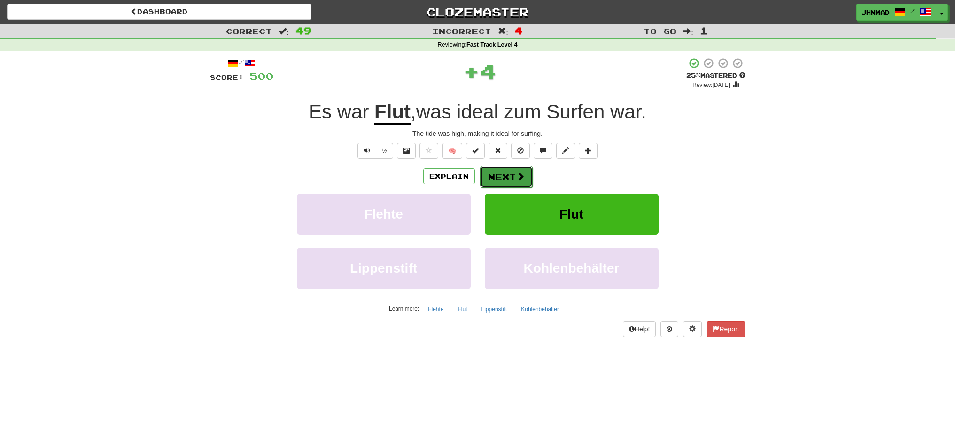
click at [504, 176] on button "Next" at bounding box center [506, 177] width 53 height 22
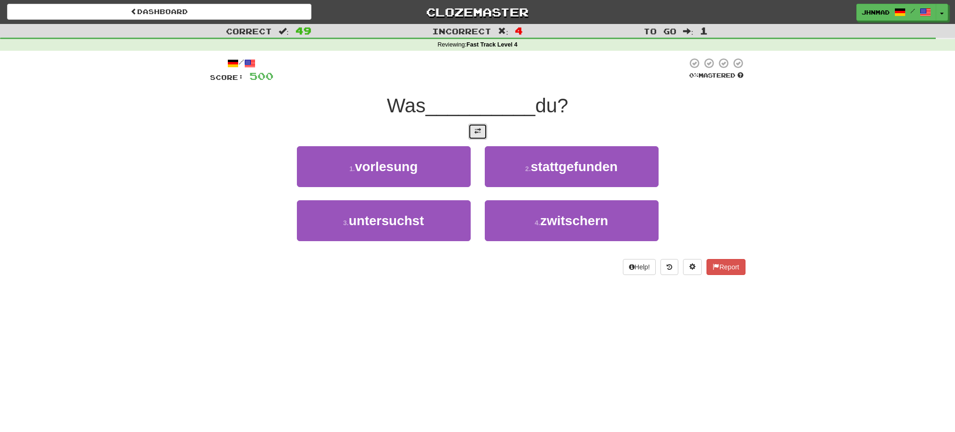
click at [475, 131] on span at bounding box center [477, 131] width 7 height 7
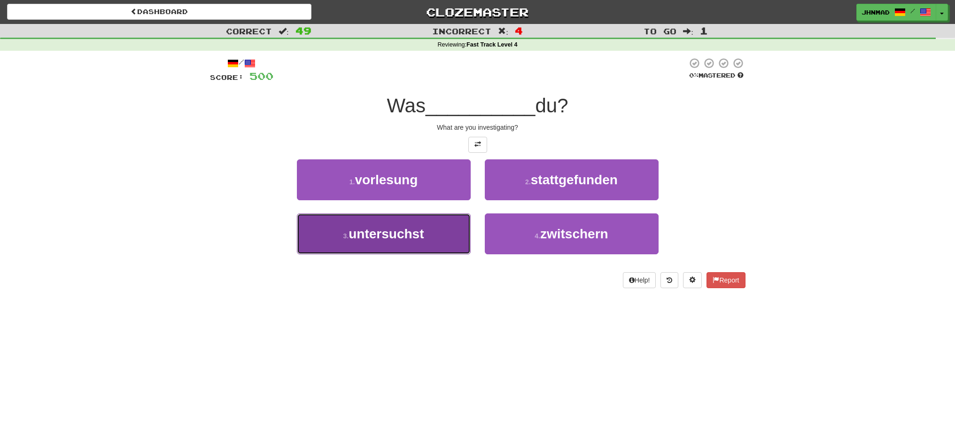
click at [397, 235] on span "untersuchst" at bounding box center [385, 233] width 75 height 15
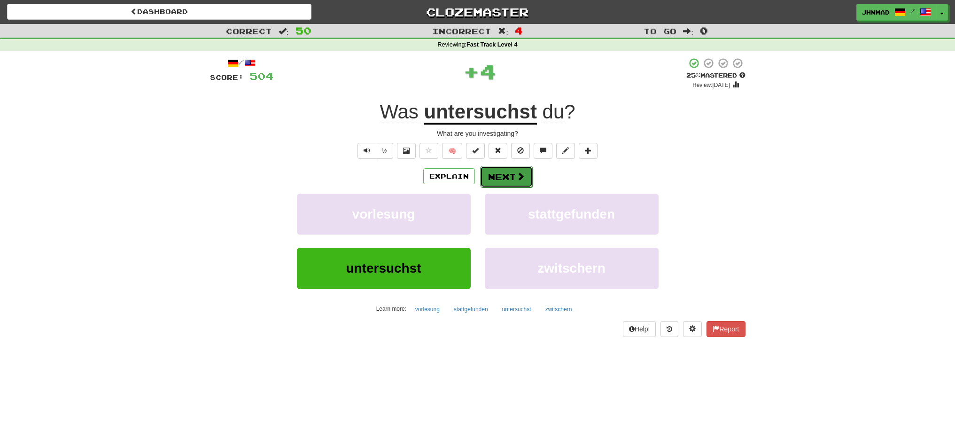
click at [501, 180] on button "Next" at bounding box center [506, 177] width 53 height 22
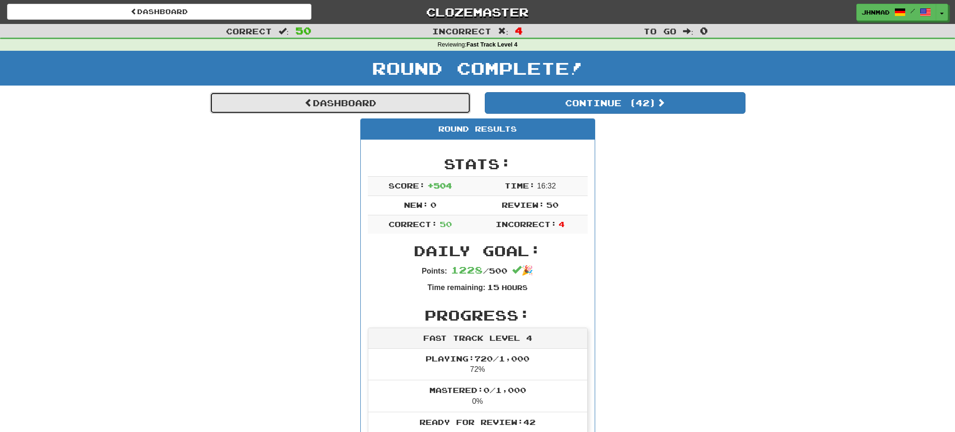
click at [348, 107] on link "Dashboard" at bounding box center [340, 103] width 261 height 22
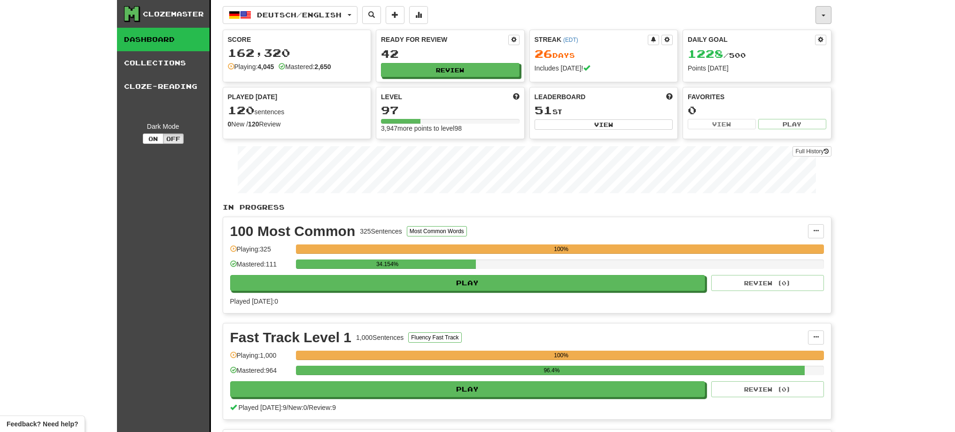
click at [822, 21] on button "button" at bounding box center [823, 15] width 16 height 18
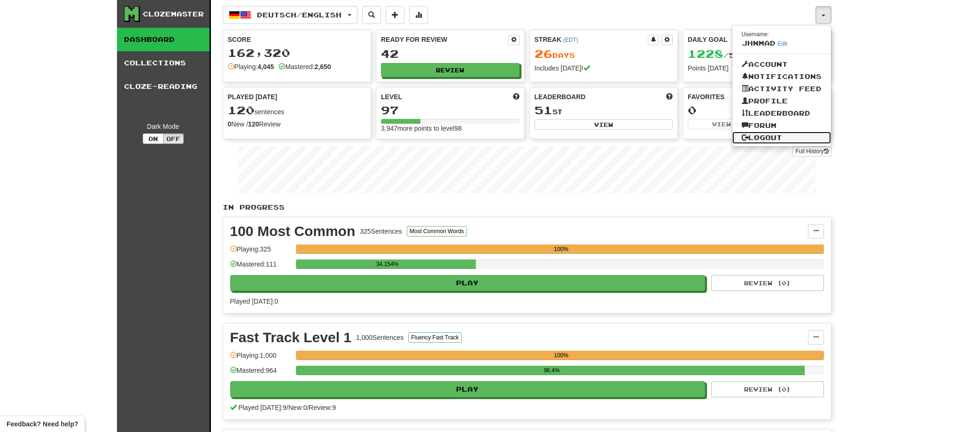
click at [767, 134] on link "Logout" at bounding box center [781, 137] width 99 height 12
